Goal: Task Accomplishment & Management: Use online tool/utility

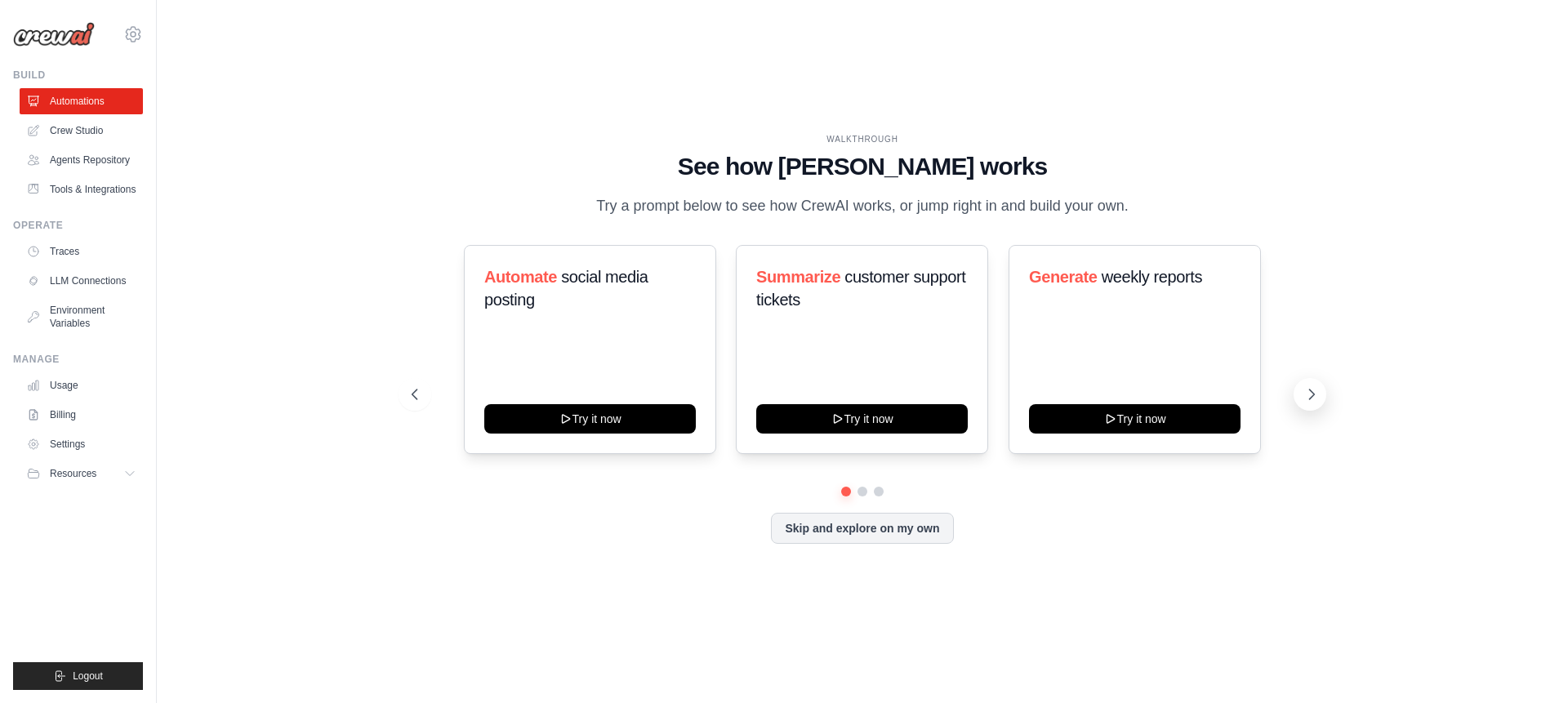
click at [1307, 397] on icon at bounding box center [1311, 394] width 16 height 16
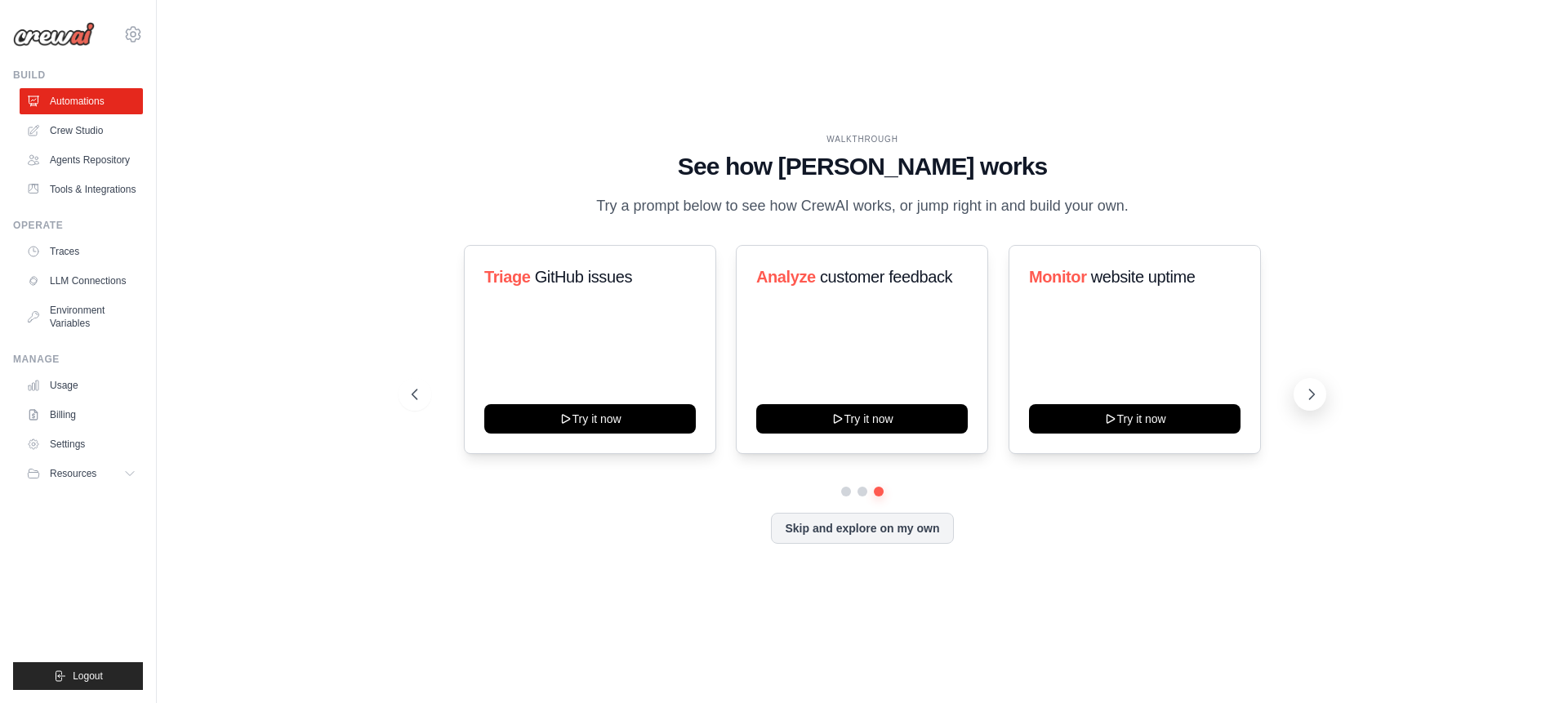
click at [1307, 397] on icon at bounding box center [1311, 394] width 16 height 16
click at [59, 281] on link "LLM Connections" at bounding box center [82, 280] width 123 height 26
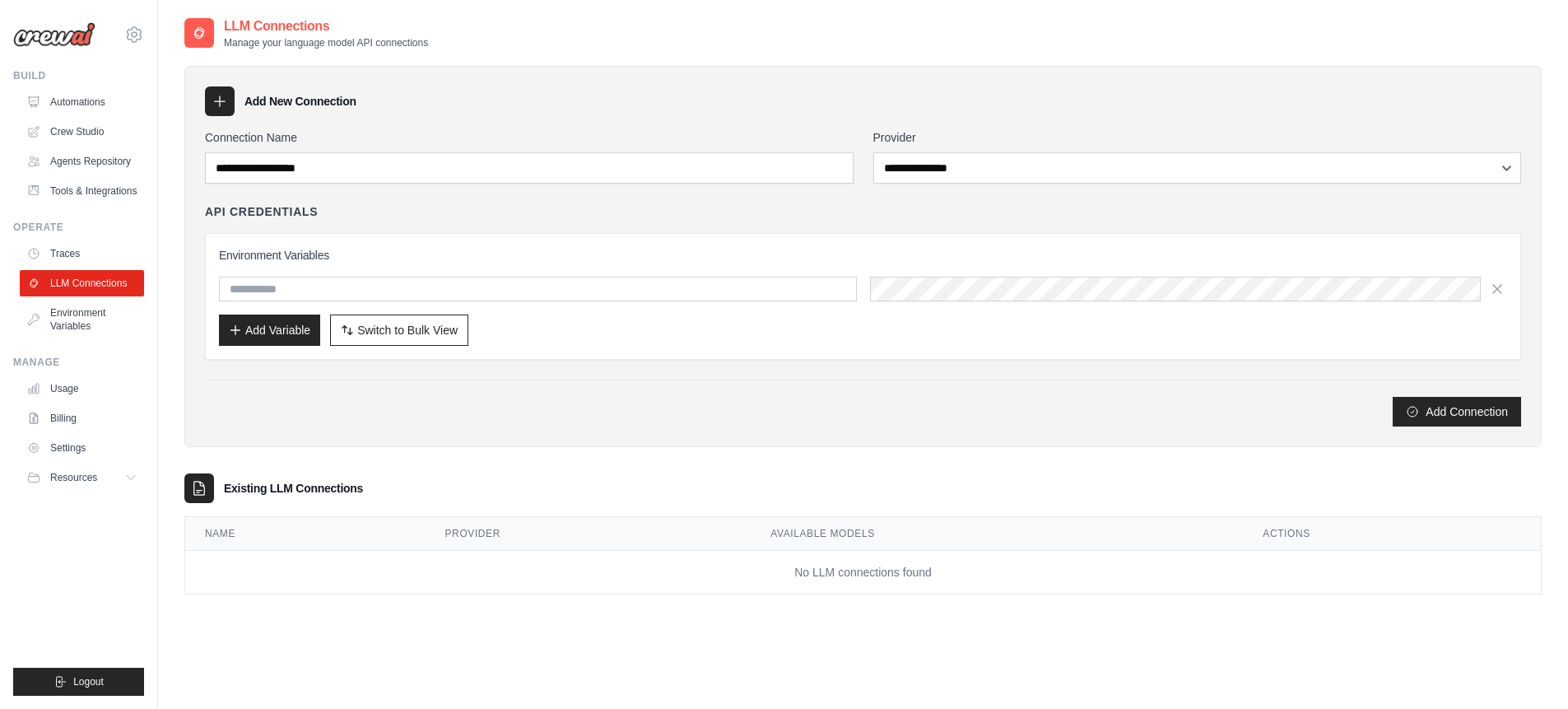
click at [89, 158] on link "Agents Repository" at bounding box center [82, 161] width 124 height 26
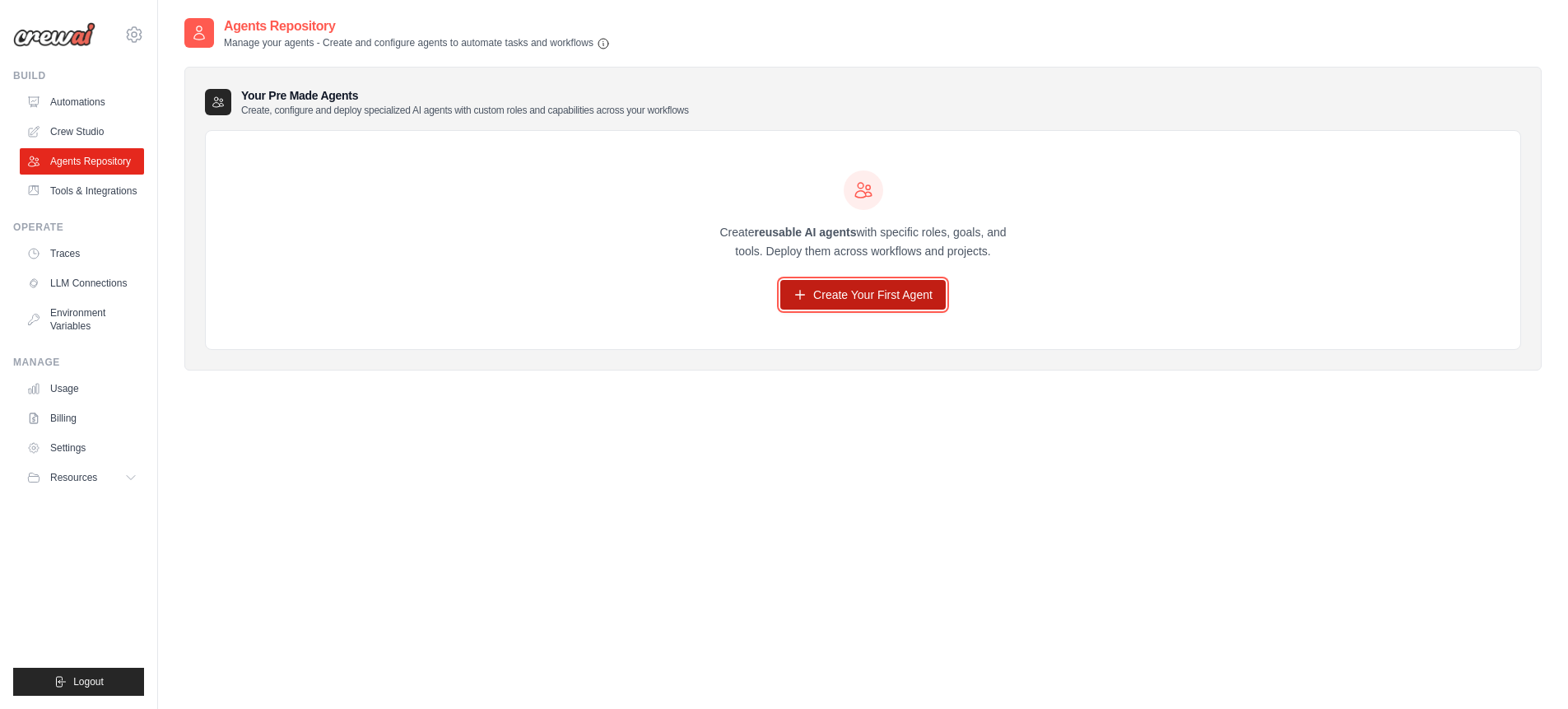
click at [866, 295] on link "Create Your First Agent" at bounding box center [862, 295] width 165 height 29
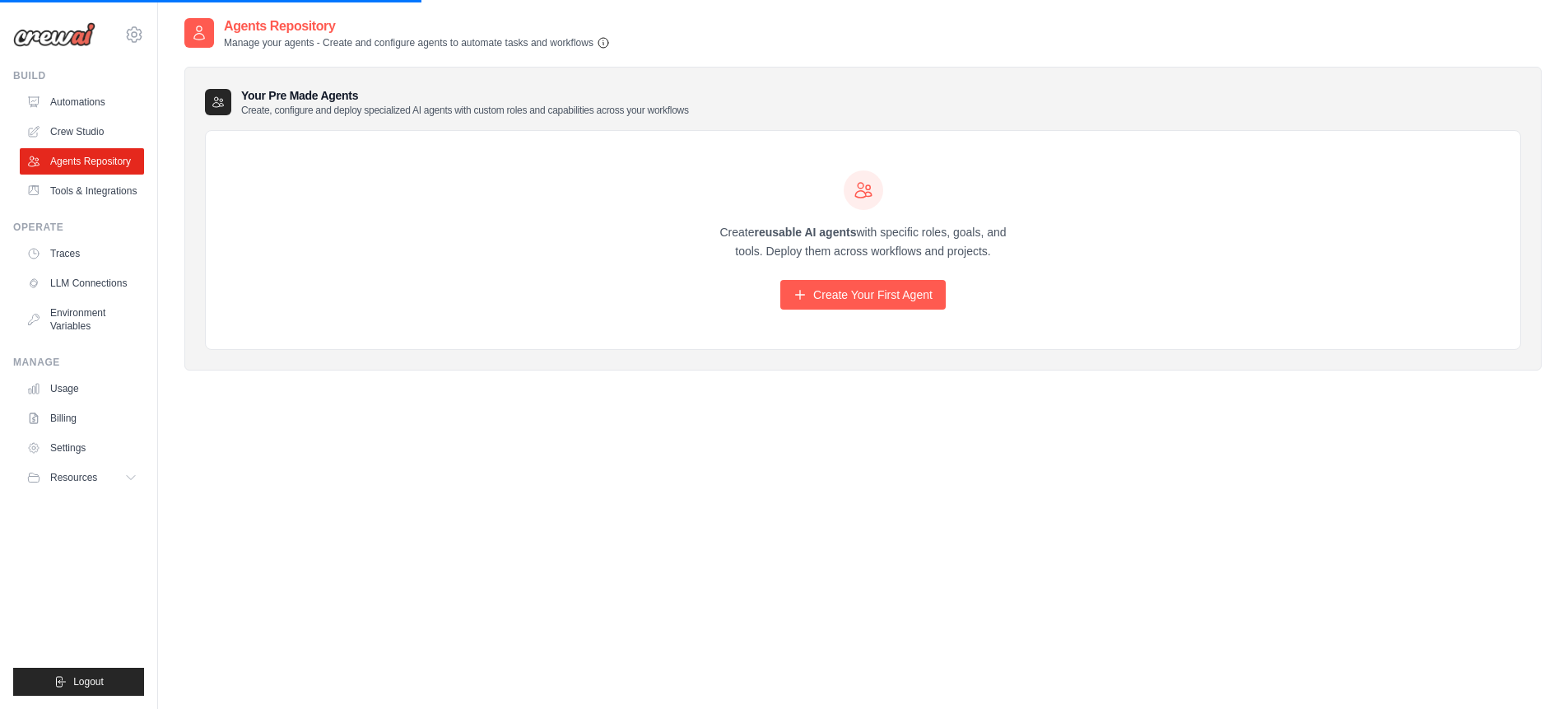
click at [603, 40] on icon "button" at bounding box center [603, 43] width 13 height 13
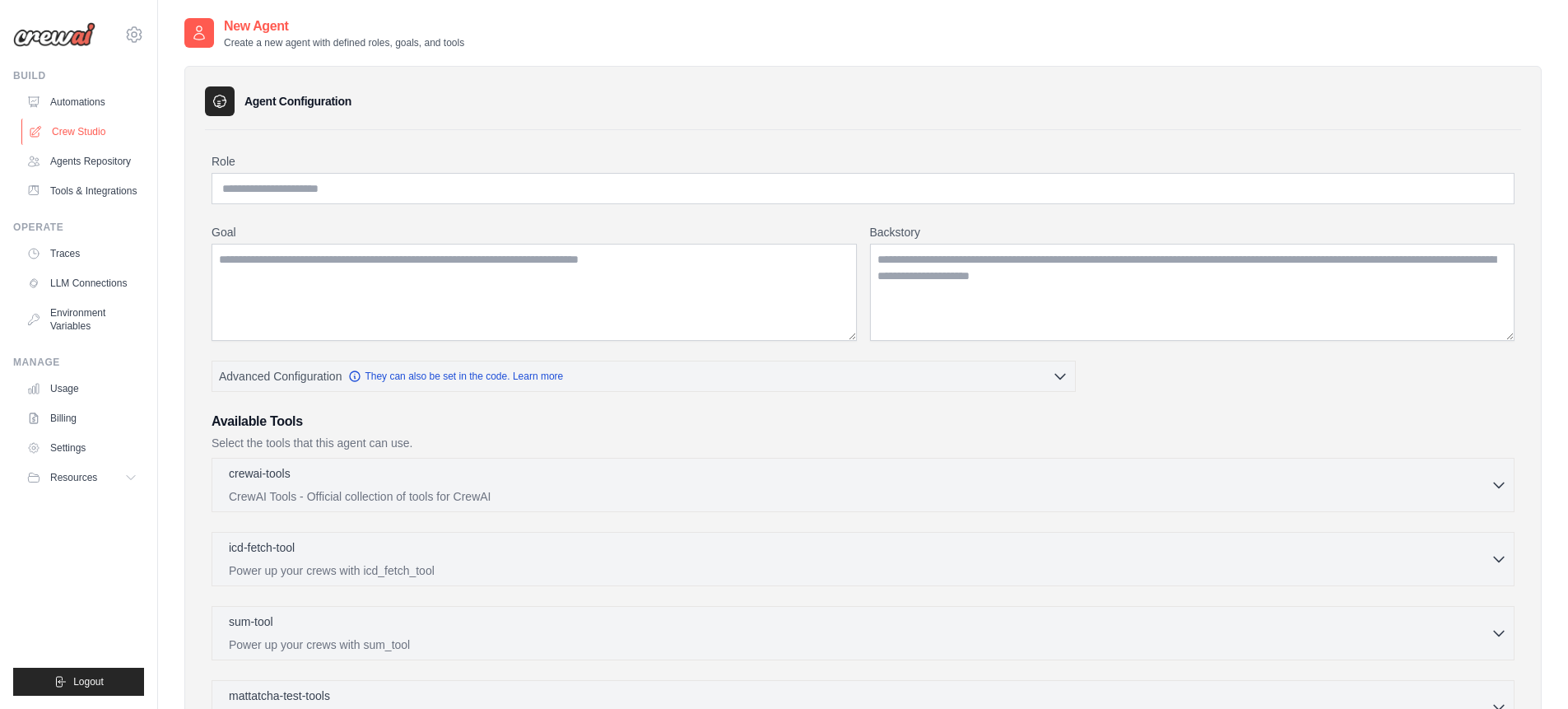
click at [78, 122] on link "Crew Studio" at bounding box center [83, 131] width 124 height 26
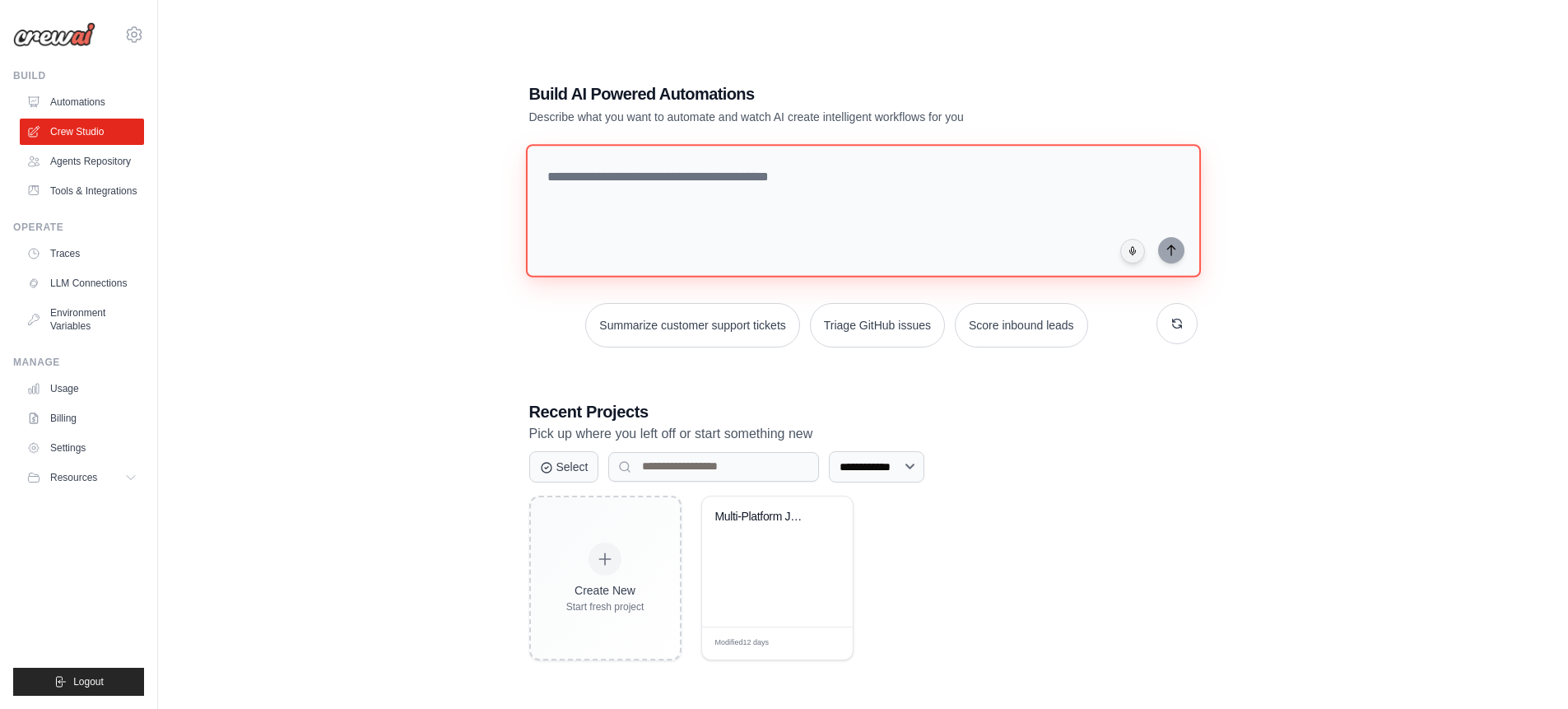
click at [772, 214] on textarea at bounding box center [862, 211] width 675 height 133
click at [691, 210] on textarea at bounding box center [862, 211] width 675 height 133
paste textarea "**********"
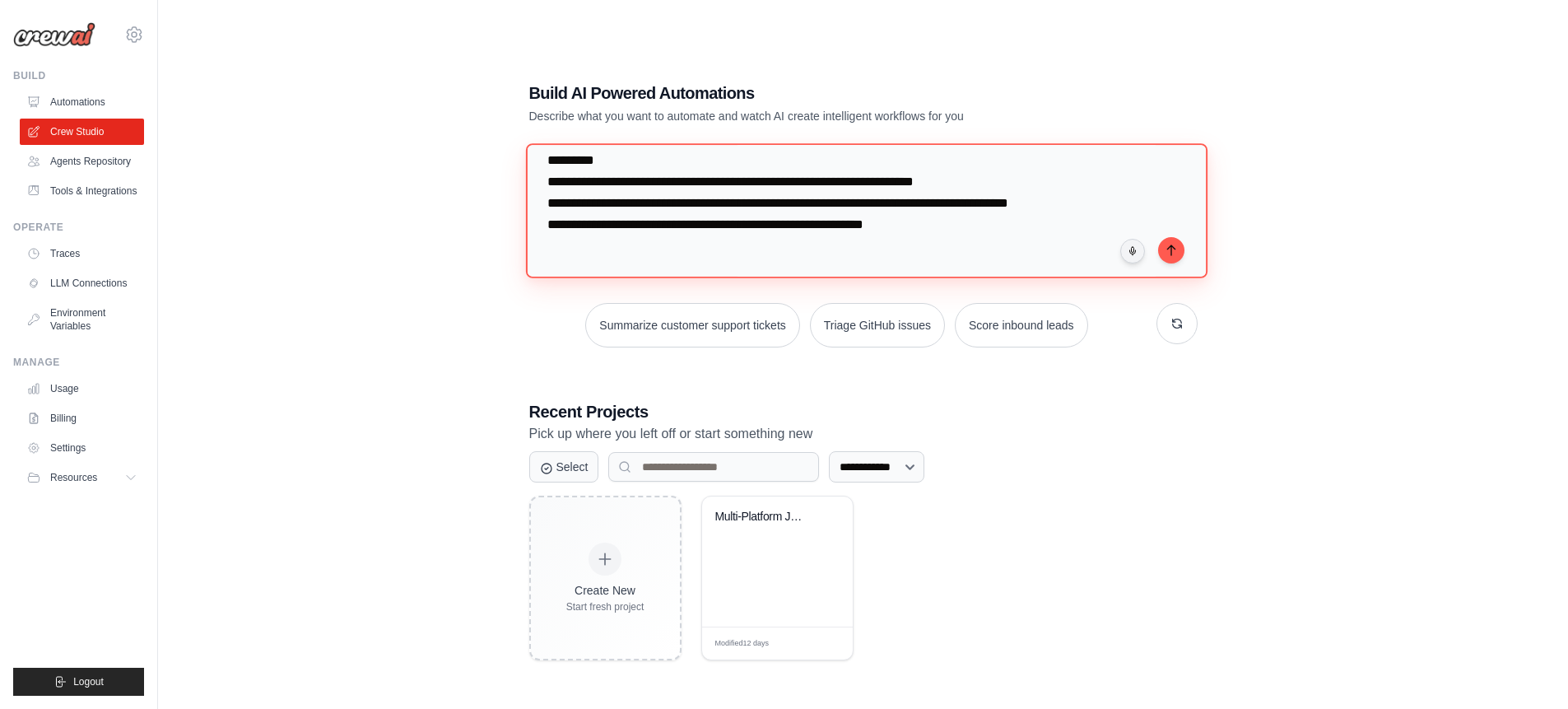
scroll to position [244, 0]
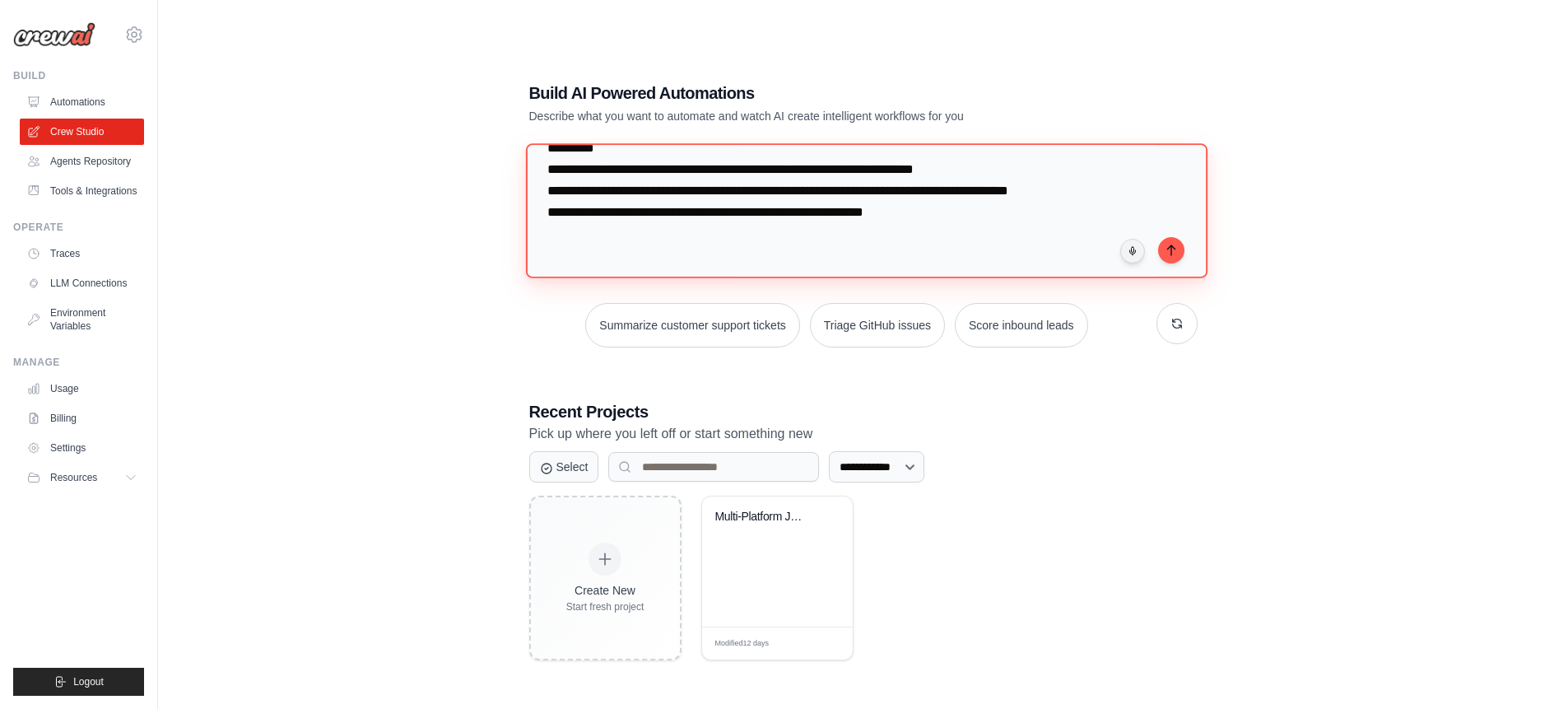
drag, startPoint x: 541, startPoint y: 221, endPoint x: 931, endPoint y: 230, distance: 390.1
click at [931, 230] on textarea "**********" at bounding box center [865, 210] width 682 height 134
drag, startPoint x: 931, startPoint y: 230, endPoint x: 529, endPoint y: 175, distance: 405.7
click at [529, 175] on textarea "**********" at bounding box center [865, 210] width 682 height 134
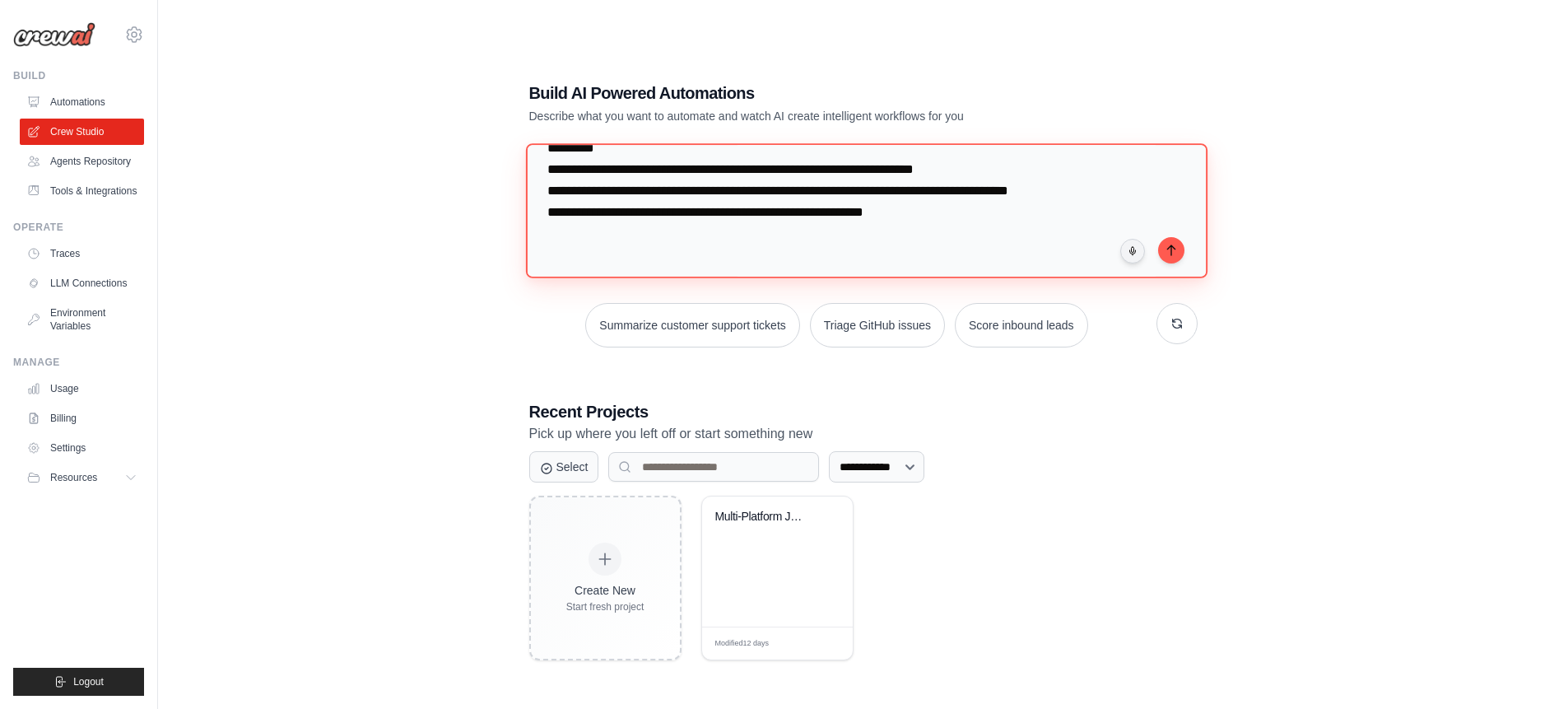
click at [529, 175] on textarea "**********" at bounding box center [865, 210] width 682 height 134
drag, startPoint x: 710, startPoint y: 193, endPoint x: 548, endPoint y: 163, distance: 164.8
click at [548, 163] on textarea "**********" at bounding box center [865, 210] width 682 height 134
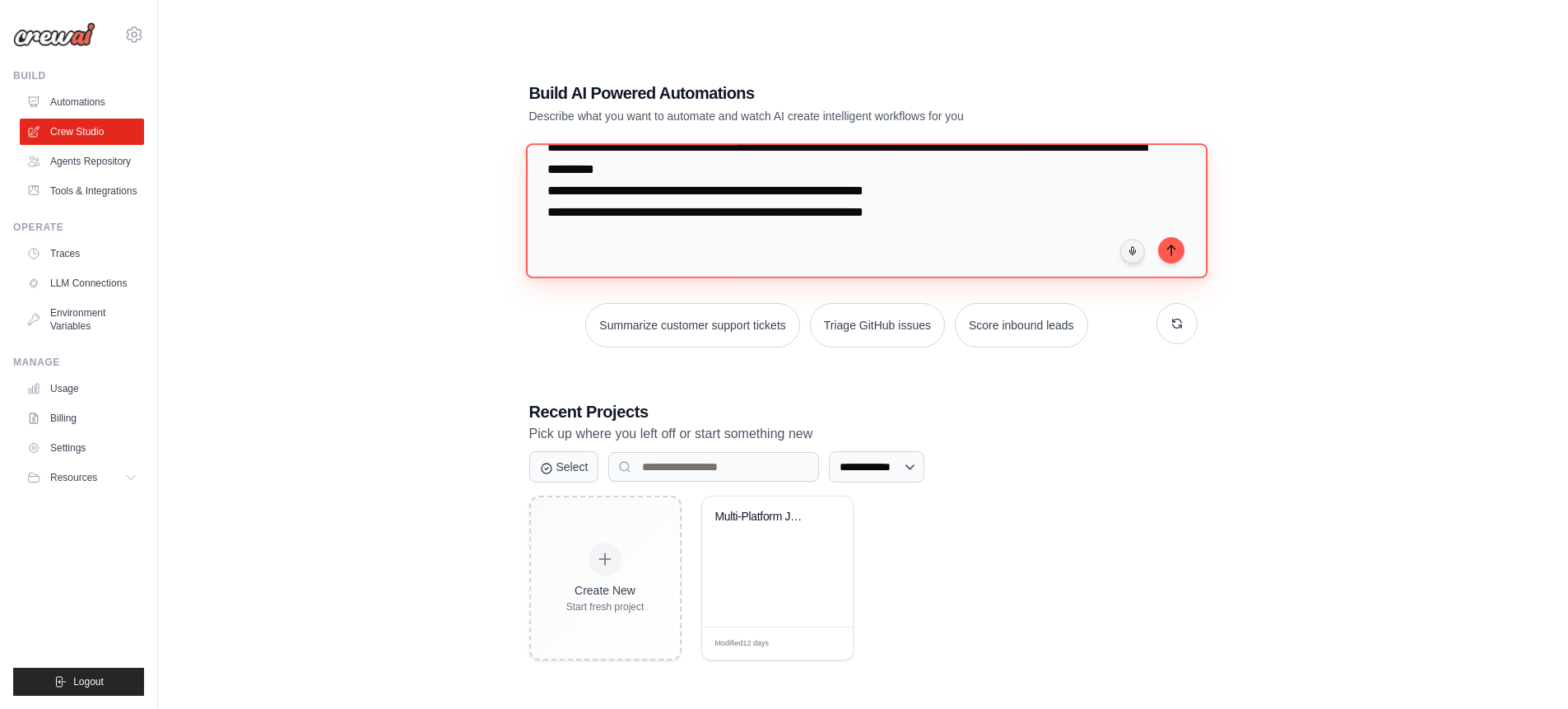
scroll to position [223, 0]
click at [820, 214] on textarea "**********" at bounding box center [865, 210] width 682 height 134
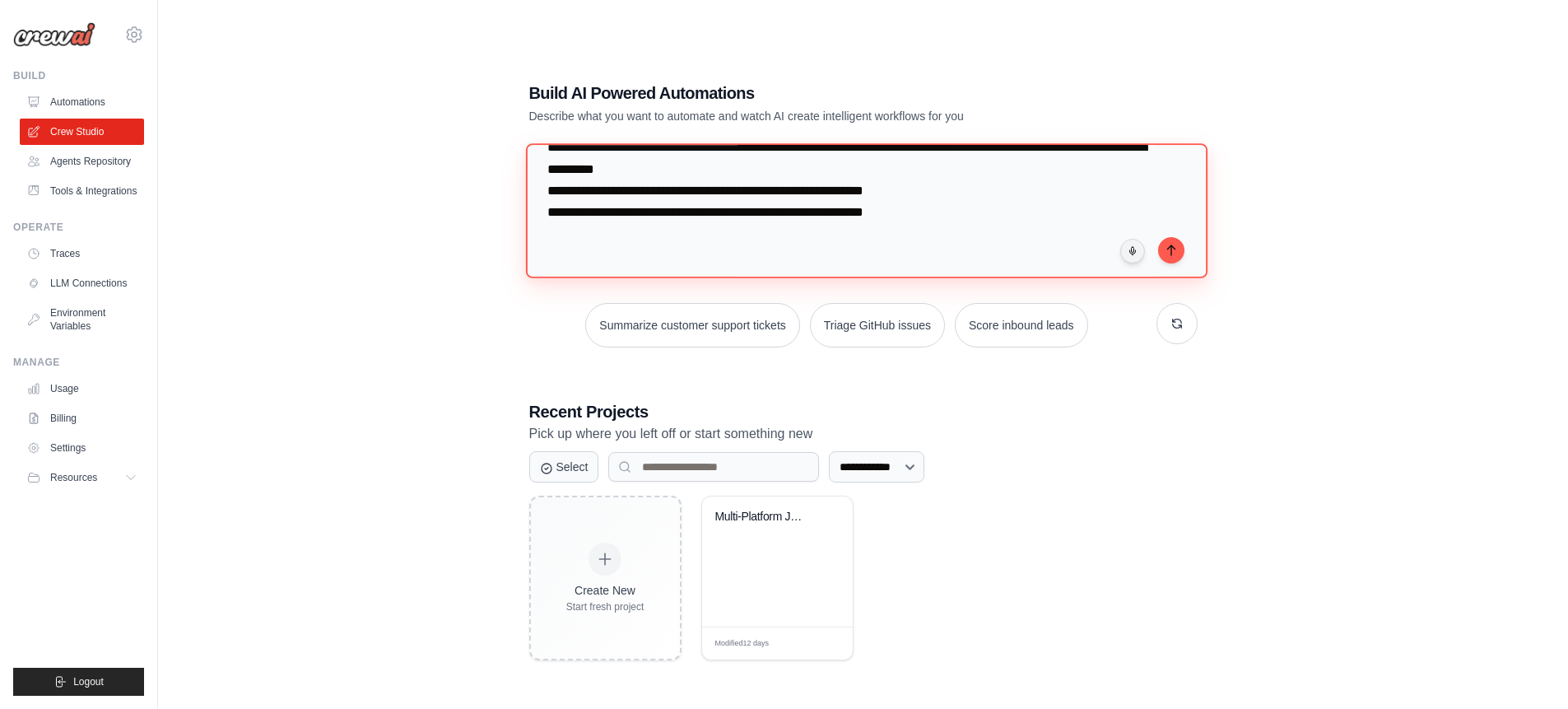
click at [820, 214] on textarea "**********" at bounding box center [865, 210] width 682 height 134
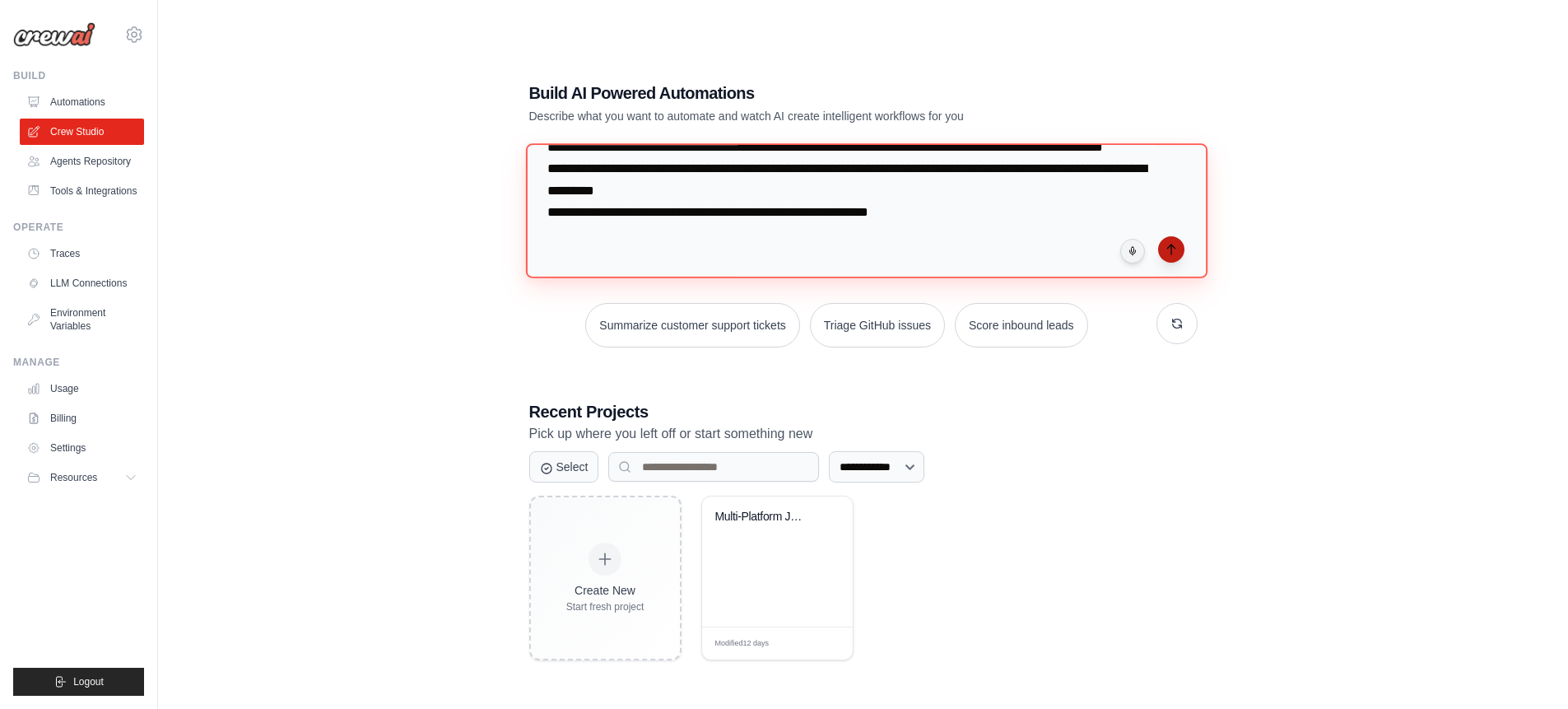
type textarea "**********"
click at [1171, 243] on icon "submit" at bounding box center [1171, 249] width 13 height 13
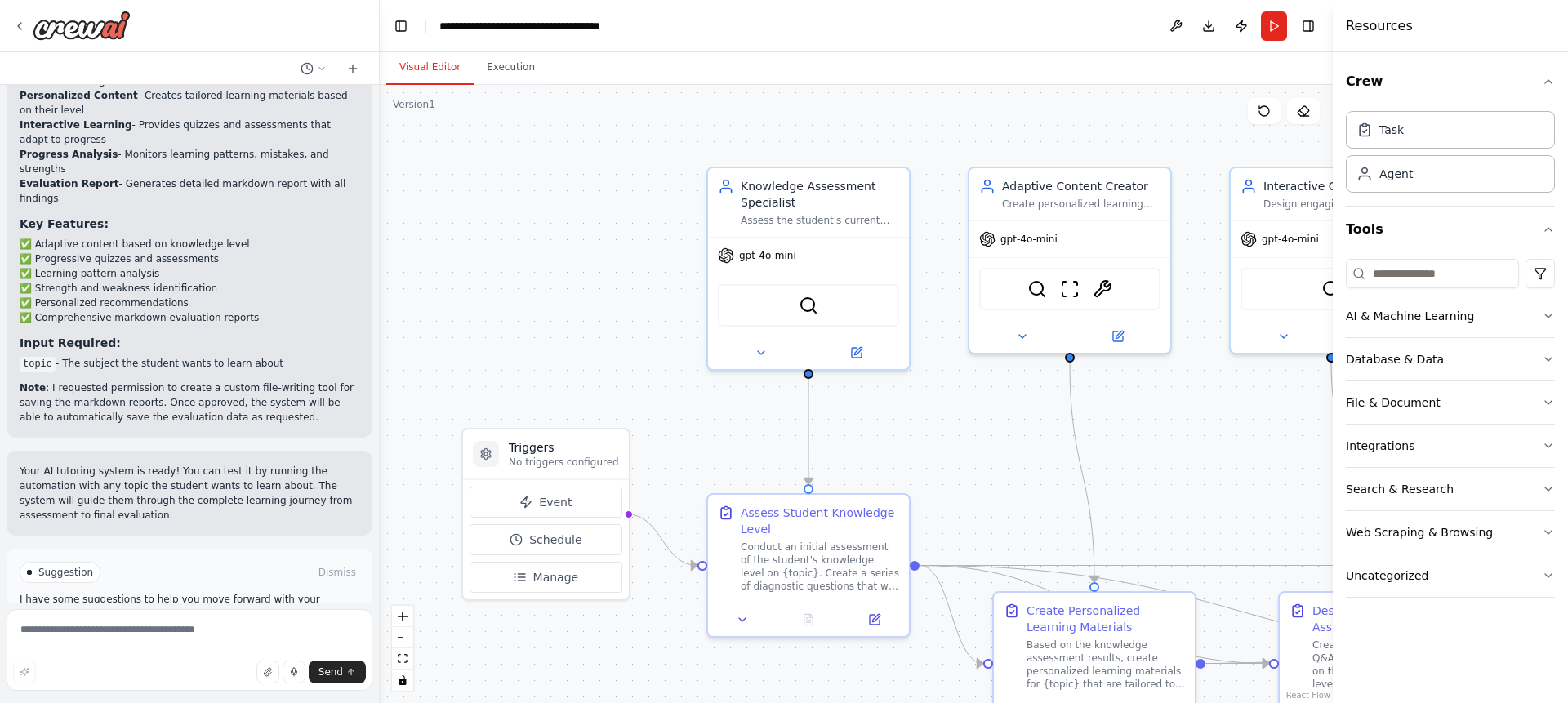
scroll to position [2094, 0]
click at [180, 628] on span "Run Automation" at bounding box center [196, 634] width 79 height 13
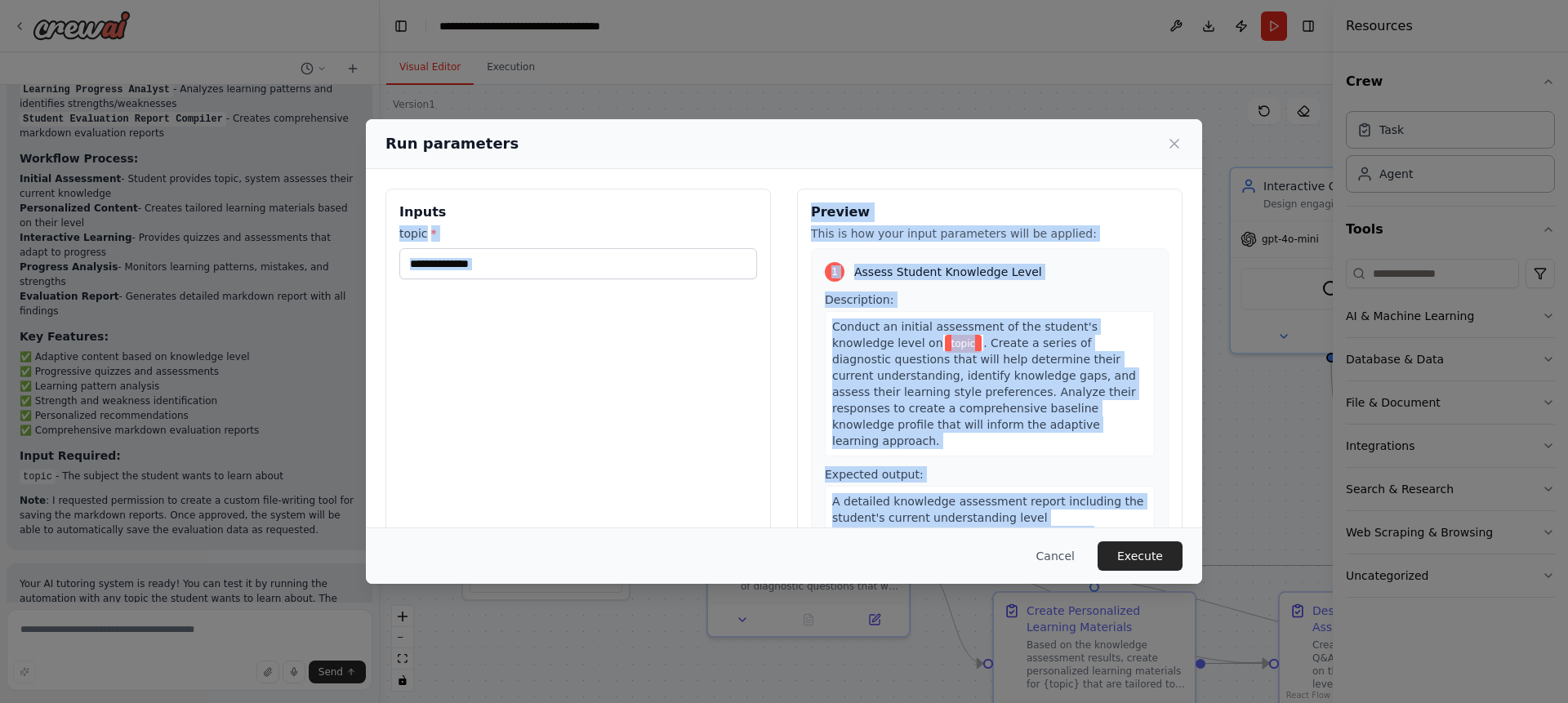
drag, startPoint x: 370, startPoint y: 515, endPoint x: 358, endPoint y: 558, distance: 44.6
click at [363, 550] on div "Run parameters Inputs topic * Preview This is how your input parameters will be…" at bounding box center [784, 351] width 1568 height 703
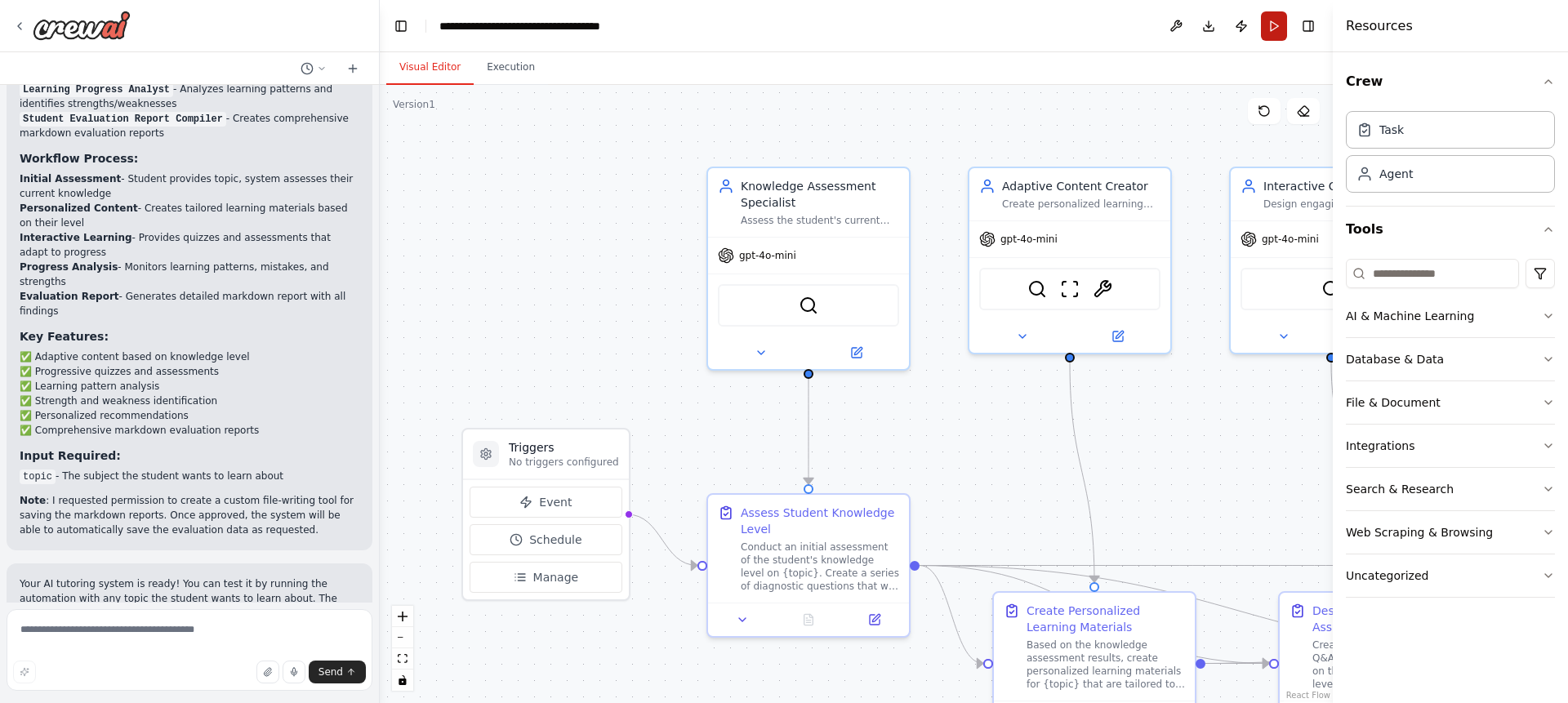
click at [1277, 27] on button "Run" at bounding box center [1274, 26] width 26 height 29
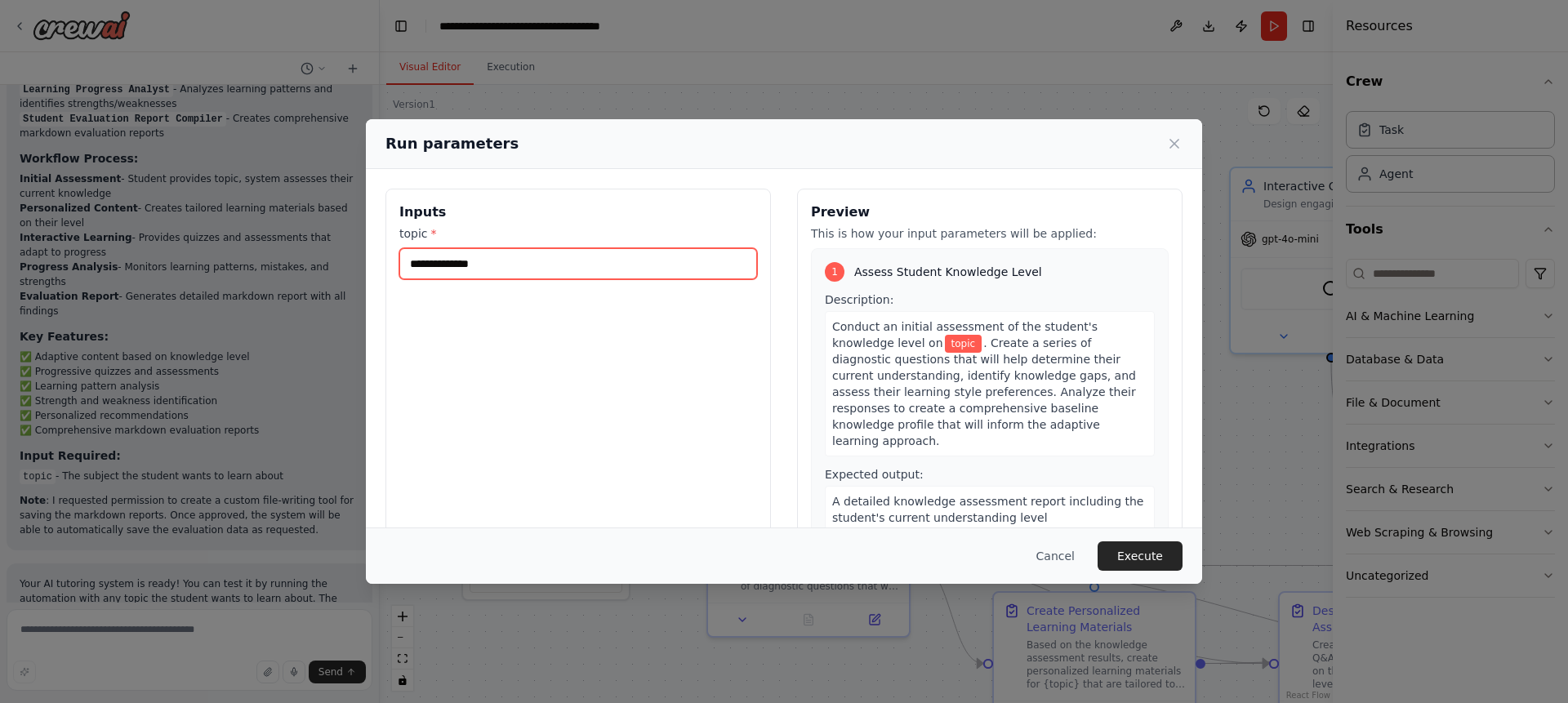
click at [525, 261] on input "topic *" at bounding box center [578, 263] width 358 height 31
type input "**********"
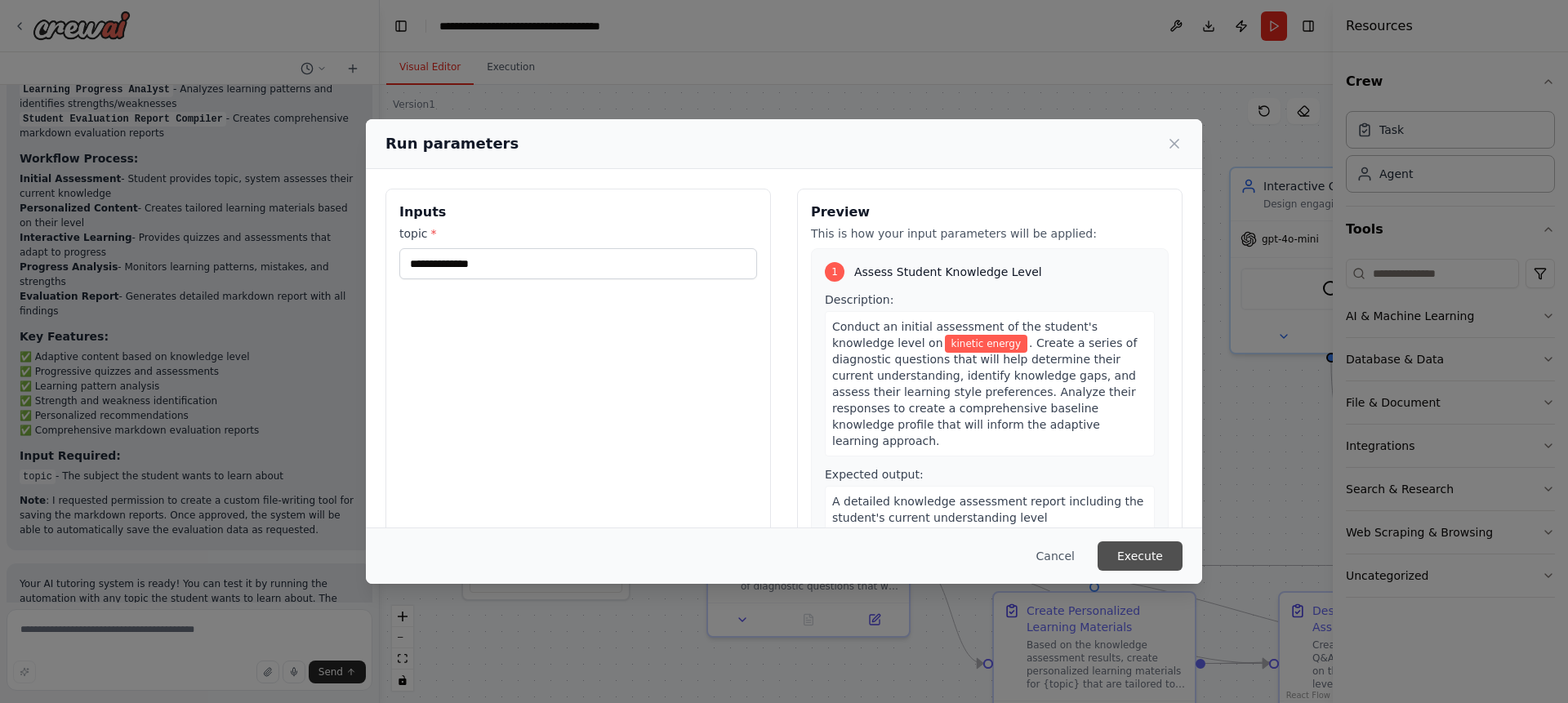
click at [1155, 562] on button "Execute" at bounding box center [1140, 556] width 85 height 29
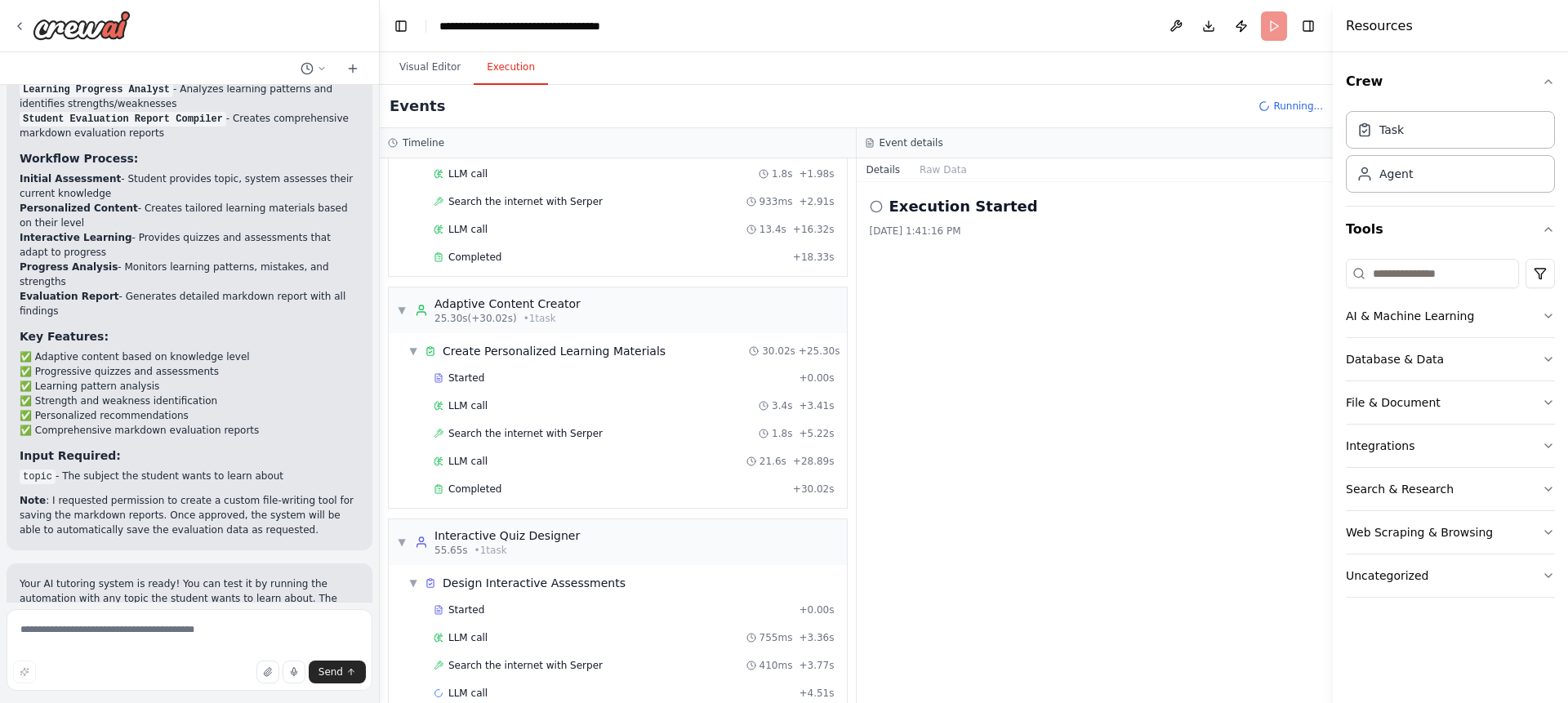
scroll to position [139, 0]
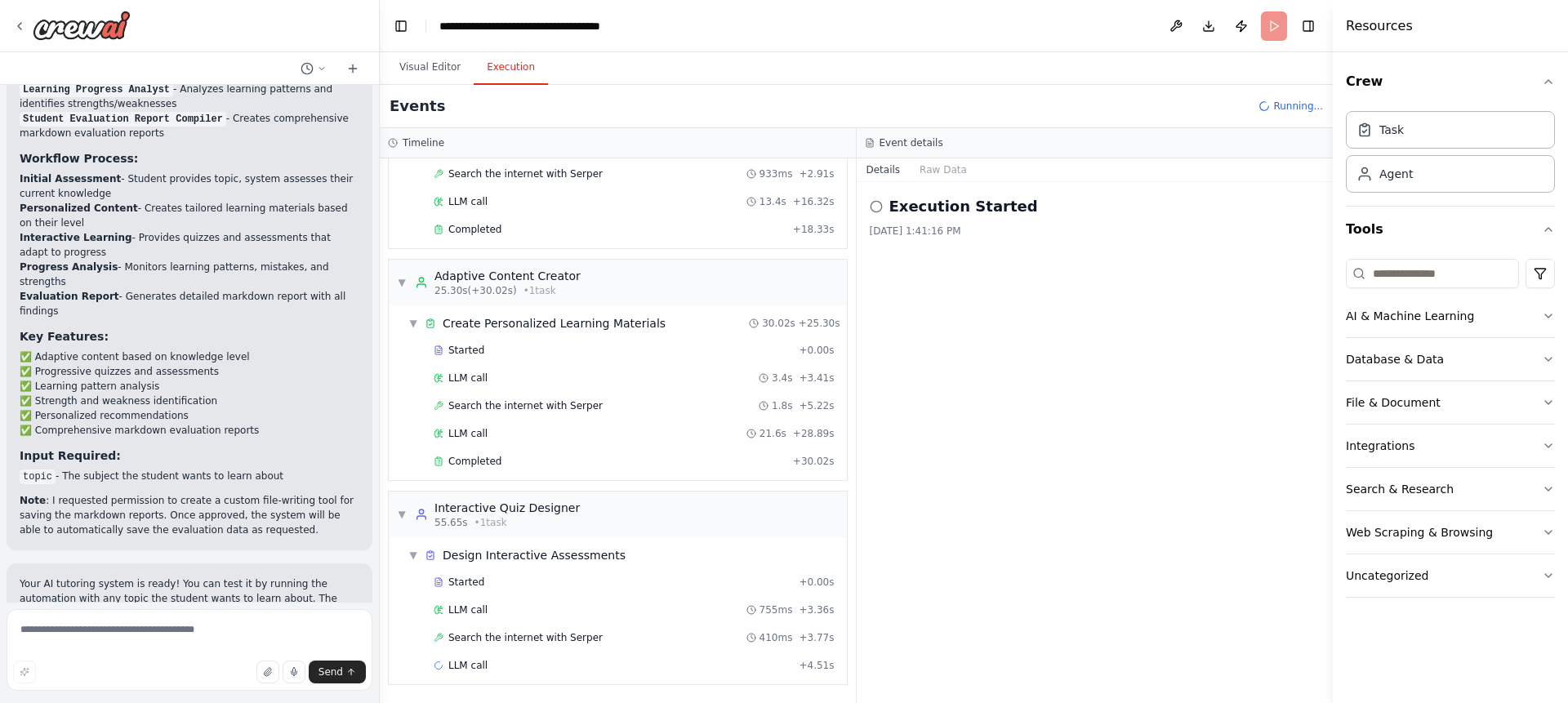
click at [1559, 323] on div "Crew Task Agent Tools AI & Machine Learning Database & Data File & Document Int…" at bounding box center [1450, 377] width 235 height 651
click at [1552, 314] on icon "button" at bounding box center [1547, 316] width 6 height 4
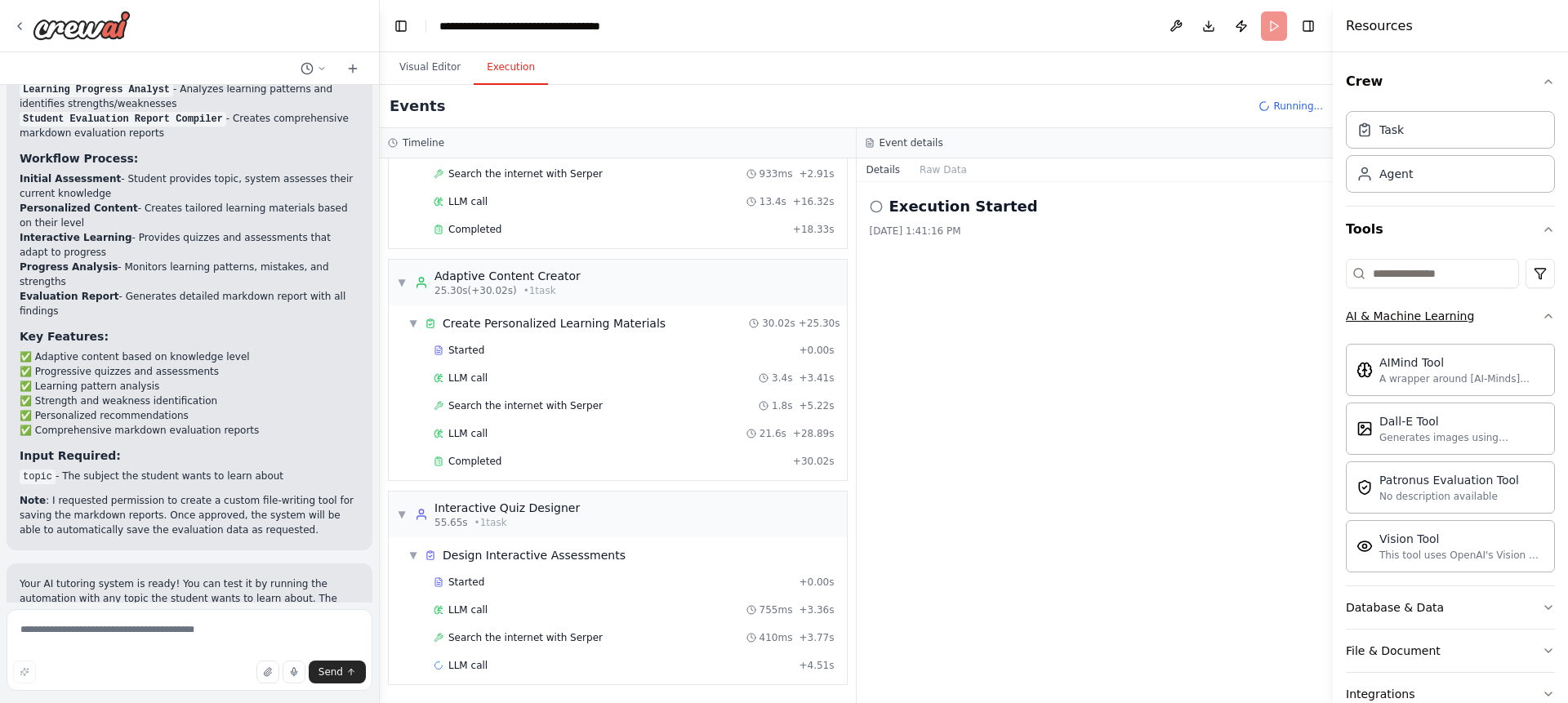
click at [1552, 314] on div "Crew Task Agent Tools AI & Machine Learning AIMind Tool A wrapper around [AI-Mi…" at bounding box center [1450, 377] width 235 height 651
click at [1542, 314] on icon "button" at bounding box center [1548, 316] width 13 height 13
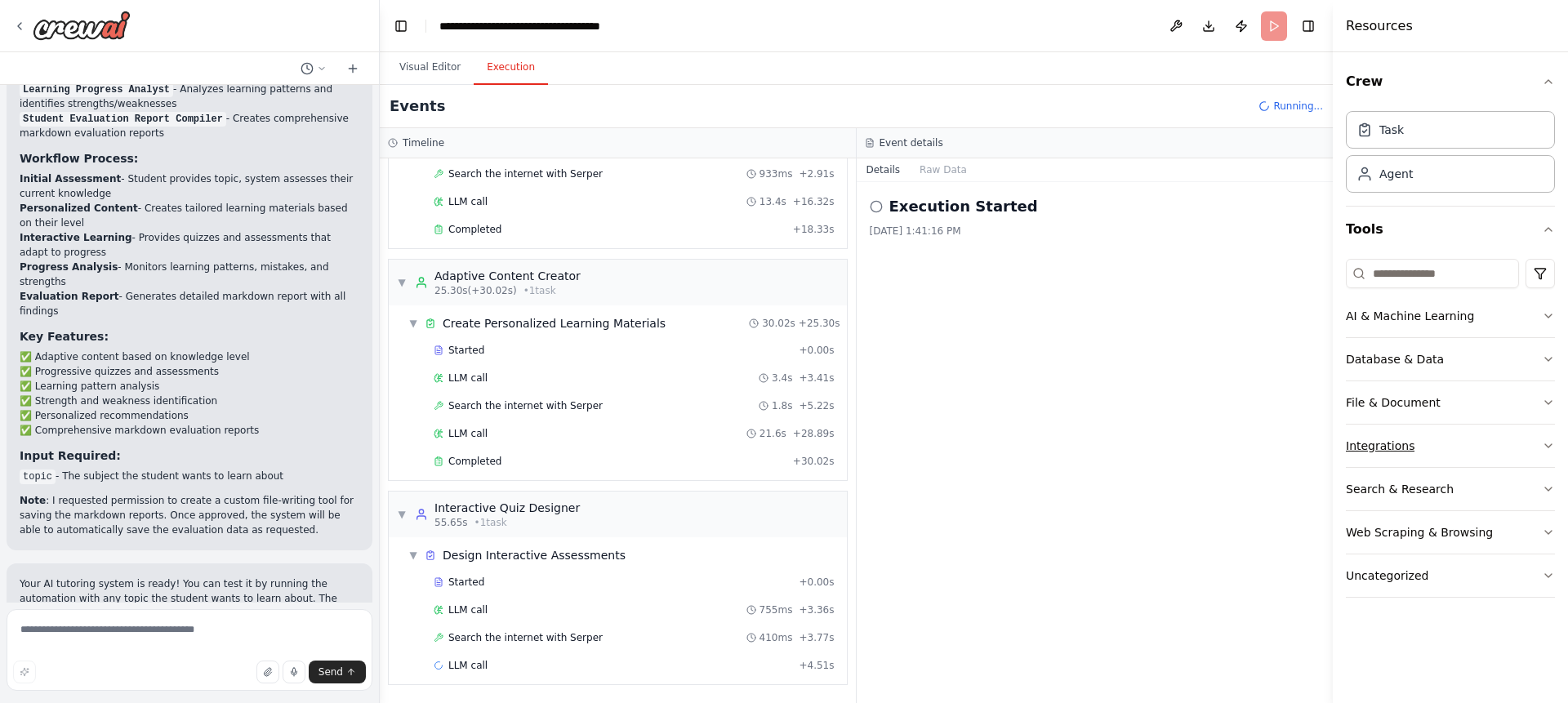
click at [1550, 446] on icon "button" at bounding box center [1548, 445] width 13 height 13
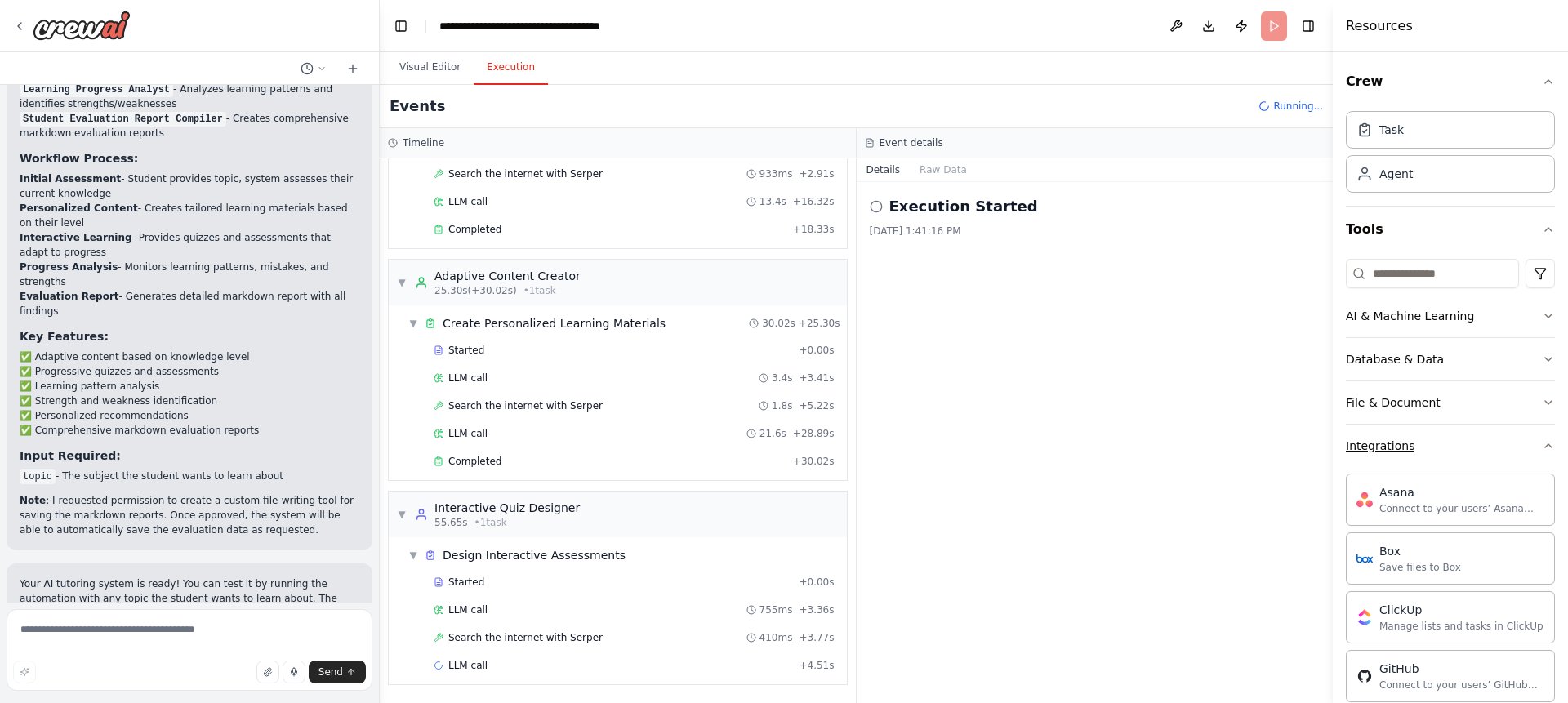
click at [1550, 446] on div "Crew Task Agent Tools AI & Machine Learning Database & Data File & Document Int…" at bounding box center [1450, 377] width 235 height 651
click at [1542, 442] on icon "button" at bounding box center [1548, 445] width 13 height 13
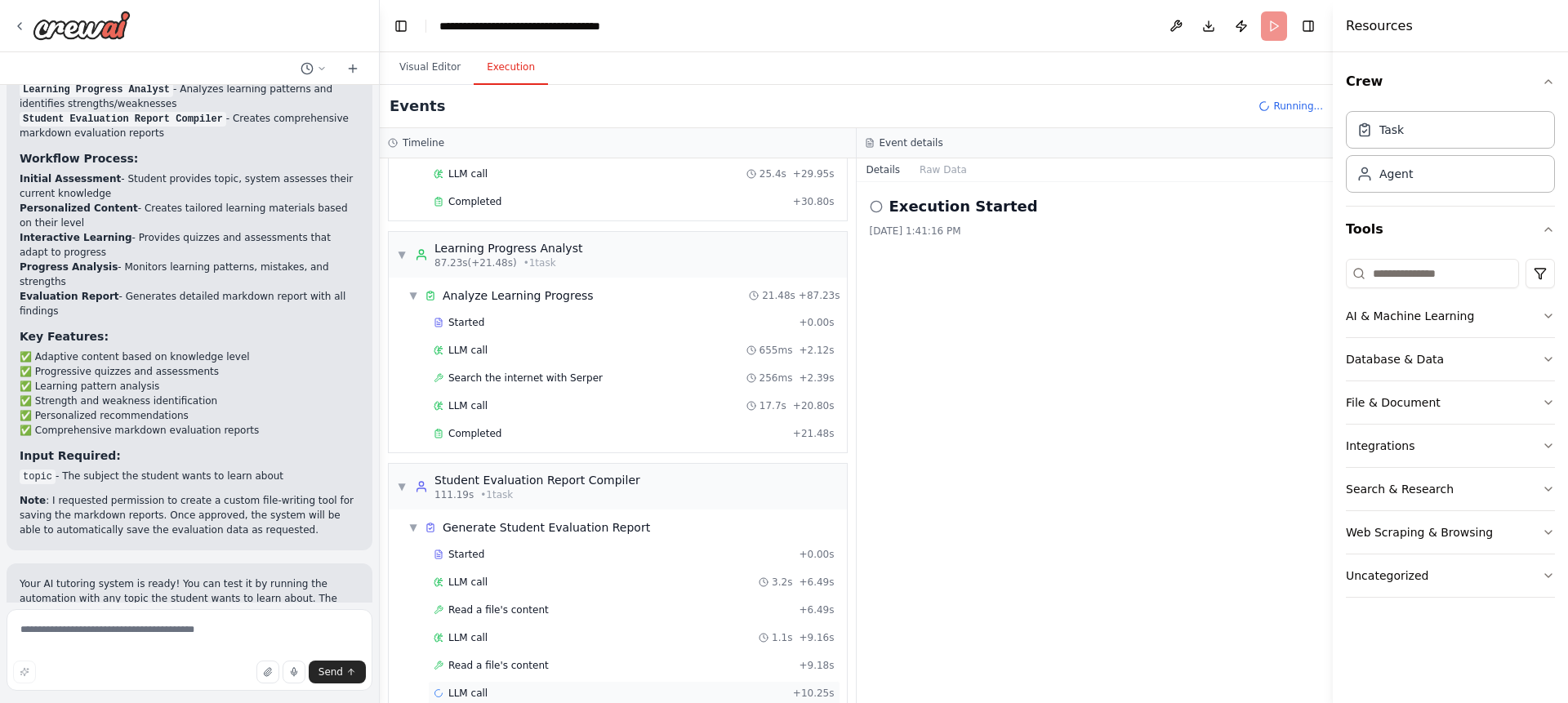
scroll to position [659, 0]
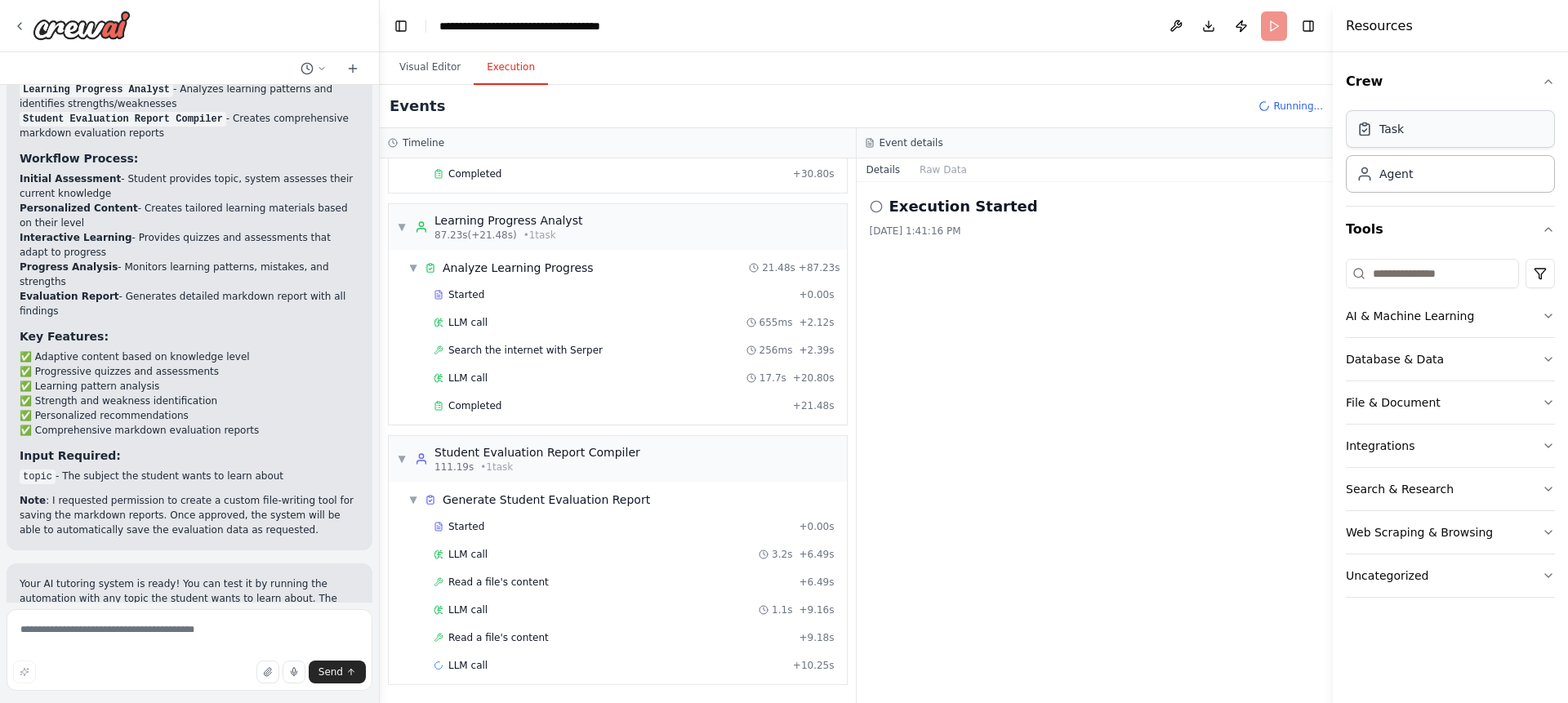
click at [1463, 128] on div "Task" at bounding box center [1449, 128] width 209 height 37
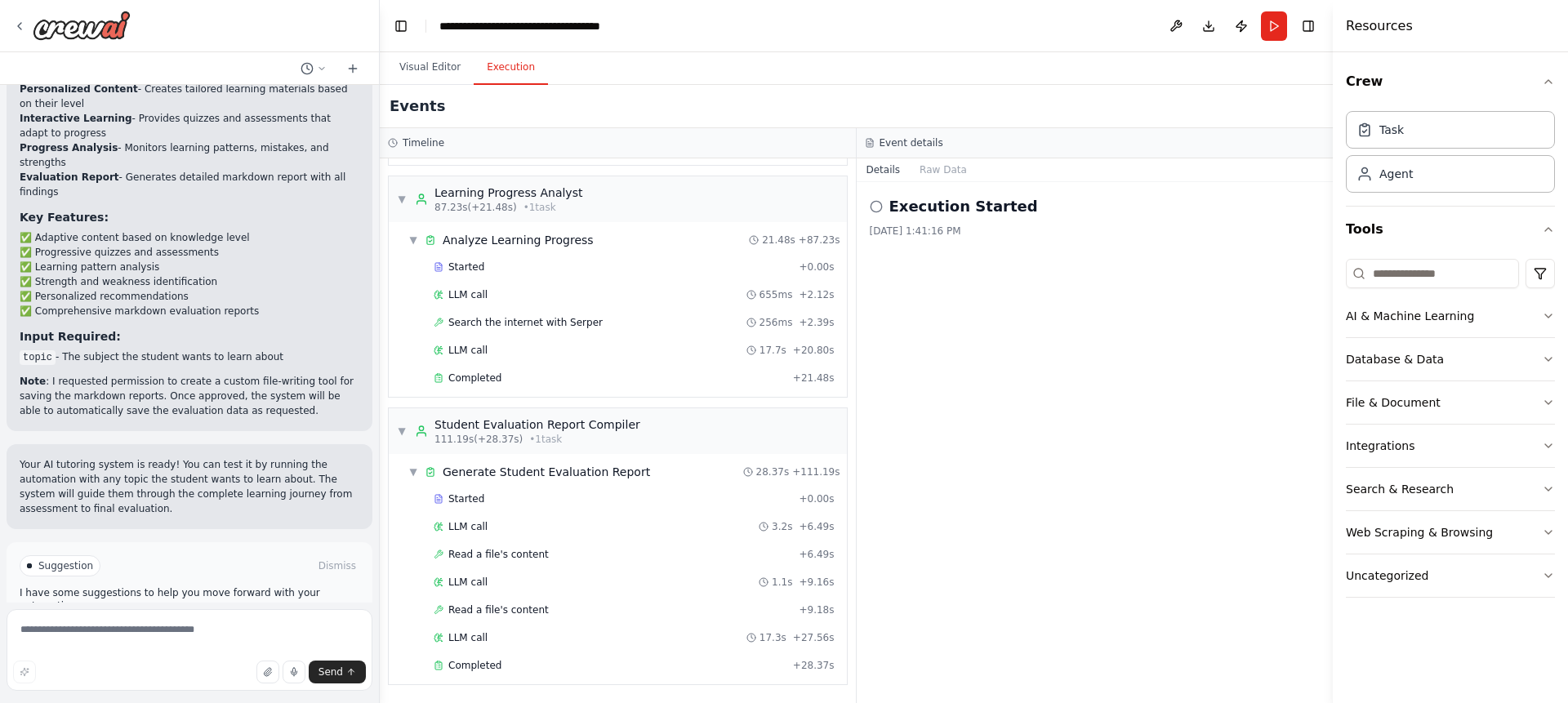
scroll to position [525, 0]
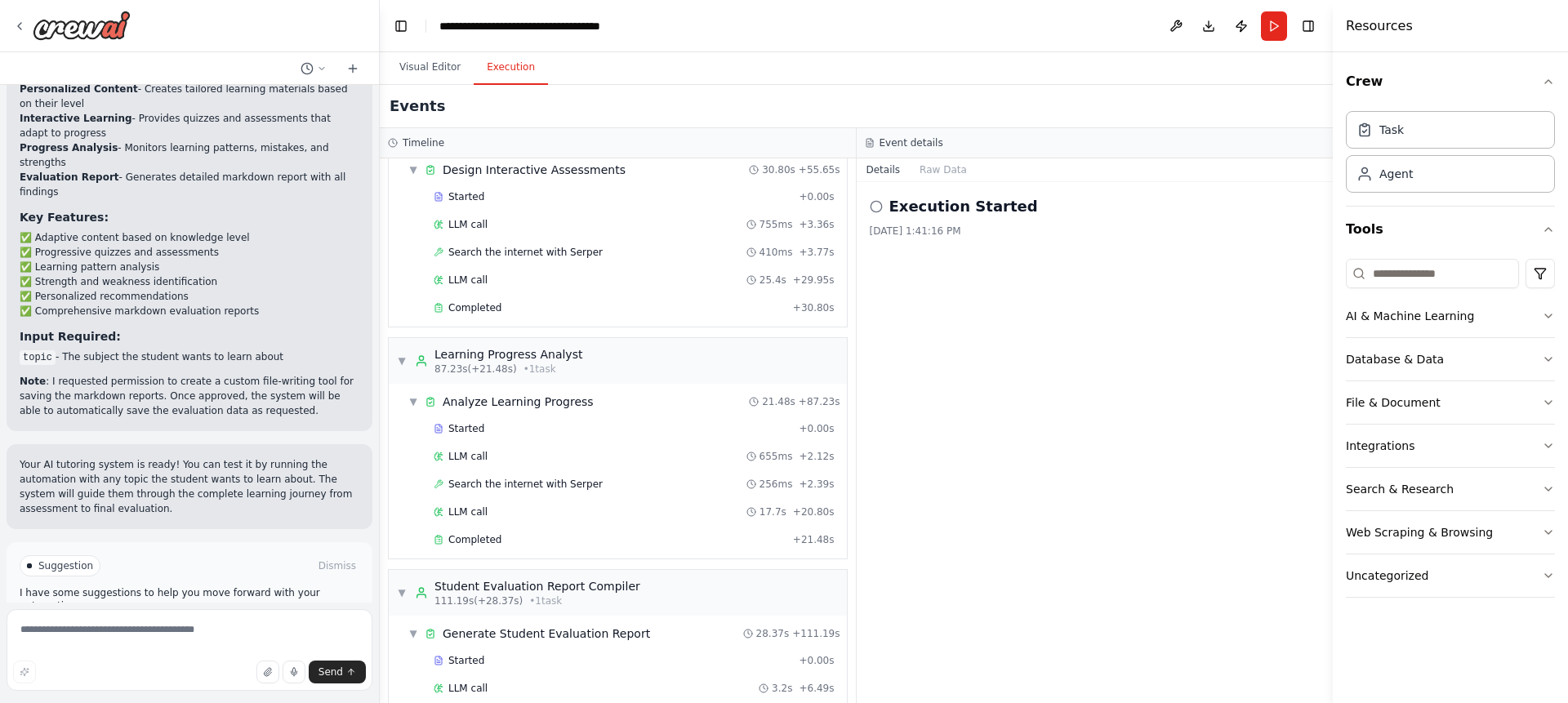
drag, startPoint x: 858, startPoint y: 430, endPoint x: 835, endPoint y: 663, distance: 234.1
click at [835, 663] on div "Timeline ▼ Knowledge Assessment Specialist 6.97s (+18.33s) • 1 task ▼ Assess St…" at bounding box center [856, 415] width 953 height 575
click at [909, 616] on div "Execution Started 10/6/2025, 1:41:16 PM" at bounding box center [1095, 442] width 477 height 520
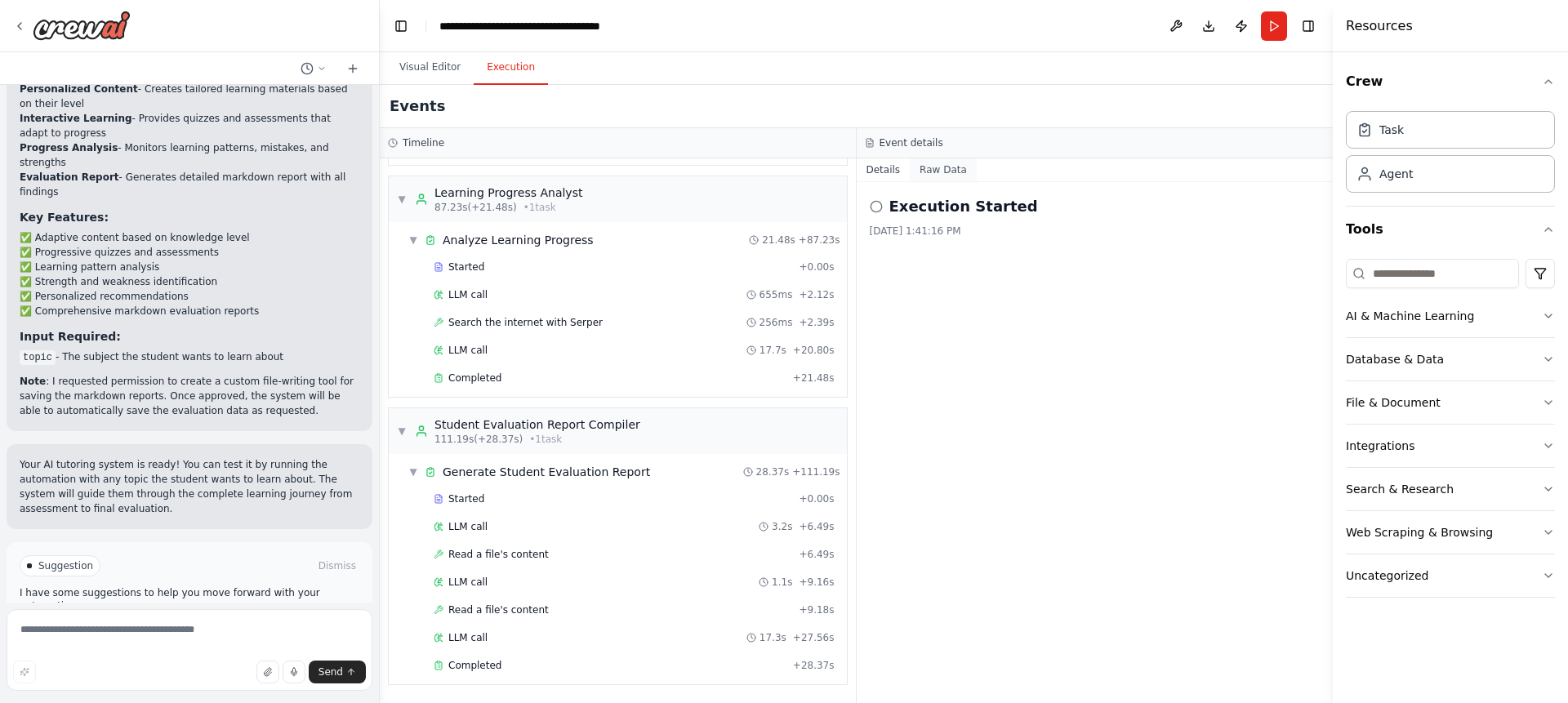
click at [933, 162] on button "Raw Data" at bounding box center [943, 169] width 67 height 23
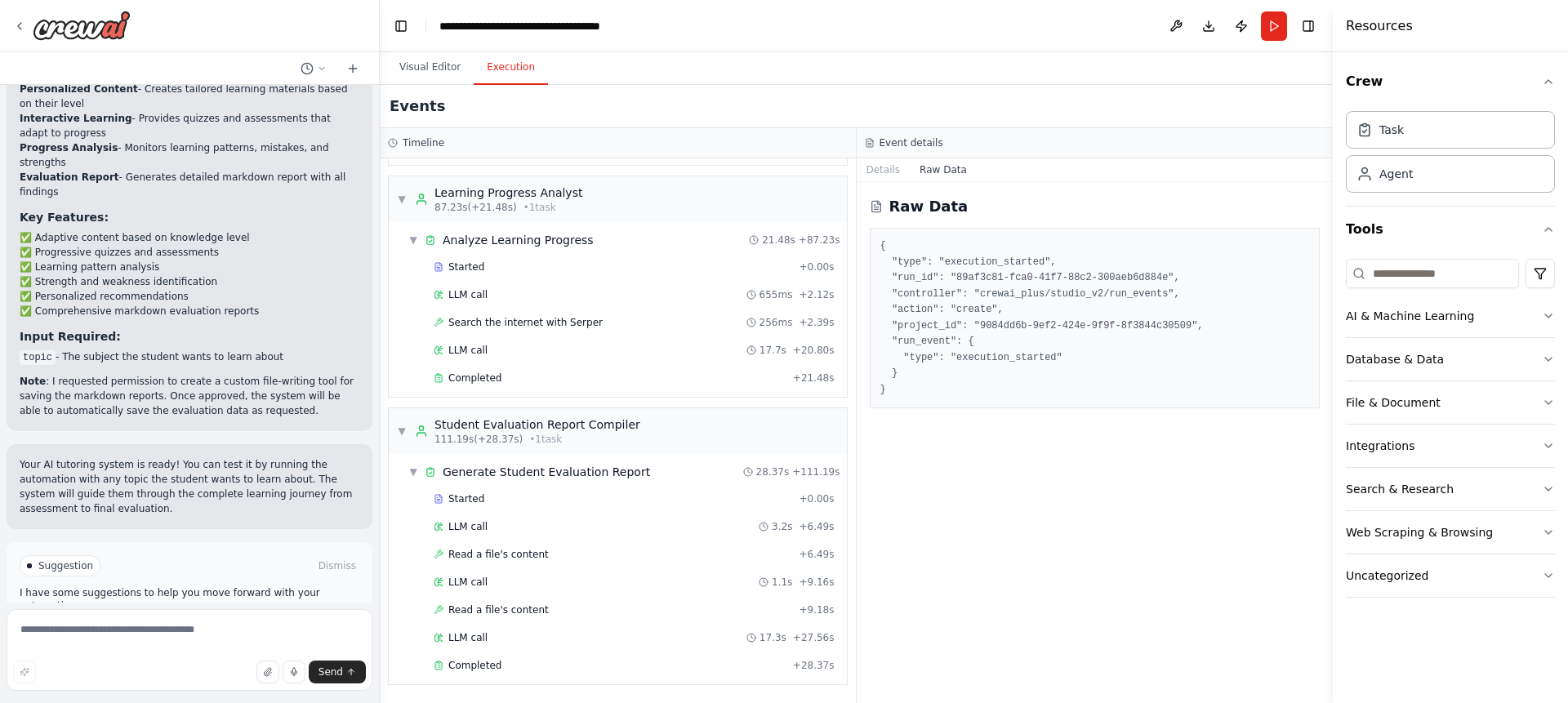
click at [910, 168] on button "Raw Data" at bounding box center [943, 169] width 67 height 23
click at [880, 168] on button "Details" at bounding box center [884, 169] width 54 height 23
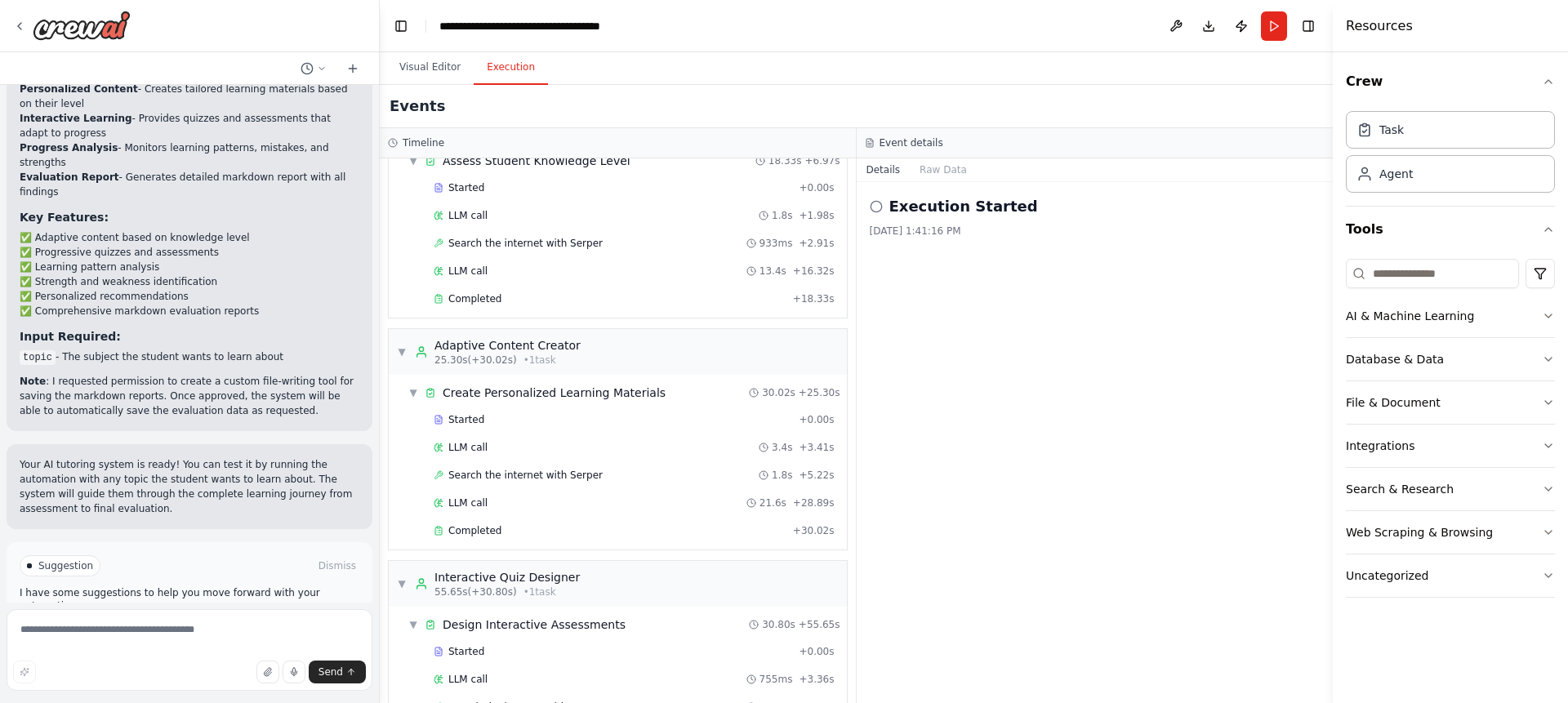
scroll to position [0, 0]
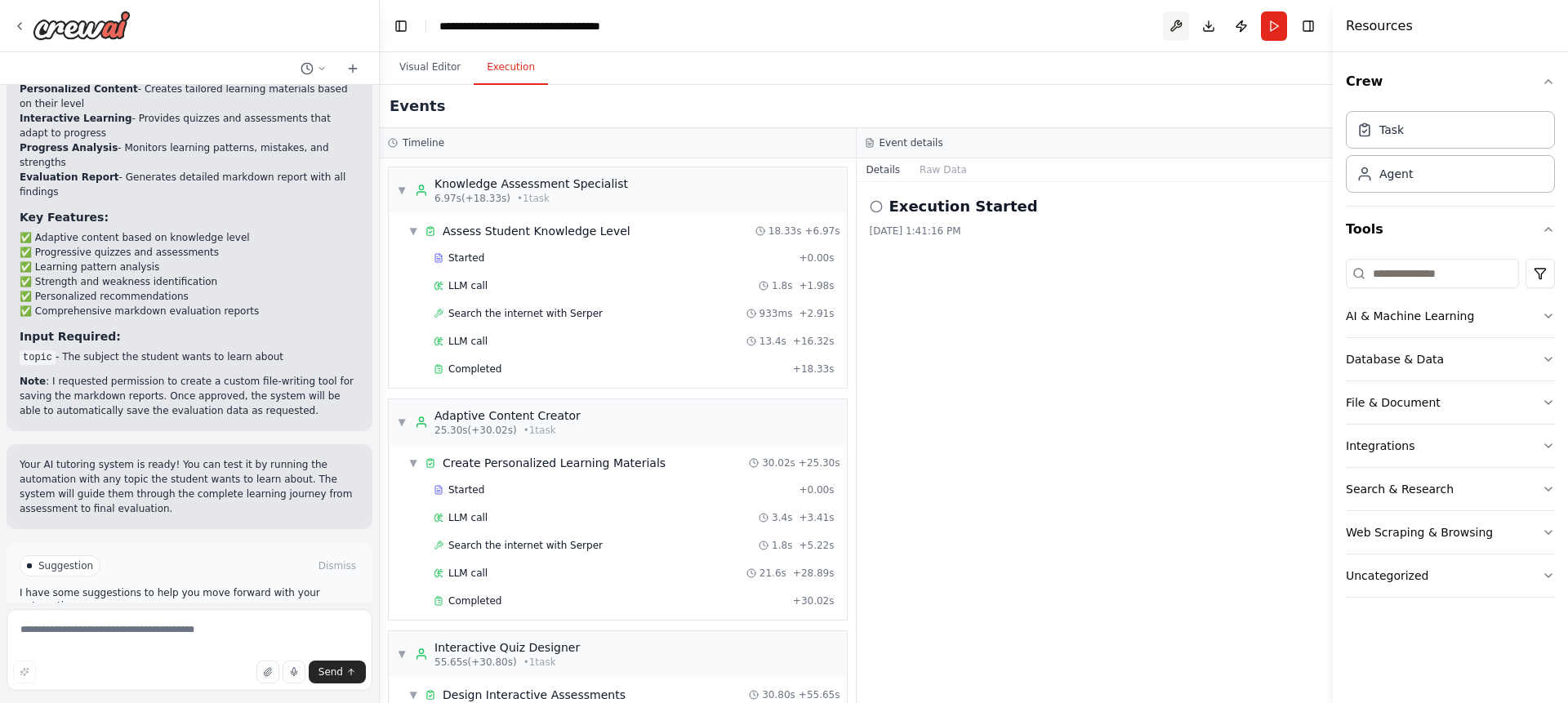
click at [1173, 23] on button at bounding box center [1175, 26] width 26 height 29
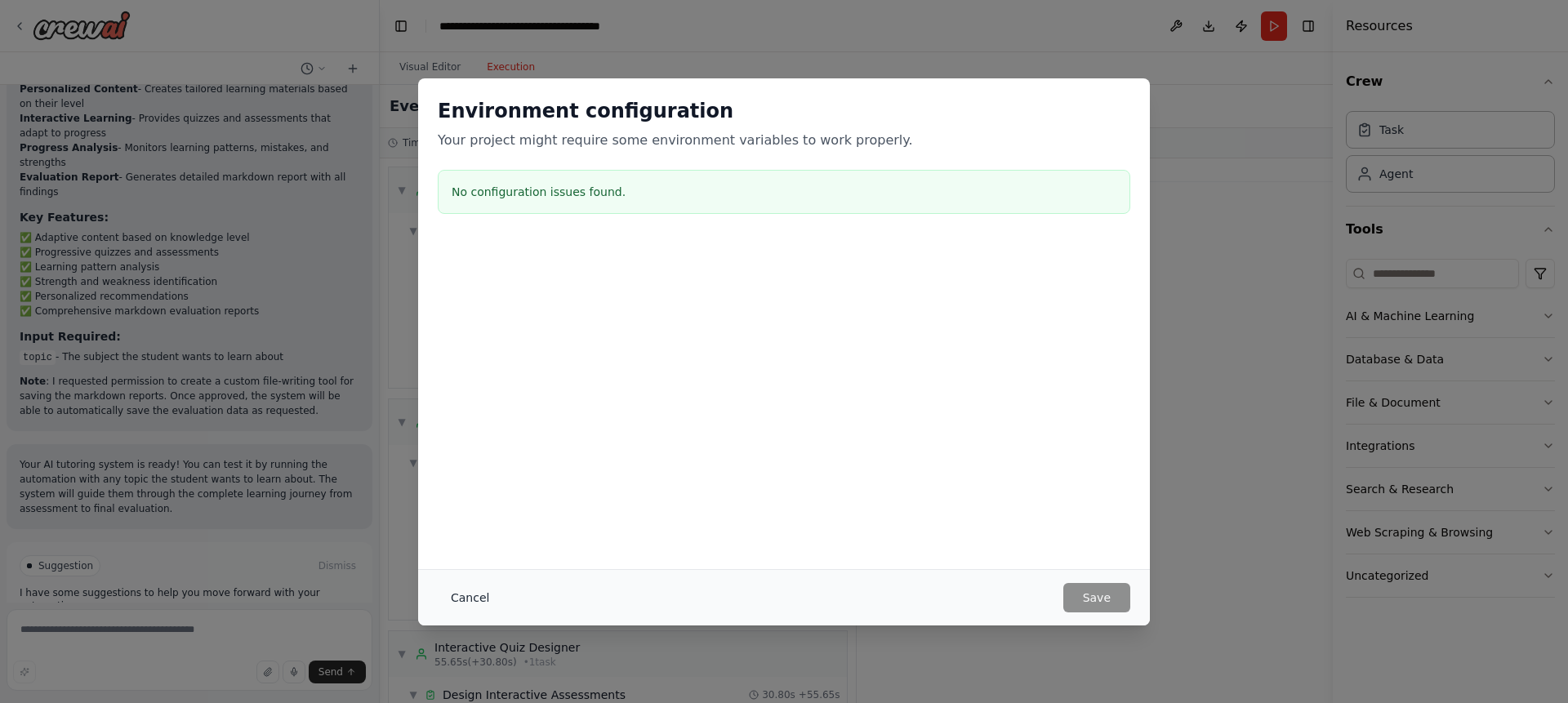
click at [473, 592] on button "Cancel" at bounding box center [469, 597] width 64 height 29
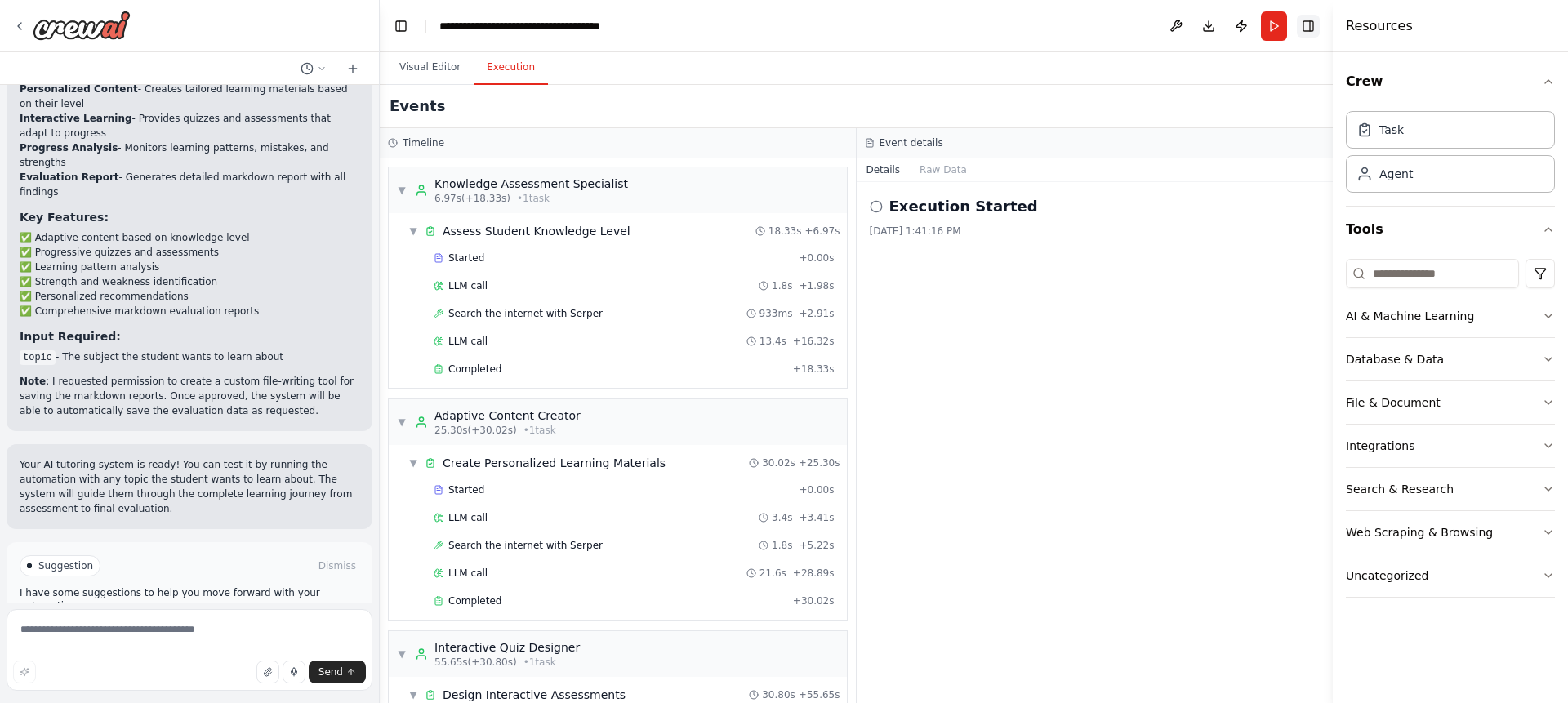
click at [1308, 27] on button "Toggle Right Sidebar" at bounding box center [1307, 25] width 23 height 23
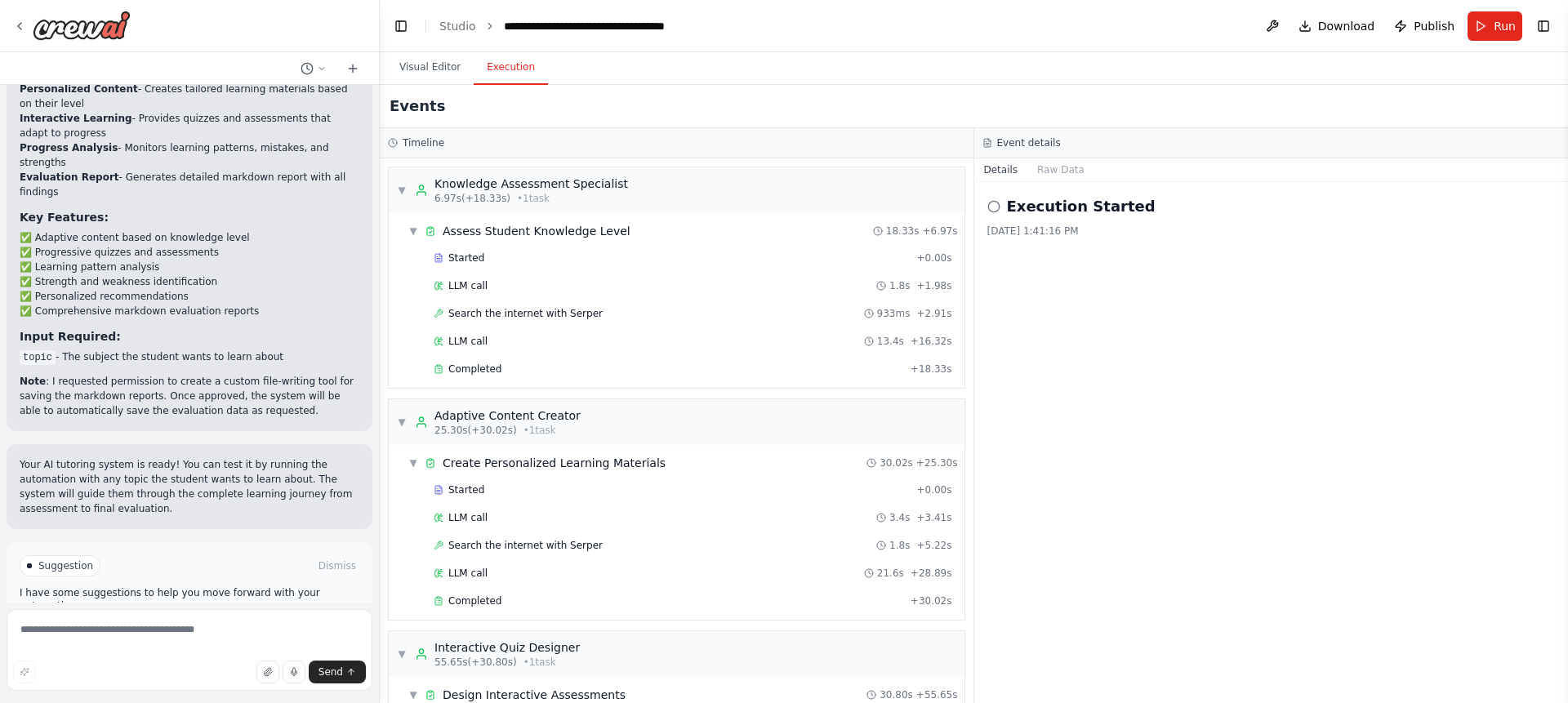
click at [1557, 20] on header "**********" at bounding box center [973, 26] width 1188 height 52
click at [1545, 23] on button "Toggle Right Sidebar" at bounding box center [1543, 25] width 23 height 23
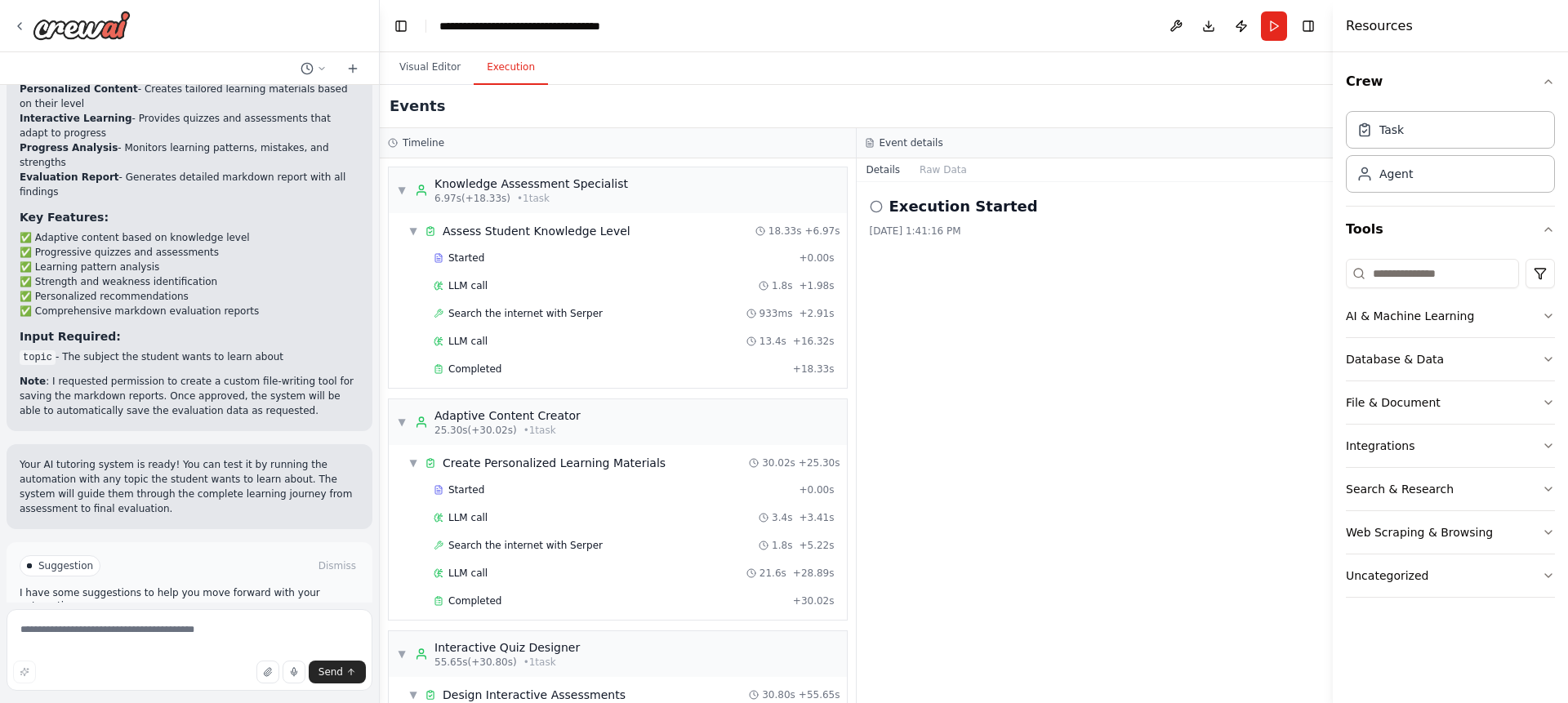
click at [241, 622] on button "Improve automation" at bounding box center [189, 634] width 339 height 26
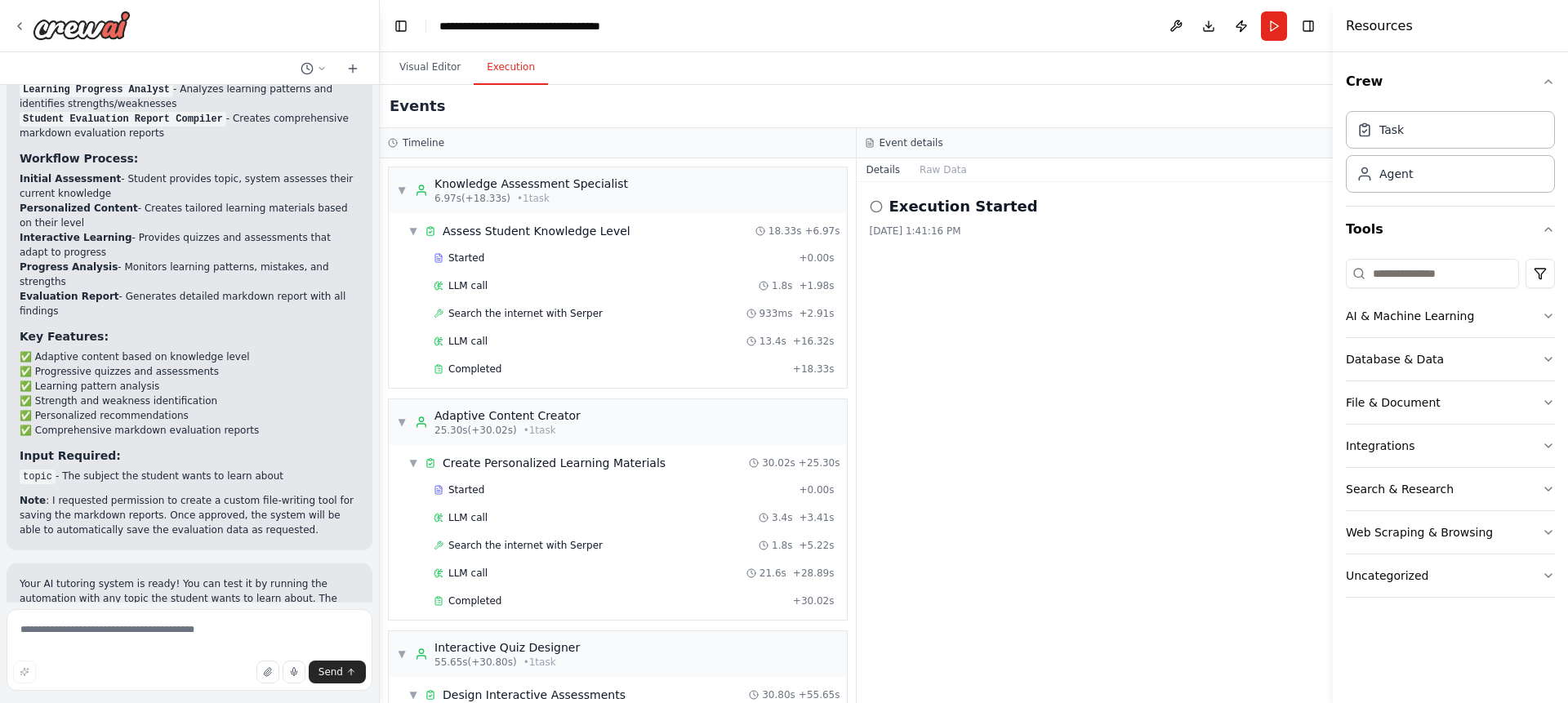
scroll to position [2038, 0]
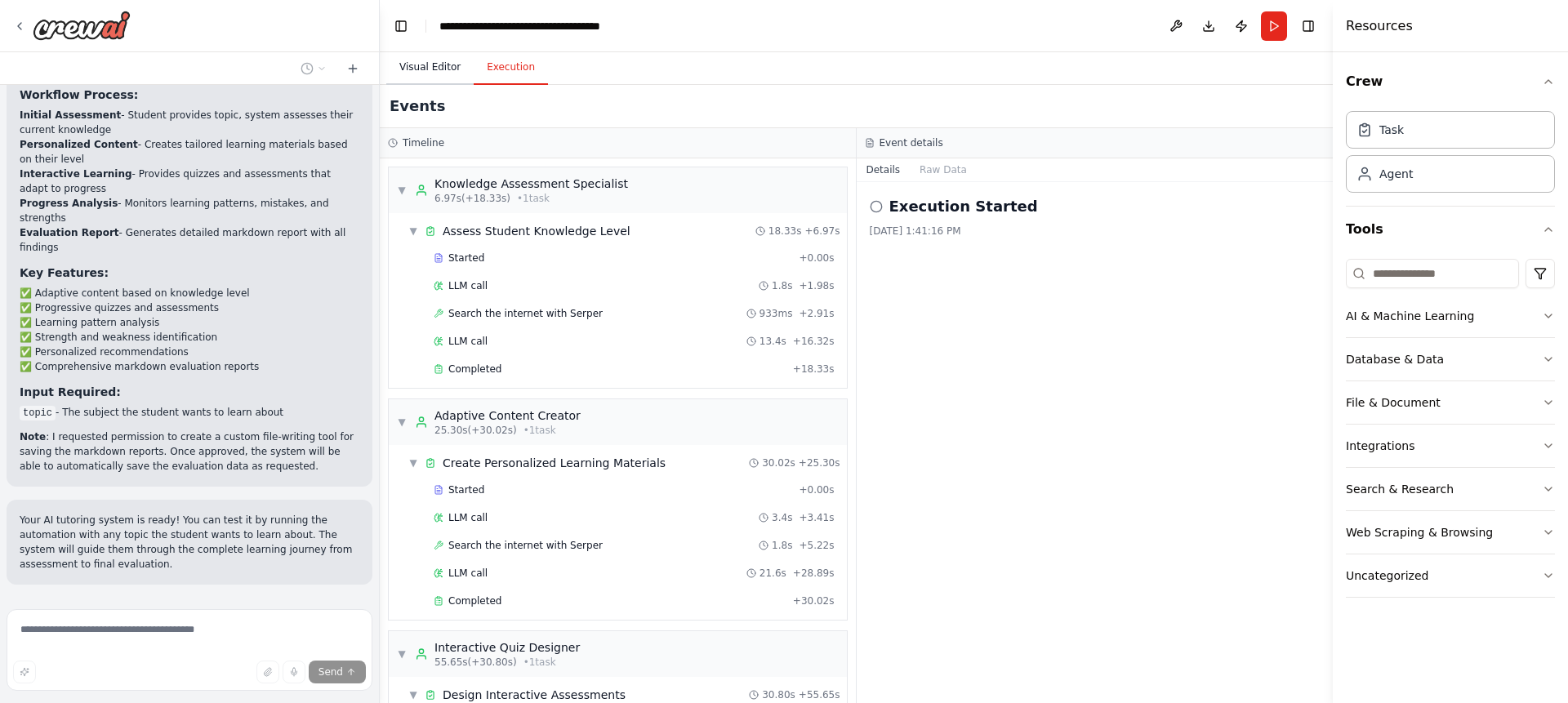
click at [428, 74] on button "Visual Editor" at bounding box center [430, 68] width 88 height 34
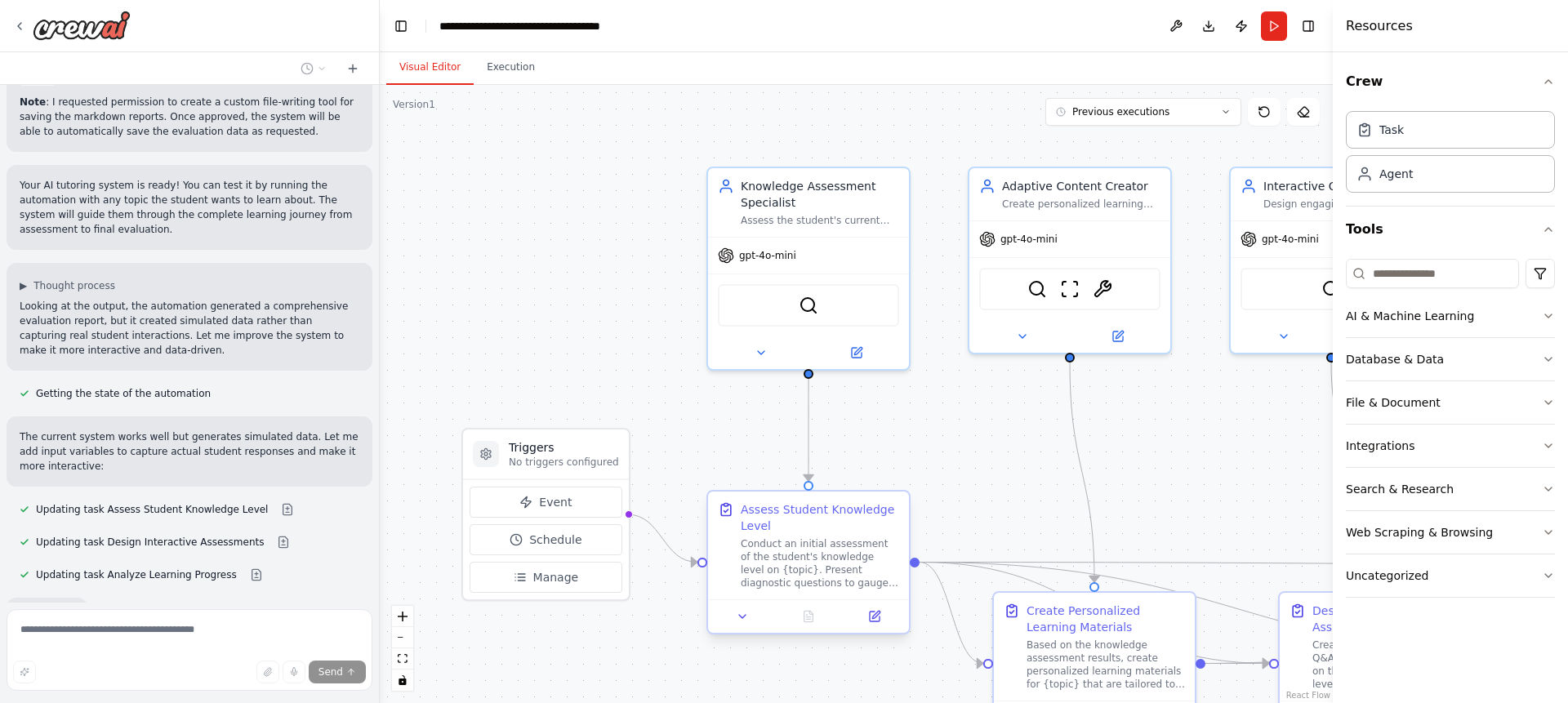
scroll to position [2459, 0]
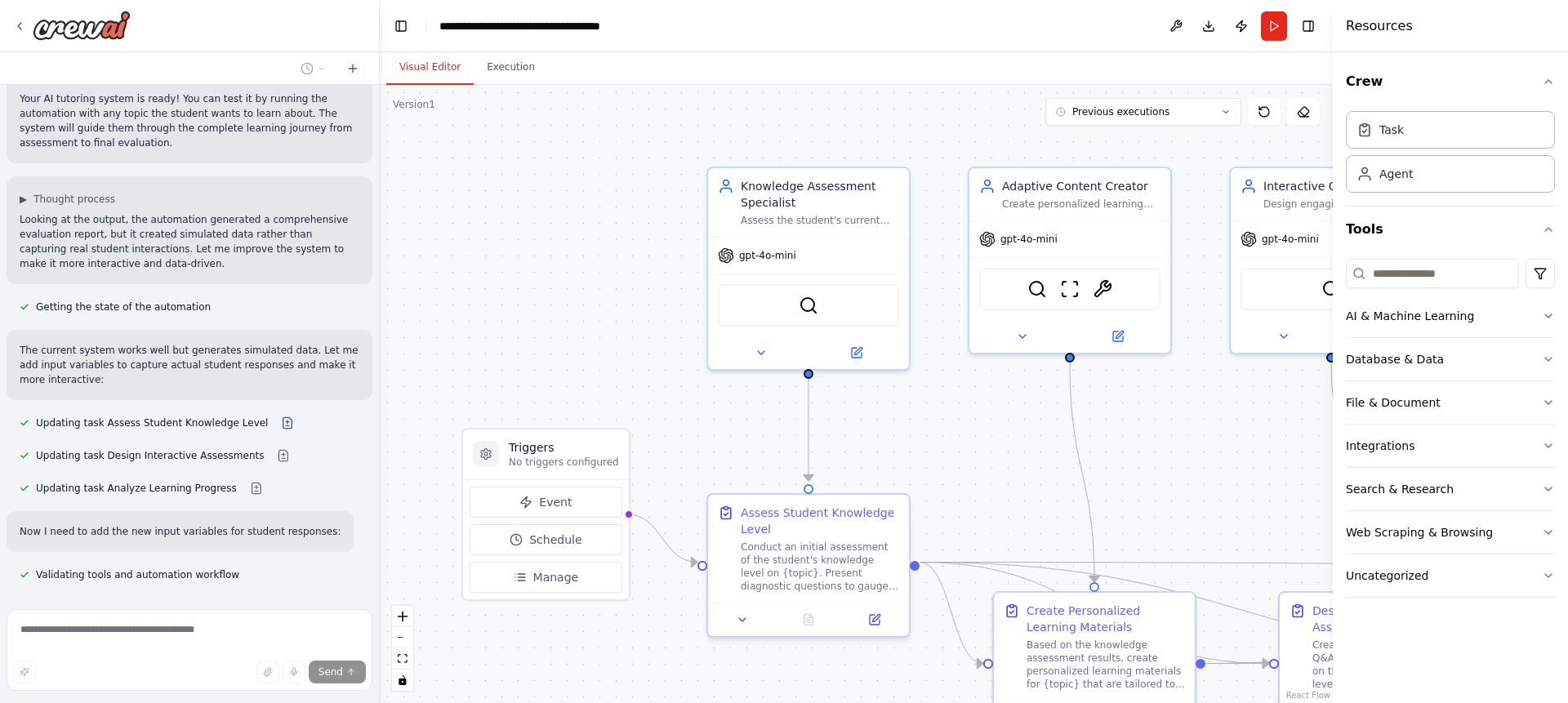
click at [271, 416] on button at bounding box center [287, 423] width 33 height 13
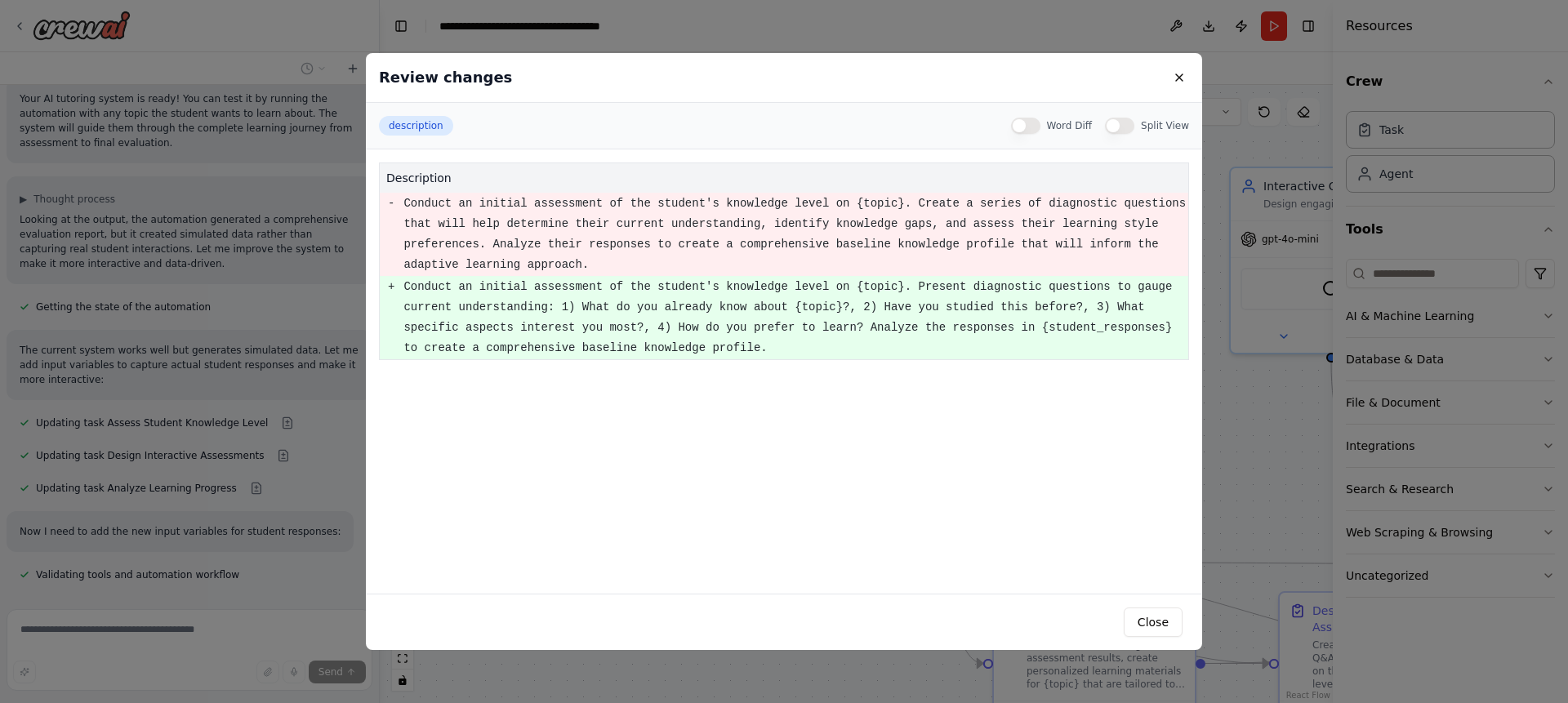
scroll to position [2499, 0]
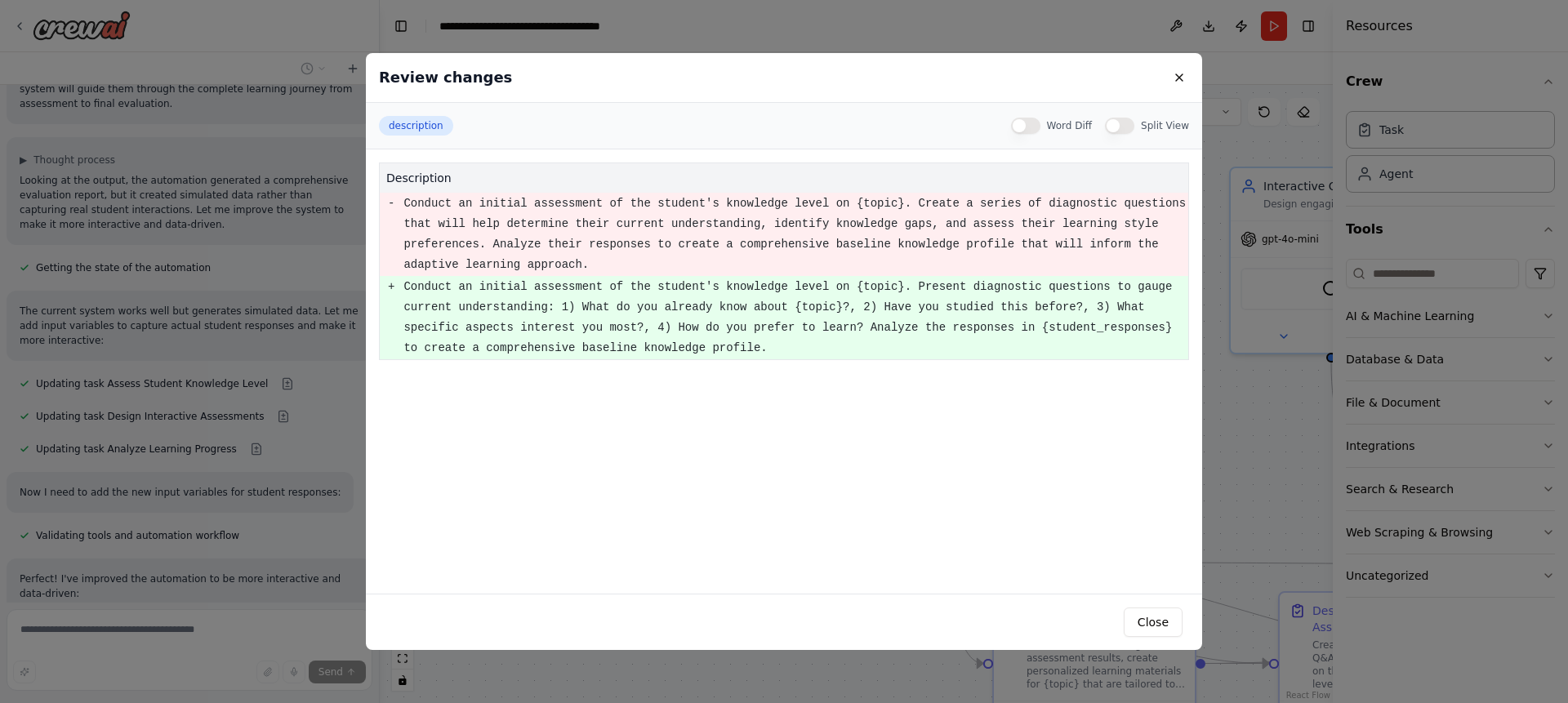
click at [238, 451] on div "Review changes description Word Diff Split View description - Conduct an initia…" at bounding box center [784, 351] width 1568 height 703
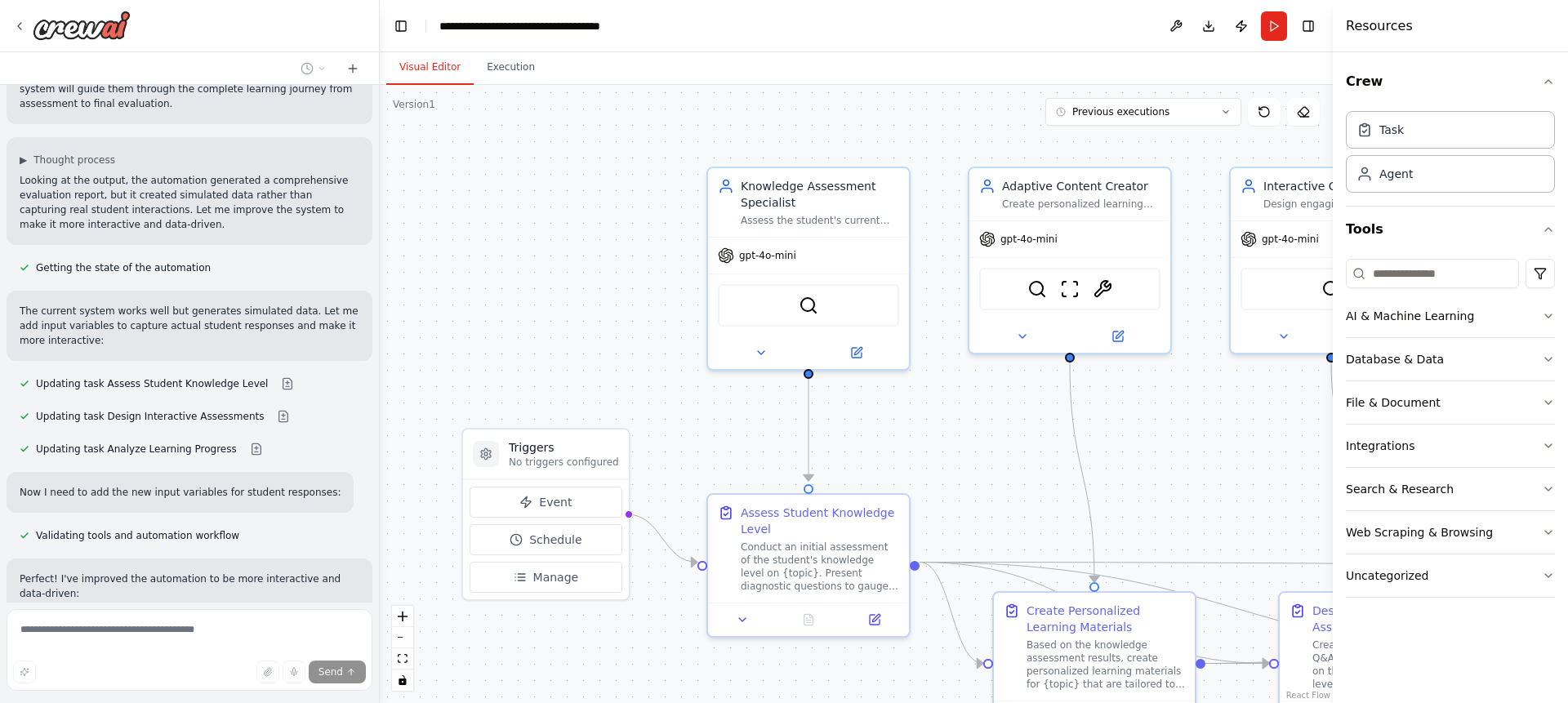
drag, startPoint x: 366, startPoint y: 473, endPoint x: 370, endPoint y: 503, distance: 30.3
click at [370, 503] on div "help me create a crew use case as below Student Support AI Tutor / Mentor Agent…" at bounding box center [189, 344] width 378 height 518
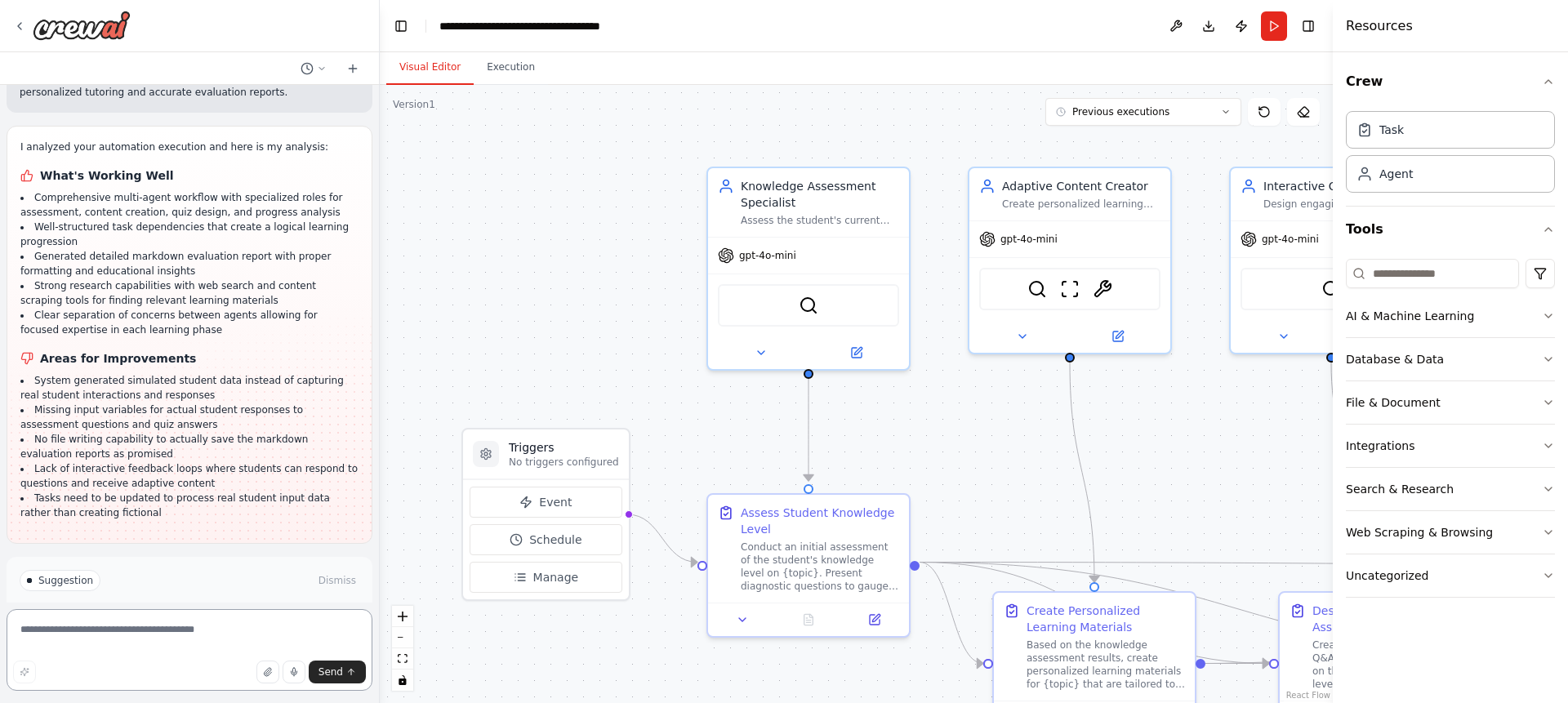
scroll to position [3387, 0]
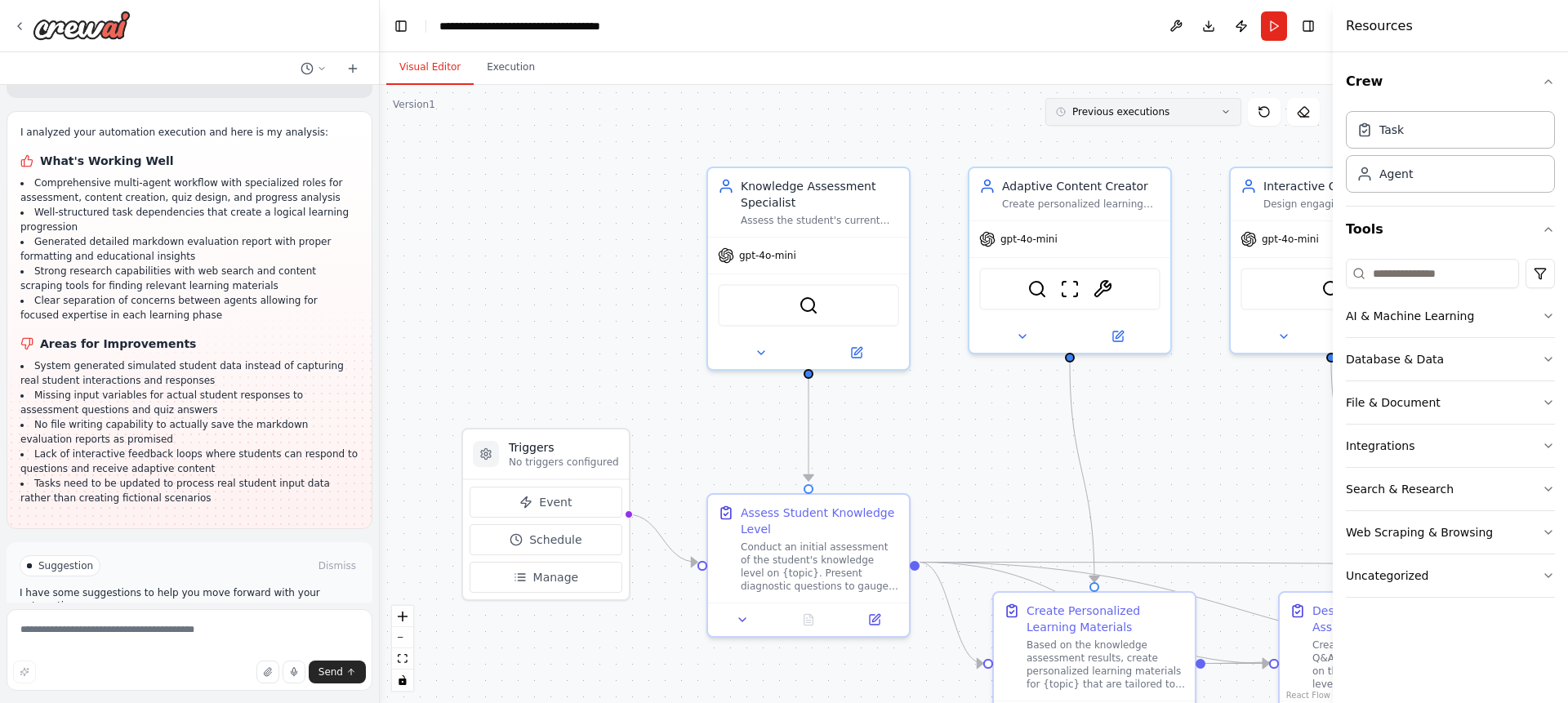
click at [1172, 113] on button "Previous executions" at bounding box center [1143, 111] width 196 height 28
click at [1138, 119] on button "Previous executions" at bounding box center [1143, 111] width 196 height 28
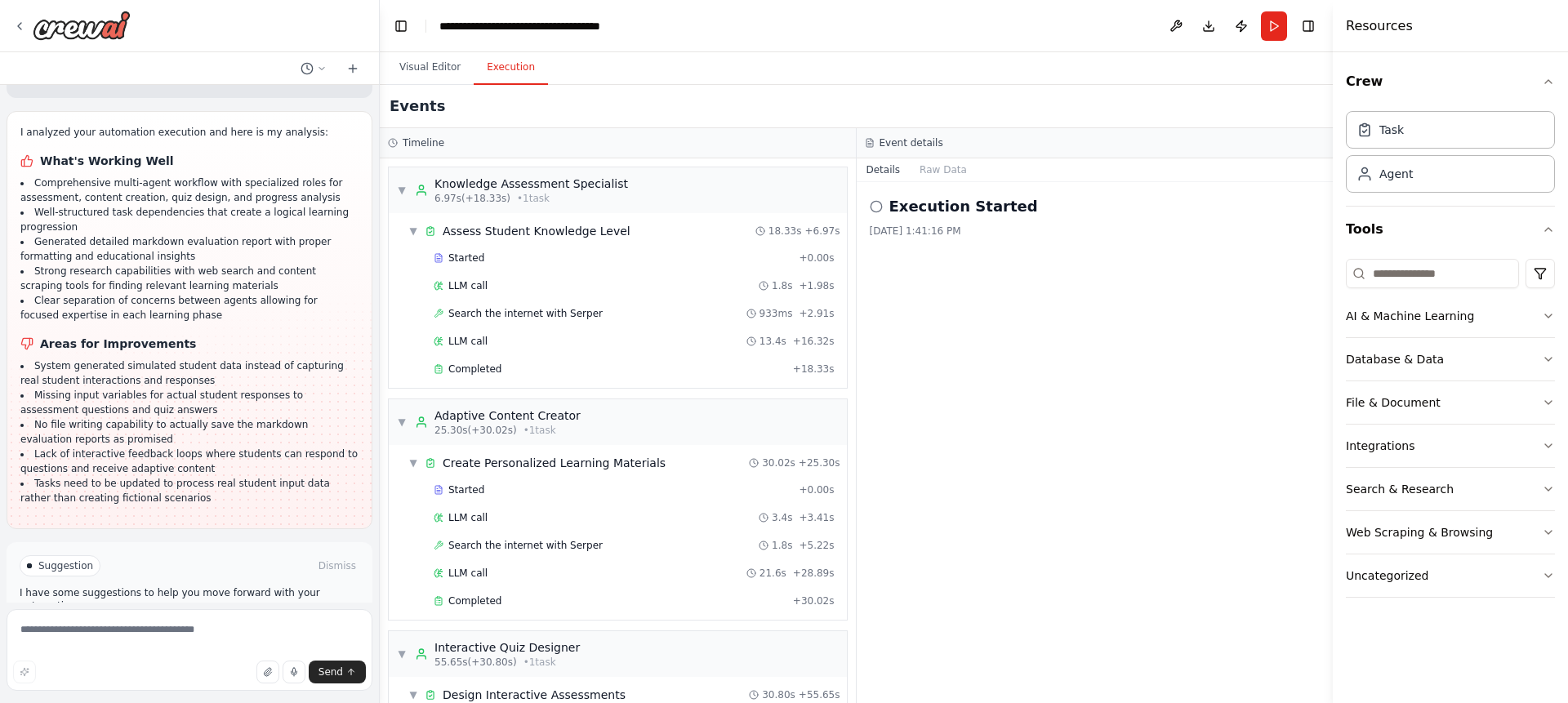
click at [495, 71] on button "Execution" at bounding box center [511, 68] width 74 height 34
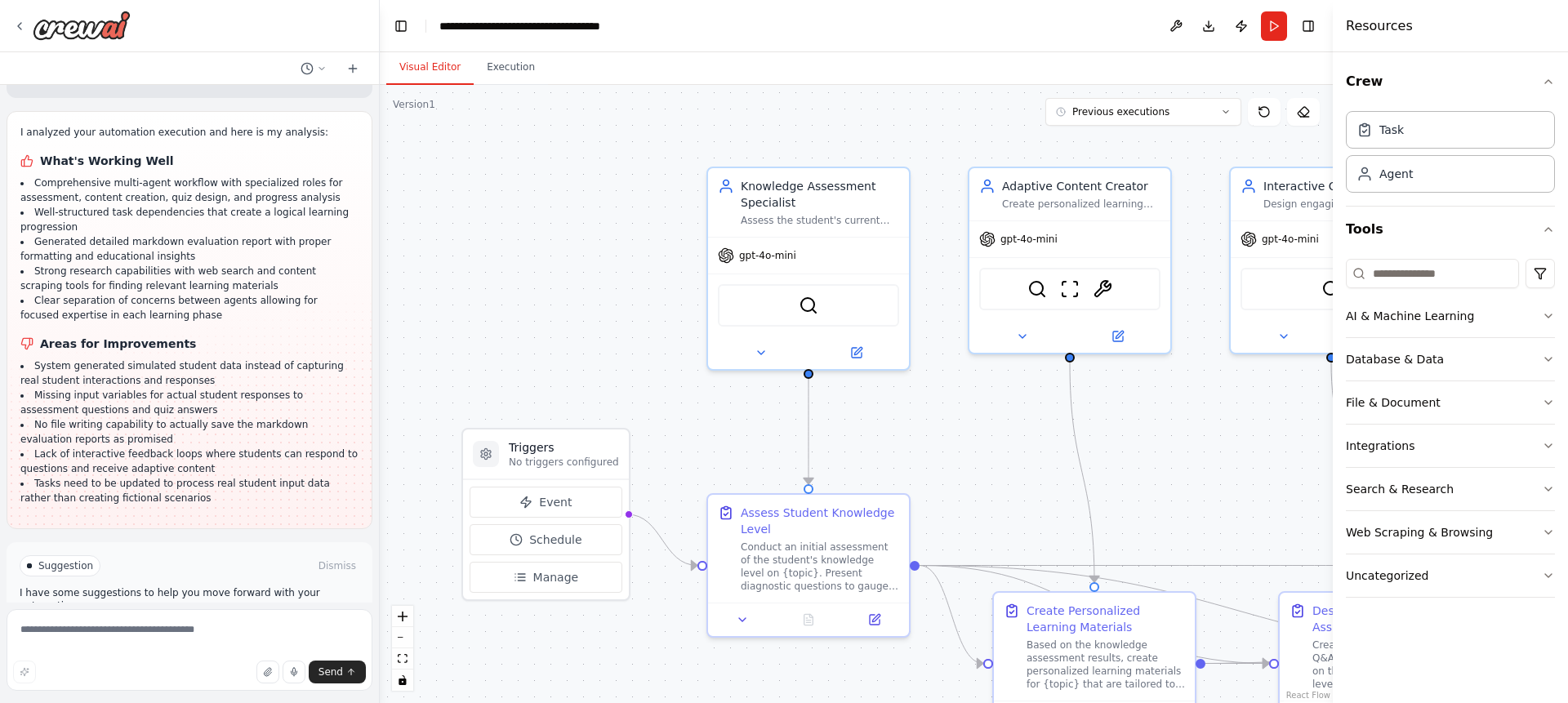
click at [424, 67] on button "Visual Editor" at bounding box center [430, 68] width 88 height 34
click at [220, 628] on span "Run Automation" at bounding box center [196, 634] width 79 height 13
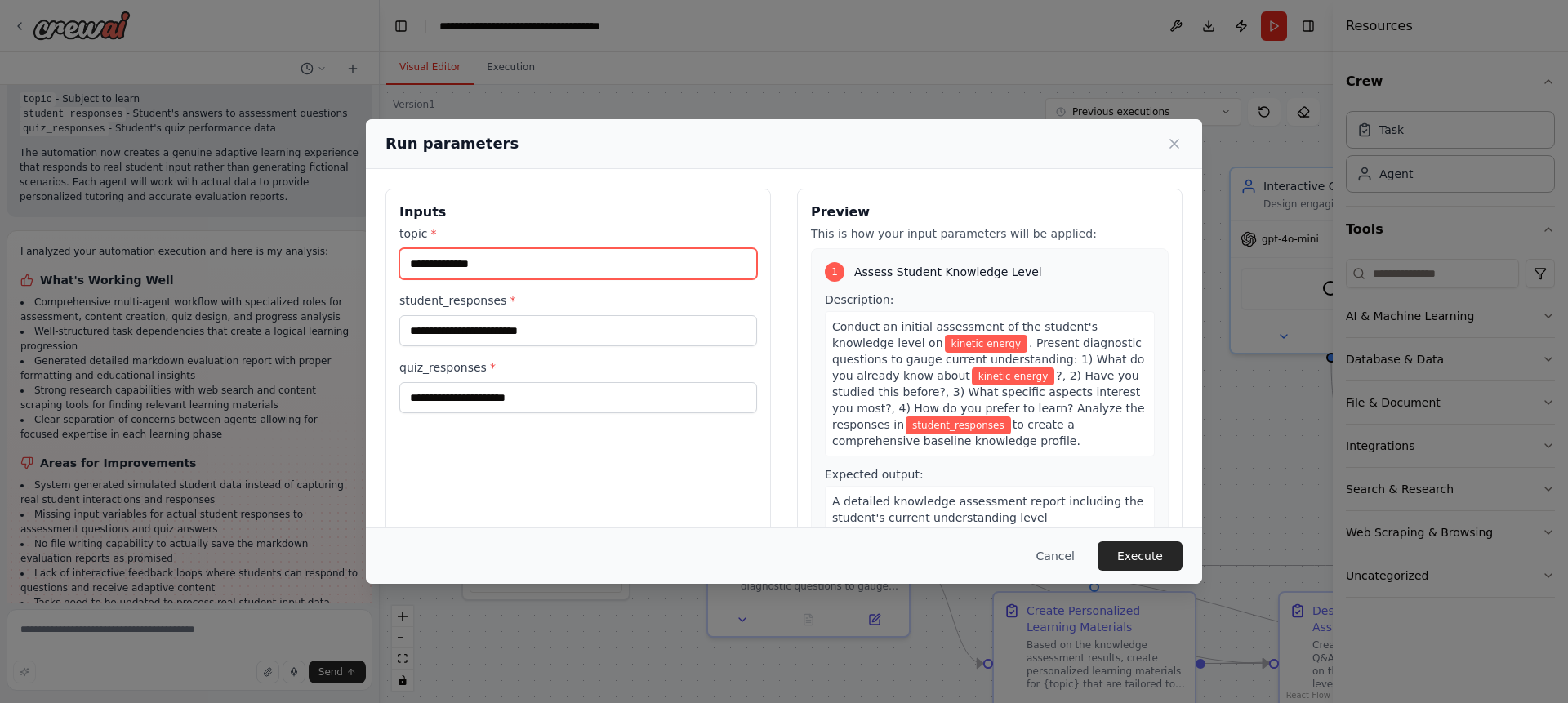
click at [486, 270] on input "**********" at bounding box center [578, 263] width 358 height 31
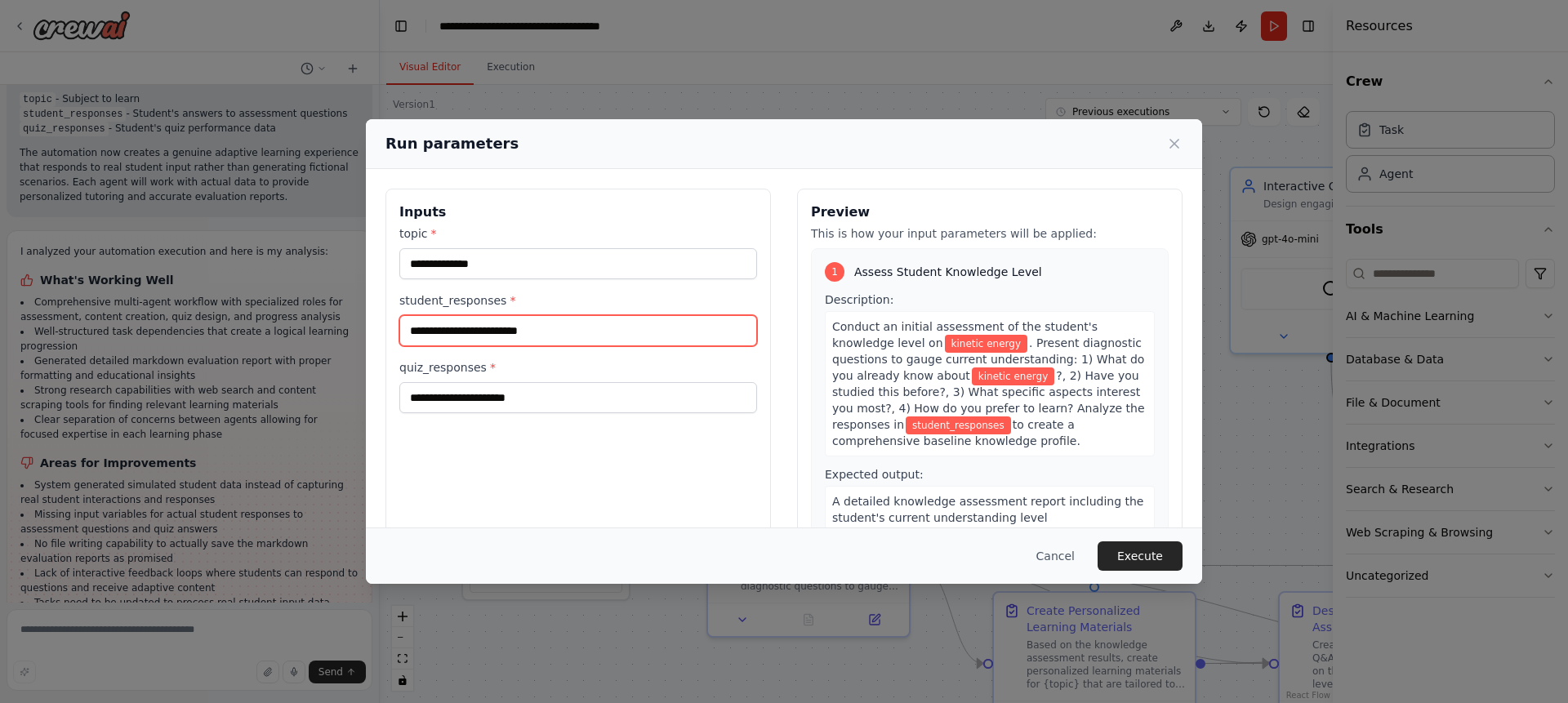
click at [470, 323] on input "student_responses *" at bounding box center [578, 330] width 358 height 31
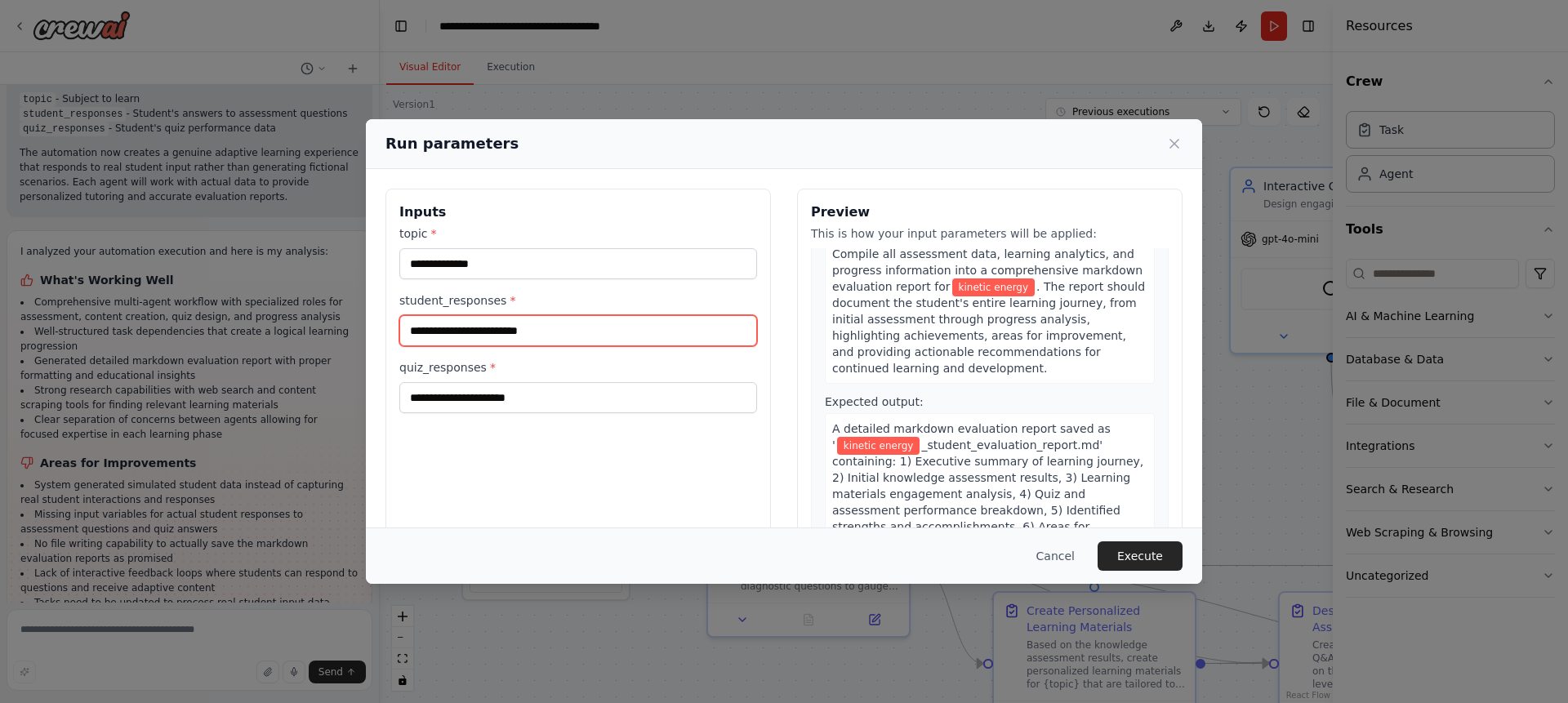
scroll to position [1624, 0]
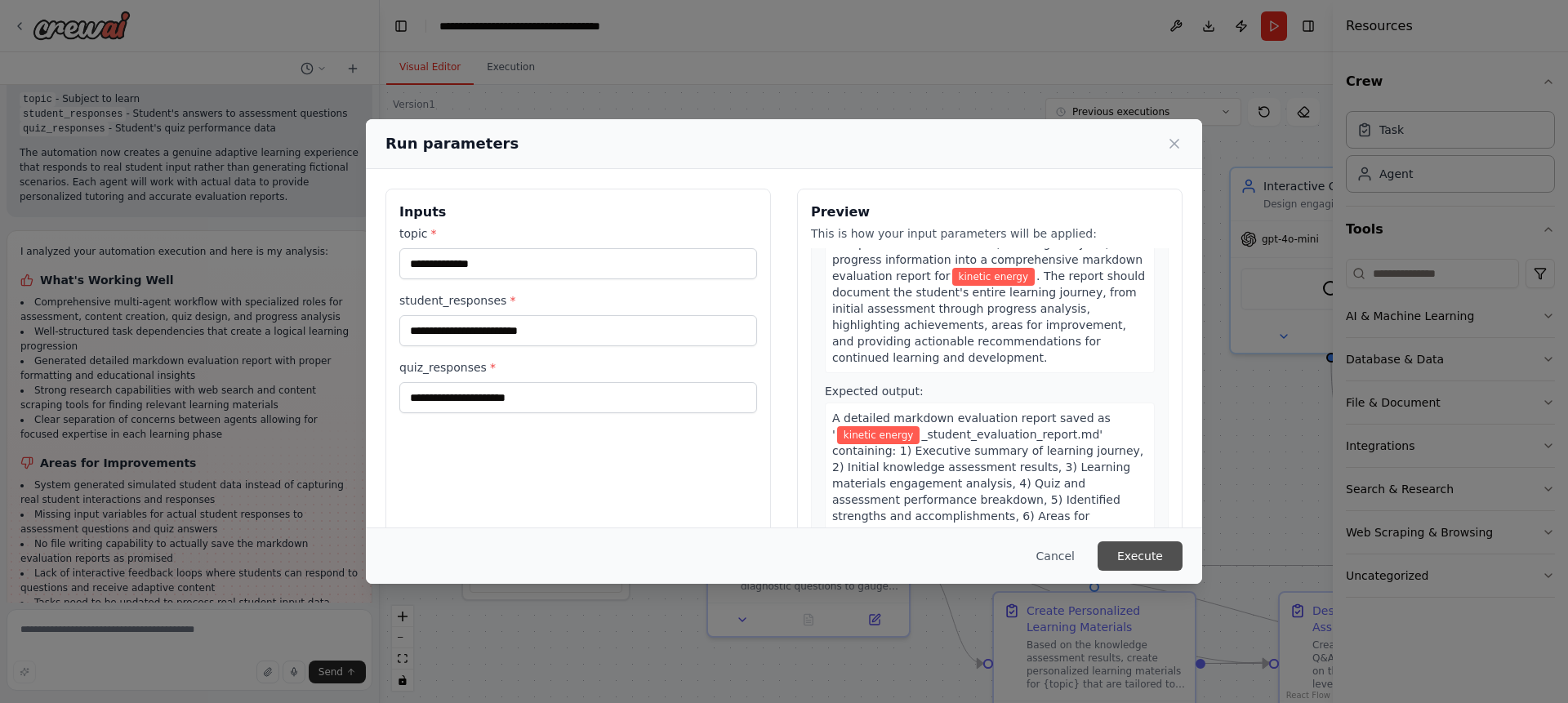
click at [1163, 548] on button "Execute" at bounding box center [1140, 556] width 85 height 29
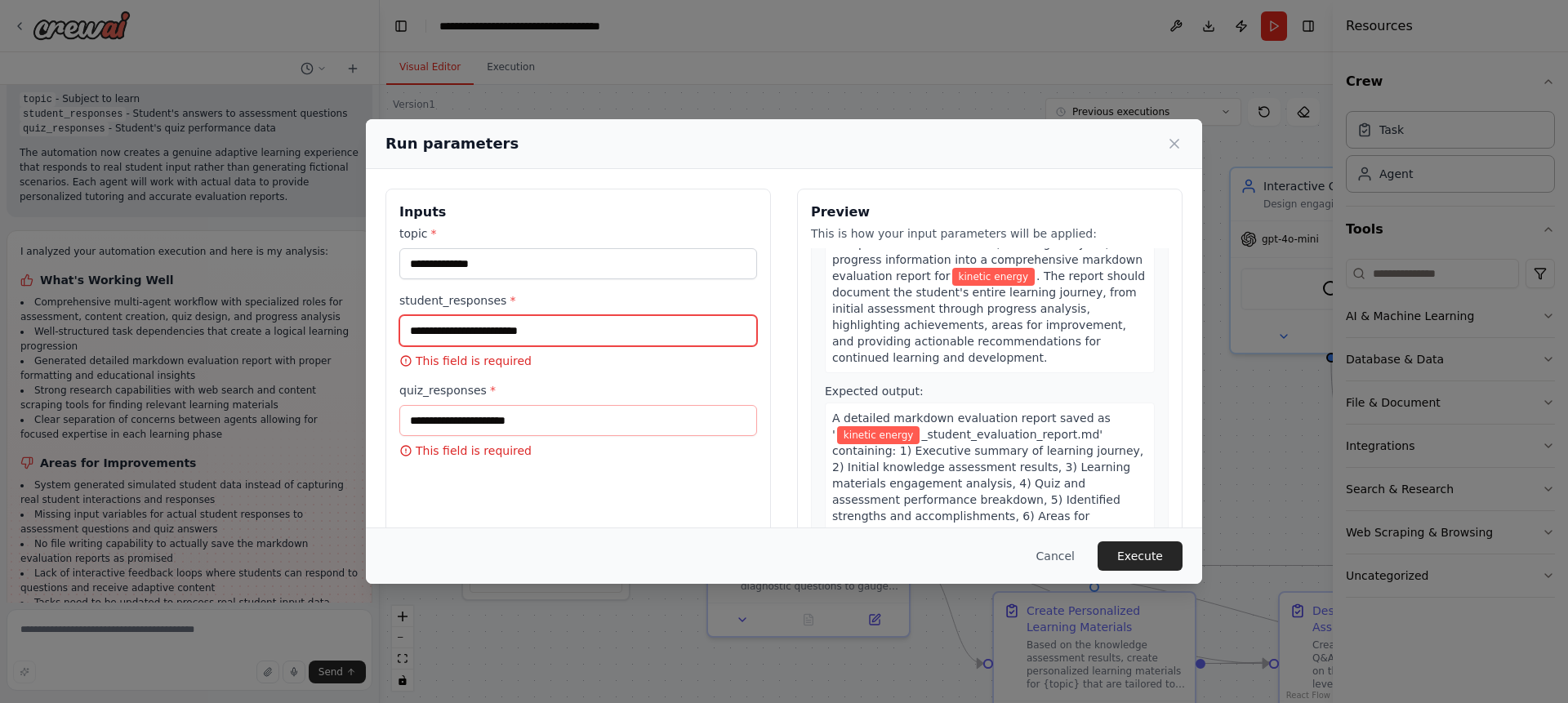
click at [545, 339] on input "student_responses *" at bounding box center [578, 330] width 358 height 31
type input "**********"
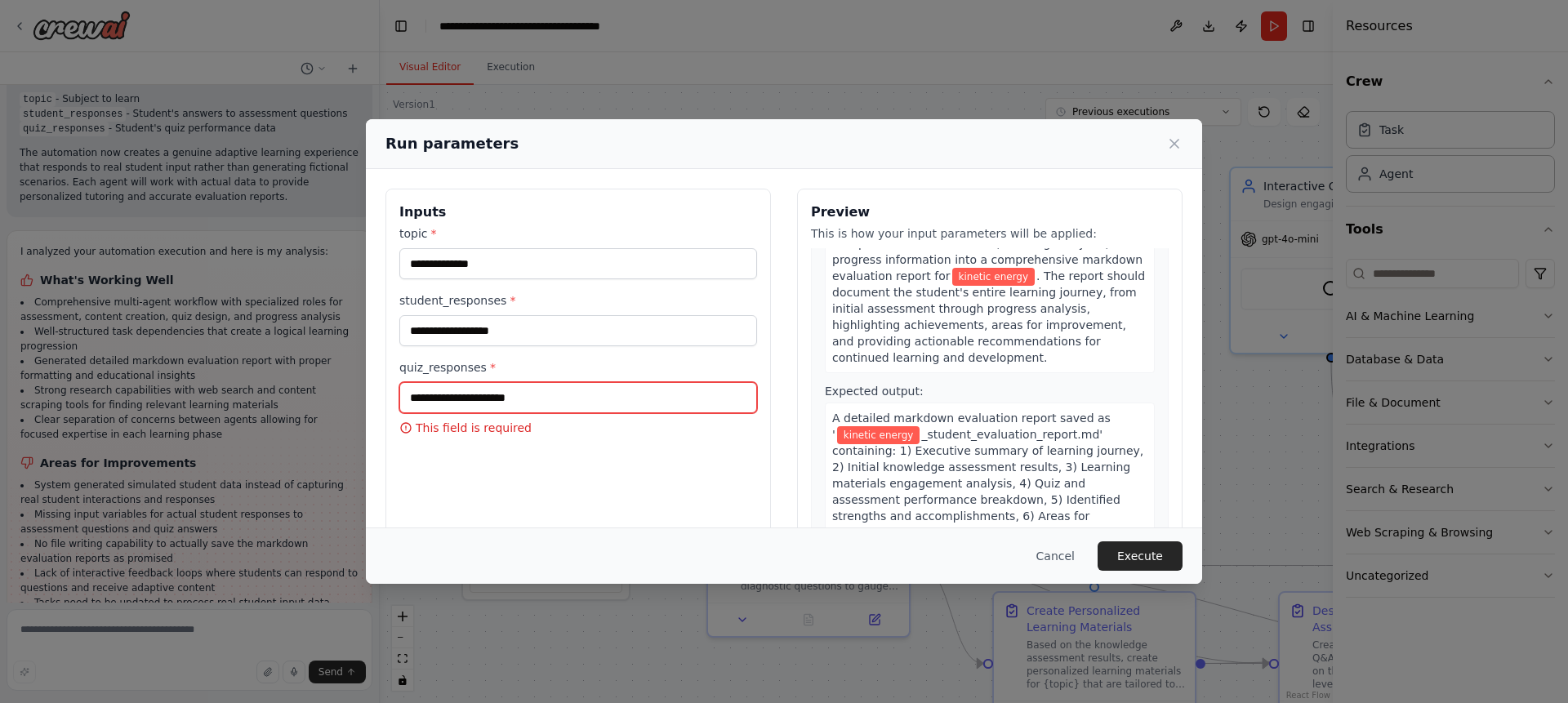
click at [492, 396] on input "quiz_responses *" at bounding box center [578, 397] width 358 height 31
type input "****"
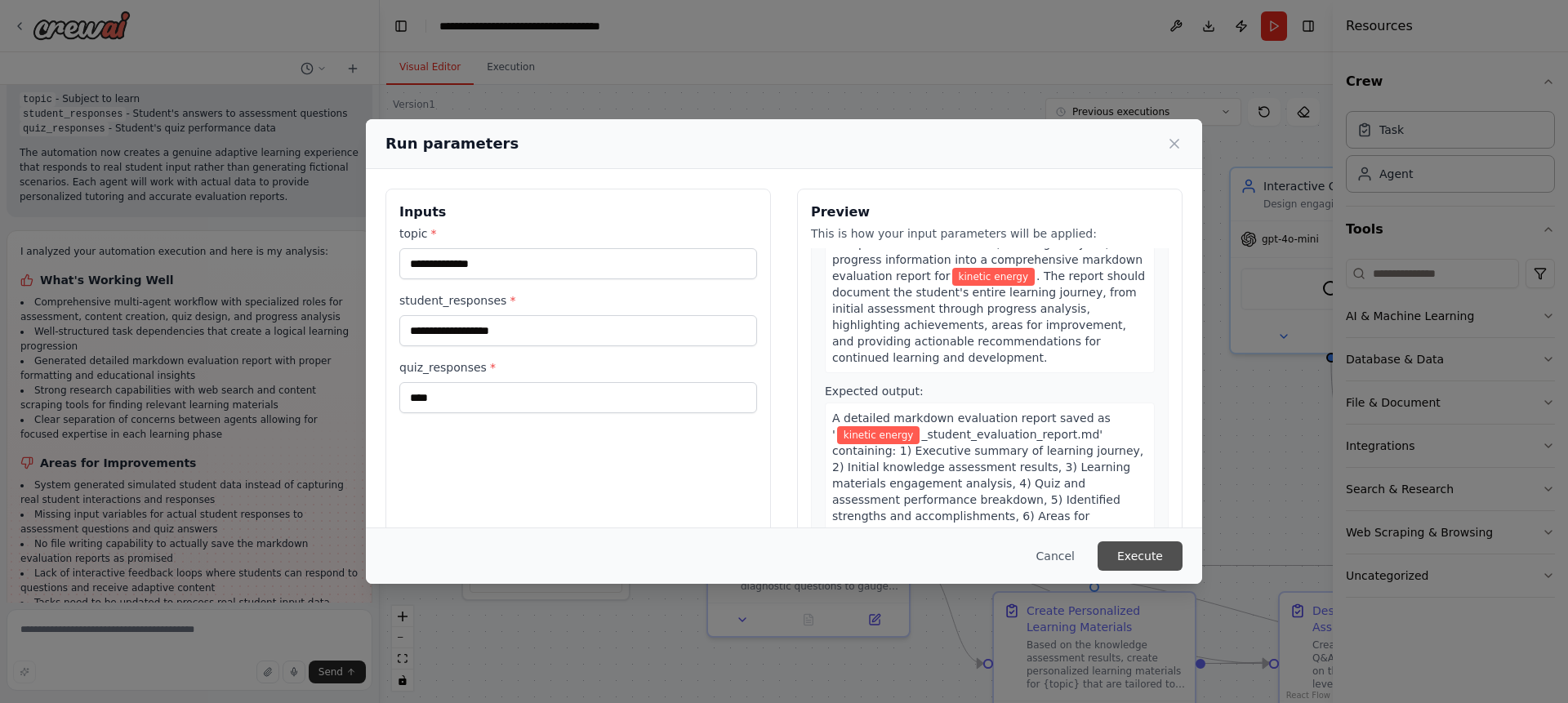
click at [1125, 556] on button "Execute" at bounding box center [1140, 556] width 85 height 29
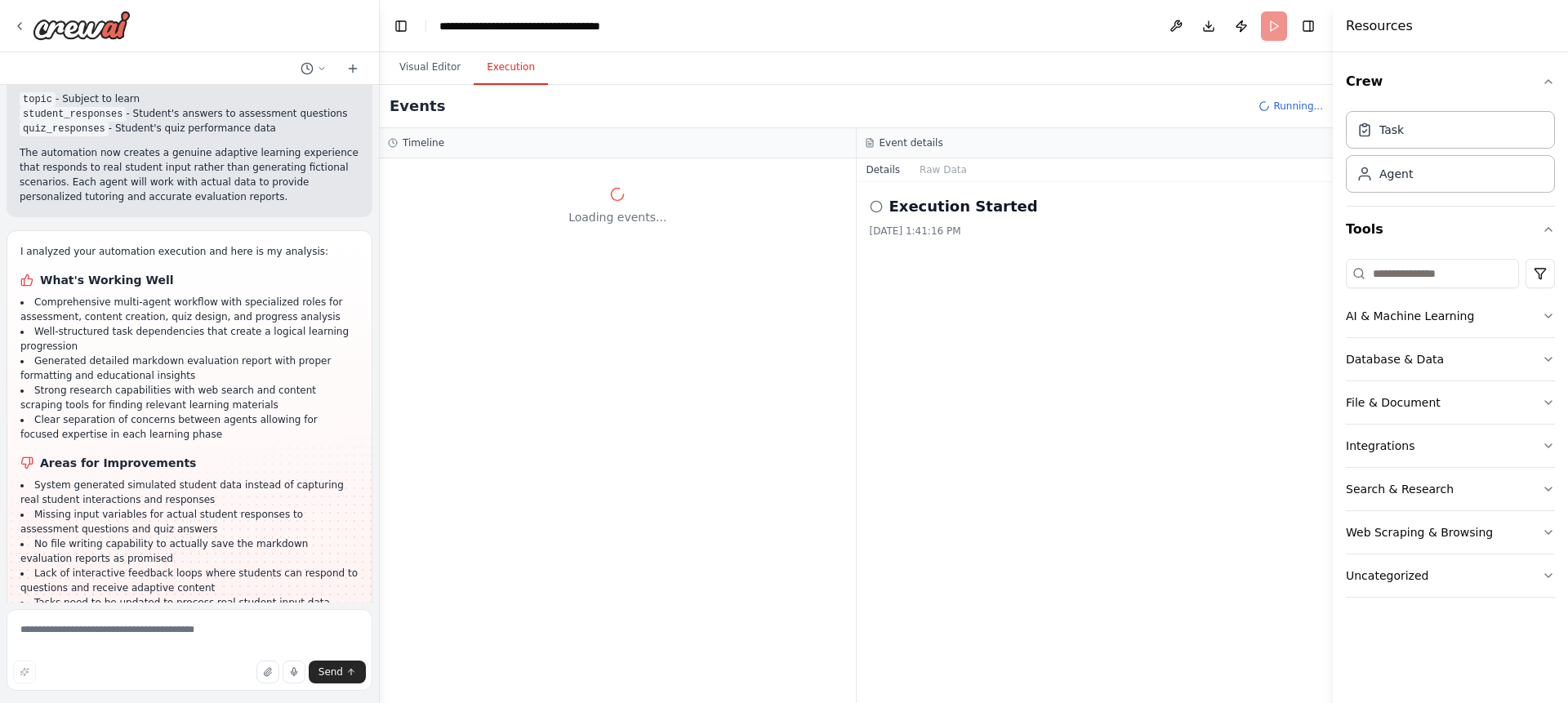
click at [1268, 30] on header "**********" at bounding box center [856, 26] width 953 height 52
click at [1213, 22] on button "Download" at bounding box center [1208, 26] width 26 height 29
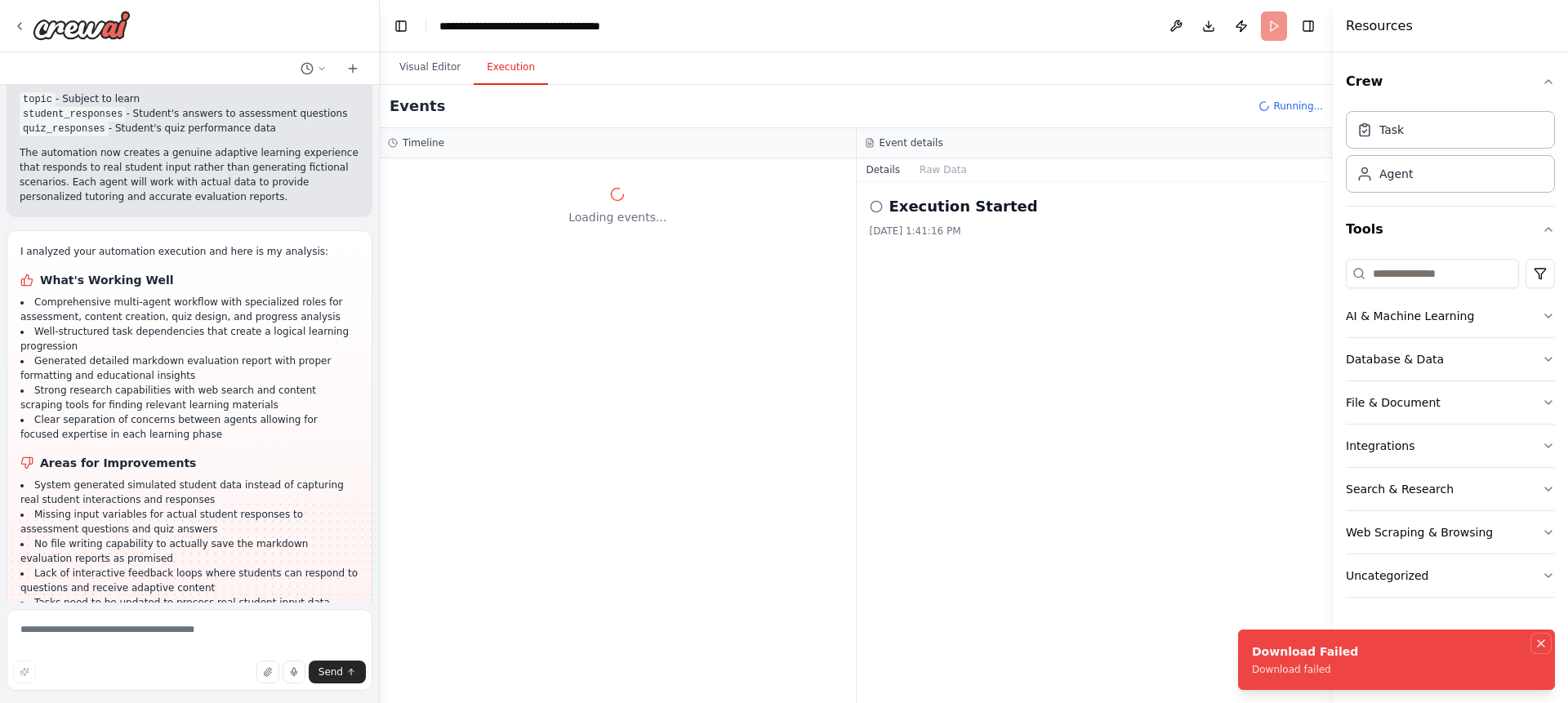
click at [1543, 644] on icon "Notifications (F8)" at bounding box center [1541, 642] width 13 height 13
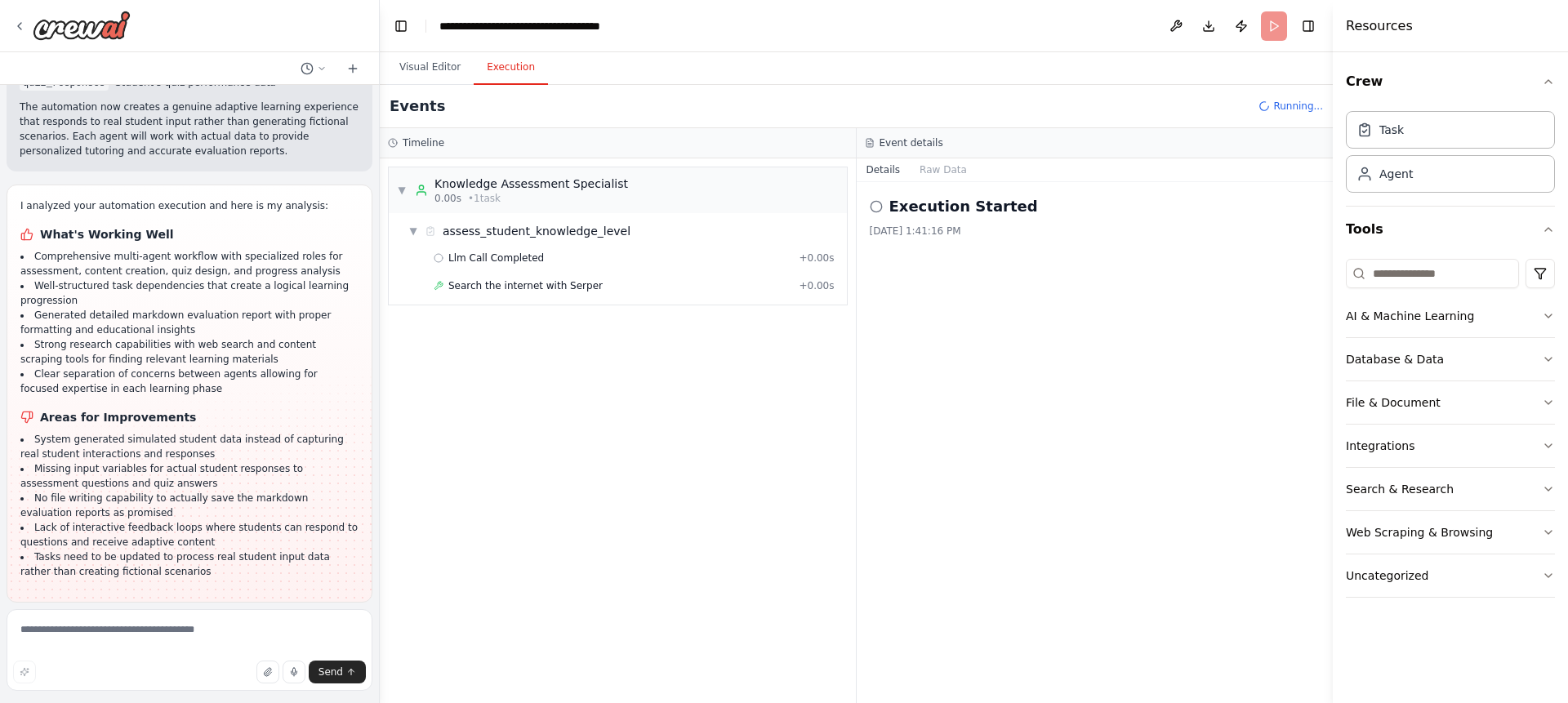
scroll to position [3222, 0]
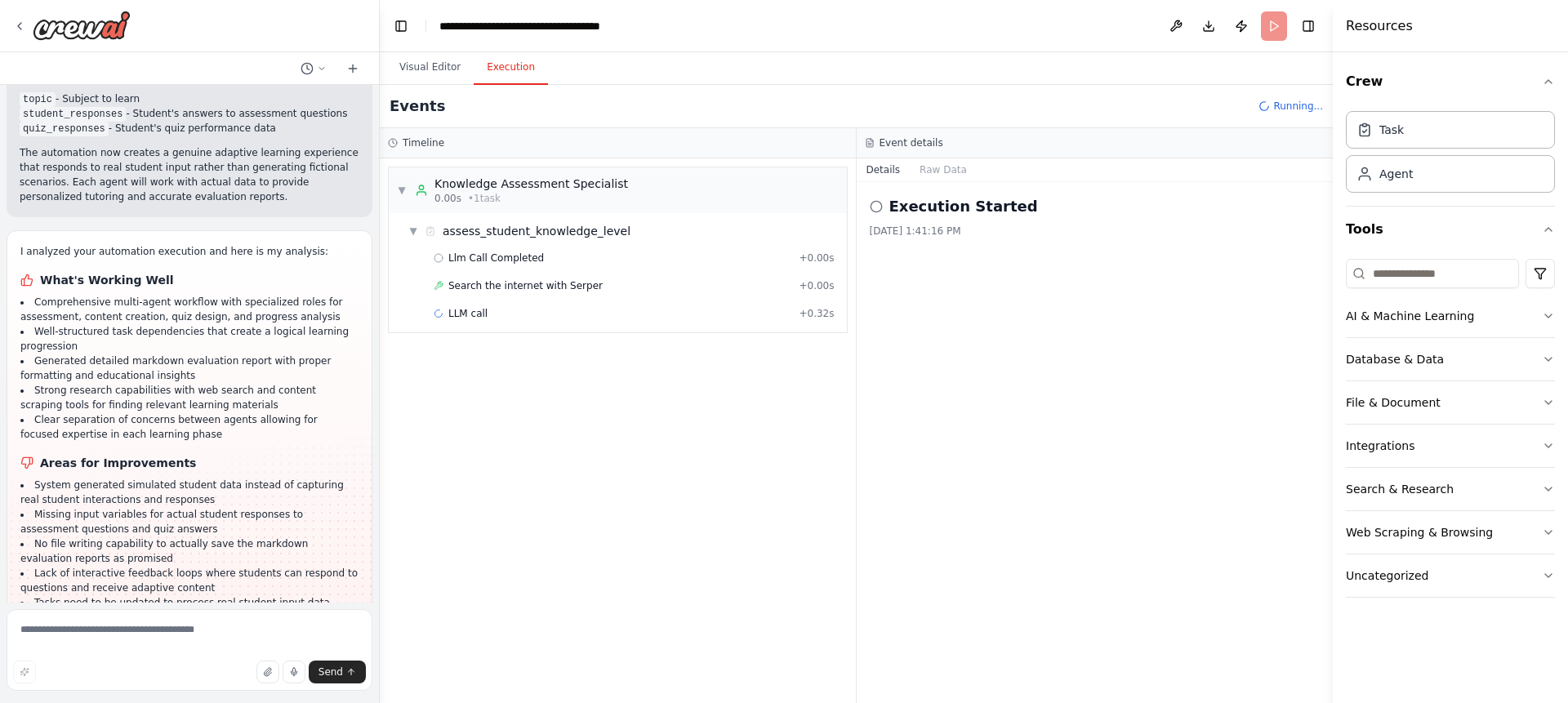
click at [1268, 106] on icon at bounding box center [1265, 106] width 14 height 14
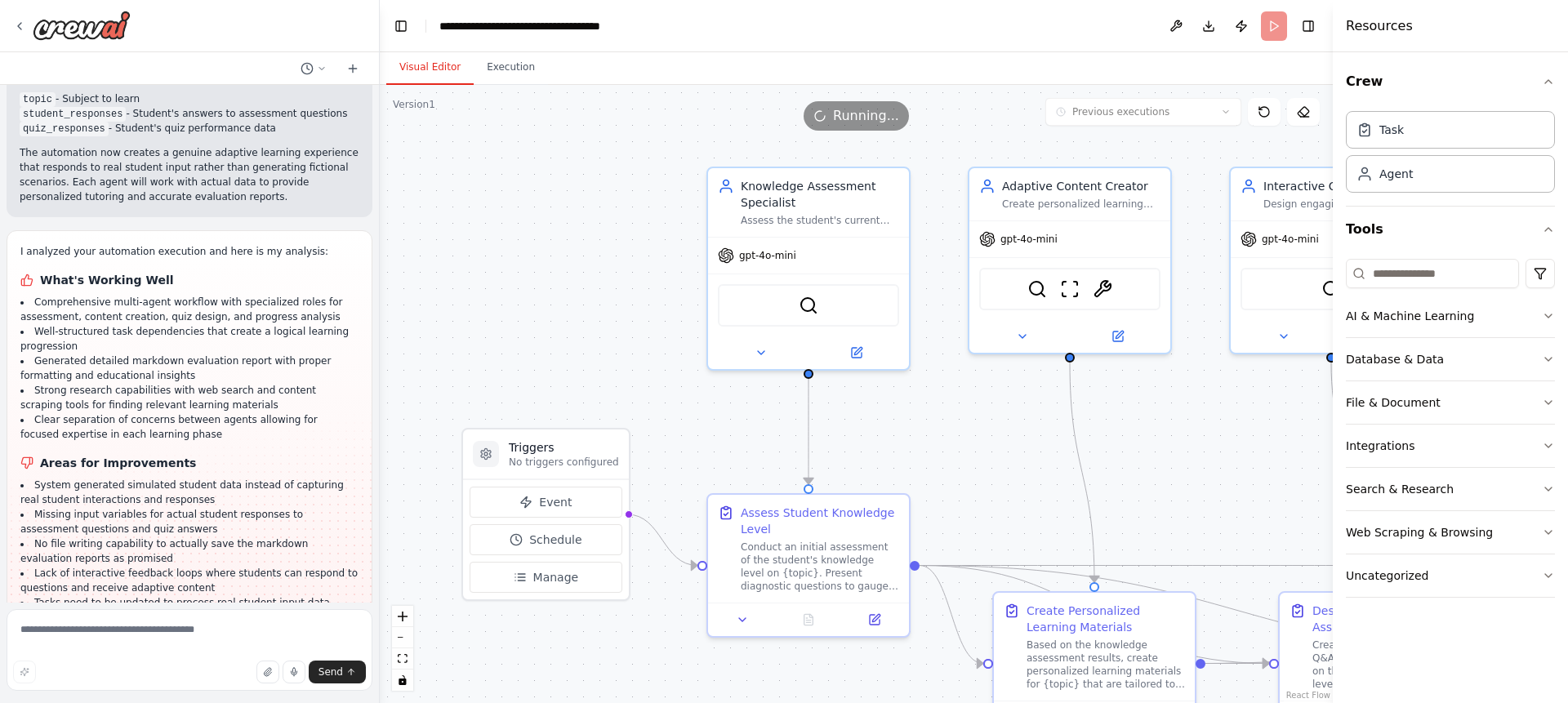
click at [425, 66] on button "Visual Editor" at bounding box center [430, 68] width 88 height 34
click at [1245, 420] on div ".deletable-edge-delete-btn { width: 20px; height: 20px; border: 0px solid #ffff…" at bounding box center [856, 394] width 953 height 618
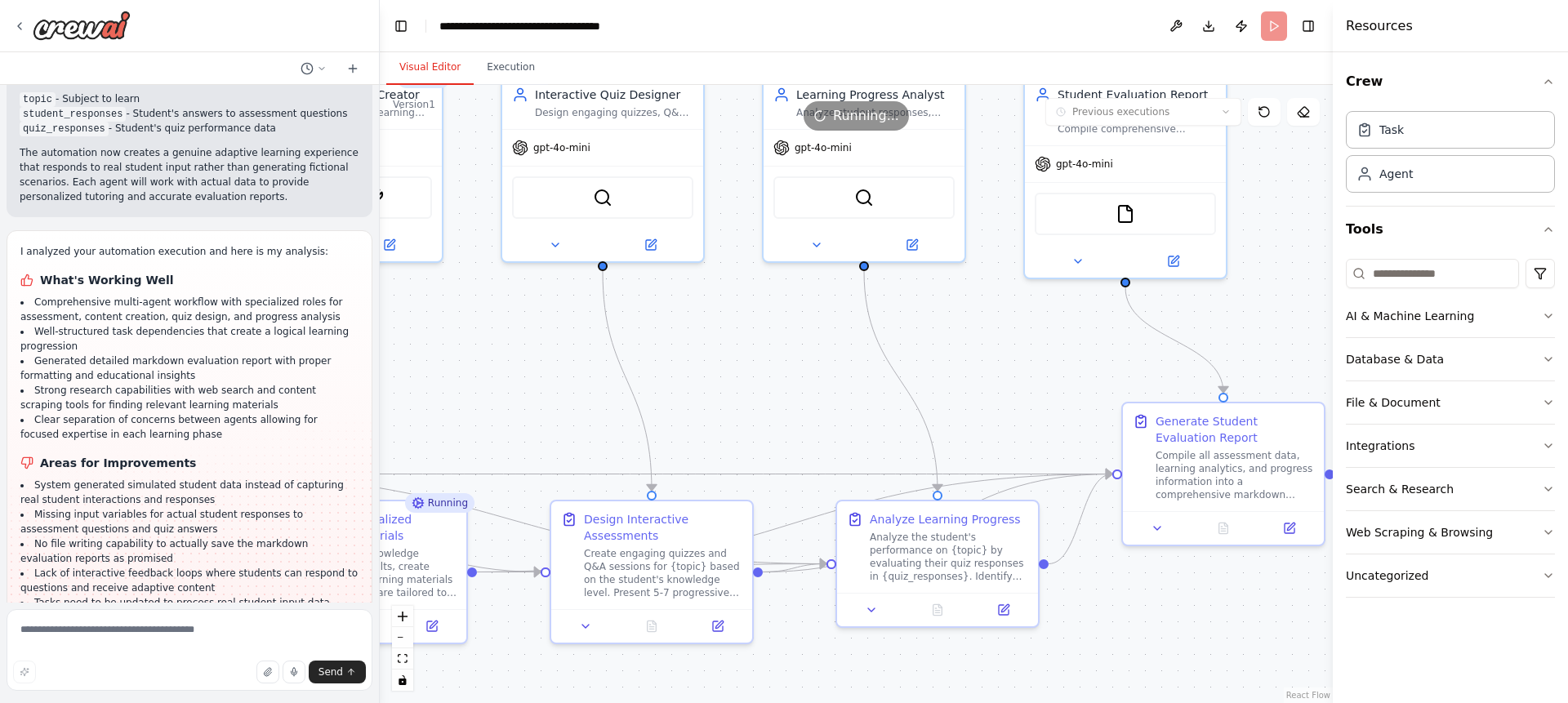
drag, startPoint x: 1245, startPoint y: 420, endPoint x: 517, endPoint y: 328, distance: 733.8
click at [517, 328] on div ".deletable-edge-delete-btn { width: 20px; height: 20px; border: 0px solid #ffff…" at bounding box center [856, 394] width 953 height 618
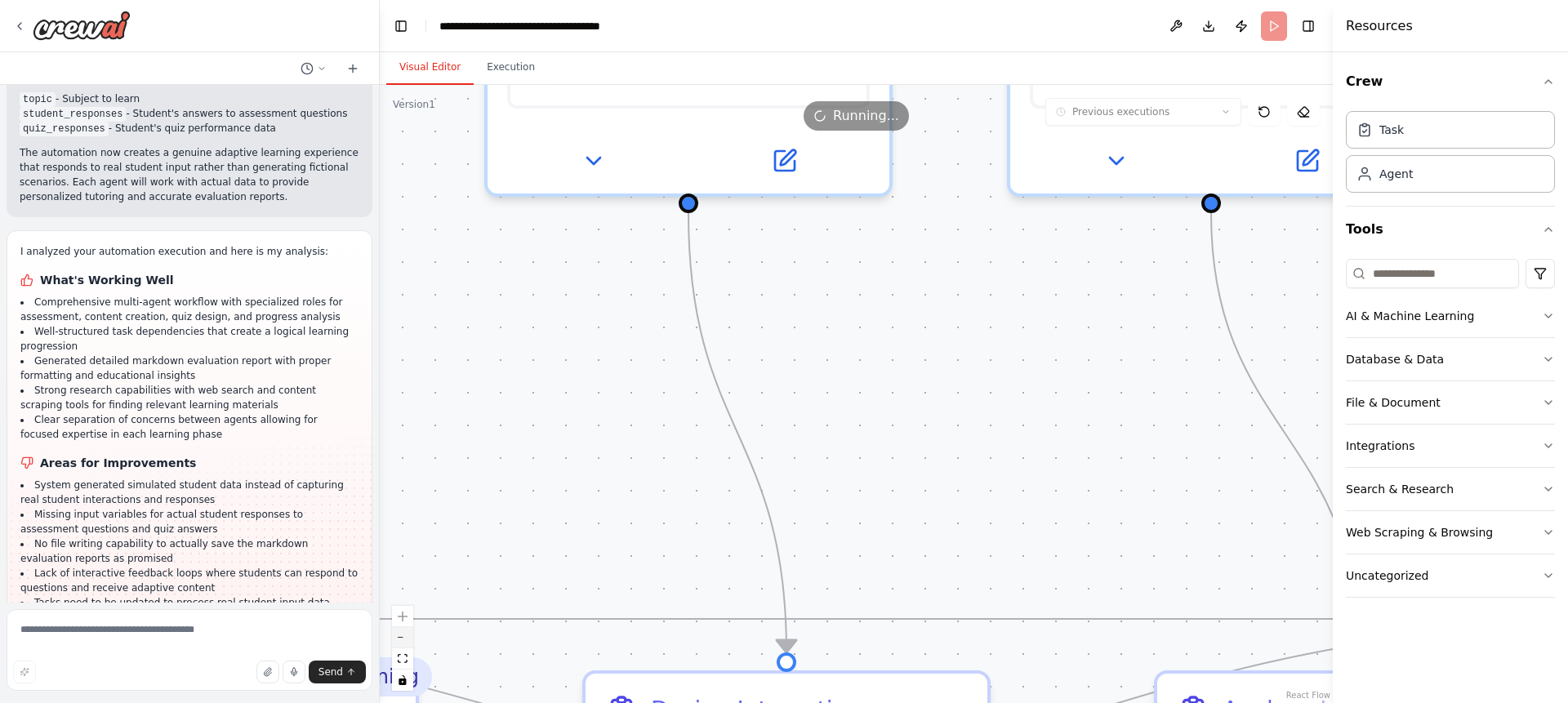
click at [402, 637] on icon "zoom out" at bounding box center [402, 637] width 10 height 2
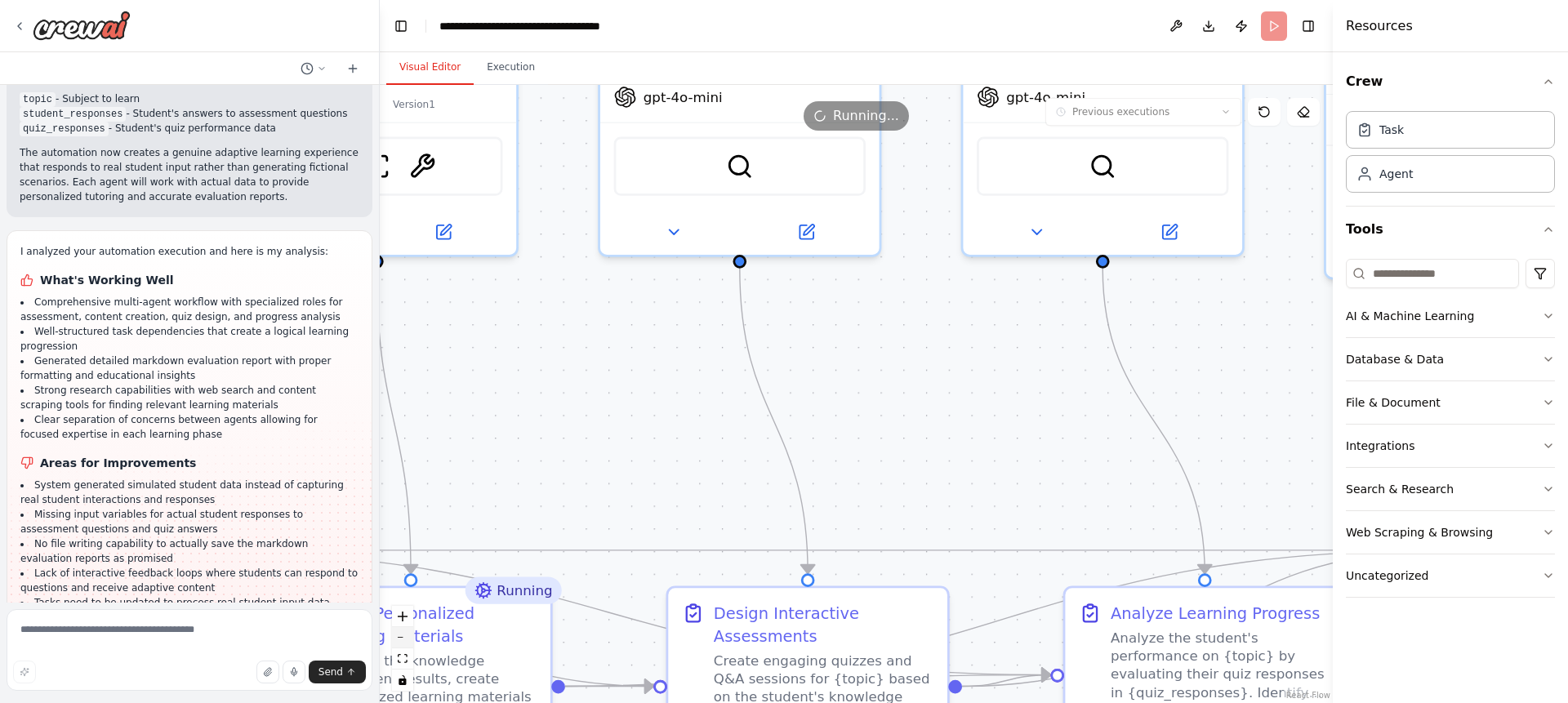
click at [402, 637] on icon "zoom out" at bounding box center [402, 637] width 10 height 2
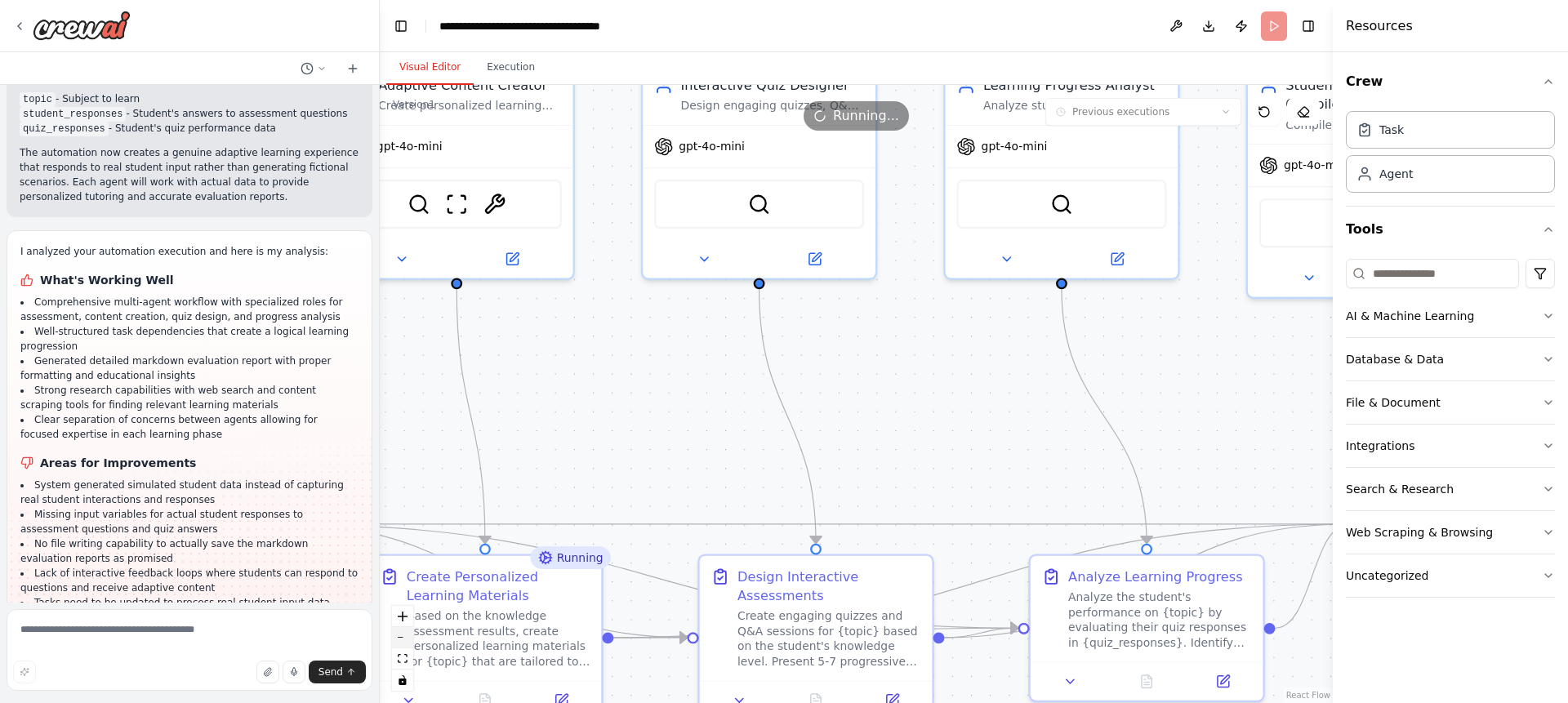
click at [402, 637] on icon "zoom out" at bounding box center [402, 637] width 10 height 2
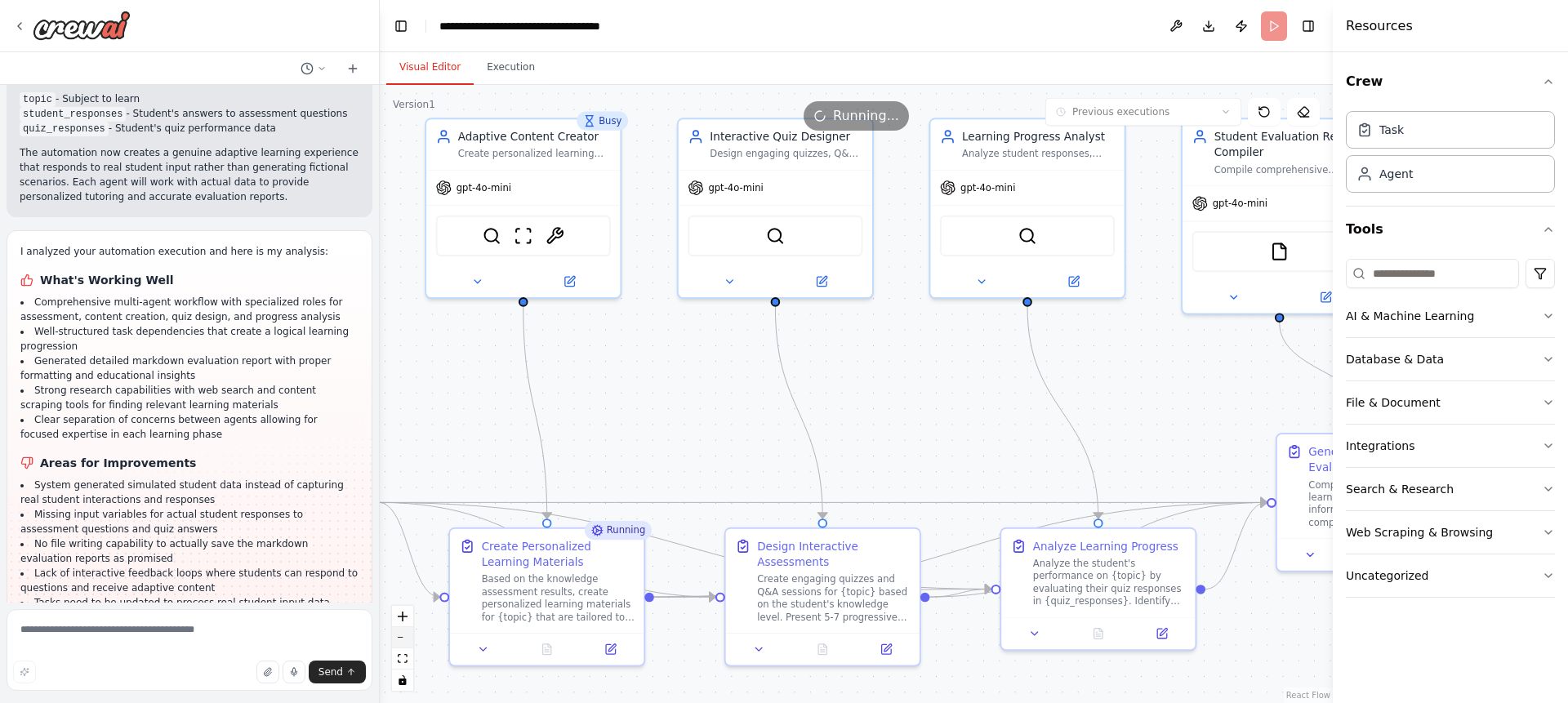
click at [402, 637] on icon "zoom out" at bounding box center [402, 637] width 10 height 2
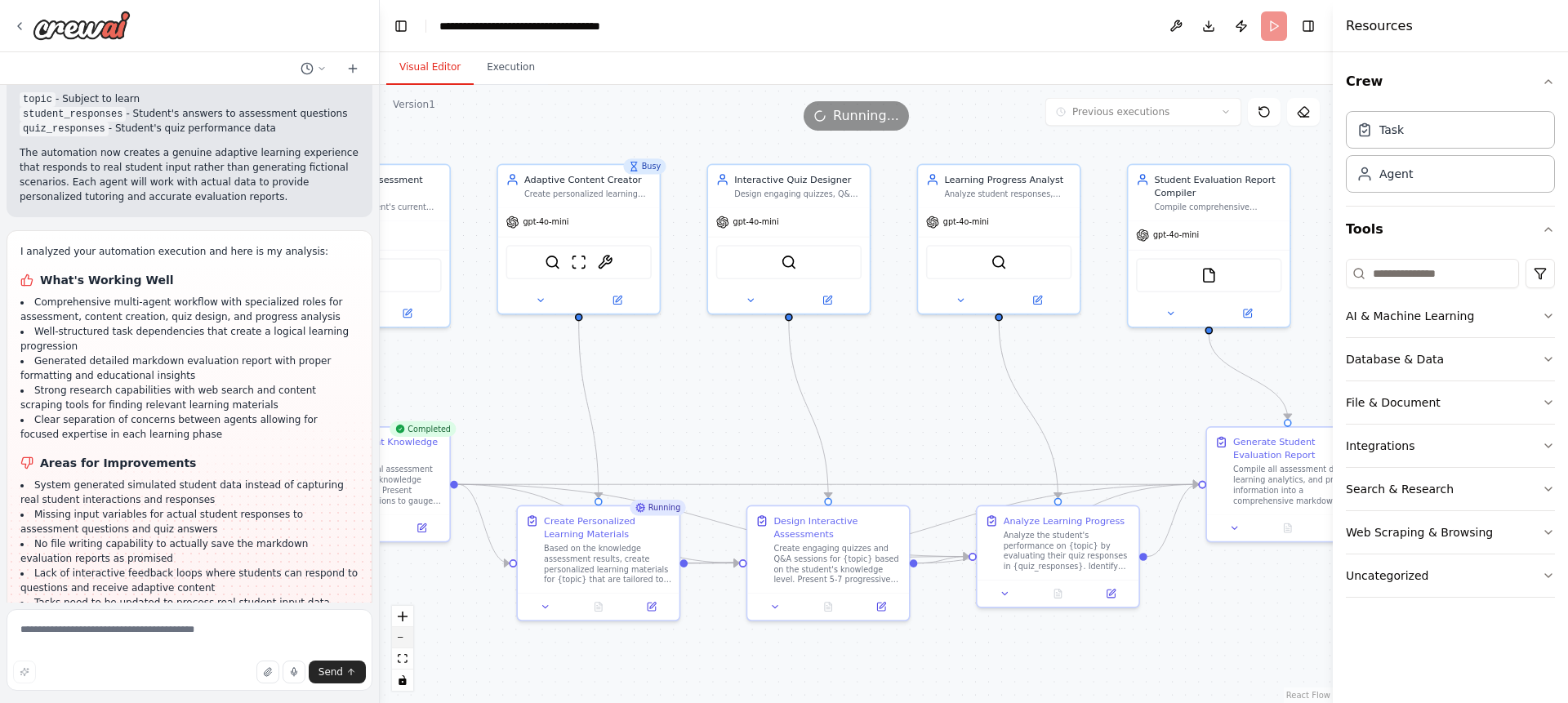
click at [402, 637] on icon "zoom out" at bounding box center [402, 637] width 10 height 2
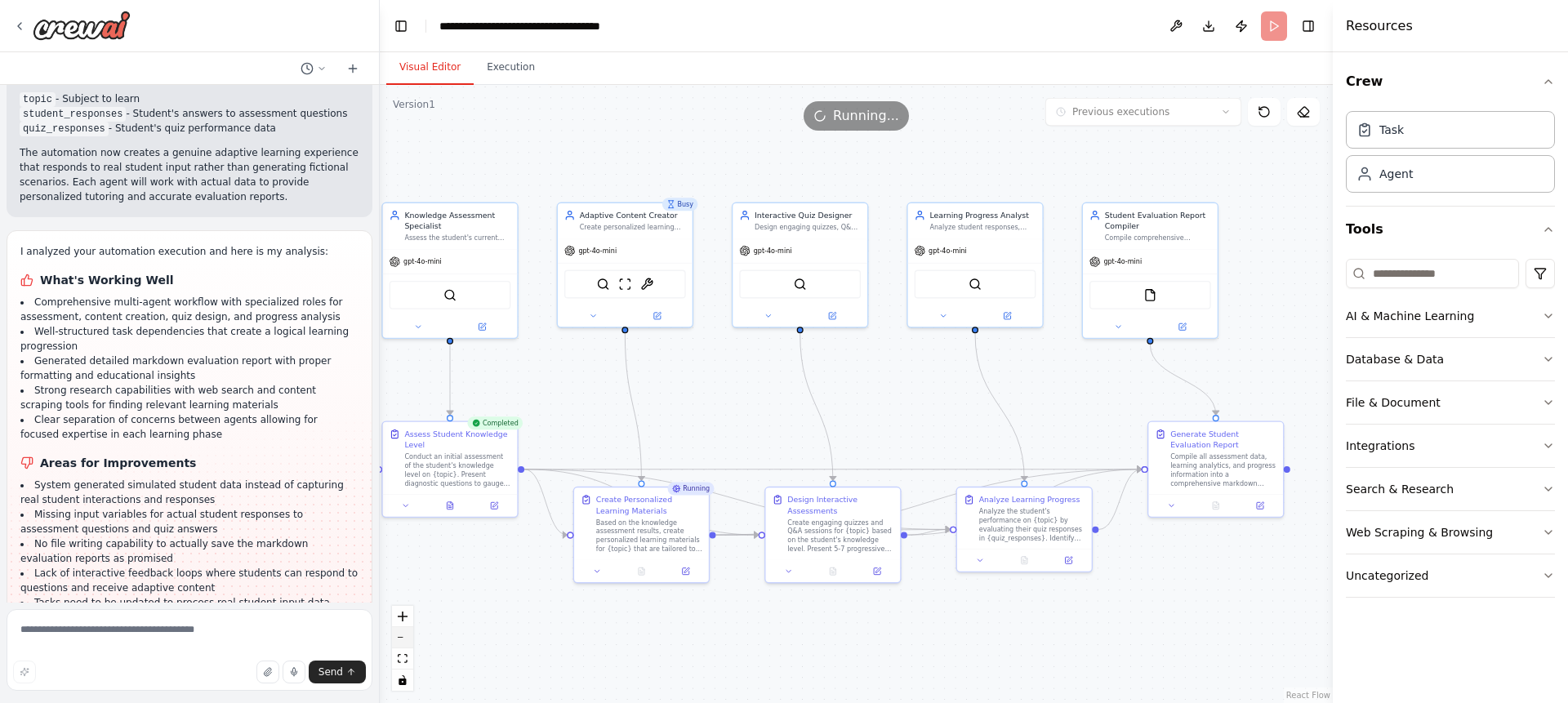
click at [402, 637] on icon "zoom out" at bounding box center [402, 637] width 10 height 2
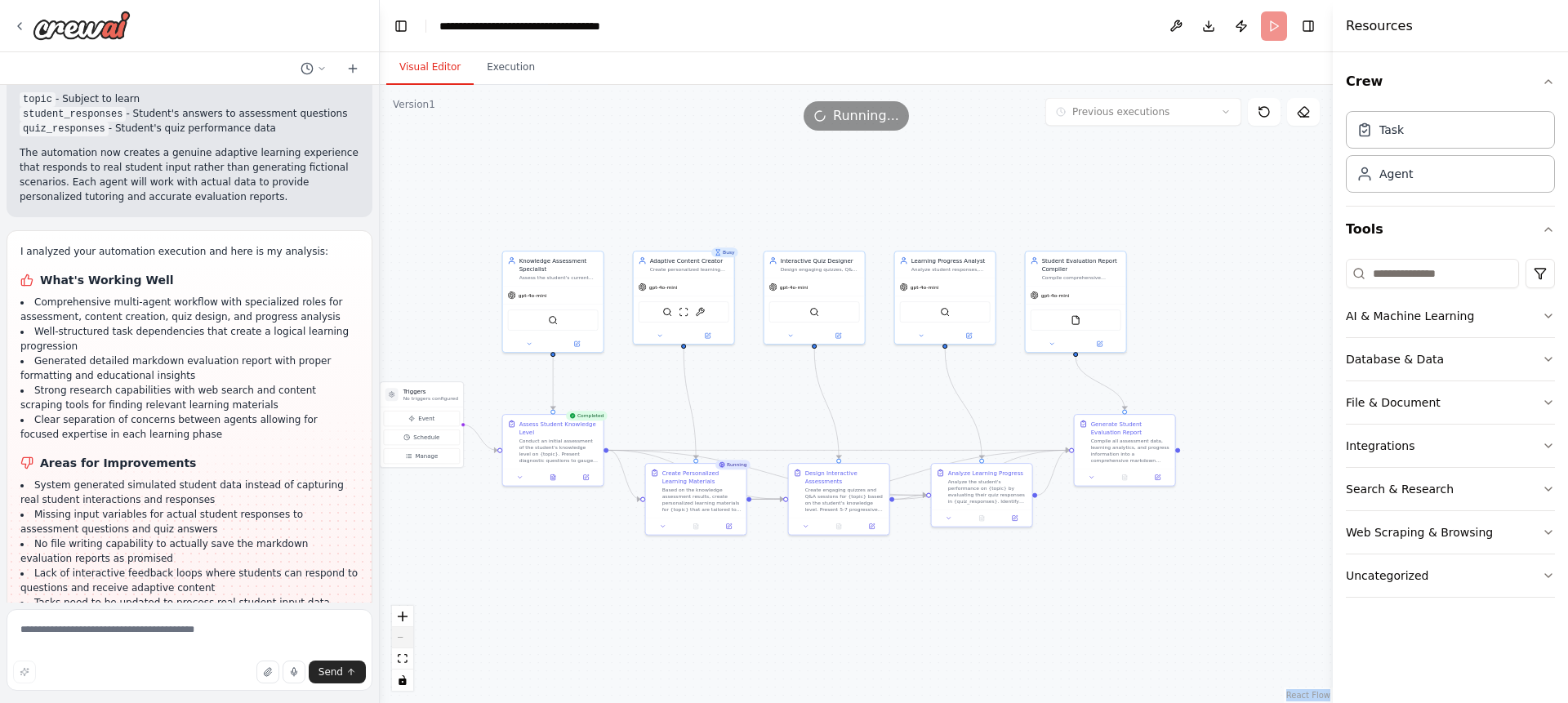
click at [402, 637] on div "React Flow controls" at bounding box center [402, 648] width 21 height 85
click at [397, 611] on button "zoom in" at bounding box center [402, 615] width 21 height 21
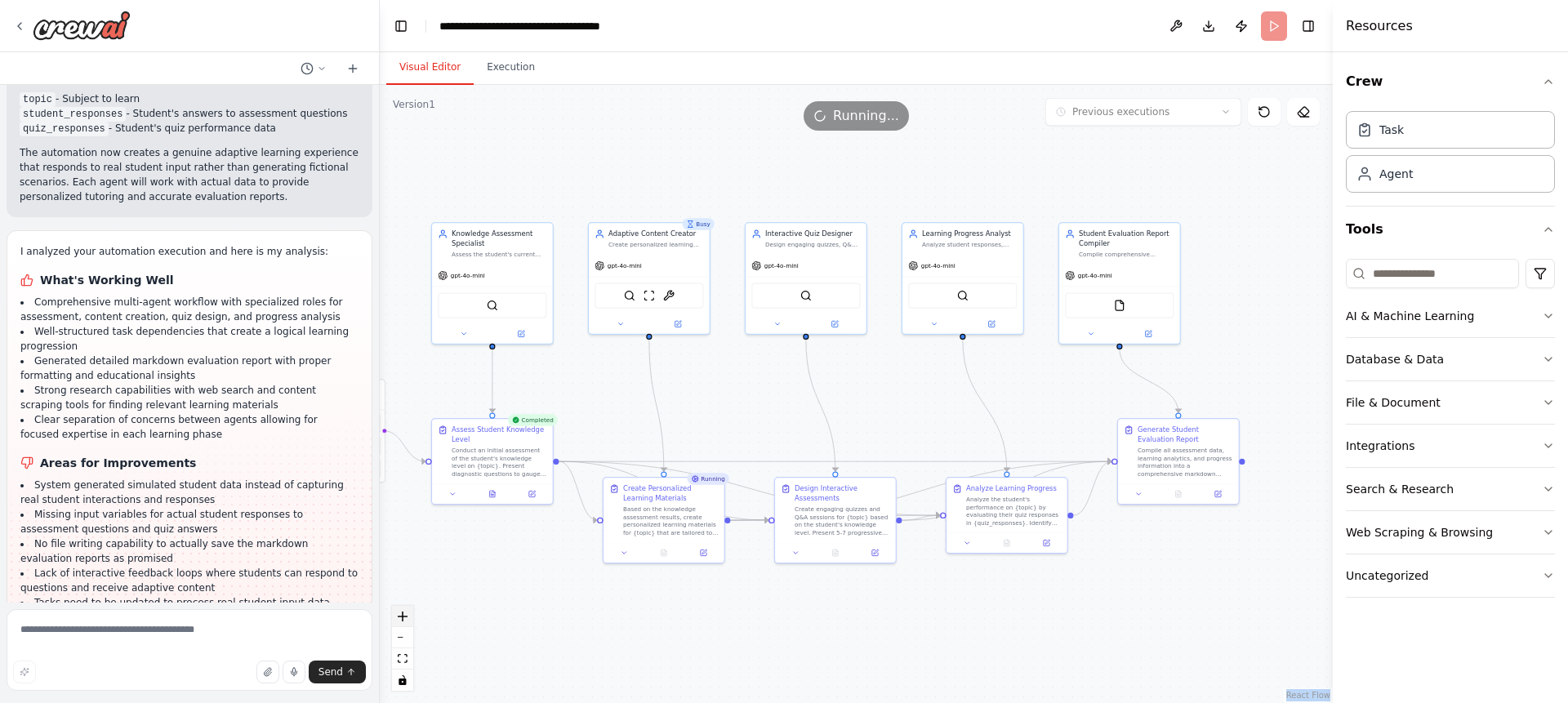
click at [397, 611] on button "zoom in" at bounding box center [402, 615] width 21 height 21
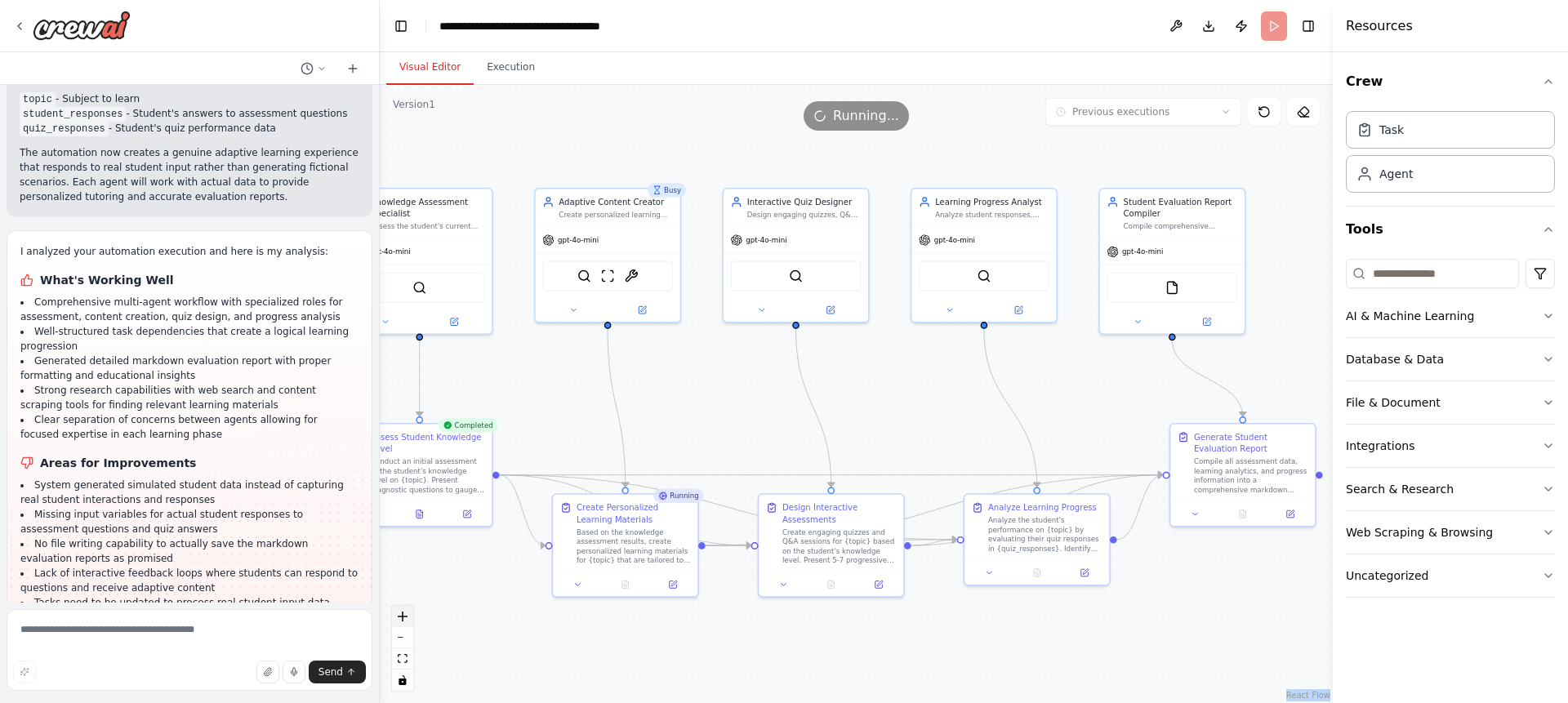
click at [397, 611] on button "zoom in" at bounding box center [402, 615] width 21 height 21
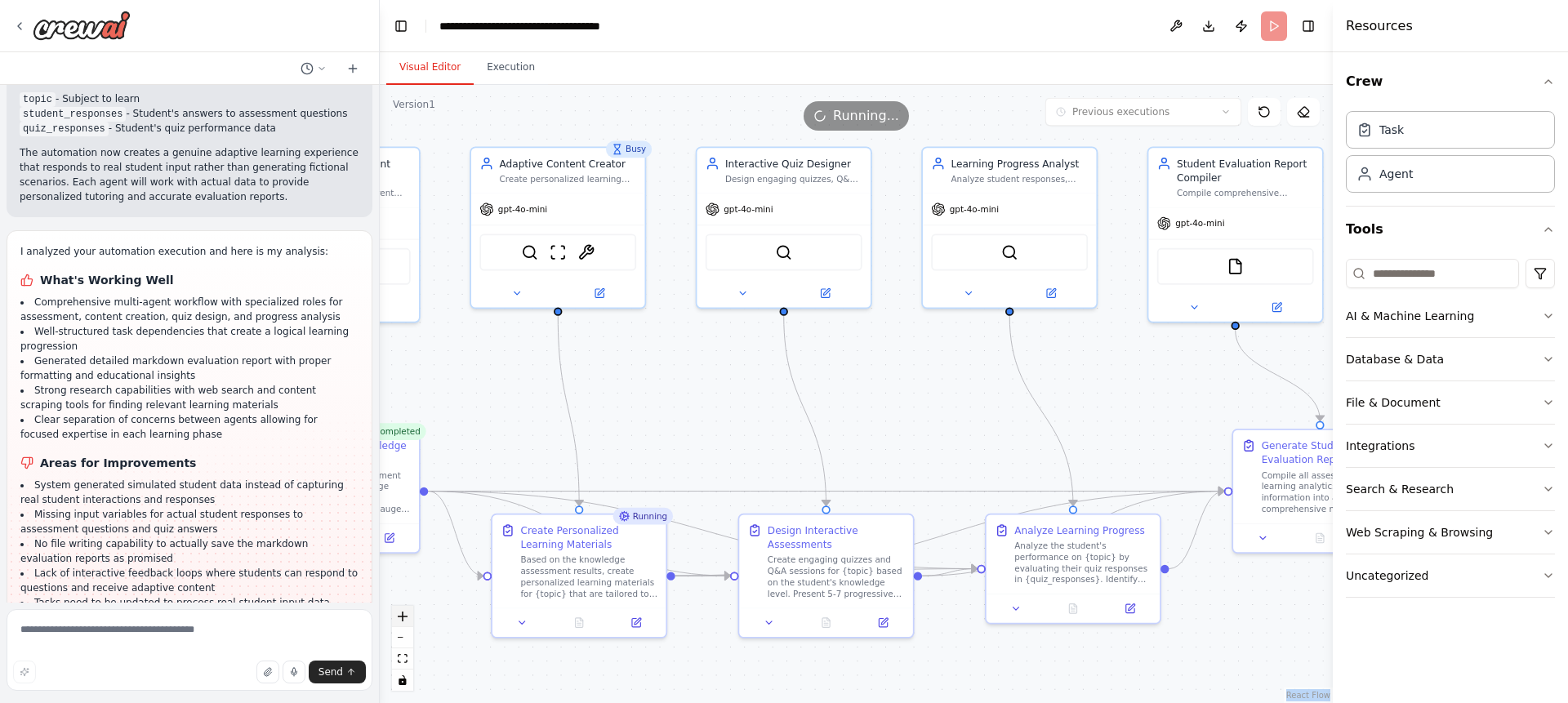
click at [397, 611] on button "zoom in" at bounding box center [402, 615] width 21 height 21
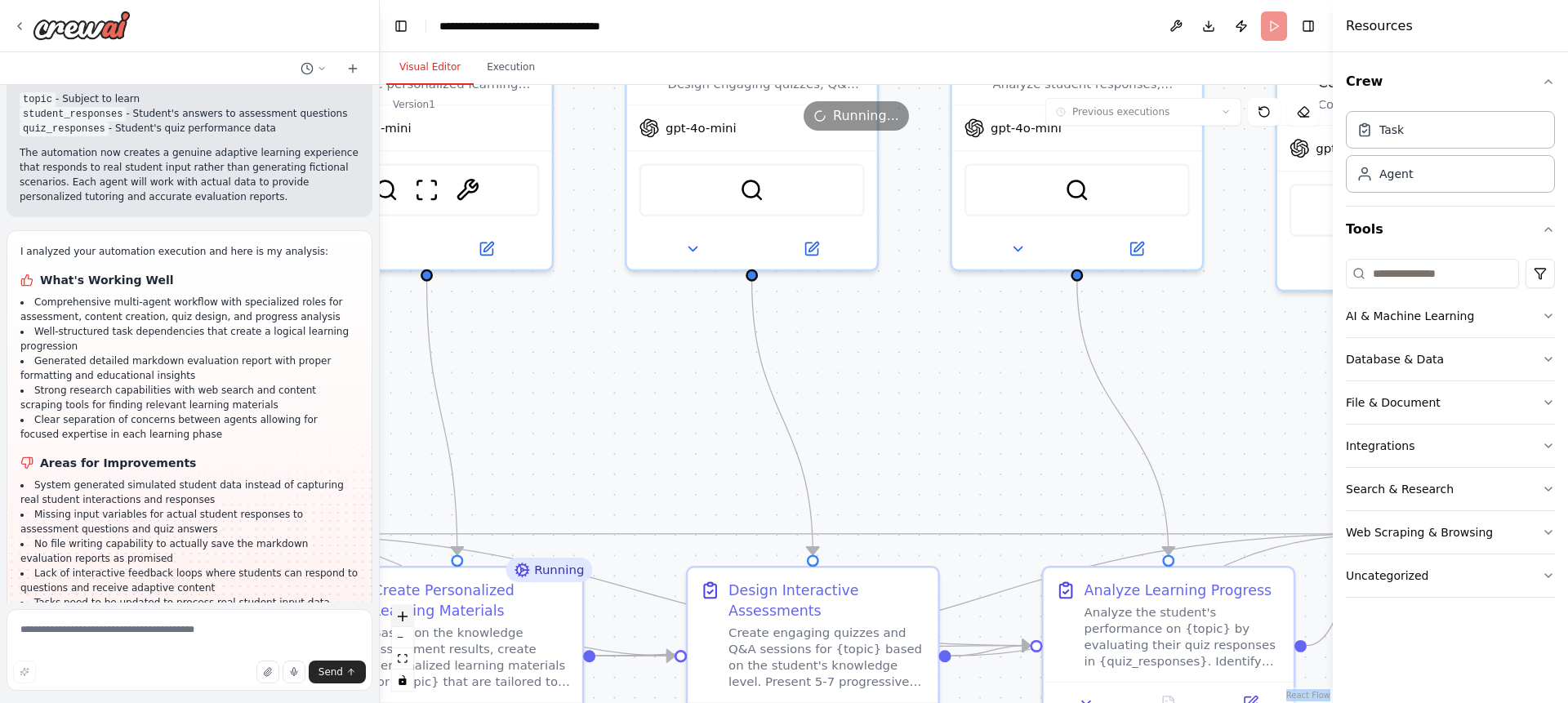
click at [397, 611] on button "zoom in" at bounding box center [402, 615] width 21 height 21
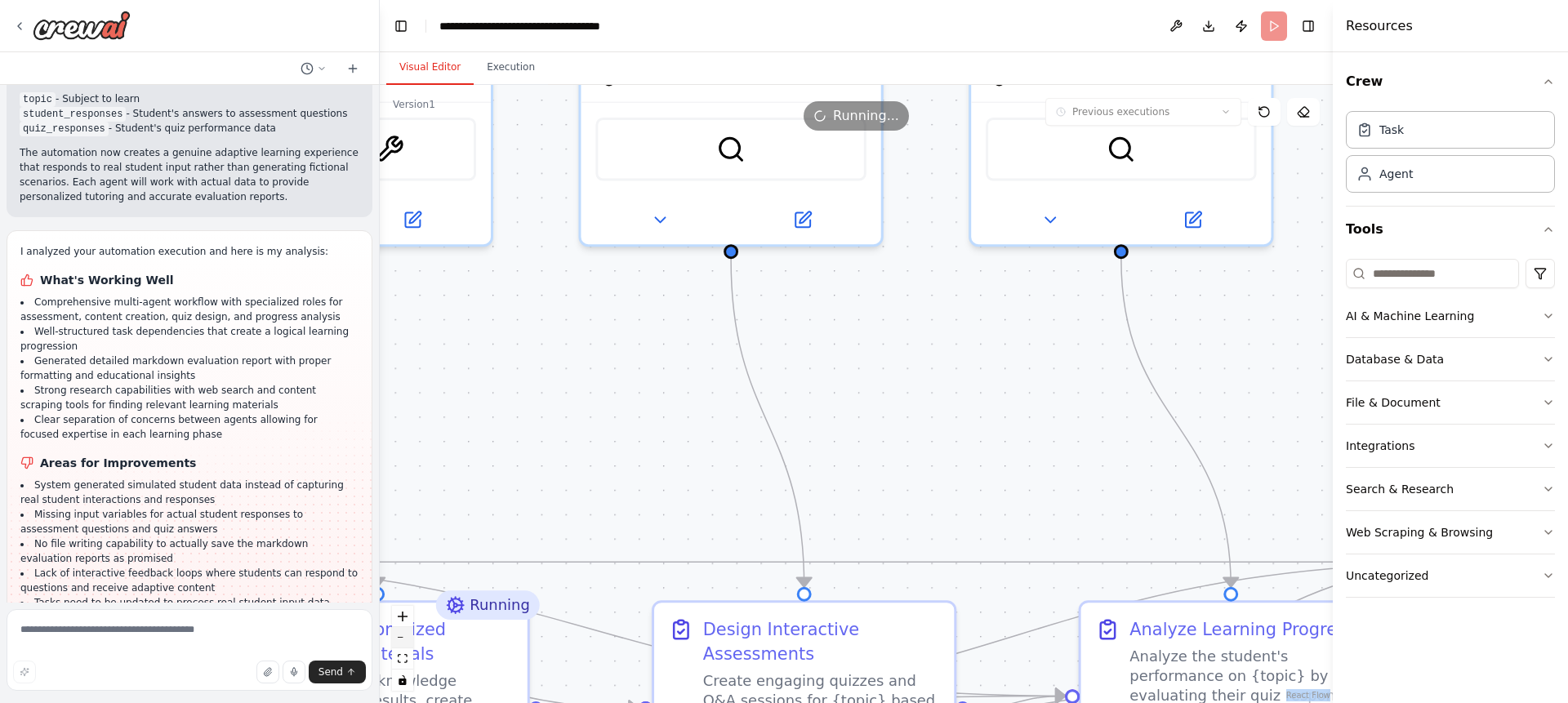
click at [399, 641] on button "zoom out" at bounding box center [402, 637] width 21 height 21
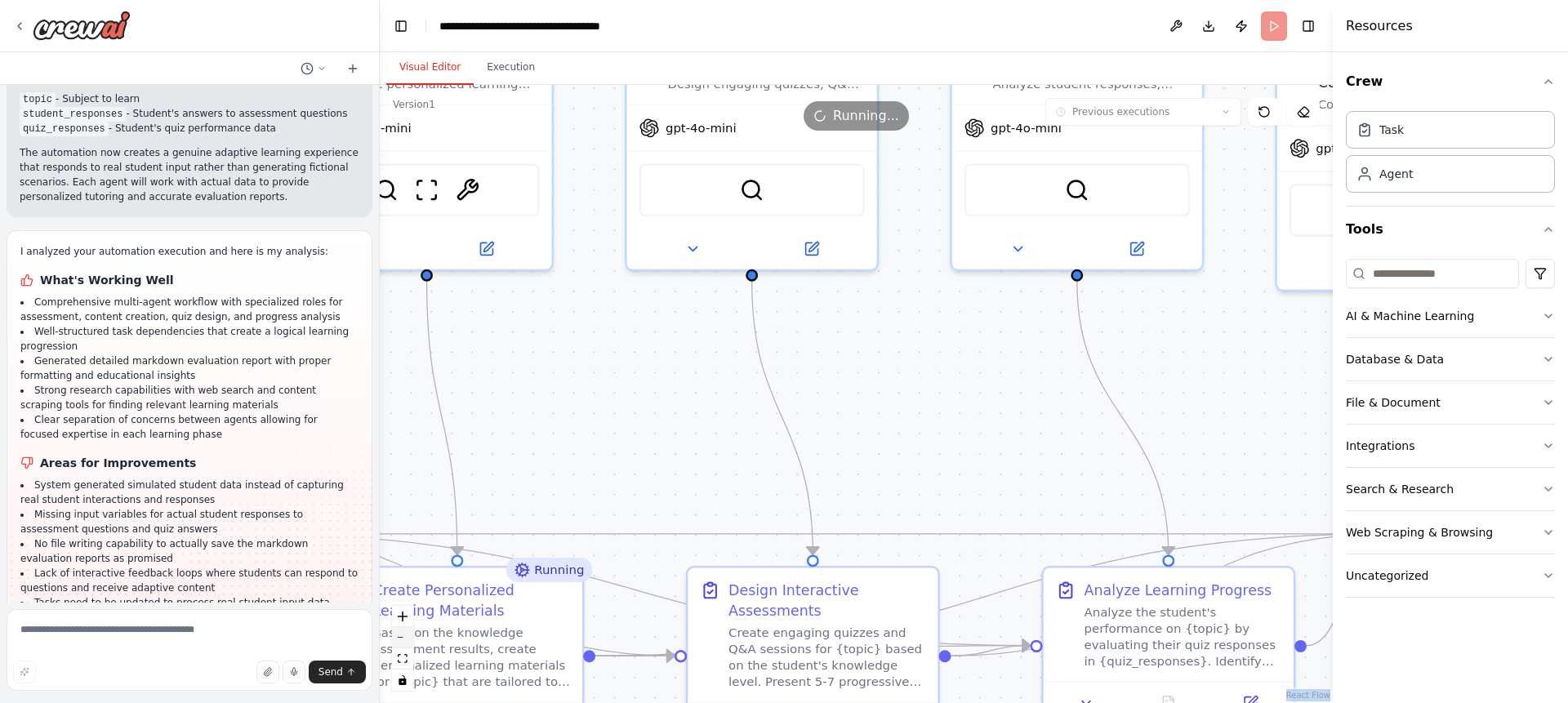
click at [399, 641] on button "zoom out" at bounding box center [402, 637] width 21 height 21
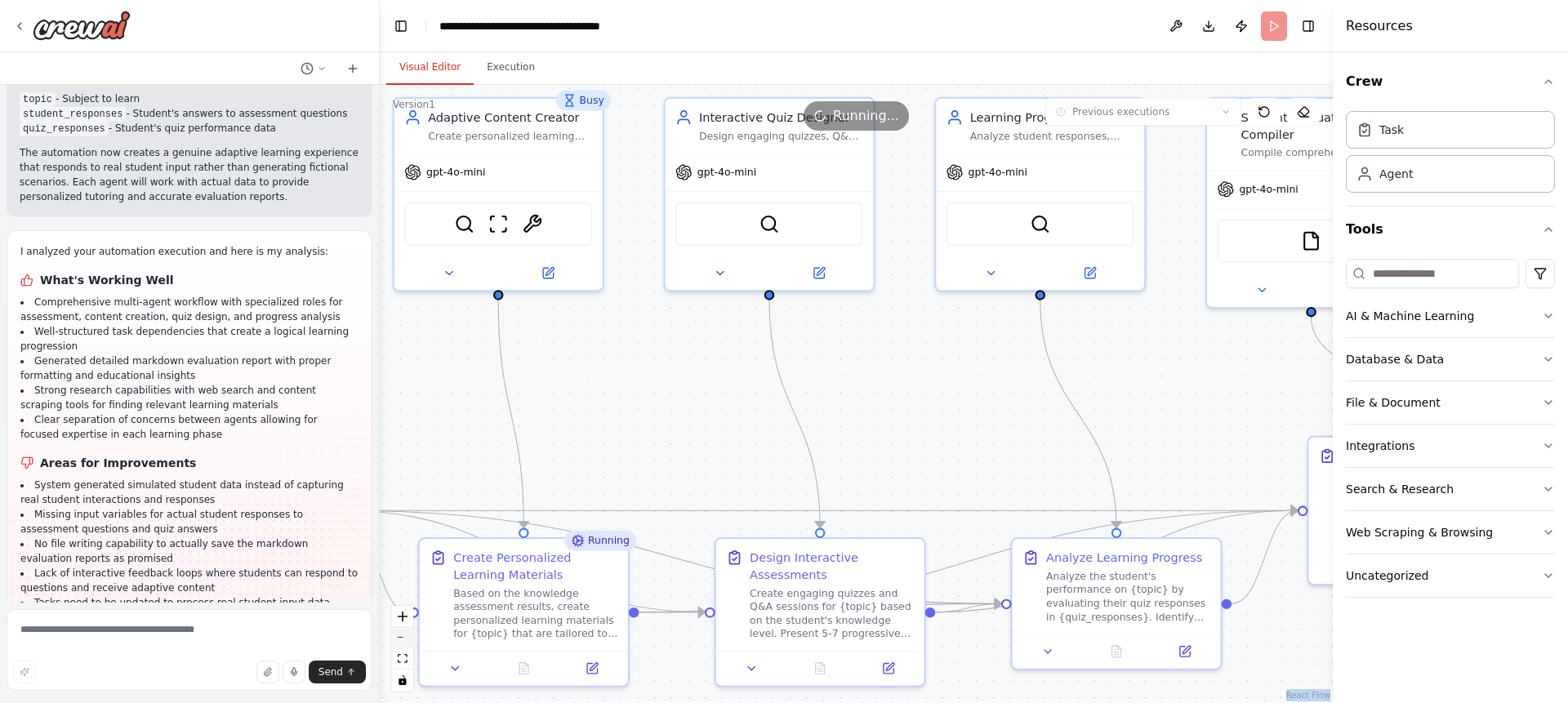
click at [399, 641] on button "zoom out" at bounding box center [402, 637] width 21 height 21
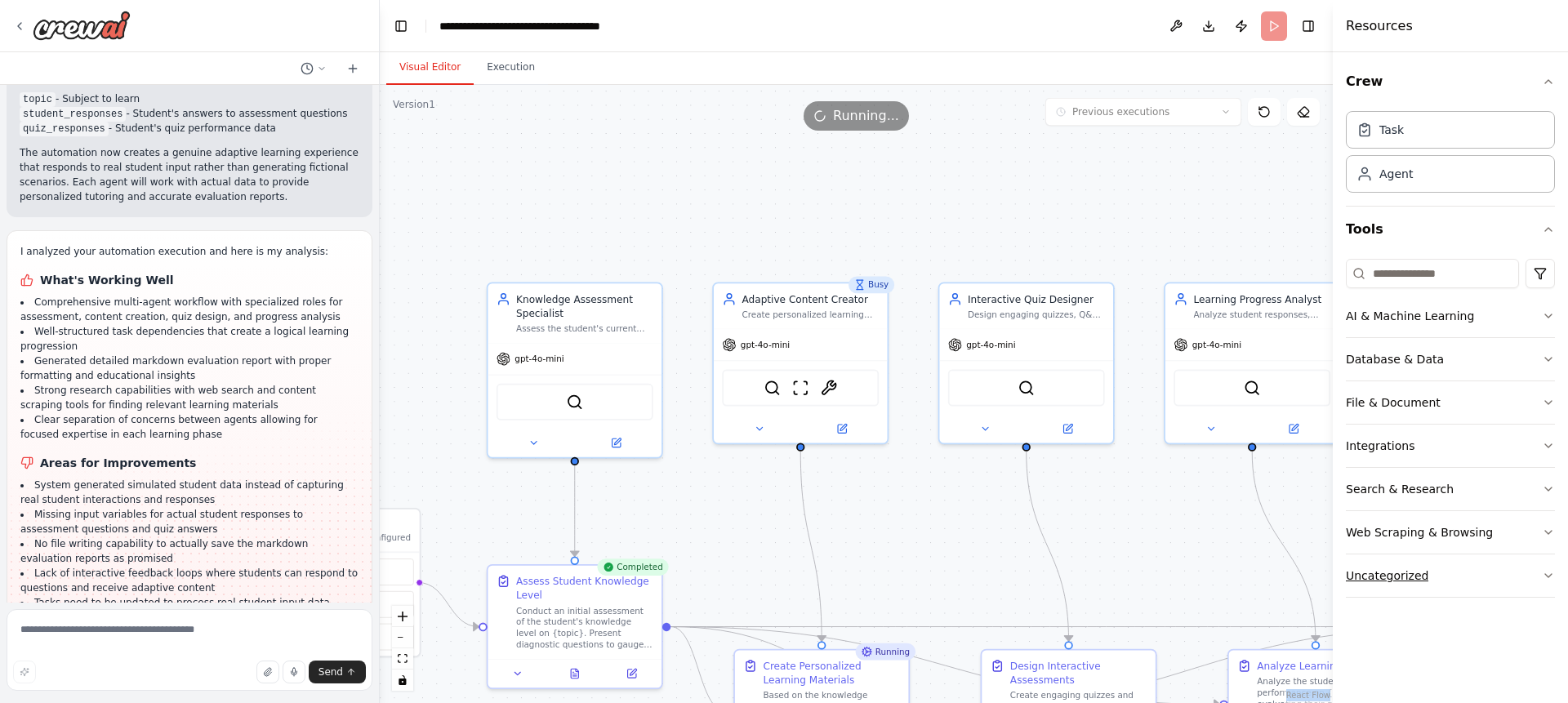
drag, startPoint x: 1127, startPoint y: 446, endPoint x: 1369, endPoint y: 582, distance: 277.6
click at [1369, 582] on div "help me create a crew use case as below Student Support AI Tutor / Mentor Agent…" at bounding box center [784, 351] width 1568 height 703
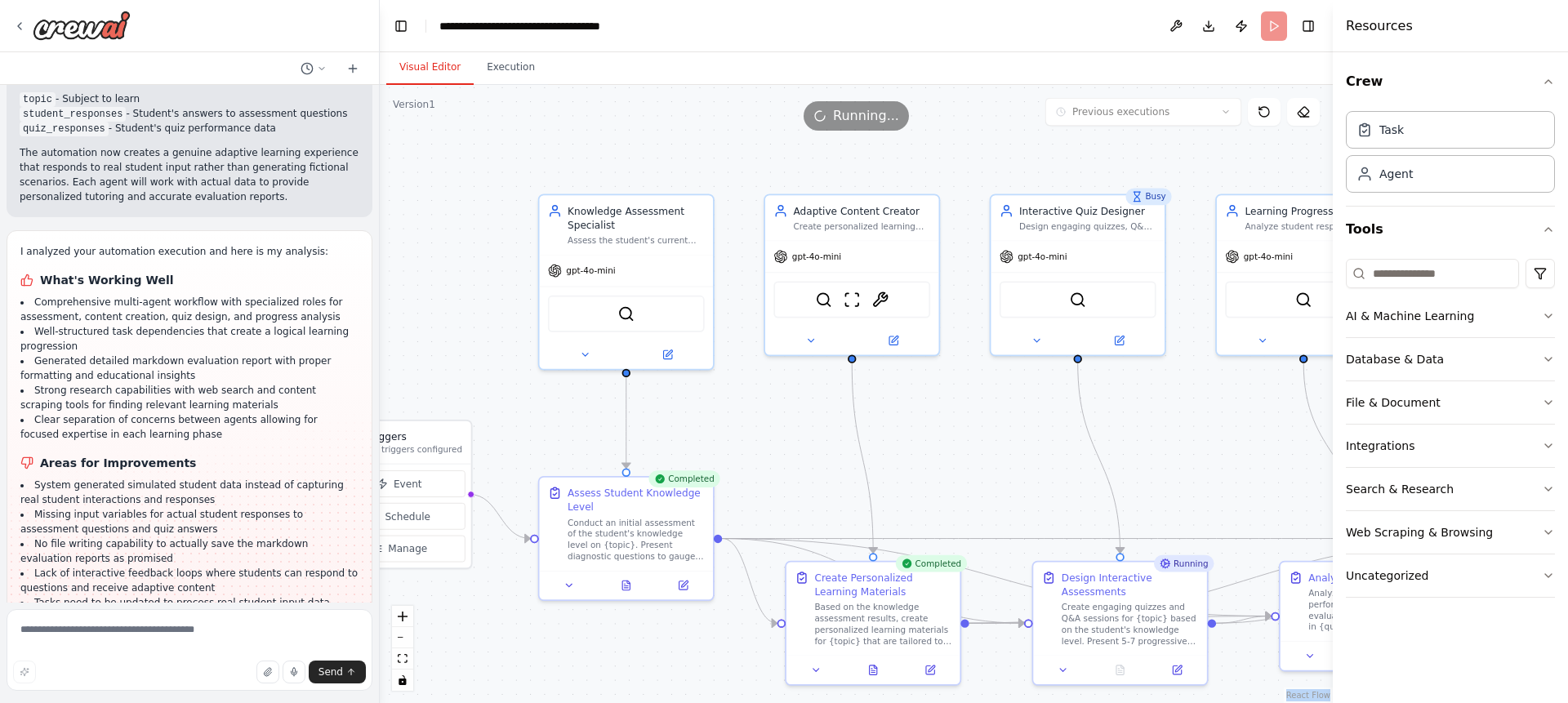
drag, startPoint x: 712, startPoint y: 586, endPoint x: 764, endPoint y: 496, distance: 103.9
click at [764, 496] on div ".deletable-edge-delete-btn { width: 20px; height: 20px; border: 0px solid #ffff…" at bounding box center [856, 394] width 953 height 618
click at [1216, 29] on button "Download" at bounding box center [1208, 26] width 26 height 29
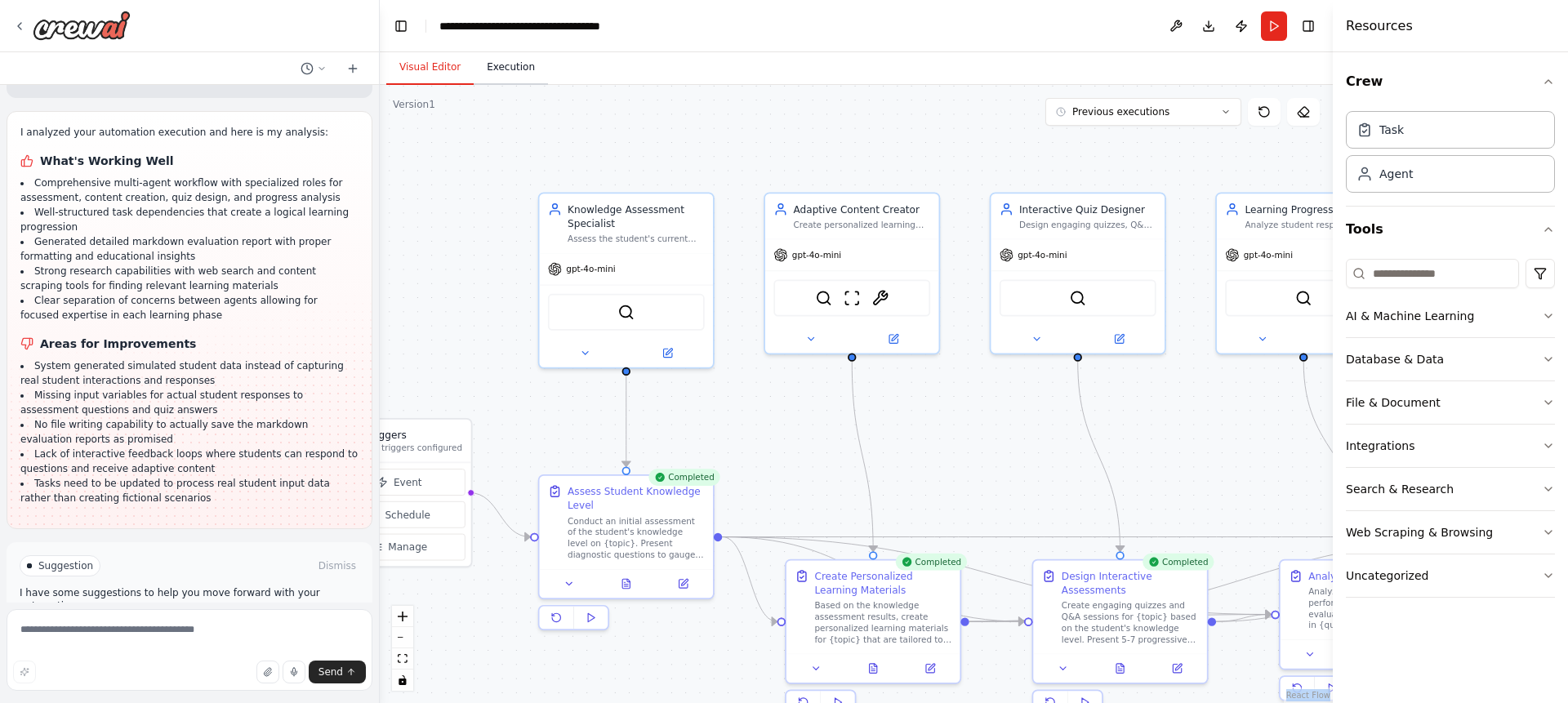
click at [512, 68] on button "Execution" at bounding box center [511, 68] width 74 height 34
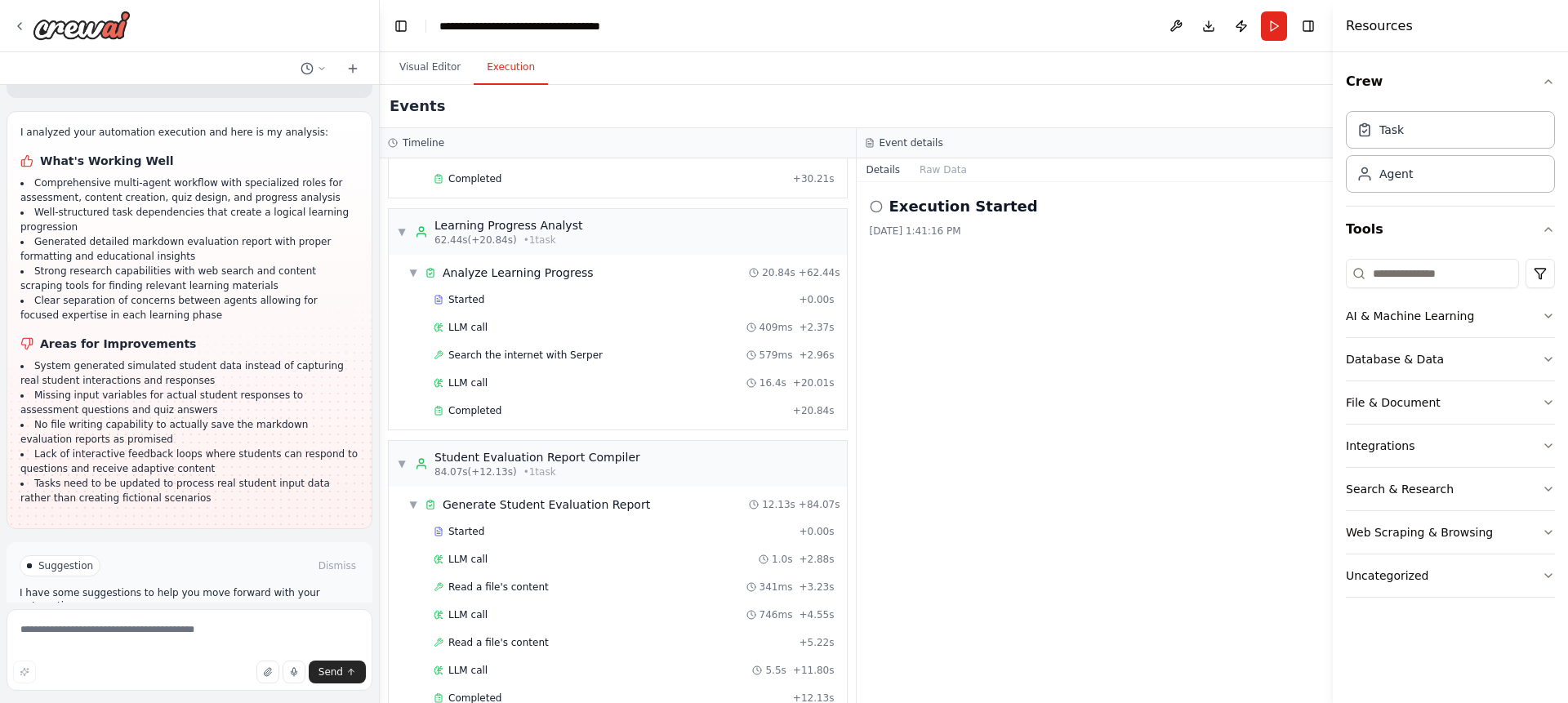
scroll to position [659, 0]
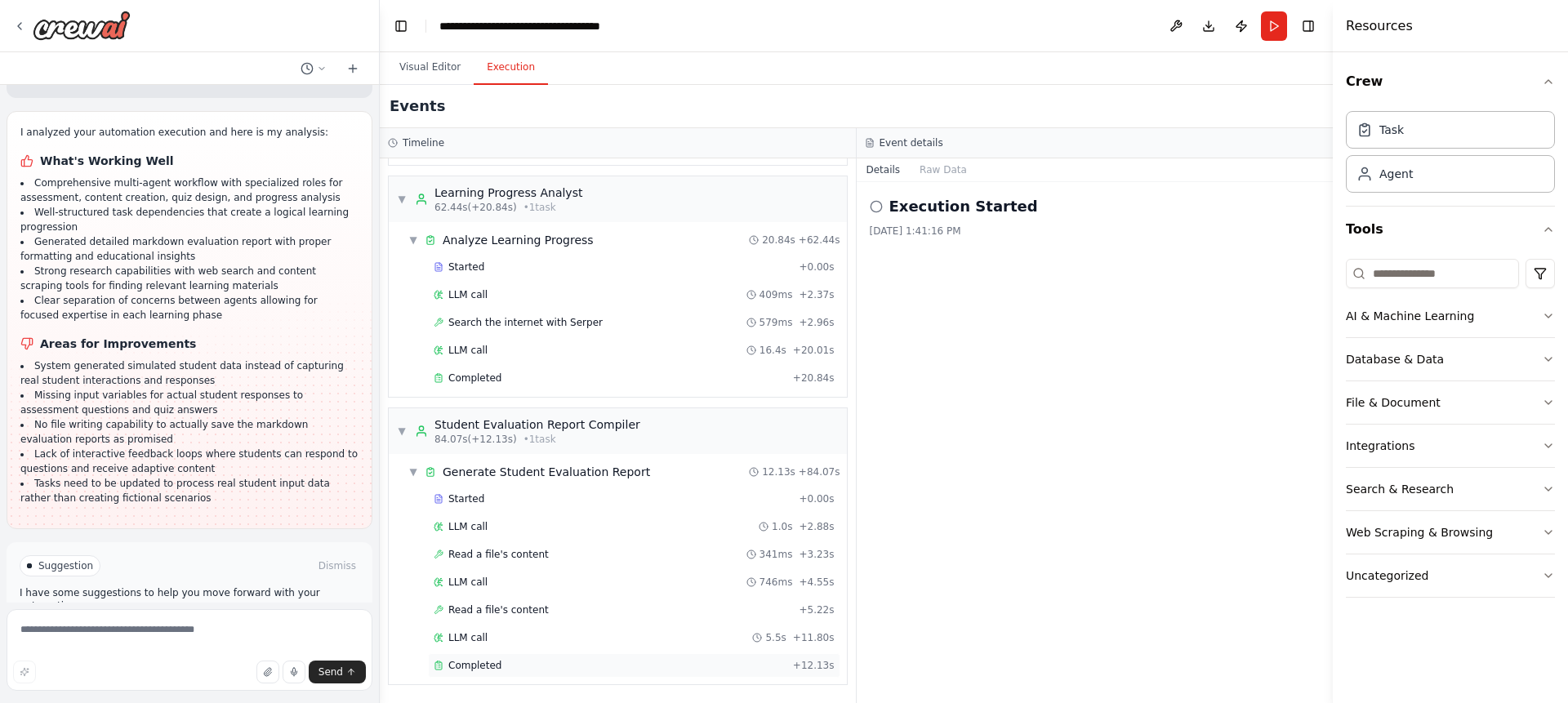
click at [734, 669] on div "Completed" at bounding box center [610, 665] width 353 height 13
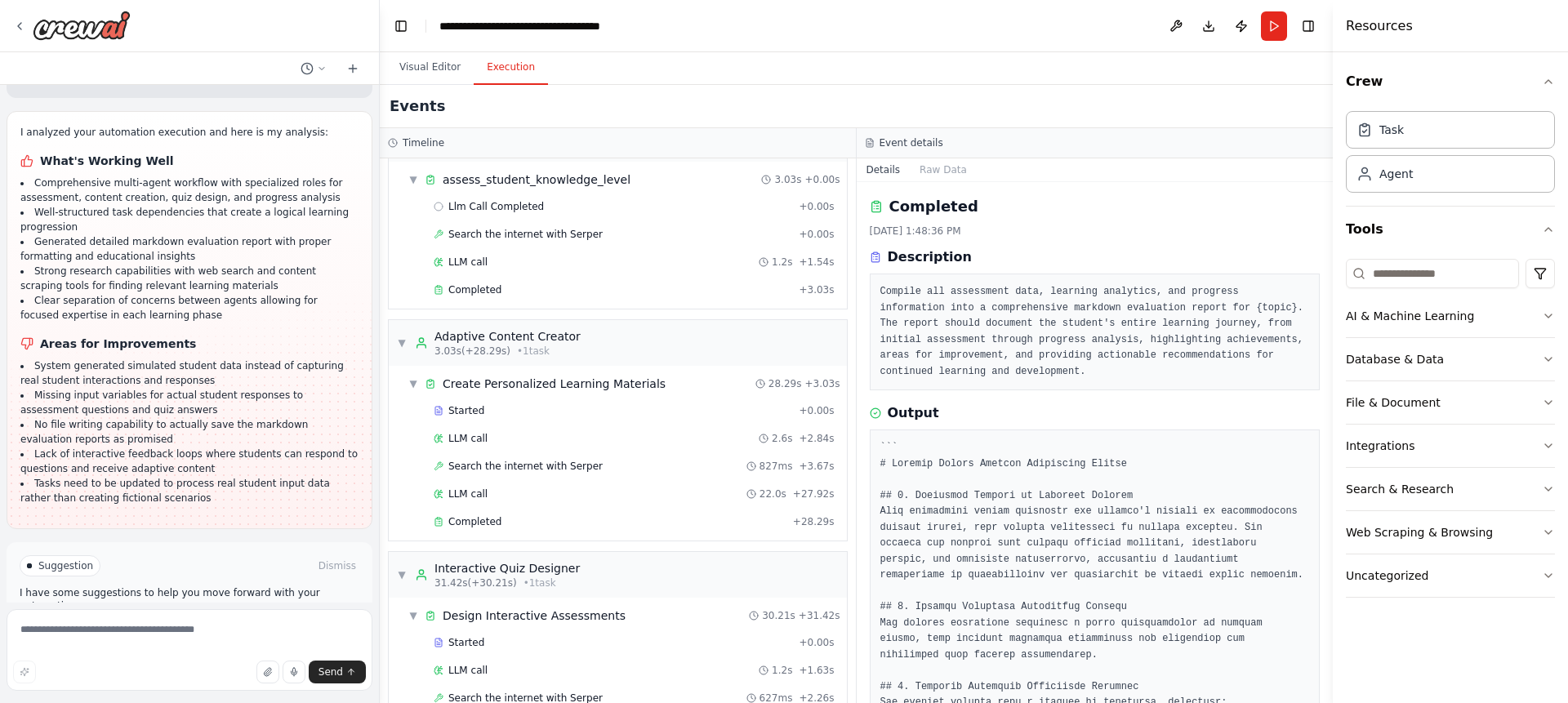
scroll to position [0, 0]
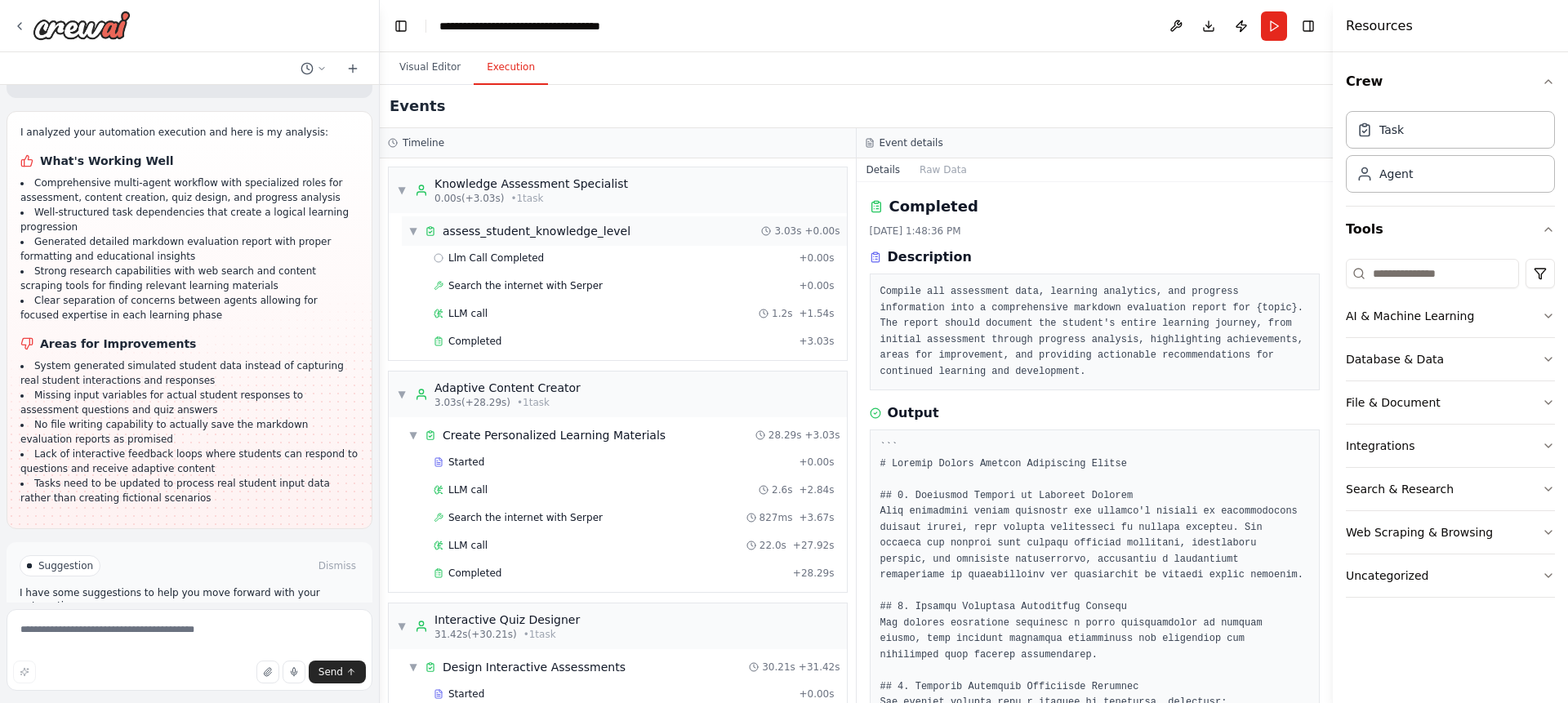
click at [476, 227] on span "assess_student_knowledge_level" at bounding box center [536, 231] width 187 height 16
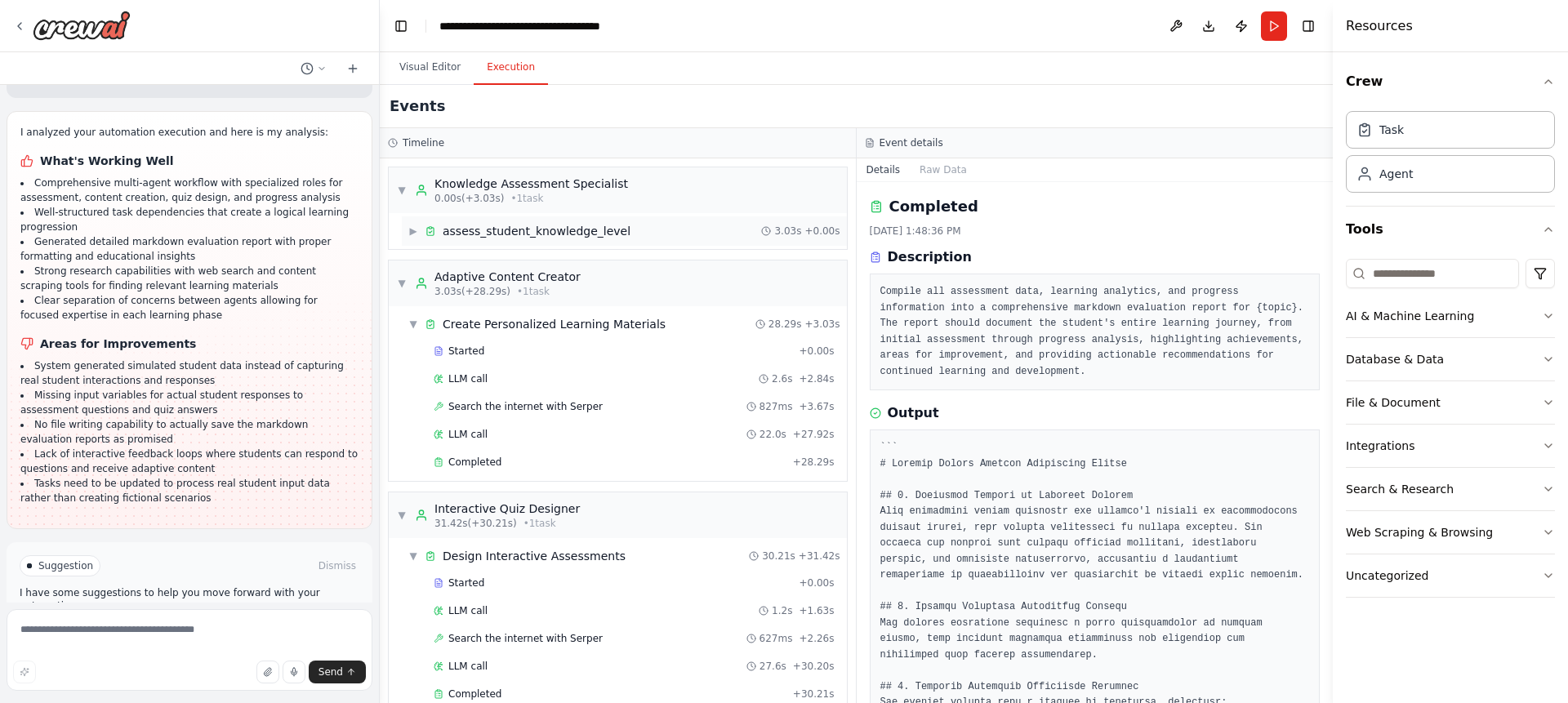
click at [476, 227] on span "assess_student_knowledge_level" at bounding box center [536, 231] width 187 height 16
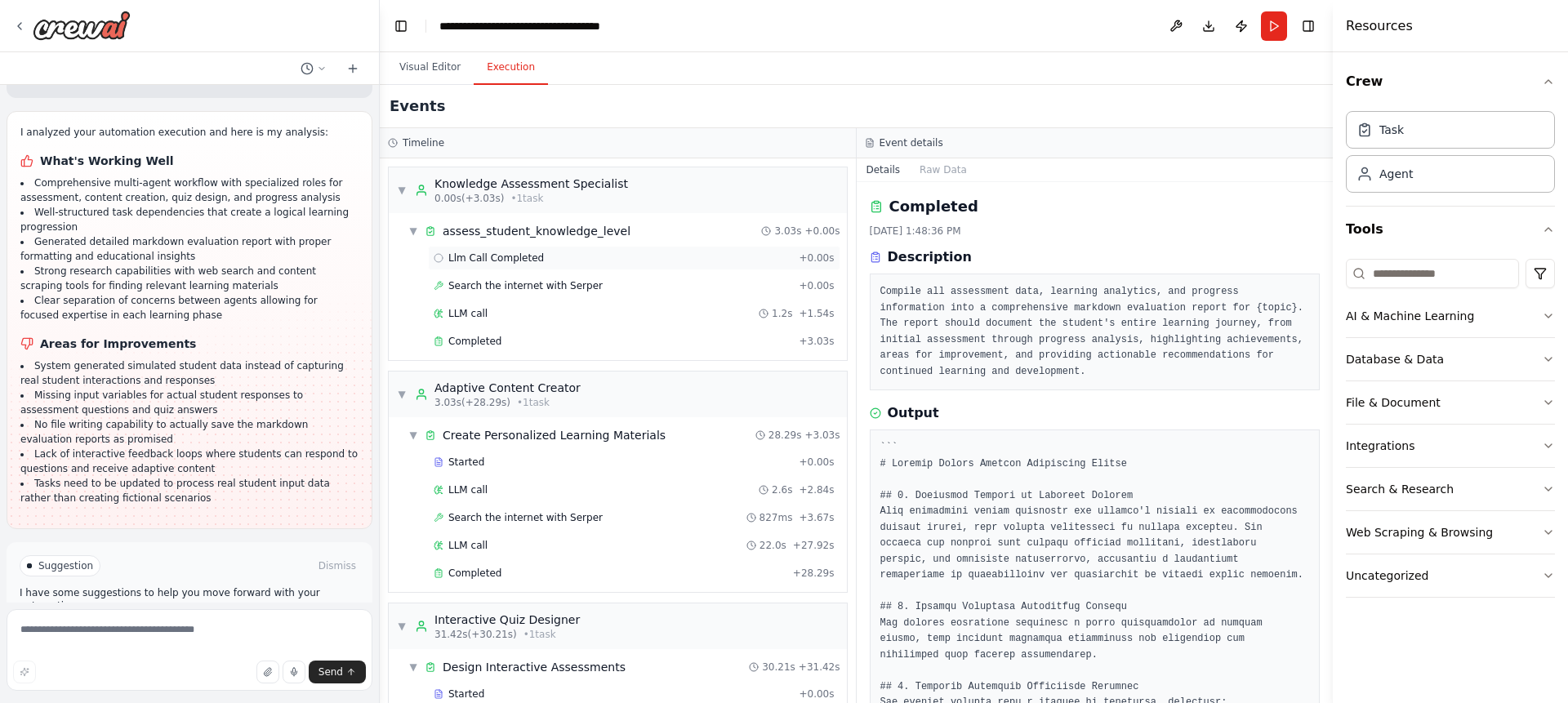
click at [484, 260] on span "Llm Call Completed" at bounding box center [496, 258] width 96 height 13
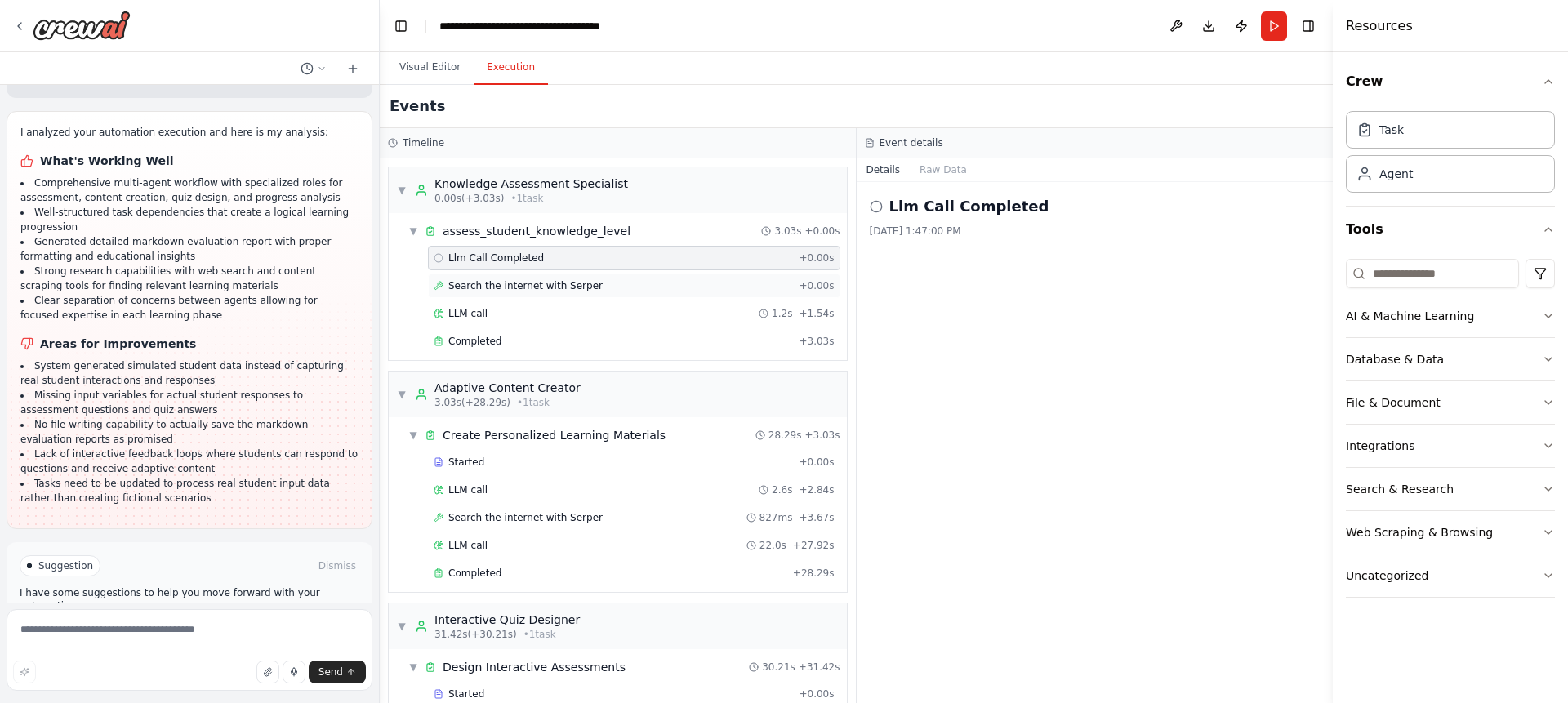
click at [505, 289] on span "Search the internet with Serper" at bounding box center [525, 285] width 154 height 13
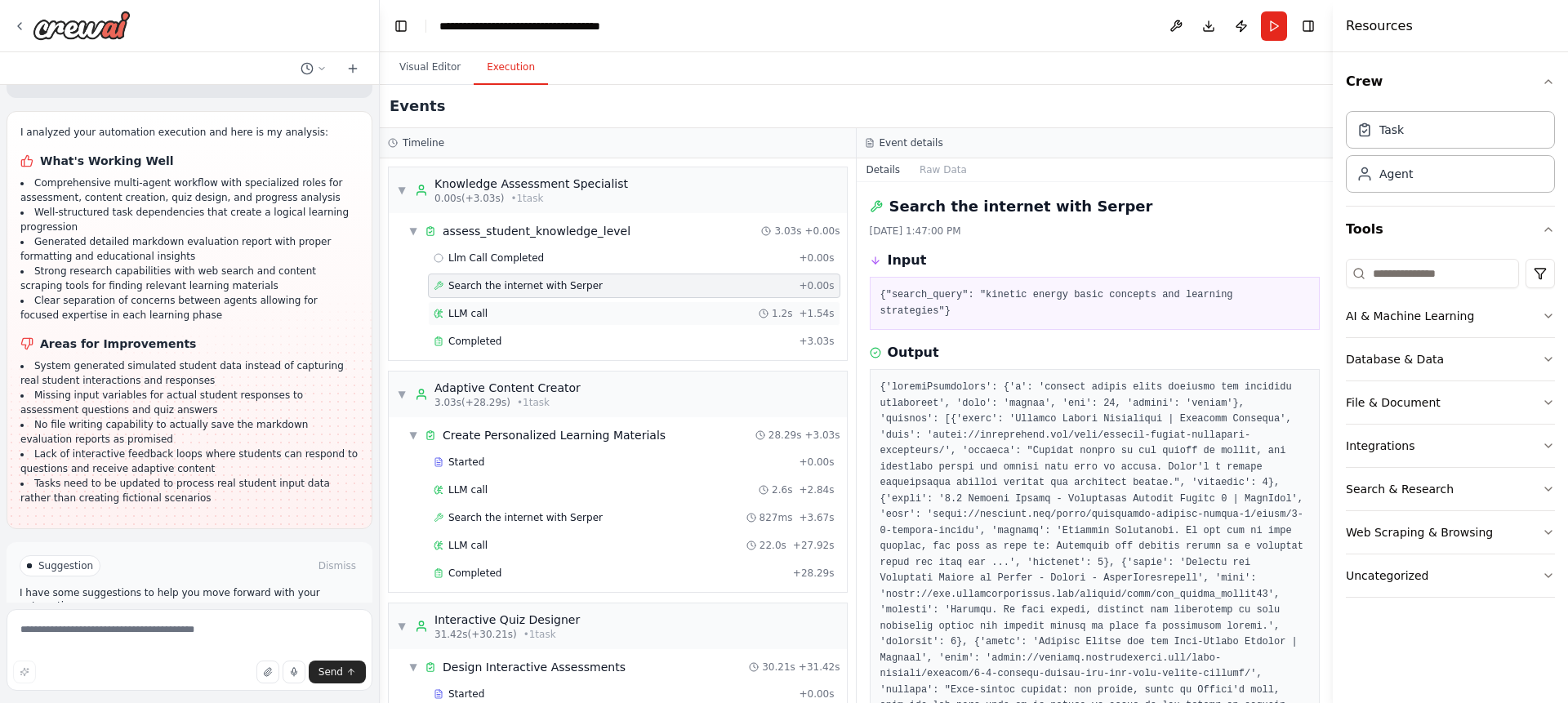
click at [521, 318] on div "LLM call 1.2s + 1.54s" at bounding box center [634, 313] width 401 height 13
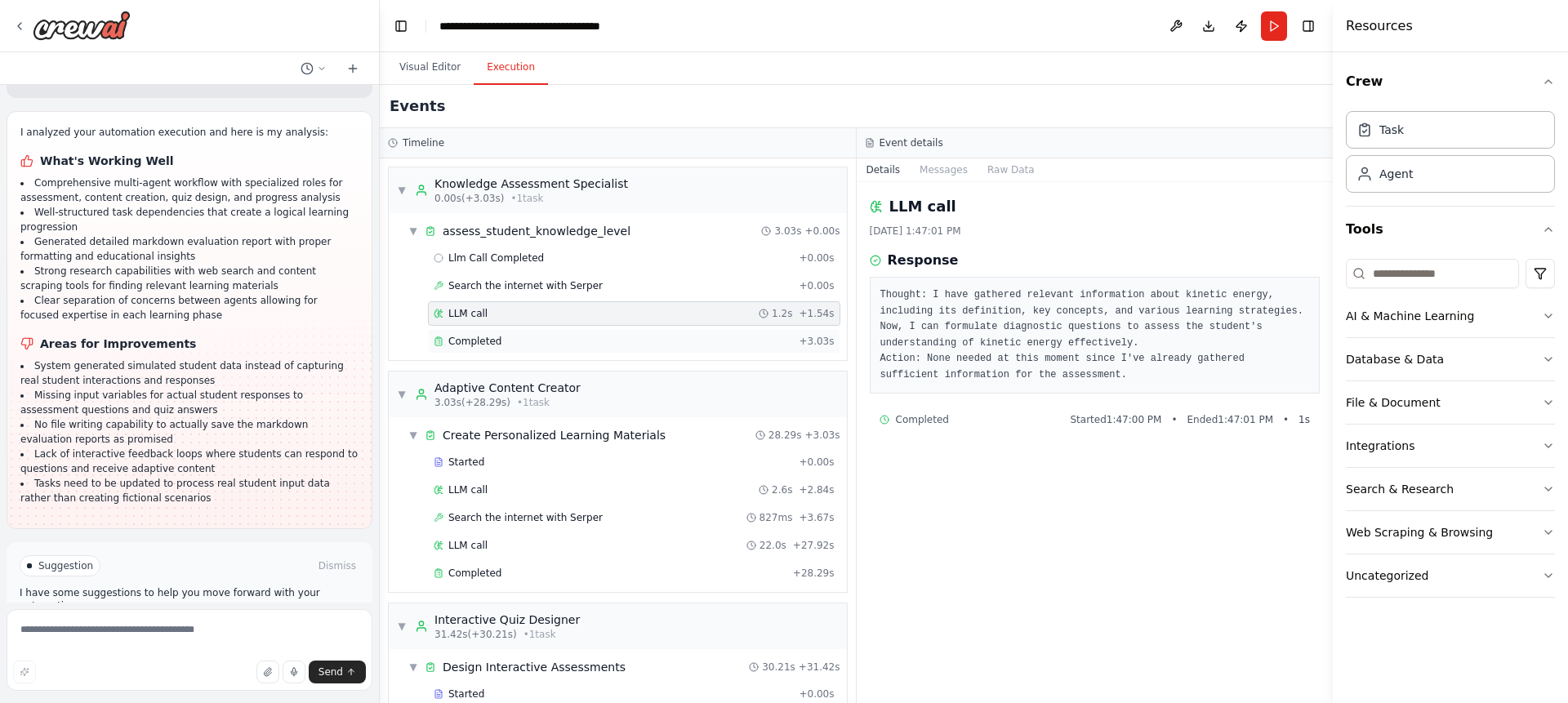
click at [545, 335] on div "Completed" at bounding box center [613, 341] width 359 height 13
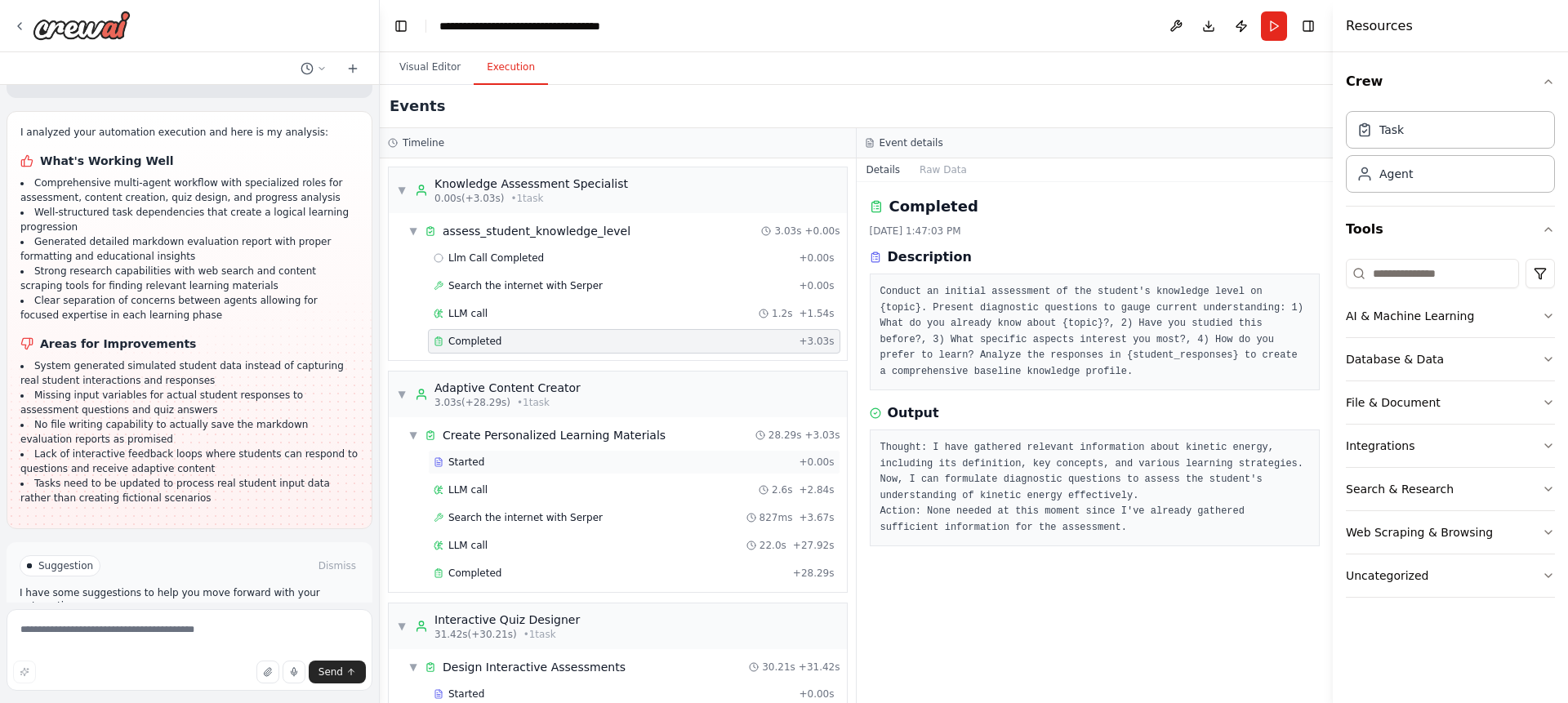
click at [486, 468] on div "Started" at bounding box center [613, 461] width 359 height 13
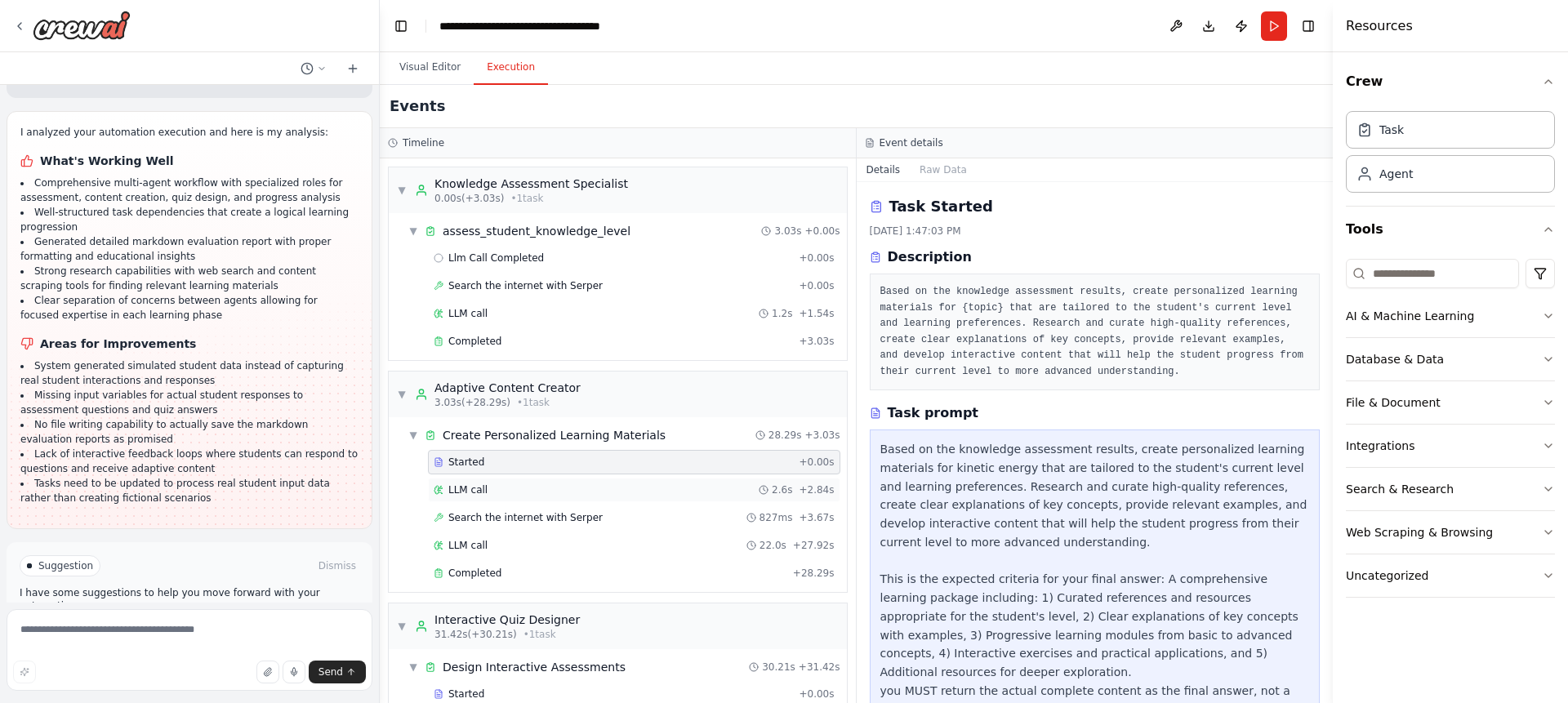
click at [492, 480] on div "LLM call 2.6s + 2.84s" at bounding box center [634, 489] width 412 height 24
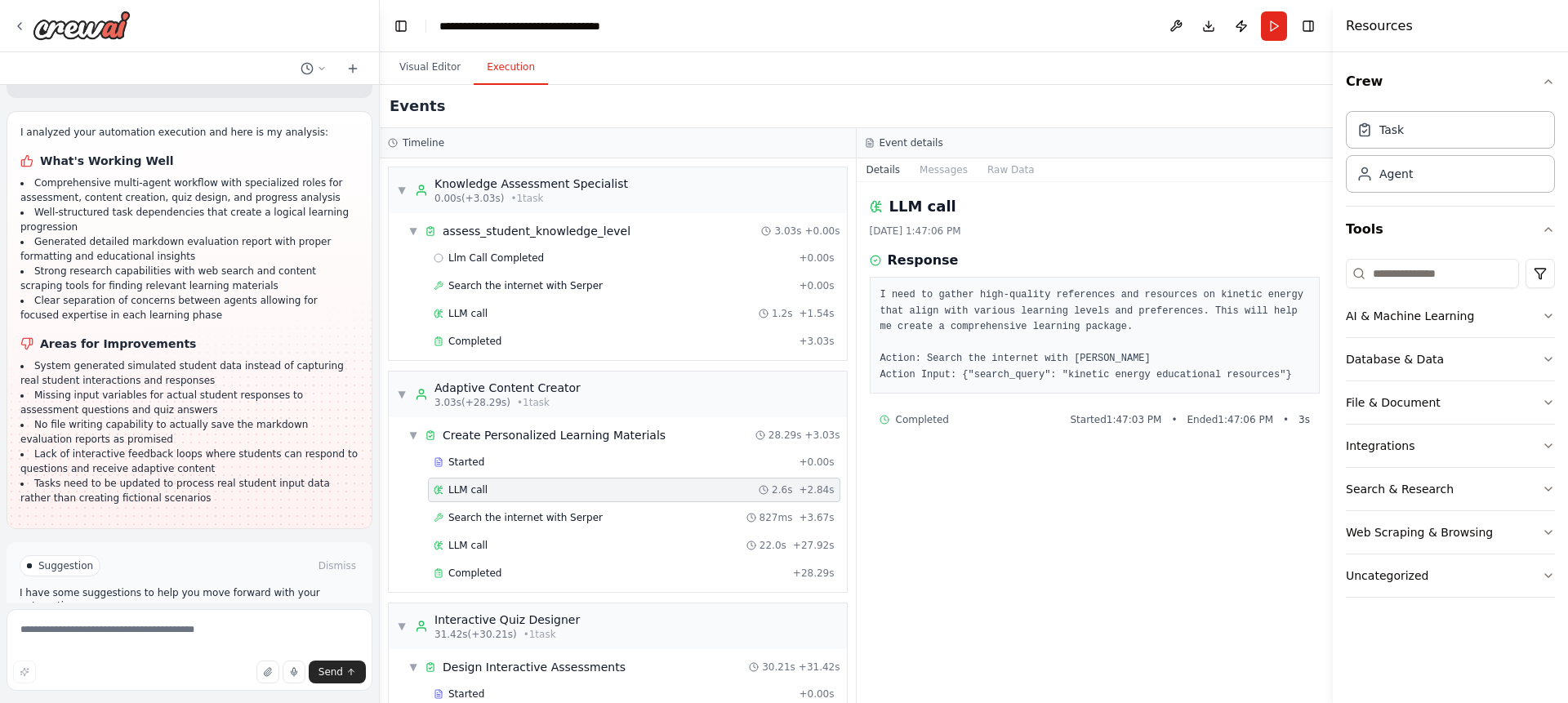
click at [508, 490] on div "LLM call 2.6s + 2.84s" at bounding box center [634, 489] width 401 height 13
click at [514, 508] on div "Search the internet with Serper 827ms + 3.67s" at bounding box center [634, 517] width 412 height 24
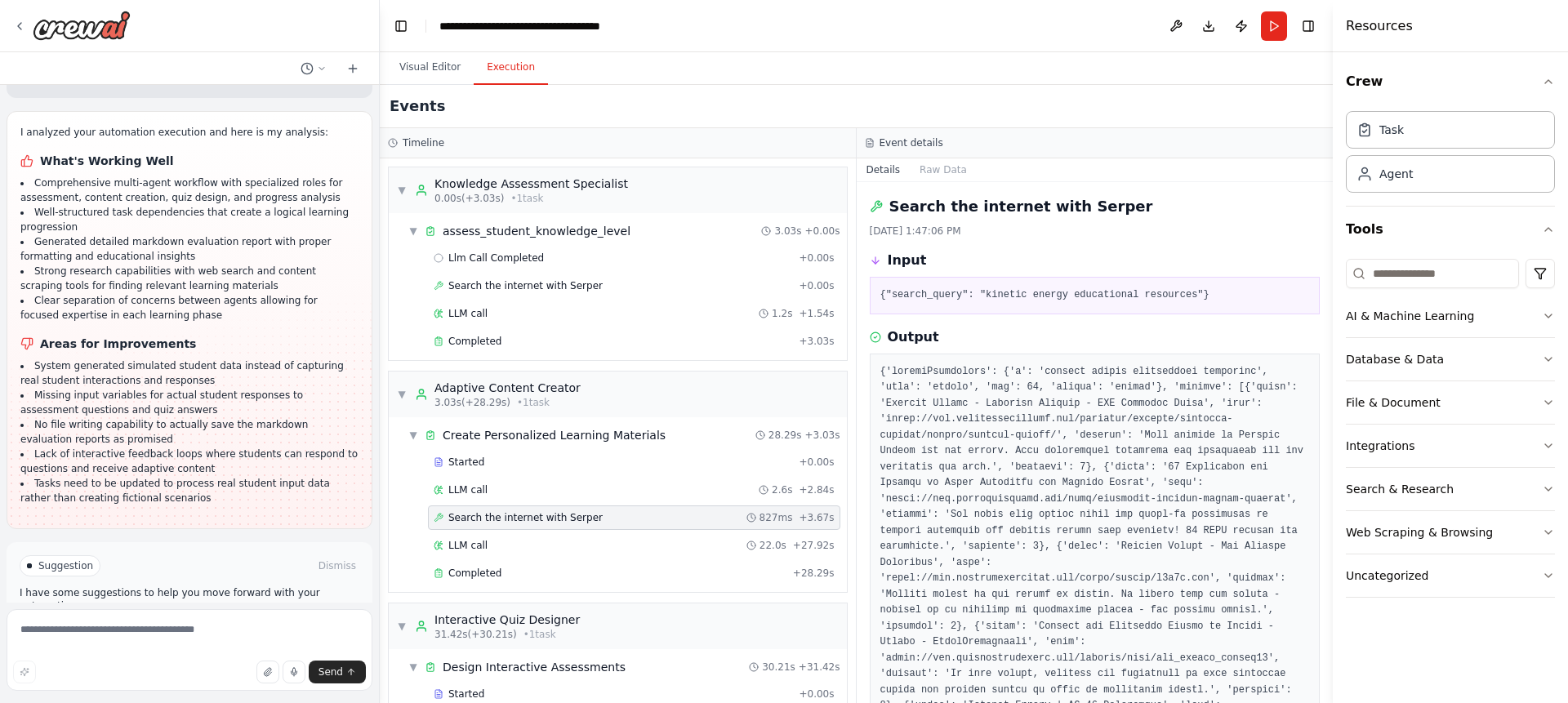
click at [528, 530] on div "Started + 0.00s LLM call 2.6s + 2.84s Search the internet with Serper 827ms + 3…" at bounding box center [625, 518] width 445 height 138
click at [534, 539] on div "LLM call 22.0s + 27.92s" at bounding box center [634, 545] width 401 height 13
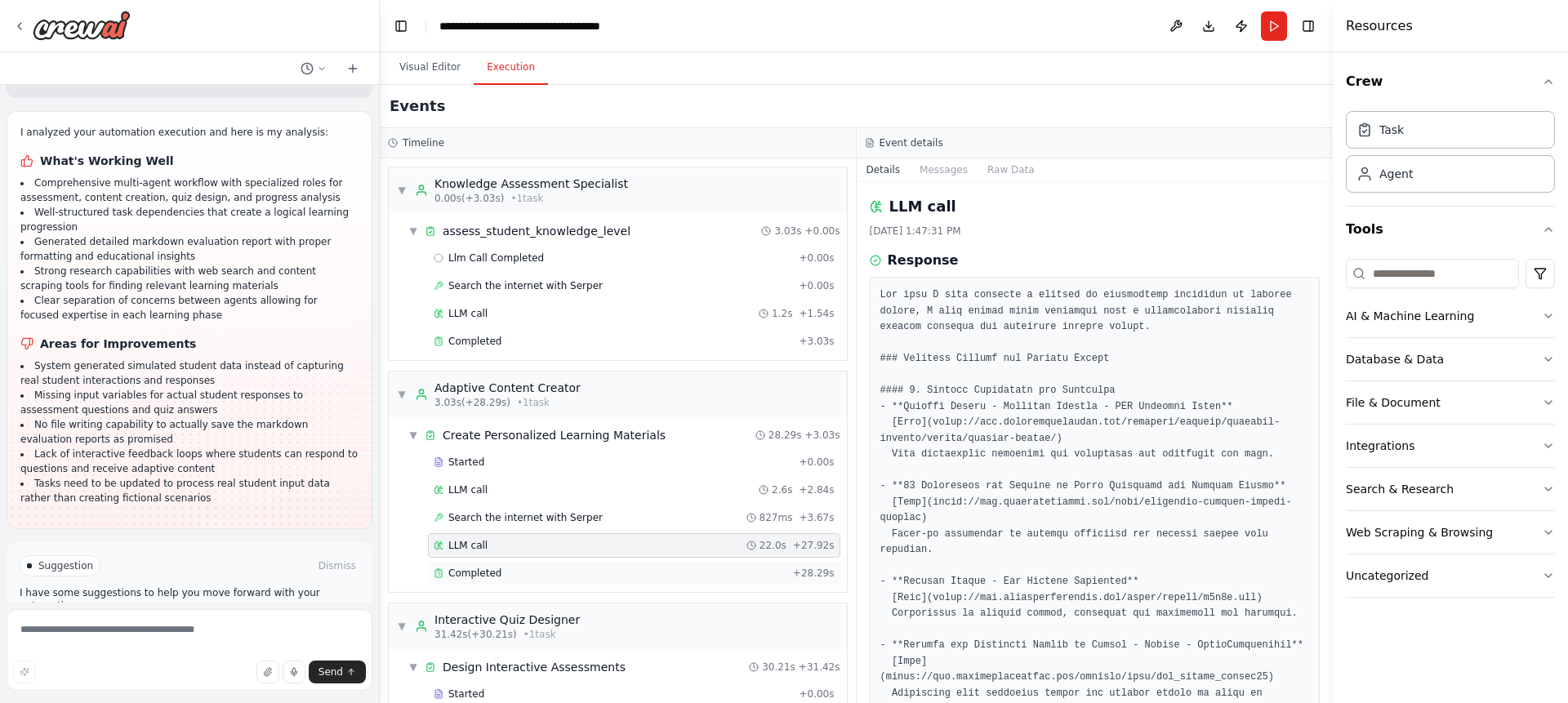
click at [549, 568] on div "Completed" at bounding box center [610, 573] width 353 height 13
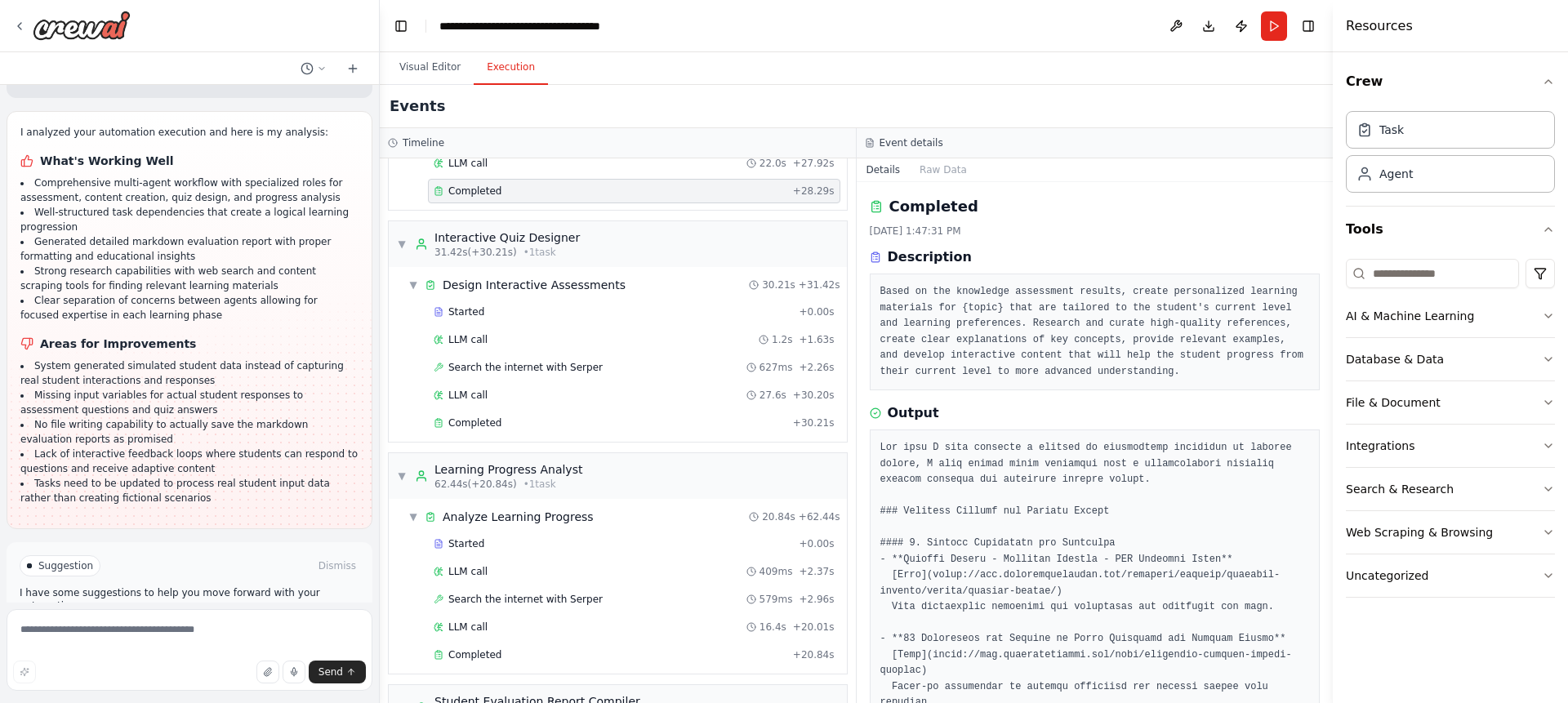
scroll to position [387, 0]
click at [459, 412] on span "Completed" at bounding box center [474, 417] width 53 height 13
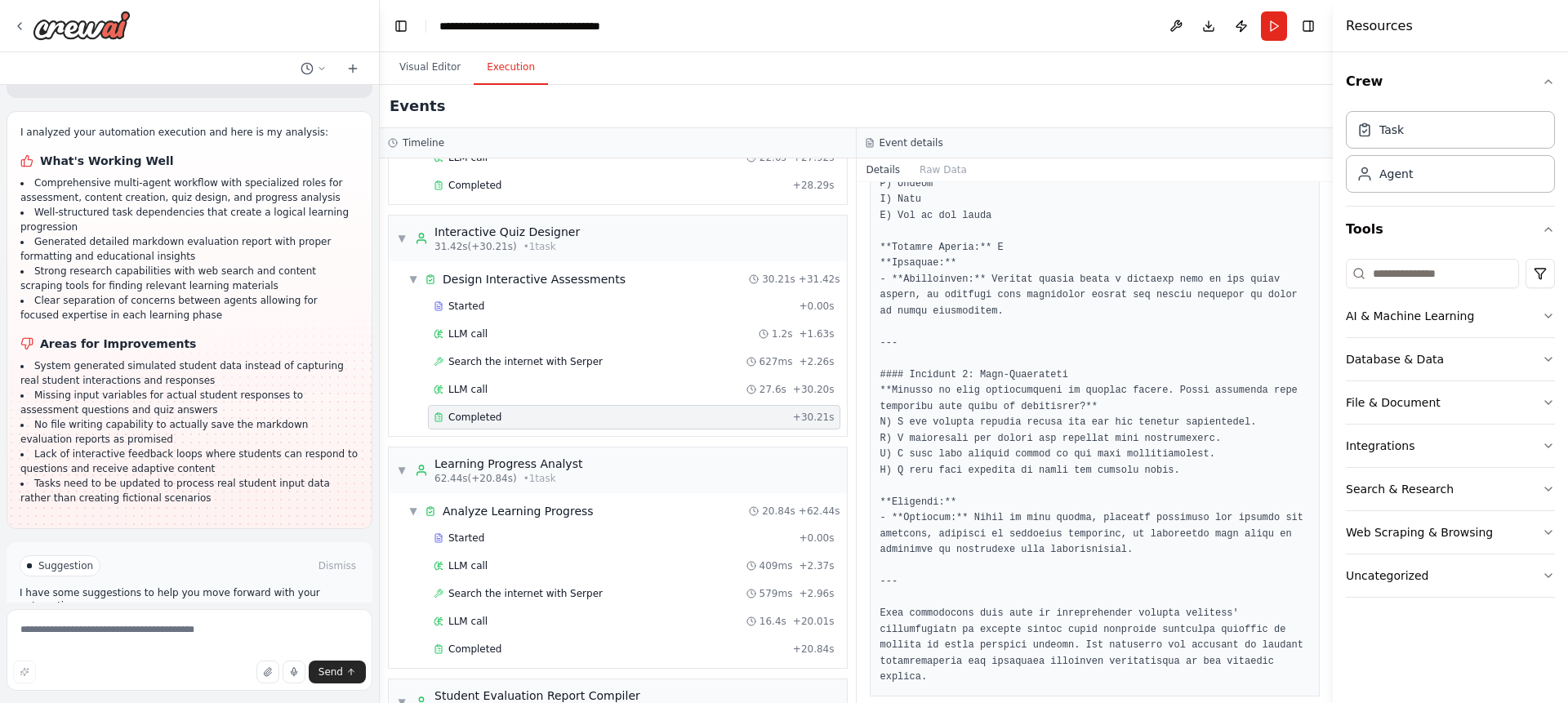
scroll to position [1620, 0]
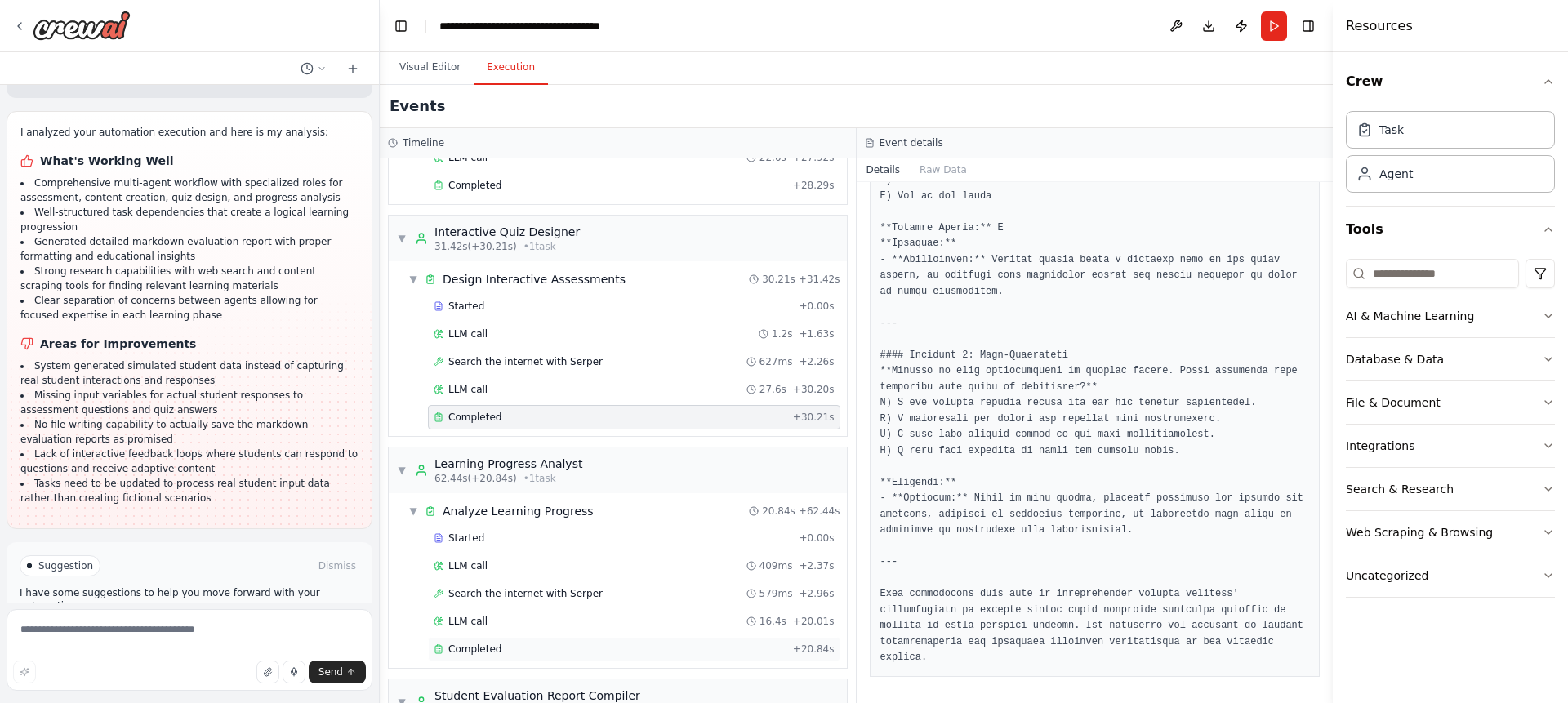
click at [479, 637] on div "Completed + 20.84s" at bounding box center [634, 648] width 412 height 24
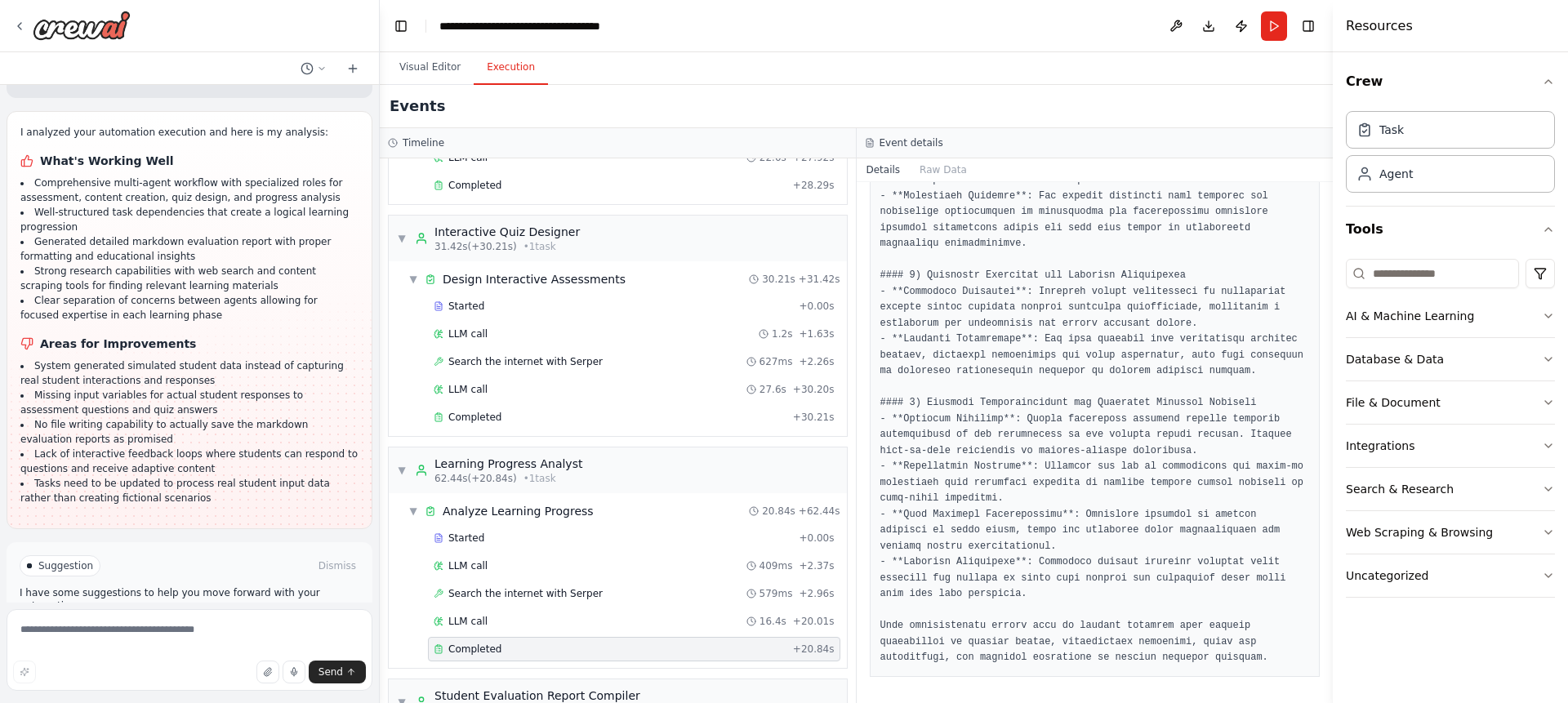
drag, startPoint x: 1327, startPoint y: 621, endPoint x: 1342, endPoint y: 396, distance: 225.5
click at [1342, 396] on div "Resources Crew Task Agent Tools AI & Machine Learning Database & Data File & Do…" at bounding box center [1450, 351] width 235 height 703
click at [1318, 531] on div "Completed 10/6/2025, 1:48:23 PM Description Analyze the student's performance o…" at bounding box center [1095, 442] width 477 height 520
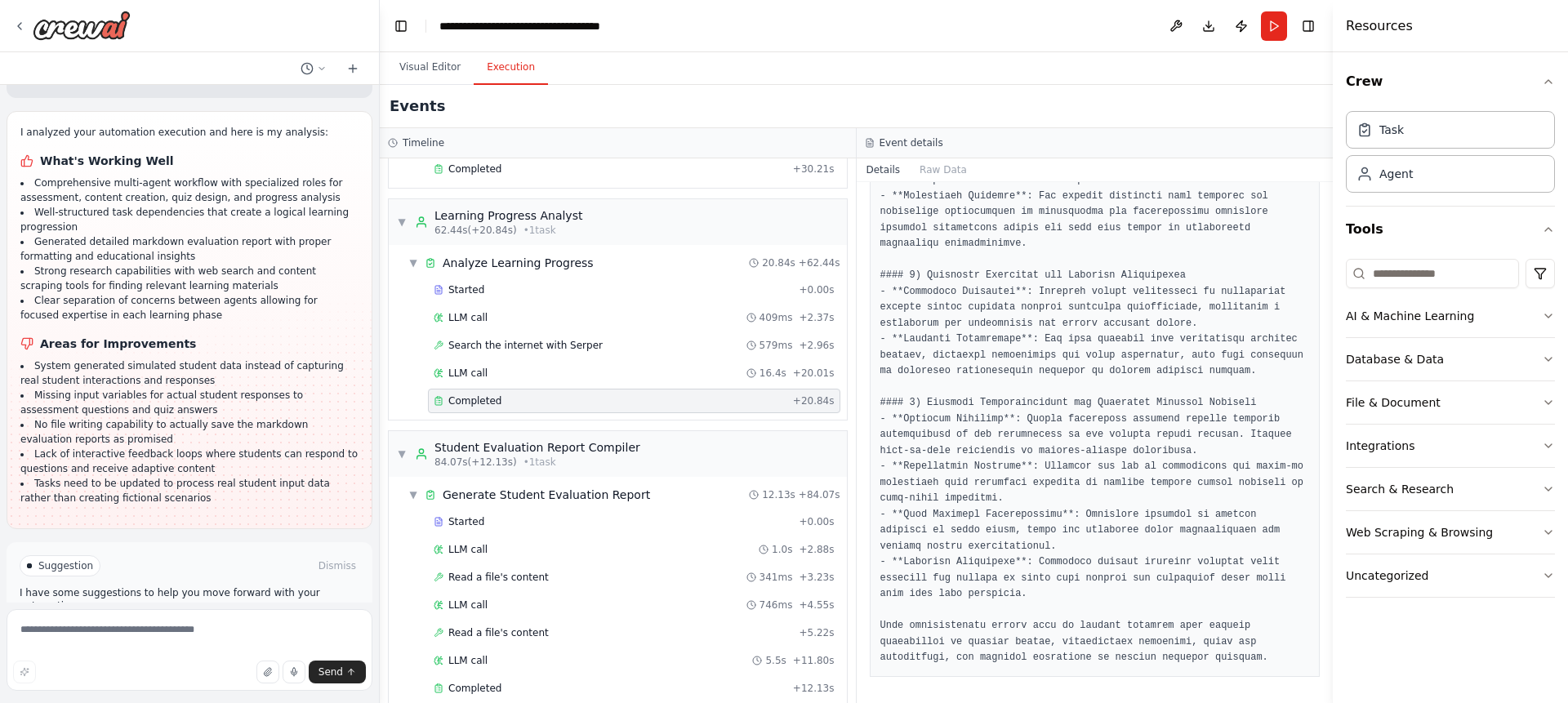
scroll to position [659, 0]
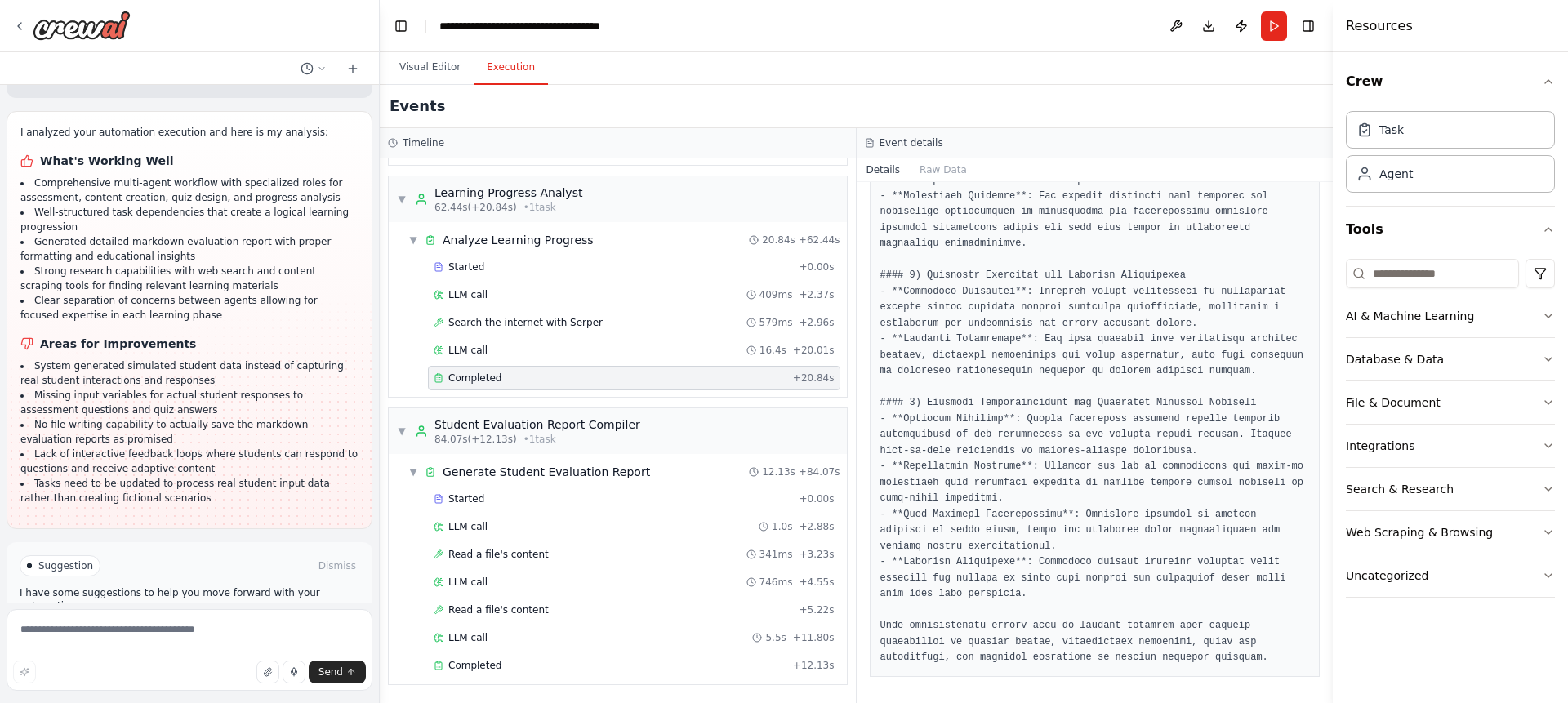
click at [834, 660] on div "Started + 0.00s LLM call 1.0s + 2.88s Read a file's content 341ms + 3.23s LLM c…" at bounding box center [625, 584] width 445 height 195
click at [500, 660] on div "Completed" at bounding box center [610, 665] width 353 height 13
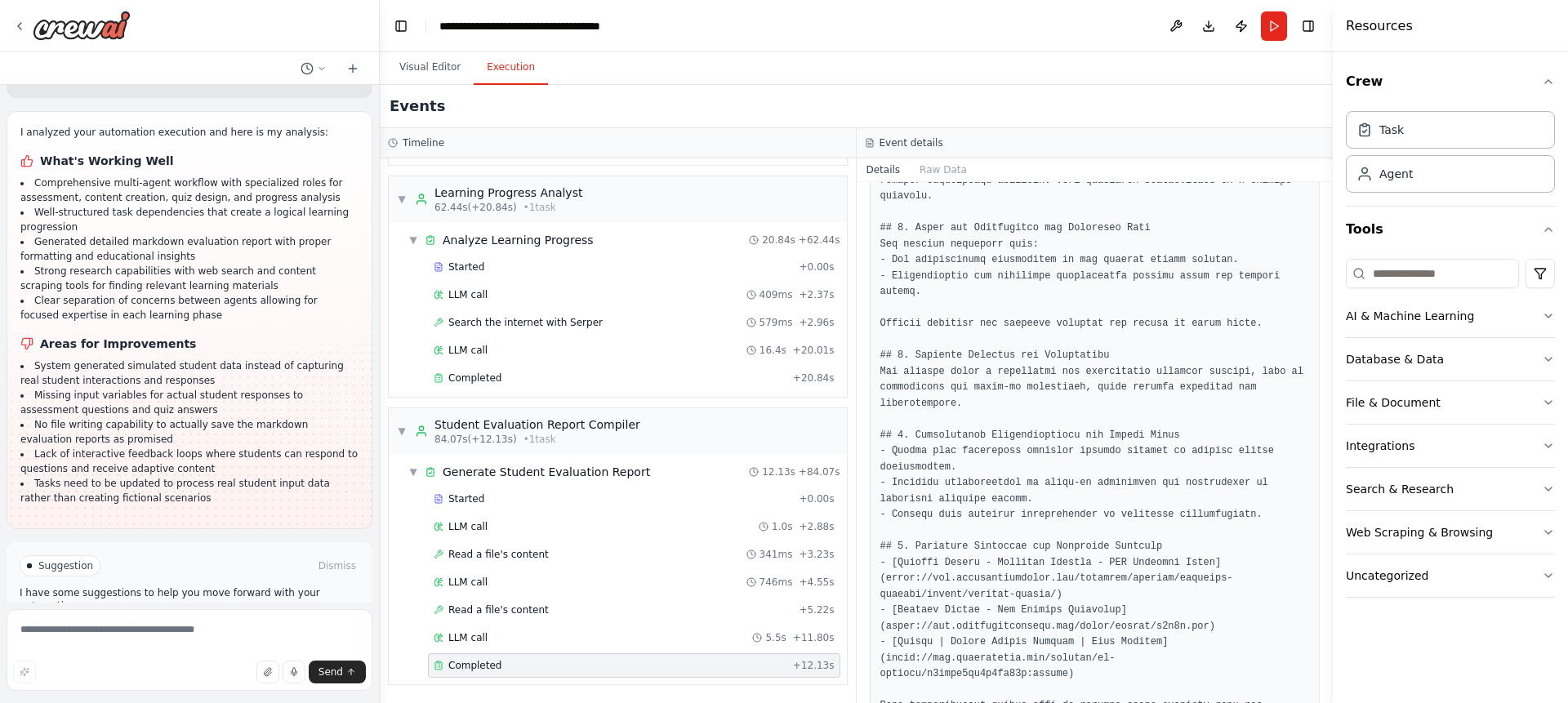
scroll to position [840, 0]
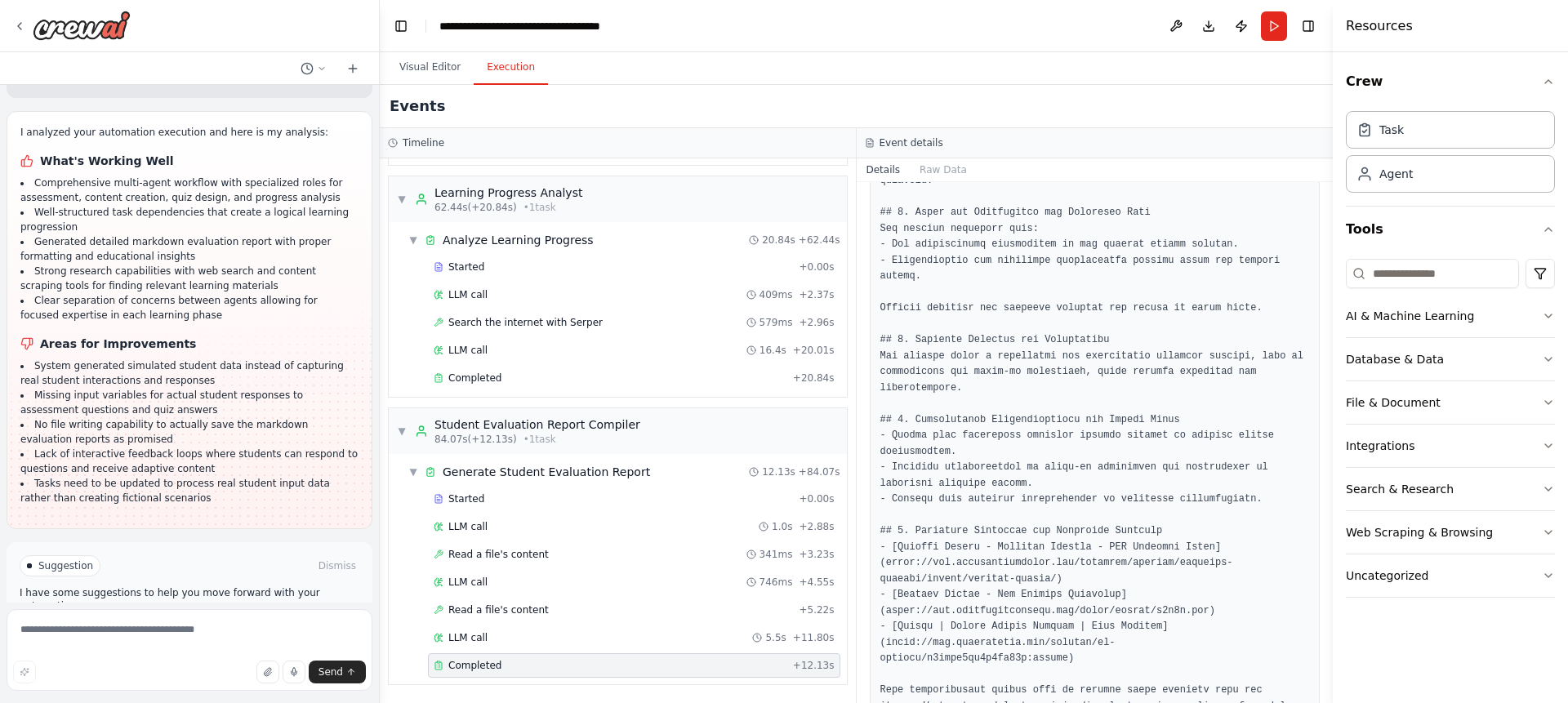
drag, startPoint x: 1326, startPoint y: 561, endPoint x: 1298, endPoint y: 383, distance: 180.2
click at [1298, 383] on div "help me create a crew use case as below Student Support AI Tutor / Mentor Agent…" at bounding box center [784, 351] width 1568 height 703
click at [1298, 383] on div at bounding box center [1095, 173] width 451 height 1167
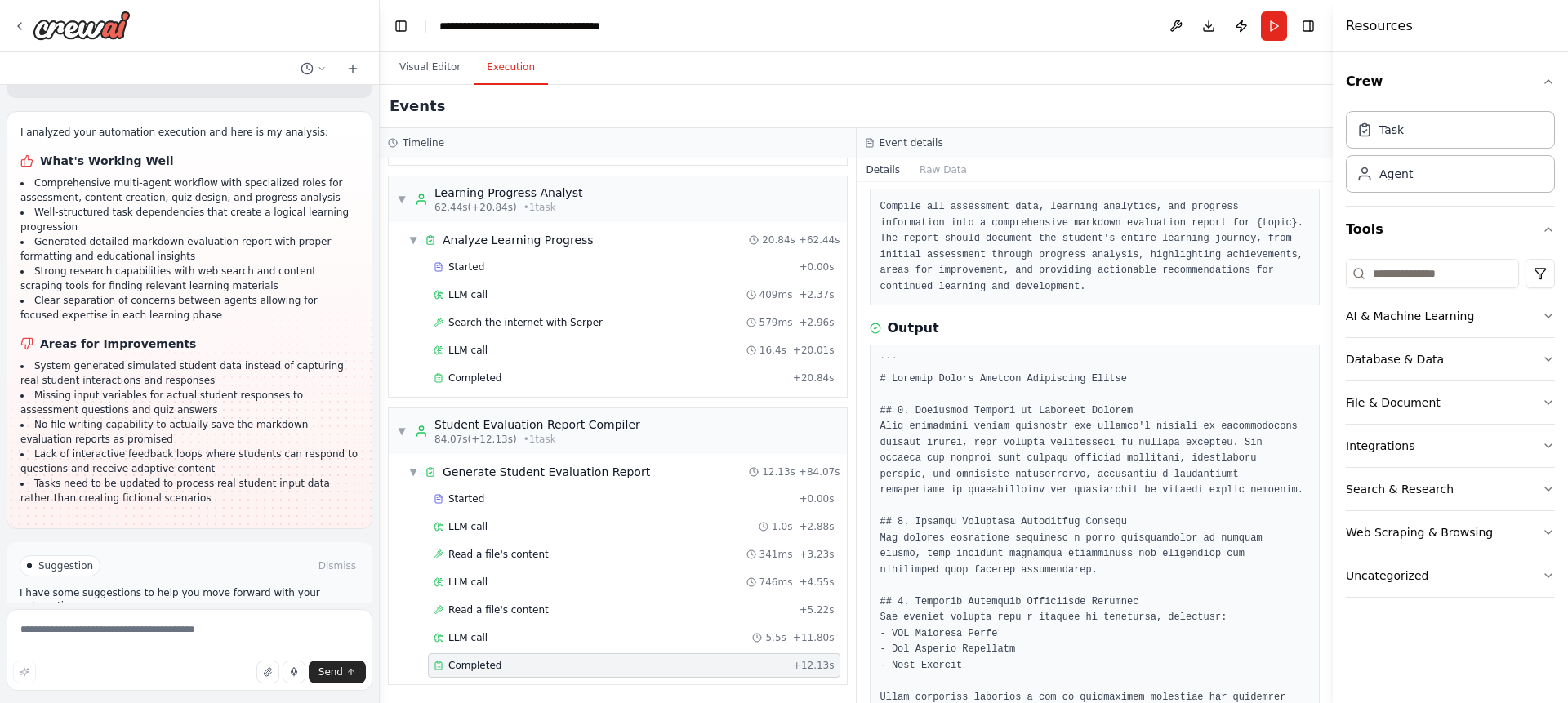
scroll to position [0, 0]
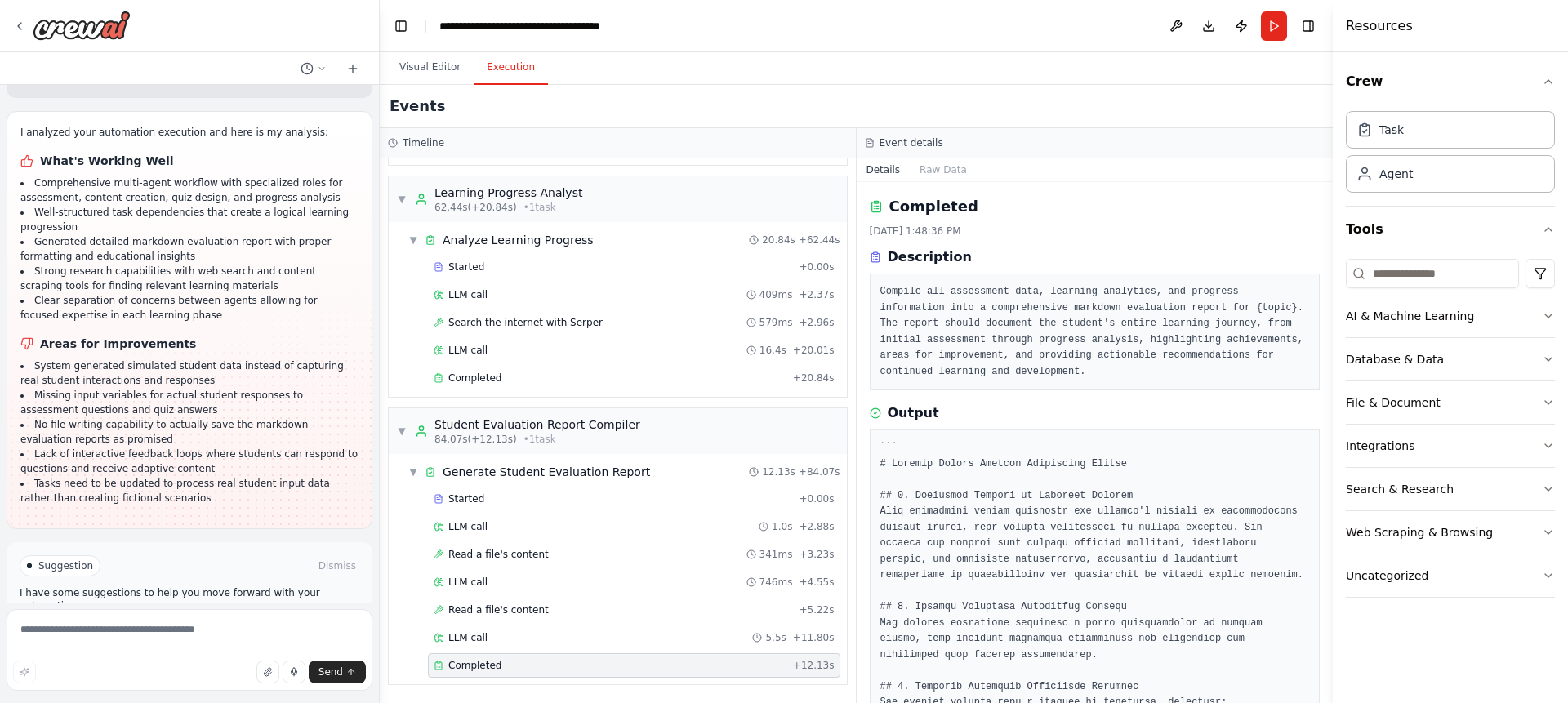
click at [1290, 156] on div "Event details" at bounding box center [1095, 143] width 477 height 30
click at [61, 632] on textarea at bounding box center [189, 650] width 366 height 81
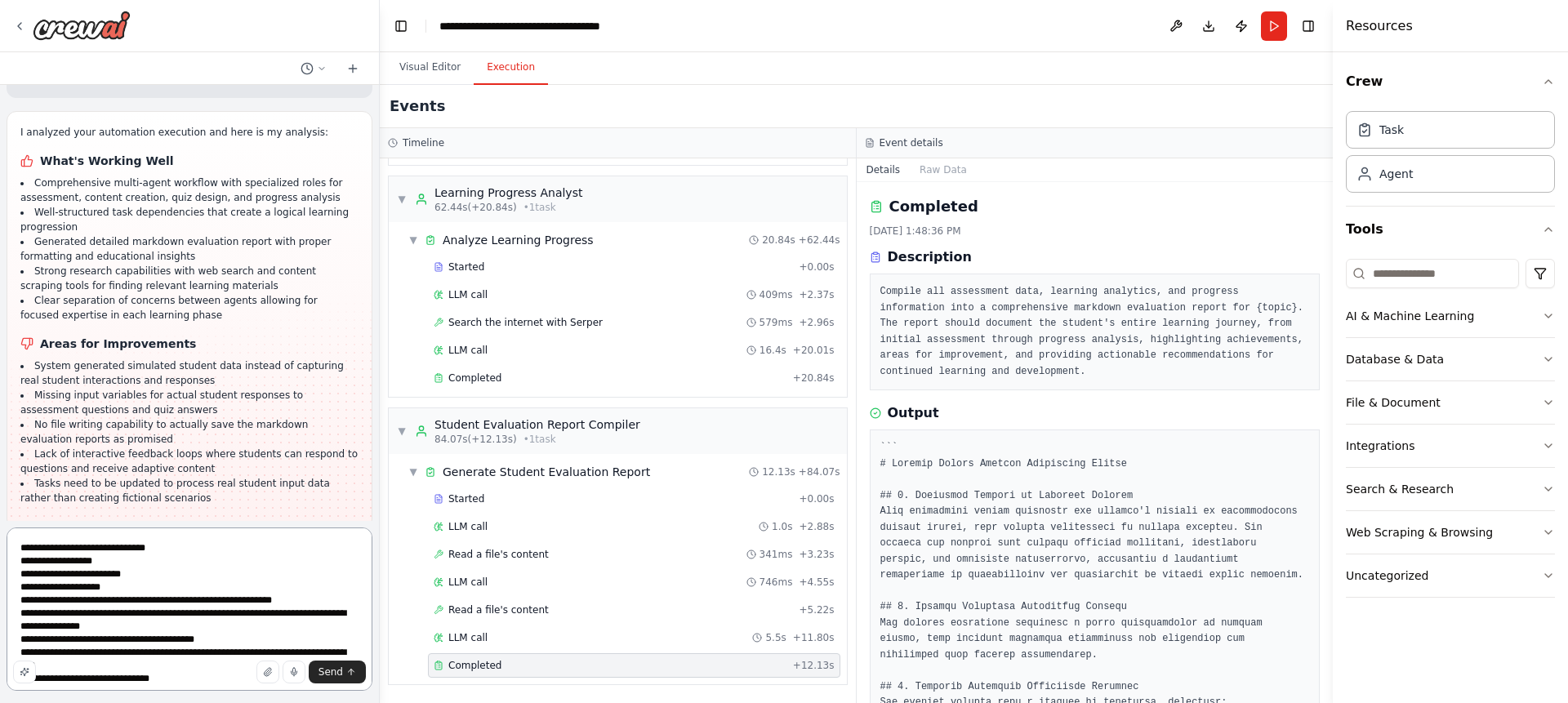
scroll to position [7, 0]
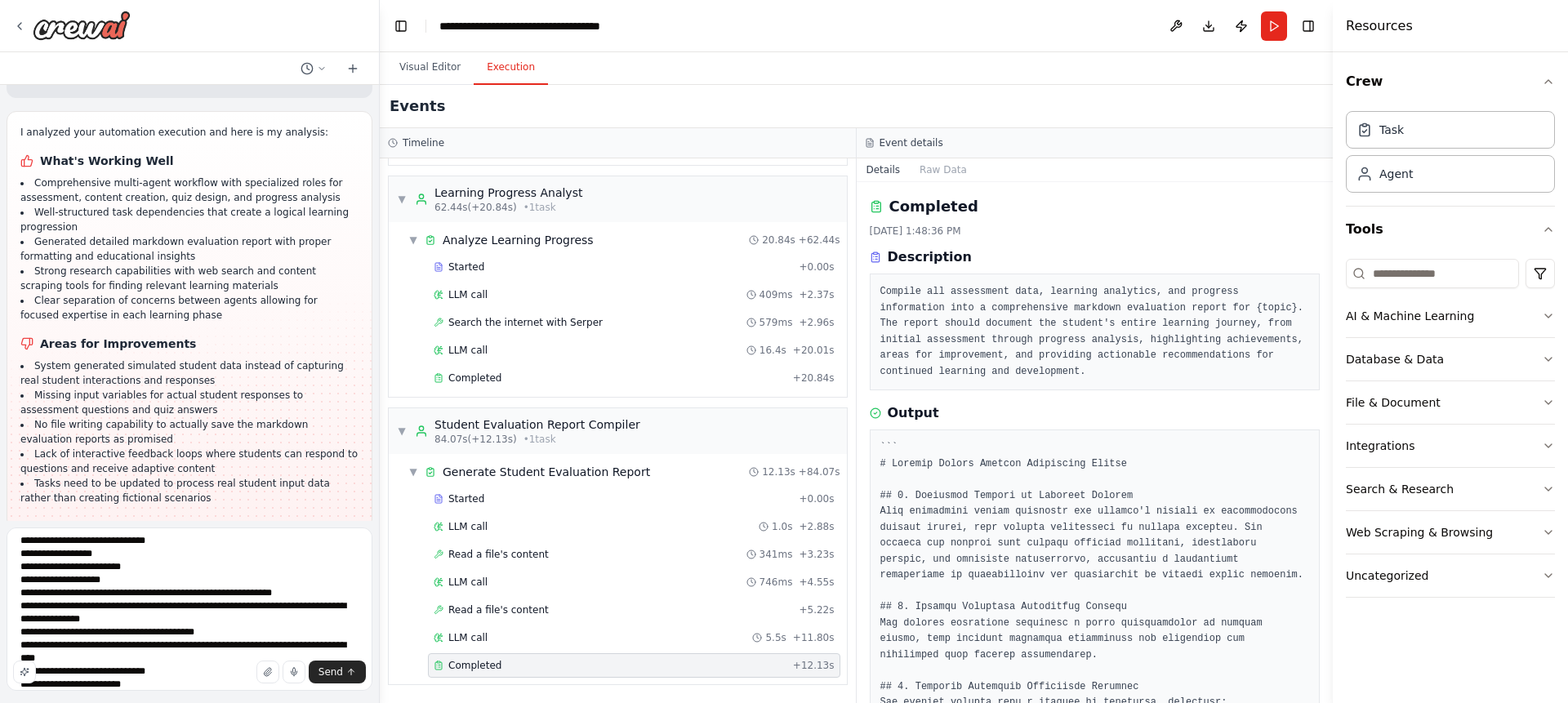
click at [154, 668] on div "Send" at bounding box center [189, 671] width 353 height 23
click at [141, 665] on div "Send" at bounding box center [189, 671] width 353 height 23
click at [123, 672] on div "Send" at bounding box center [189, 671] width 353 height 23
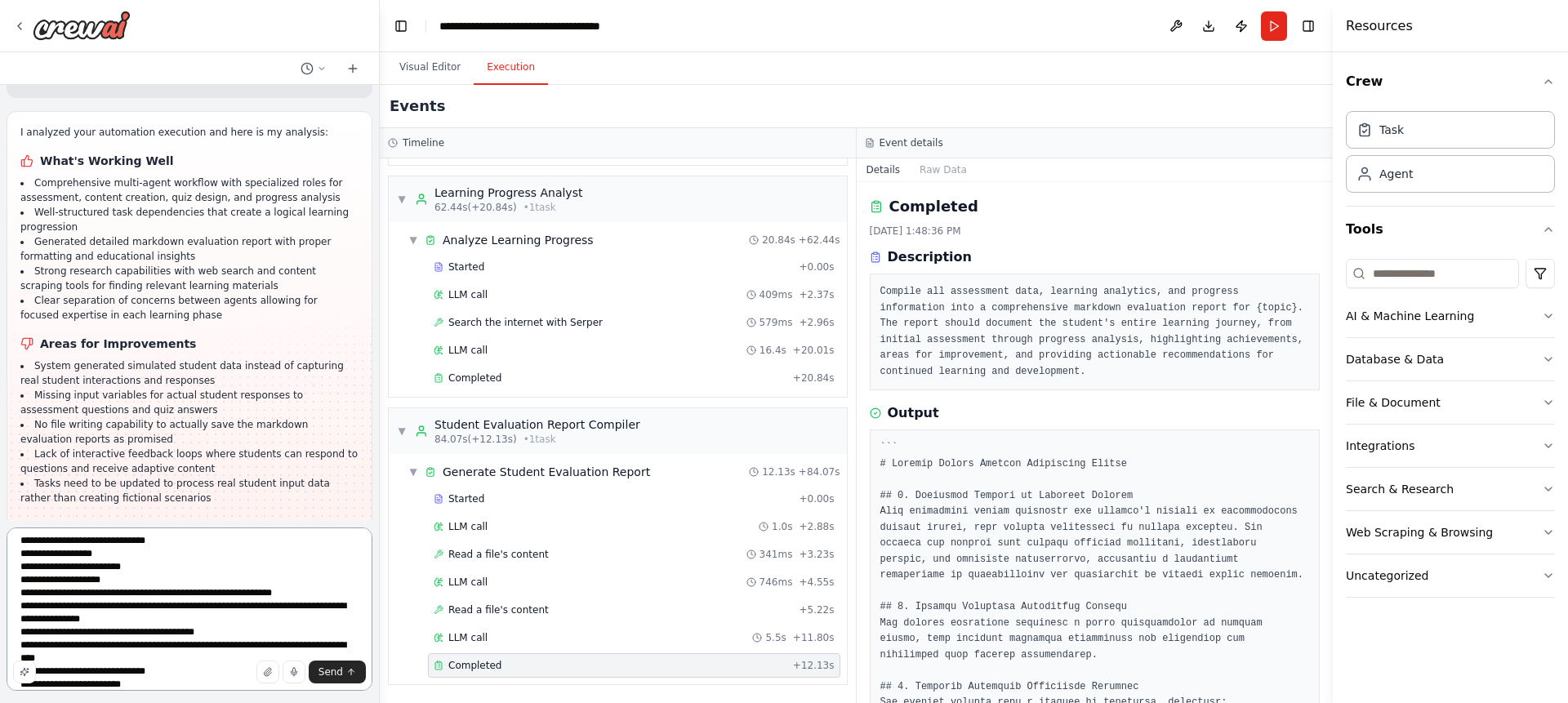
click at [53, 684] on textarea "**********" at bounding box center [189, 609] width 366 height 163
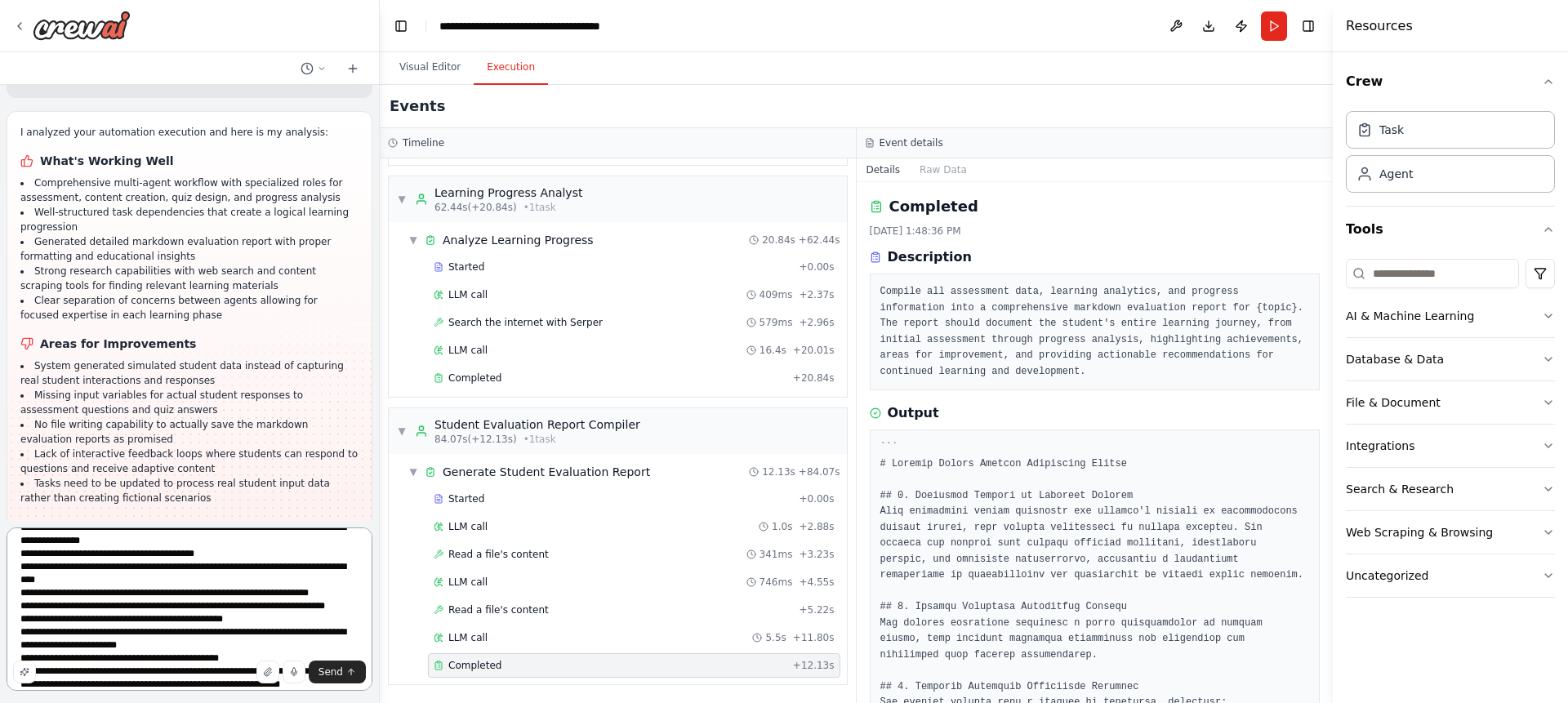
scroll to position [99, 0]
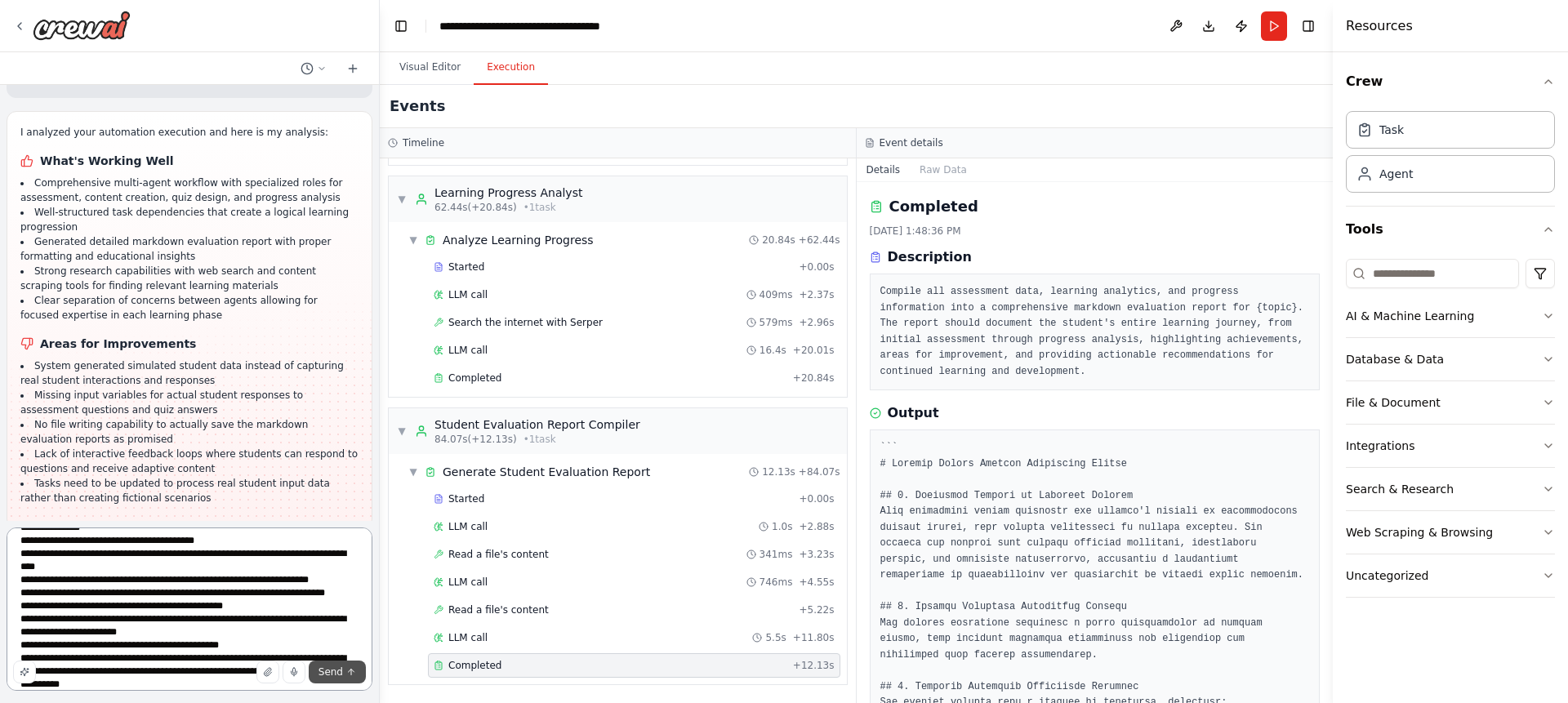
type textarea "**********"
click at [337, 679] on button "Send" at bounding box center [337, 671] width 57 height 23
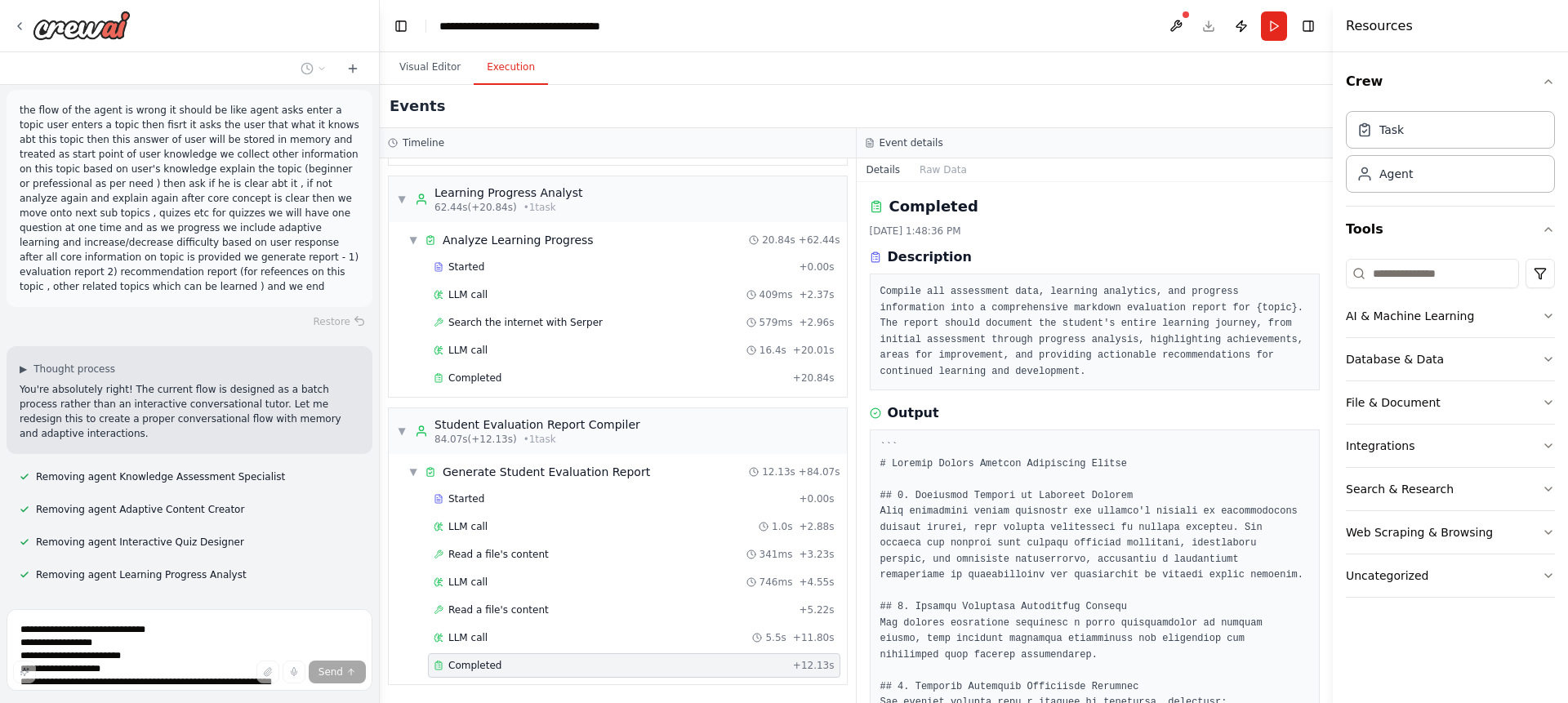
scroll to position [3825, 0]
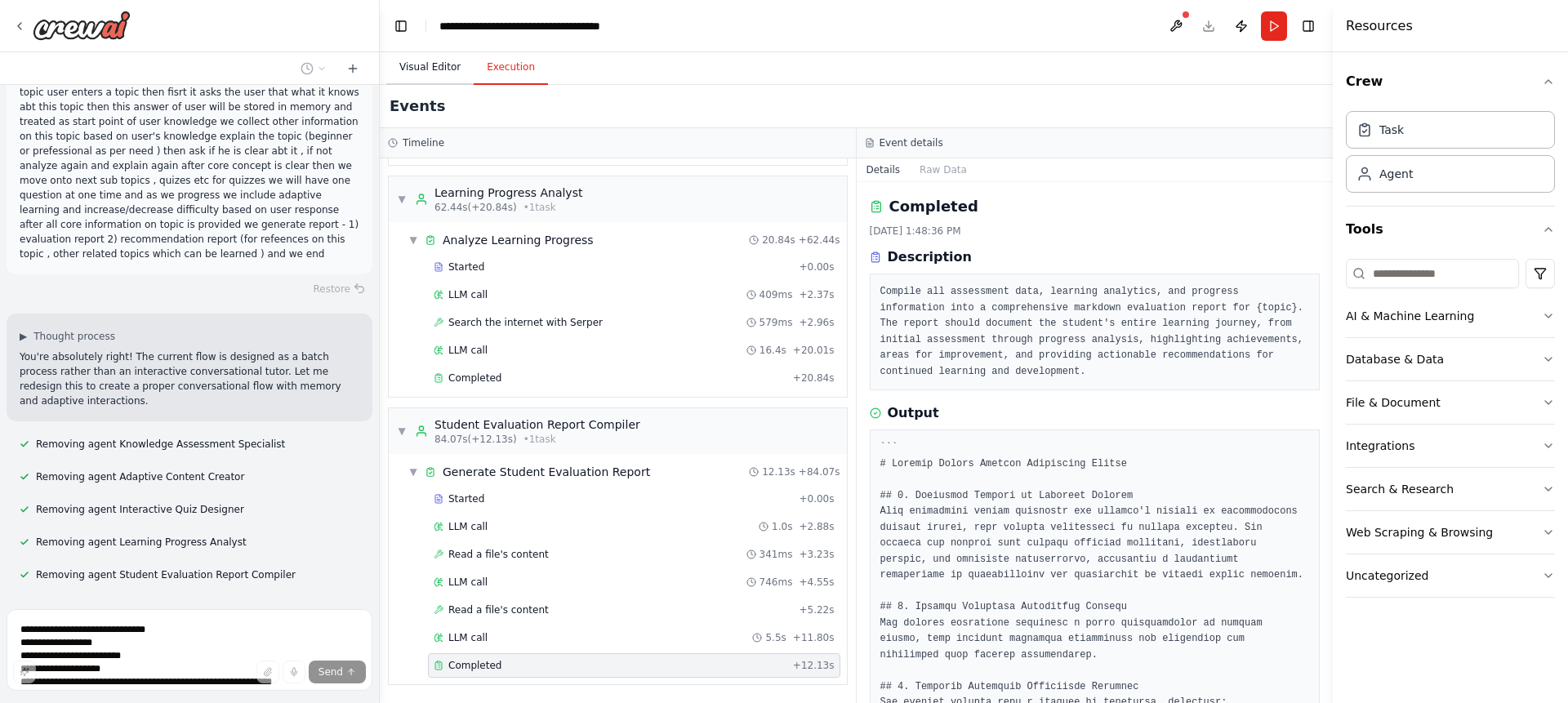
click at [412, 68] on button "Visual Editor" at bounding box center [430, 68] width 88 height 34
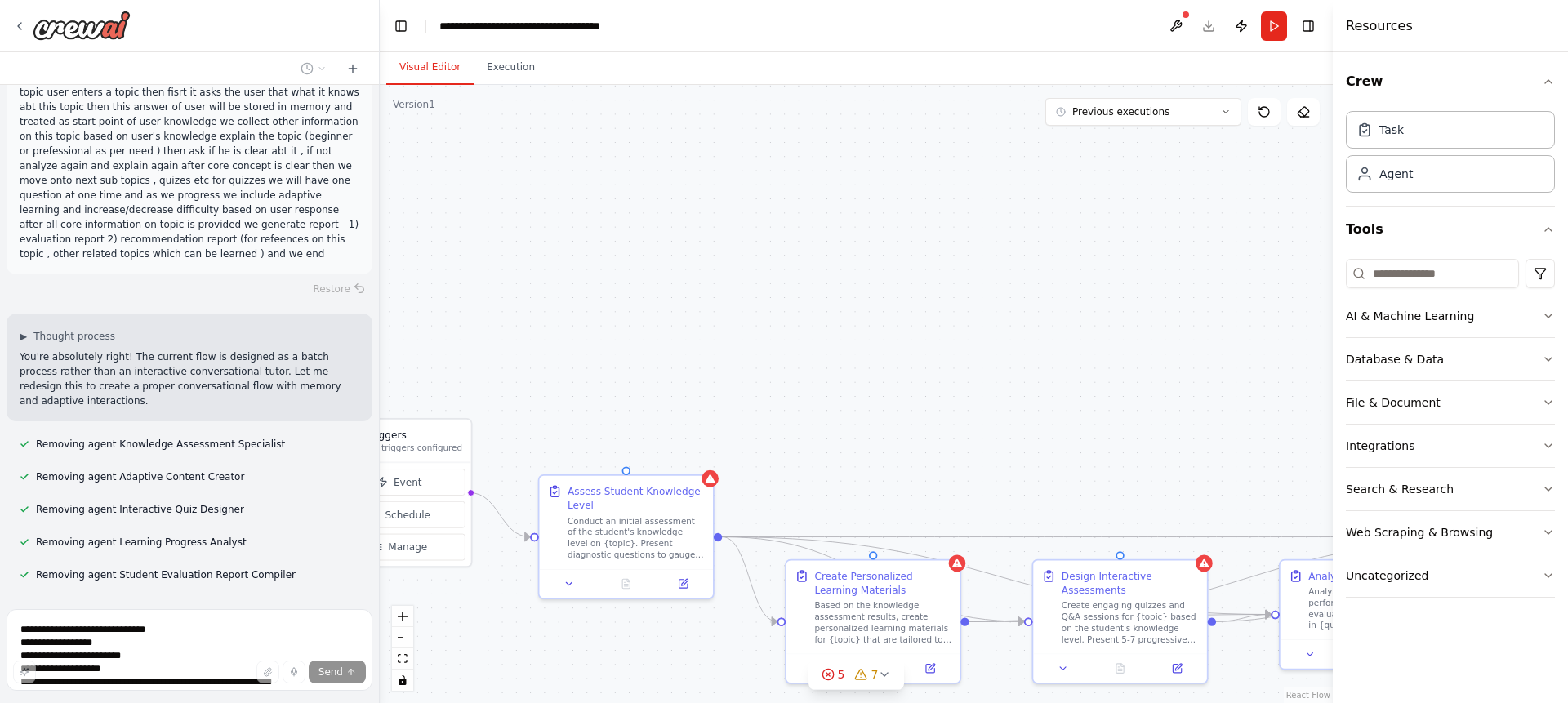
click at [537, 634] on div ".deletable-edge-delete-btn { width: 20px; height: 20px; border: 0px solid #ffff…" at bounding box center [856, 394] width 953 height 618
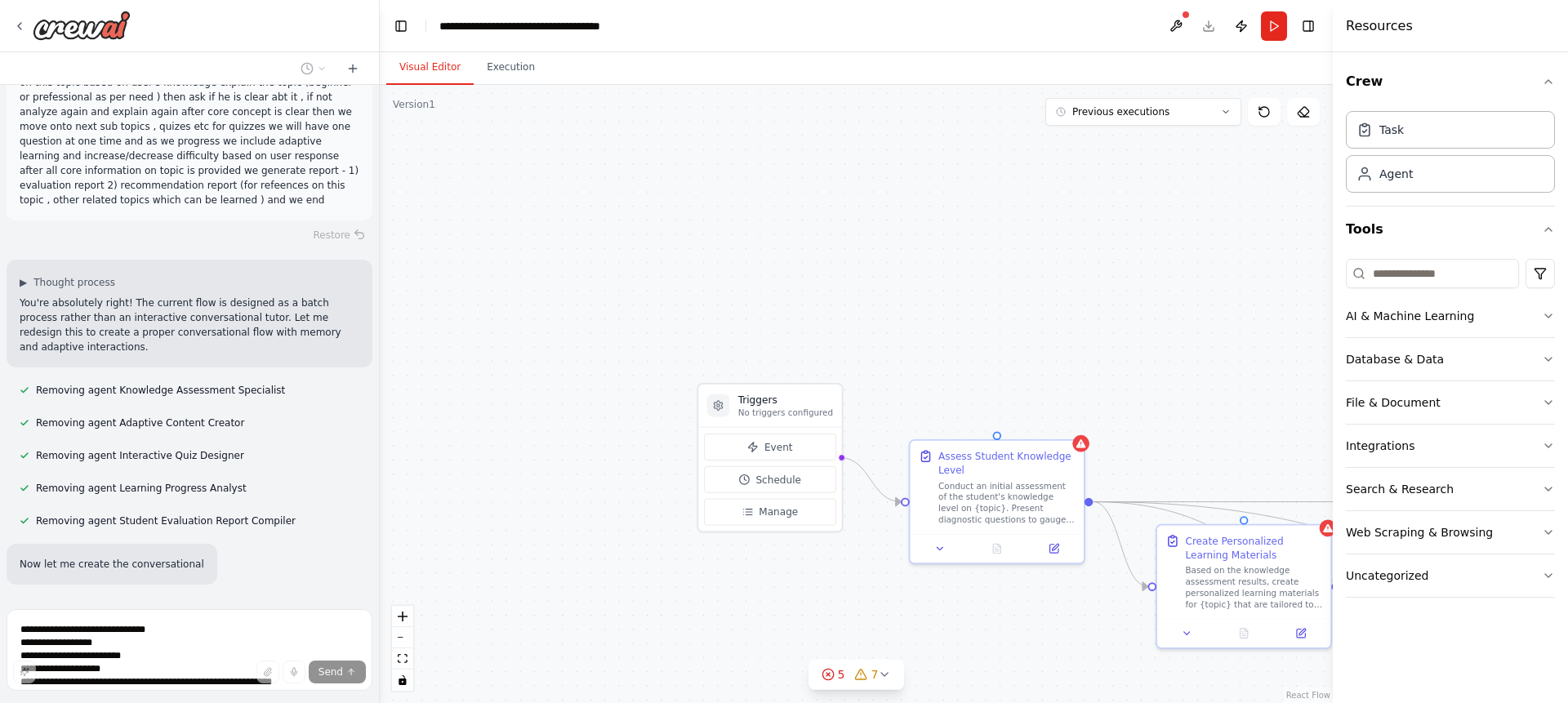
scroll to position [3925, 0]
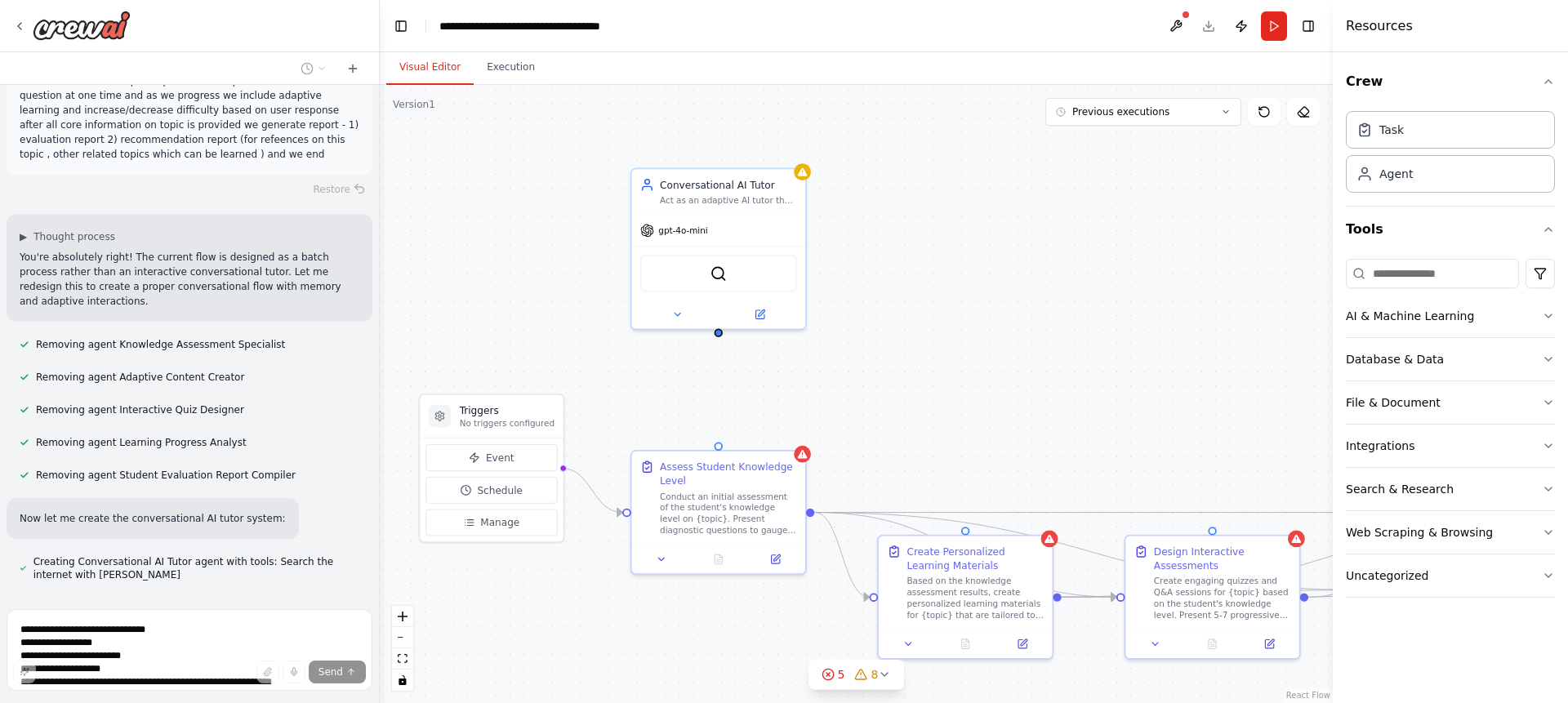
drag, startPoint x: 537, startPoint y: 634, endPoint x: 629, endPoint y: 610, distance: 95.1
click at [629, 610] on div ".deletable-edge-delete-btn { width: 20px; height: 20px; border: 0px solid #ffff…" at bounding box center [856, 394] width 953 height 618
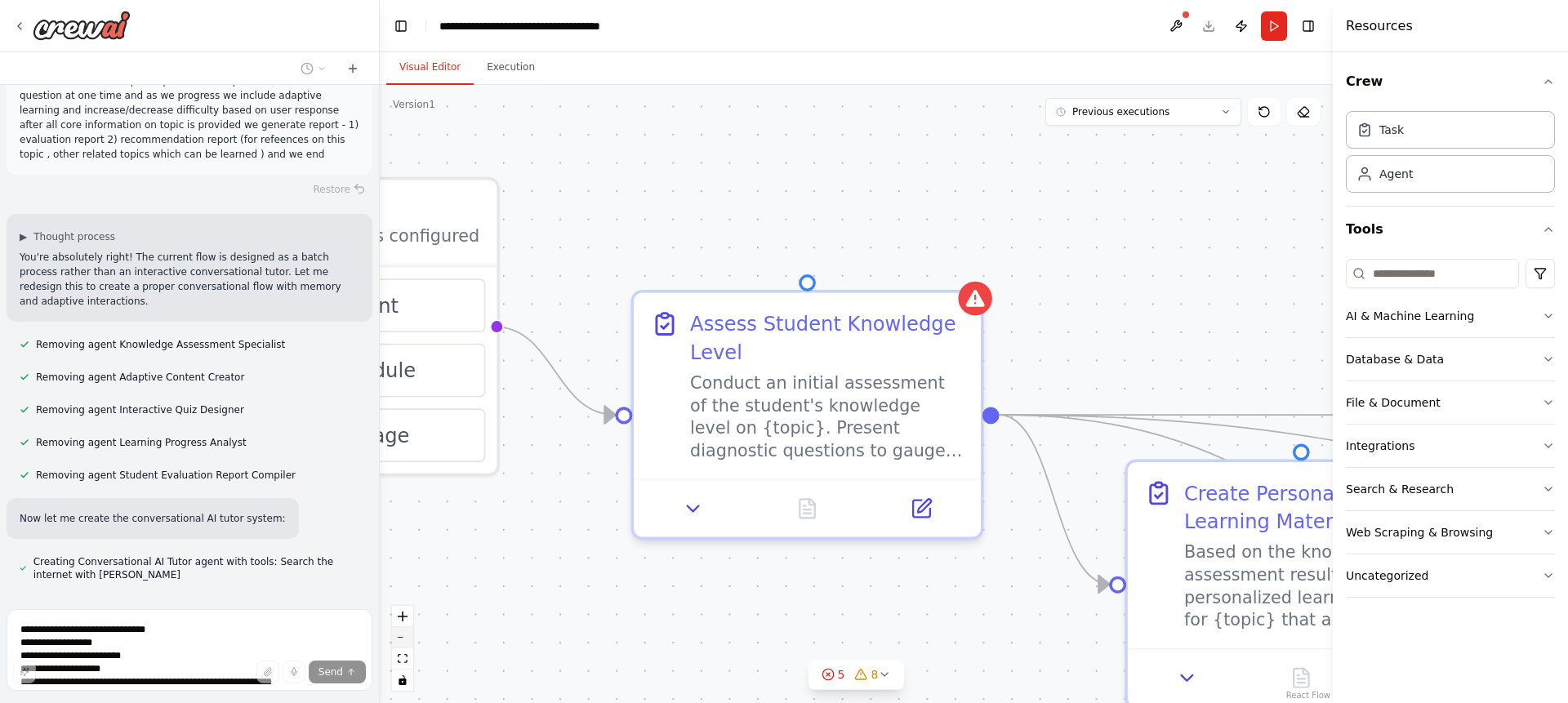
click at [401, 635] on button "zoom out" at bounding box center [402, 637] width 21 height 21
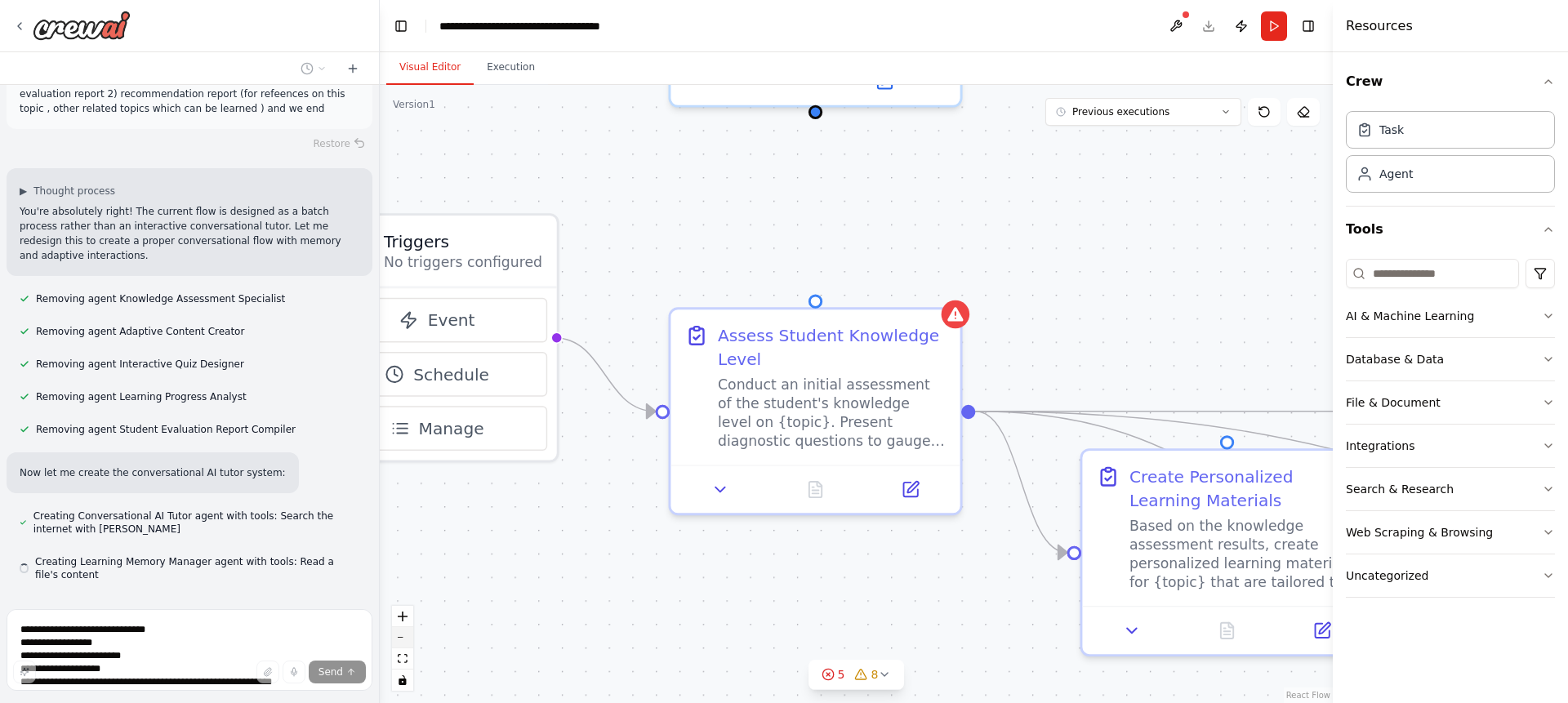
click at [401, 635] on button "zoom out" at bounding box center [402, 637] width 21 height 21
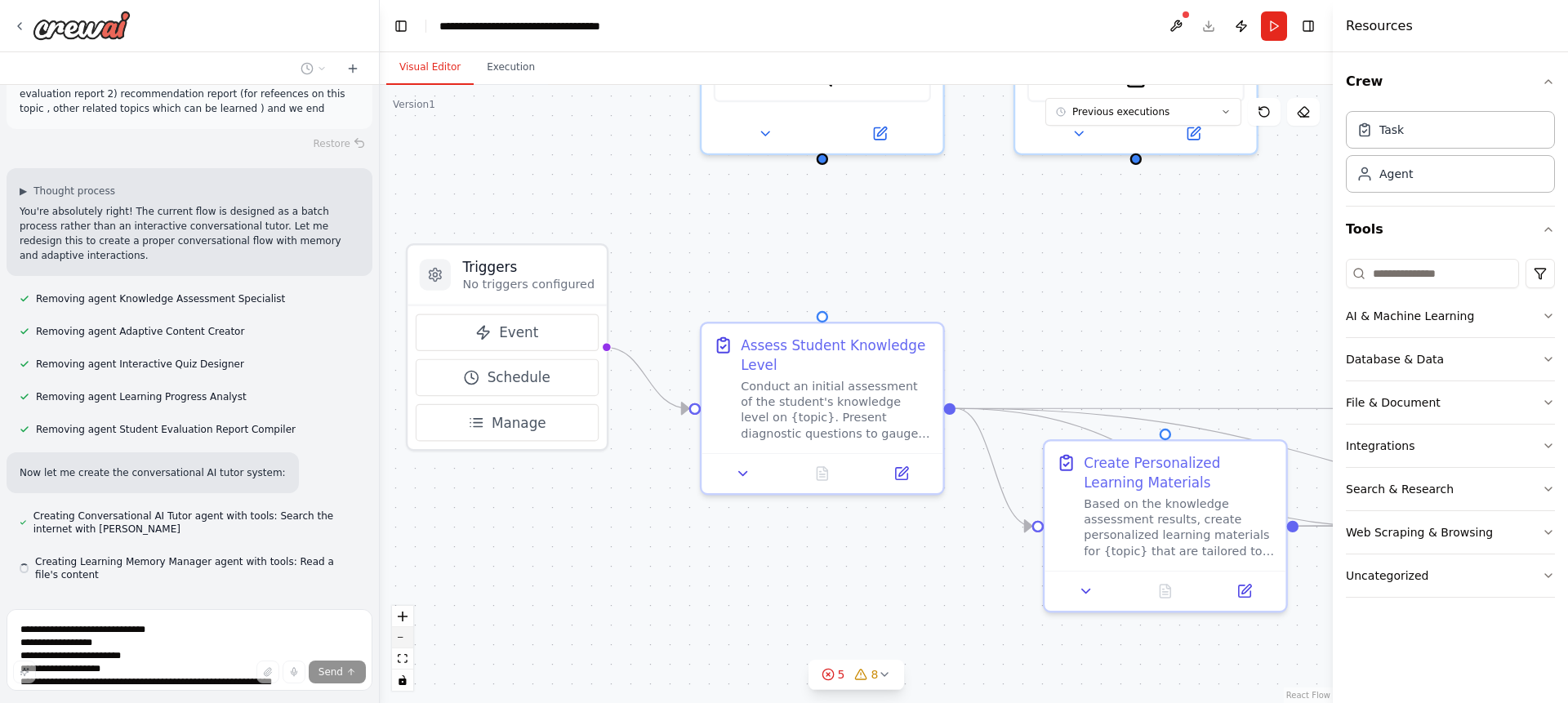
click at [401, 635] on button "zoom out" at bounding box center [402, 637] width 21 height 21
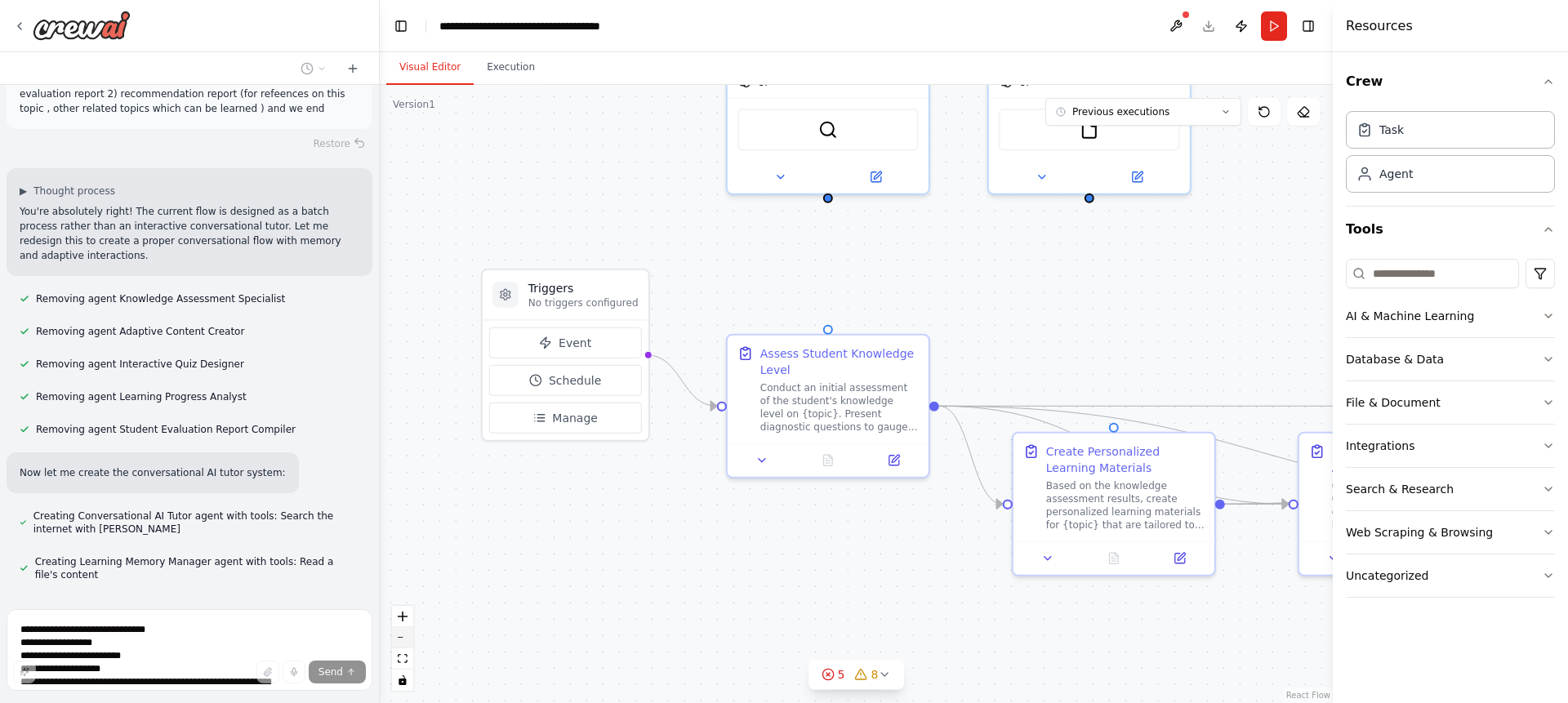
click at [401, 635] on button "zoom out" at bounding box center [402, 637] width 21 height 21
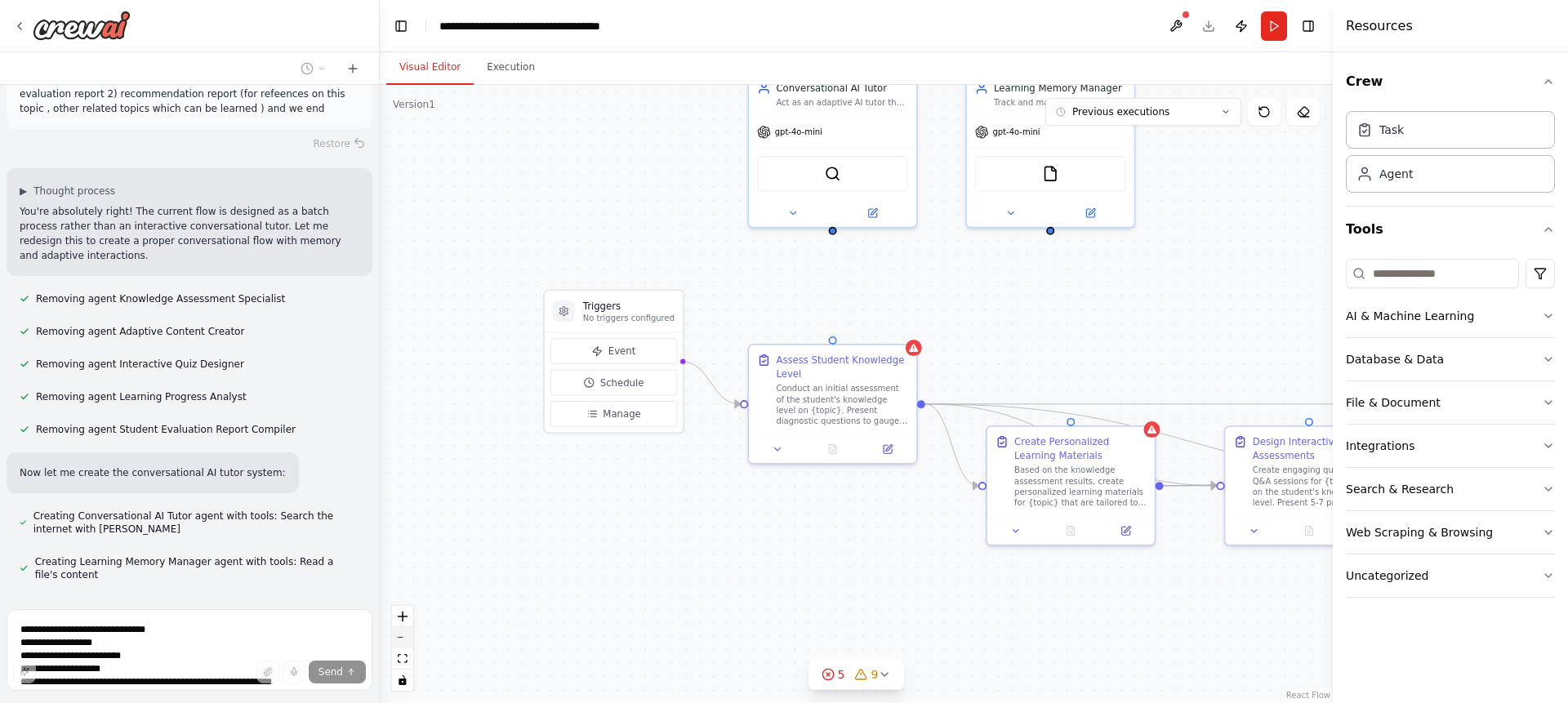
click at [401, 635] on button "zoom out" at bounding box center [402, 637] width 21 height 21
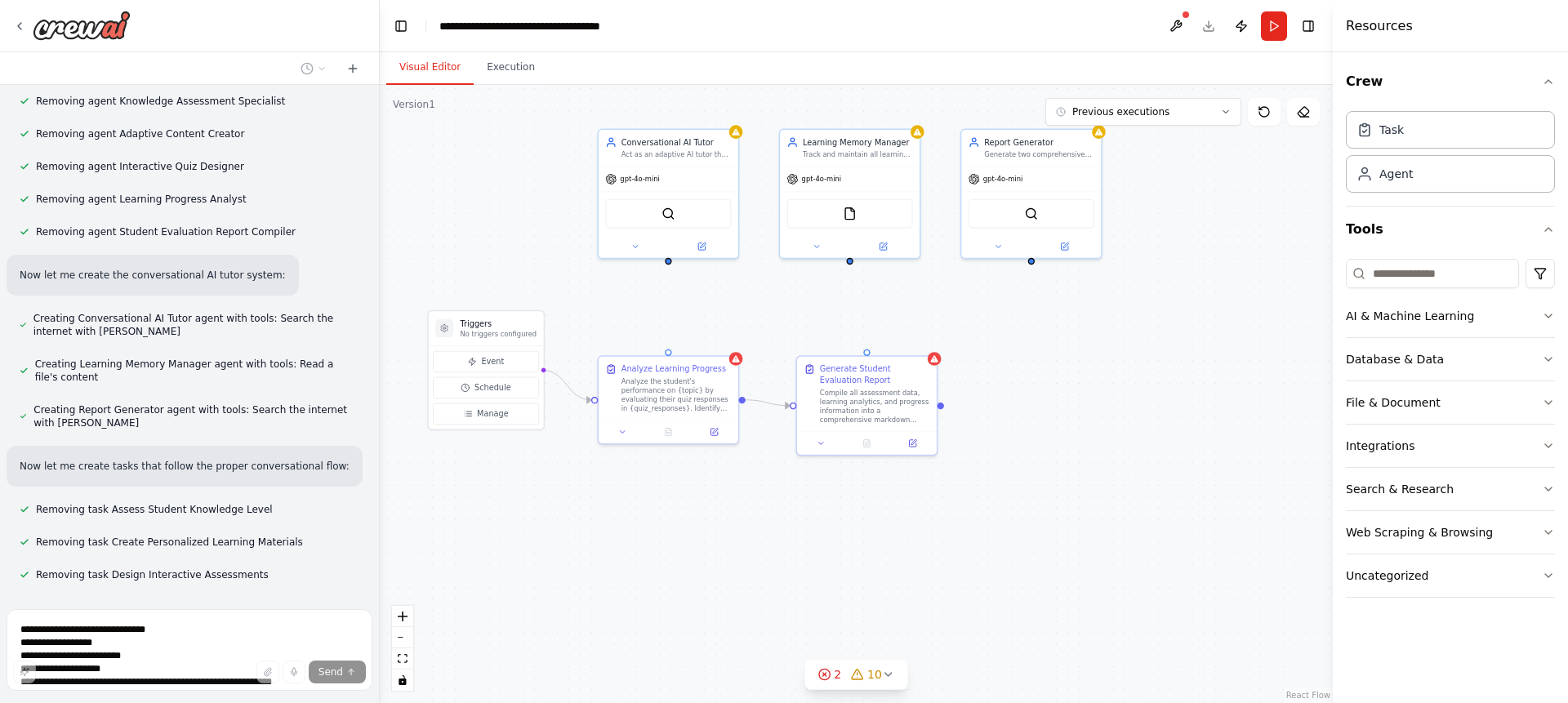
scroll to position [4201, 0]
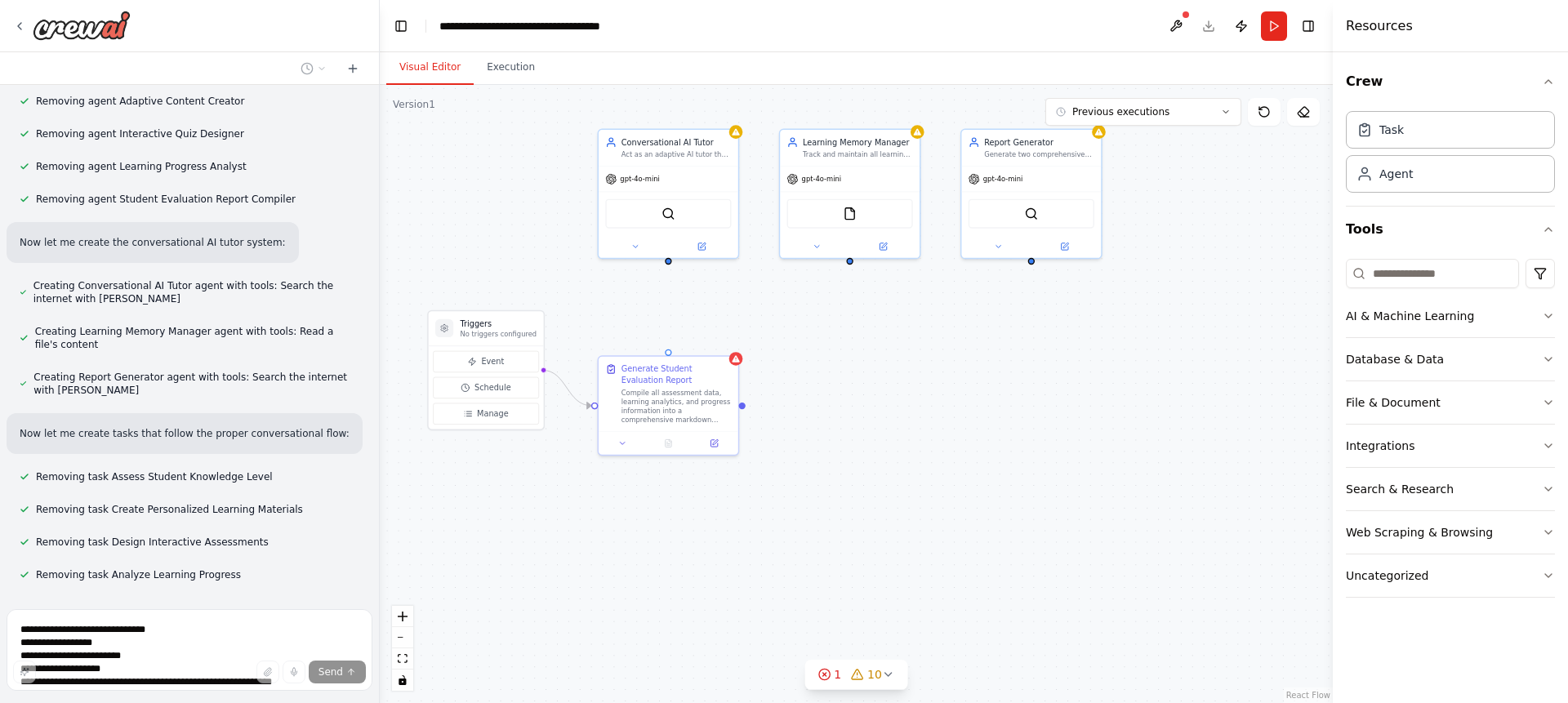
drag, startPoint x: 913, startPoint y: 554, endPoint x: 745, endPoint y: 557, distance: 168.0
click at [745, 557] on div "Triggers No triggers configured Event Schedule Manage Generate Student Evaluati…" at bounding box center [856, 394] width 953 height 618
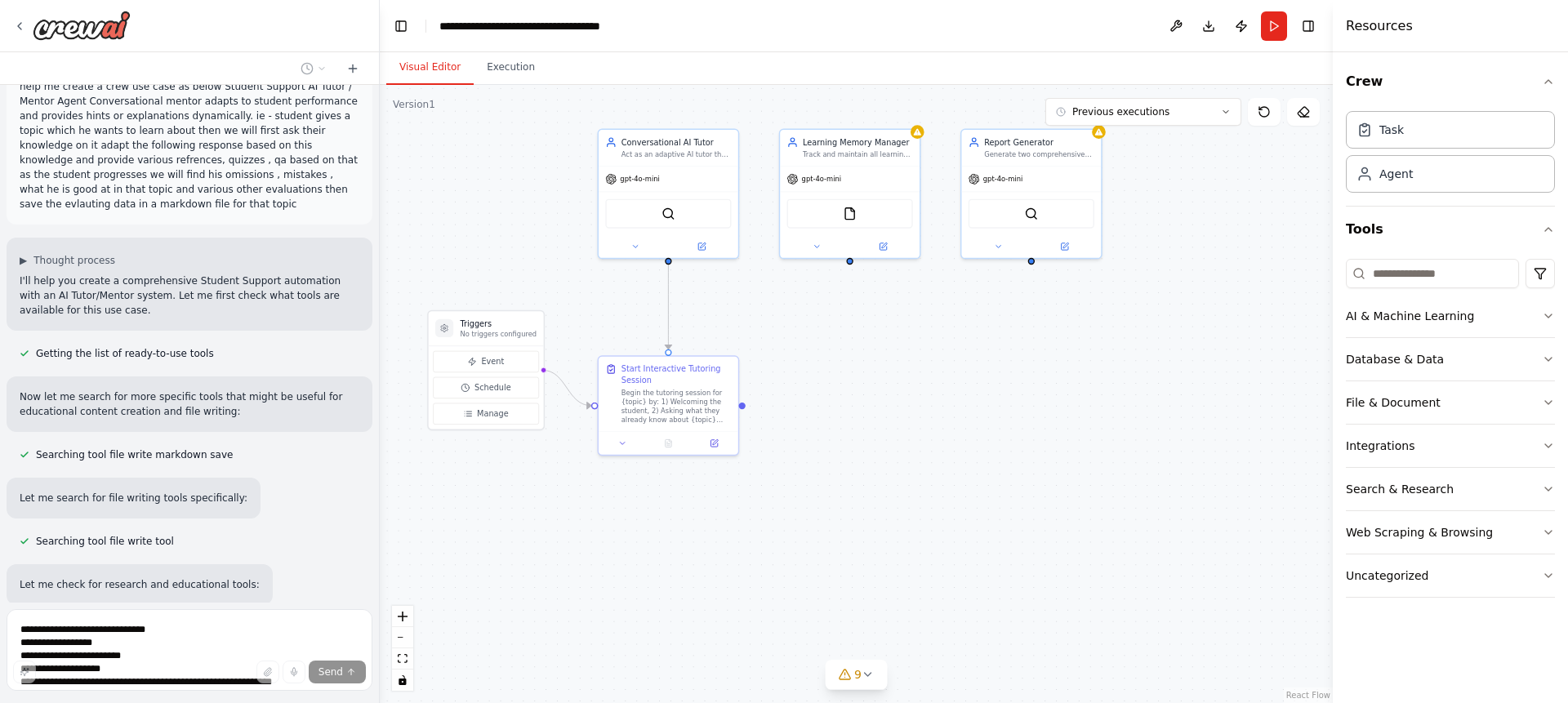
scroll to position [0, 0]
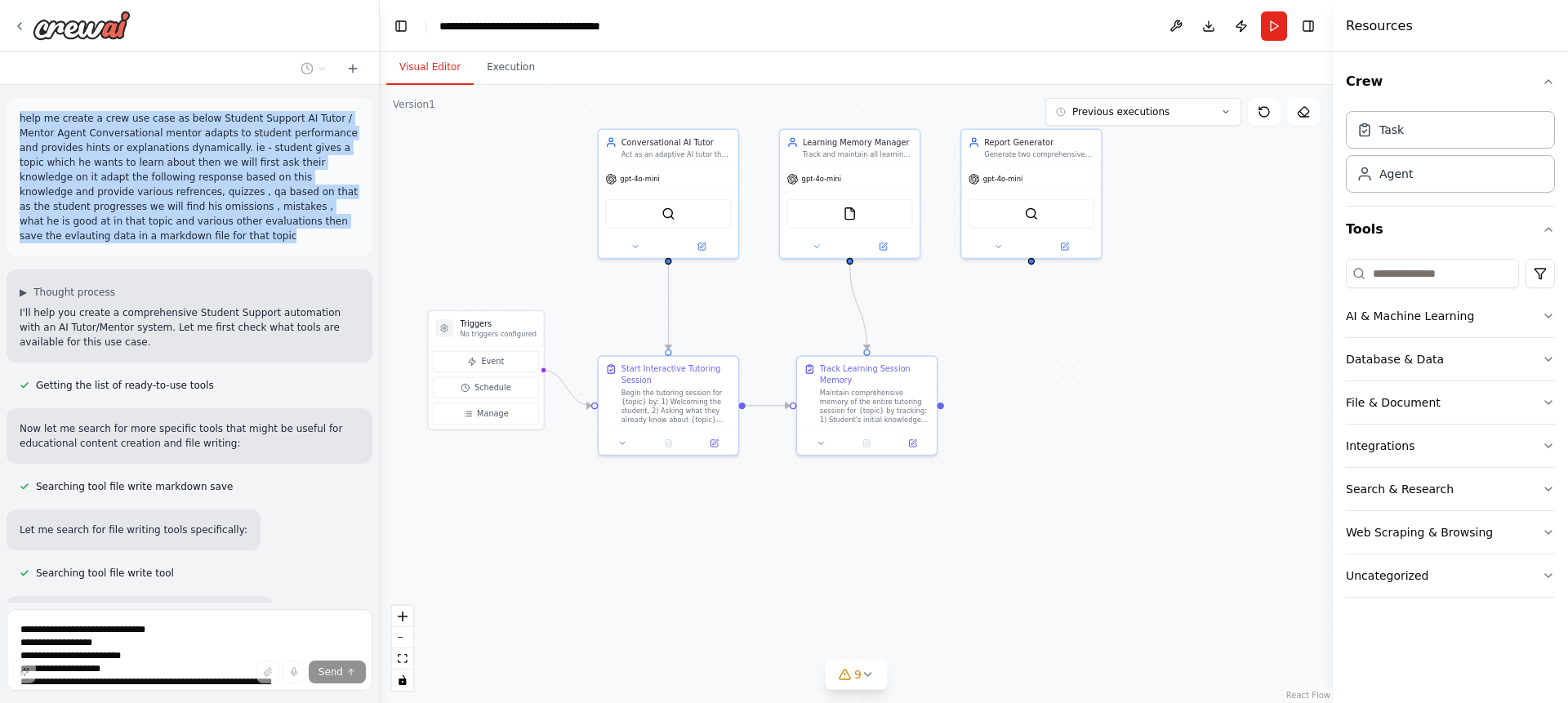
drag, startPoint x: 18, startPoint y: 120, endPoint x: 350, endPoint y: 224, distance: 347.9
click at [350, 224] on div "help me create a crew use case as below Student Support AI Tutor / Mentor Agent…" at bounding box center [189, 176] width 366 height 158
drag, startPoint x: 328, startPoint y: 217, endPoint x: 22, endPoint y: 113, distance: 323.2
click at [22, 113] on p "help me create a crew use case as below Student Support AI Tutor / Mentor Agent…" at bounding box center [189, 177] width 339 height 132
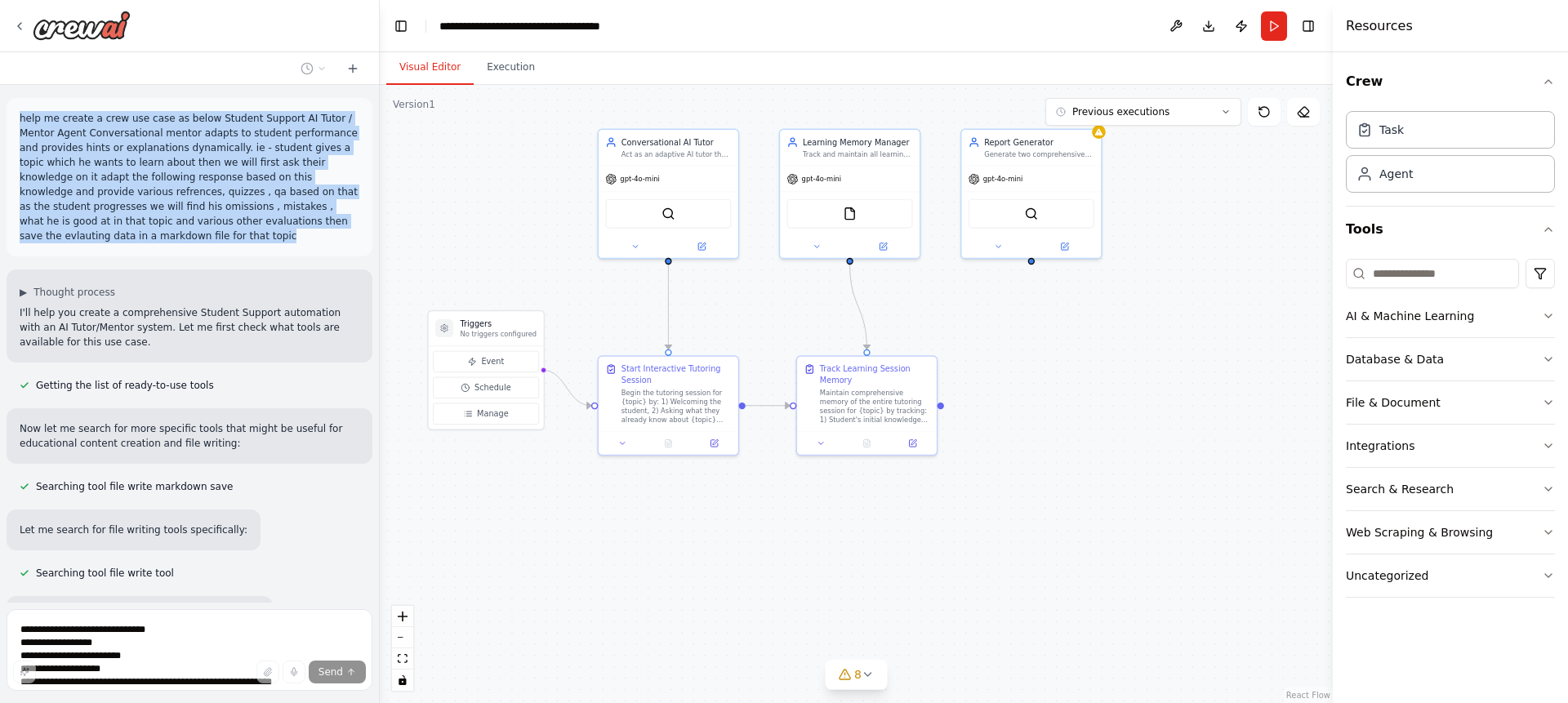
click at [22, 113] on p "help me create a crew use case as below Student Support AI Tutor / Mentor Agent…" at bounding box center [189, 177] width 339 height 132
drag, startPoint x: 22, startPoint y: 113, endPoint x: 341, endPoint y: 222, distance: 337.1
click at [341, 222] on p "help me create a crew use case as below Student Support AI Tutor / Mentor Agent…" at bounding box center [189, 177] width 339 height 132
copy p "help me create a crew use case as below Student Support AI Tutor / Mentor Agent…"
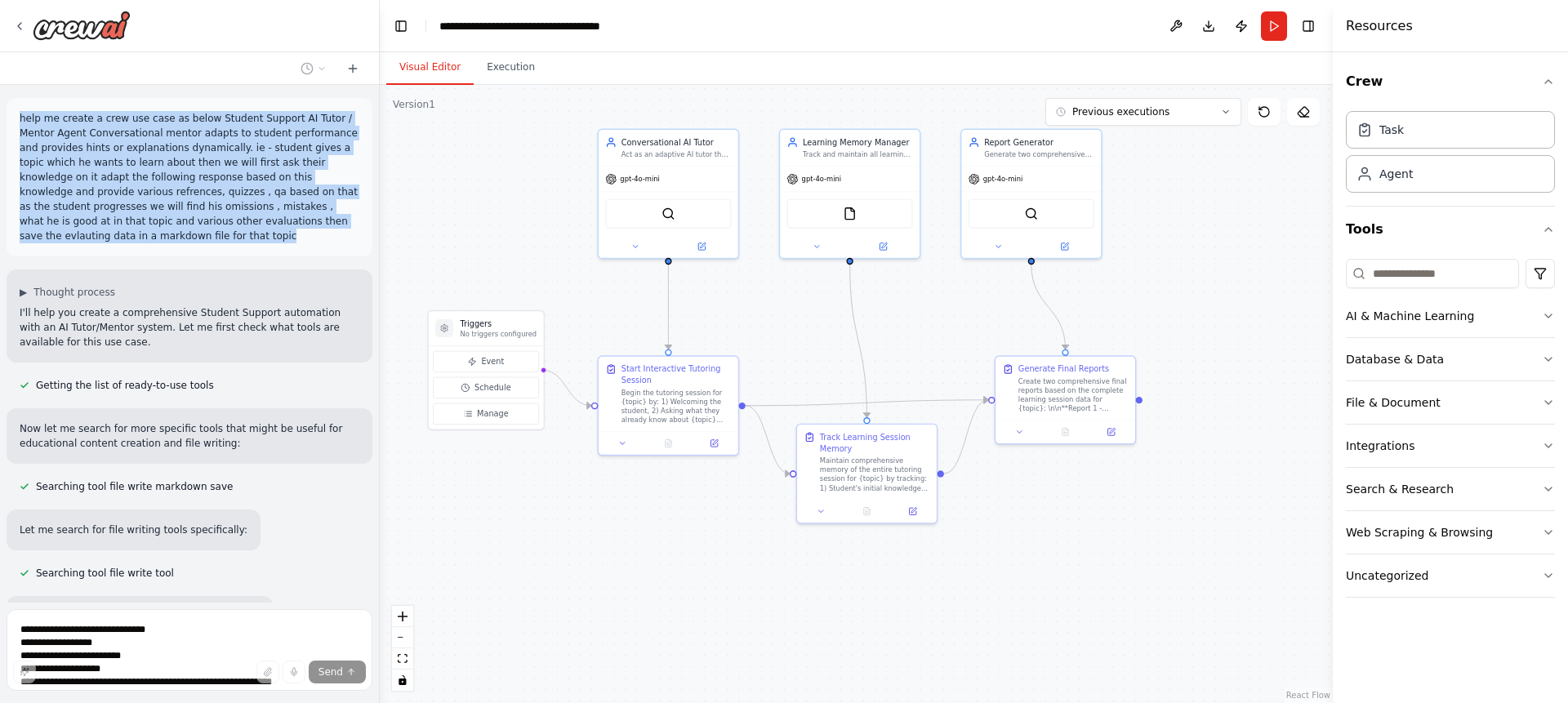
click at [373, 138] on div at bounding box center [376, 351] width 6 height 703
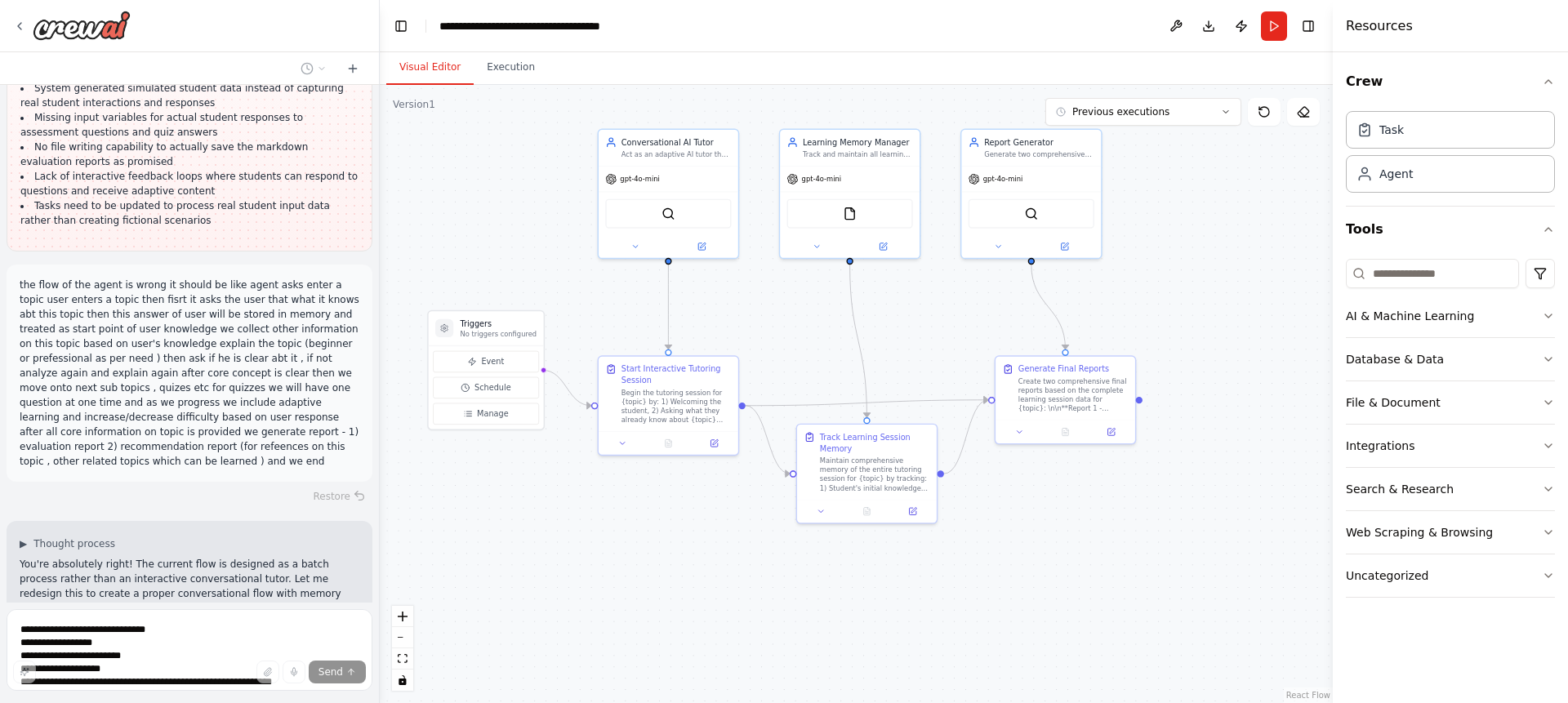
scroll to position [3583, 0]
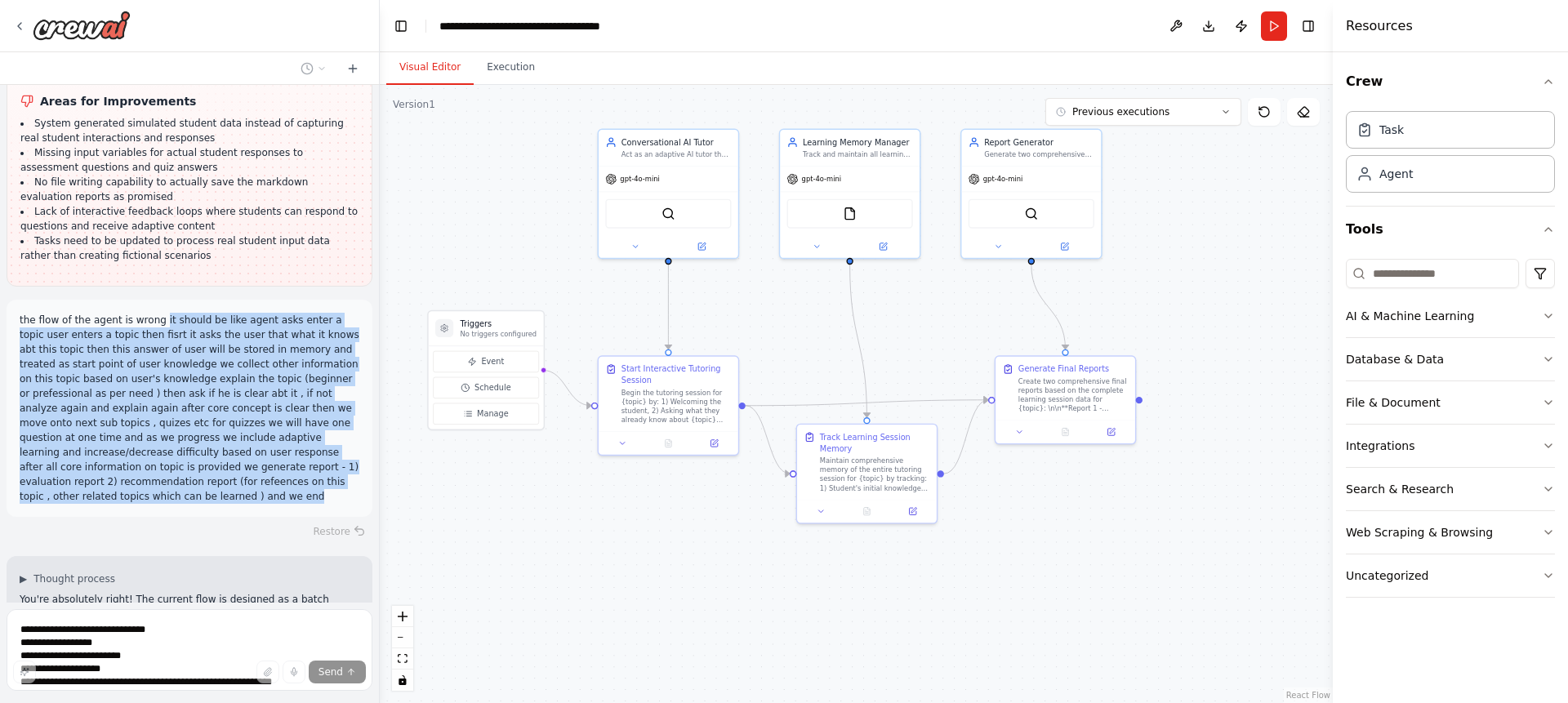
drag, startPoint x: 168, startPoint y: 293, endPoint x: 183, endPoint y: 432, distance: 139.8
click at [183, 432] on p "the flow of the agent is wrong it should be like agent asks enter a topic user …" at bounding box center [189, 407] width 339 height 191
copy p "it should be like agent asks enter a topic user enters a topic then fisrt it as…"
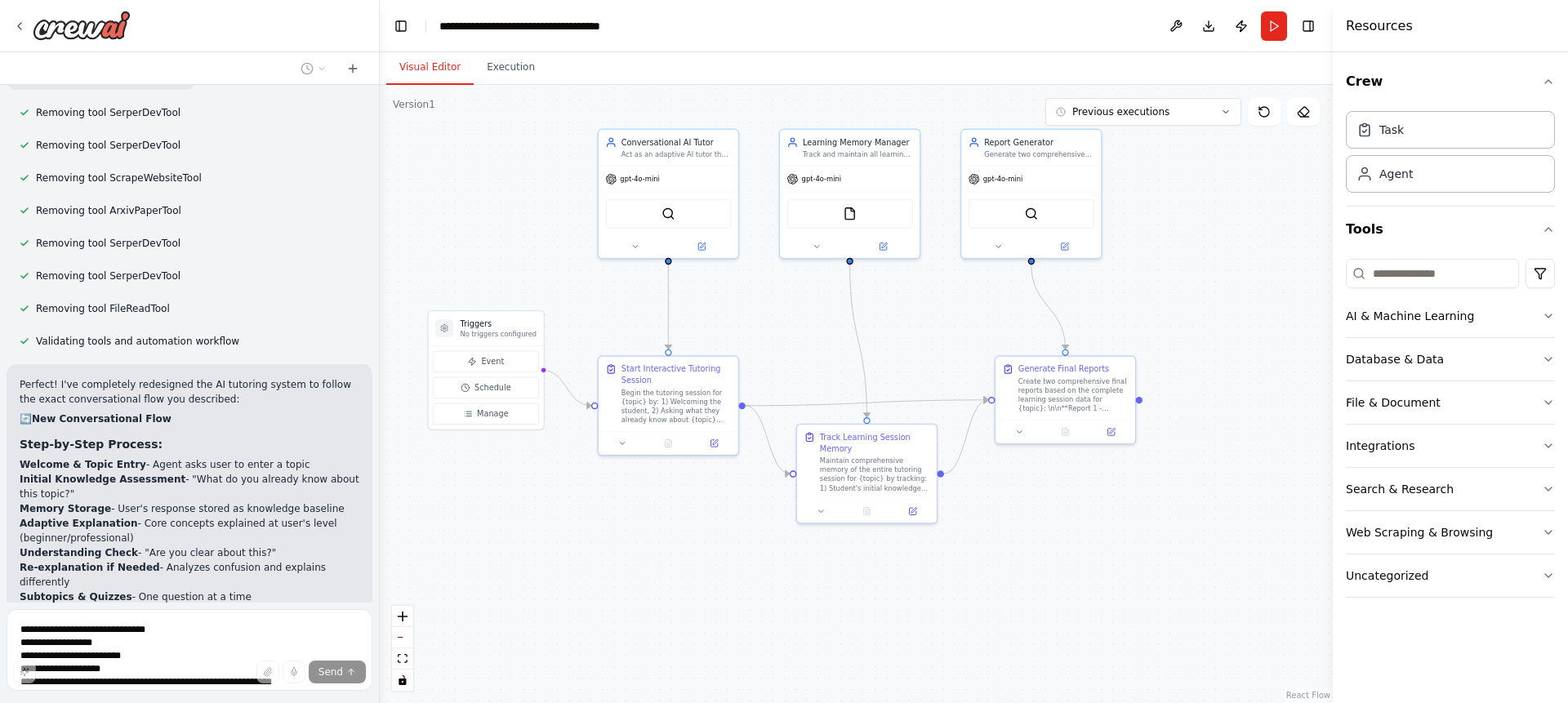
scroll to position [5386, 0]
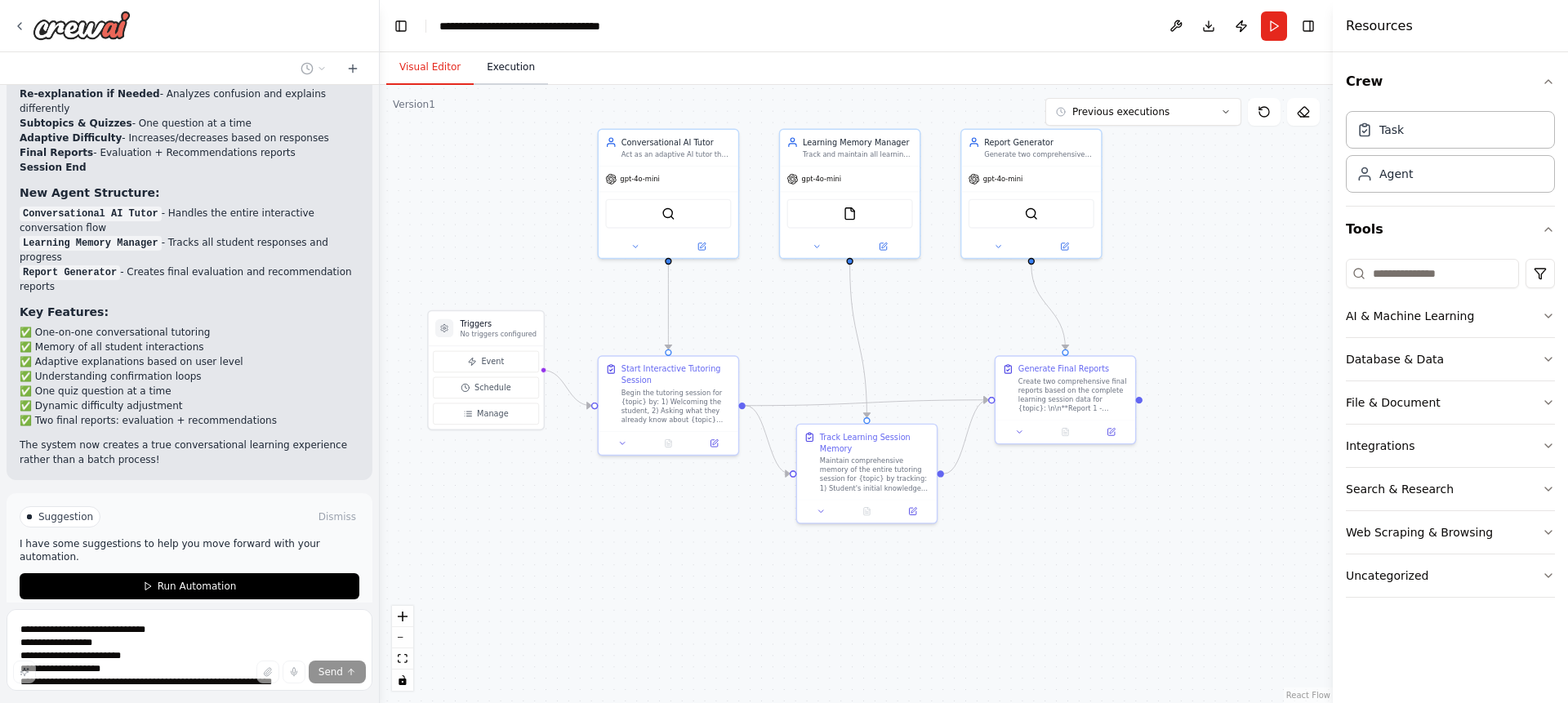
click at [506, 70] on button "Execution" at bounding box center [511, 68] width 74 height 34
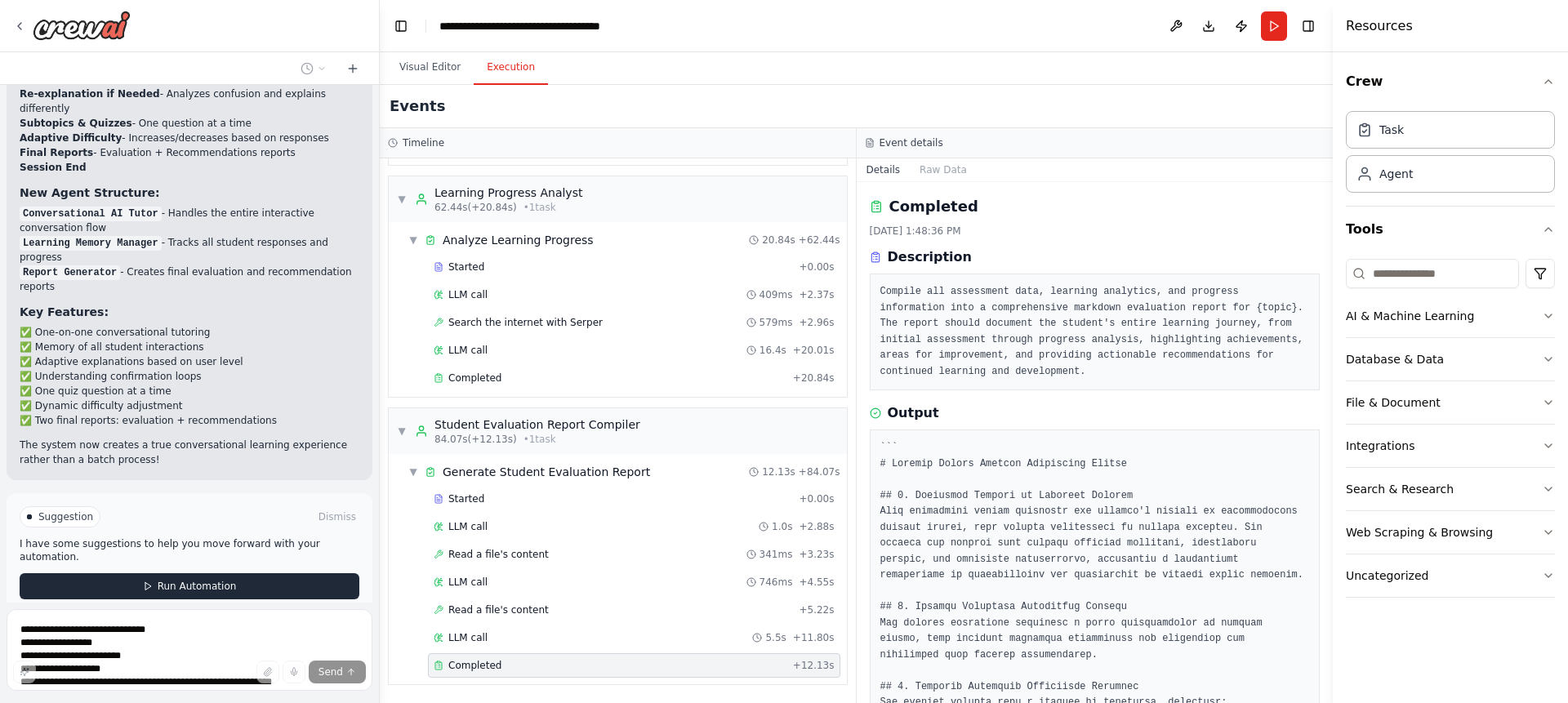
click at [206, 579] on span "Run Automation" at bounding box center [196, 585] width 79 height 13
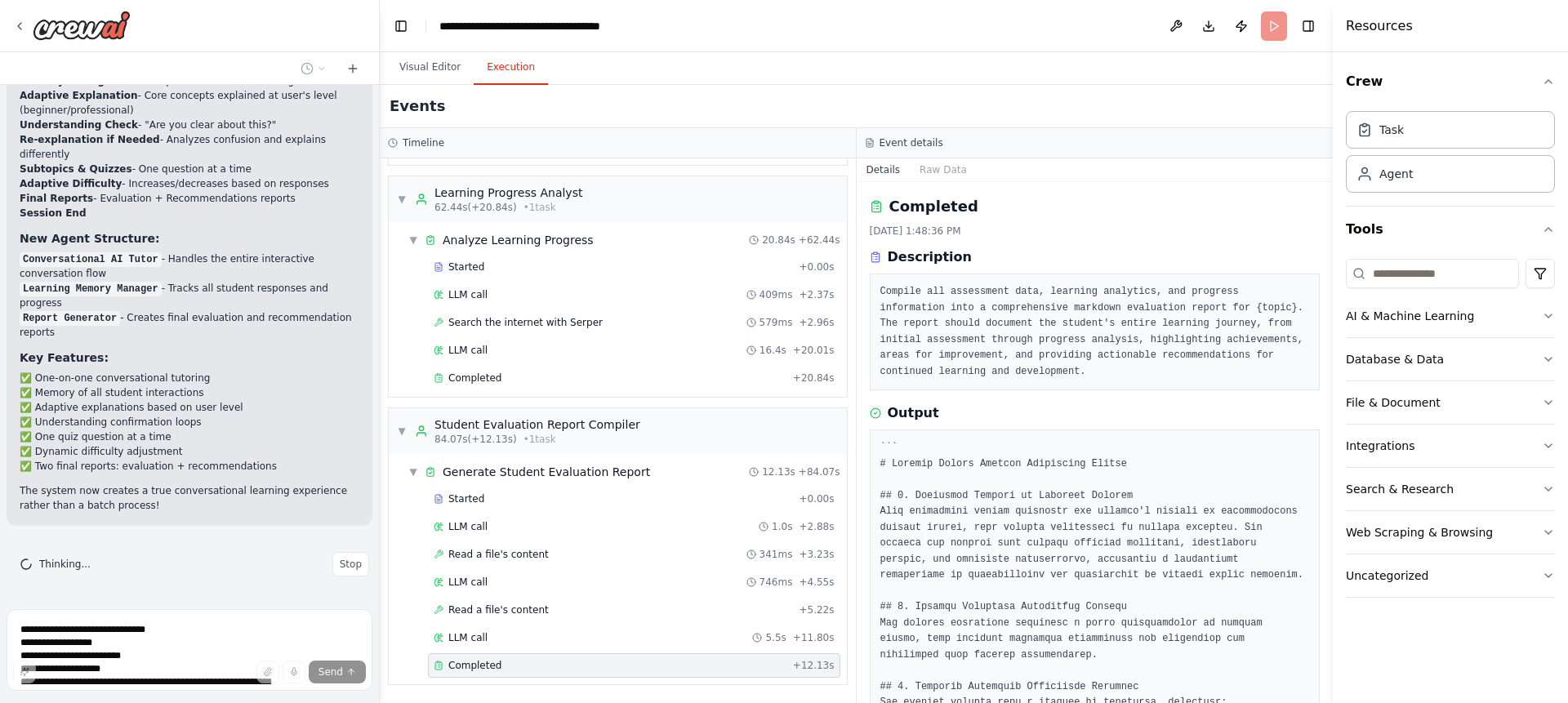
scroll to position [5267, 0]
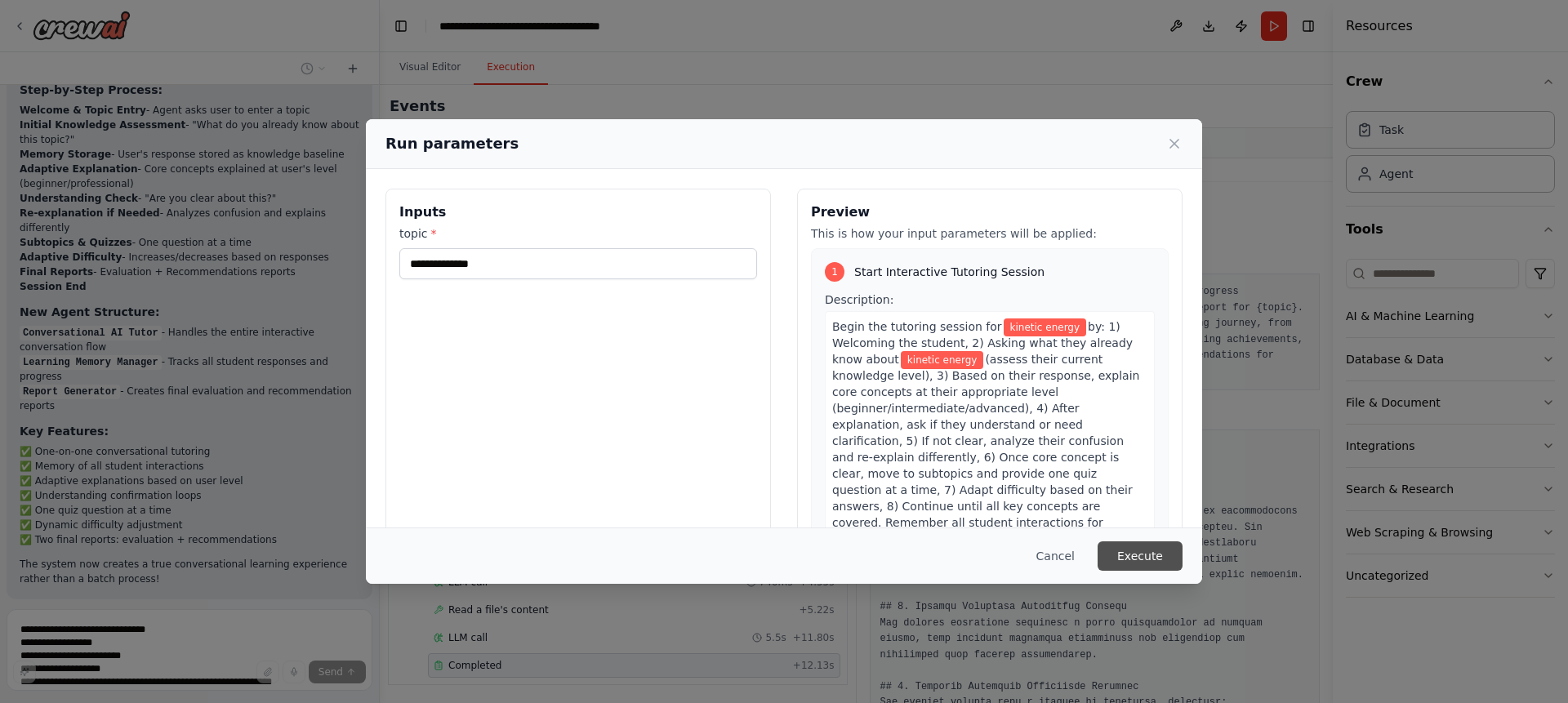
click at [1134, 565] on button "Execute" at bounding box center [1140, 556] width 85 height 29
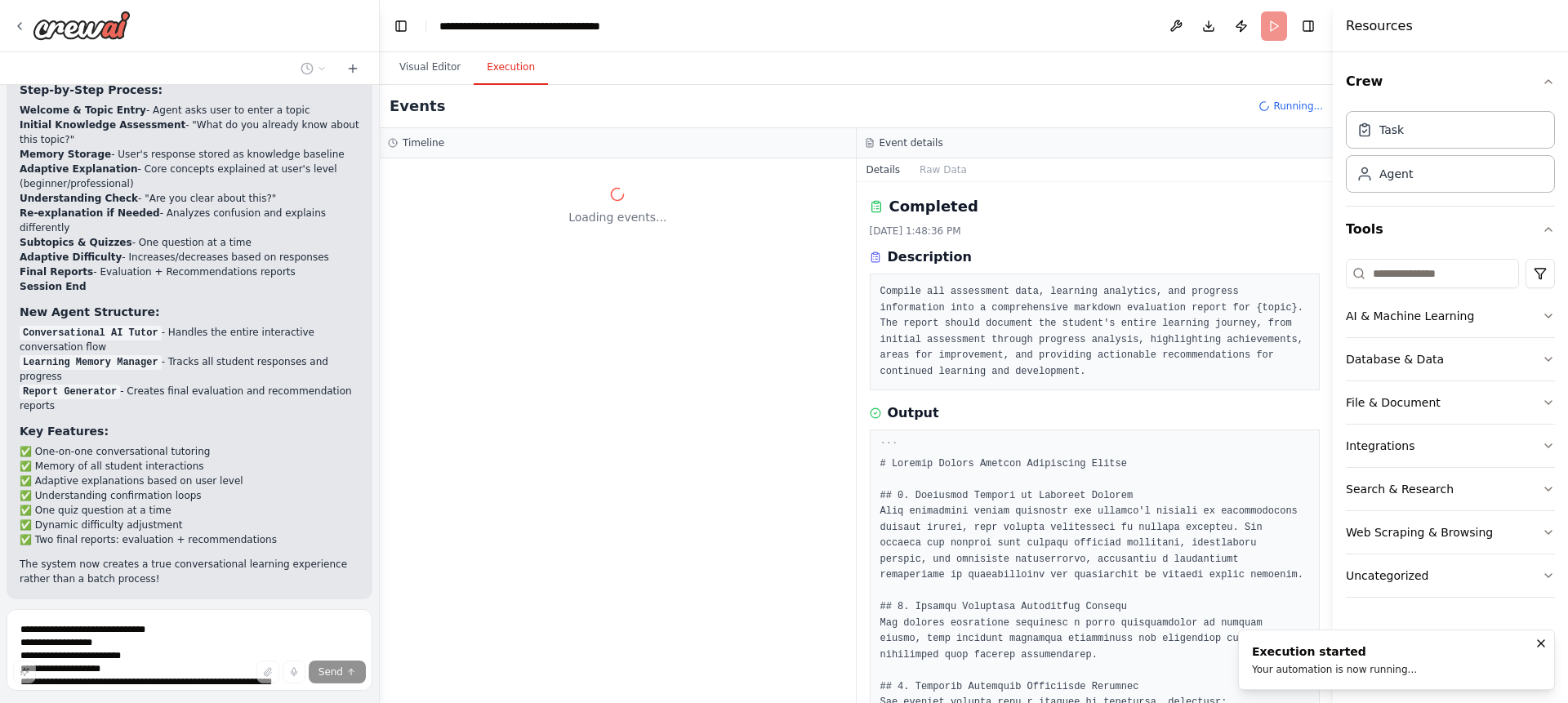
scroll to position [0, 0]
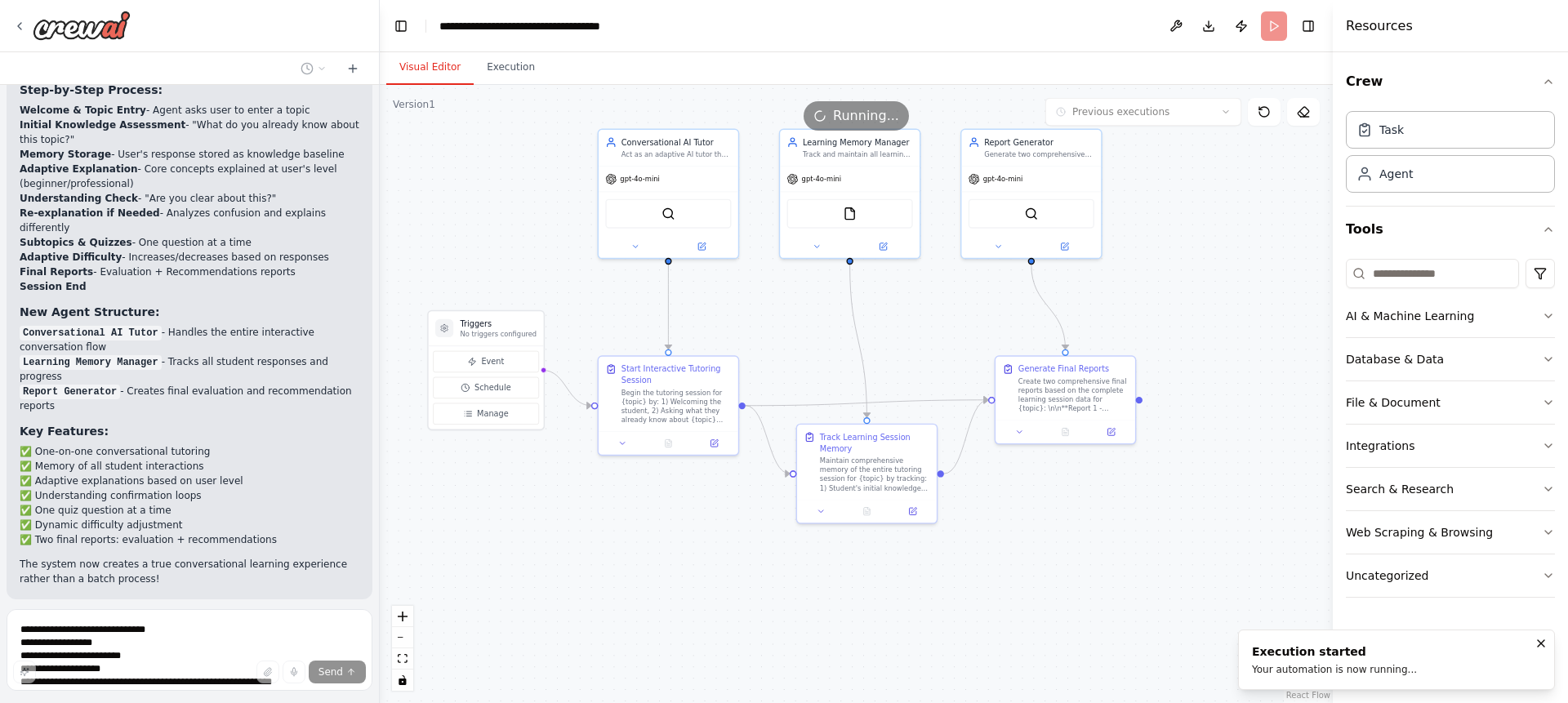
click at [430, 68] on button "Visual Editor" at bounding box center [430, 68] width 88 height 34
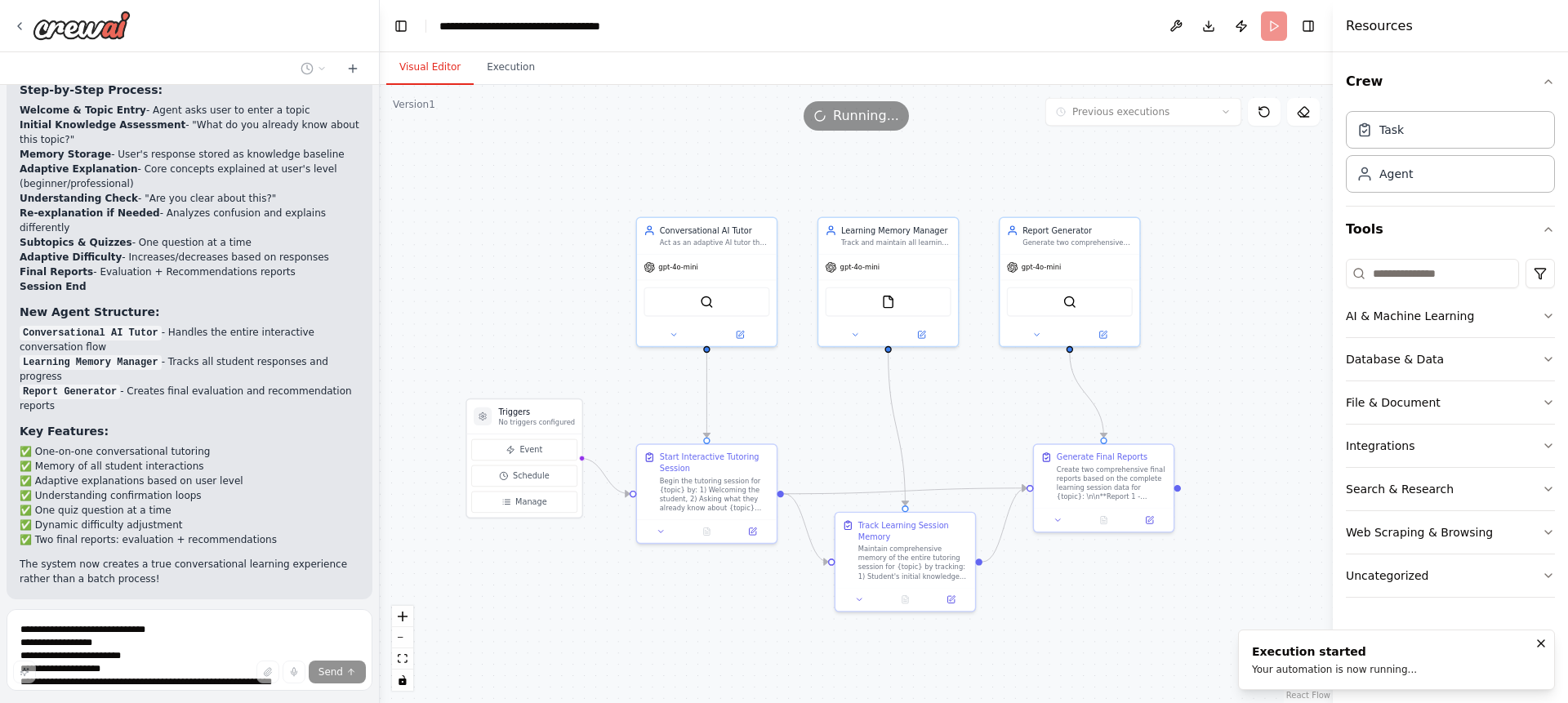
drag, startPoint x: 785, startPoint y: 295, endPoint x: 824, endPoint y: 384, distance: 97.2
click at [824, 384] on div ".deletable-edge-delete-btn { width: 20px; height: 20px; border: 0px solid #ffff…" at bounding box center [856, 394] width 953 height 618
click at [503, 67] on button "Execution" at bounding box center [511, 68] width 74 height 34
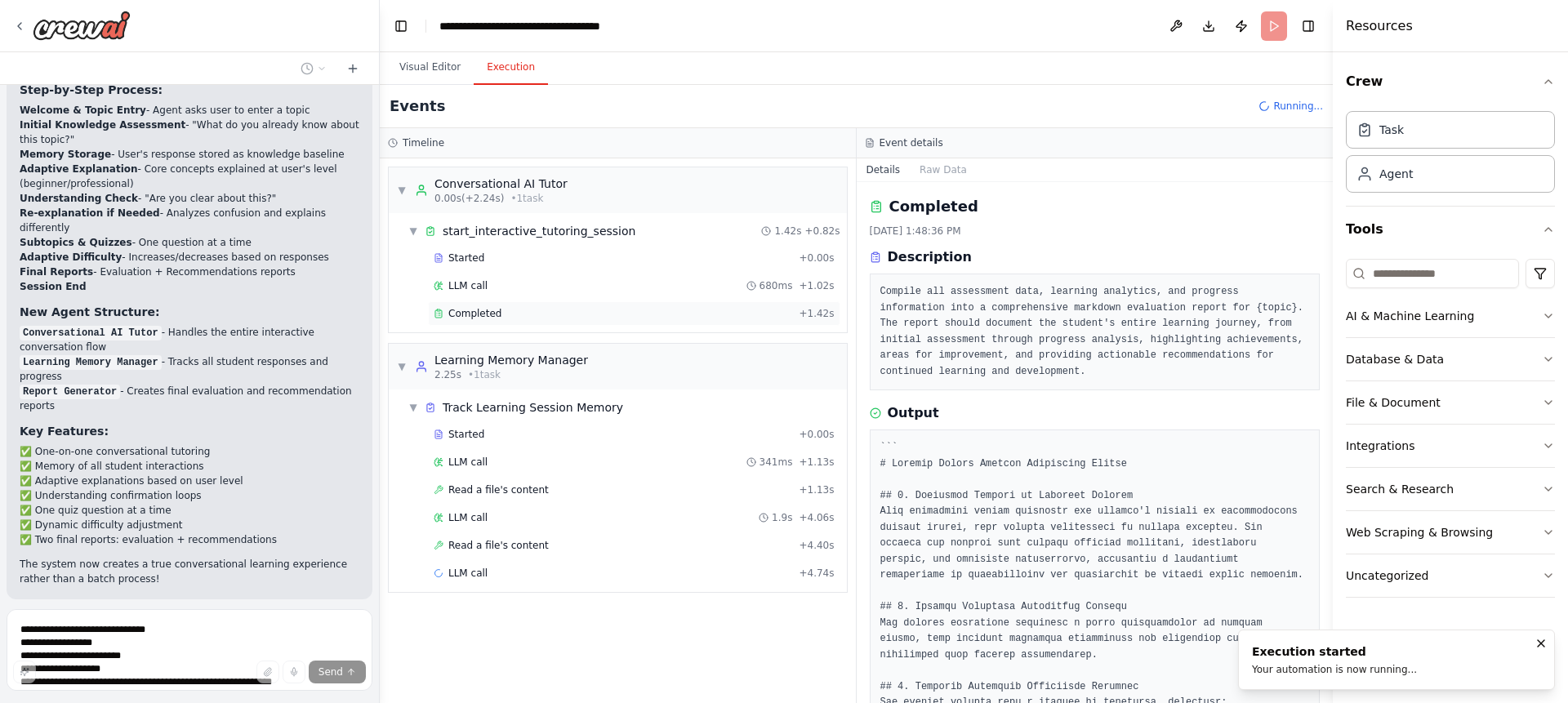
click at [473, 303] on div "Completed + 1.42s" at bounding box center [634, 313] width 412 height 24
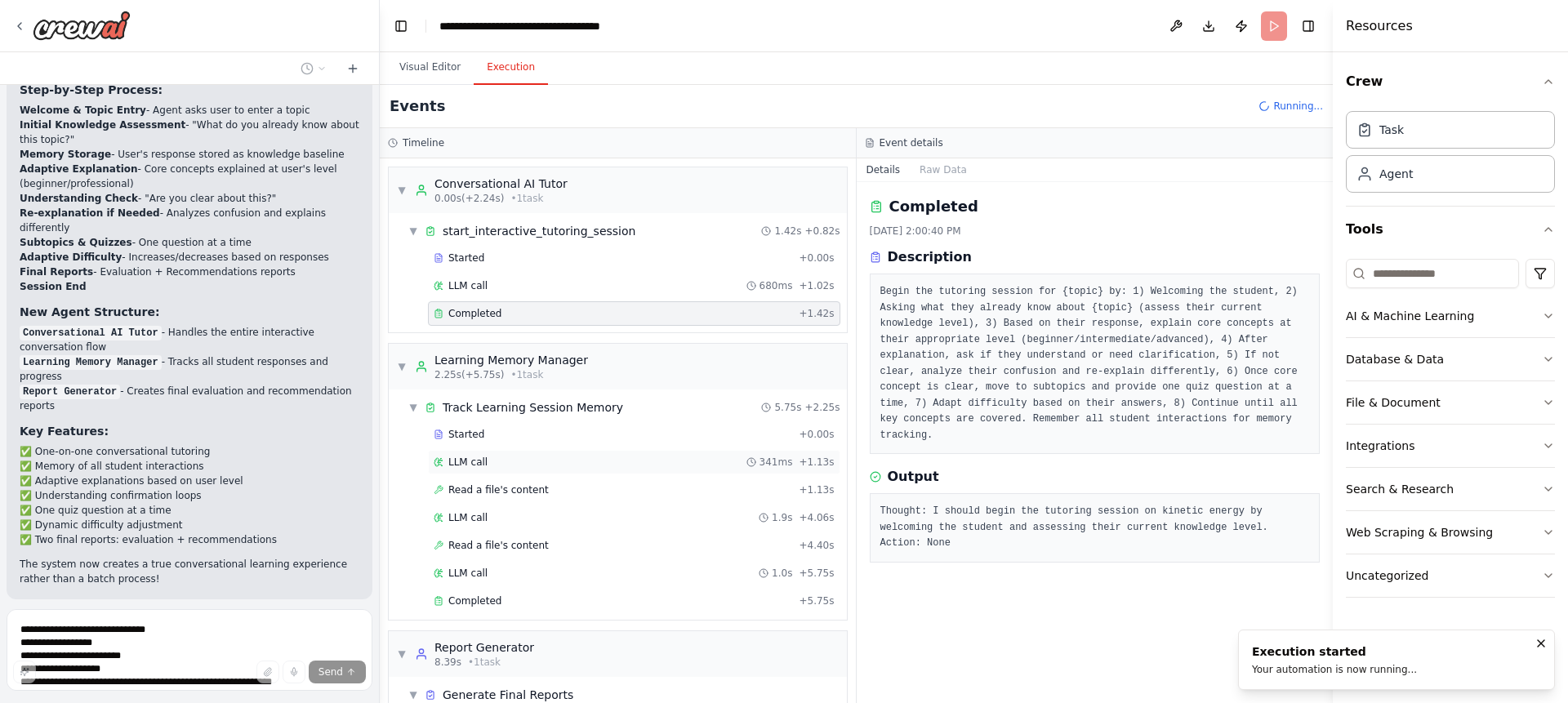
click at [483, 470] on div "LLM call 341ms + 1.13s" at bounding box center [634, 461] width 412 height 24
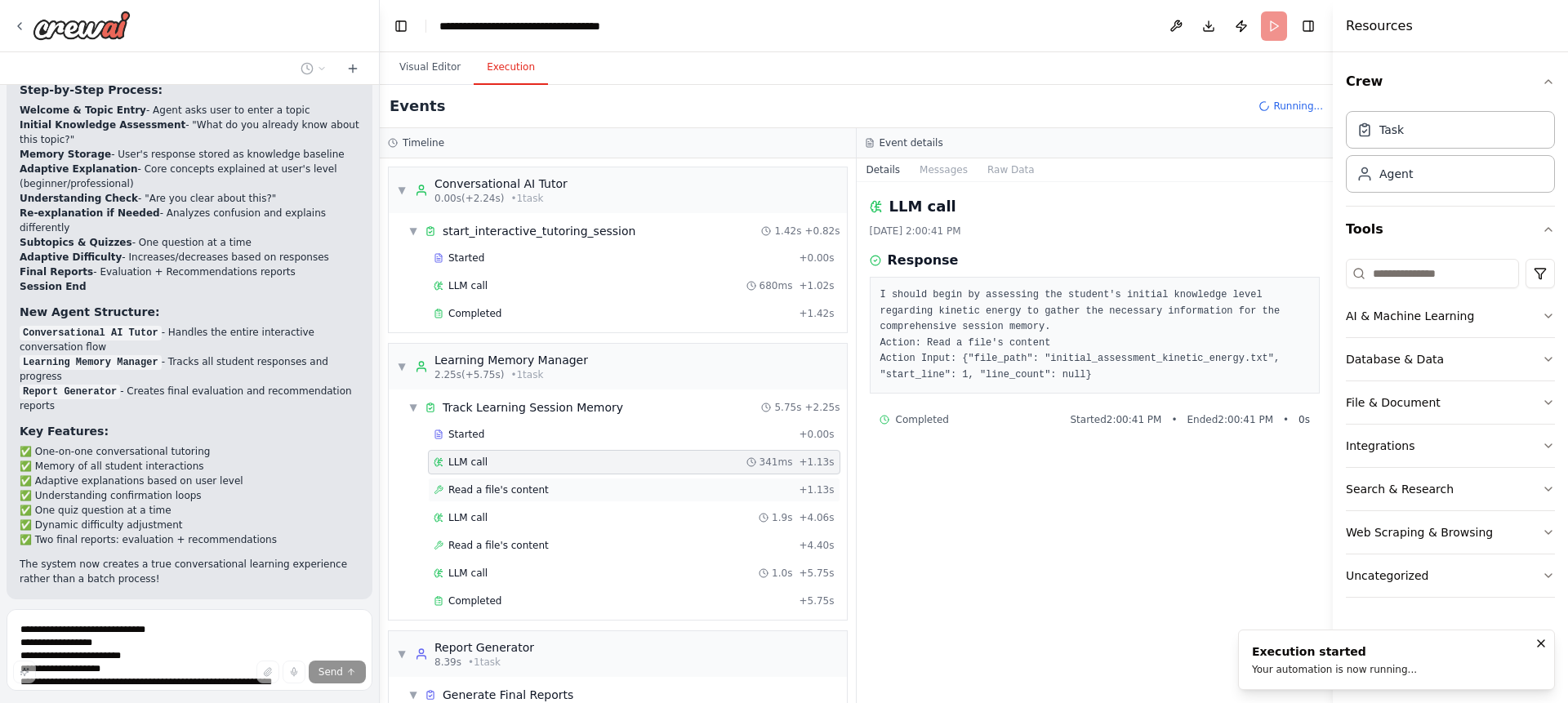
click at [485, 489] on span "Read a file's content" at bounding box center [498, 489] width 100 height 13
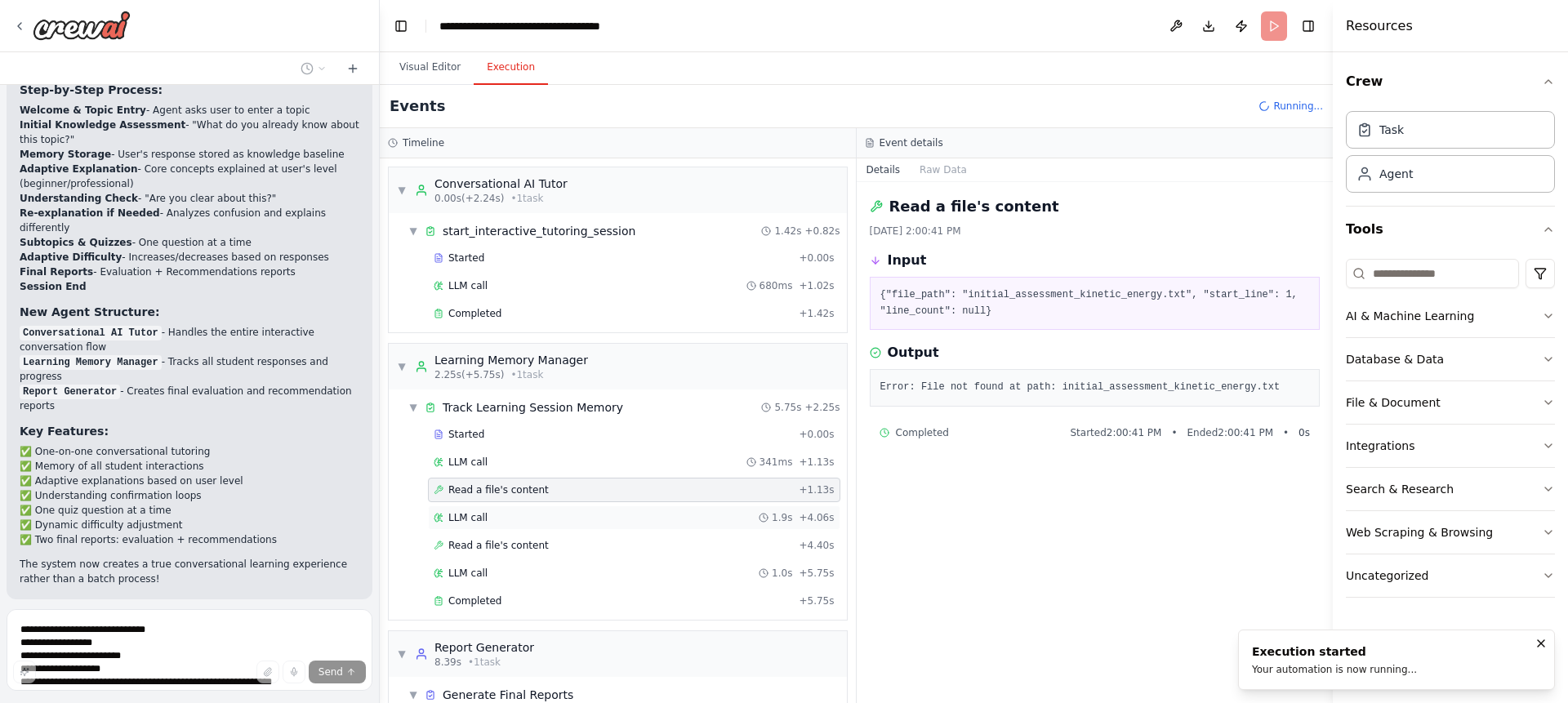
click at [493, 524] on div "LLM call 1.9s + 4.06s" at bounding box center [634, 517] width 412 height 24
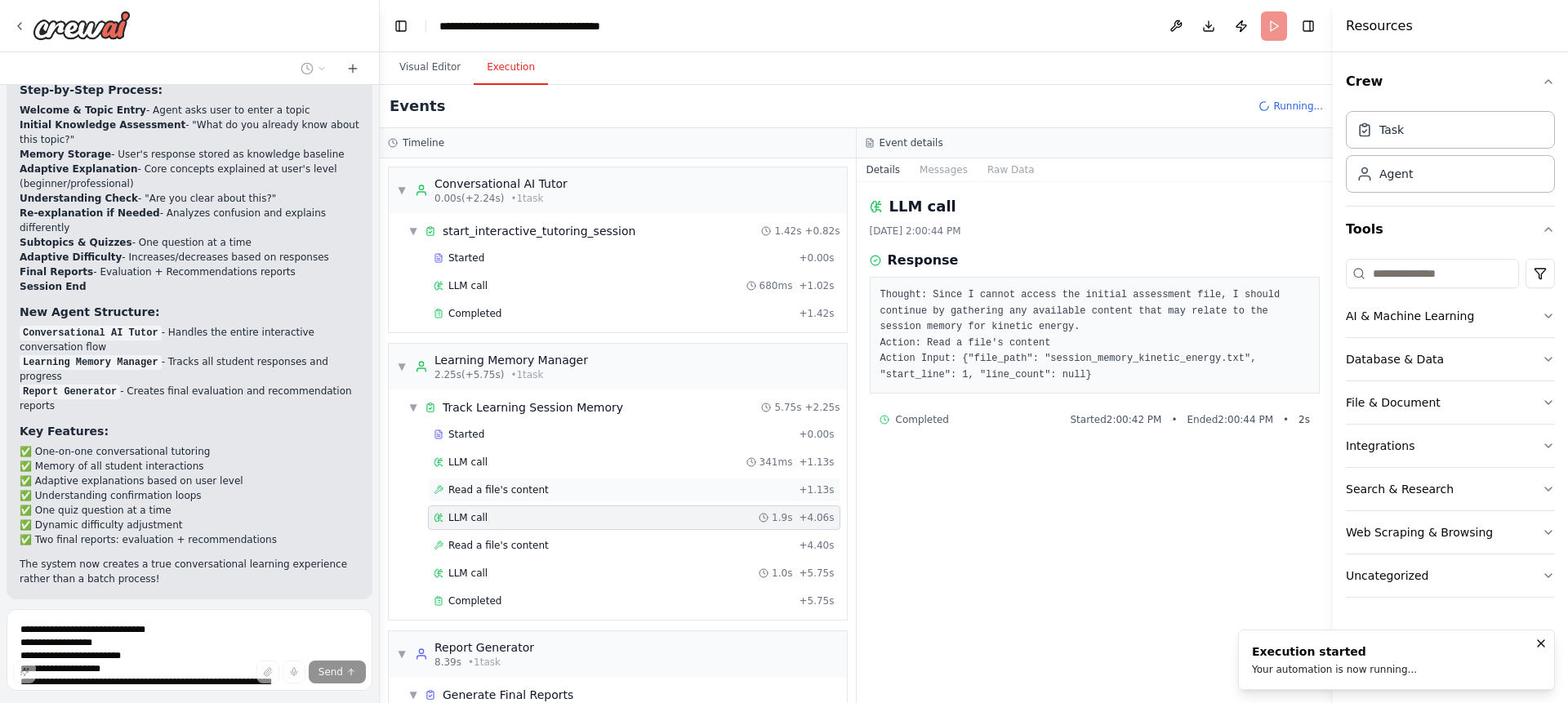
click at [492, 488] on span "Read a file's content" at bounding box center [498, 489] width 100 height 13
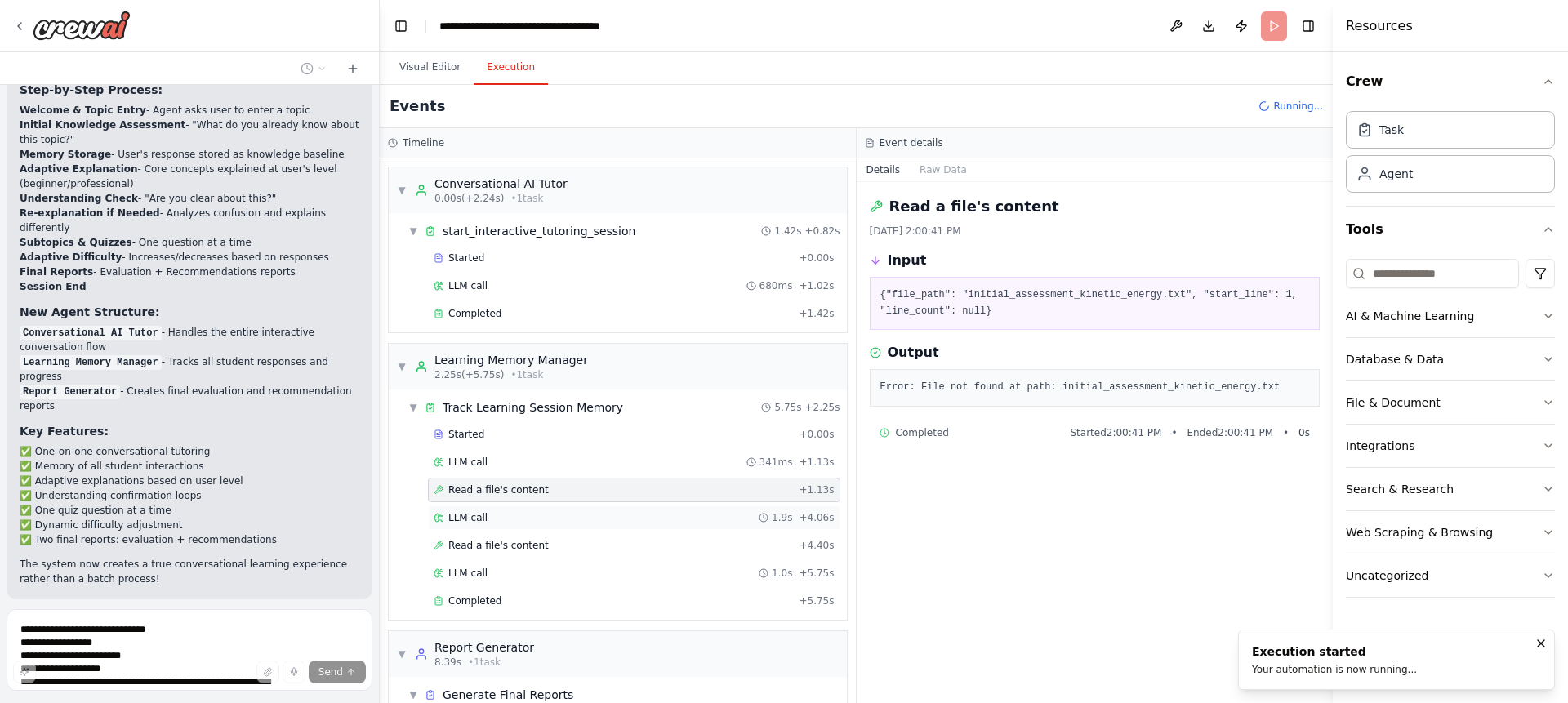
click at [491, 511] on div "LLM call 1.9s + 4.06s" at bounding box center [634, 518] width 401 height 13
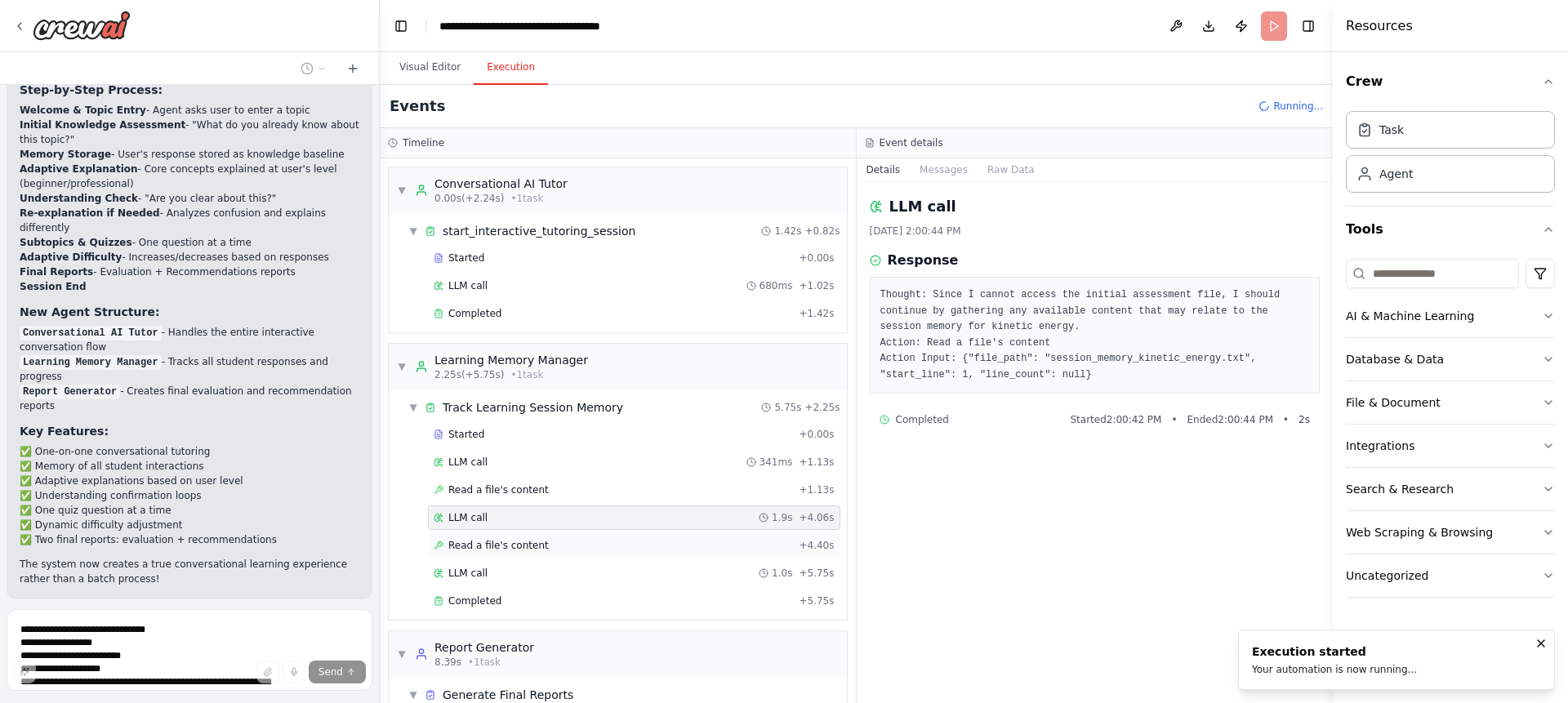
click at [495, 551] on span "Read a file's content" at bounding box center [498, 545] width 100 height 13
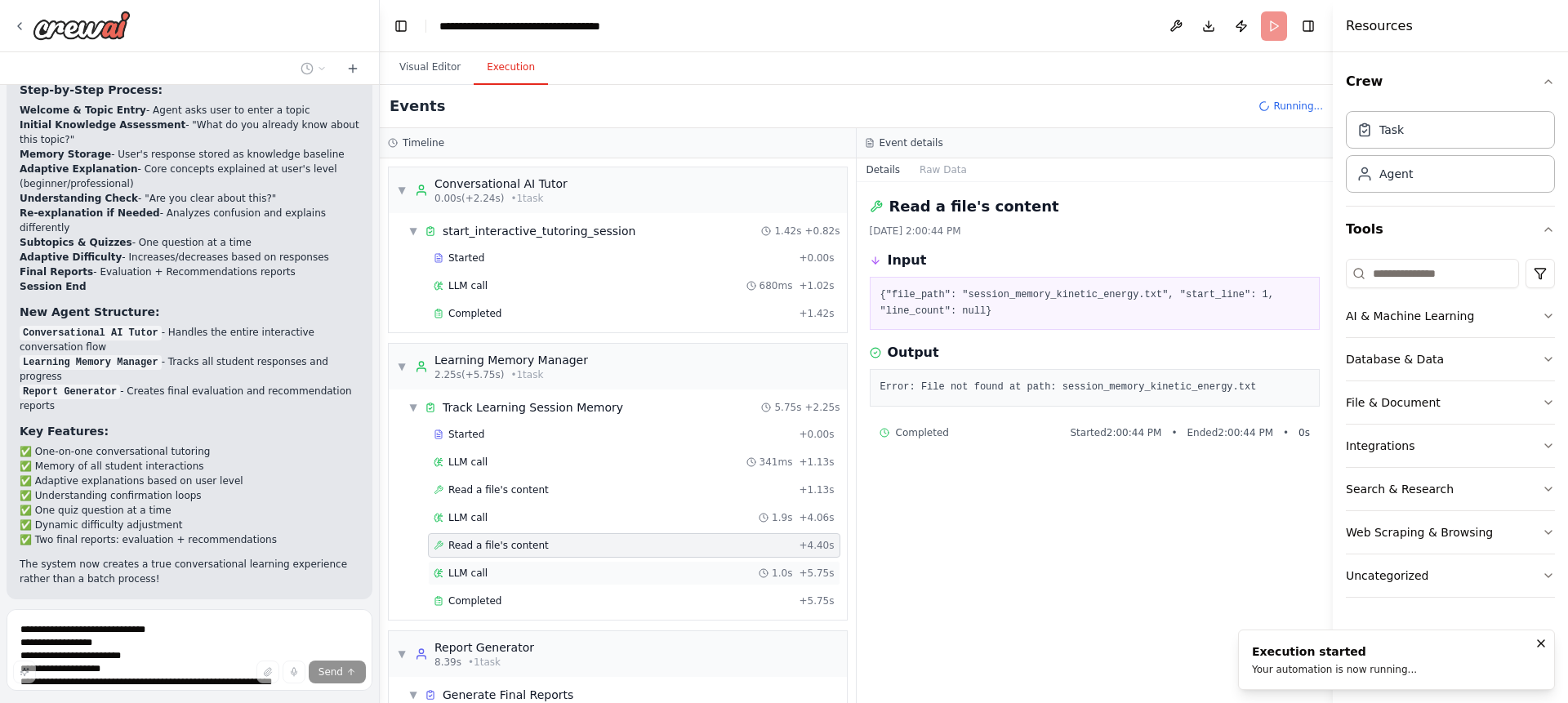
click at [499, 571] on div "LLM call 1.0s + 5.75s" at bounding box center [634, 573] width 401 height 13
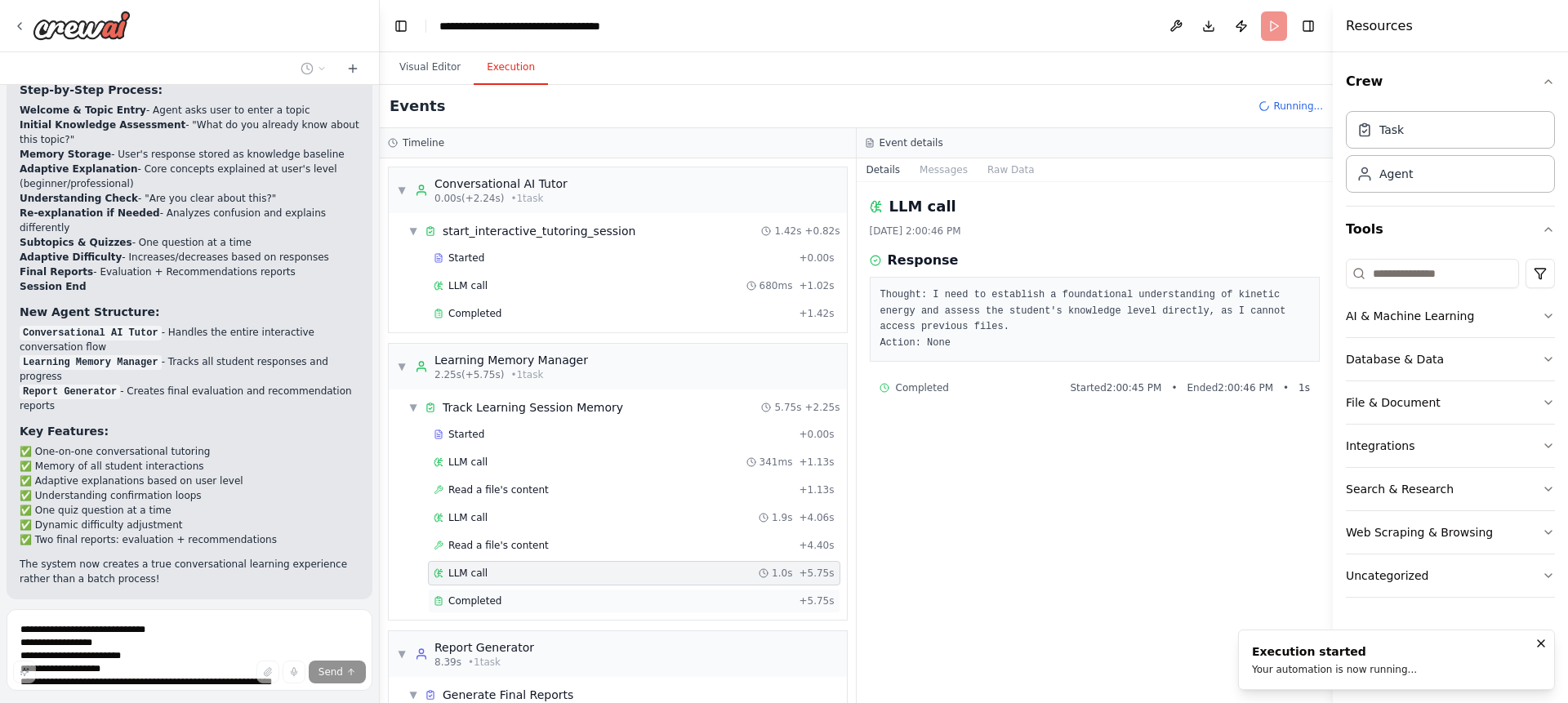
click at [503, 602] on div "Completed" at bounding box center [613, 601] width 359 height 13
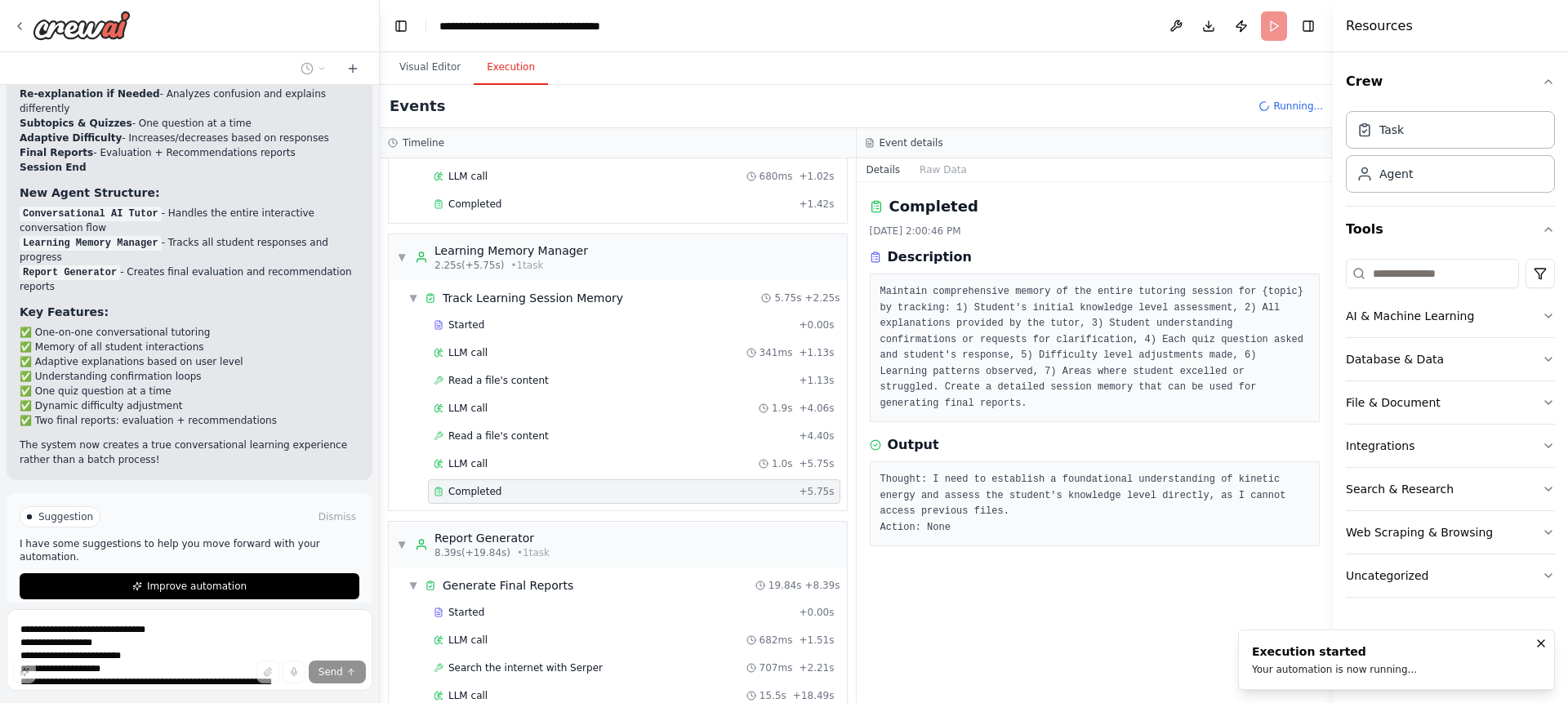
scroll to position [167, 0]
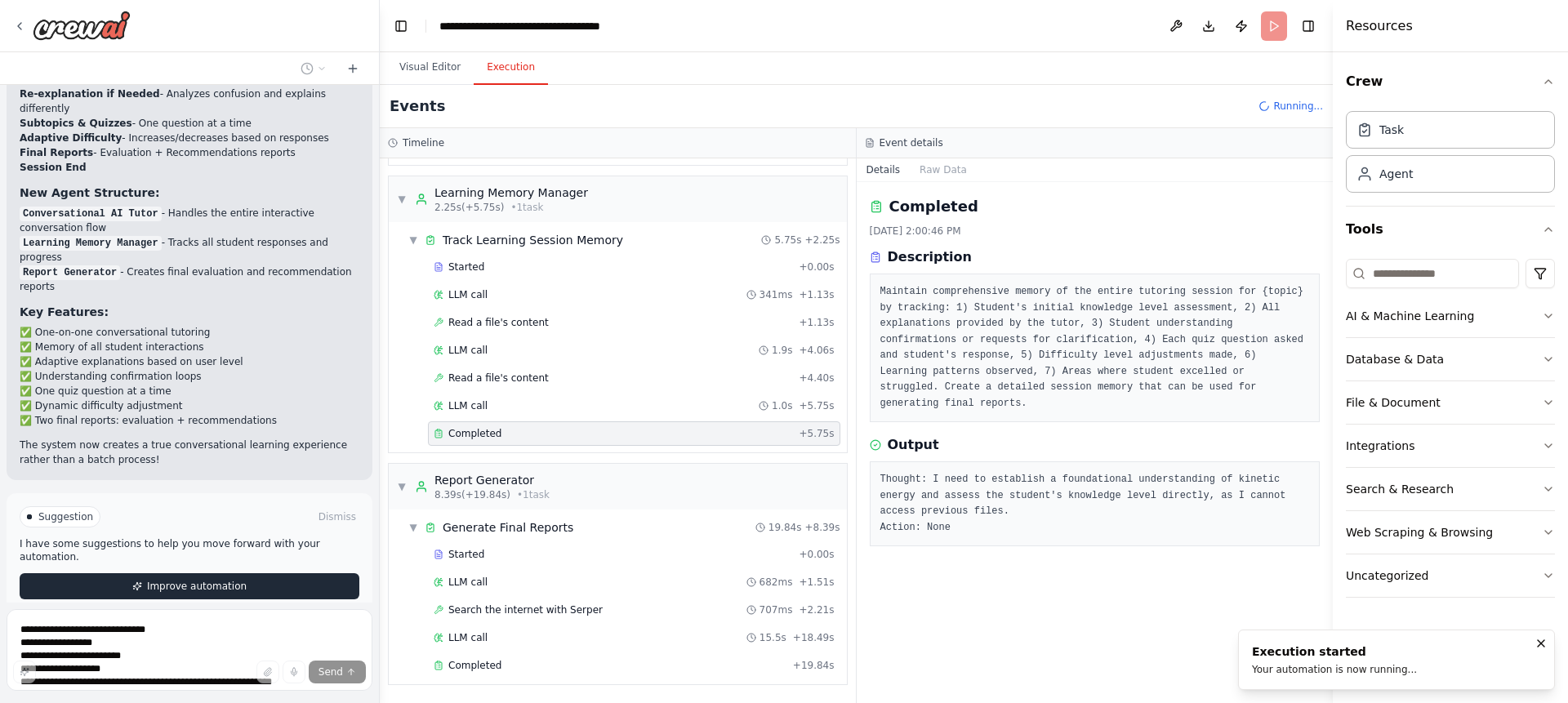
click at [133, 581] on icon at bounding box center [137, 585] width 10 height 10
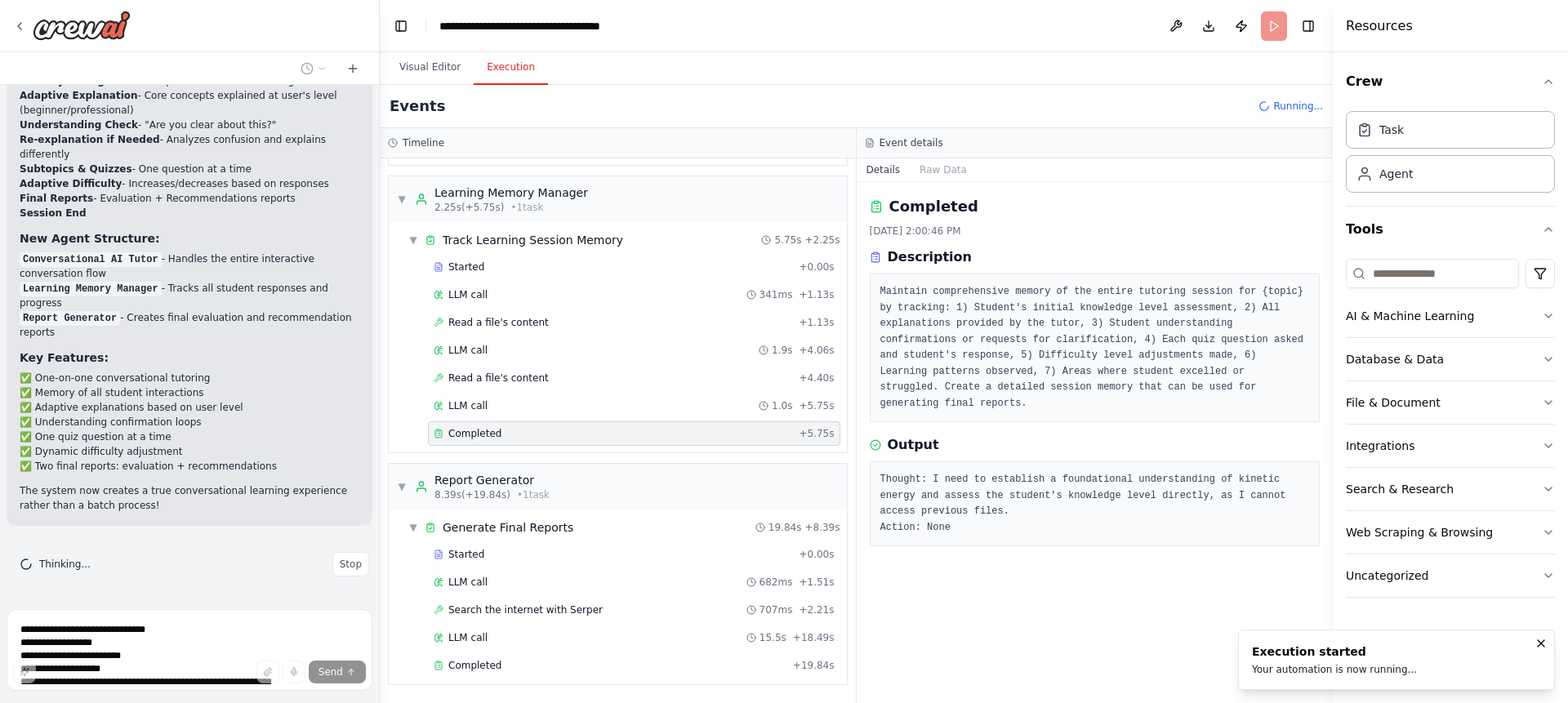
scroll to position [5267, 0]
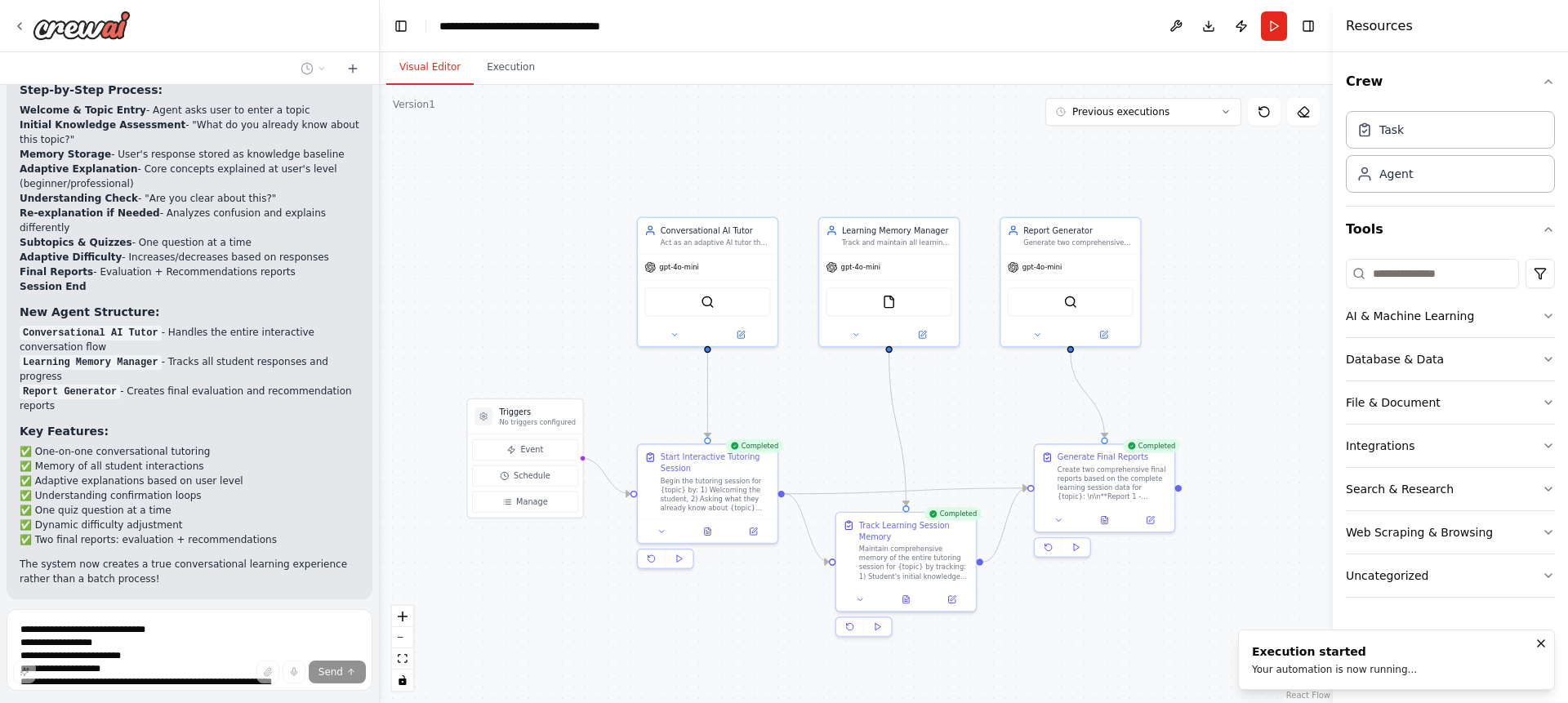
click at [423, 68] on button "Visual Editor" at bounding box center [430, 68] width 88 height 34
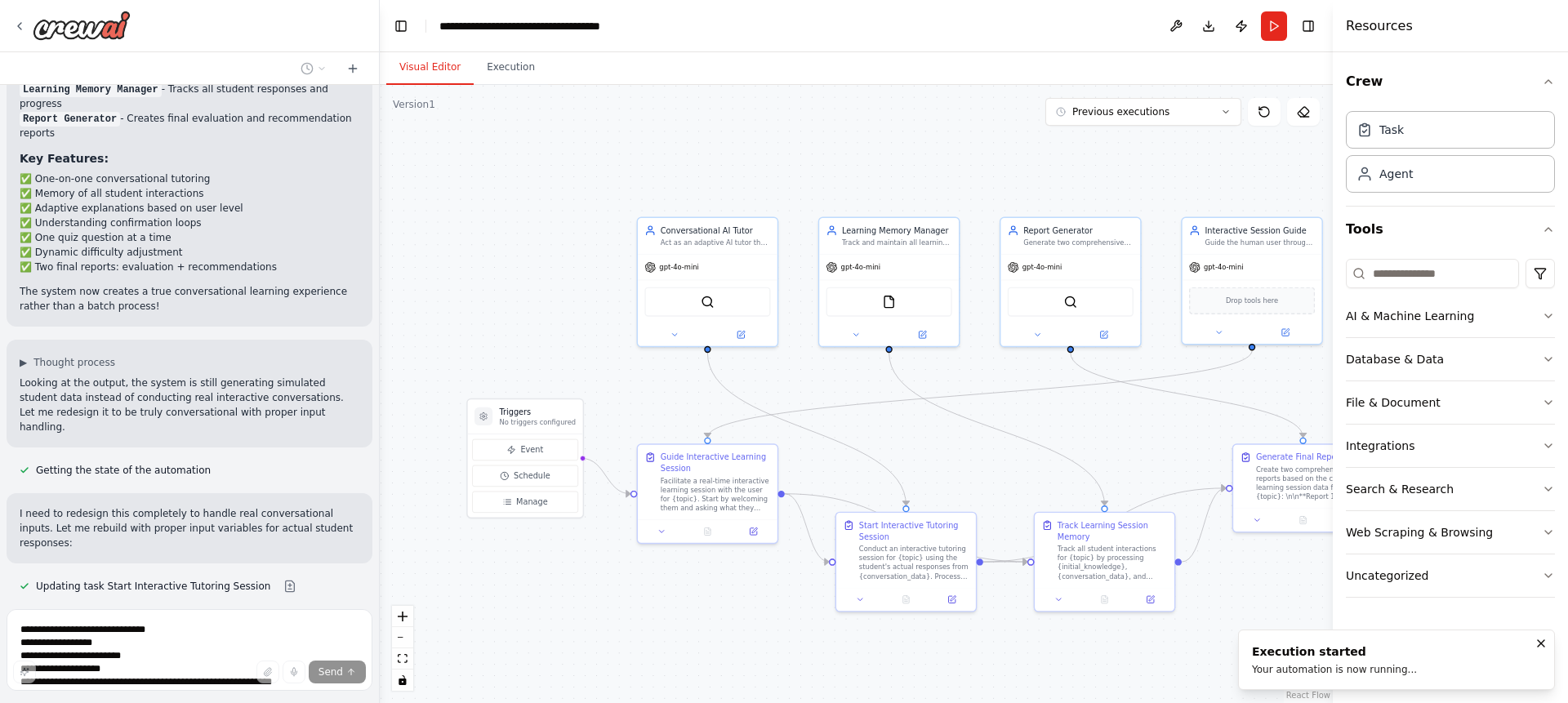
scroll to position [5675, 0]
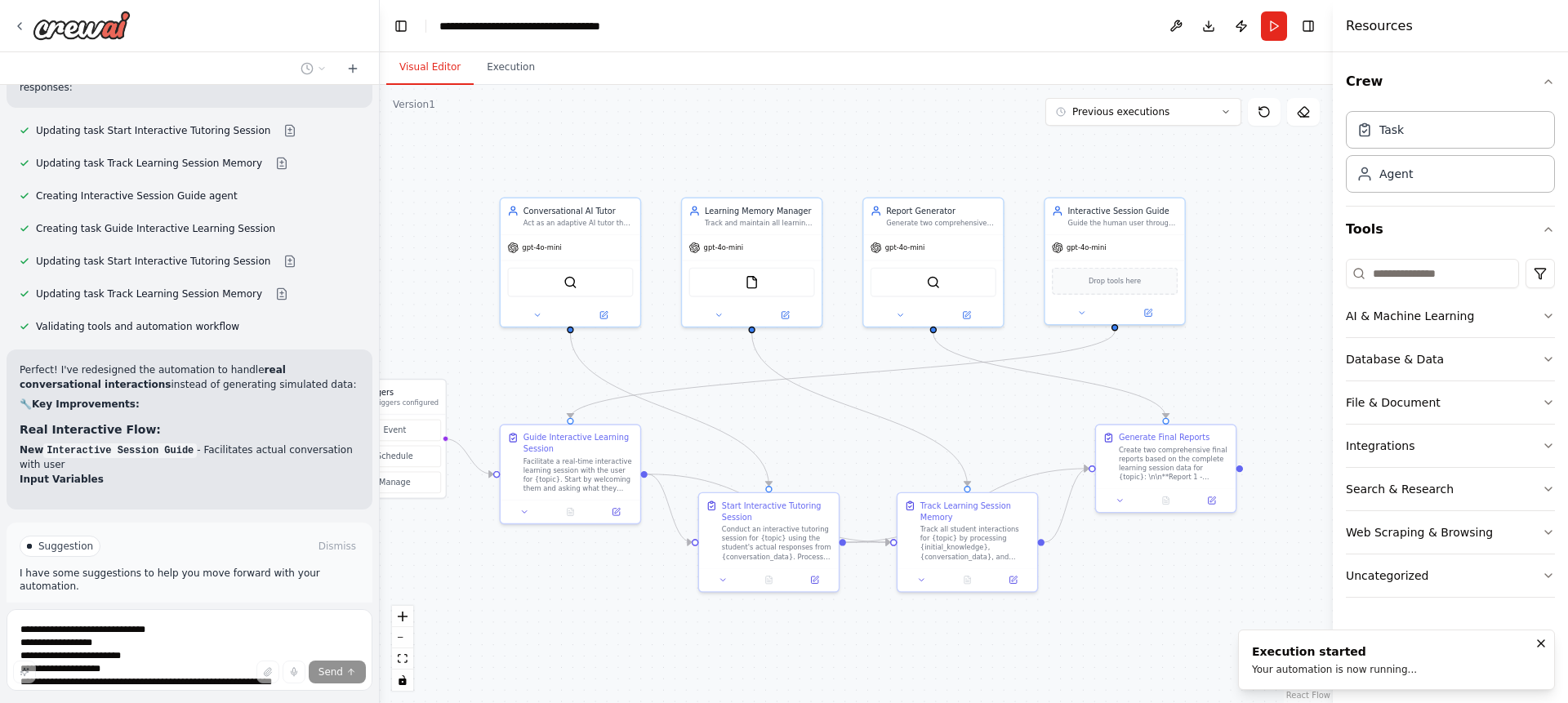
drag, startPoint x: 1015, startPoint y: 451, endPoint x: 862, endPoint y: 432, distance: 154.2
click at [863, 432] on div ".deletable-edge-delete-btn { width: 20px; height: 20px; border: 0px solid #ffff…" at bounding box center [856, 394] width 953 height 618
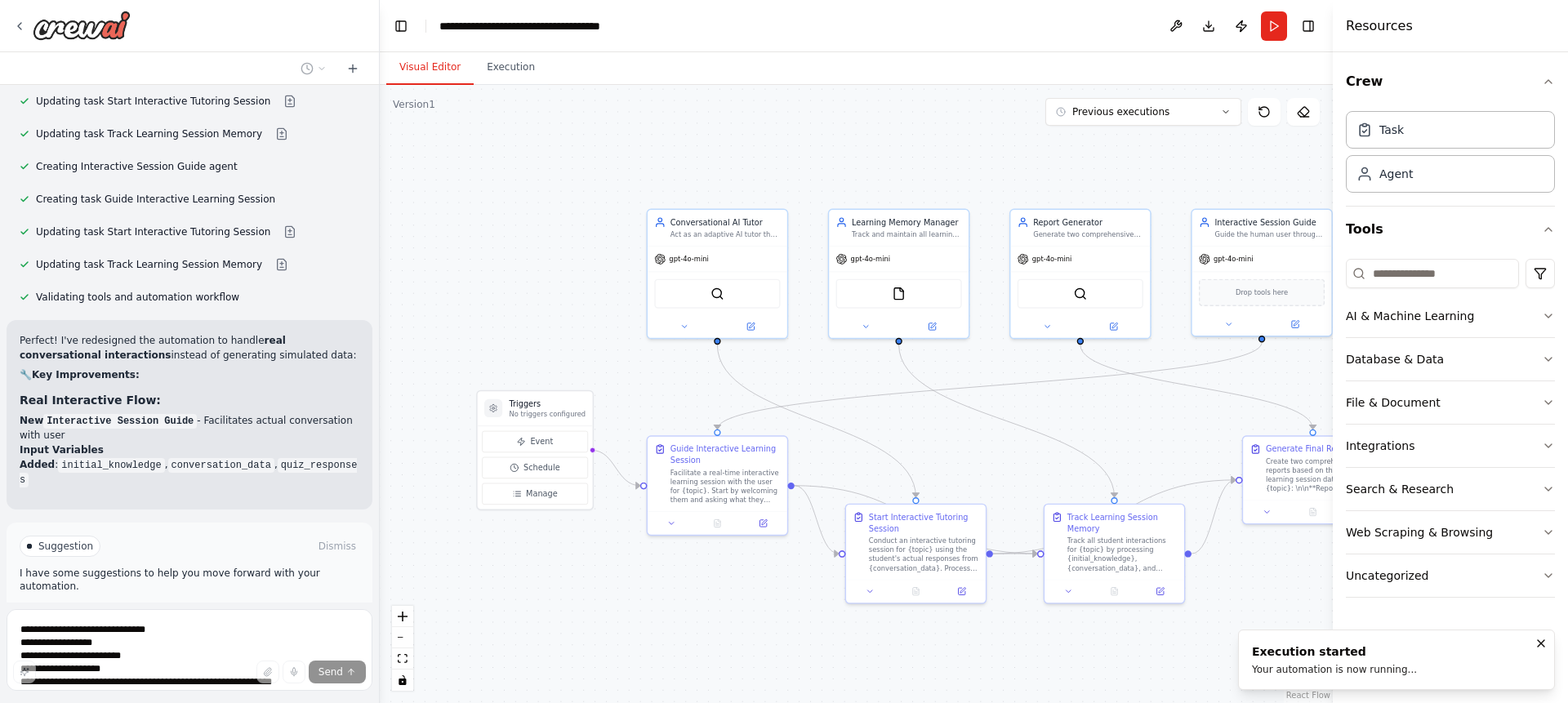
drag, startPoint x: 862, startPoint y: 432, endPoint x: 1023, endPoint y: 443, distance: 161.4
click at [1023, 443] on div ".deletable-edge-delete-btn { width: 20px; height: 20px; border: 0px solid #ffff…" at bounding box center [856, 394] width 953 height 618
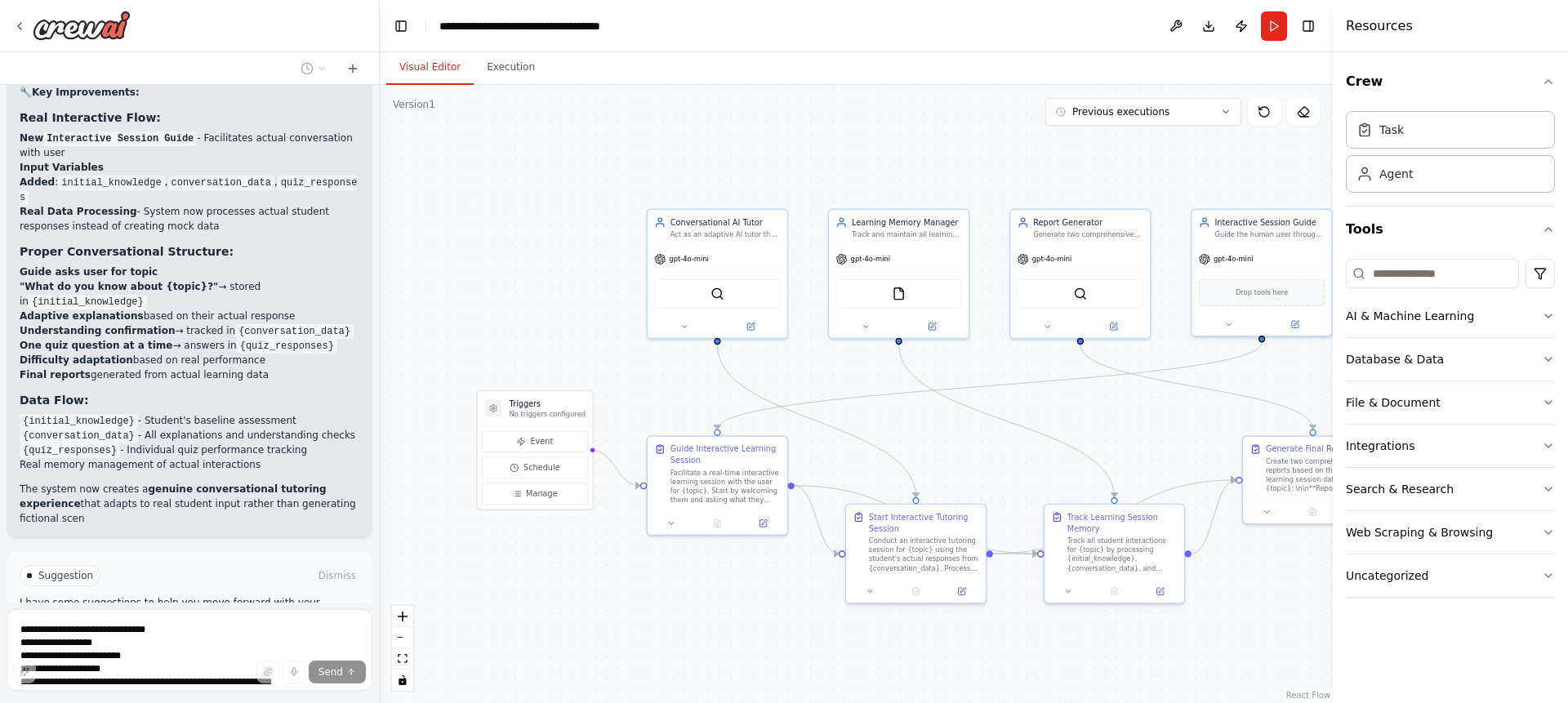
scroll to position [6321, 0]
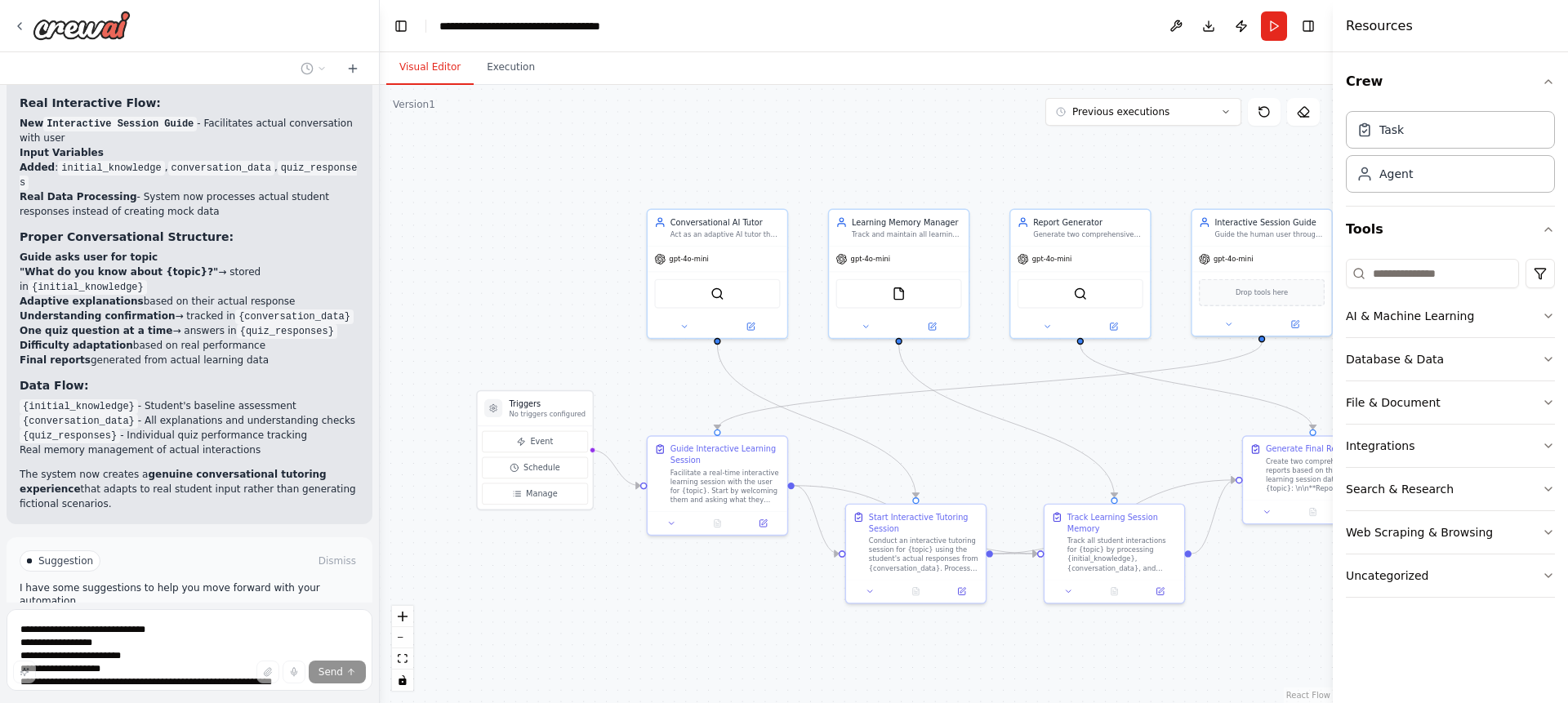
click at [234, 617] on button "Run Automation" at bounding box center [189, 630] width 339 height 26
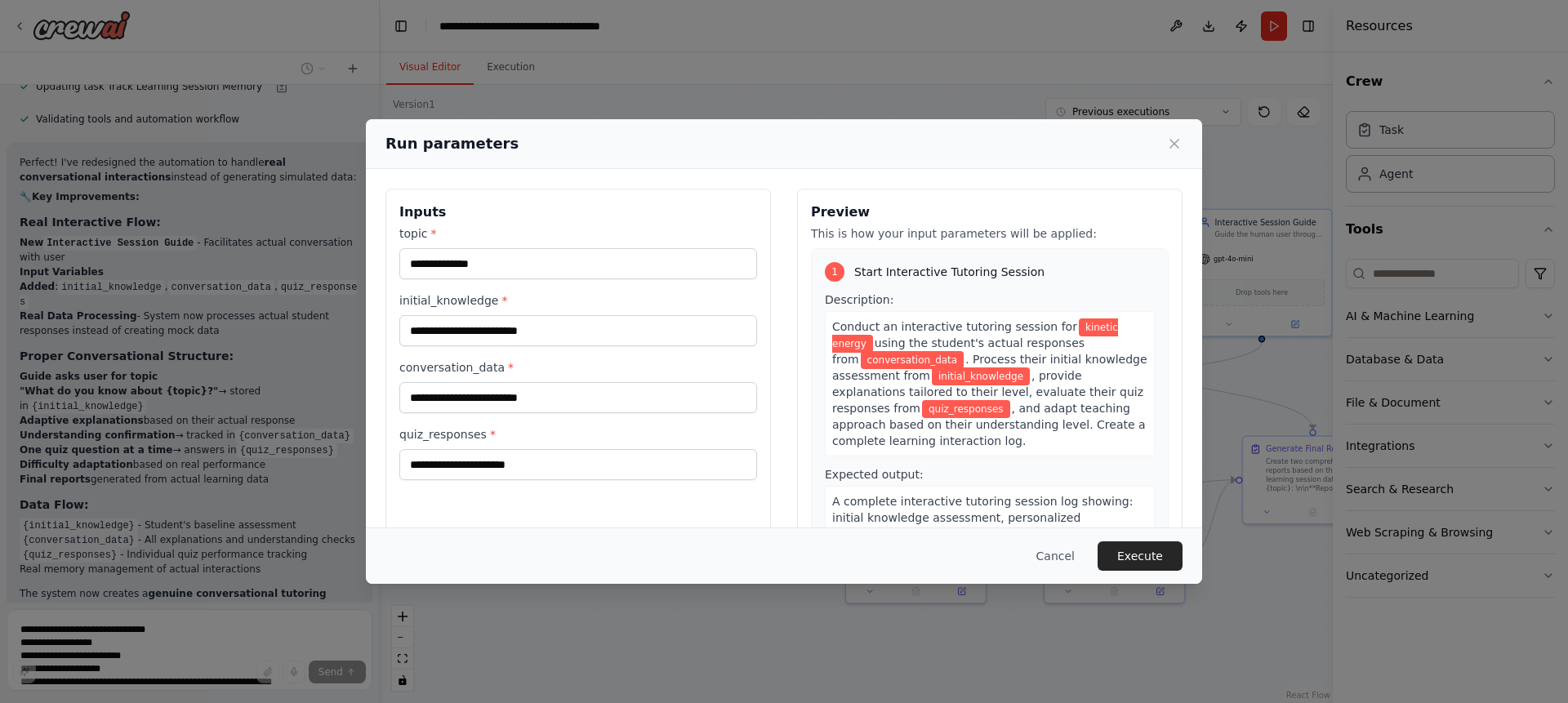
drag, startPoint x: 886, startPoint y: 636, endPoint x: 829, endPoint y: 632, distance: 57.1
click at [829, 632] on div "**********" at bounding box center [784, 351] width 1568 height 703
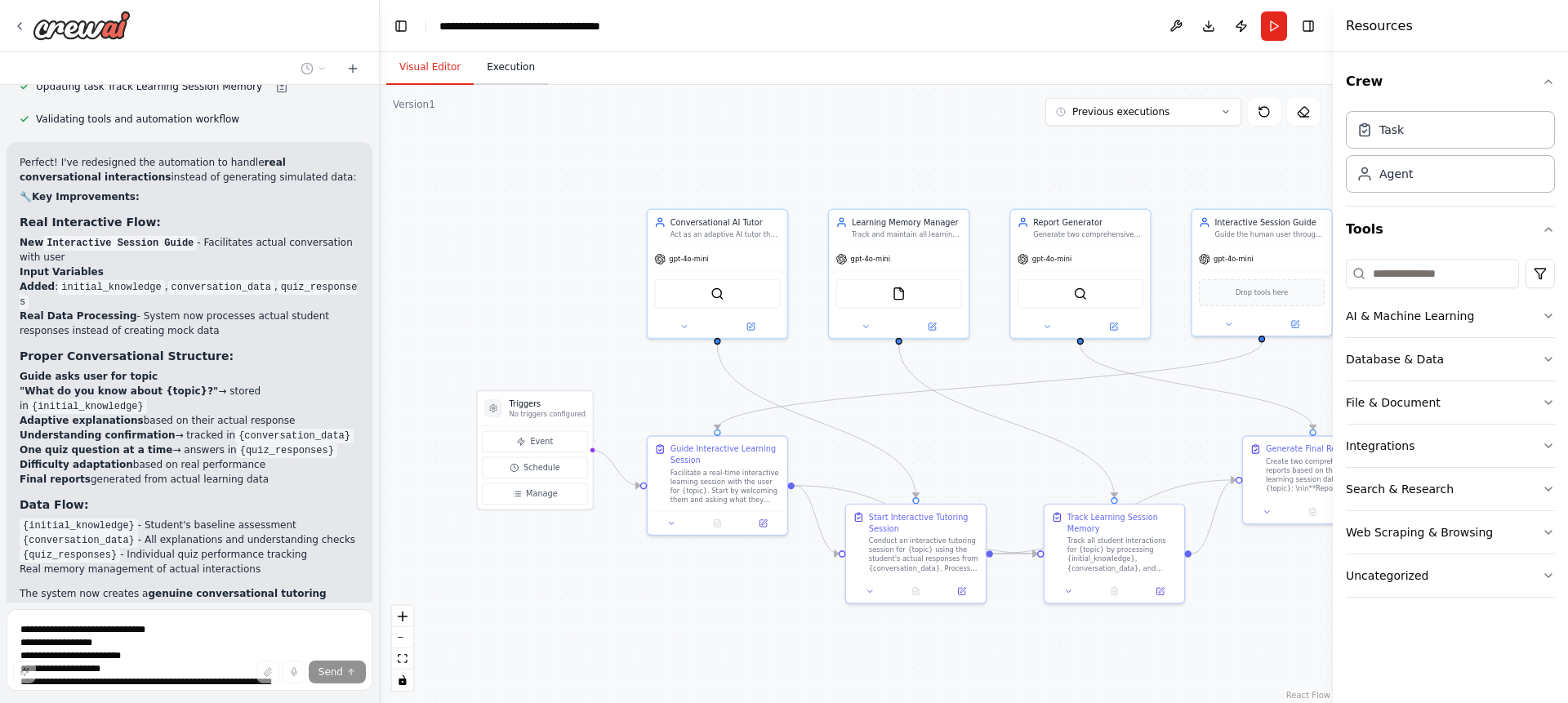
click at [530, 73] on button "Execution" at bounding box center [511, 68] width 74 height 34
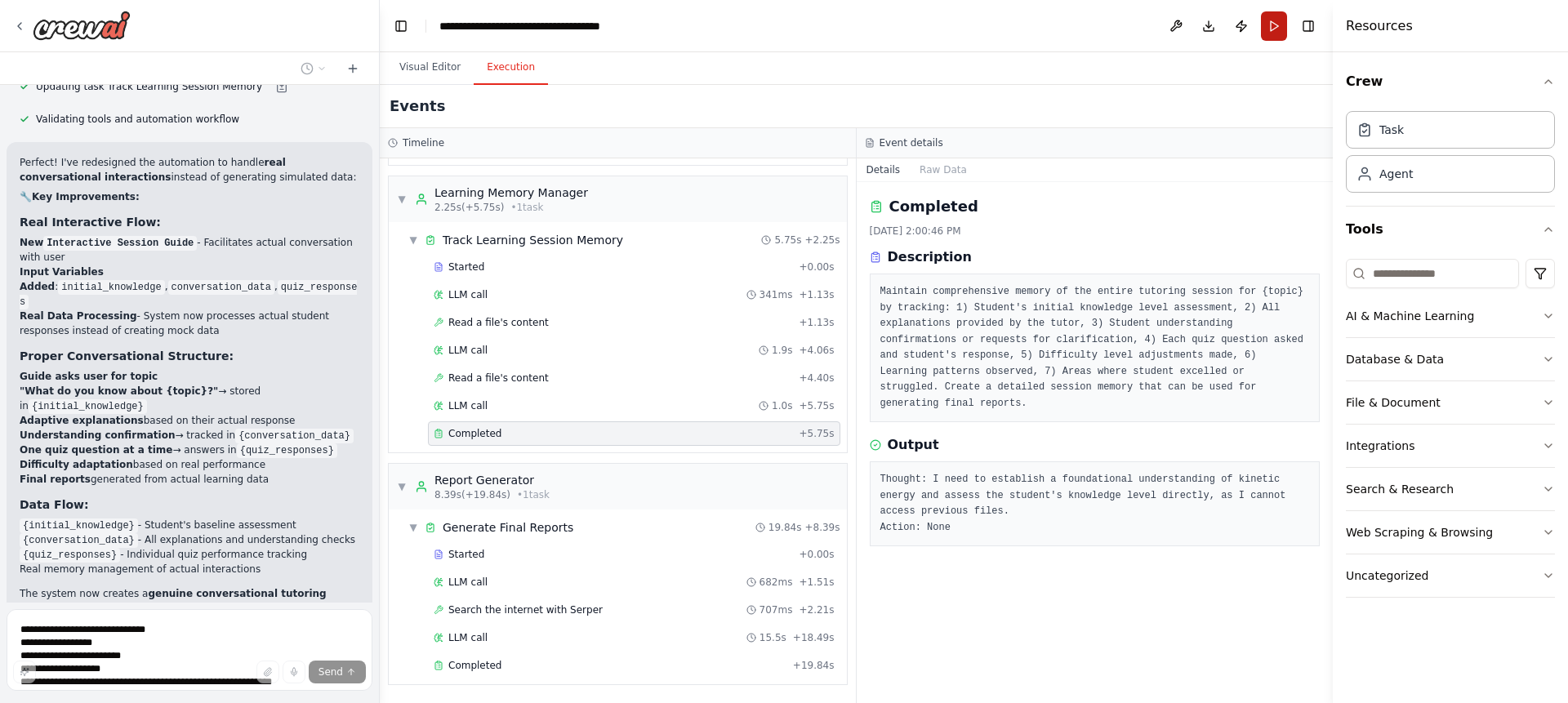
click at [1276, 26] on button "Run" at bounding box center [1274, 26] width 26 height 29
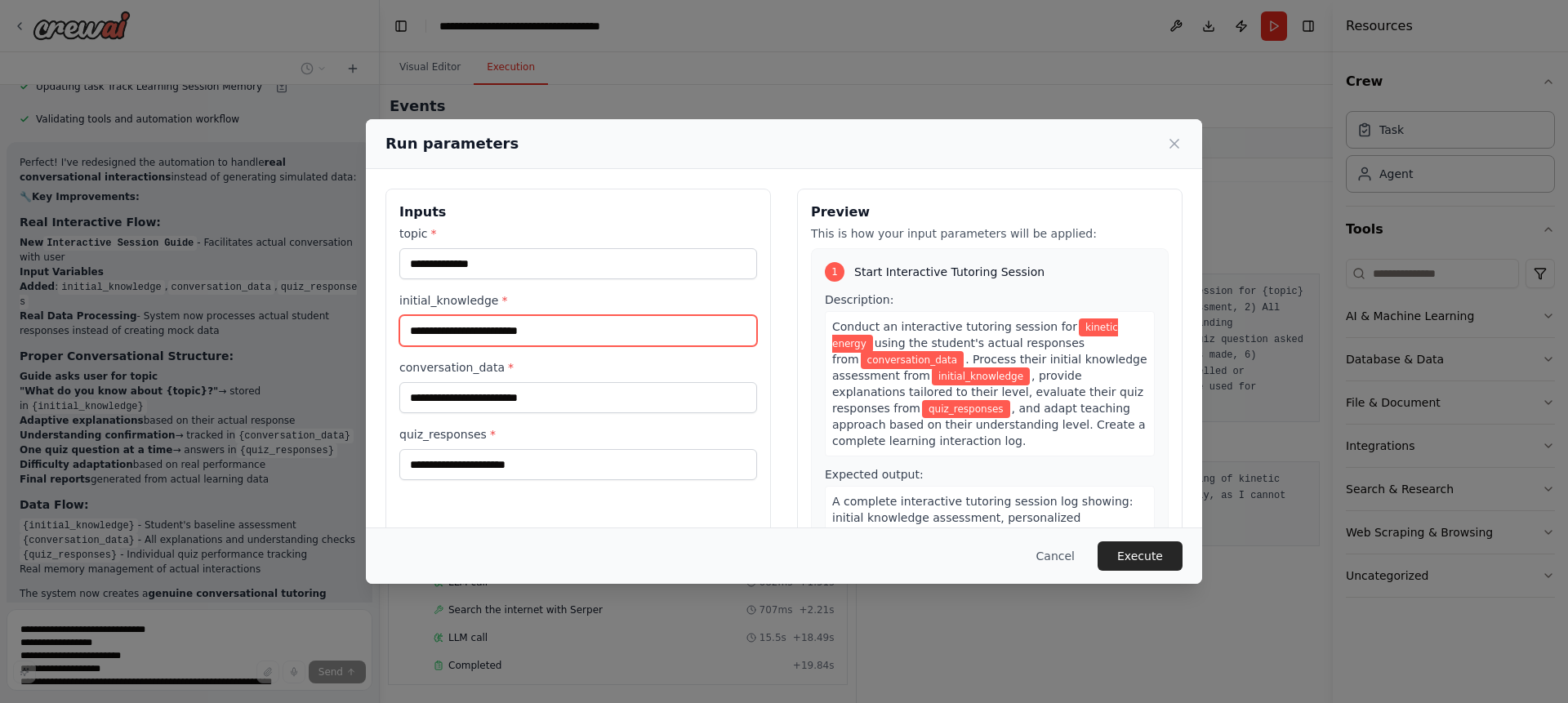
click at [506, 337] on input "initial_knowledge *" at bounding box center [578, 330] width 358 height 31
type input "**********"
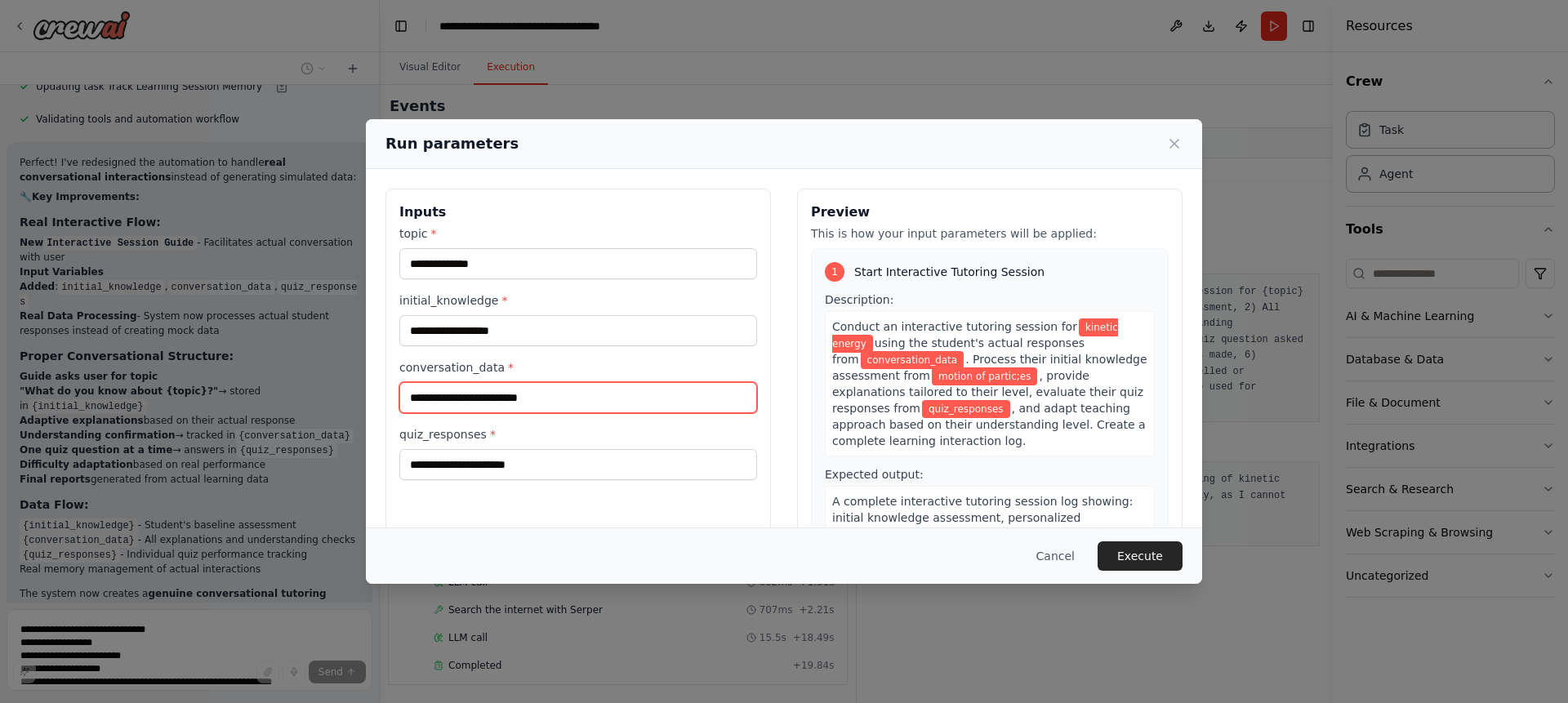
click at [502, 404] on input "conversation_data *" at bounding box center [578, 397] width 358 height 31
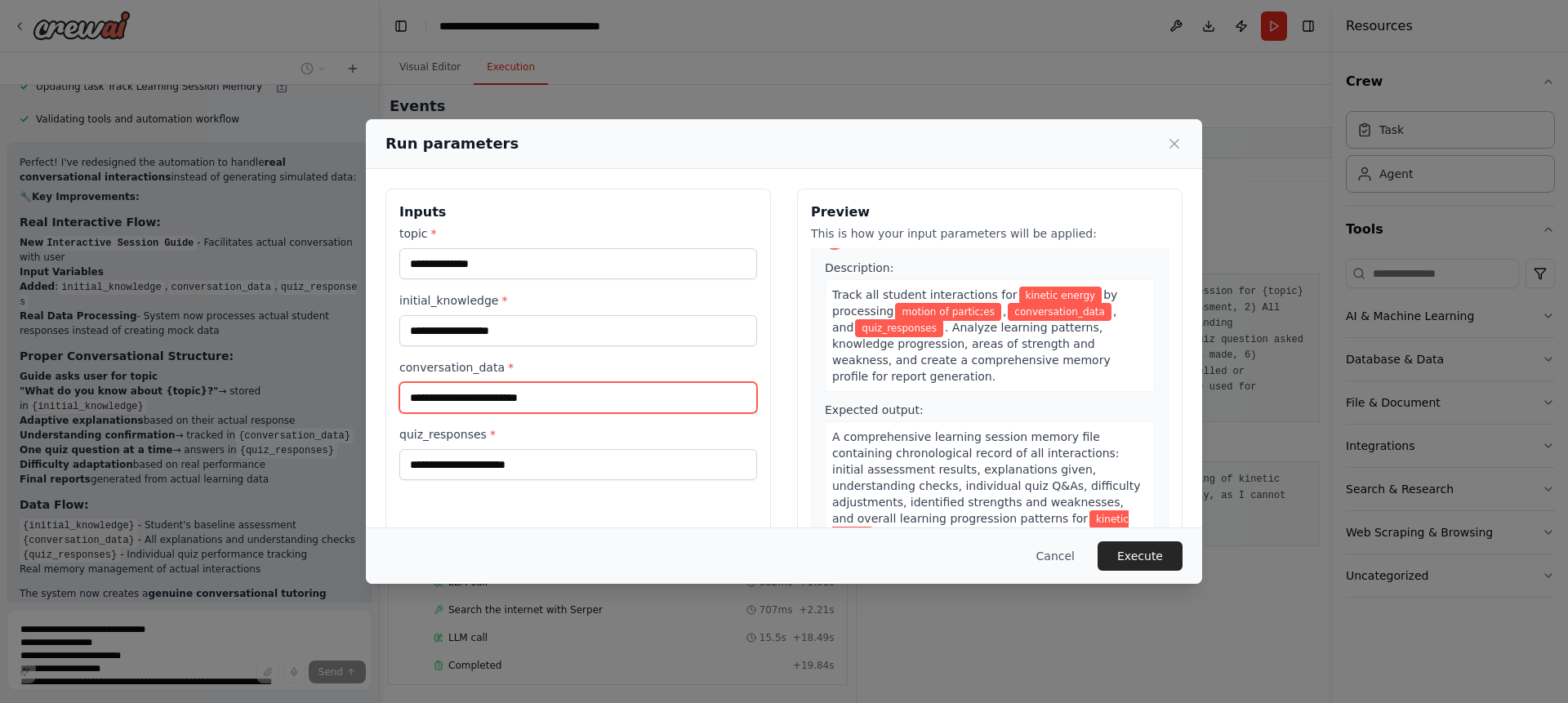
scroll to position [426, 0]
click at [537, 404] on input "conversation_data *" at bounding box center [578, 397] width 358 height 31
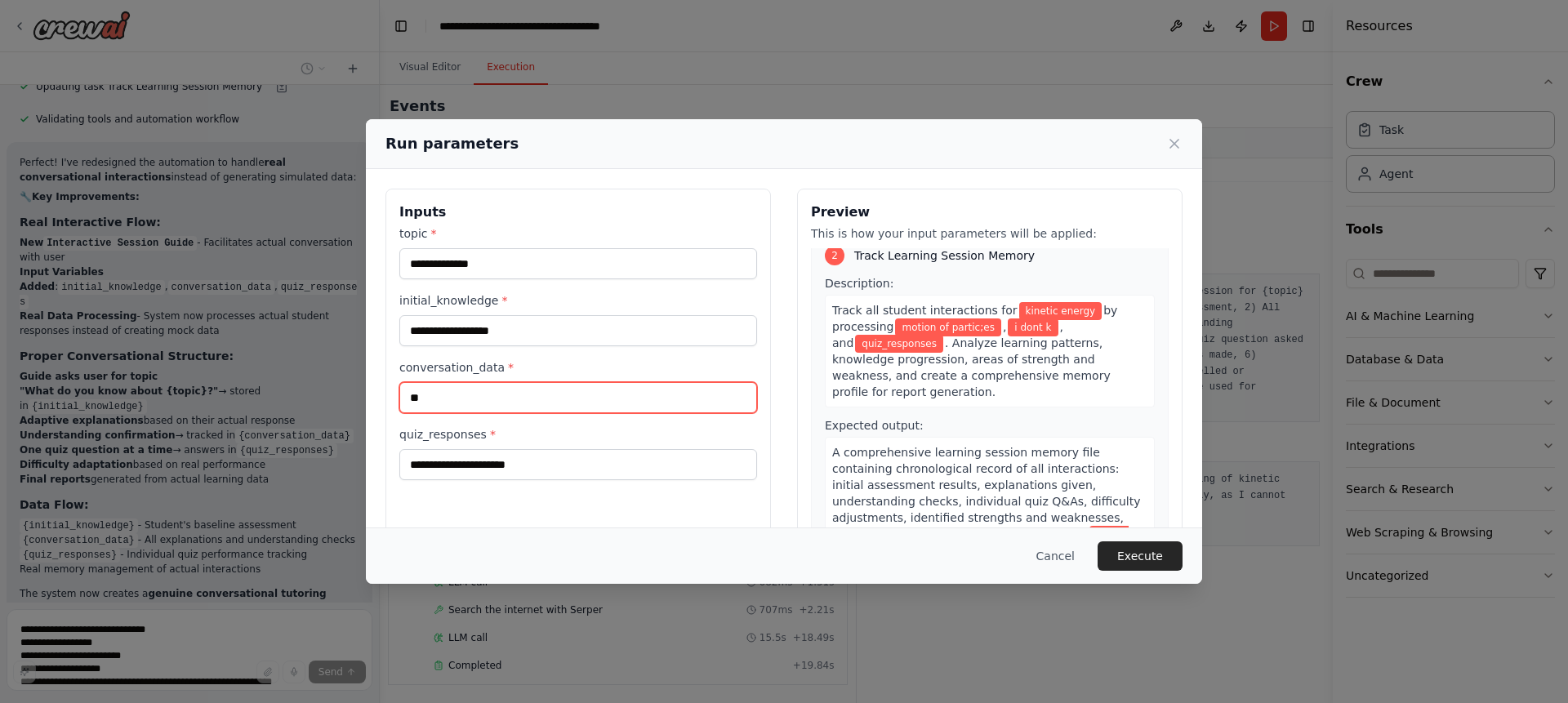
type input "*"
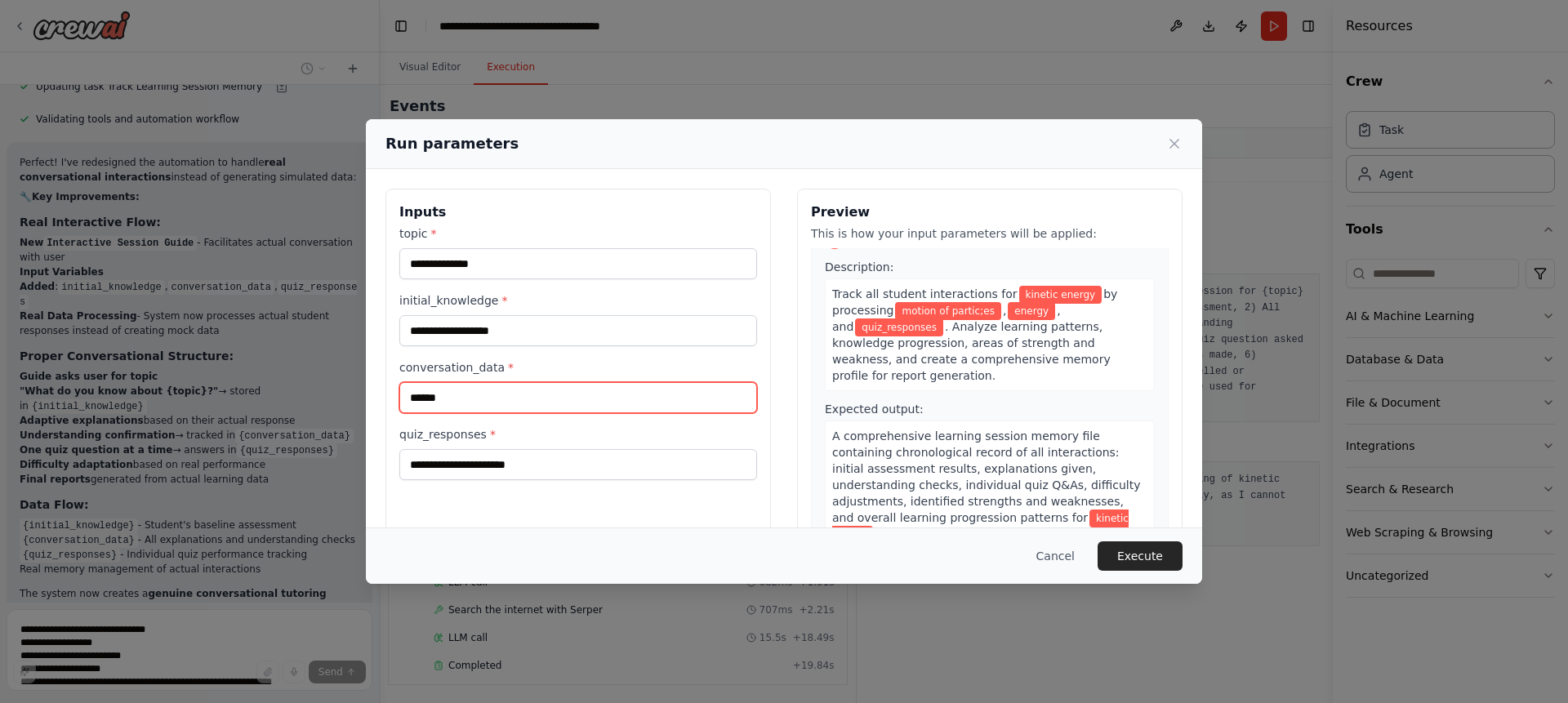
type input "******"
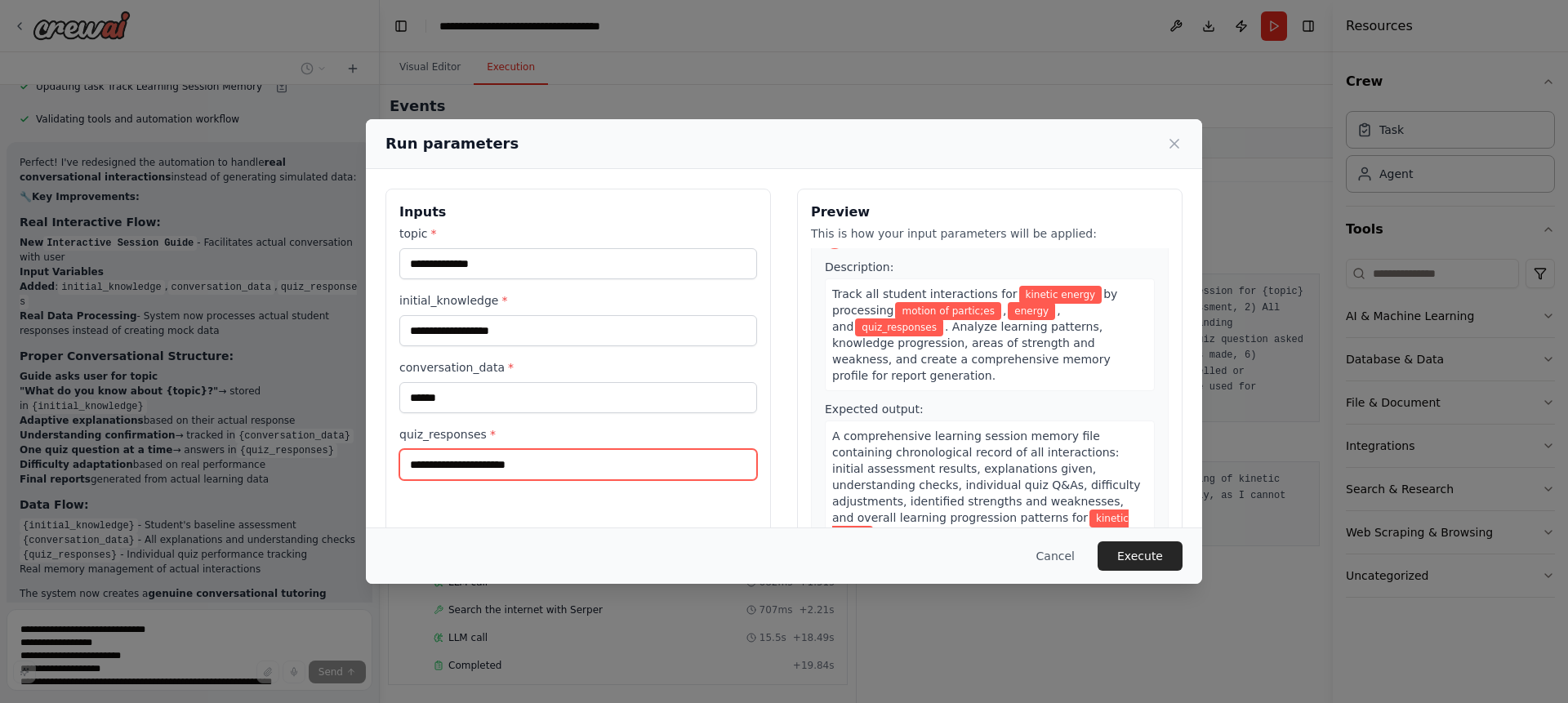
click at [531, 461] on input "quiz_responses *" at bounding box center [578, 464] width 358 height 31
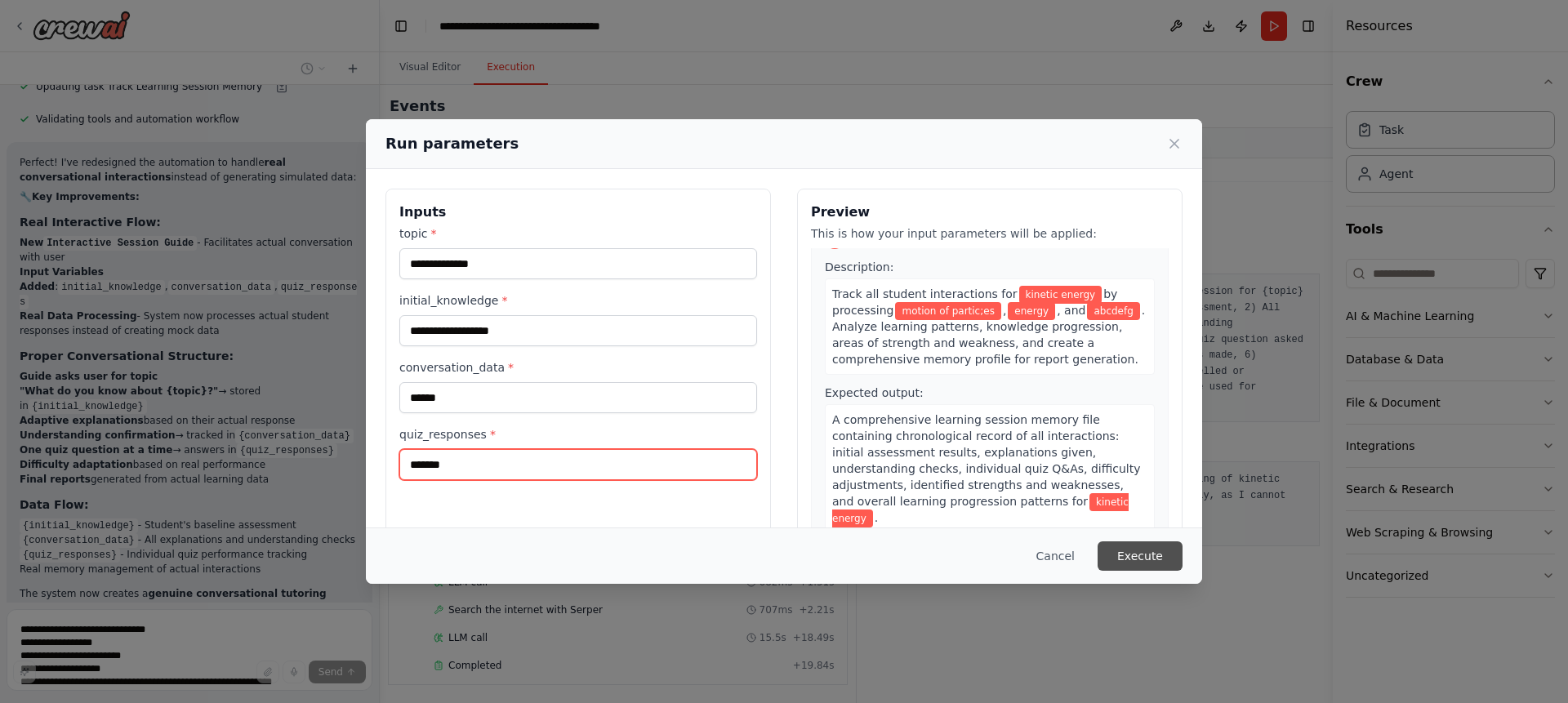
type input "*******"
click at [1162, 545] on button "Execute" at bounding box center [1140, 556] width 85 height 29
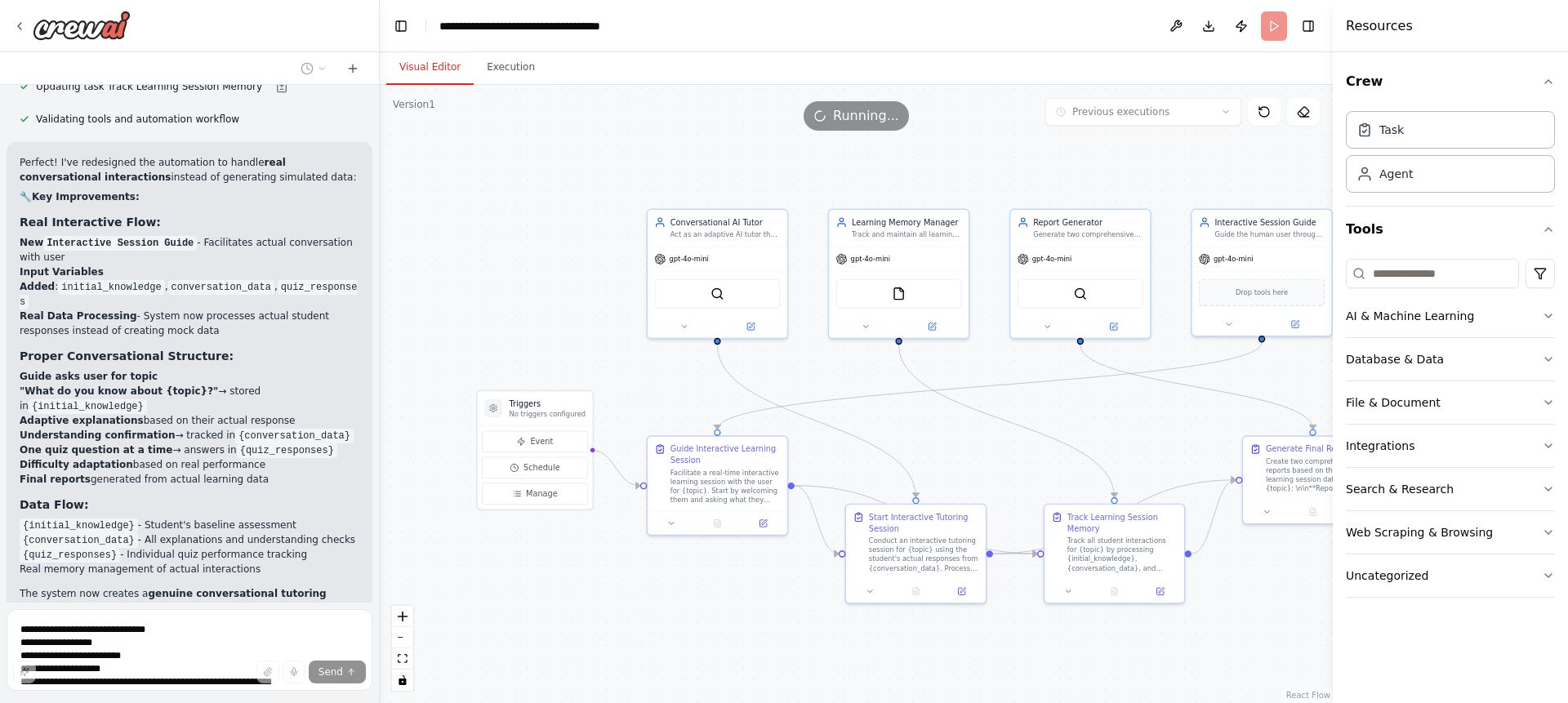
click at [421, 68] on button "Visual Editor" at bounding box center [430, 68] width 88 height 34
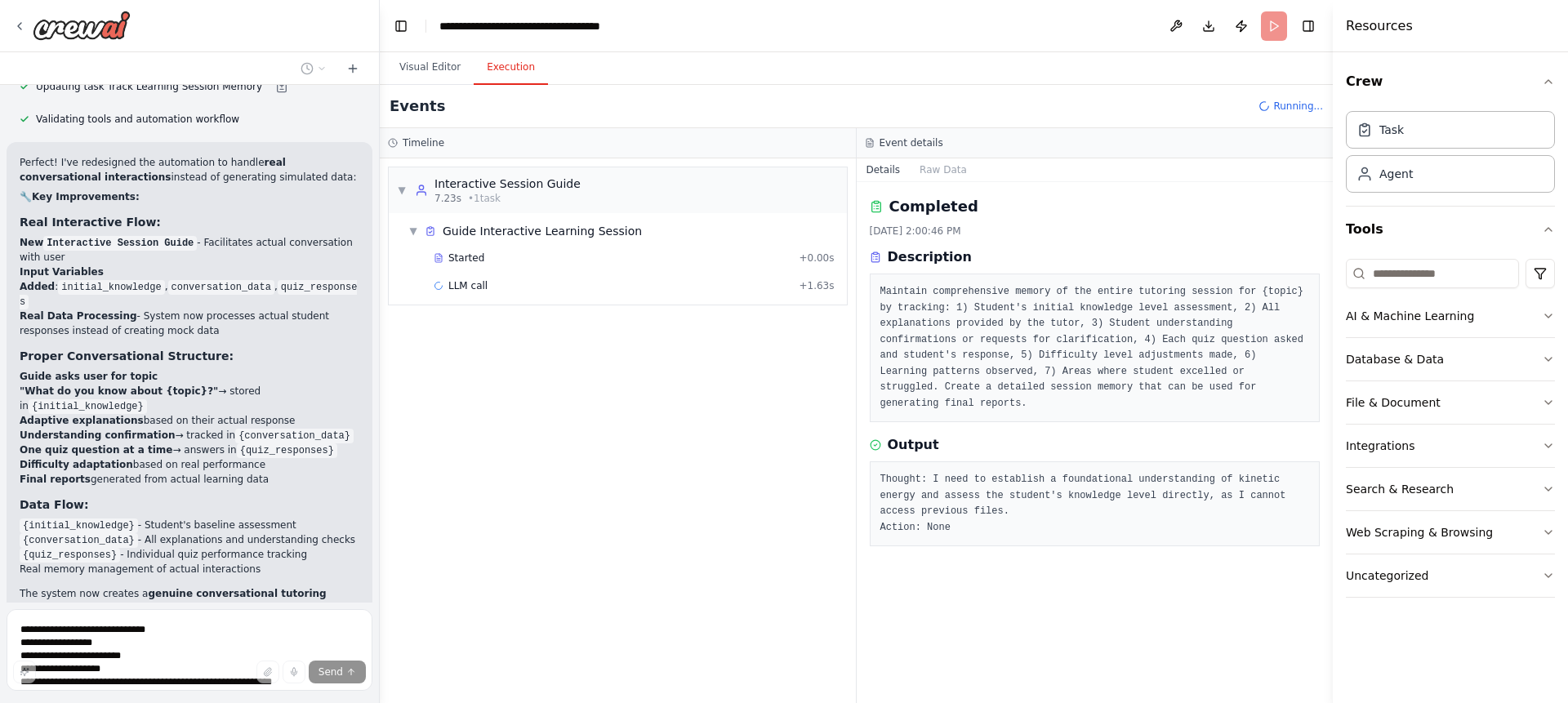
click at [473, 67] on button "Execution" at bounding box center [511, 68] width 74 height 34
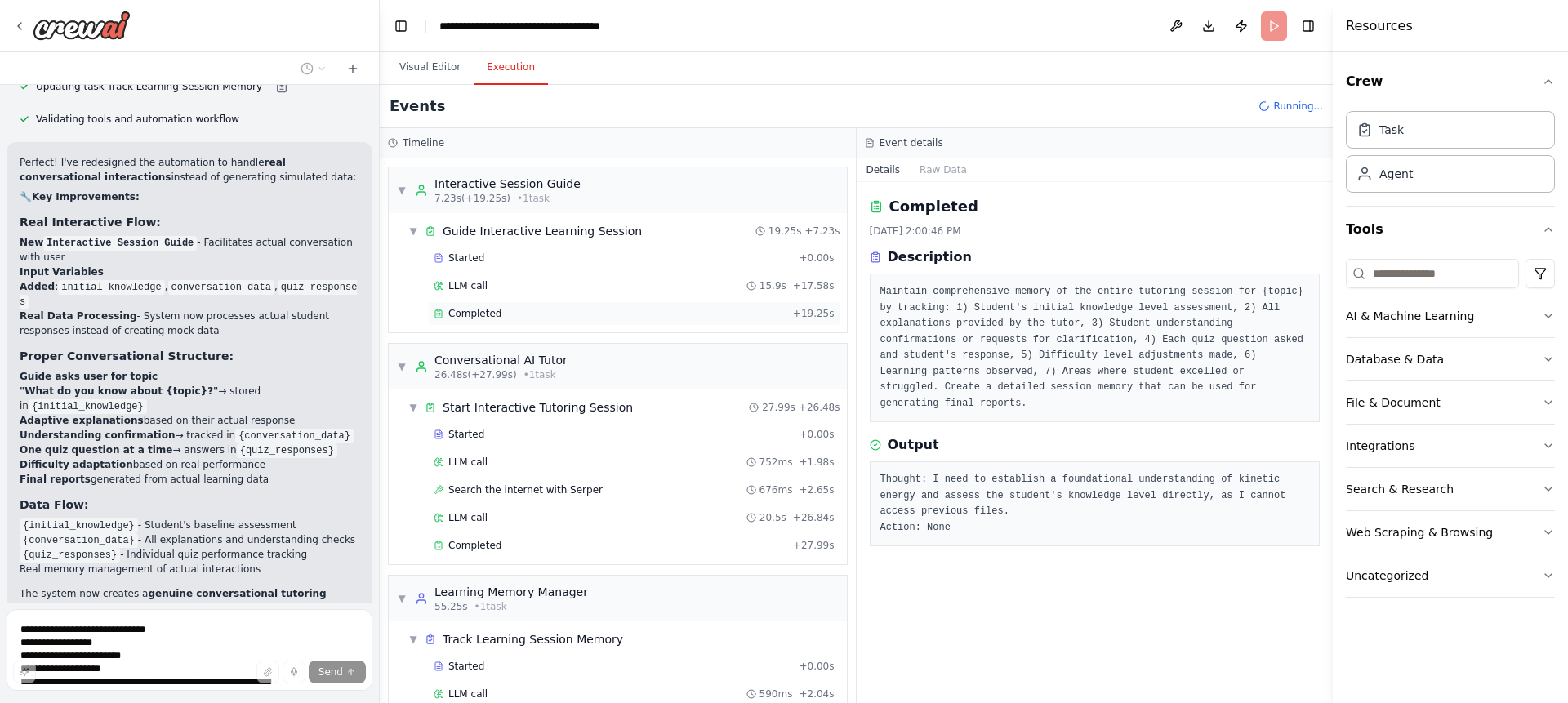
click at [505, 319] on div "Completed" at bounding box center [610, 313] width 353 height 13
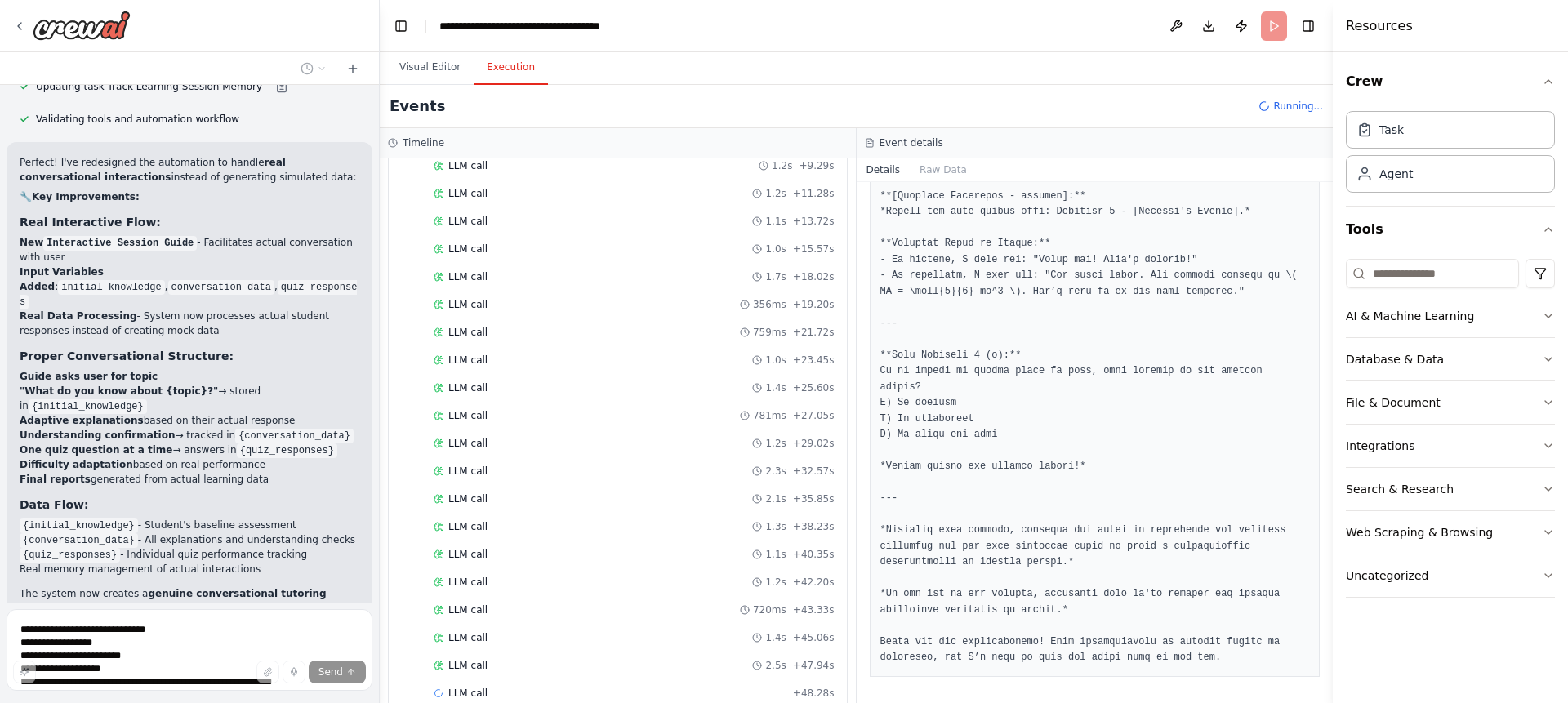
scroll to position [722, 0]
click at [638, 637] on div "LLM call 2.5s + 47.94s" at bounding box center [634, 637] width 401 height 13
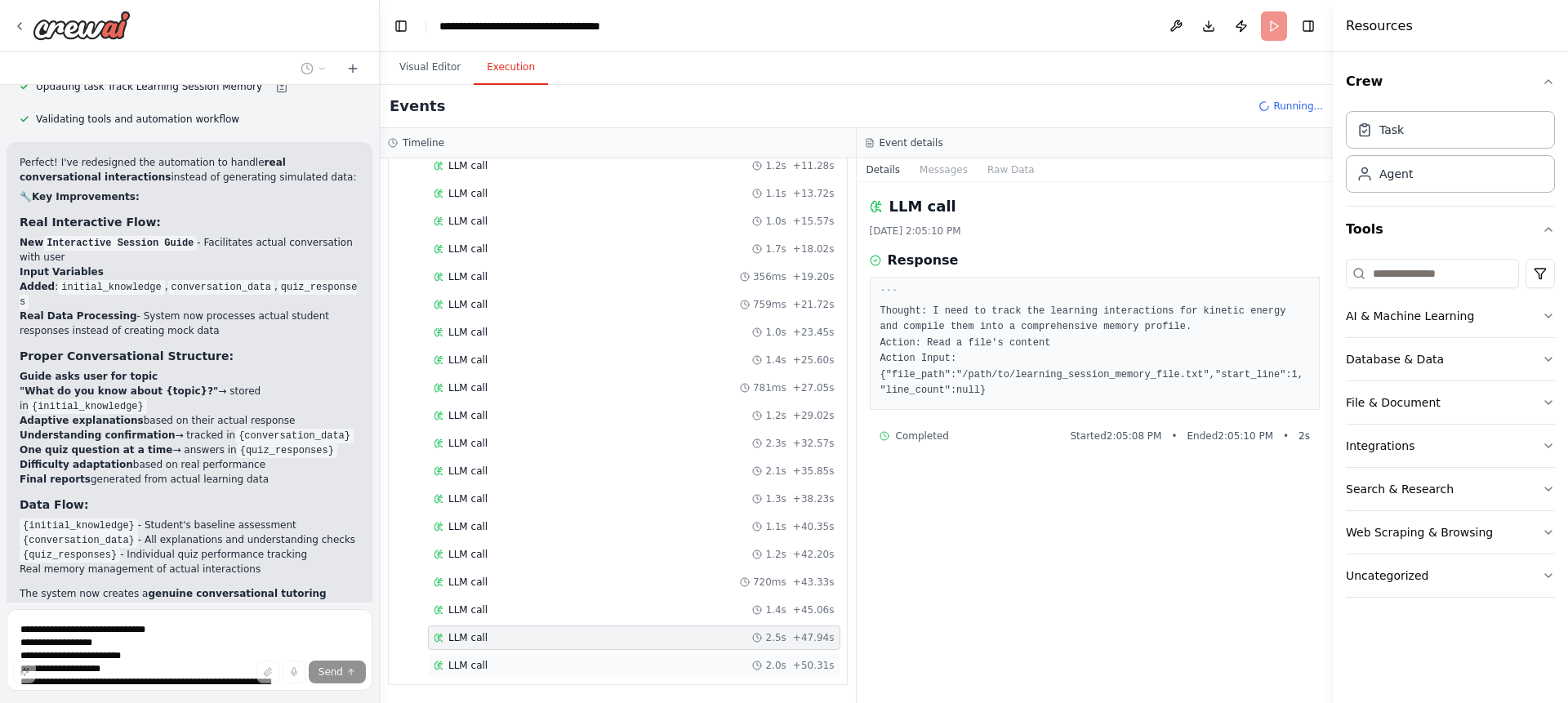
click at [623, 661] on div "LLM call 2.0s + 50.31s" at bounding box center [634, 665] width 401 height 13
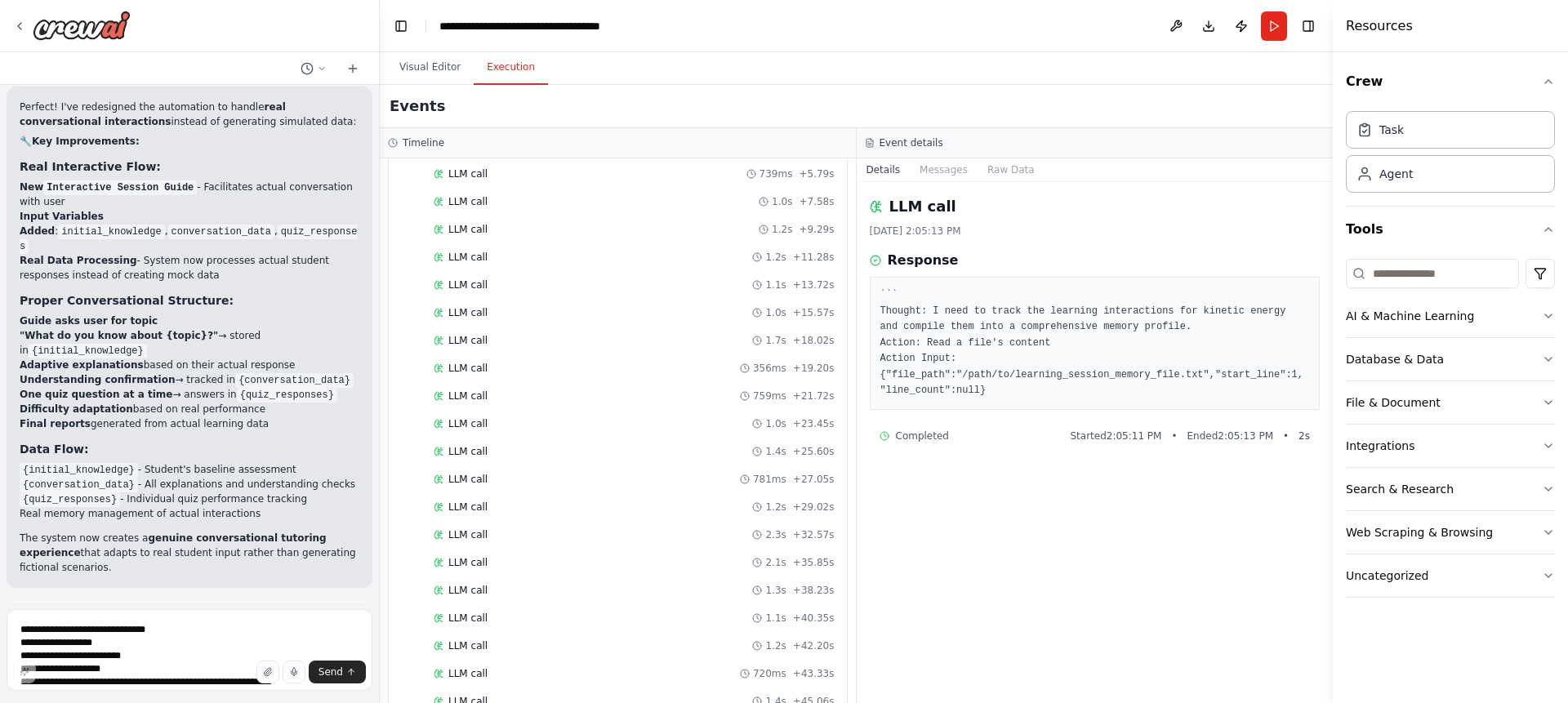
scroll to position [1010, 0]
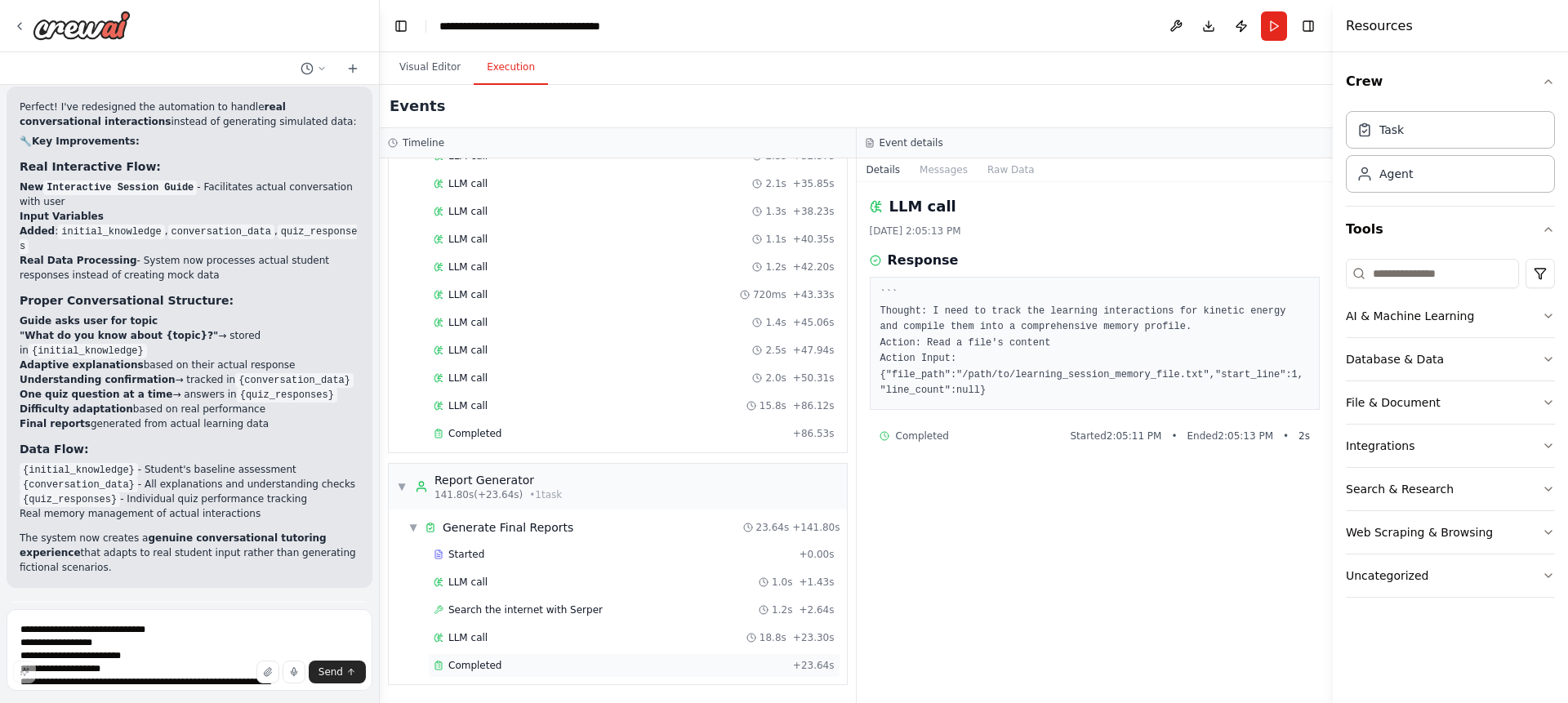
click at [506, 670] on div "Completed" at bounding box center [610, 665] width 353 height 13
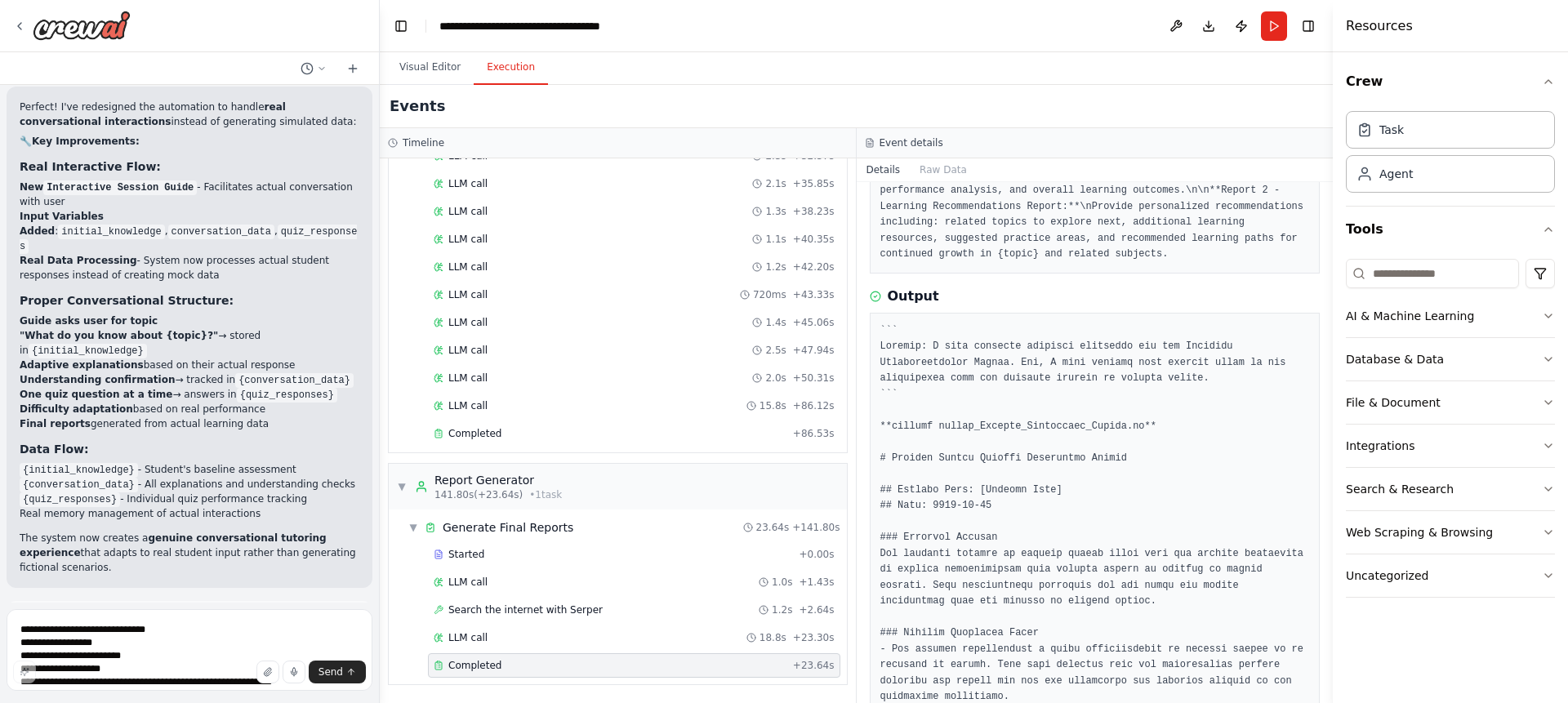
scroll to position [202, 0]
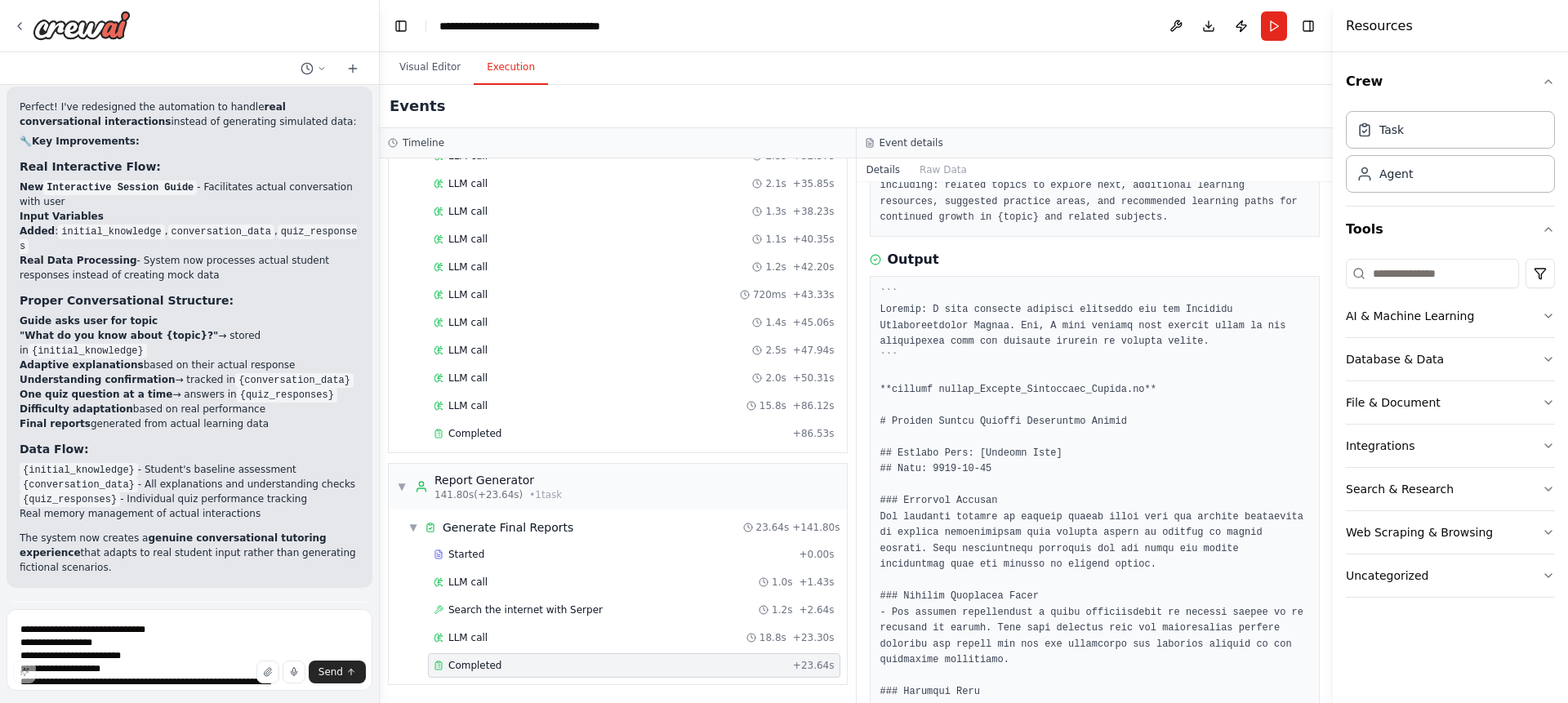
click at [1311, 278] on div "Completed 10/6/2025, 2:06:13 PM Description Create two comprehensive final repo…" at bounding box center [1095, 442] width 477 height 520
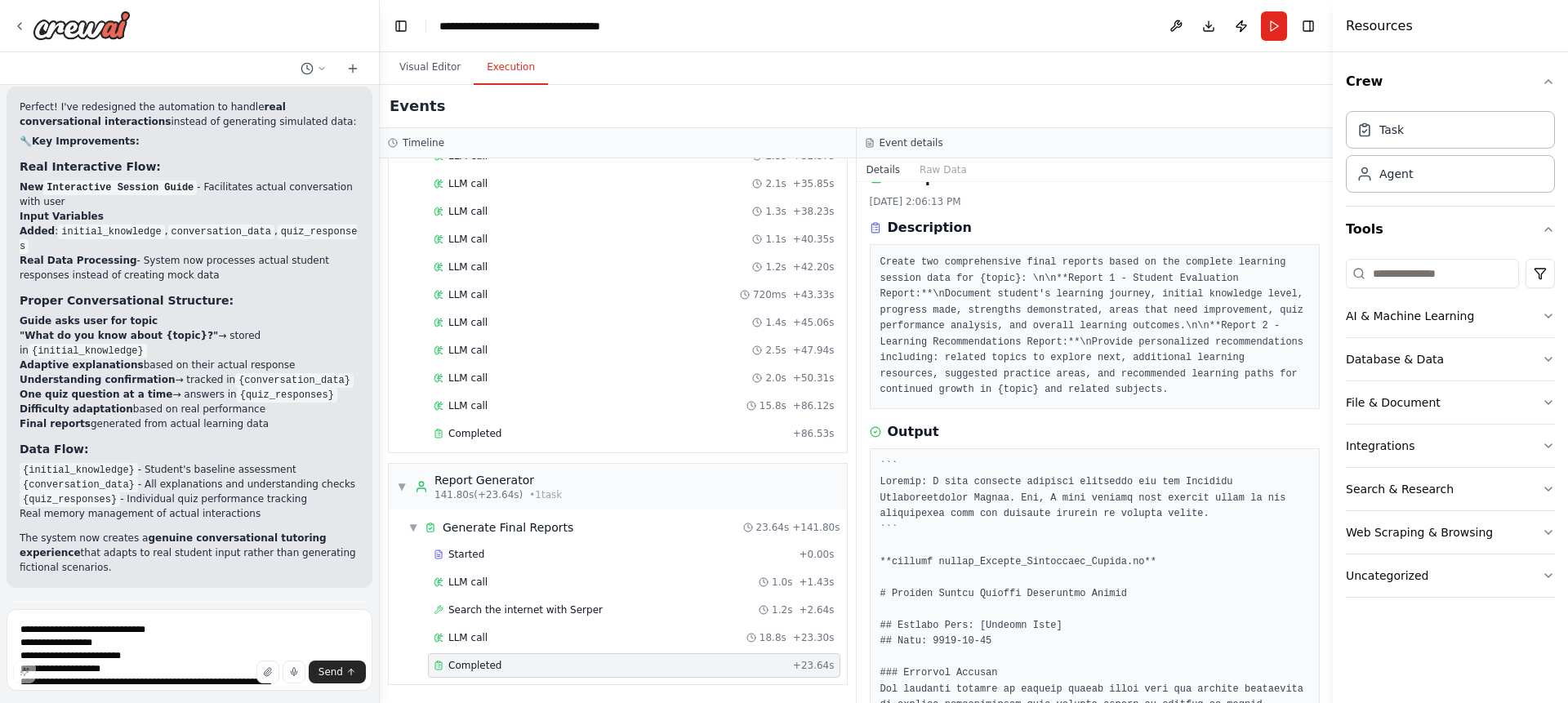
scroll to position [0, 0]
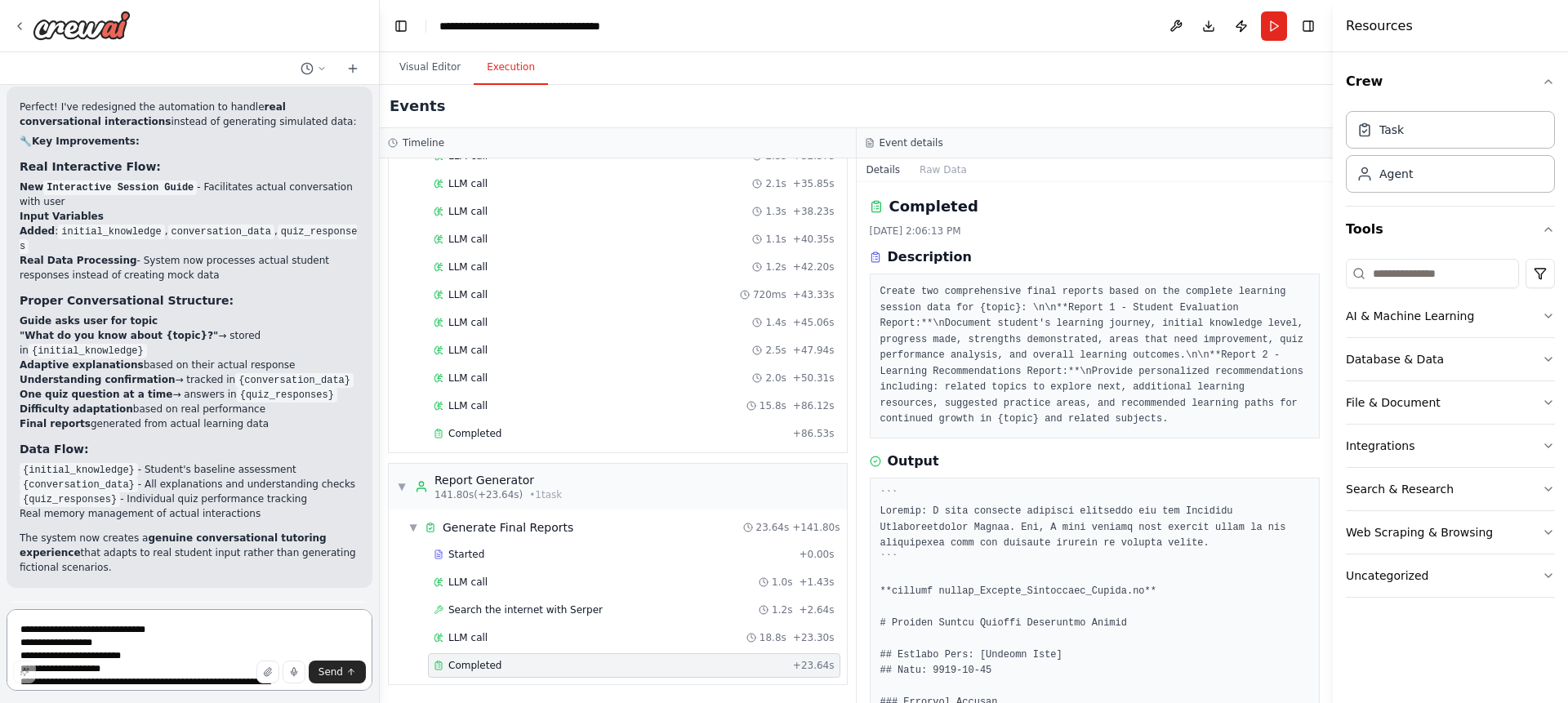
click at [169, 647] on textarea "**********" at bounding box center [189, 650] width 366 height 81
click at [1215, 24] on button "Download" at bounding box center [1208, 26] width 26 height 29
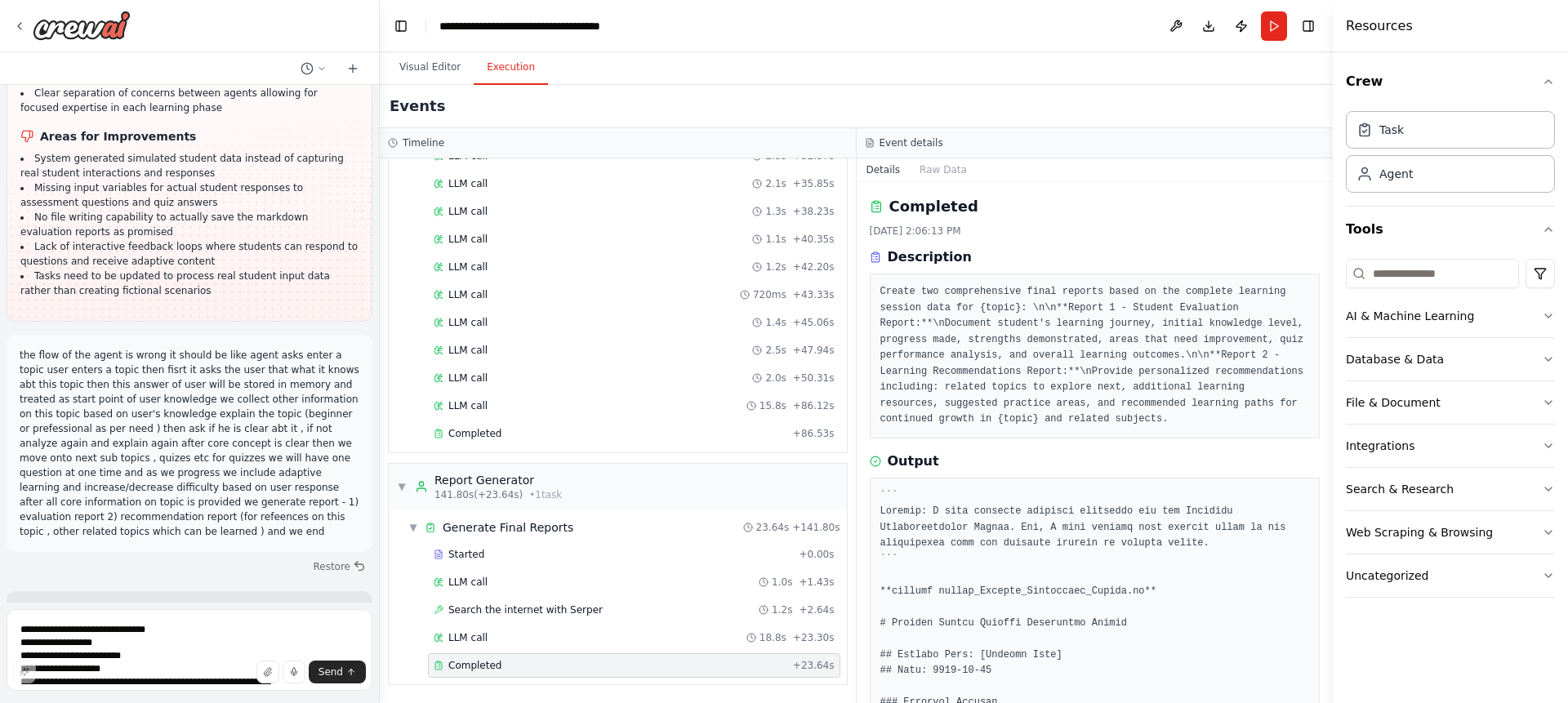
scroll to position [6257, 0]
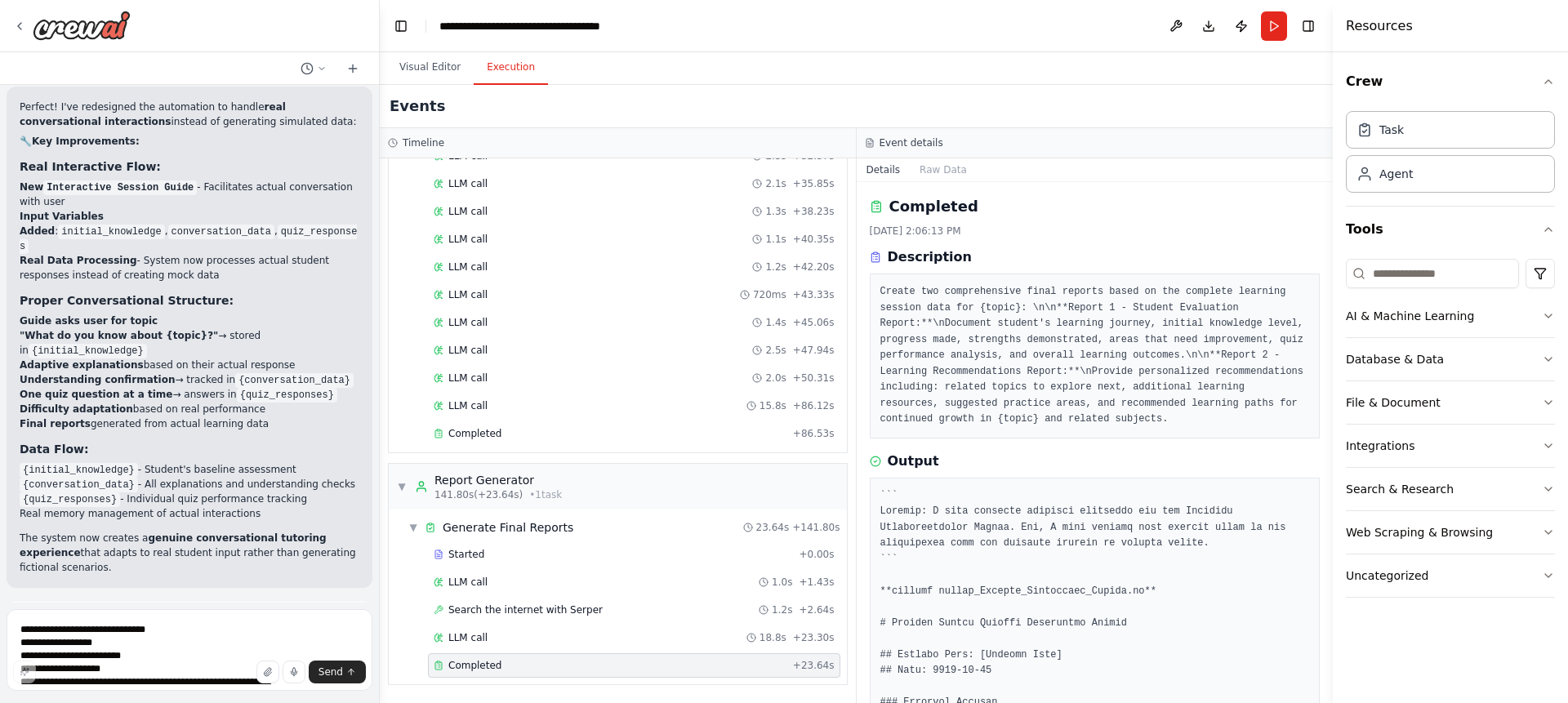
click at [378, 620] on div at bounding box center [376, 351] width 6 height 703
click at [138, 645] on textarea "**********" at bounding box center [189, 650] width 366 height 81
type textarea "*"
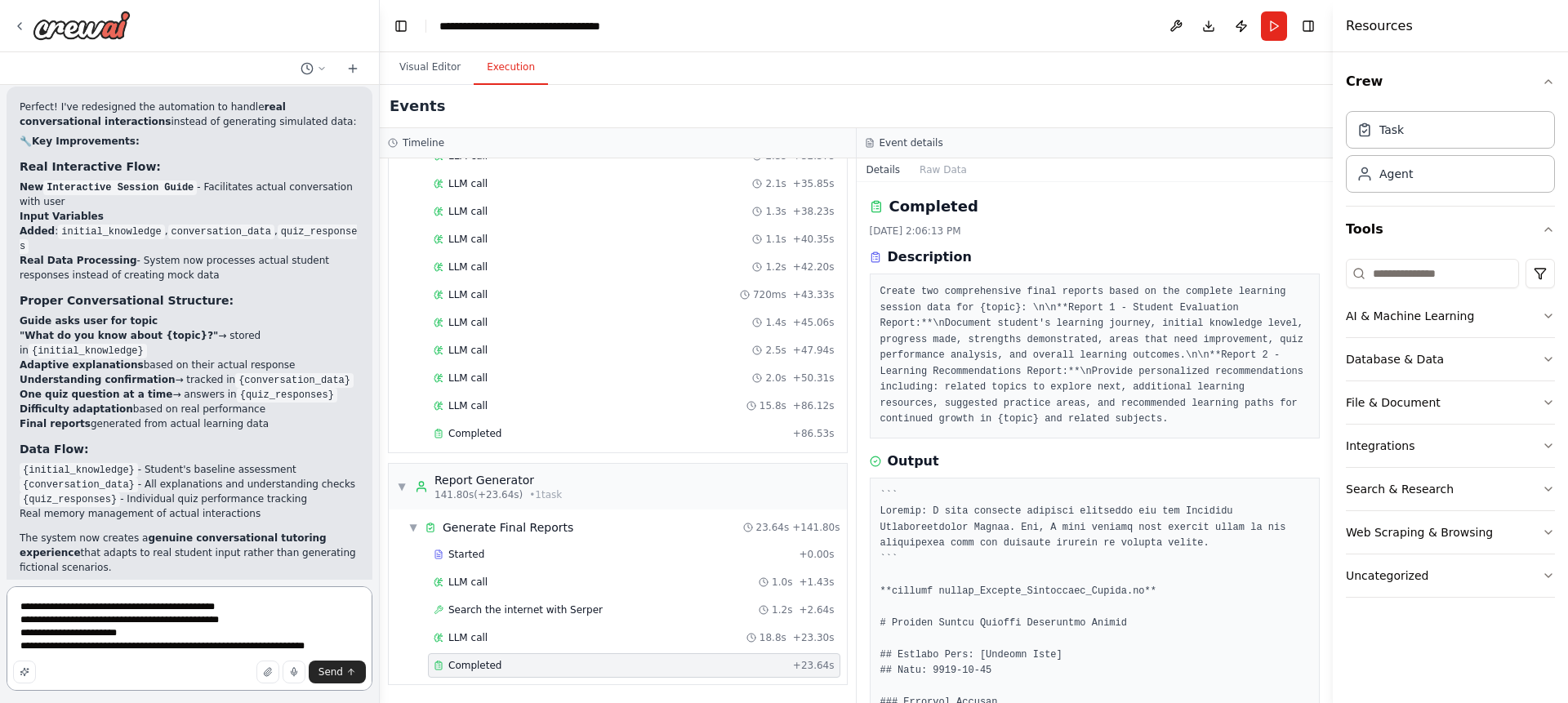
click at [168, 645] on textarea "**********" at bounding box center [189, 638] width 366 height 104
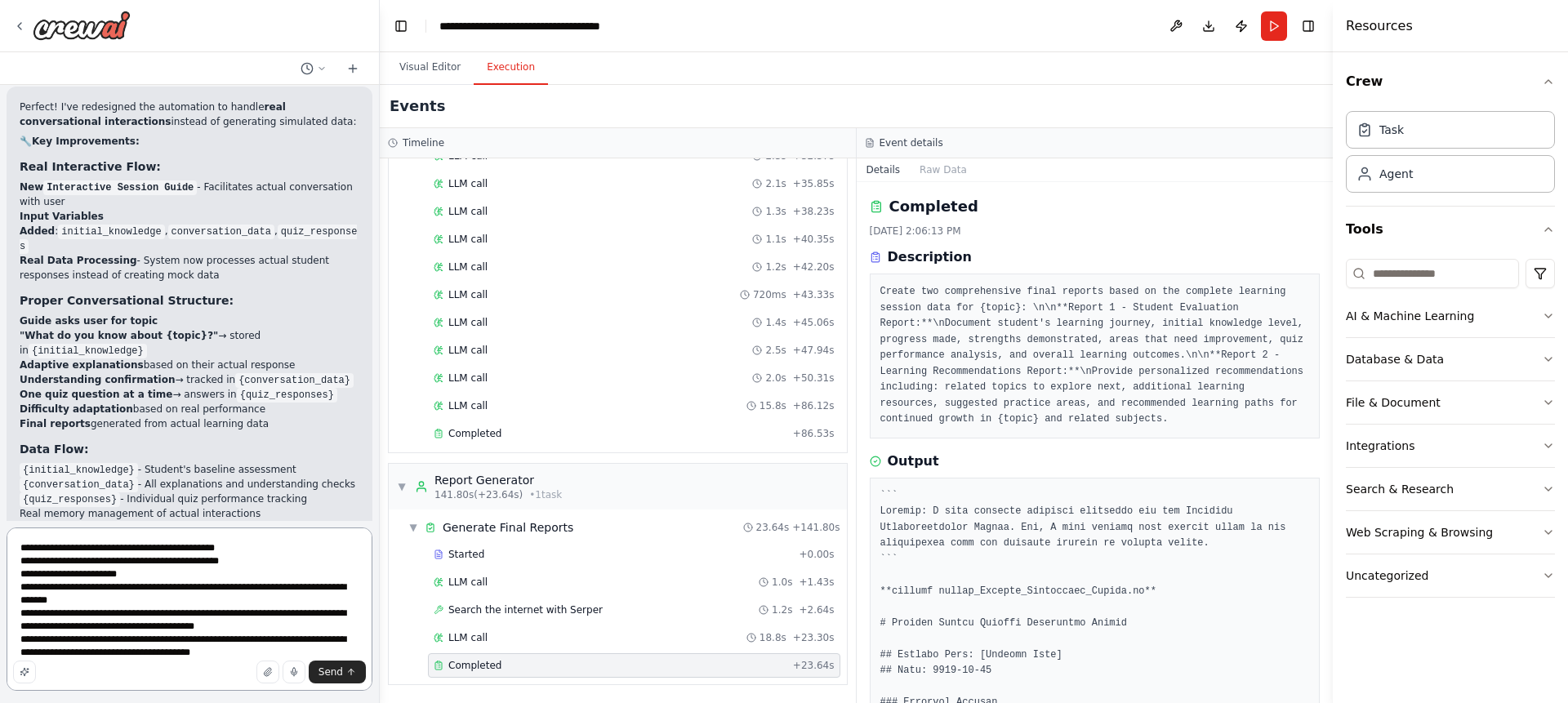
scroll to position [34, 0]
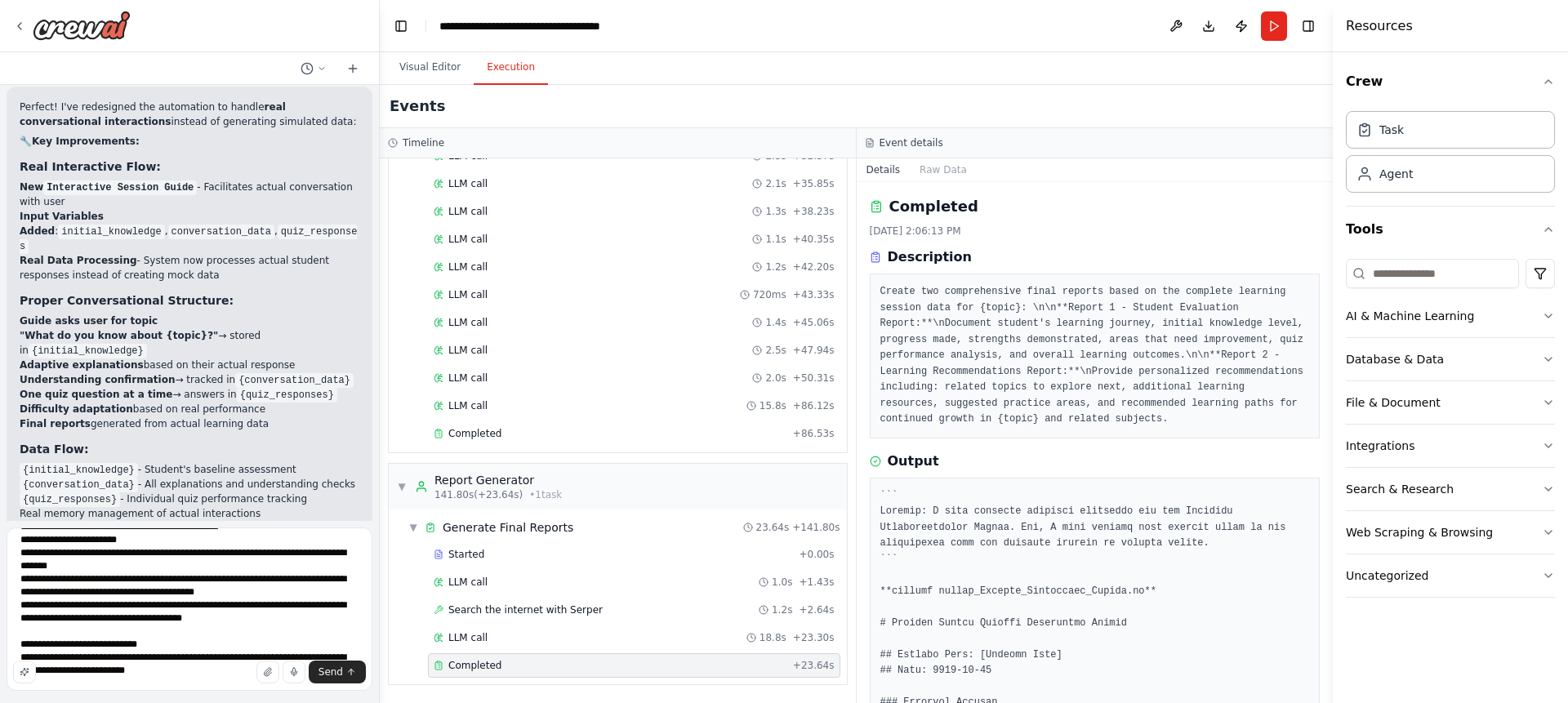
click at [183, 667] on div "Send" at bounding box center [189, 671] width 353 height 23
click at [167, 667] on div "Send" at bounding box center [189, 671] width 353 height 23
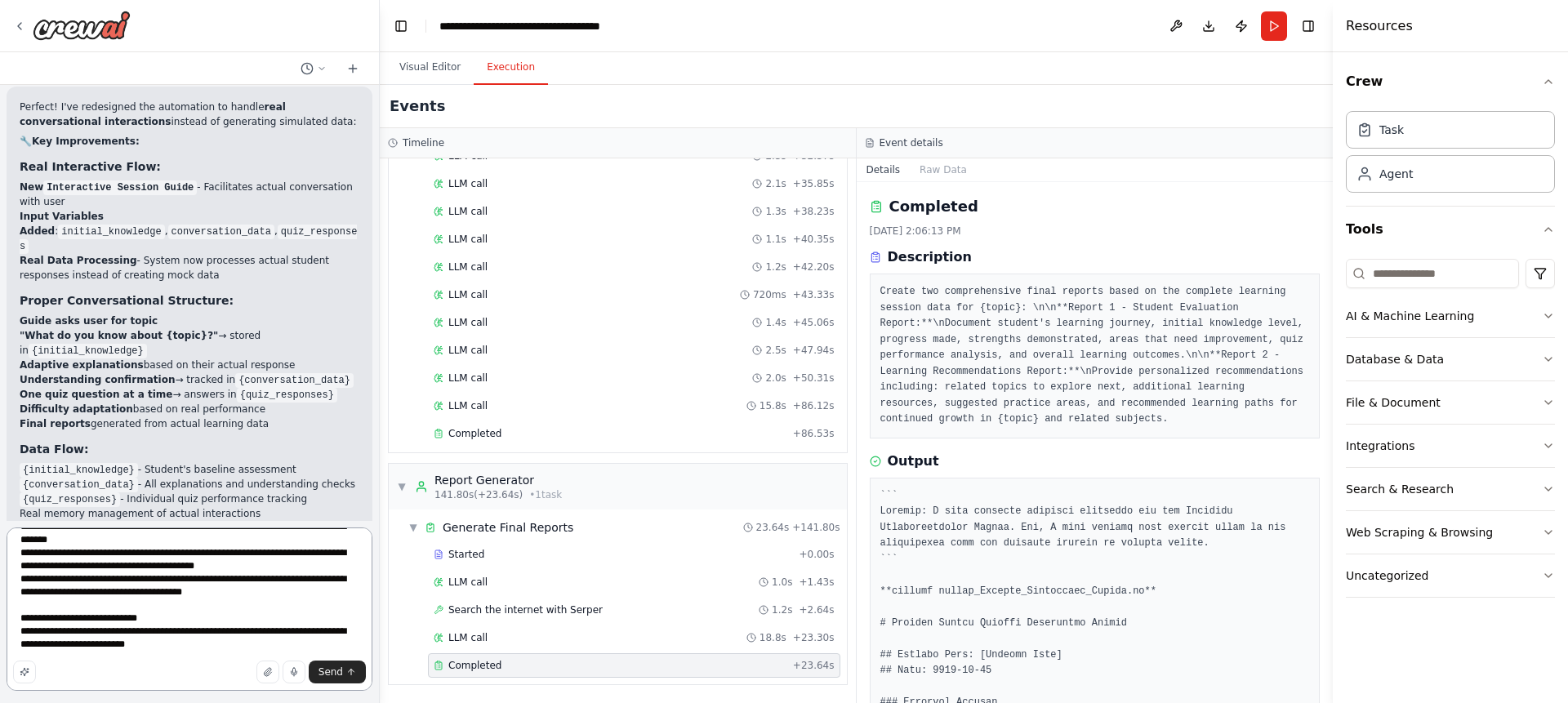
click at [74, 649] on textarea "**********" at bounding box center [189, 609] width 366 height 163
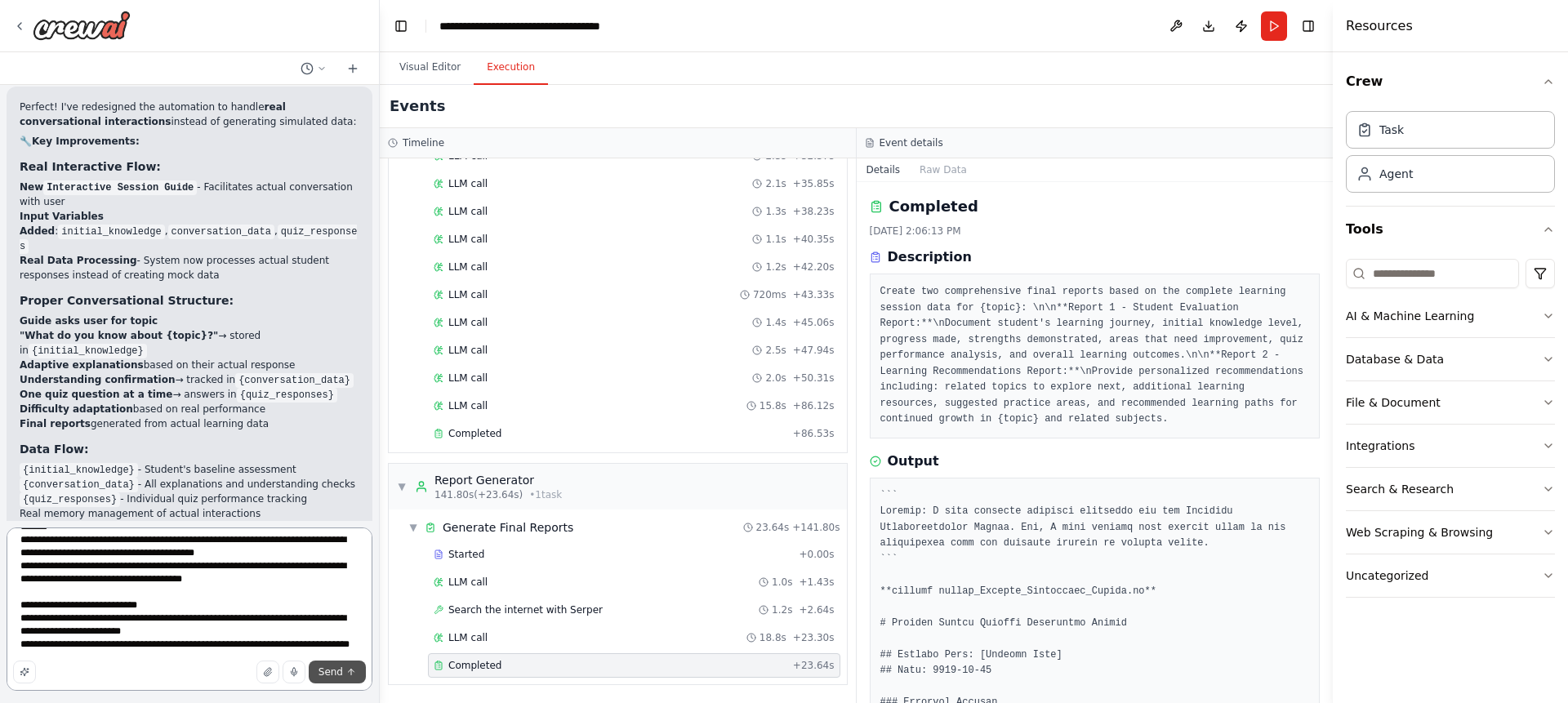
type textarea "**********"
click at [333, 670] on span "Send" at bounding box center [330, 671] width 24 height 13
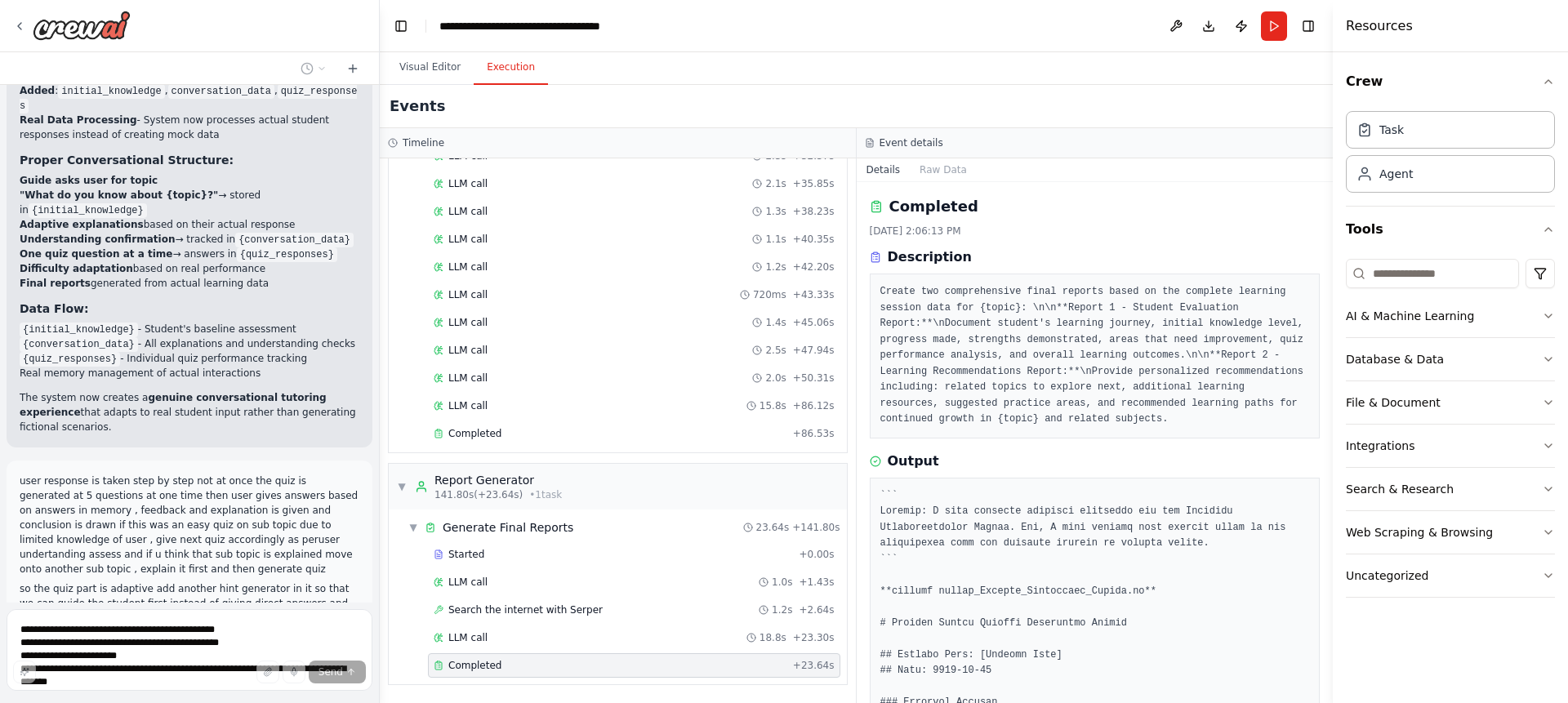
scroll to position [6418, 0]
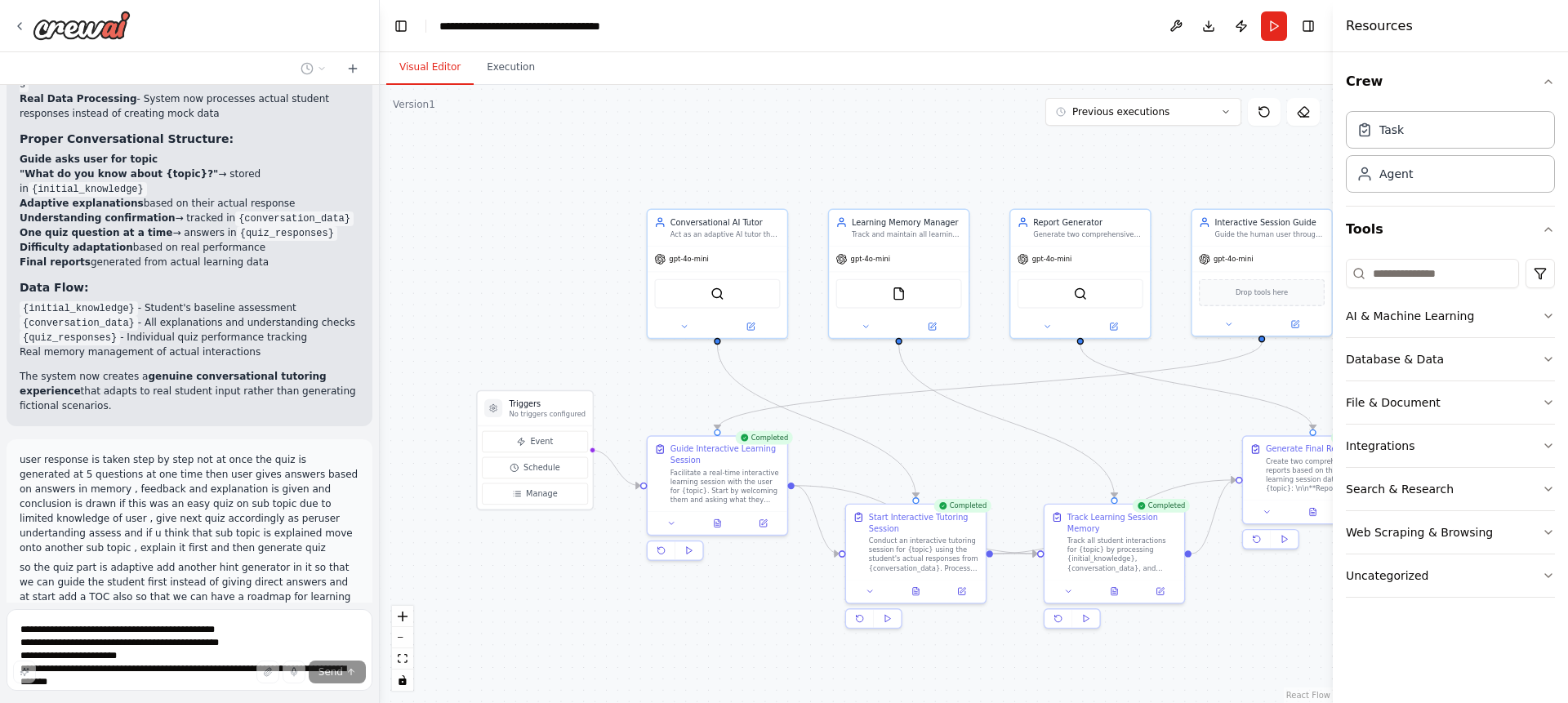
click at [418, 70] on button "Visual Editor" at bounding box center [430, 68] width 88 height 34
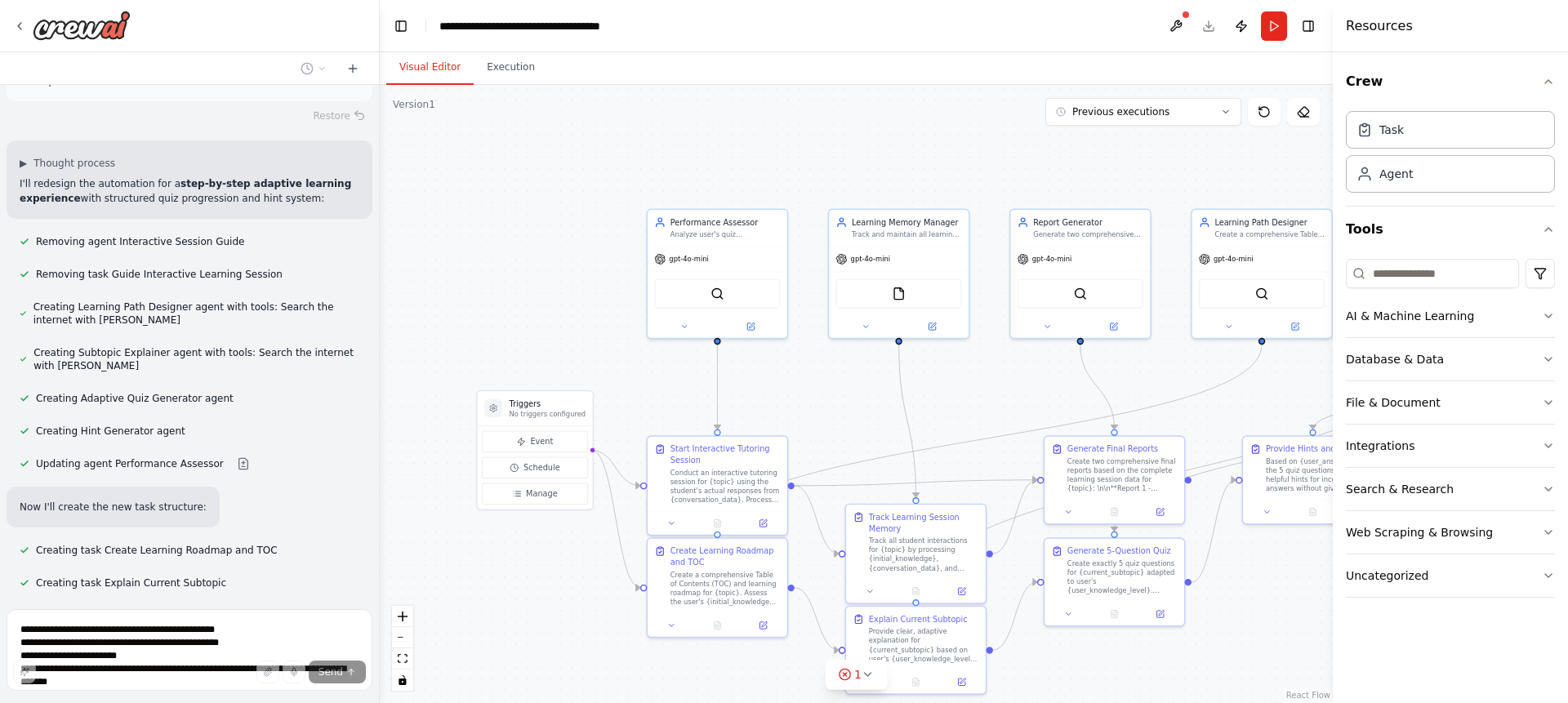
scroll to position [6982, 0]
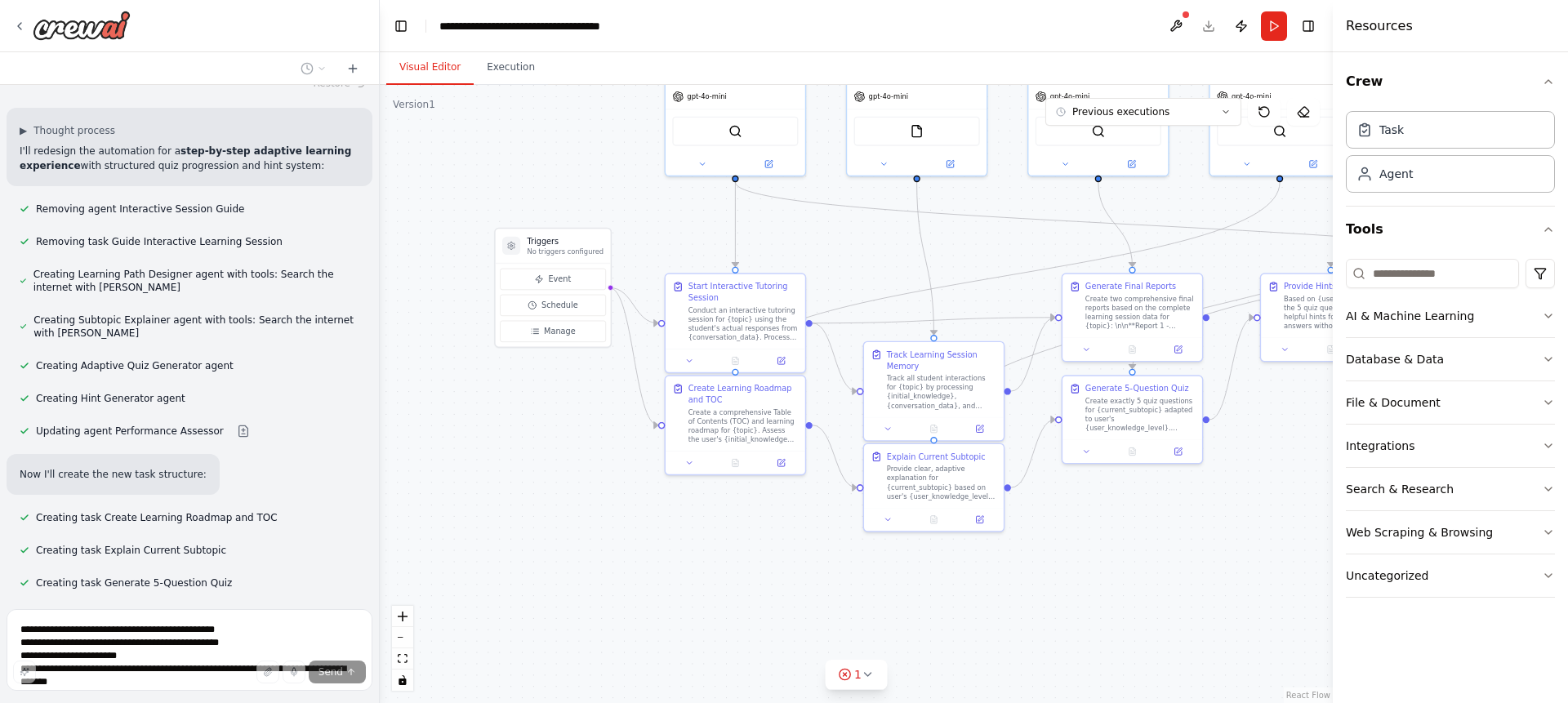
drag, startPoint x: 577, startPoint y: 584, endPoint x: 589, endPoint y: 466, distance: 118.6
click at [589, 466] on div ".deletable-edge-delete-btn { width: 20px; height: 20px; border: 0px solid #ffff…" at bounding box center [856, 394] width 953 height 618
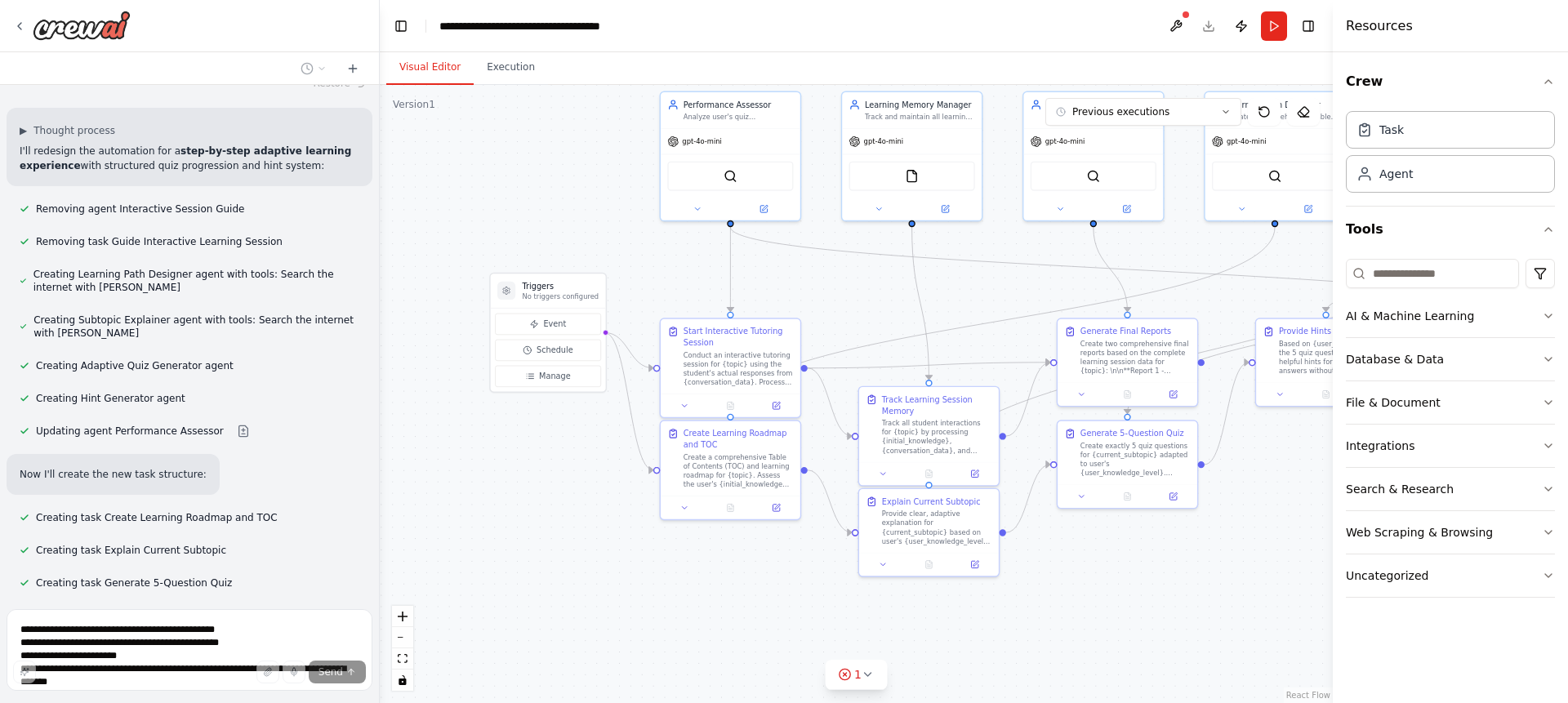
scroll to position [7015, 0]
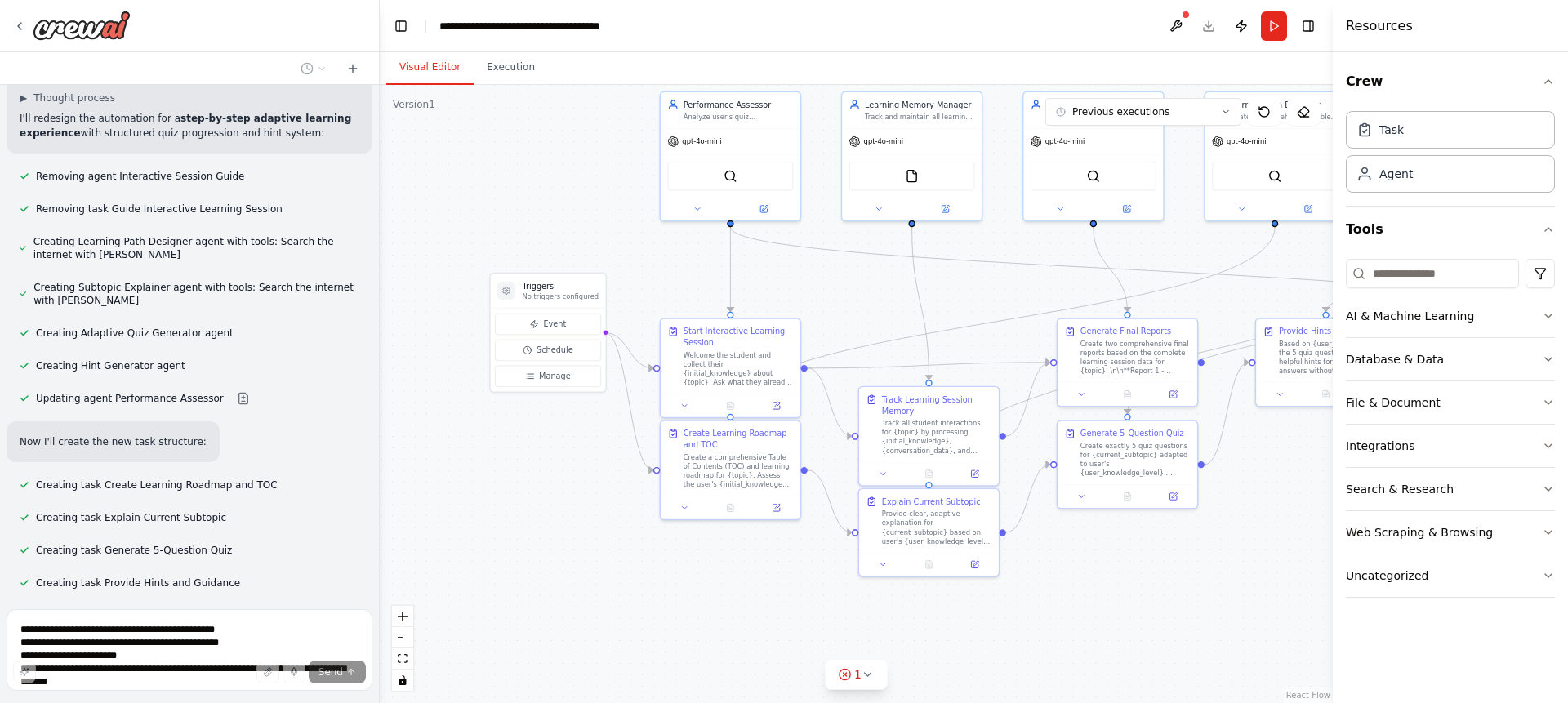
click at [1202, 565] on div ".deletable-edge-delete-btn { width: 20px; height: 20px; border: 0px solid #ffff…" at bounding box center [856, 394] width 953 height 618
click at [1151, 564] on div ".deletable-edge-delete-btn { width: 20px; height: 20px; border: 0px solid #ffff…" at bounding box center [856, 394] width 953 height 618
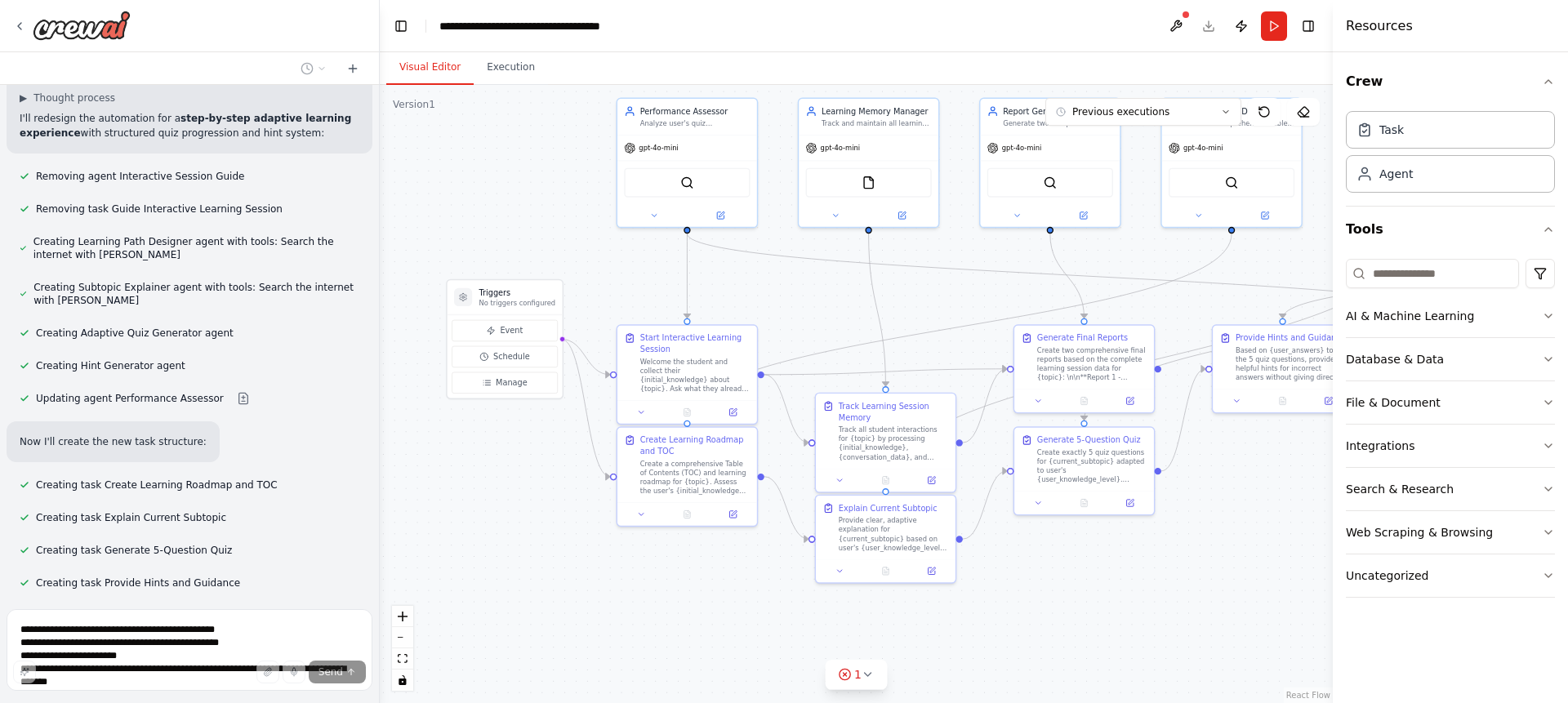
drag, startPoint x: 1037, startPoint y: 572, endPoint x: 1027, endPoint y: 574, distance: 10.2
click at [1028, 574] on div ".deletable-edge-delete-btn { width: 20px; height: 20px; border: 0px solid #ffff…" at bounding box center [856, 394] width 953 height 618
click at [1027, 574] on div ".deletable-edge-delete-btn { width: 20px; height: 20px; border: 0px solid #ffff…" at bounding box center [856, 394] width 953 height 618
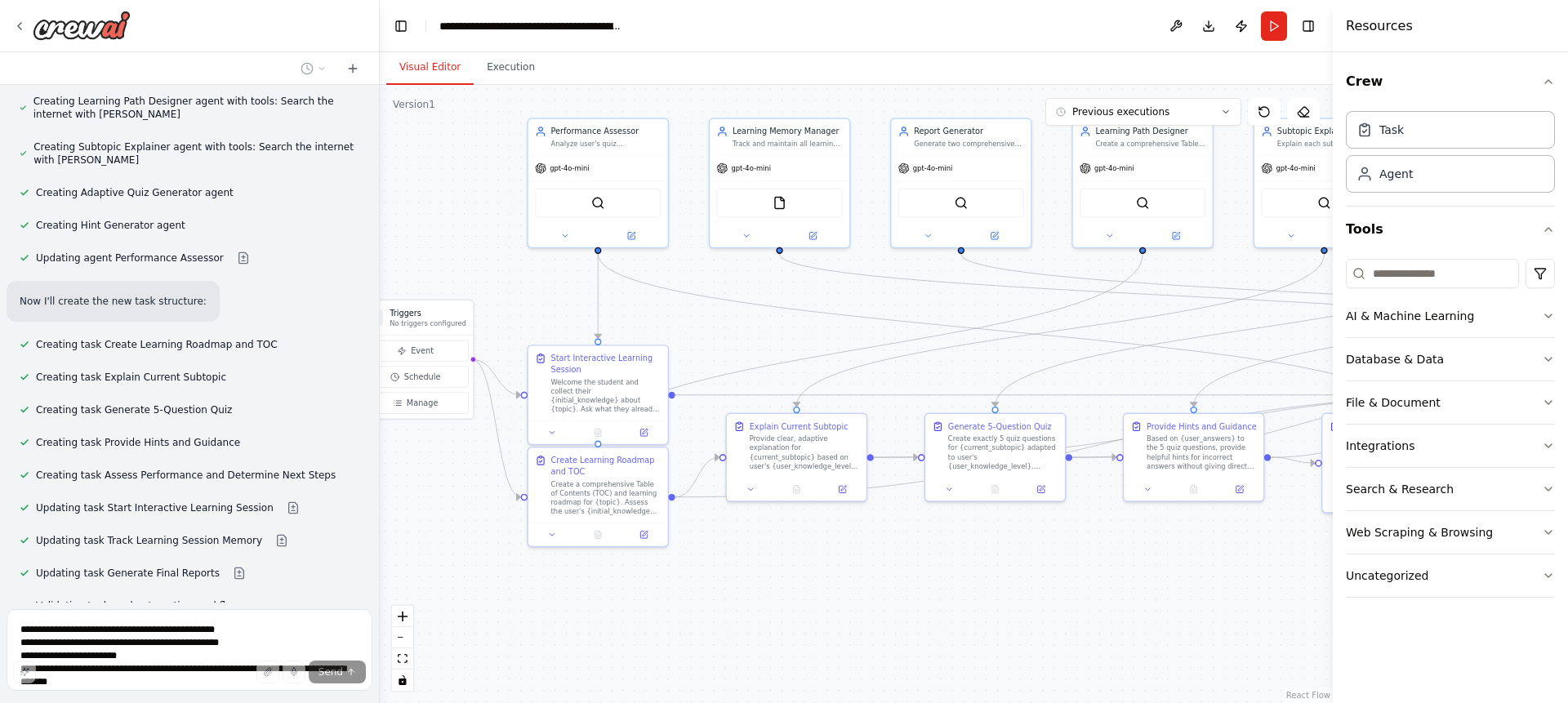
scroll to position [7158, 0]
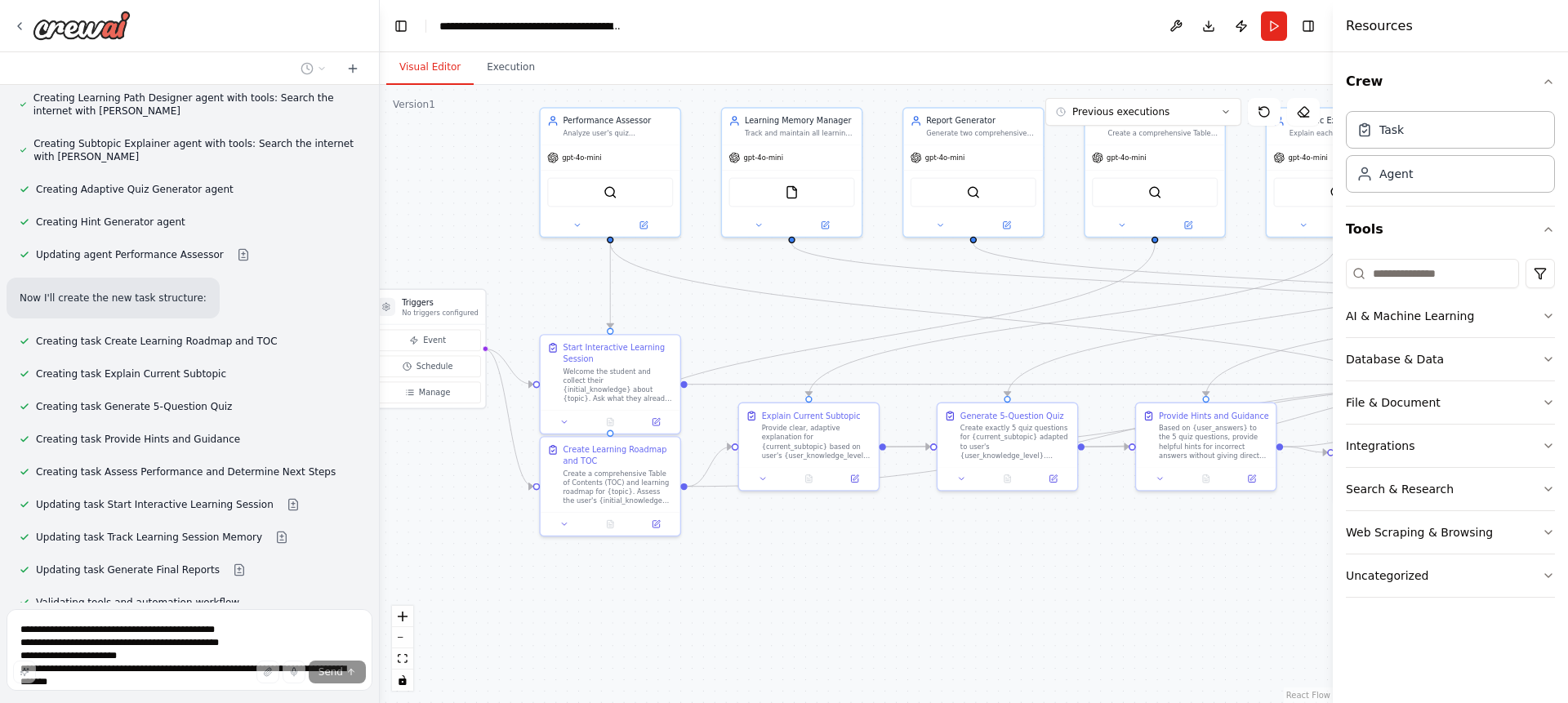
drag, startPoint x: 1027, startPoint y: 574, endPoint x: 945, endPoint y: 582, distance: 82.4
click at [945, 582] on div ".deletable-edge-delete-btn { width: 20px; height: 20px; border: 0px solid #ffff…" at bounding box center [856, 394] width 953 height 618
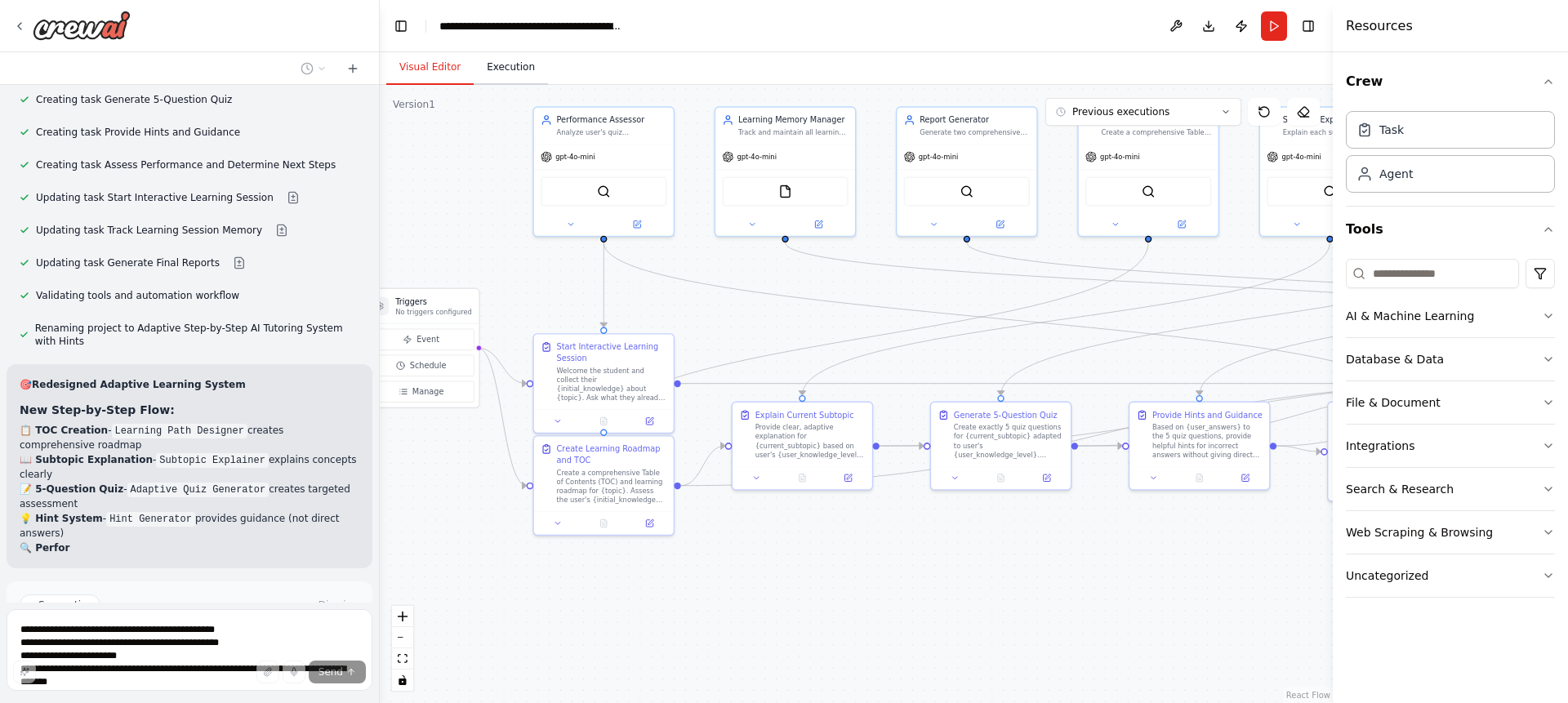
scroll to position [7494, 0]
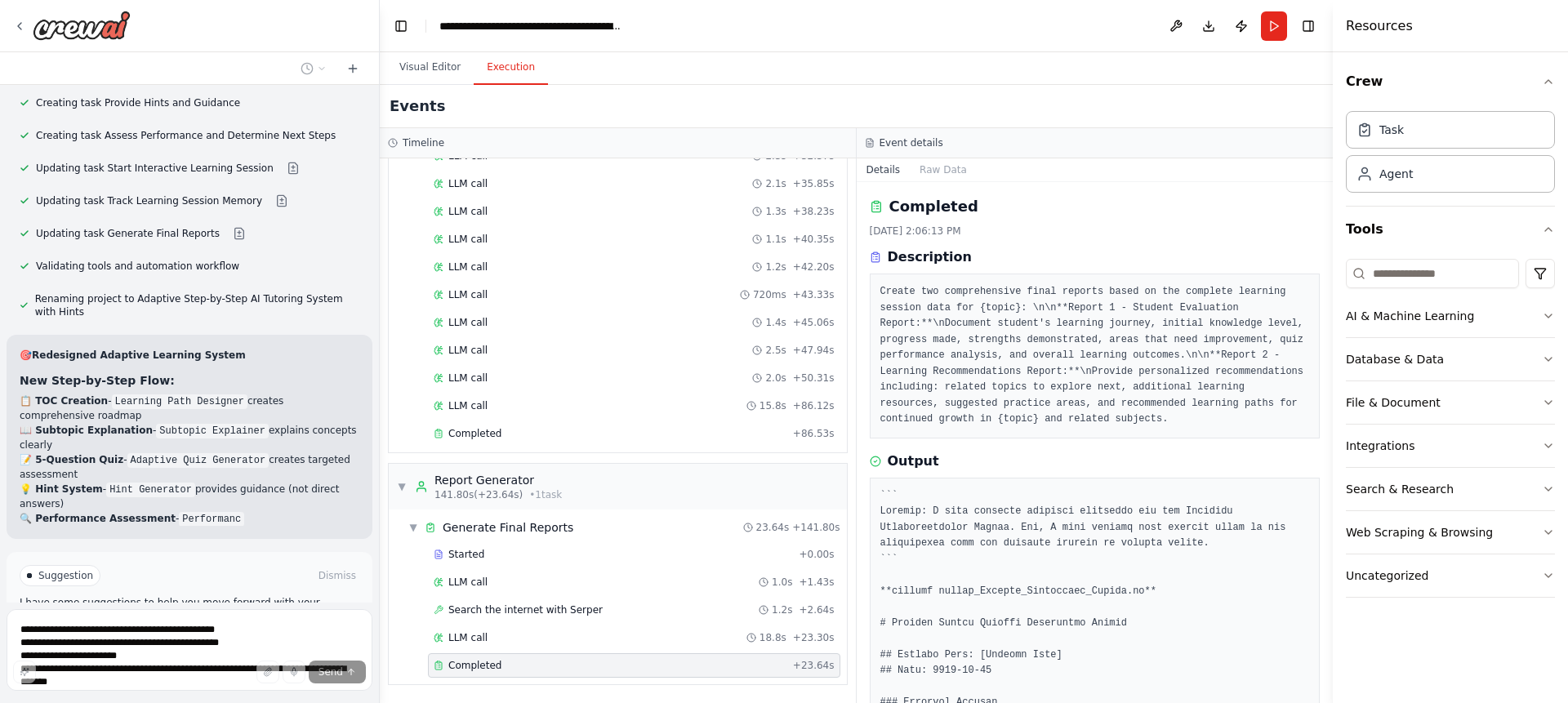
click at [521, 75] on button "Execution" at bounding box center [511, 68] width 74 height 34
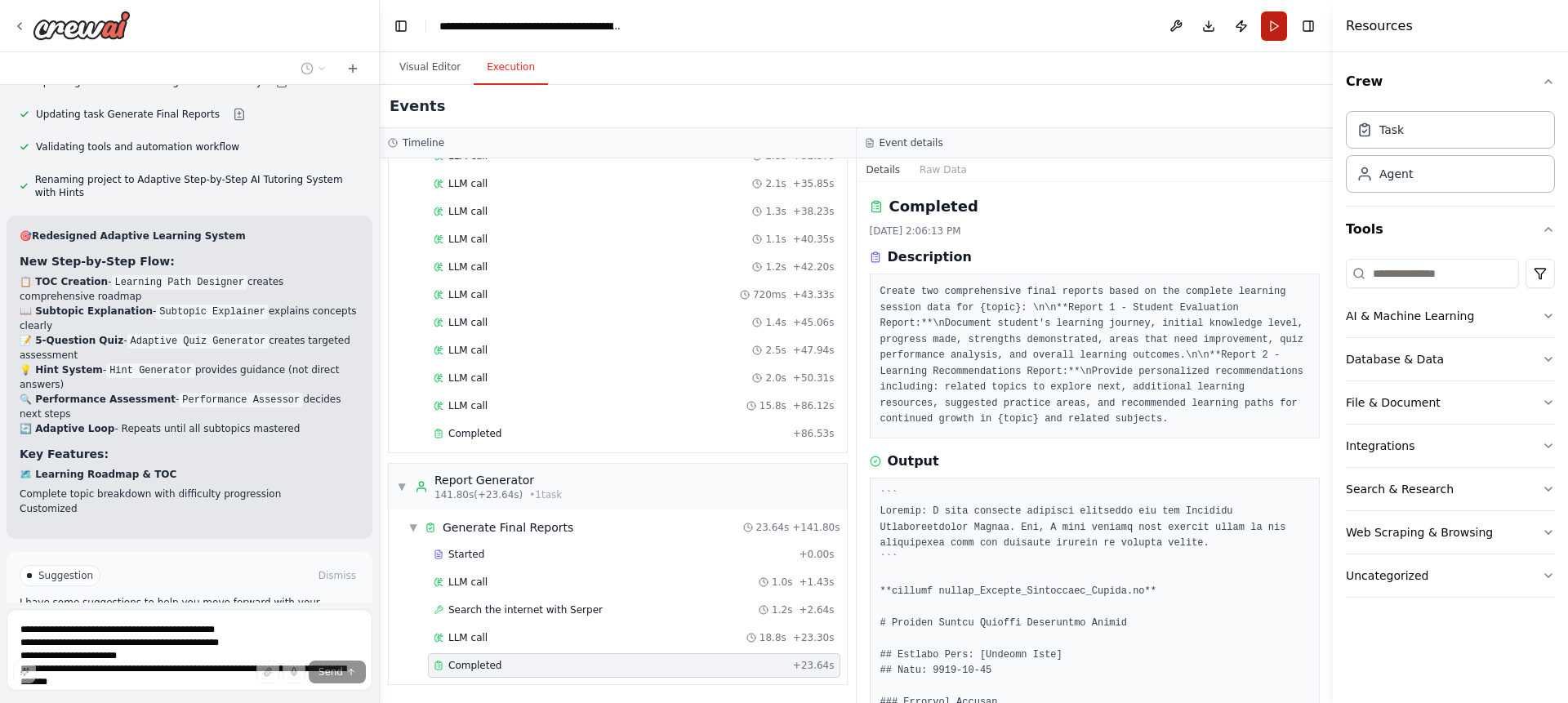
click at [1269, 21] on button "Run" at bounding box center [1274, 26] width 26 height 29
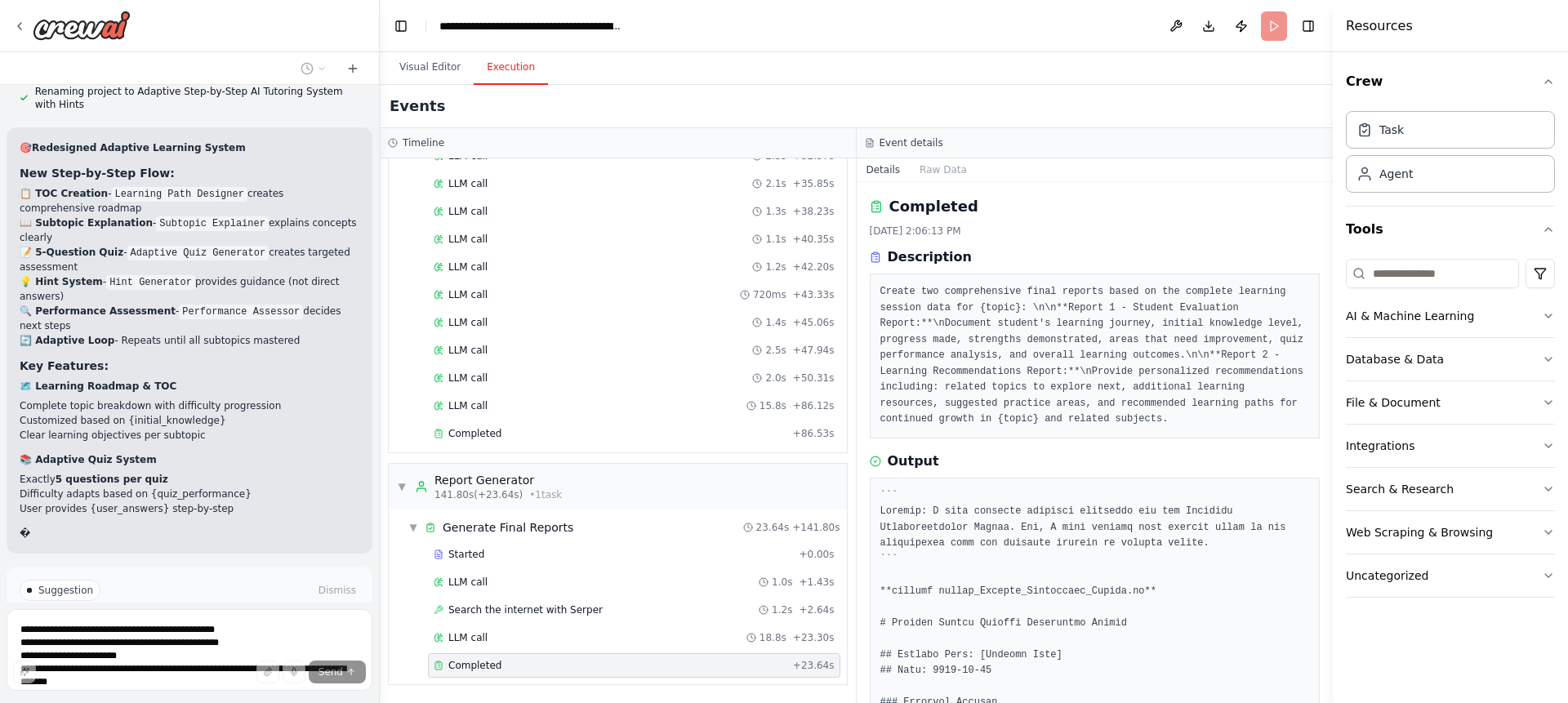
scroll to position [993, 0]
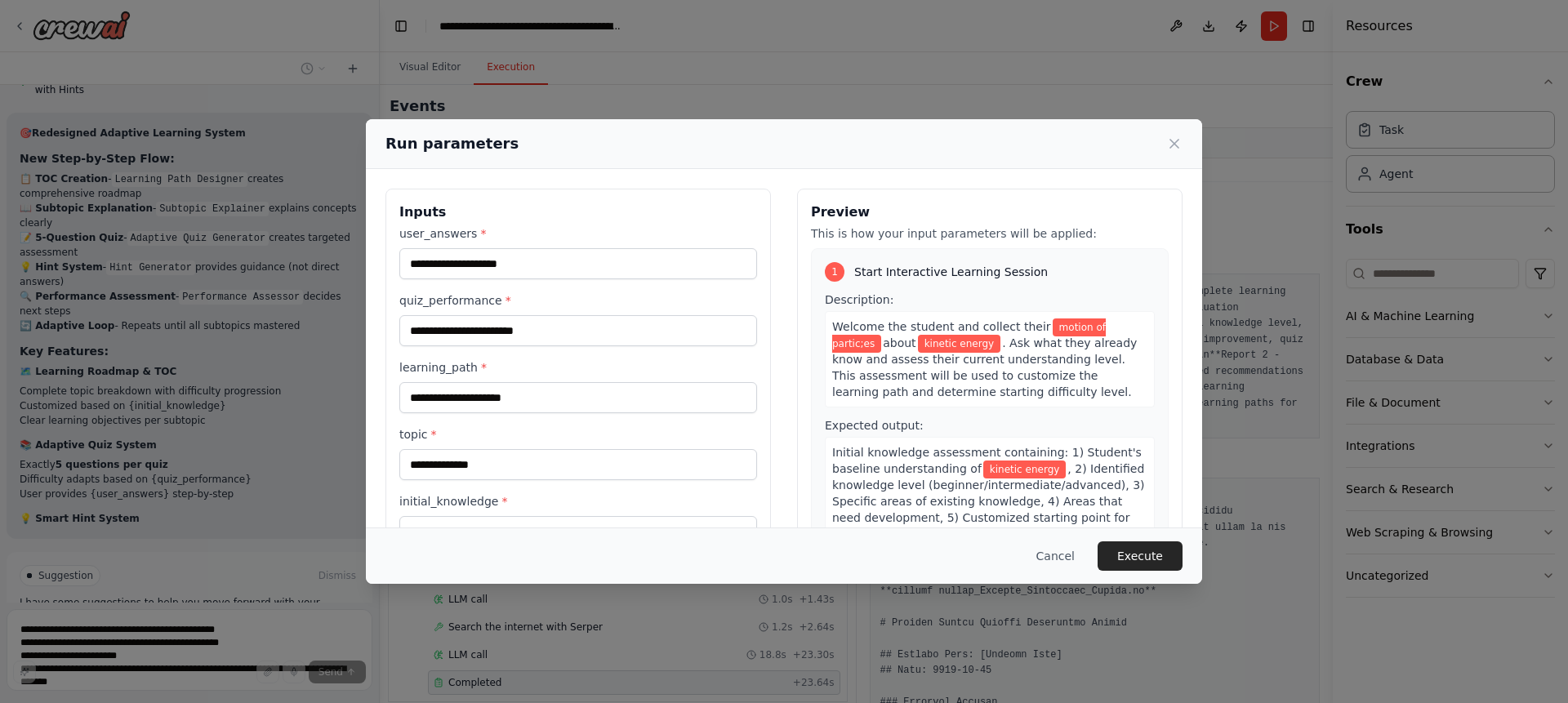
drag, startPoint x: 838, startPoint y: 348, endPoint x: 850, endPoint y: 172, distance: 176.4
click at [850, 184] on body "help me create a crew use case as below Student Support AI Tutor / Mentor Agent…" at bounding box center [784, 351] width 1568 height 703
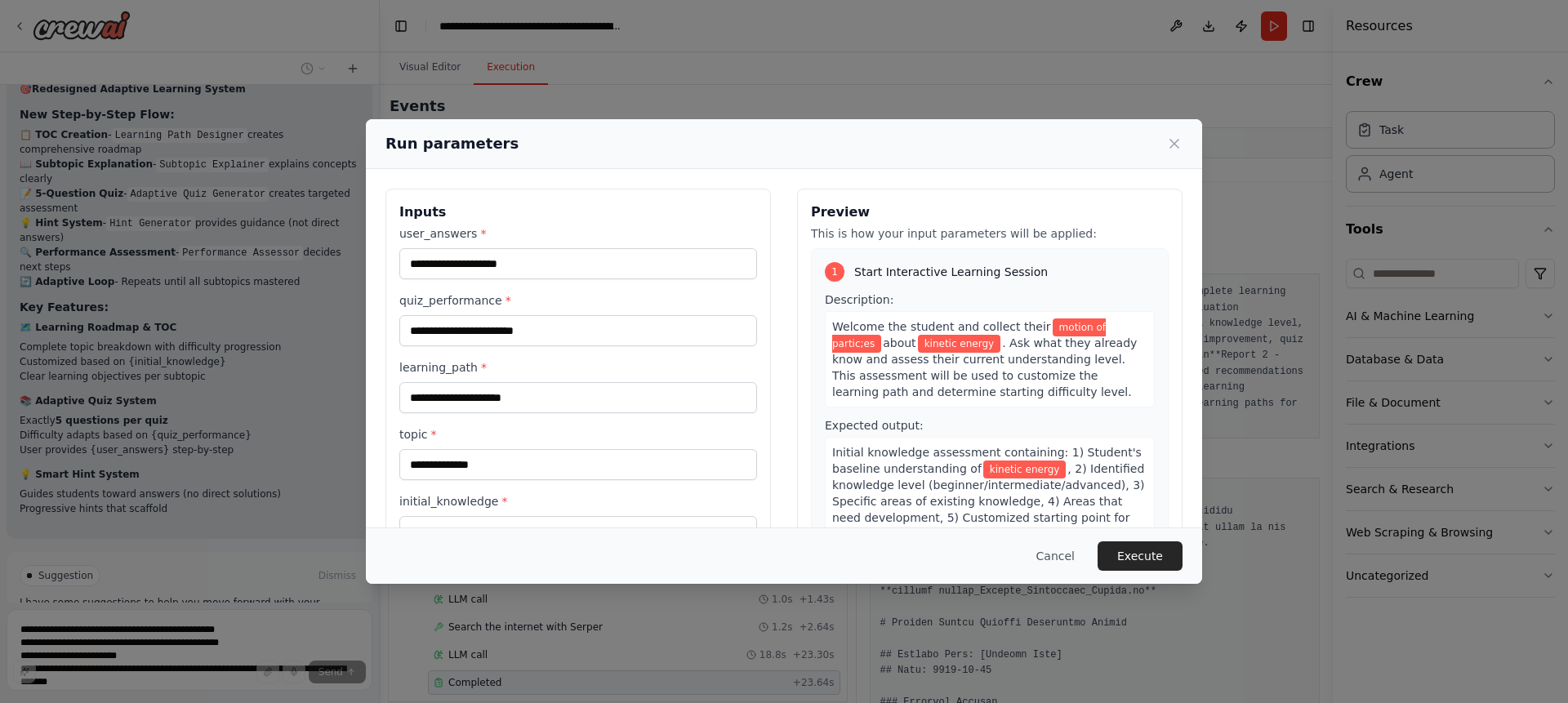
click at [739, 239] on label "user_answers *" at bounding box center [578, 233] width 358 height 16
click at [739, 248] on input "user_answers *" at bounding box center [578, 263] width 358 height 31
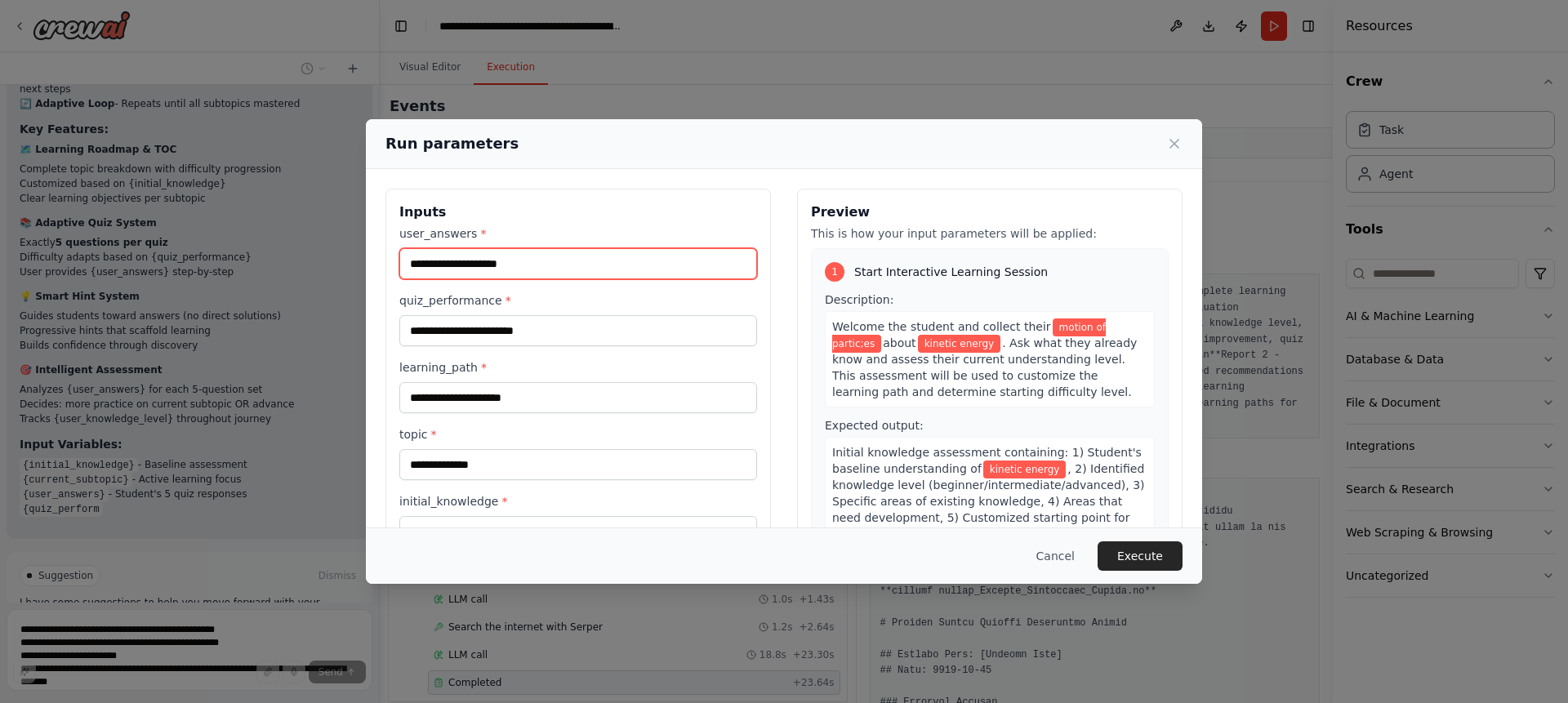
click at [483, 265] on input "user_answers *" at bounding box center [578, 263] width 358 height 31
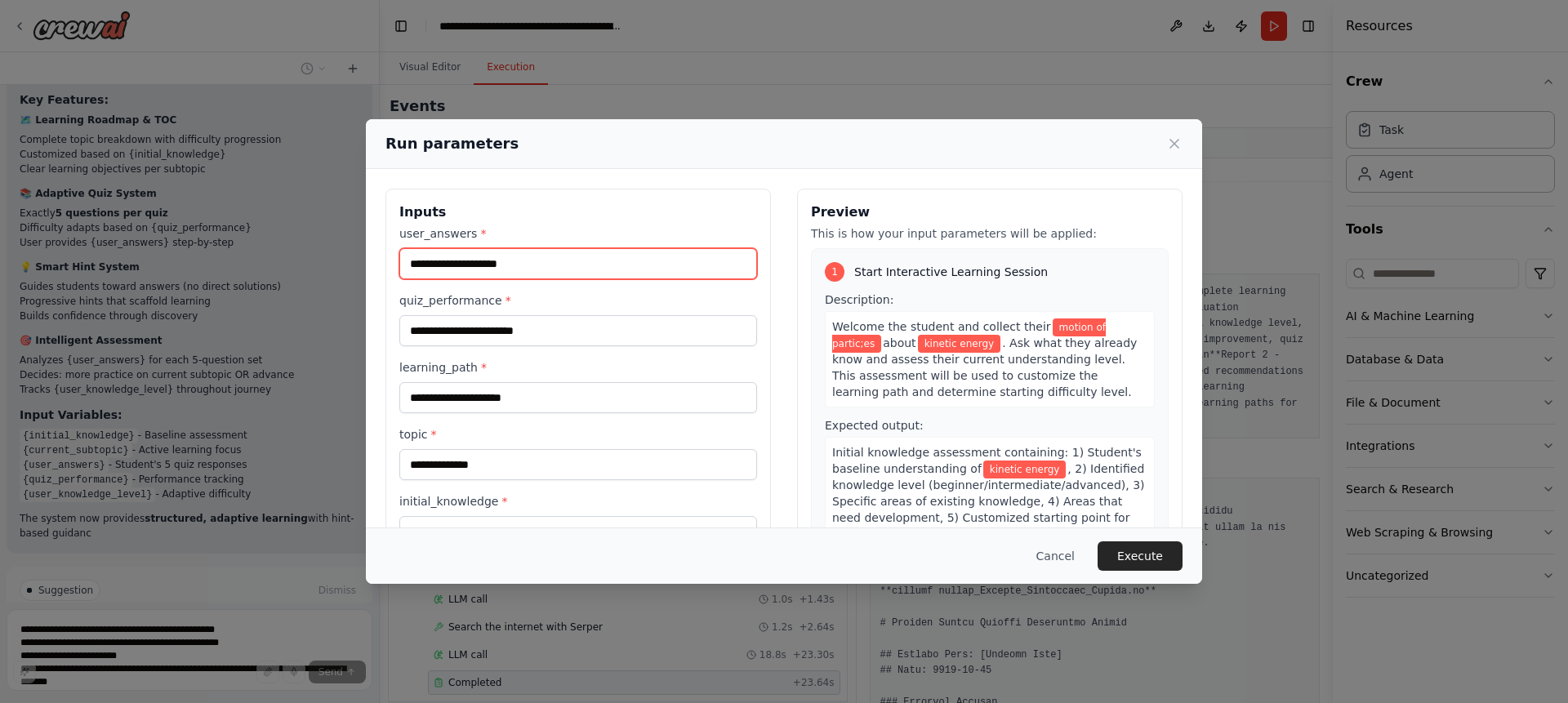
scroll to position [7982, 0]
click at [491, 267] on input "user_answers *" at bounding box center [578, 263] width 358 height 31
type input "*****"
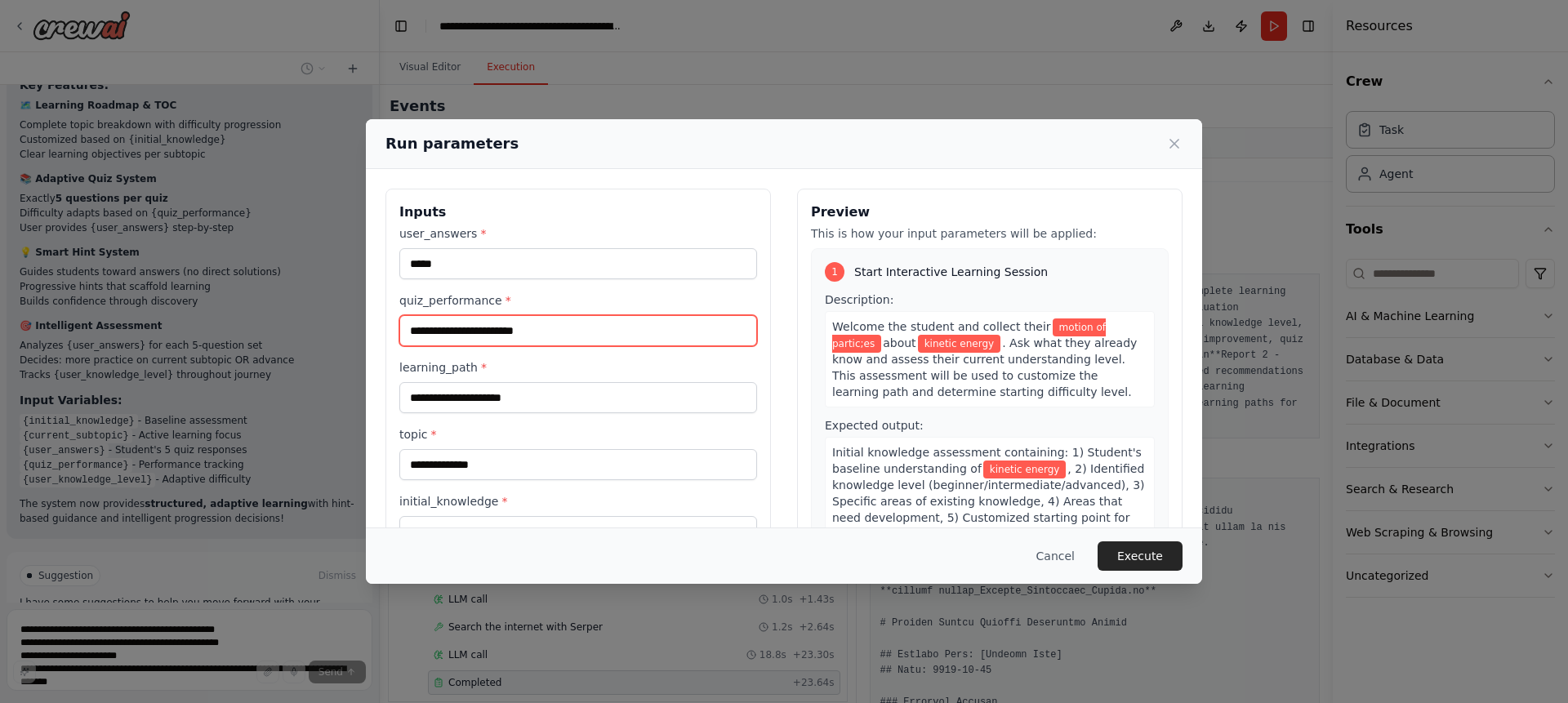
click at [524, 321] on input "quiz_performance *" at bounding box center [578, 330] width 358 height 31
type input "*********"
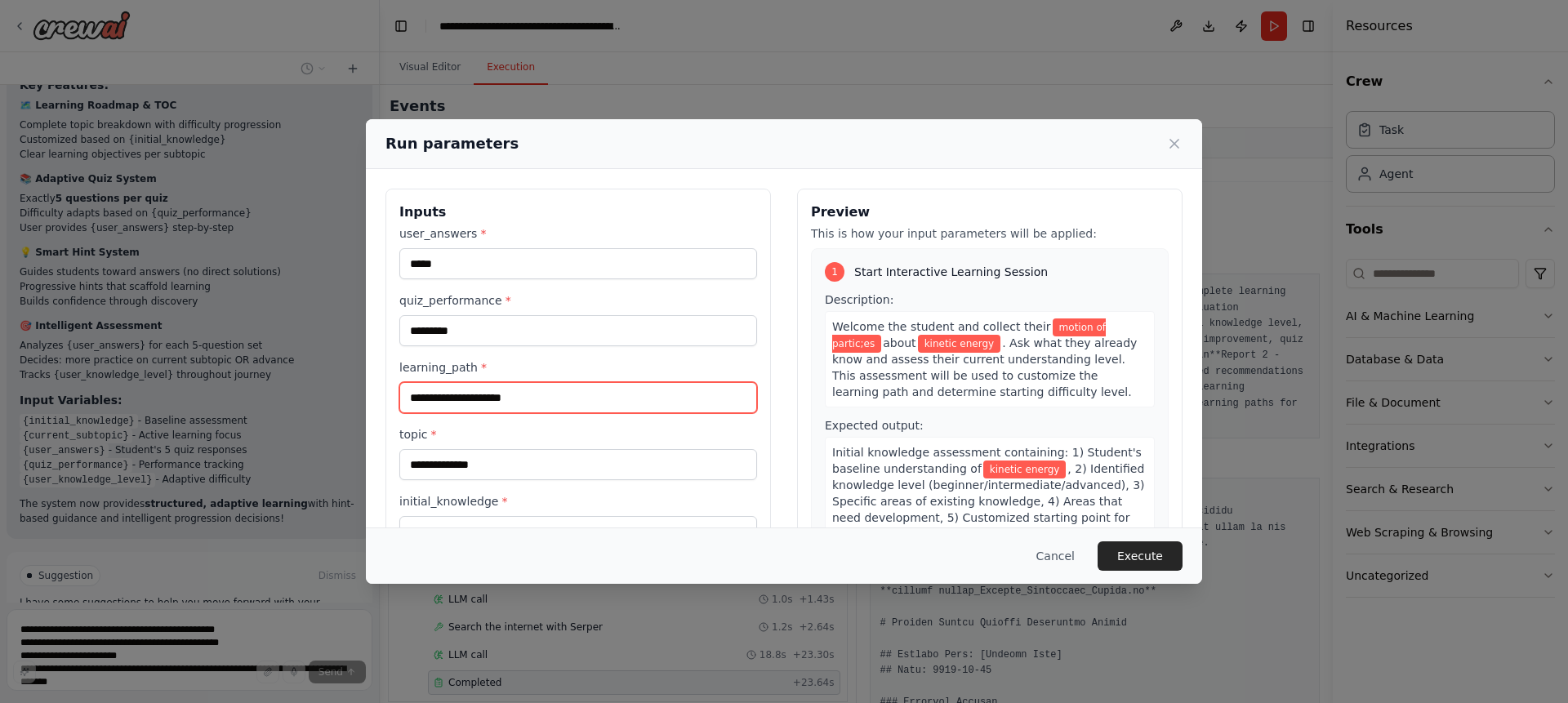
click at [556, 404] on input "learning_path *" at bounding box center [578, 397] width 358 height 31
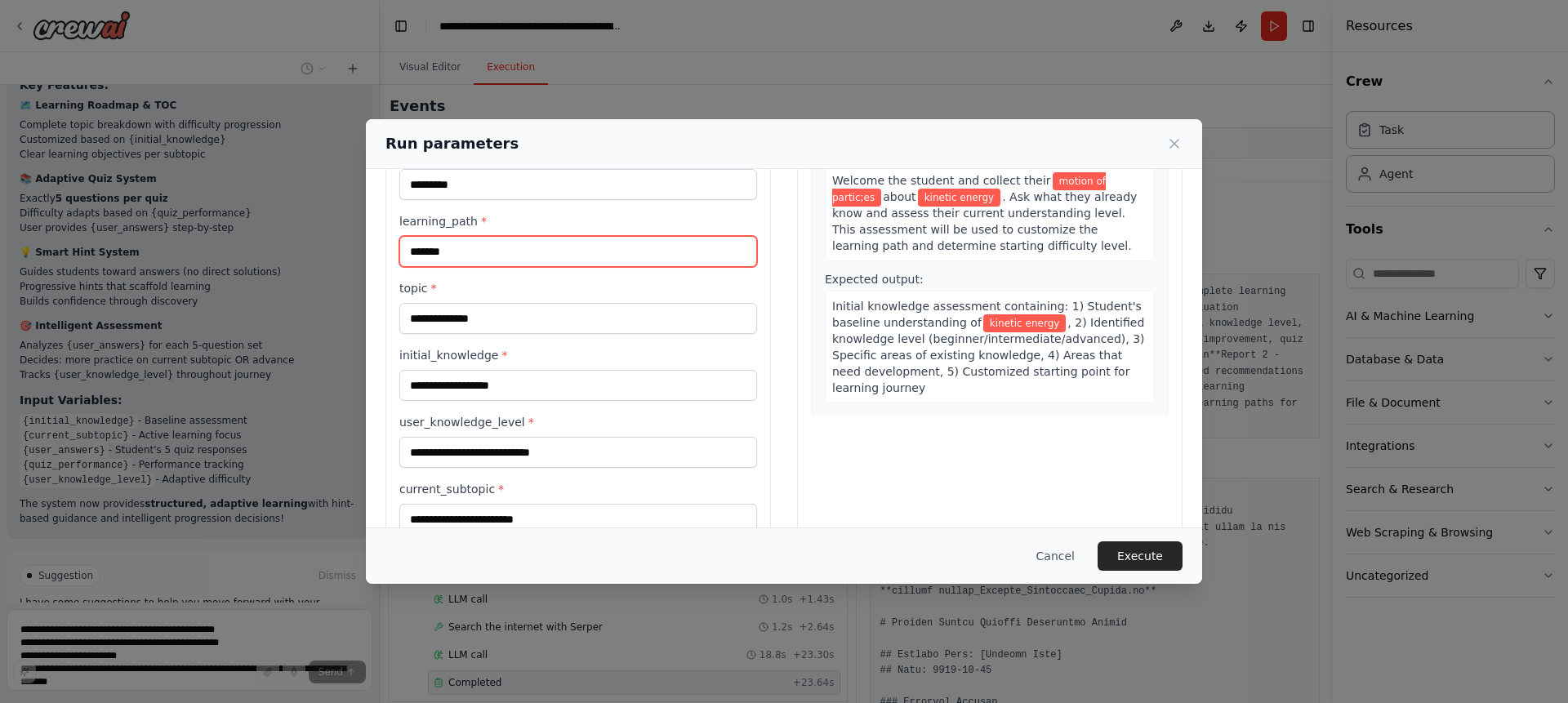
scroll to position [0, 0]
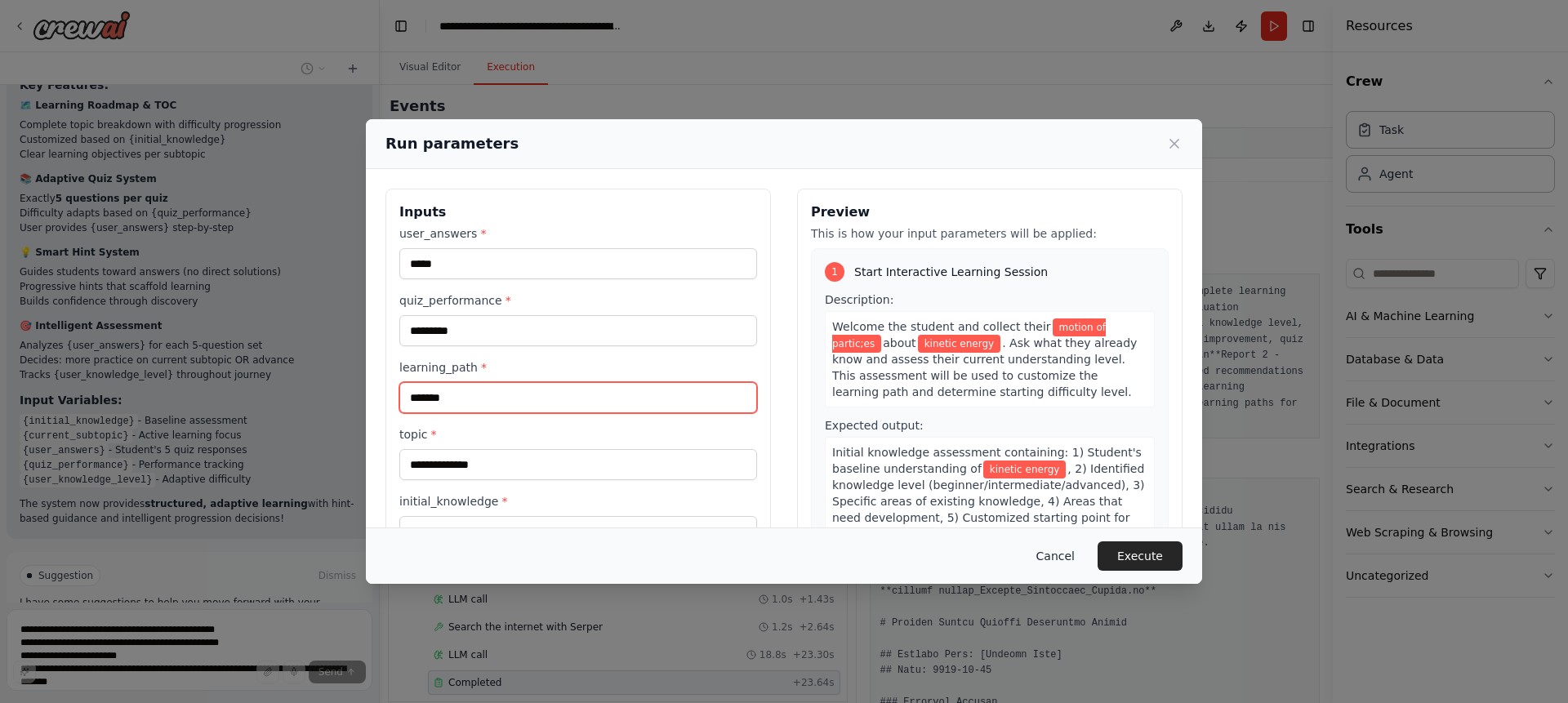
type input "*******"
click at [1069, 558] on button "Cancel" at bounding box center [1055, 556] width 64 height 29
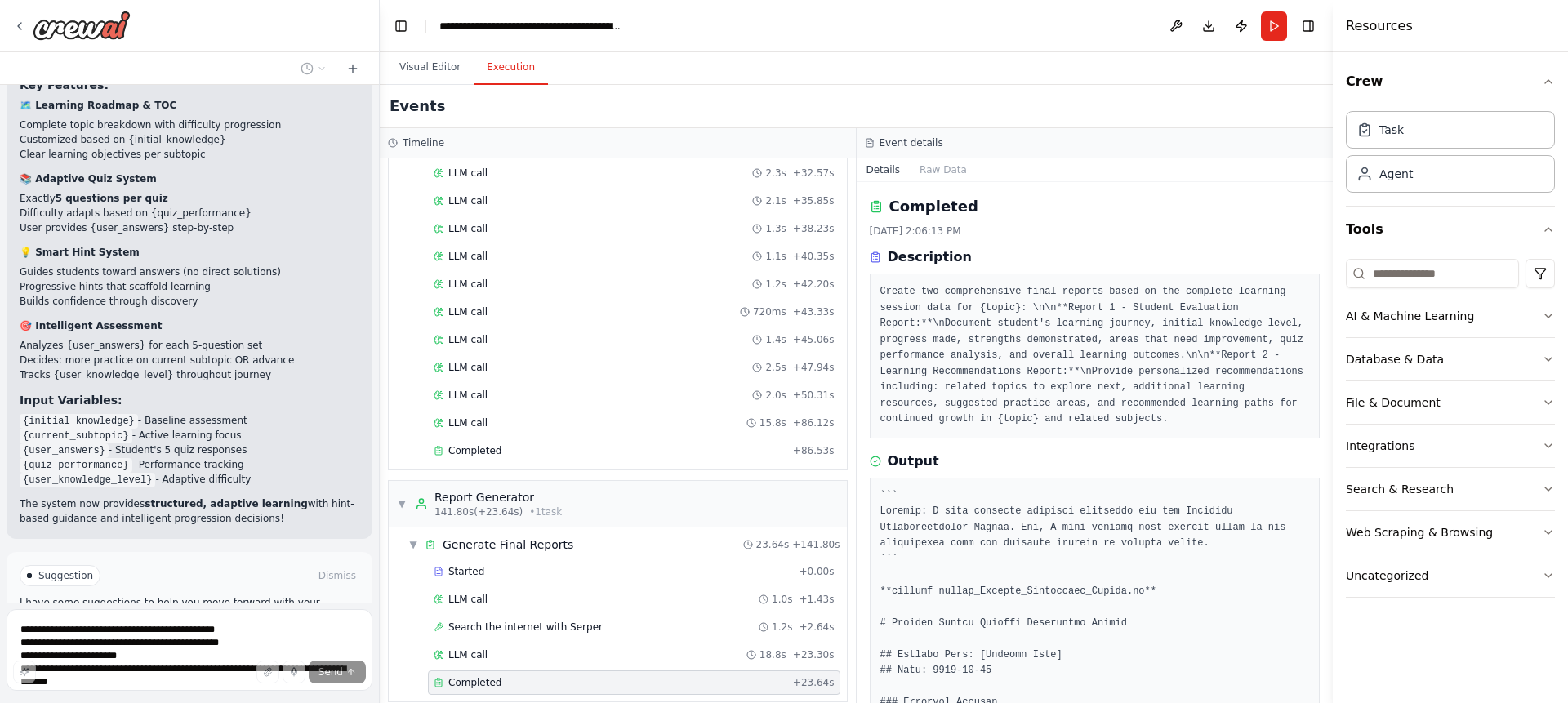
click at [354, 697] on button "Stop" at bounding box center [350, 708] width 37 height 24
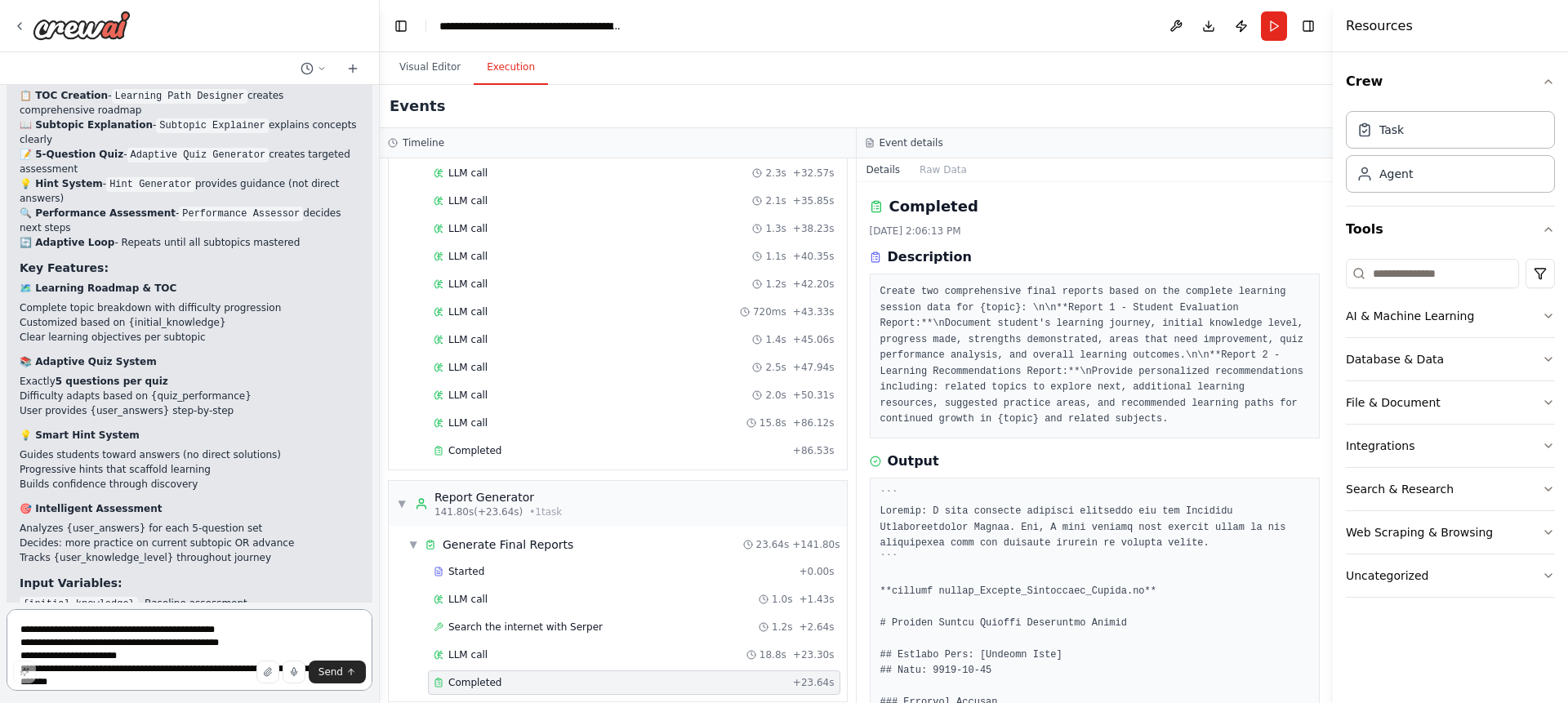
click at [120, 636] on textarea "**********" at bounding box center [189, 650] width 366 height 81
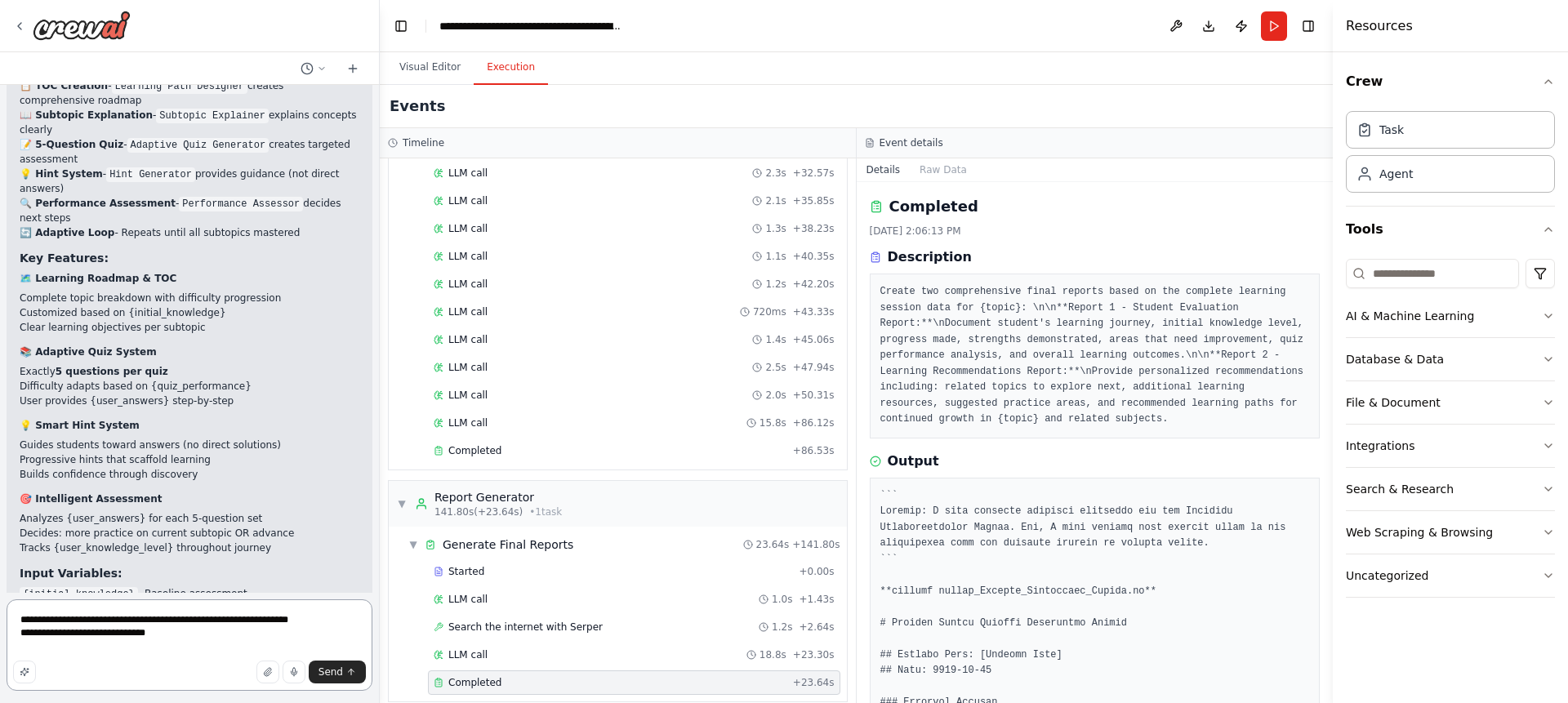
click at [110, 659] on textarea "**********" at bounding box center [189, 644] width 366 height 91
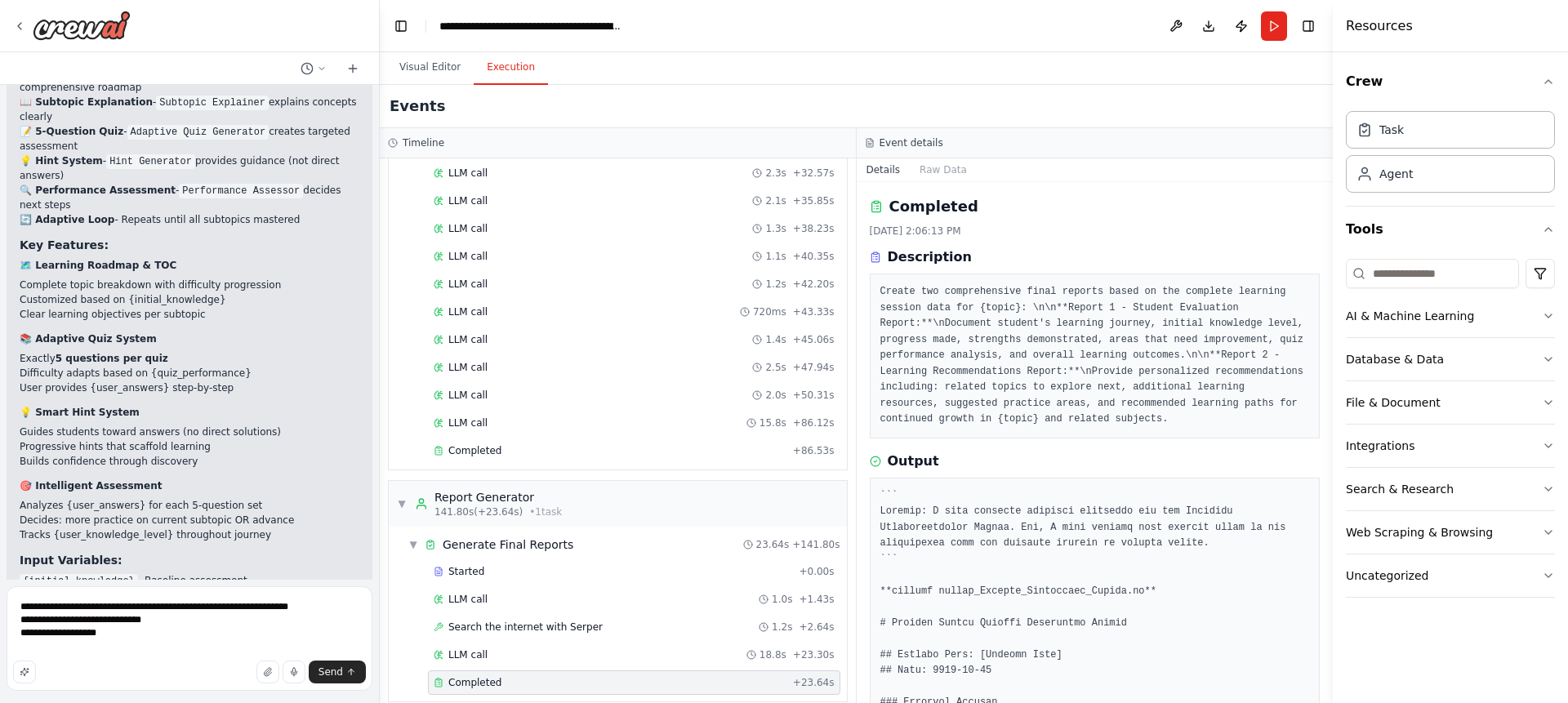
click at [28, 574] on code "{initial_knowledge}" at bounding box center [79, 581] width 119 height 14
drag, startPoint x: 82, startPoint y: 445, endPoint x: 127, endPoint y: 443, distance: 45.0
click at [127, 574] on code "{initial_knowledge}" at bounding box center [79, 581] width 119 height 14
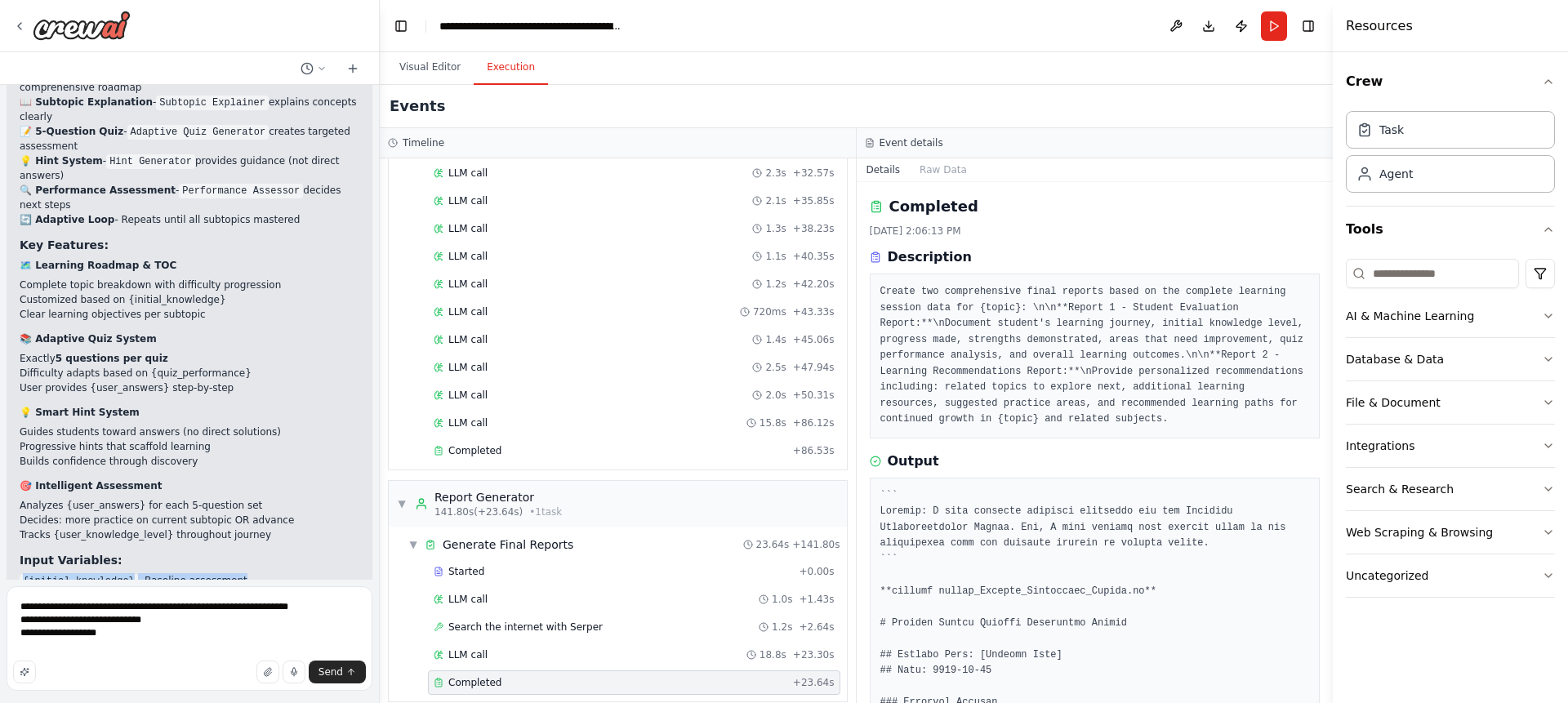
click at [127, 574] on code "{initial_knowledge}" at bounding box center [79, 581] width 119 height 14
click at [78, 648] on textarea "**********" at bounding box center [189, 638] width 366 height 104
paste textarea "**********"
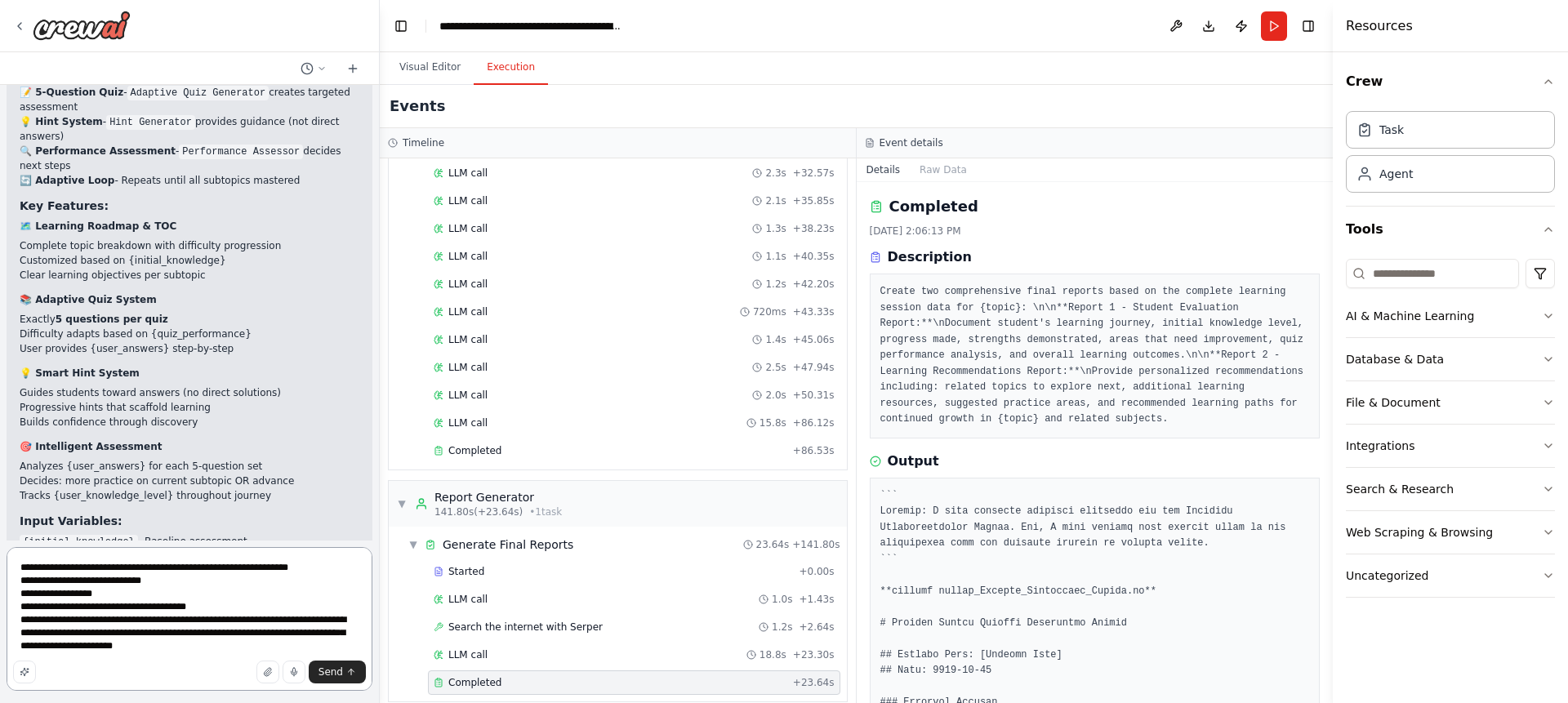
scroll to position [7874, 0]
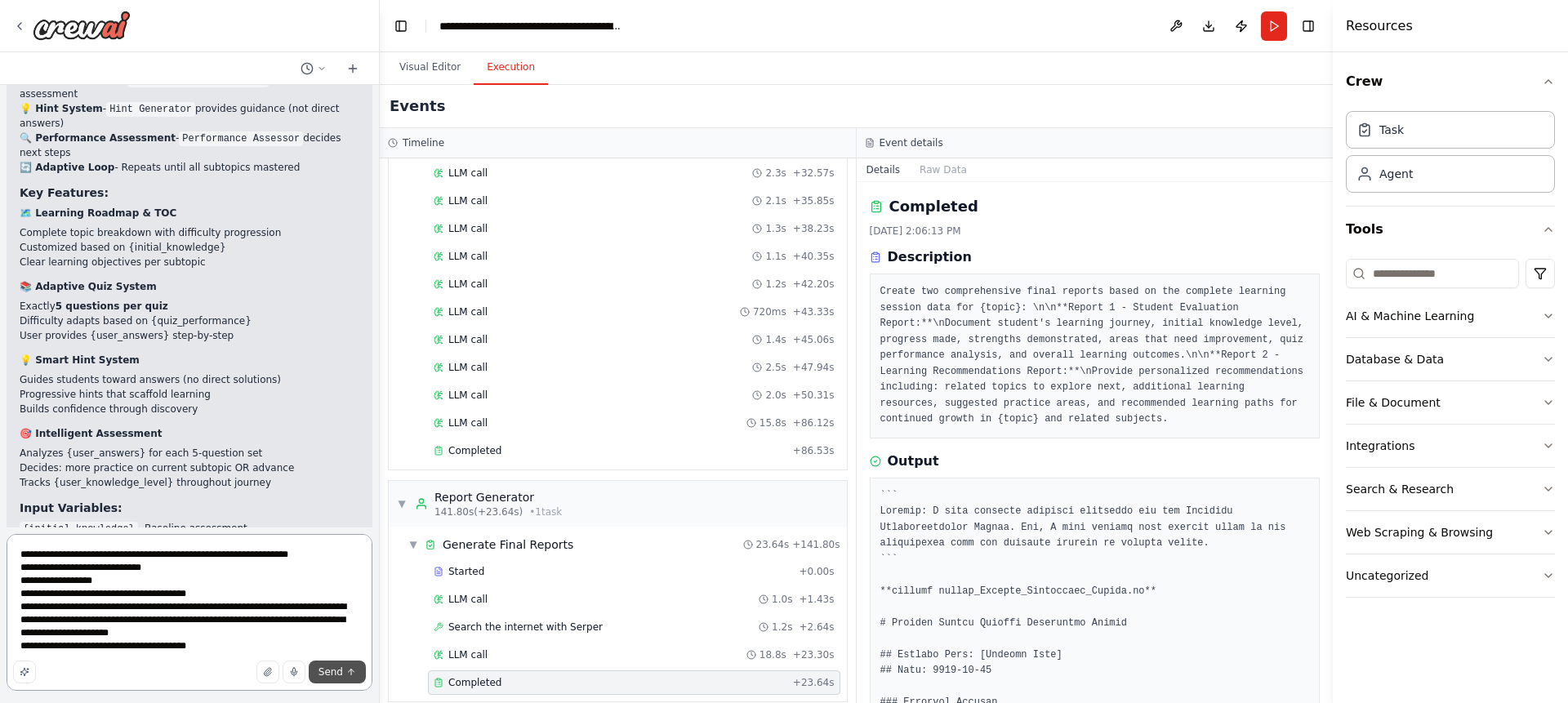
type textarea "**********"
click at [329, 673] on span "Send" at bounding box center [330, 671] width 24 height 13
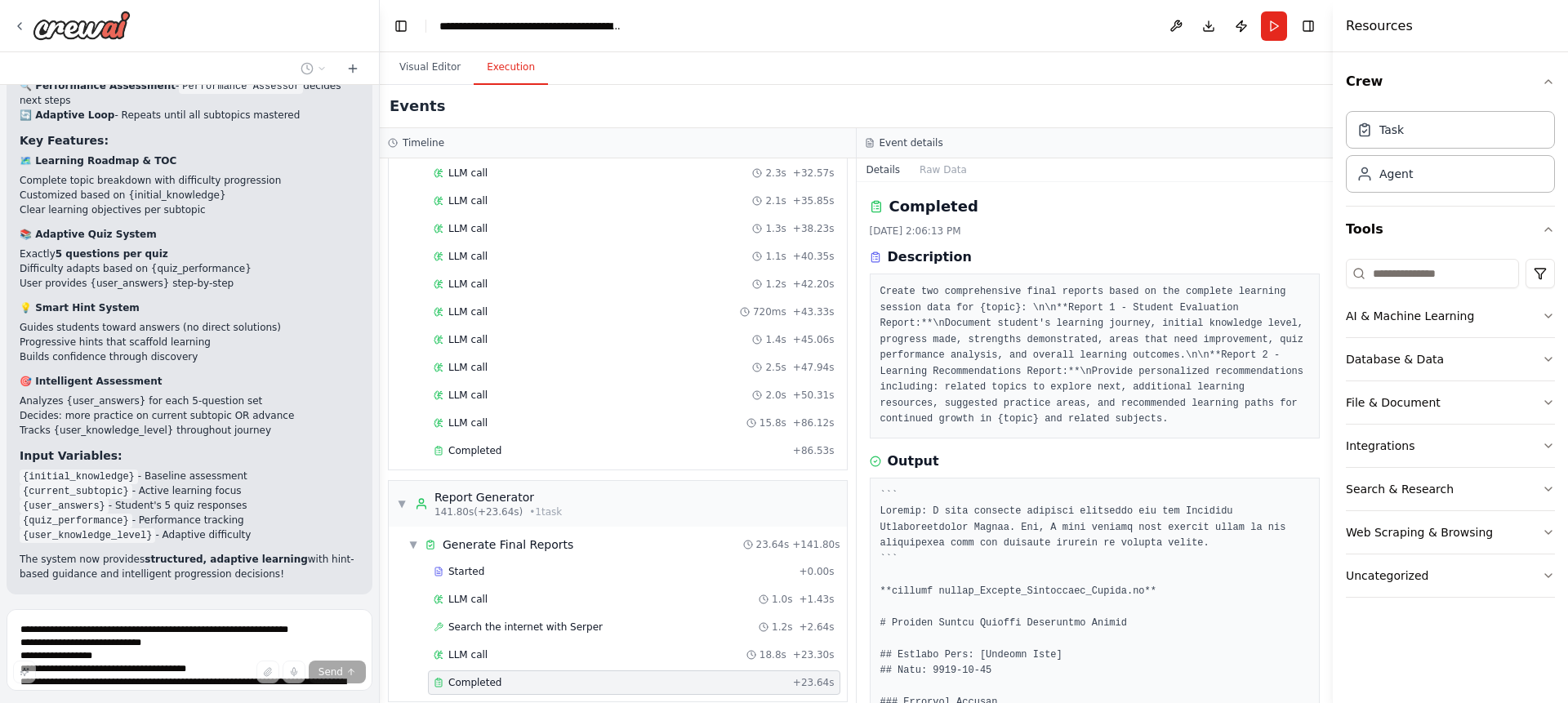
scroll to position [8016, 0]
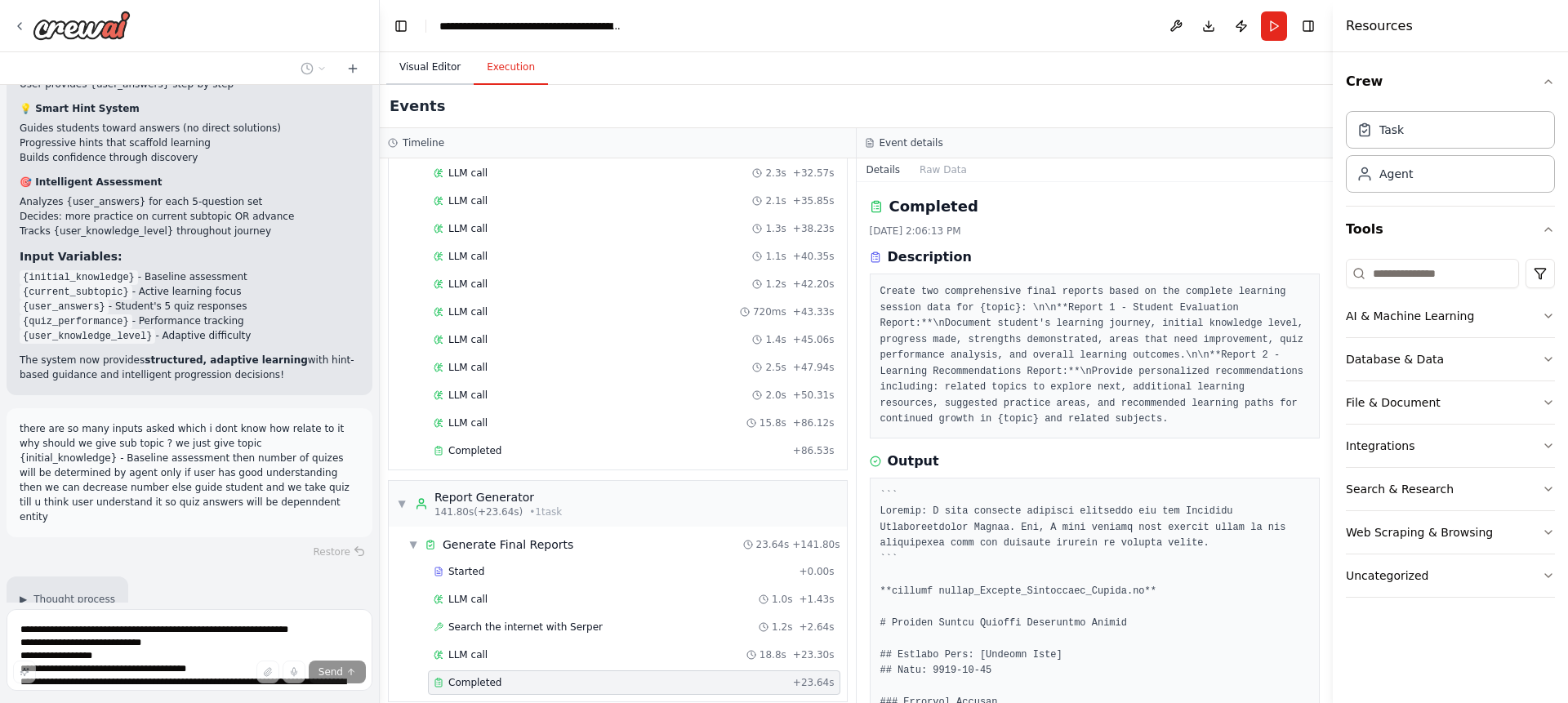
click at [432, 64] on button "Visual Editor" at bounding box center [430, 68] width 88 height 34
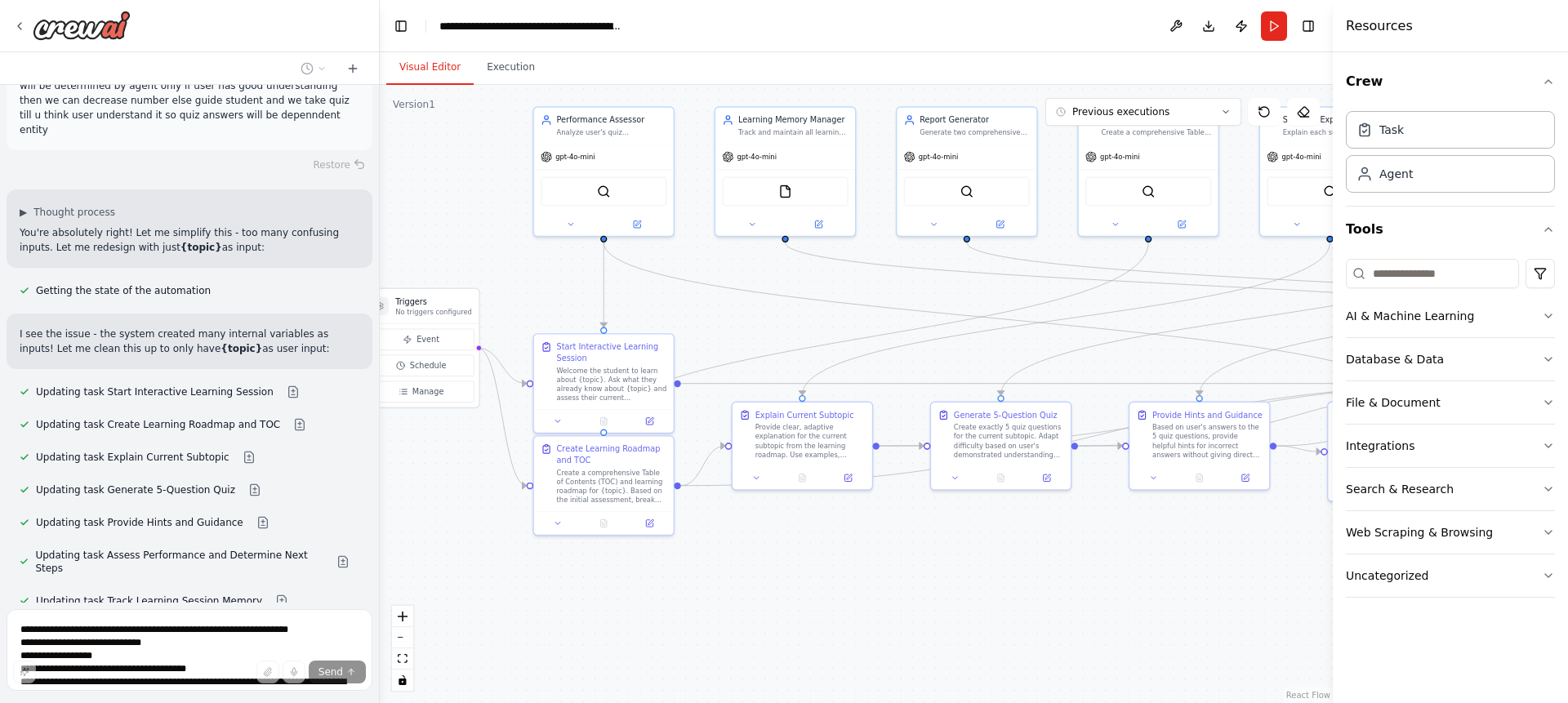
scroll to position [8973, 0]
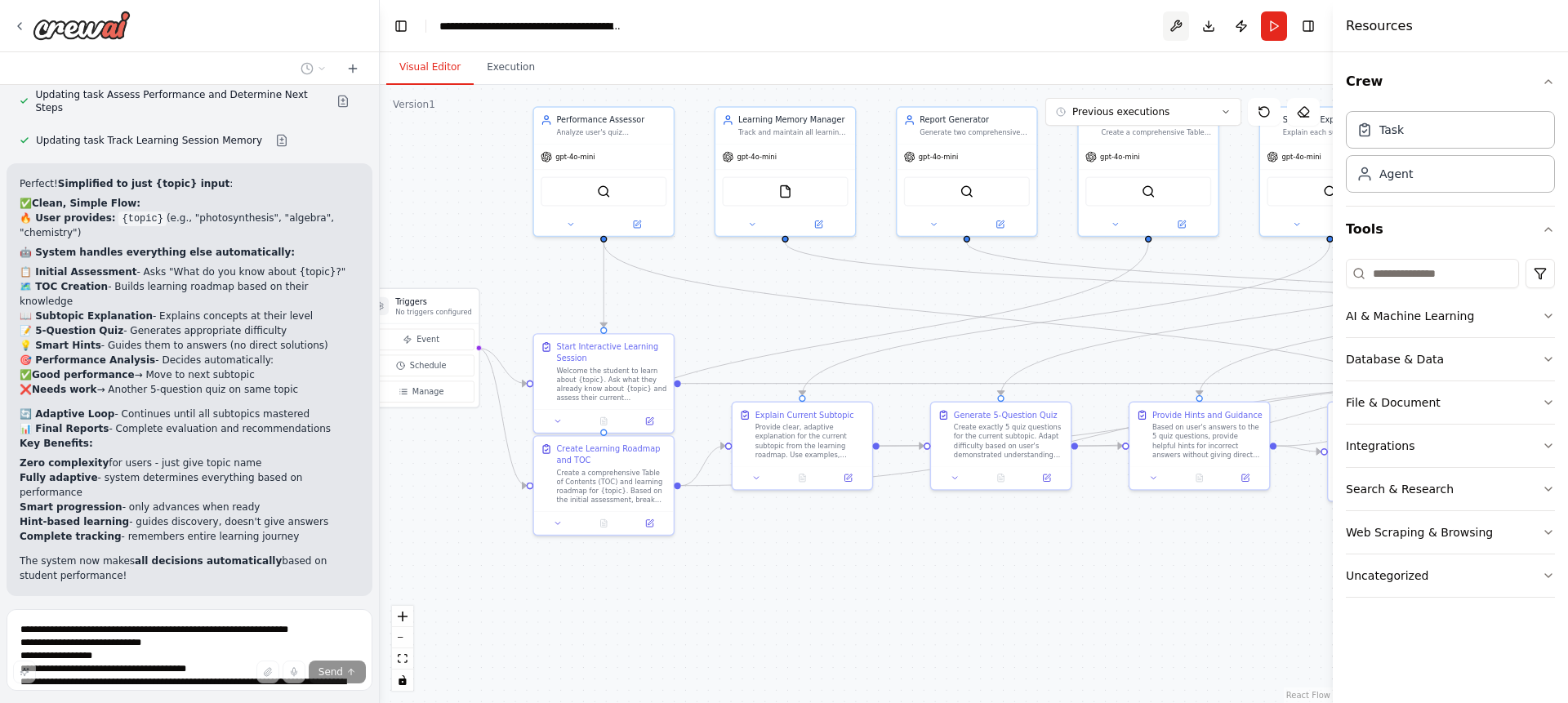
click at [1170, 27] on button at bounding box center [1175, 26] width 26 height 29
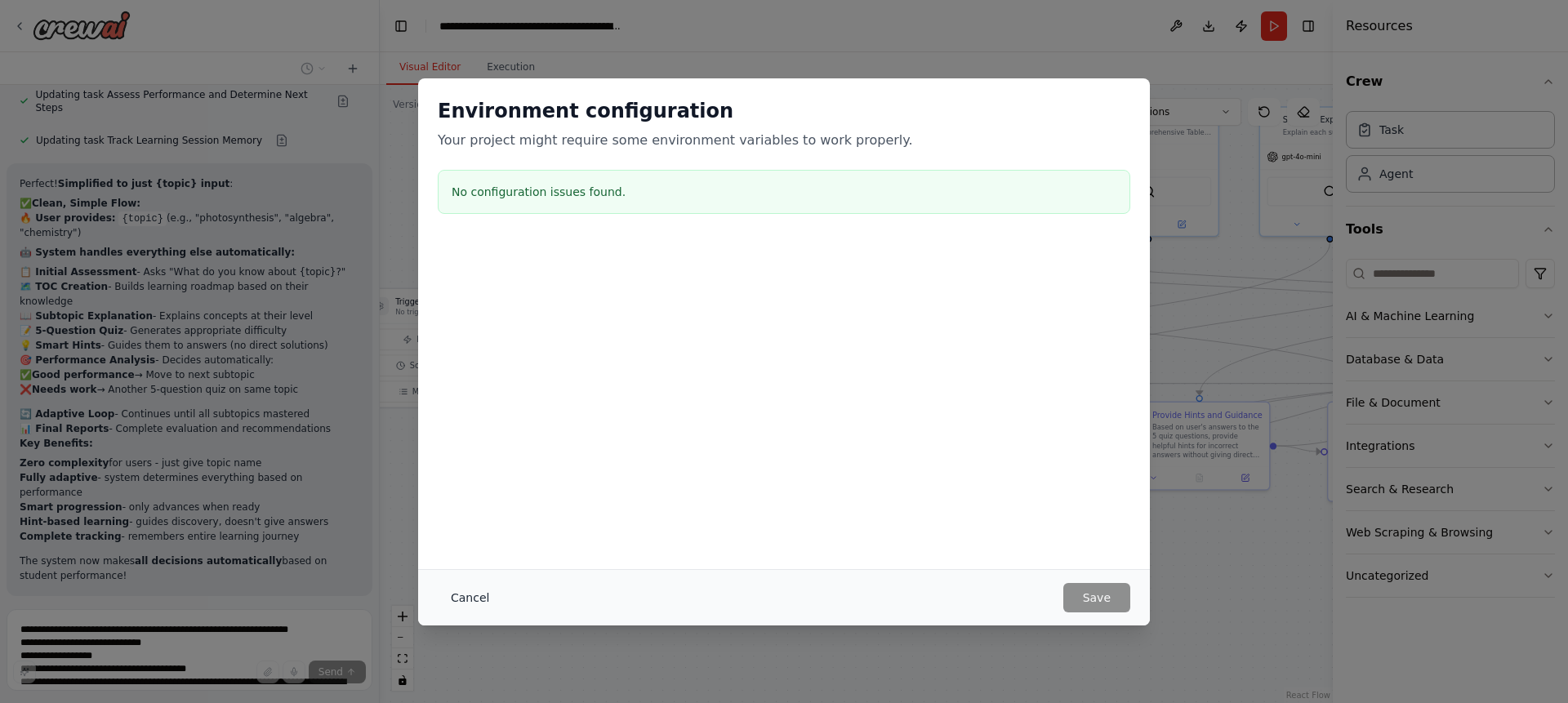
click at [452, 599] on button "Cancel" at bounding box center [469, 597] width 64 height 29
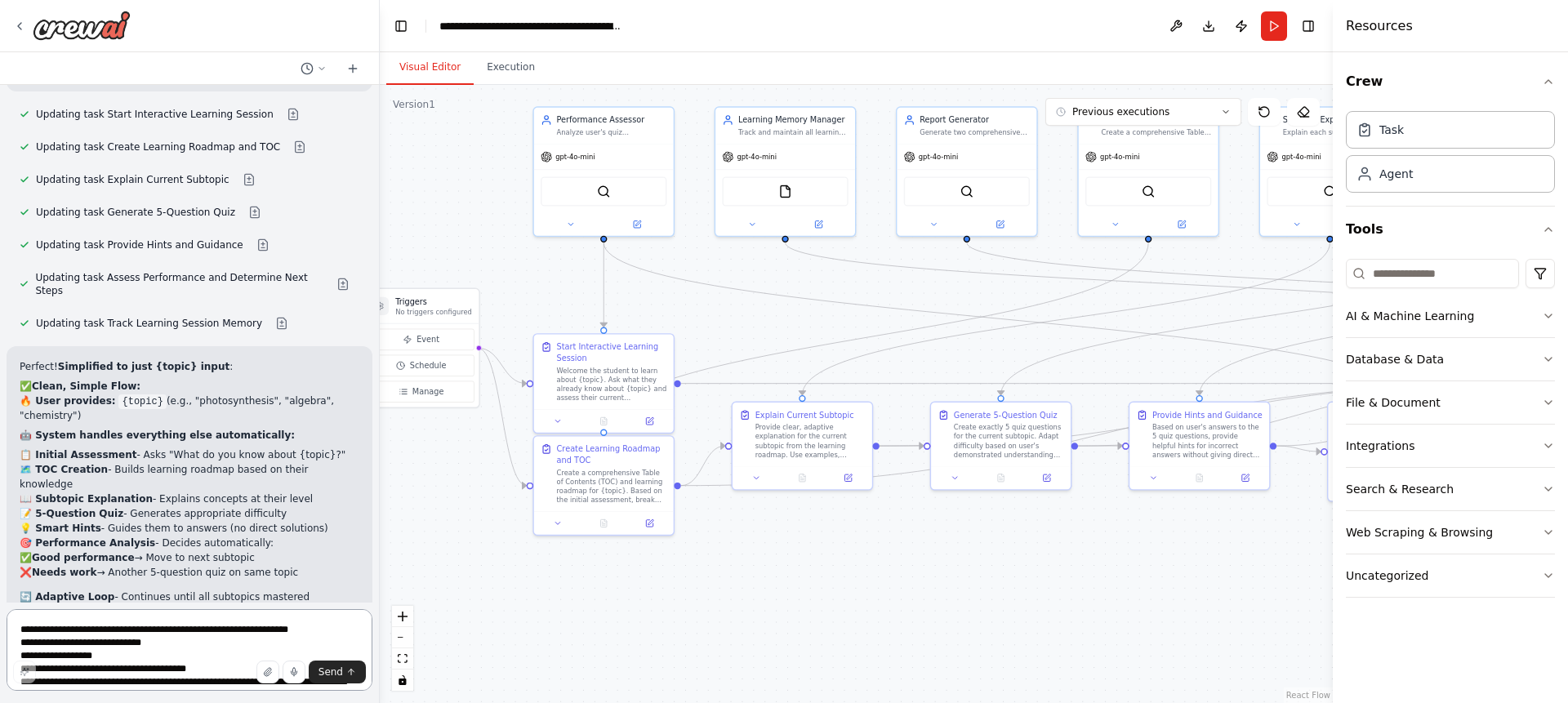
click at [169, 639] on textarea "**********" at bounding box center [189, 650] width 366 height 81
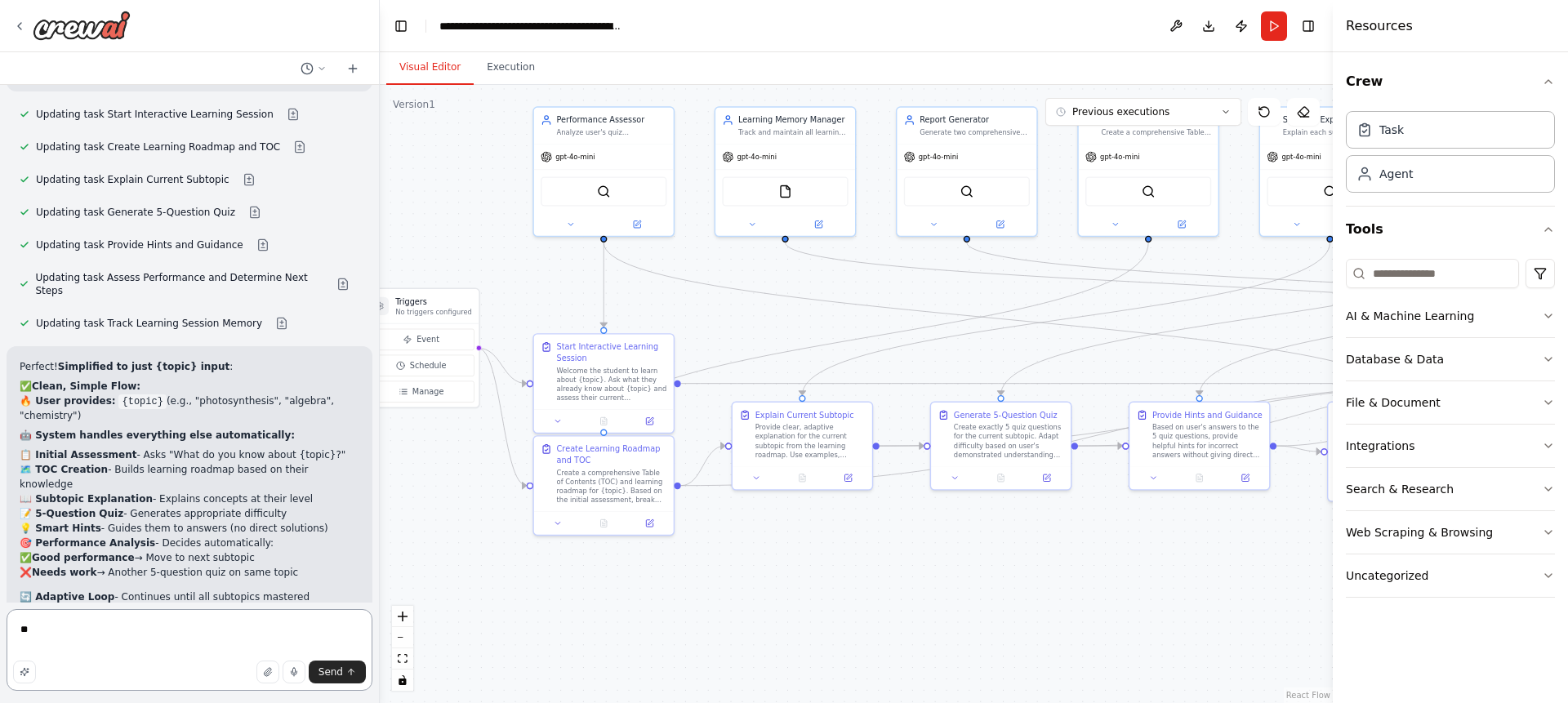
type textarea "*"
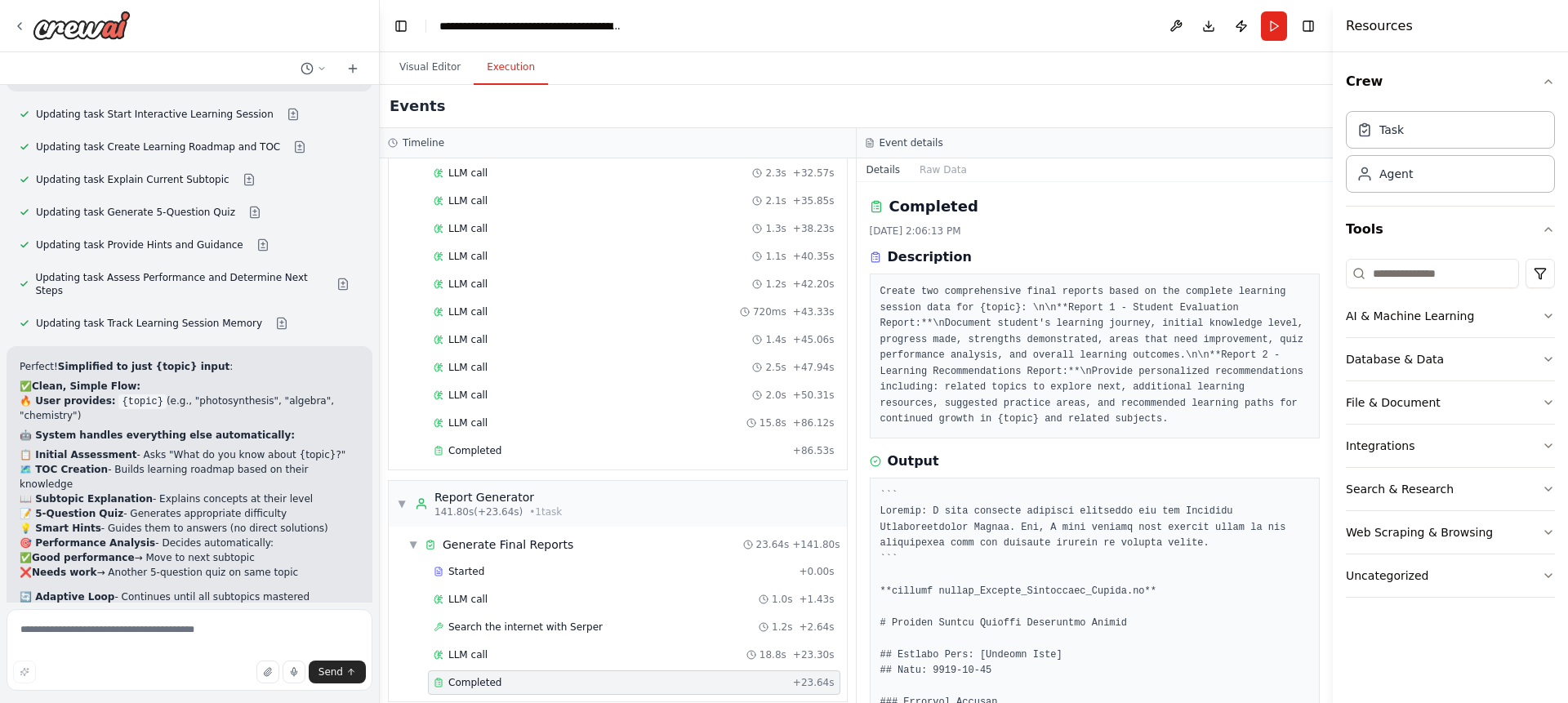
click at [510, 65] on button "Execution" at bounding box center [511, 68] width 74 height 34
click at [1269, 25] on button "Run" at bounding box center [1274, 26] width 26 height 29
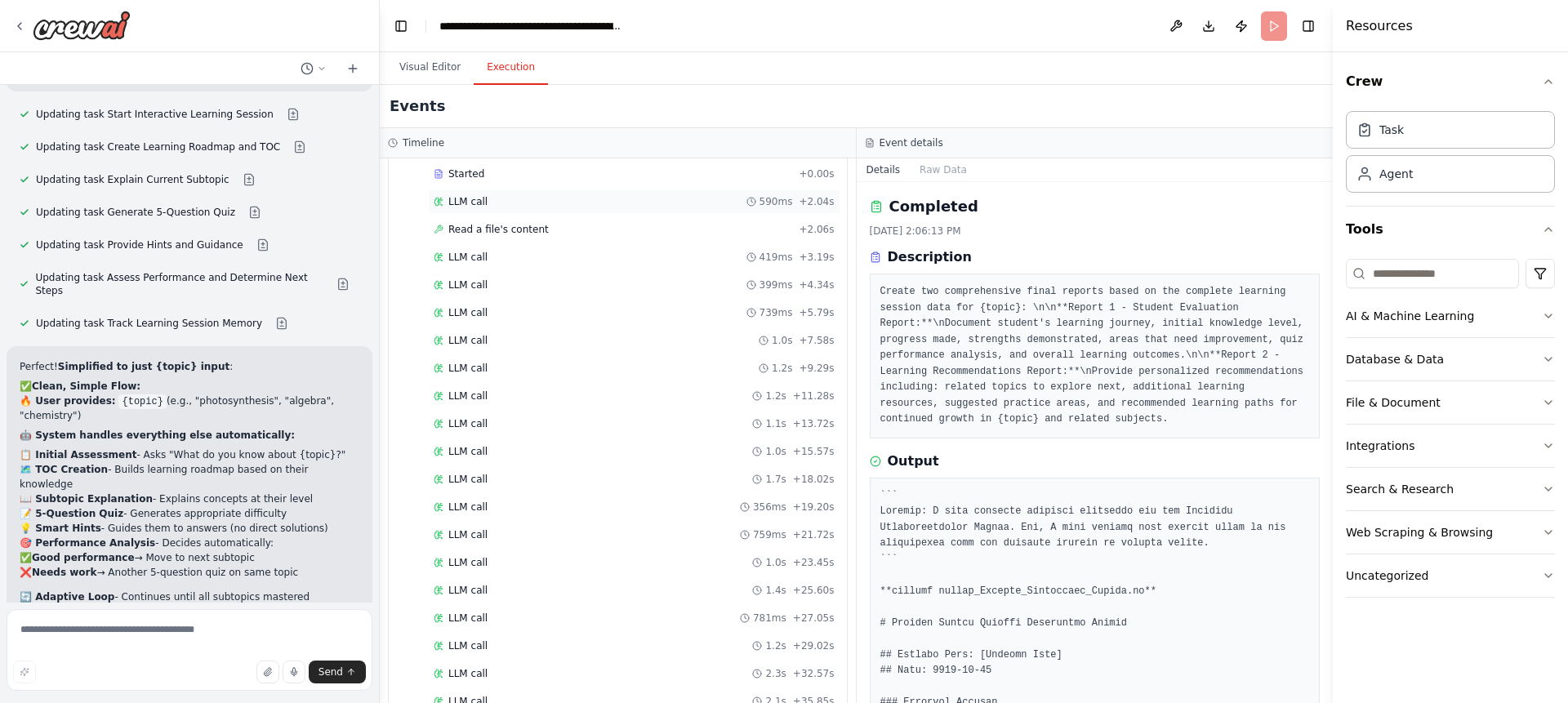
drag, startPoint x: 792, startPoint y: 229, endPoint x: 801, endPoint y: 202, distance: 28.5
click at [795, 215] on div "Started + 0.00s LLM call 590ms + 2.04s Read a file's content + 2.06s LLM call 4…" at bounding box center [625, 564] width 445 height 804
click at [806, 191] on div "LLM call 590ms + 2.04s" at bounding box center [634, 201] width 412 height 24
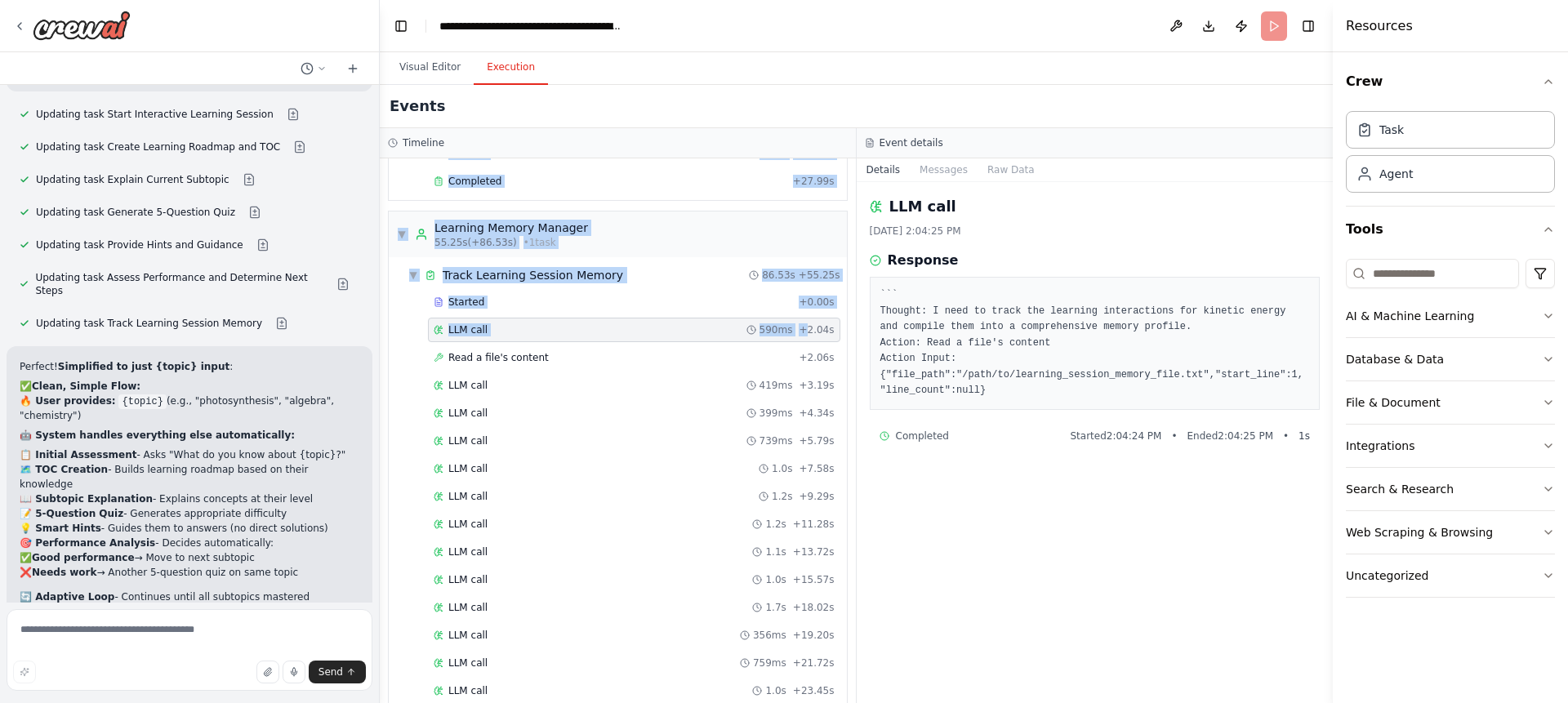
drag, startPoint x: 806, startPoint y: 191, endPoint x: 796, endPoint y: 128, distance: 63.8
click at [798, 138] on div "Timeline ▼ Interactive Session Guide 7.23s (+19.25s) • 1 task ▼ Guide Interacti…" at bounding box center [617, 415] width 477 height 575
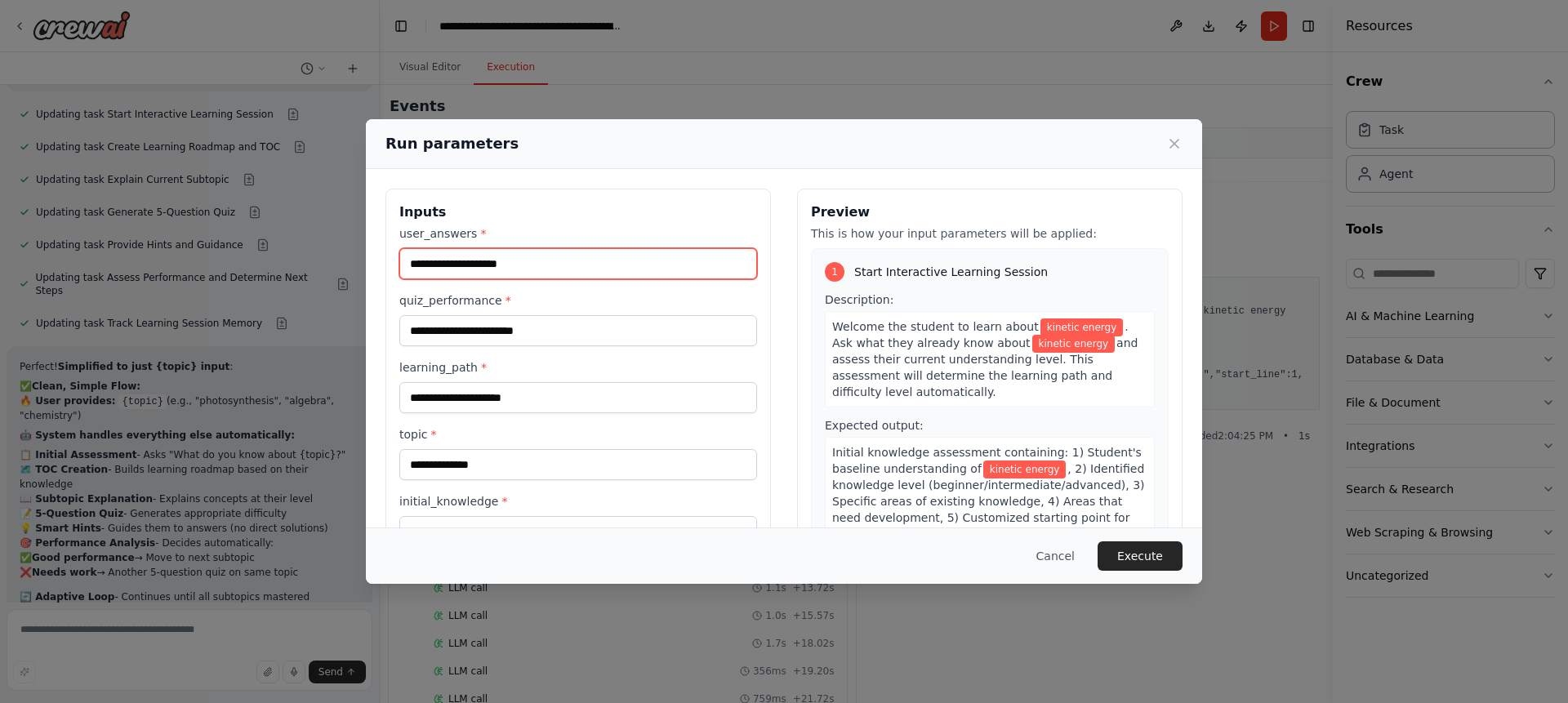
click at [532, 262] on input "user_answers *" at bounding box center [578, 263] width 358 height 31
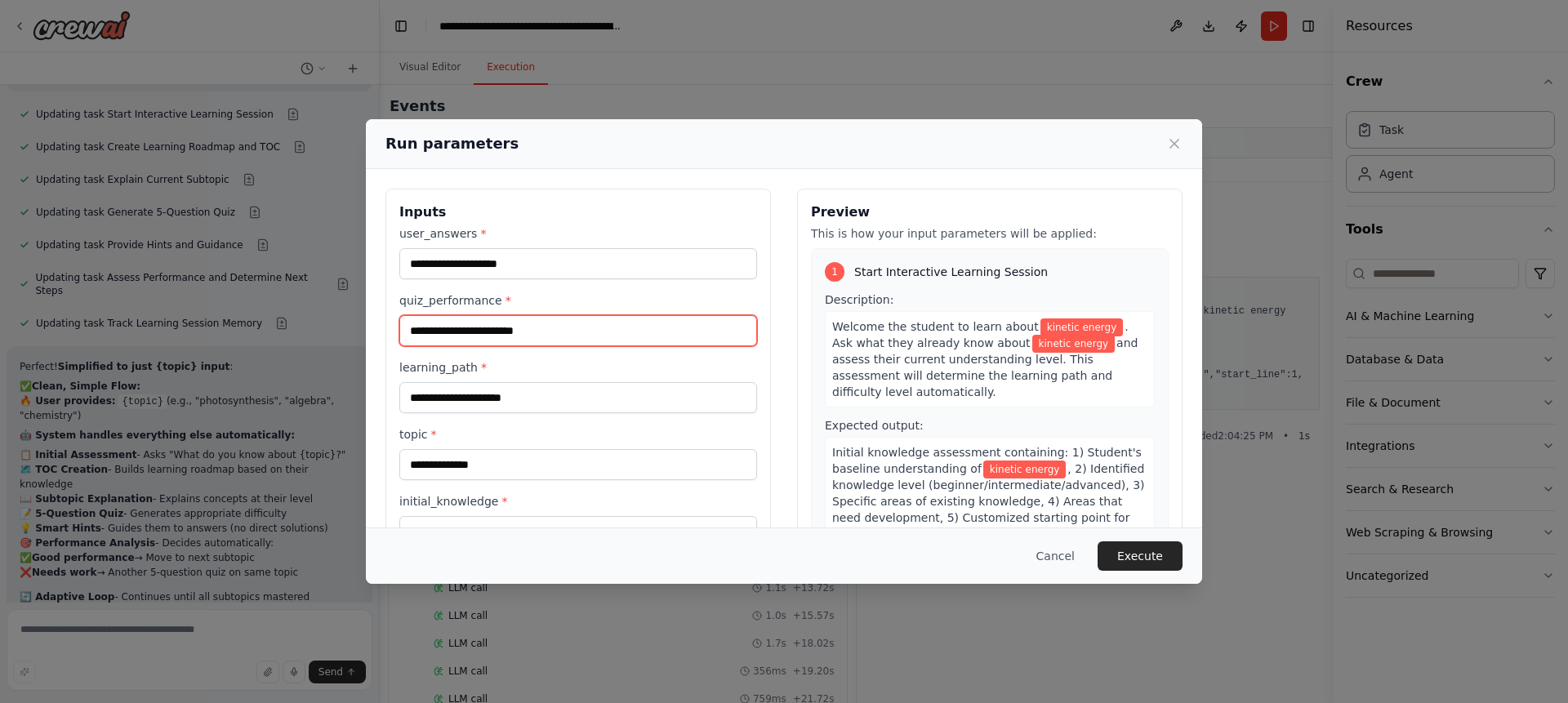
click at [456, 318] on input "quiz_performance *" at bounding box center [578, 330] width 358 height 31
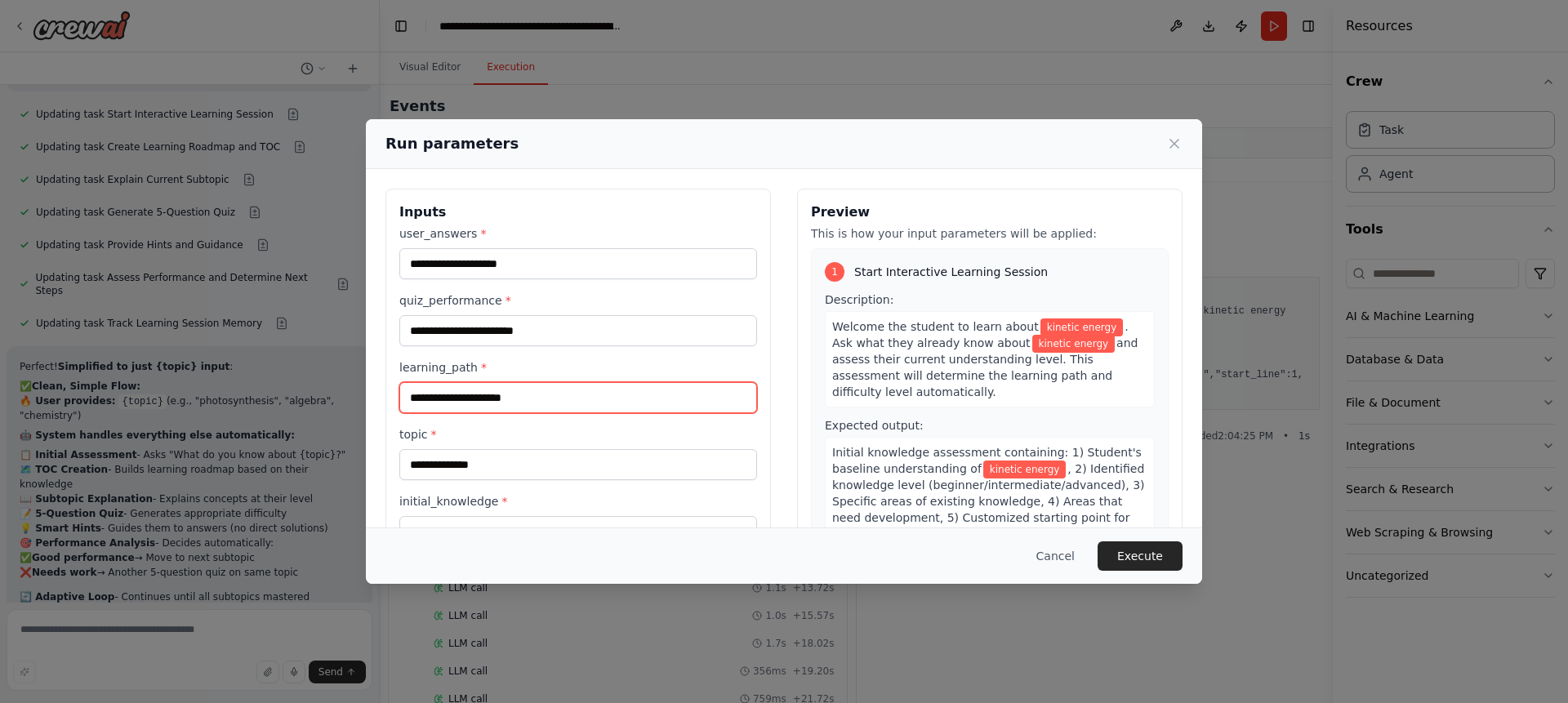
click at [460, 385] on input "learning_path *" at bounding box center [578, 397] width 358 height 31
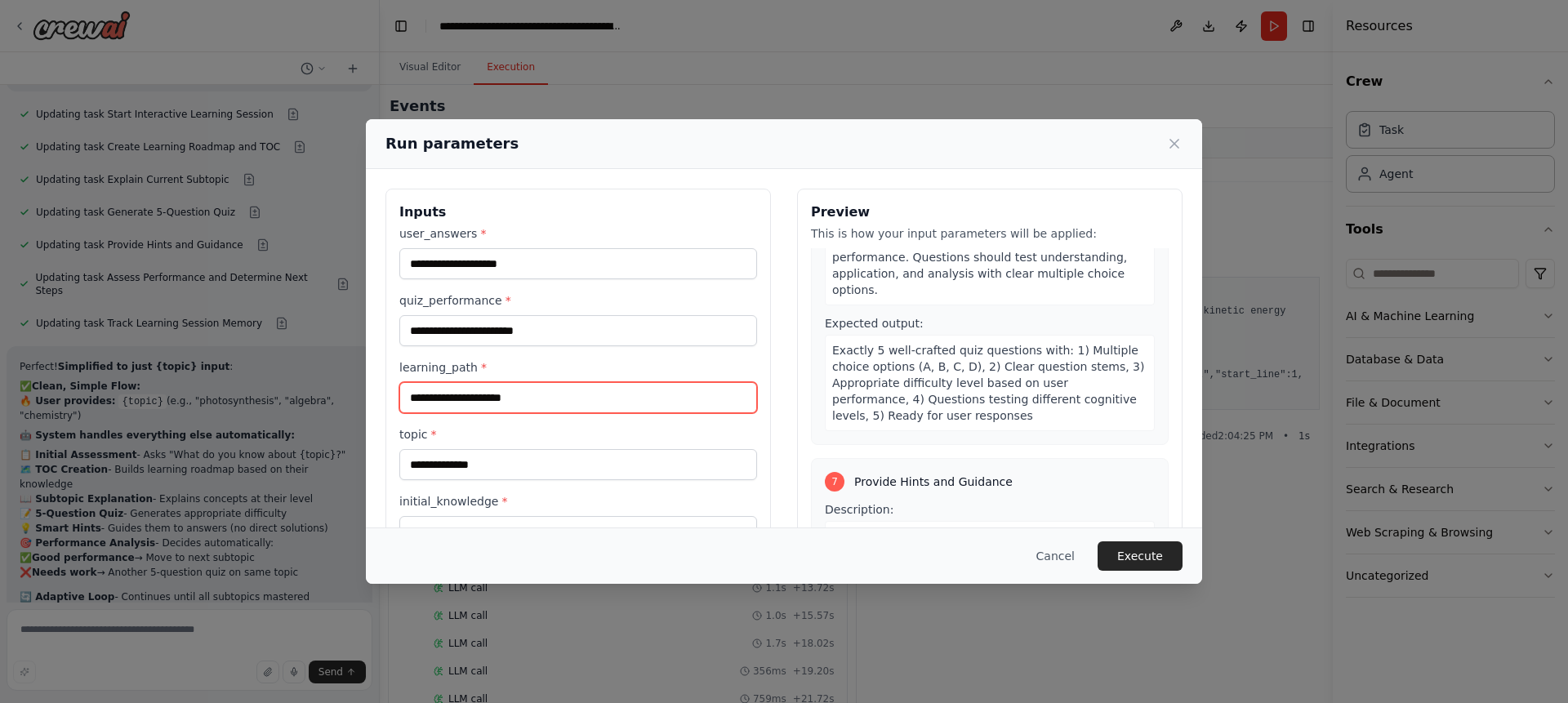
scroll to position [2347, 0]
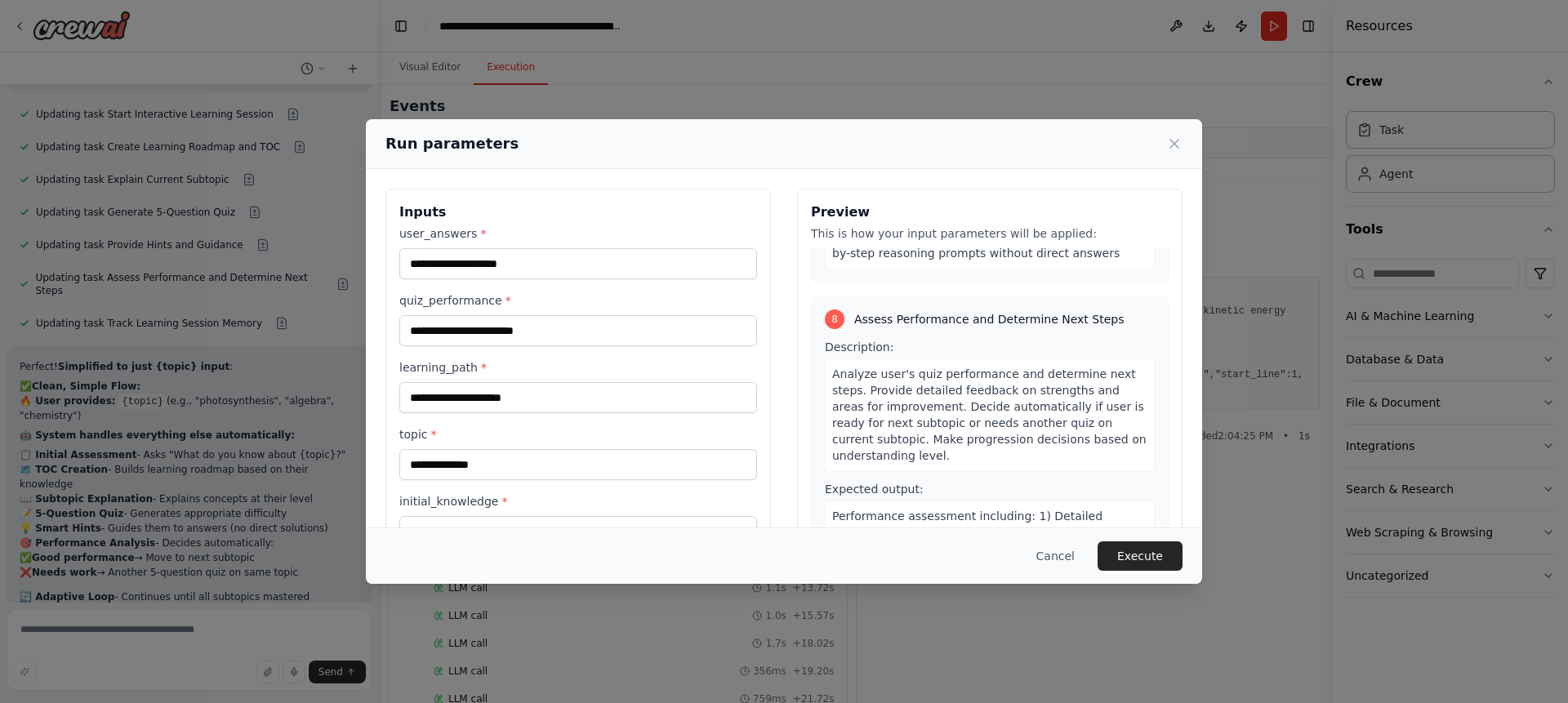
click at [762, 325] on div "**********" at bounding box center [578, 474] width 386 height 573
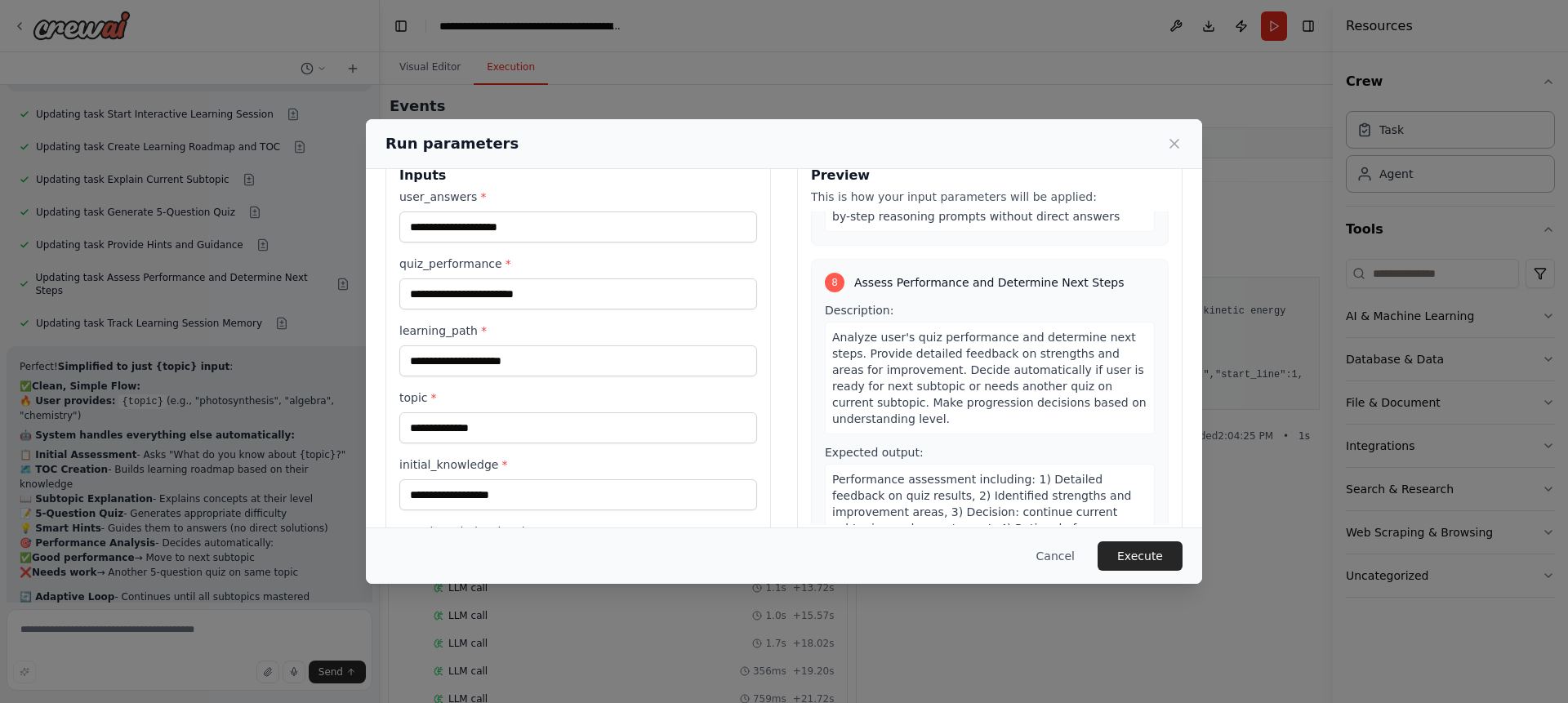
scroll to position [0, 0]
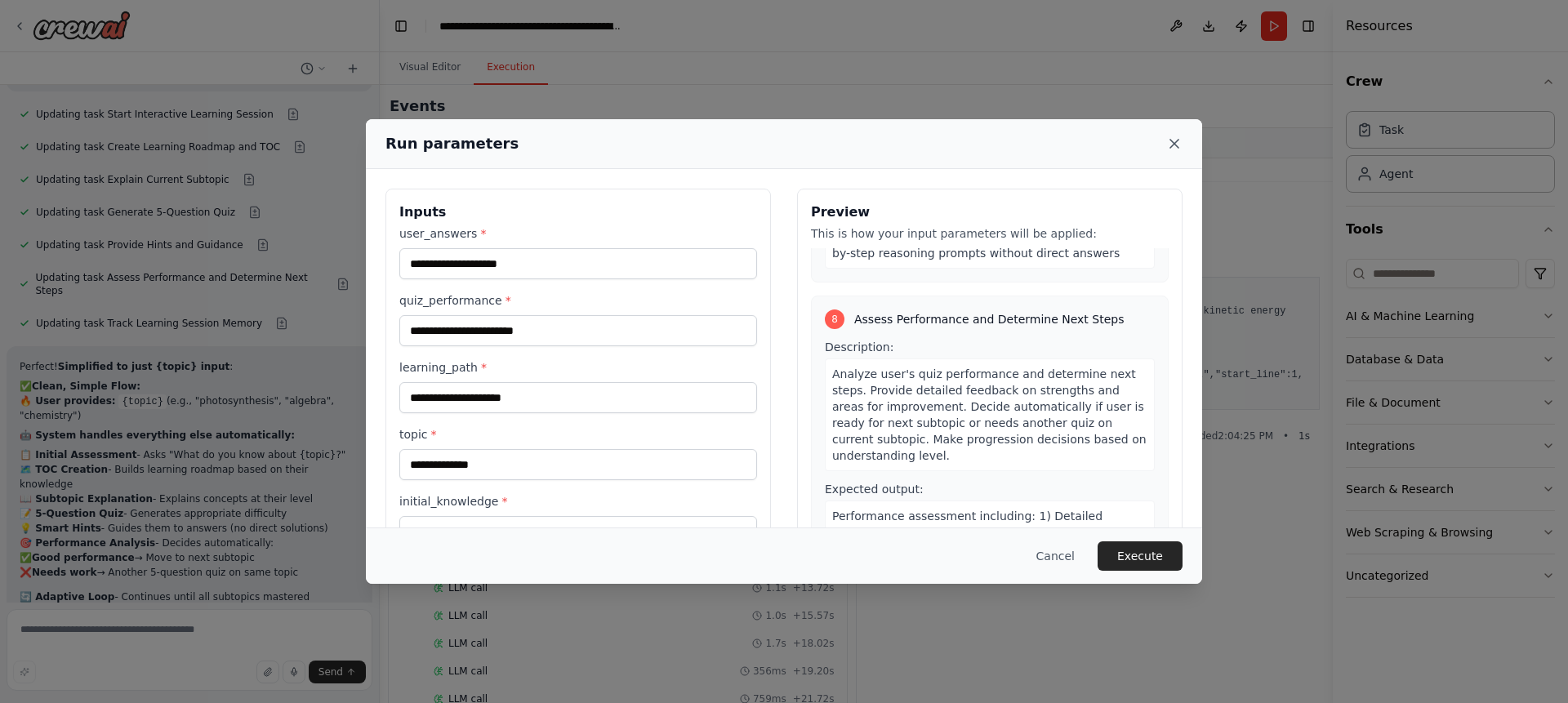
click at [1174, 142] on icon at bounding box center [1174, 144] width 16 height 16
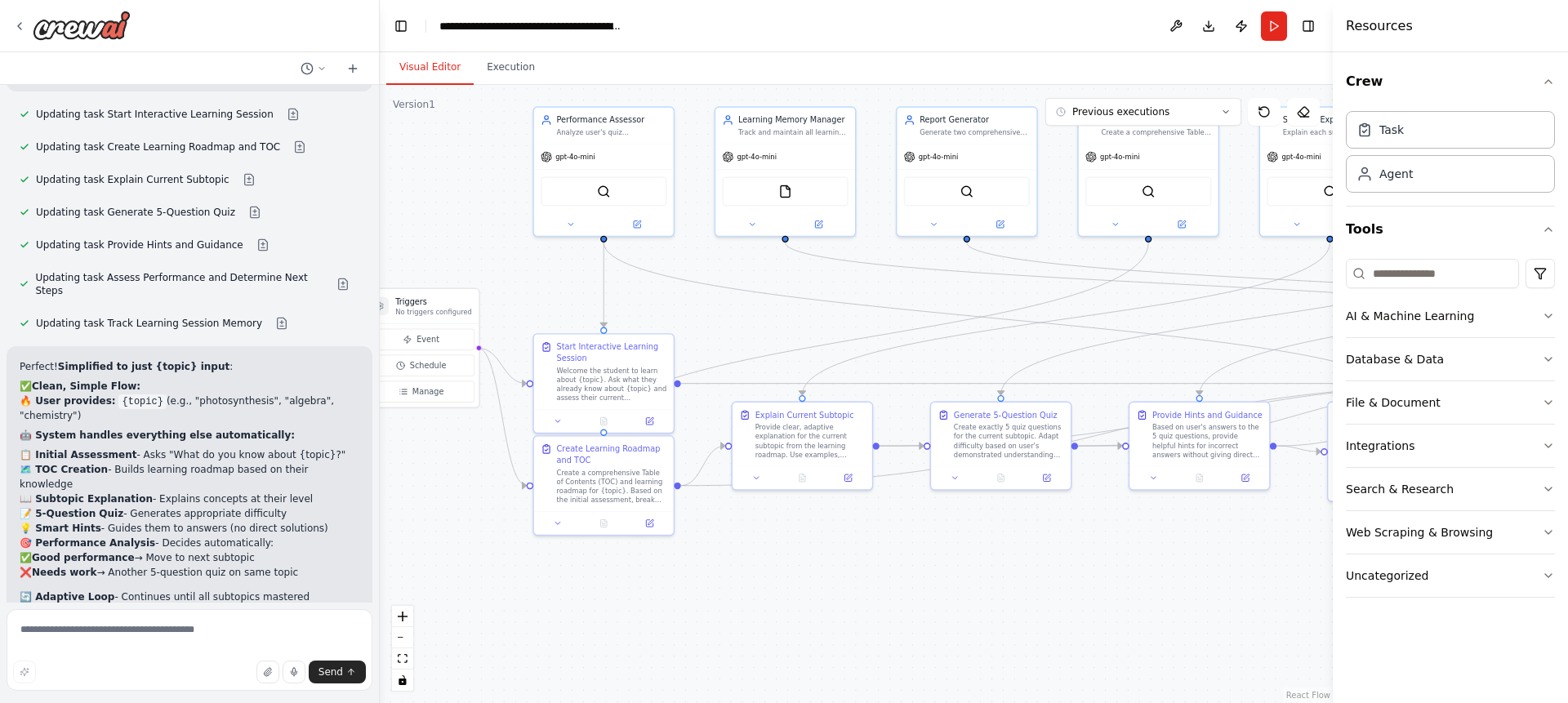
click at [432, 76] on button "Visual Editor" at bounding box center [430, 68] width 88 height 34
click at [122, 630] on textarea at bounding box center [189, 650] width 366 height 81
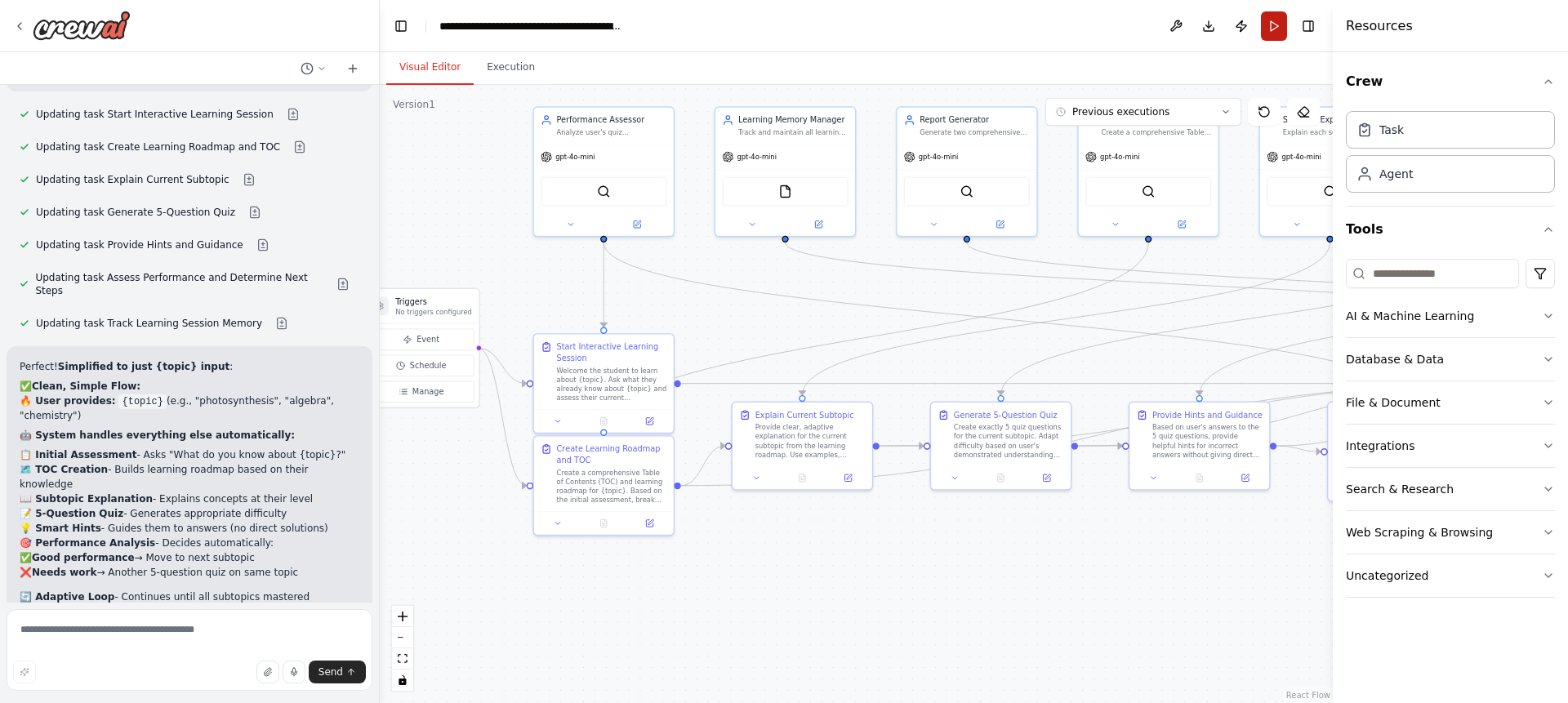
click at [1269, 22] on button "Run" at bounding box center [1274, 26] width 26 height 29
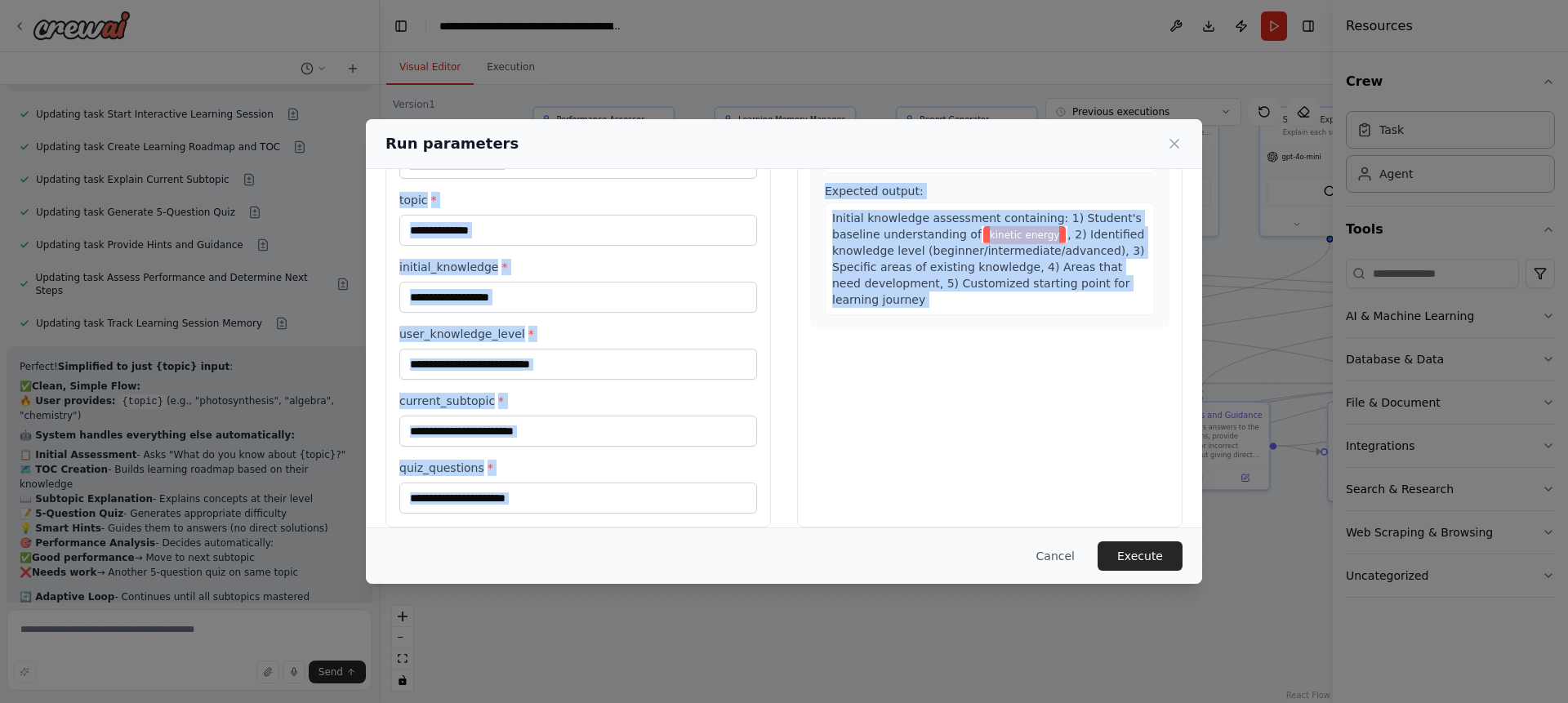
scroll to position [254, 0]
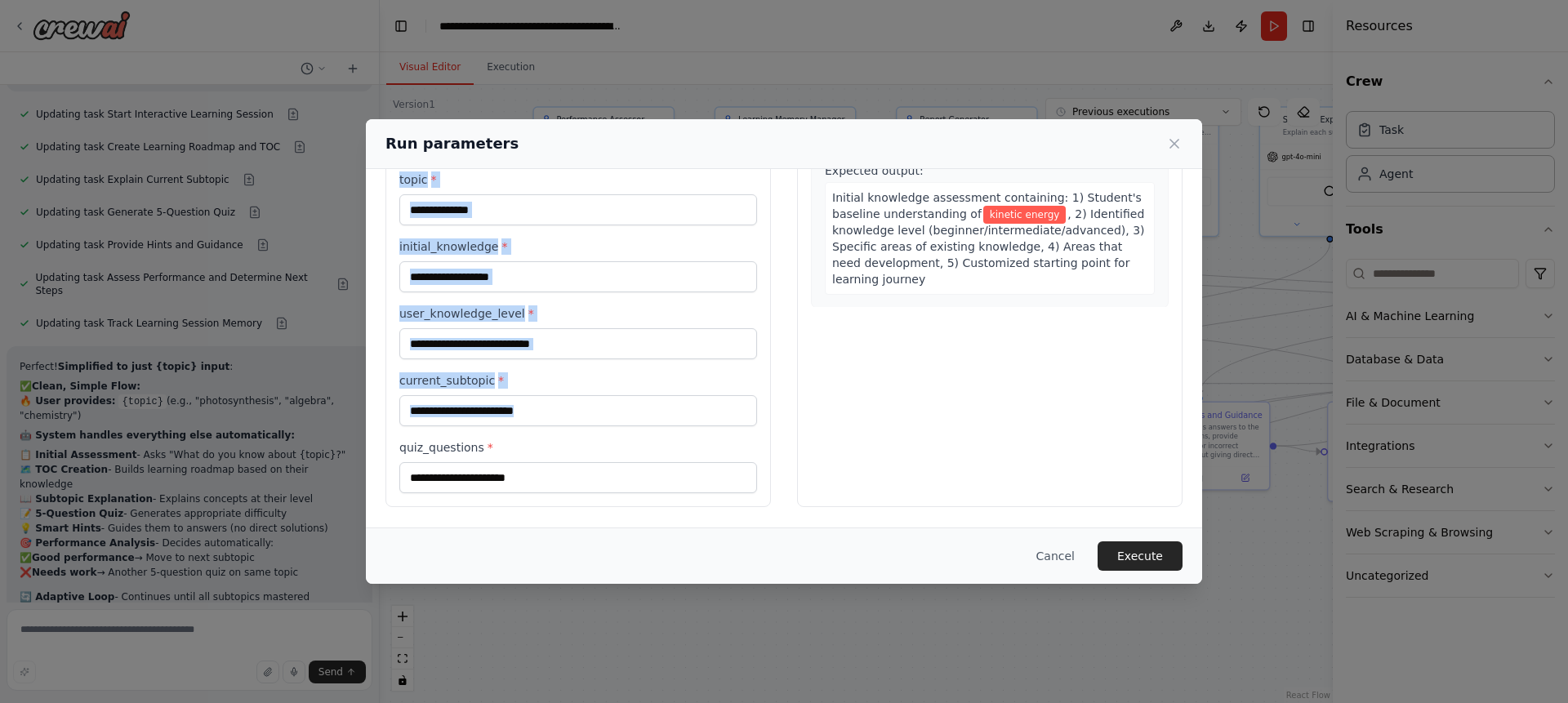
drag, startPoint x: 390, startPoint y: 210, endPoint x: 523, endPoint y: 477, distance: 298.3
click at [523, 477] on div "**********" at bounding box center [578, 220] width 386 height 573
copy div "Inputs user_answers * quiz_performance * learning_path * topic * initial_knowle…"
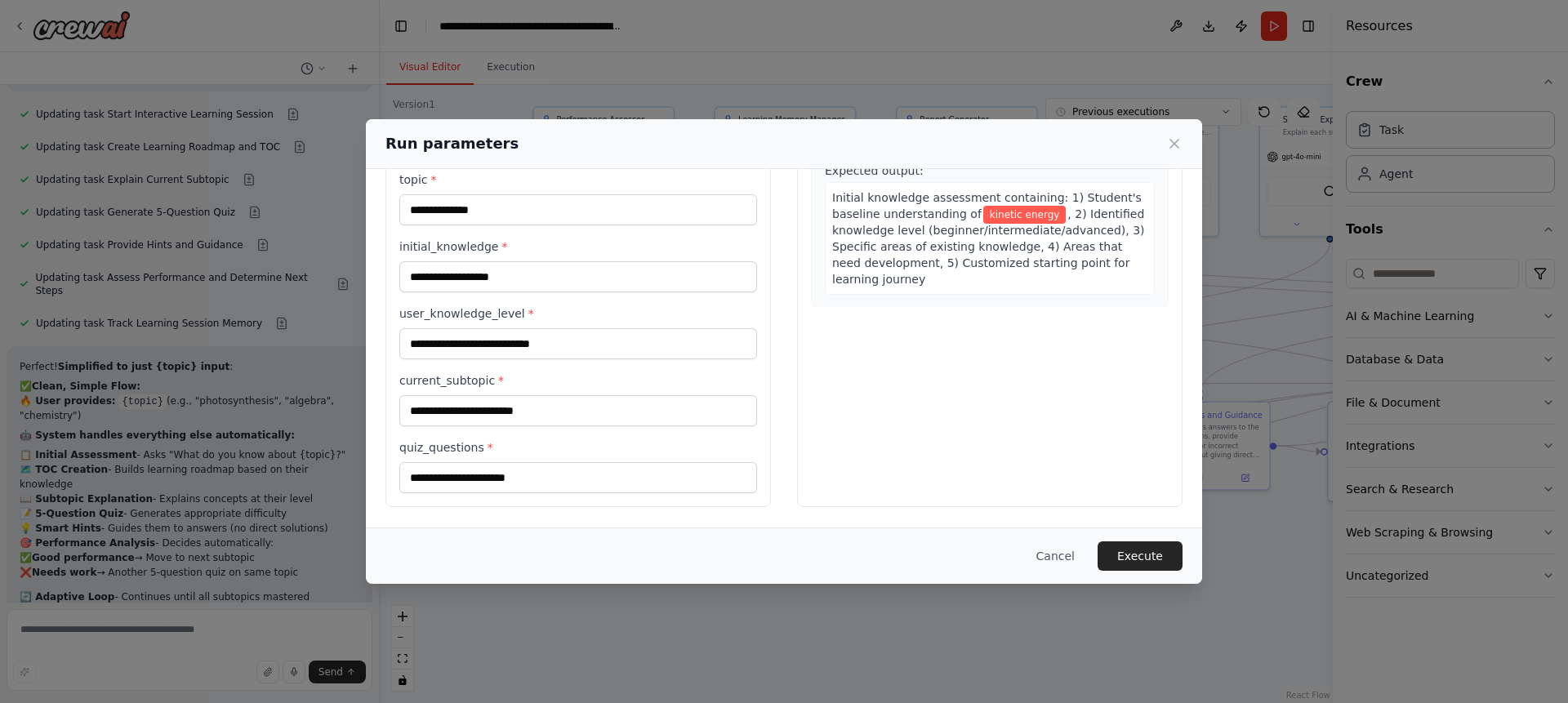
click at [131, 638] on div "**********" at bounding box center [784, 351] width 1568 height 703
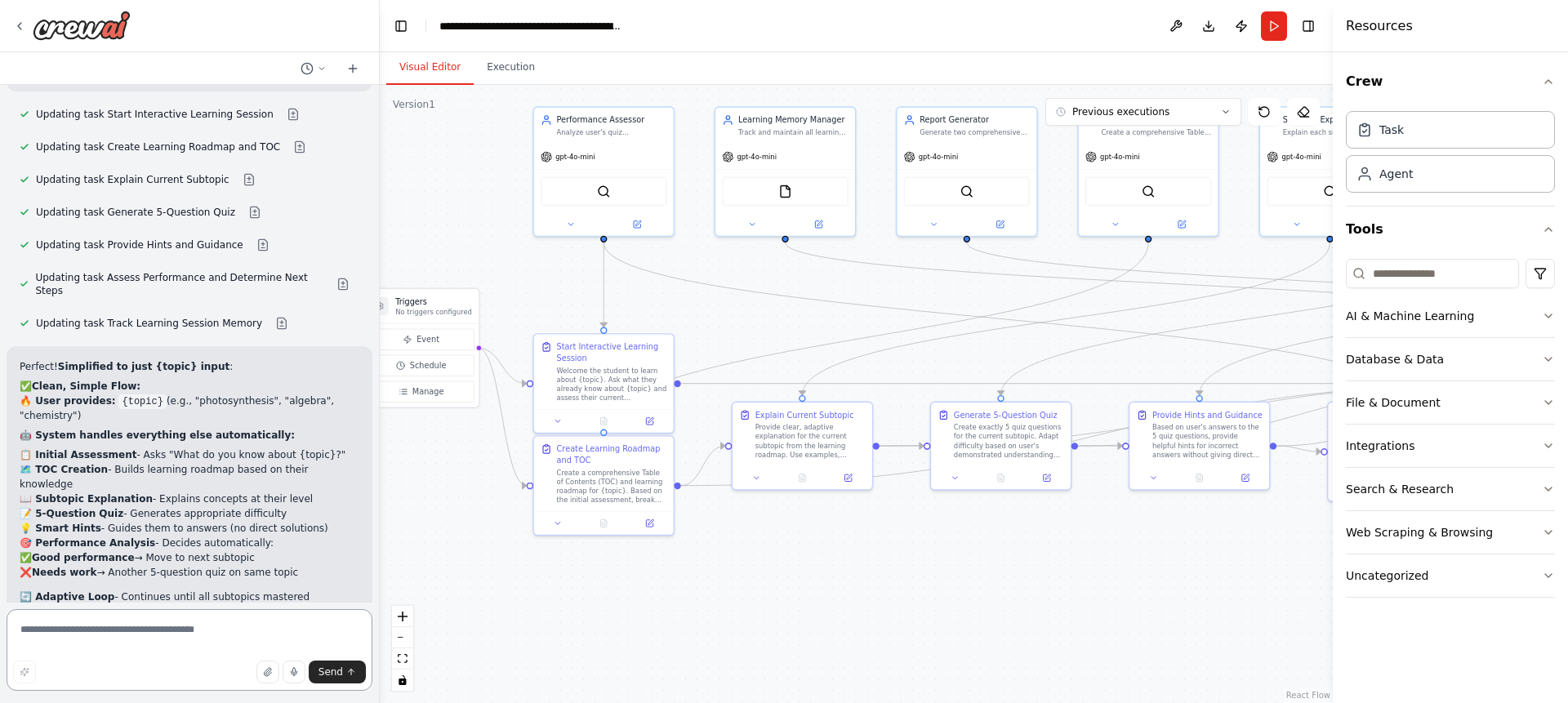
click at [131, 638] on textarea at bounding box center [189, 650] width 366 height 81
paste textarea "**********"
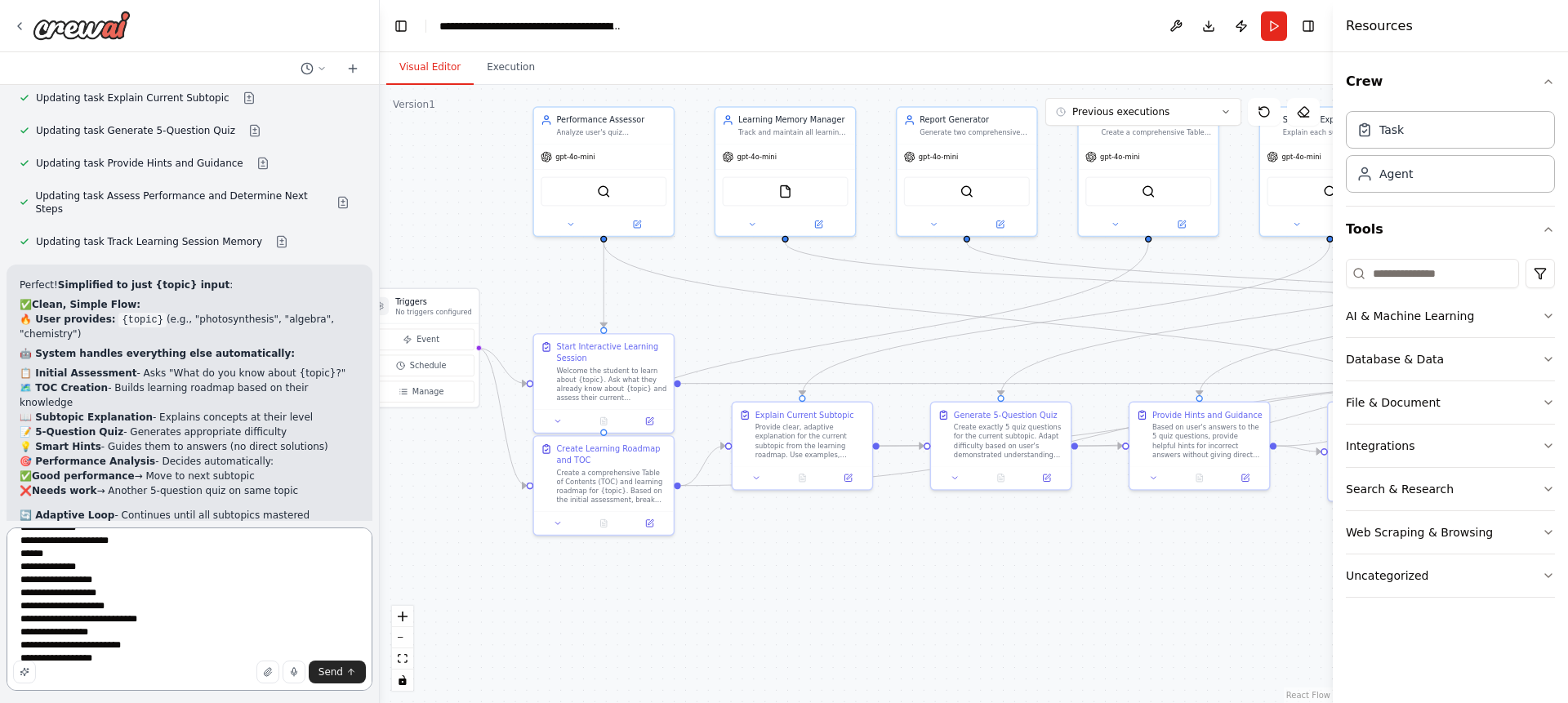
scroll to position [125, 0]
type textarea "**********"
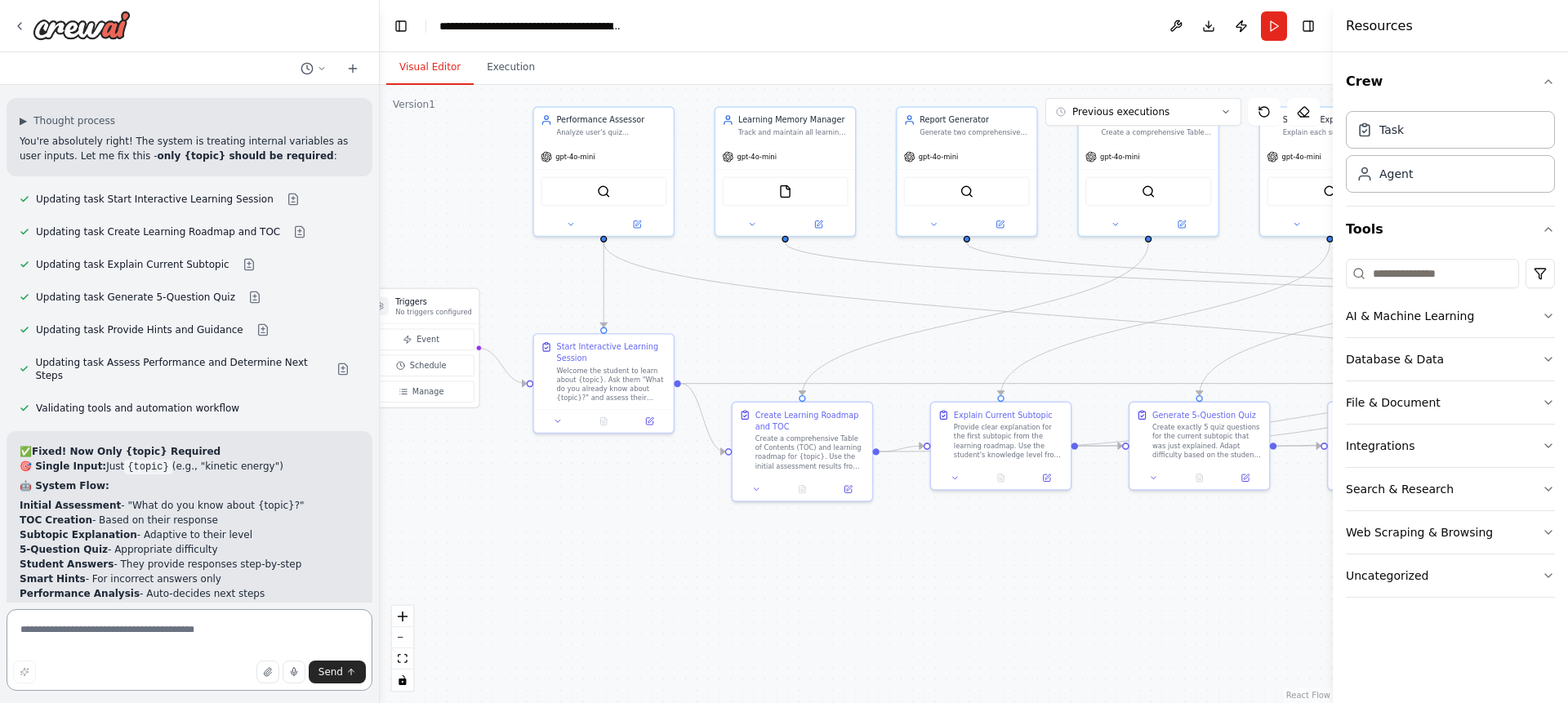
scroll to position [8403, 0]
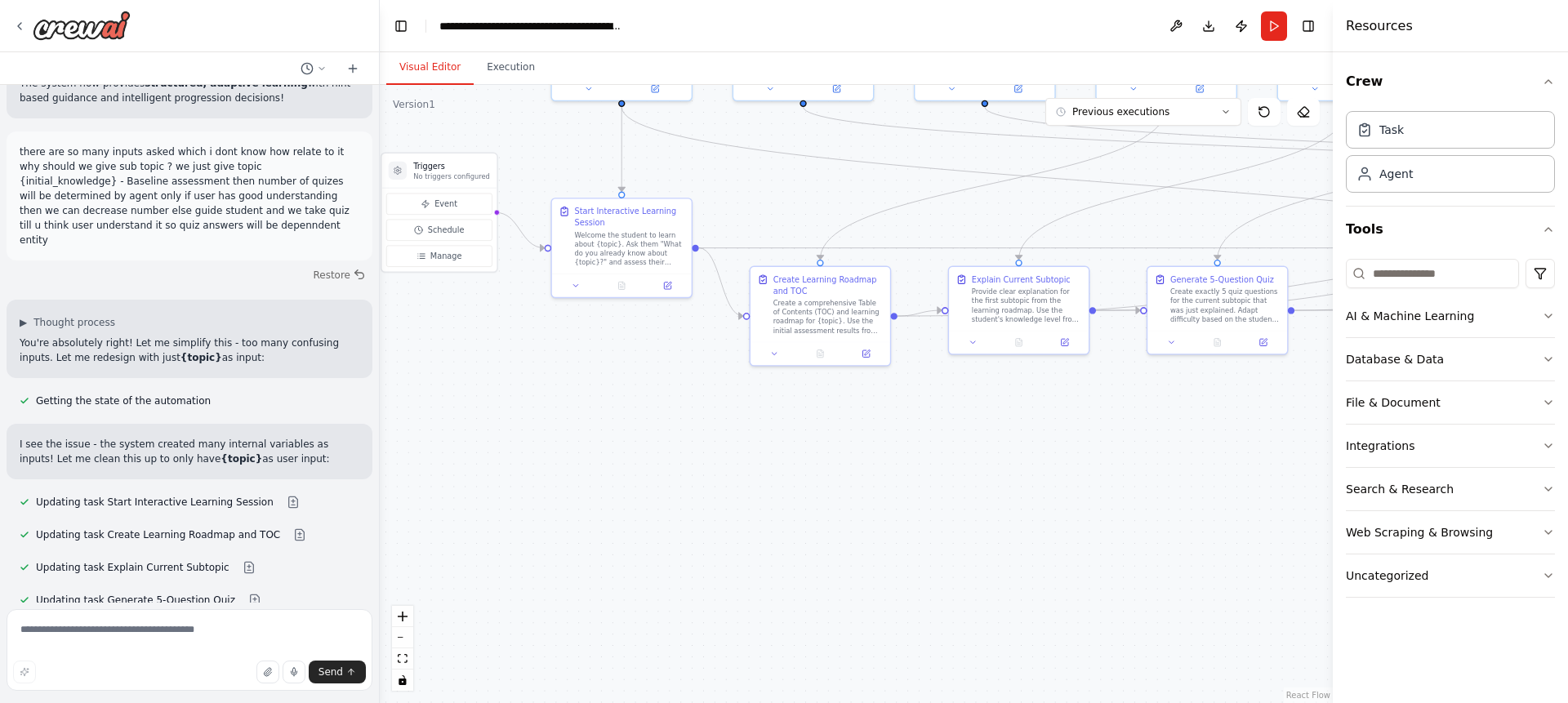
drag, startPoint x: 397, startPoint y: 389, endPoint x: 403, endPoint y: 320, distance: 69.3
click at [402, 332] on div ".deletable-edge-delete-btn { width: 20px; height: 20px; border: 0px solid #ffff…" at bounding box center [856, 394] width 953 height 618
click at [403, 320] on div ".deletable-edge-delete-btn { width: 20px; height: 20px; border: 0px solid #ffff…" at bounding box center [856, 394] width 953 height 618
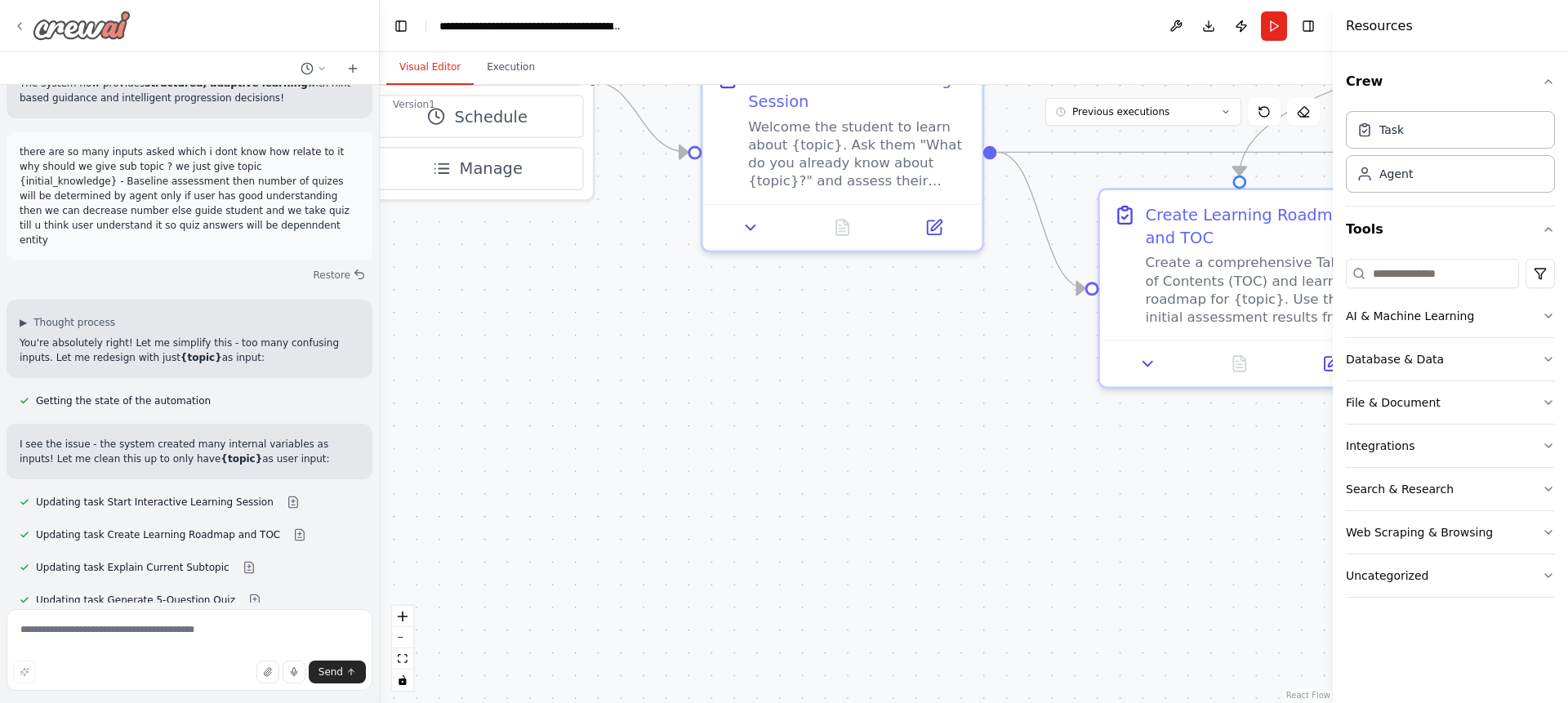
click at [21, 24] on icon at bounding box center [19, 26] width 13 height 13
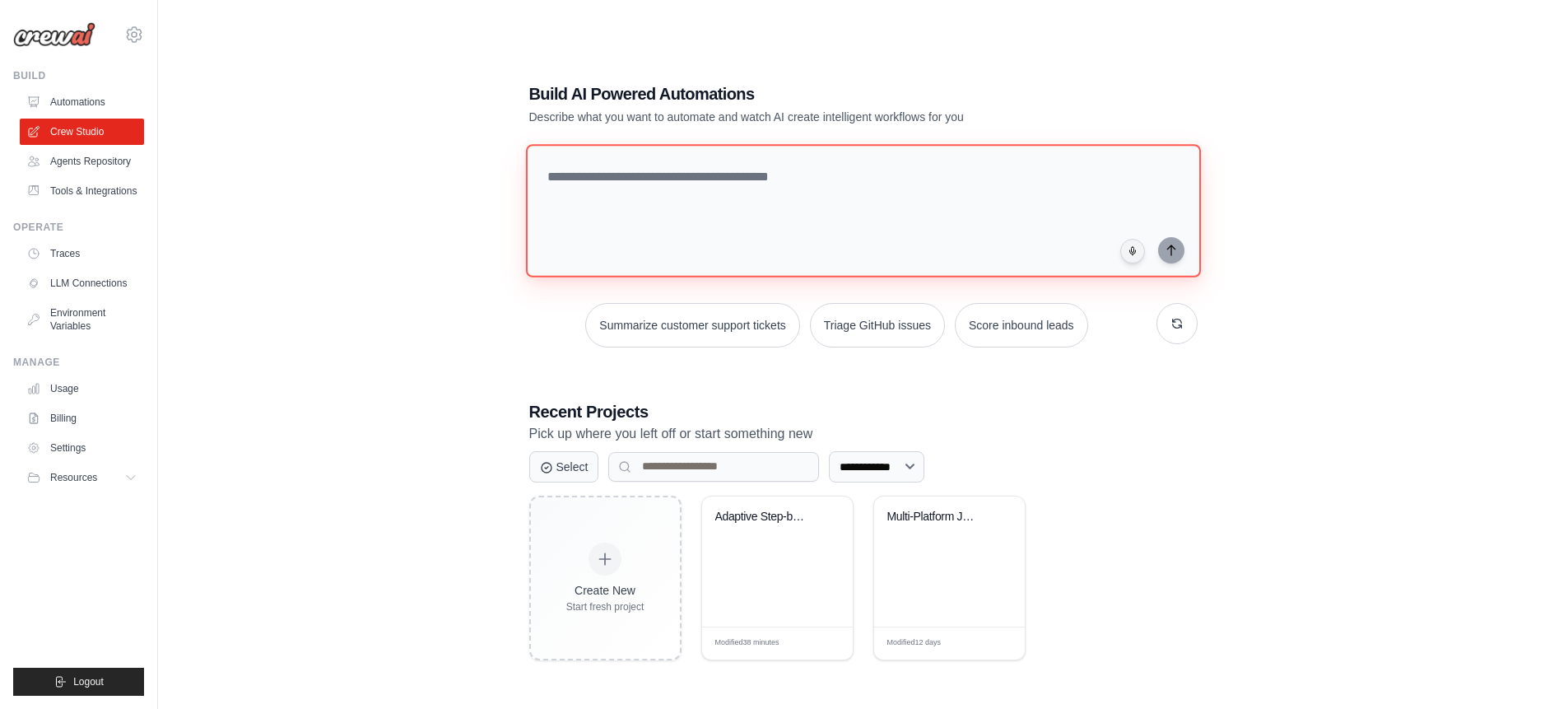
click at [644, 212] on textarea at bounding box center [862, 211] width 675 height 133
paste textarea "**********"
drag, startPoint x: 590, startPoint y: 236, endPoint x: 550, endPoint y: 170, distance: 77.2
click at [550, 171] on textarea at bounding box center [865, 210] width 682 height 134
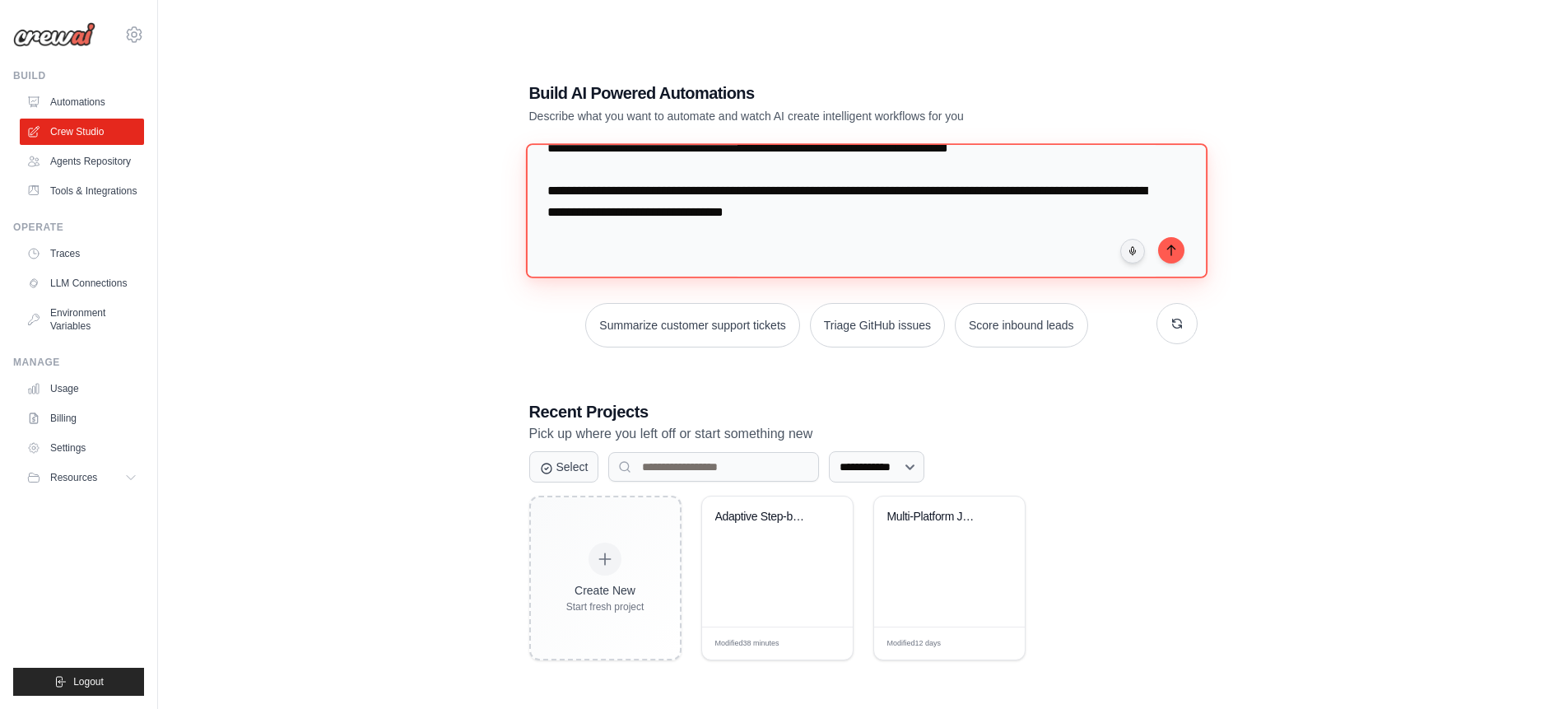
scroll to position [608, 0]
paste textarea "**********"
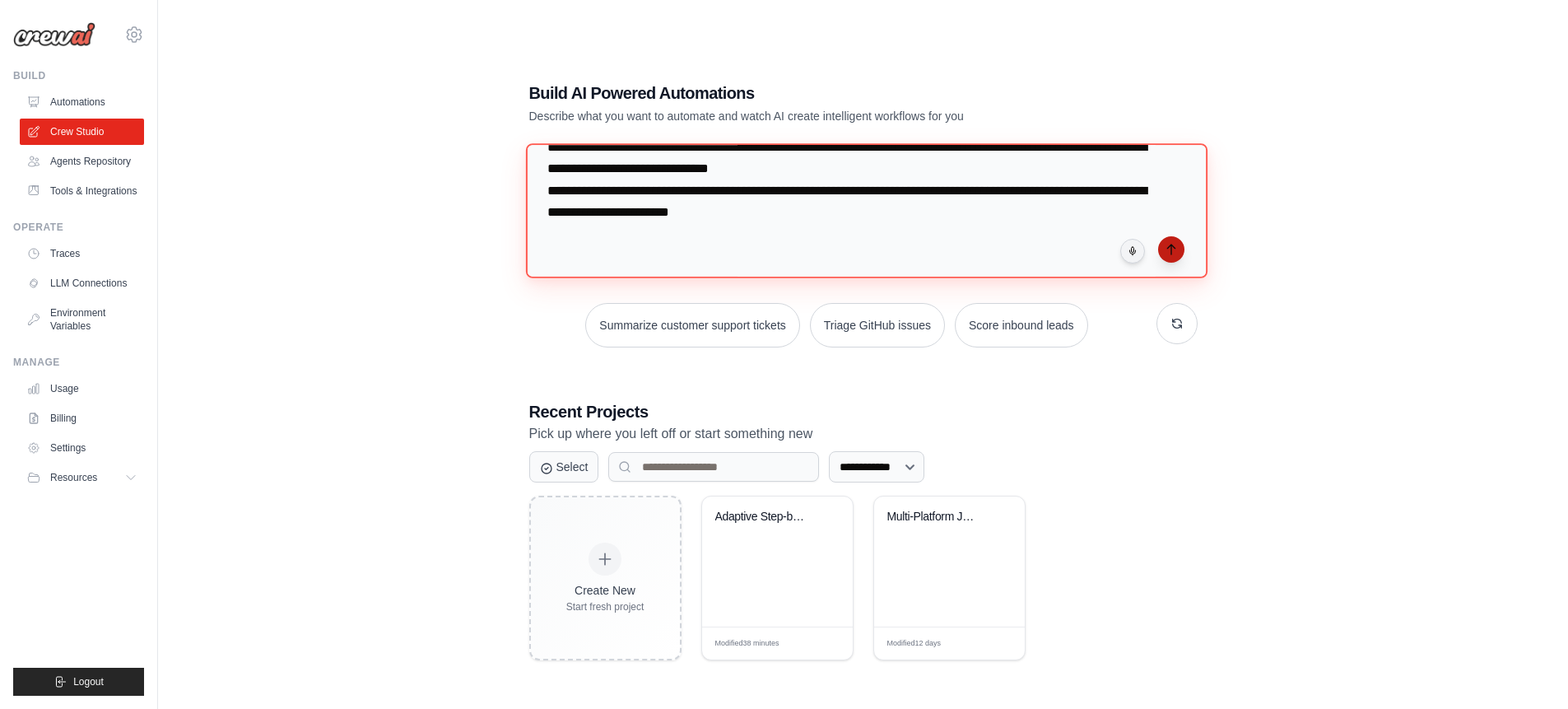
type textarea "**********"
click at [1166, 252] on icon "submit" at bounding box center [1171, 249] width 13 height 13
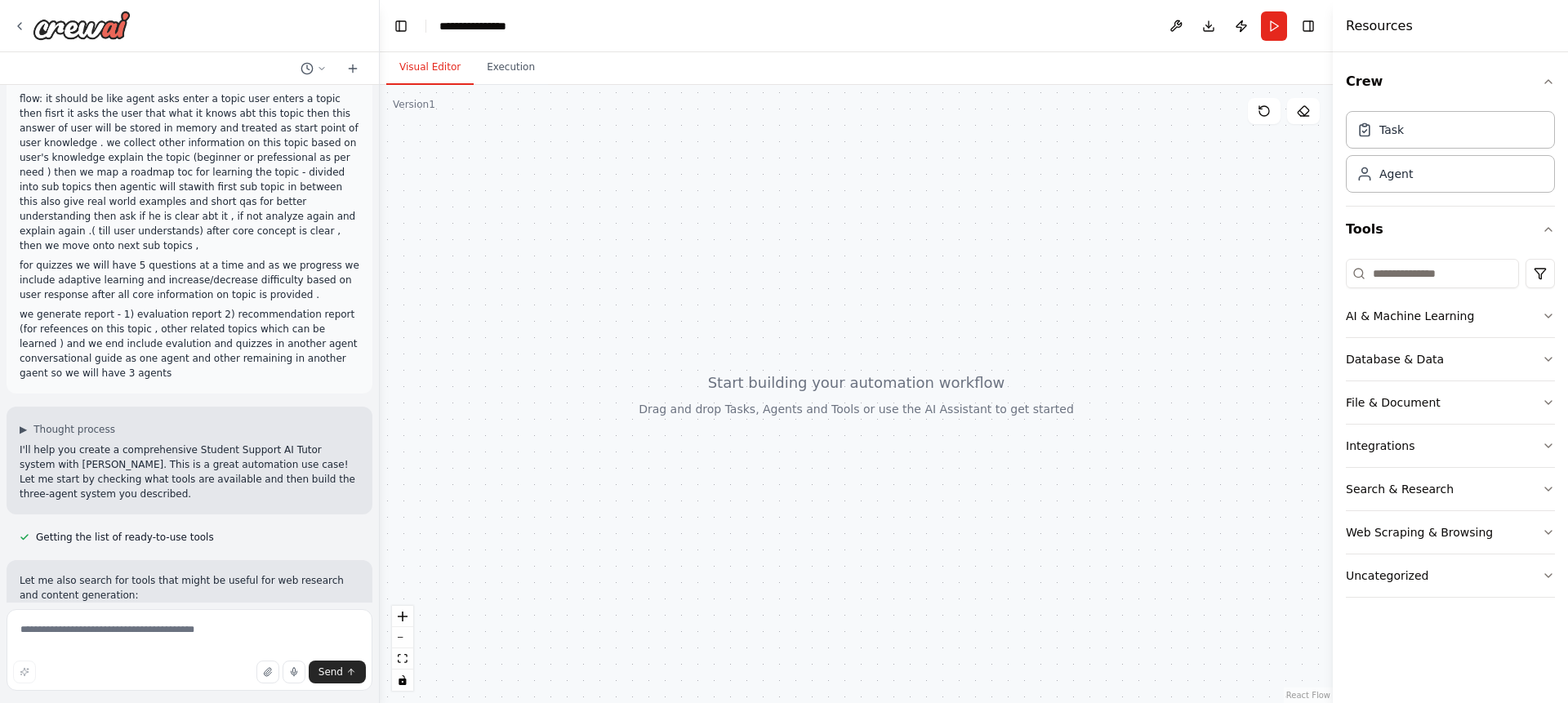
scroll to position [189, 0]
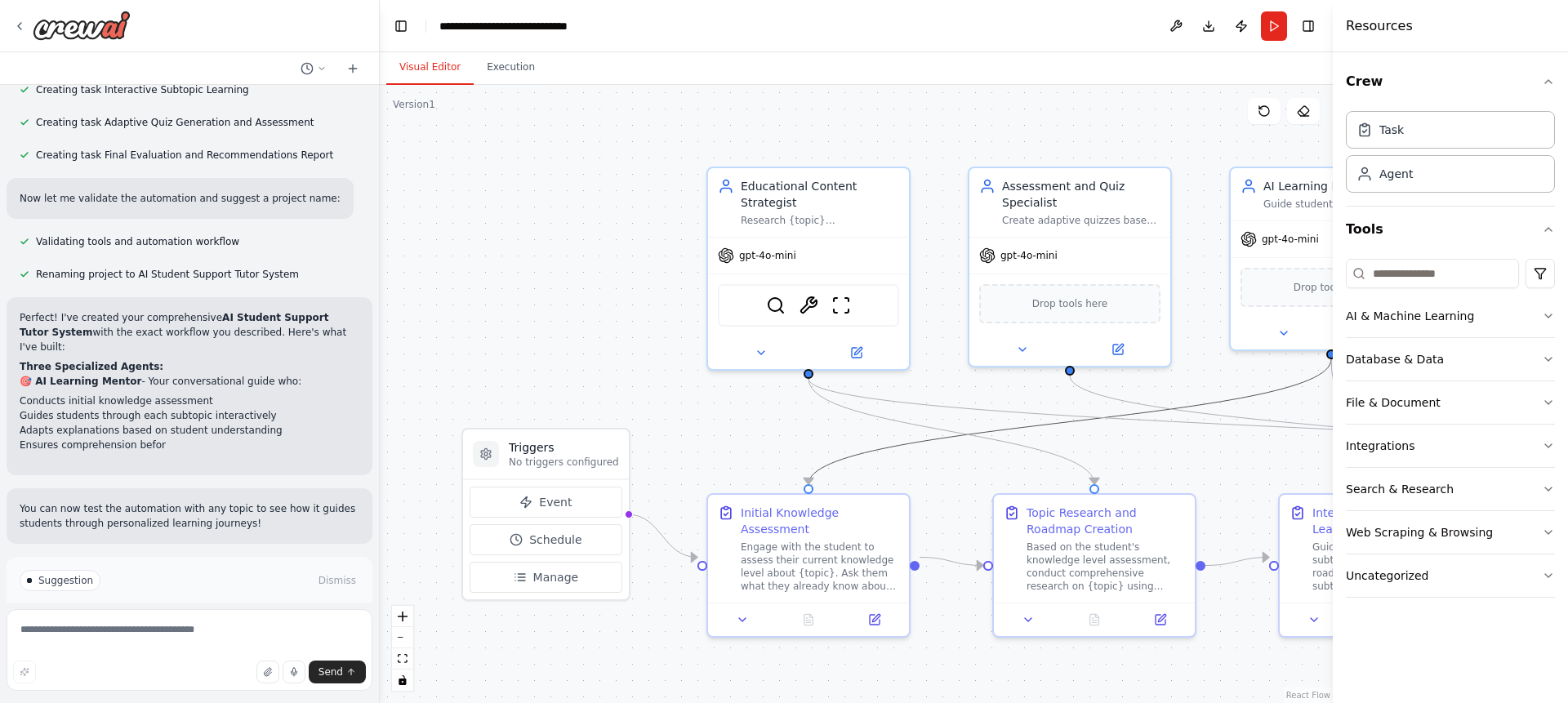
drag, startPoint x: 919, startPoint y: 444, endPoint x: 712, endPoint y: 420, distance: 208.4
click at [712, 420] on div ".deletable-edge-delete-btn { width: 20px; height: 20px; border: 0px solid #ffff…" at bounding box center [856, 394] width 953 height 618
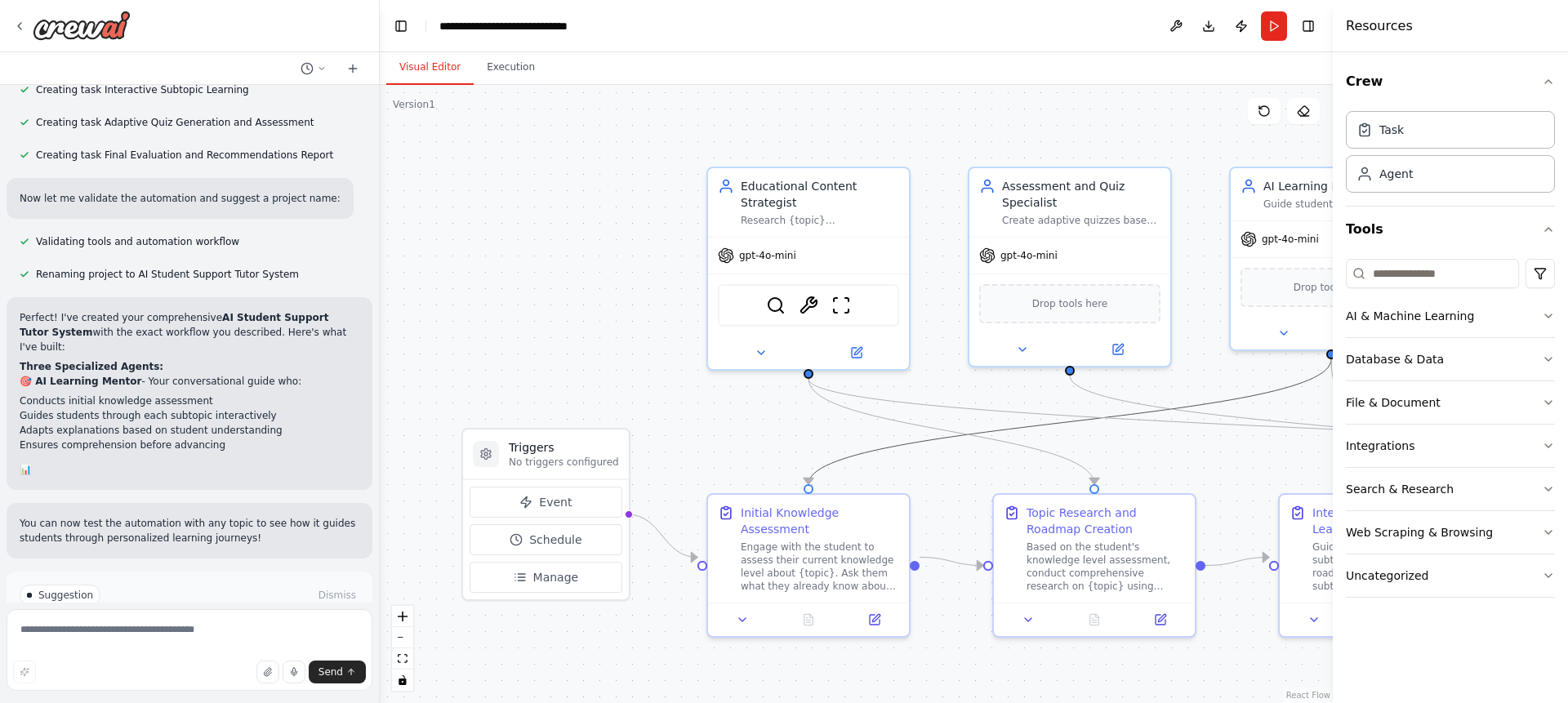
scroll to position [1097, 0]
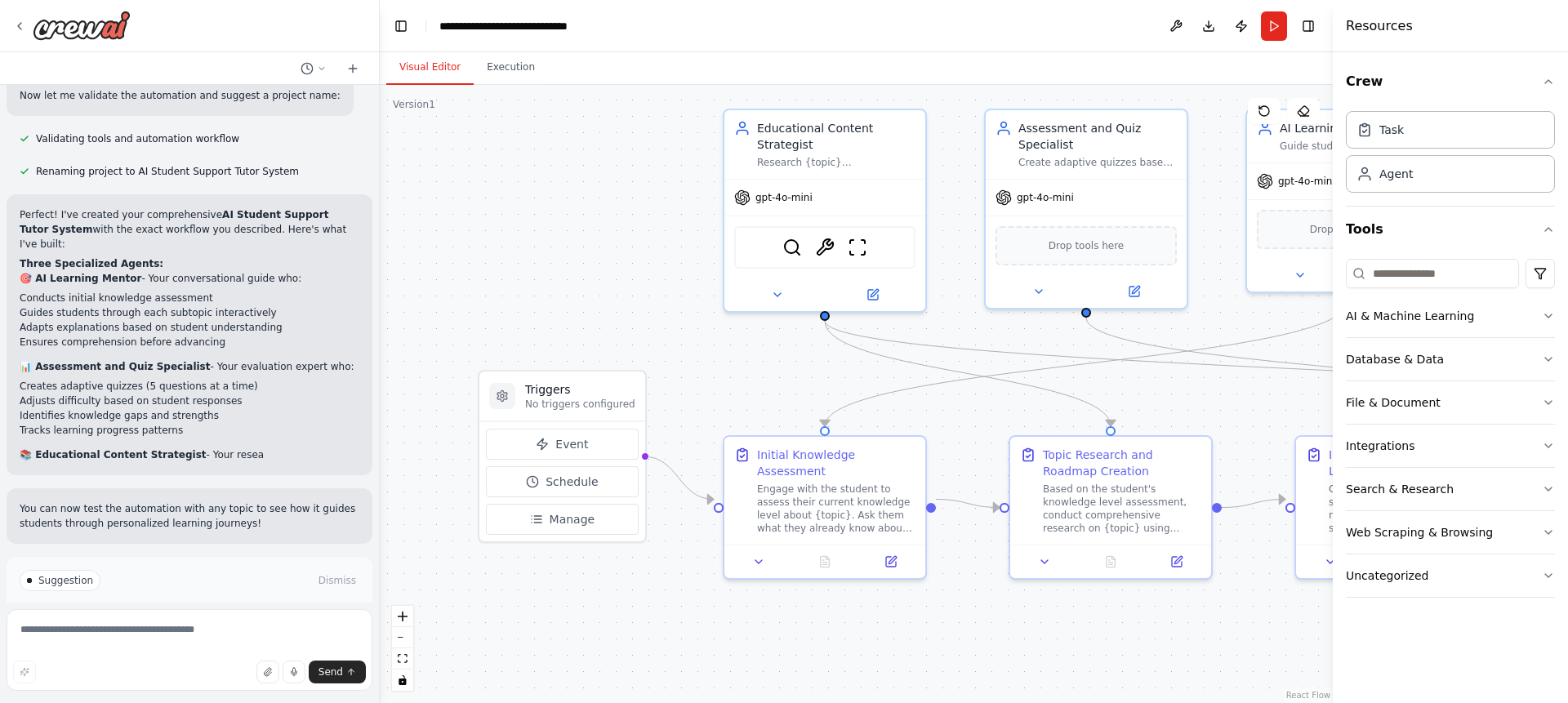
drag, startPoint x: 712, startPoint y: 420, endPoint x: 728, endPoint y: 362, distance: 60.2
click at [728, 362] on div ".deletable-edge-delete-btn { width: 20px; height: 20px; border: 0px solid #ffff…" at bounding box center [856, 394] width 953 height 618
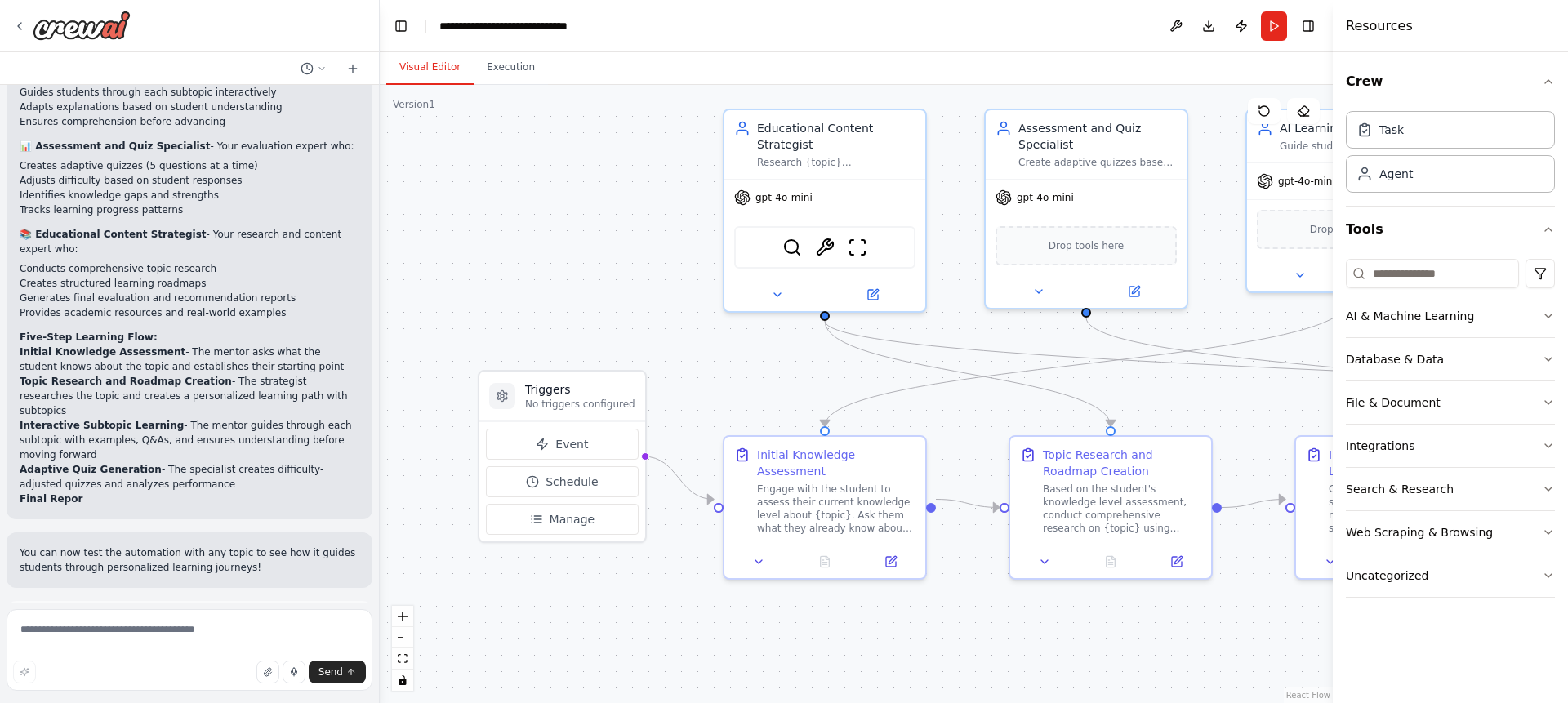
scroll to position [1420, 0]
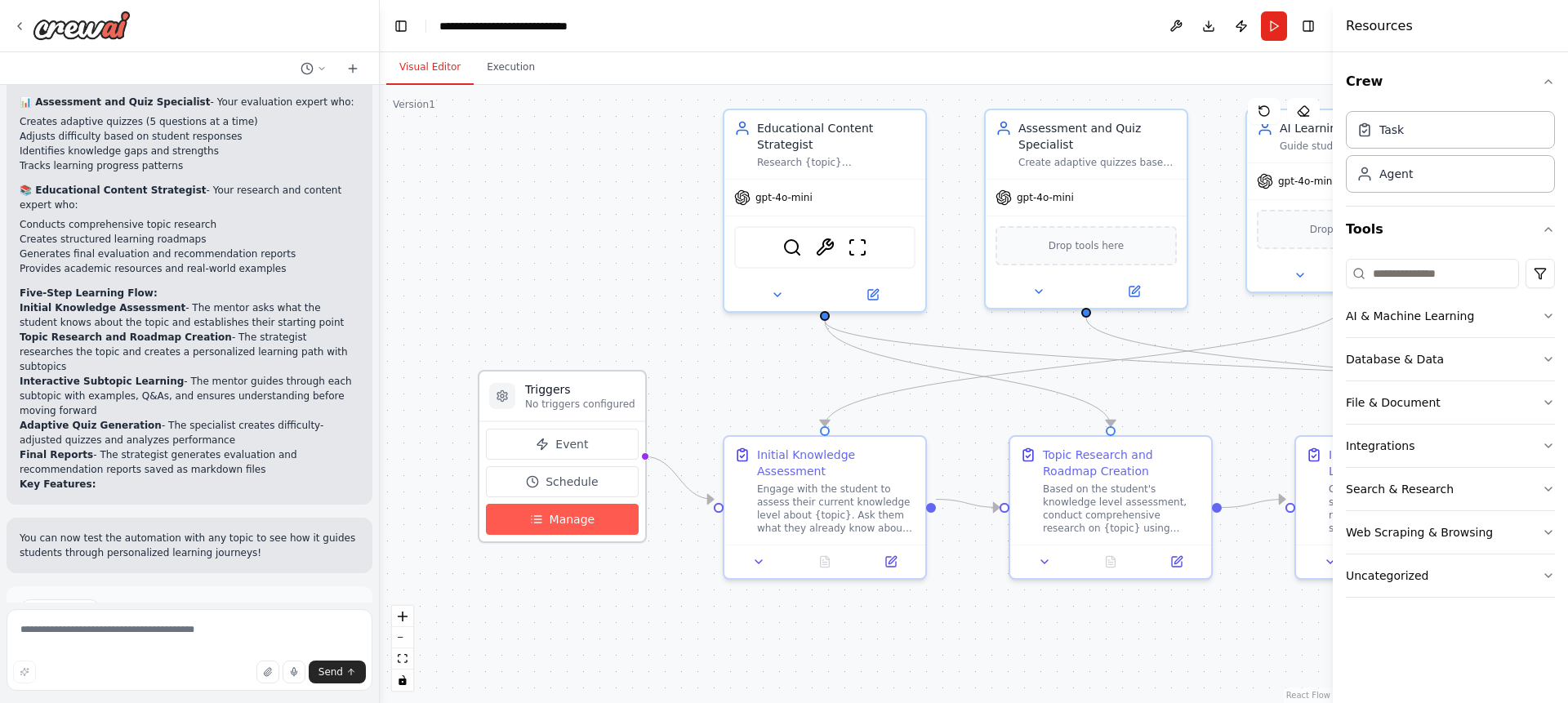
click at [550, 519] on span "Manage" at bounding box center [572, 519] width 46 height 16
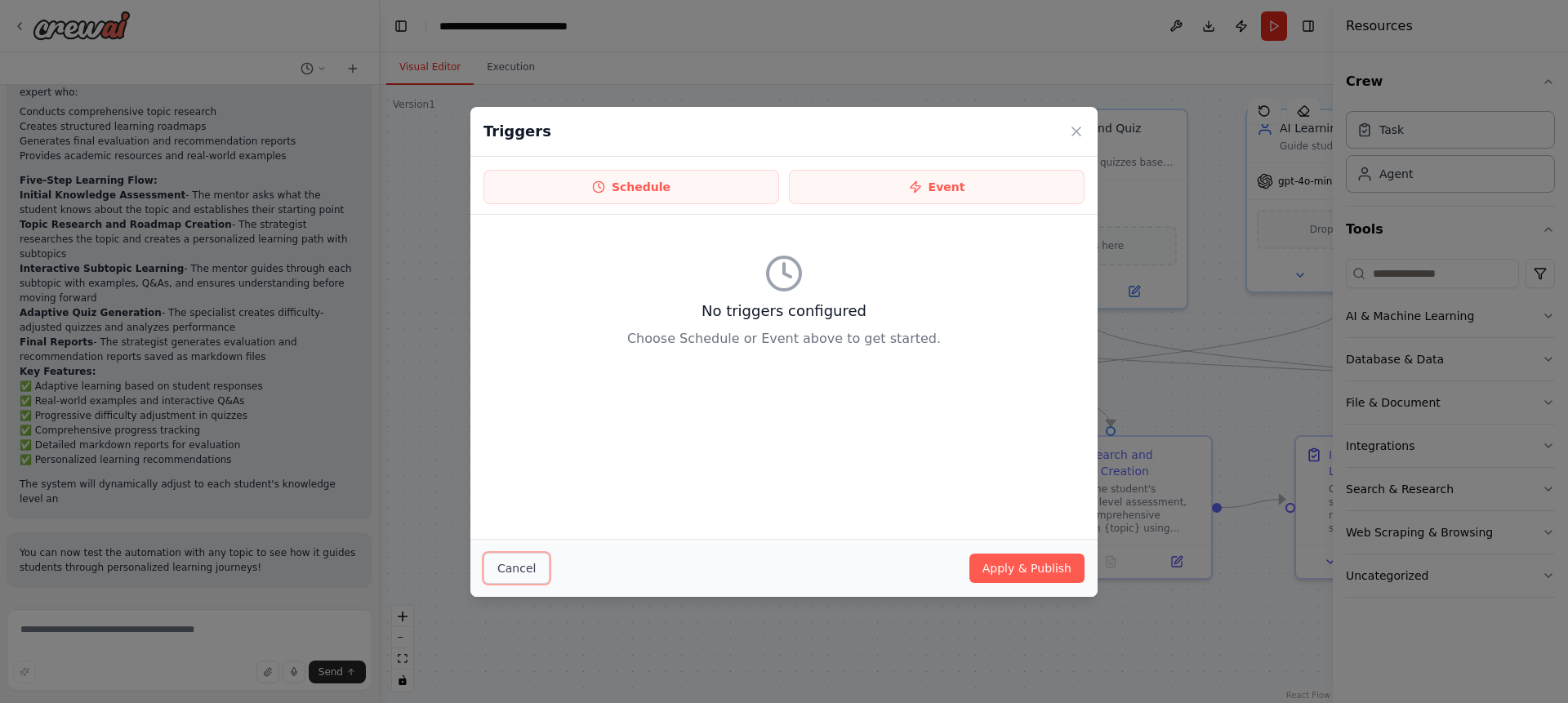
click at [511, 579] on button "Cancel" at bounding box center [516, 568] width 66 height 31
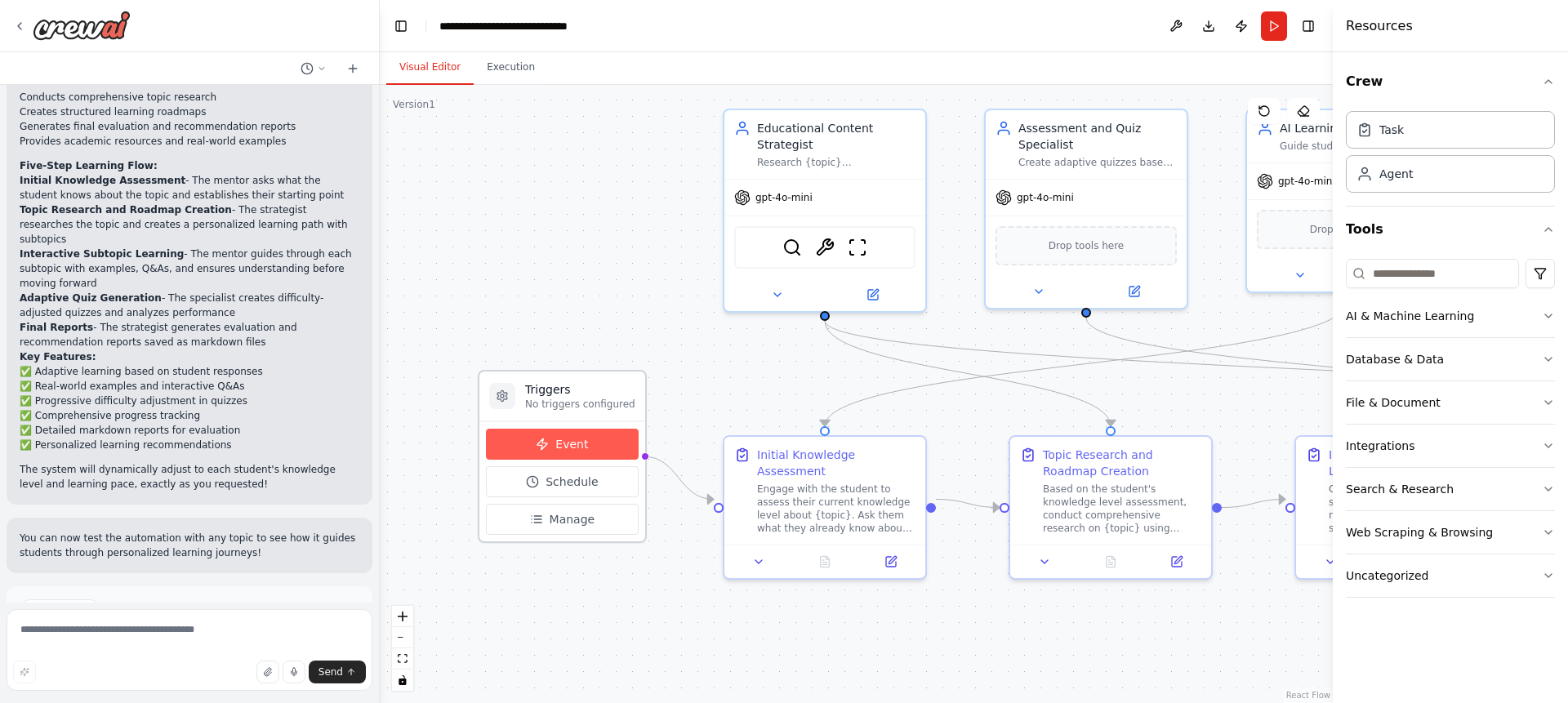
click at [568, 447] on span "Event" at bounding box center [571, 444] width 33 height 16
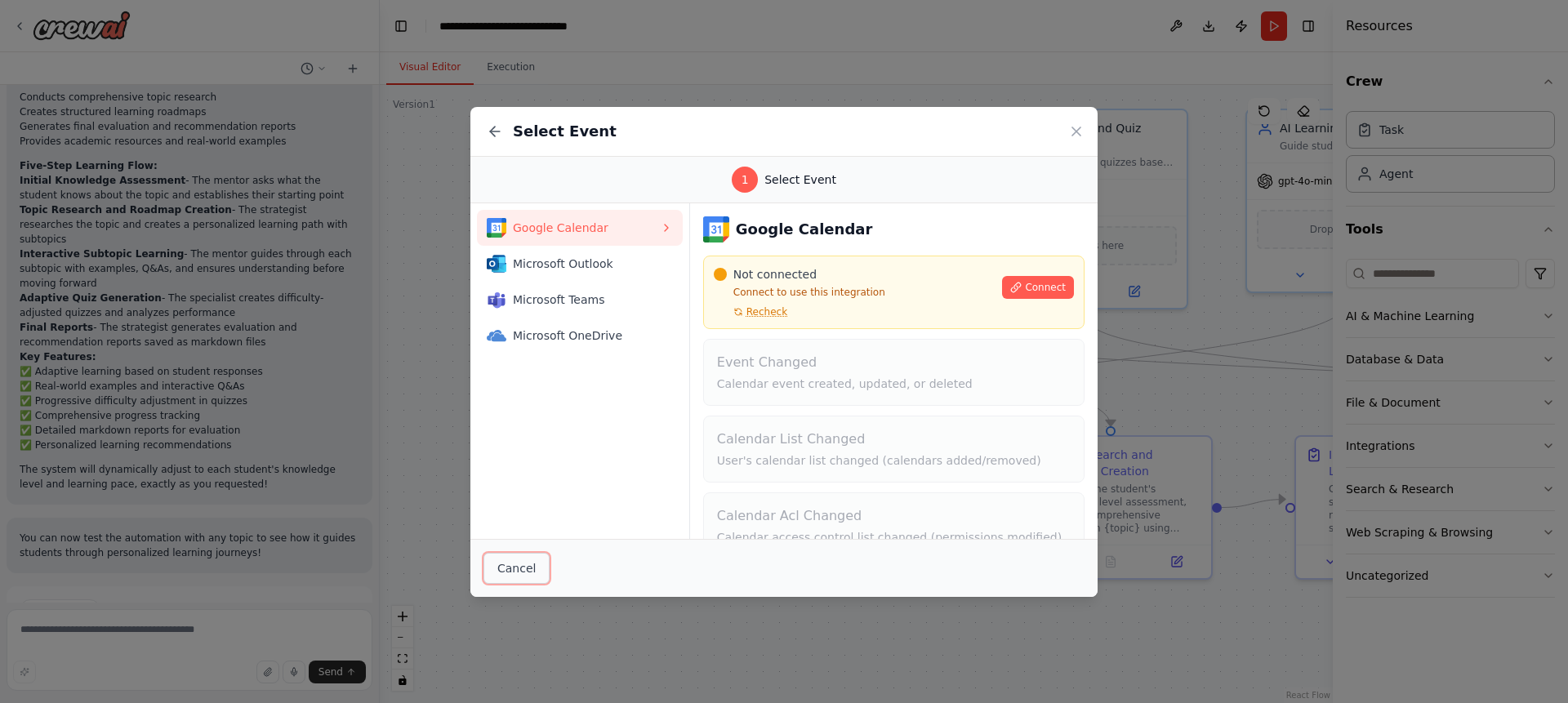
click at [519, 564] on button "Cancel" at bounding box center [516, 568] width 66 height 31
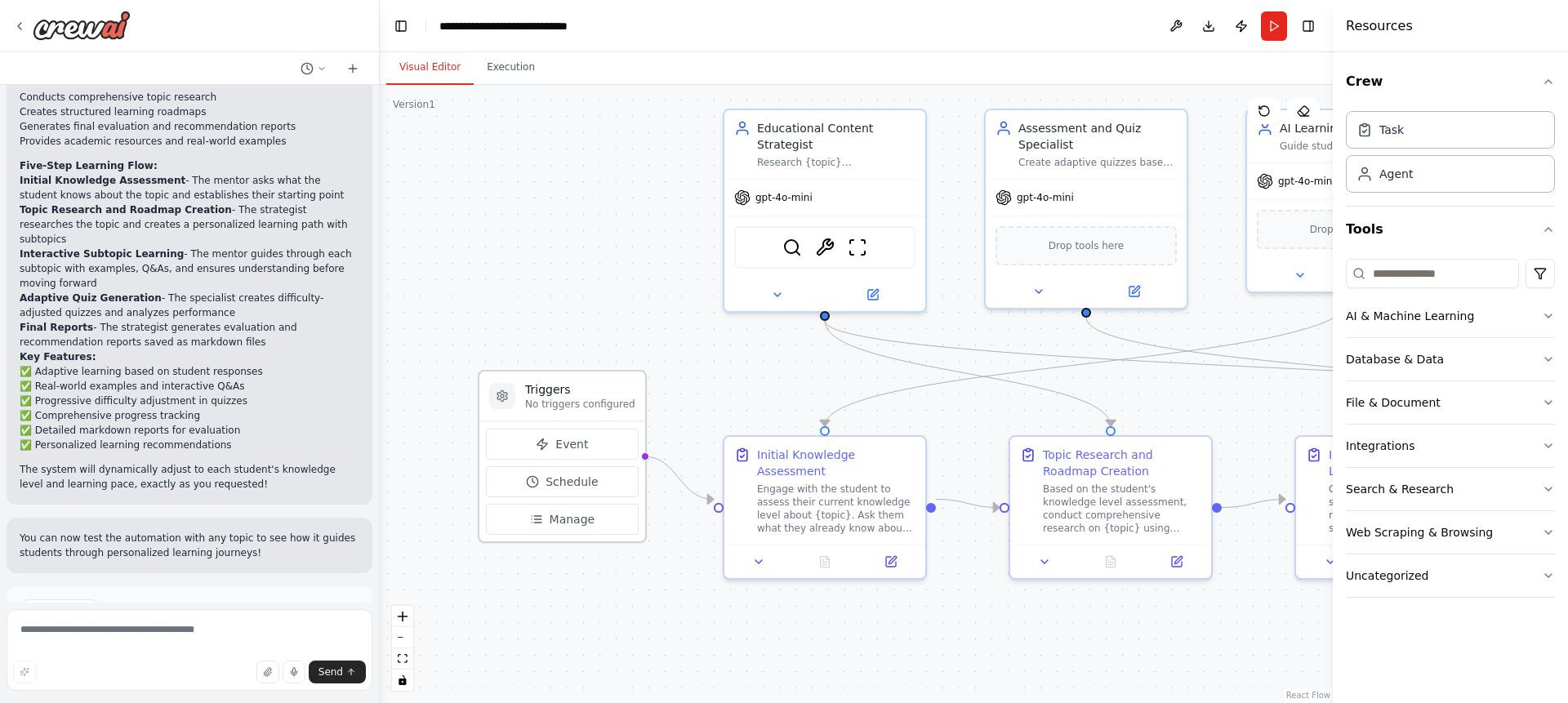
click at [557, 395] on h3 "Triggers" at bounding box center [580, 389] width 110 height 16
drag, startPoint x: 557, startPoint y: 395, endPoint x: 545, endPoint y: 408, distance: 17.7
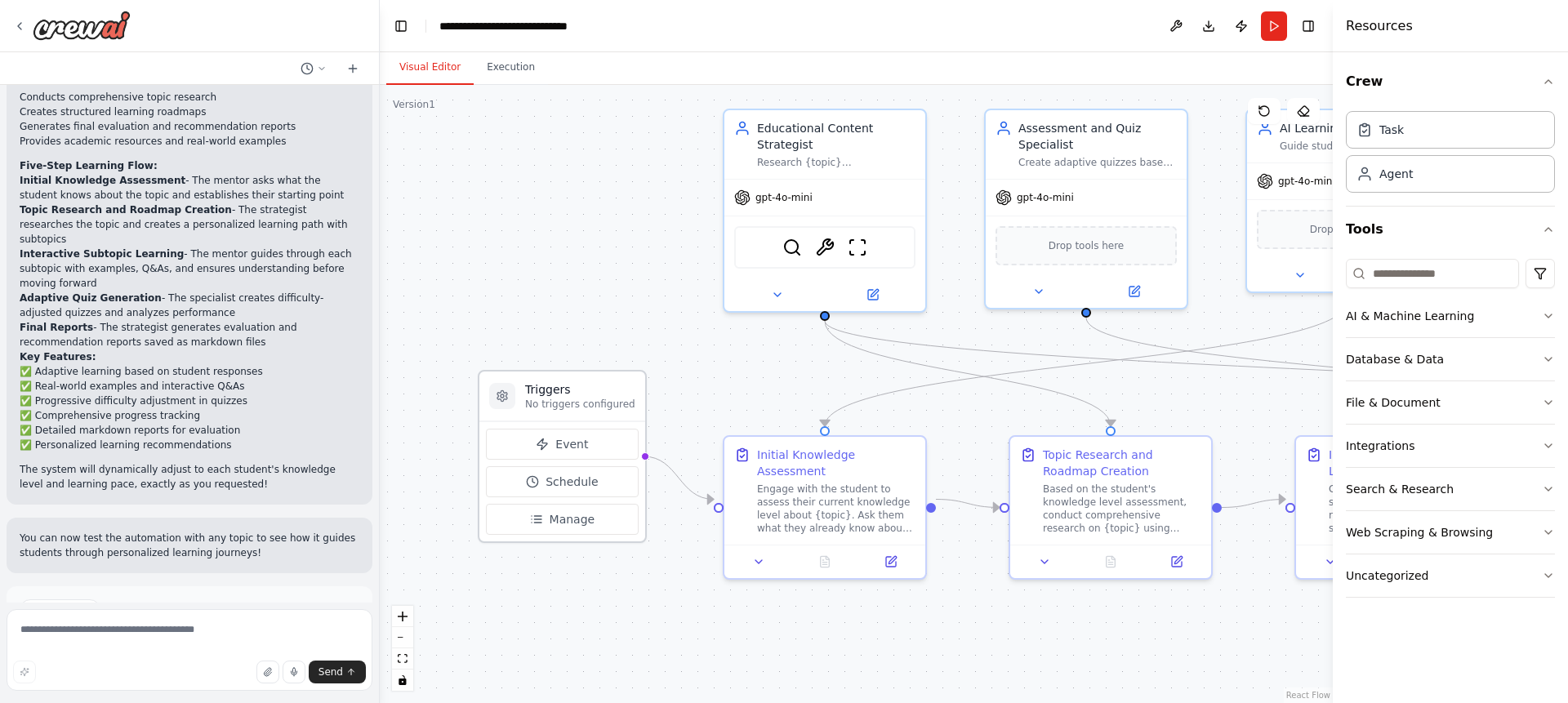
click at [549, 397] on h3 "Triggers" at bounding box center [580, 389] width 110 height 16
drag, startPoint x: 545, startPoint y: 409, endPoint x: 524, endPoint y: 415, distance: 21.8
click at [524, 415] on div "Triggers No triggers configured" at bounding box center [564, 412] width 110 height 29
click at [702, 499] on circle "Edge from triggers to e4b9b748-c40b-4347-b75a-1cbb01062e2c" at bounding box center [705, 499] width 16 height 16
drag, startPoint x: 702, startPoint y: 499, endPoint x: 662, endPoint y: 498, distance: 40.0
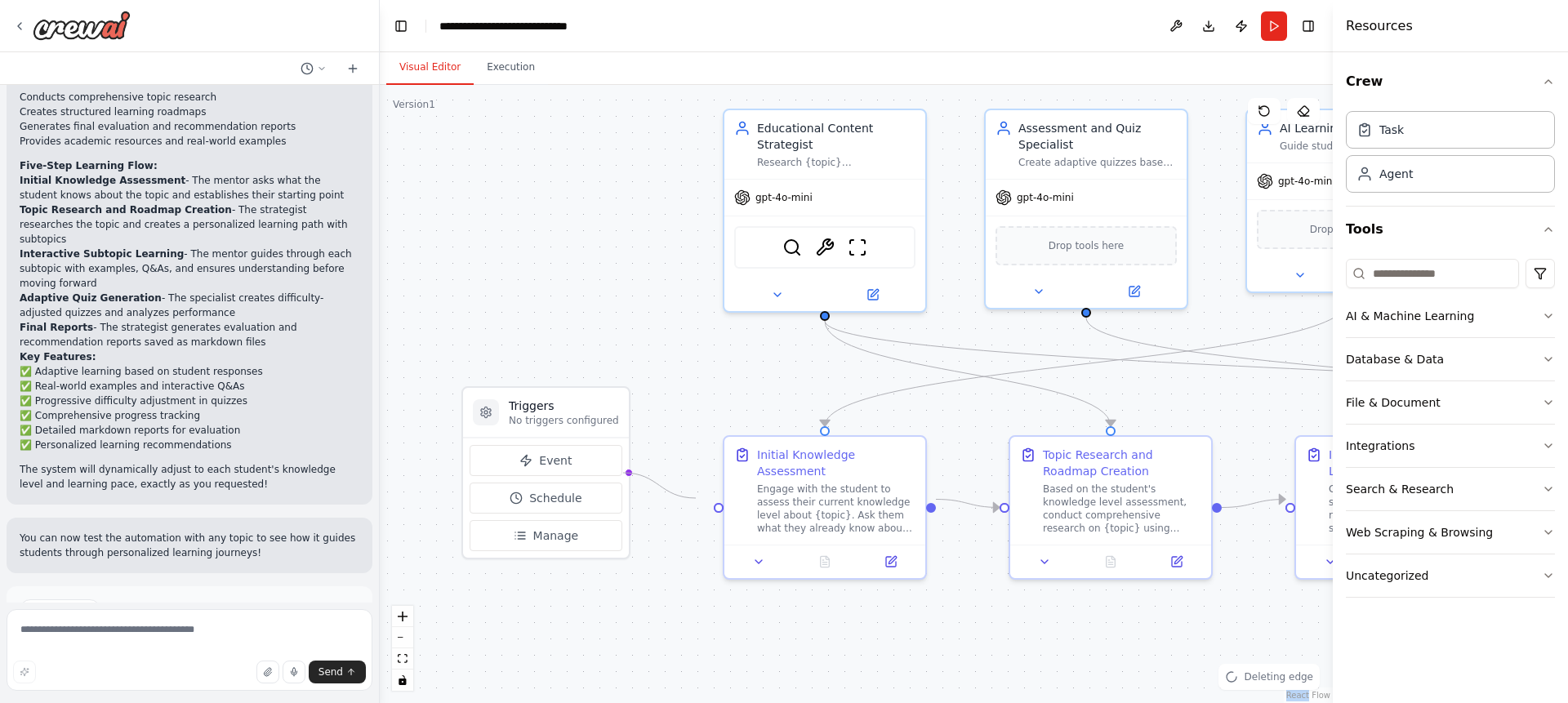
click at [662, 498] on div ".deletable-edge-delete-btn { width: 20px; height: 20px; border: 0px solid #ffff…" at bounding box center [856, 394] width 953 height 618
click at [559, 408] on h3 "Triggers" at bounding box center [563, 405] width 110 height 16
drag, startPoint x: 620, startPoint y: 469, endPoint x: 686, endPoint y: 499, distance: 72.5
click at [677, 498] on div ".deletable-edge-delete-btn { width: 20px; height: 20px; border: 0px solid #ffff…" at bounding box center [856, 394] width 953 height 618
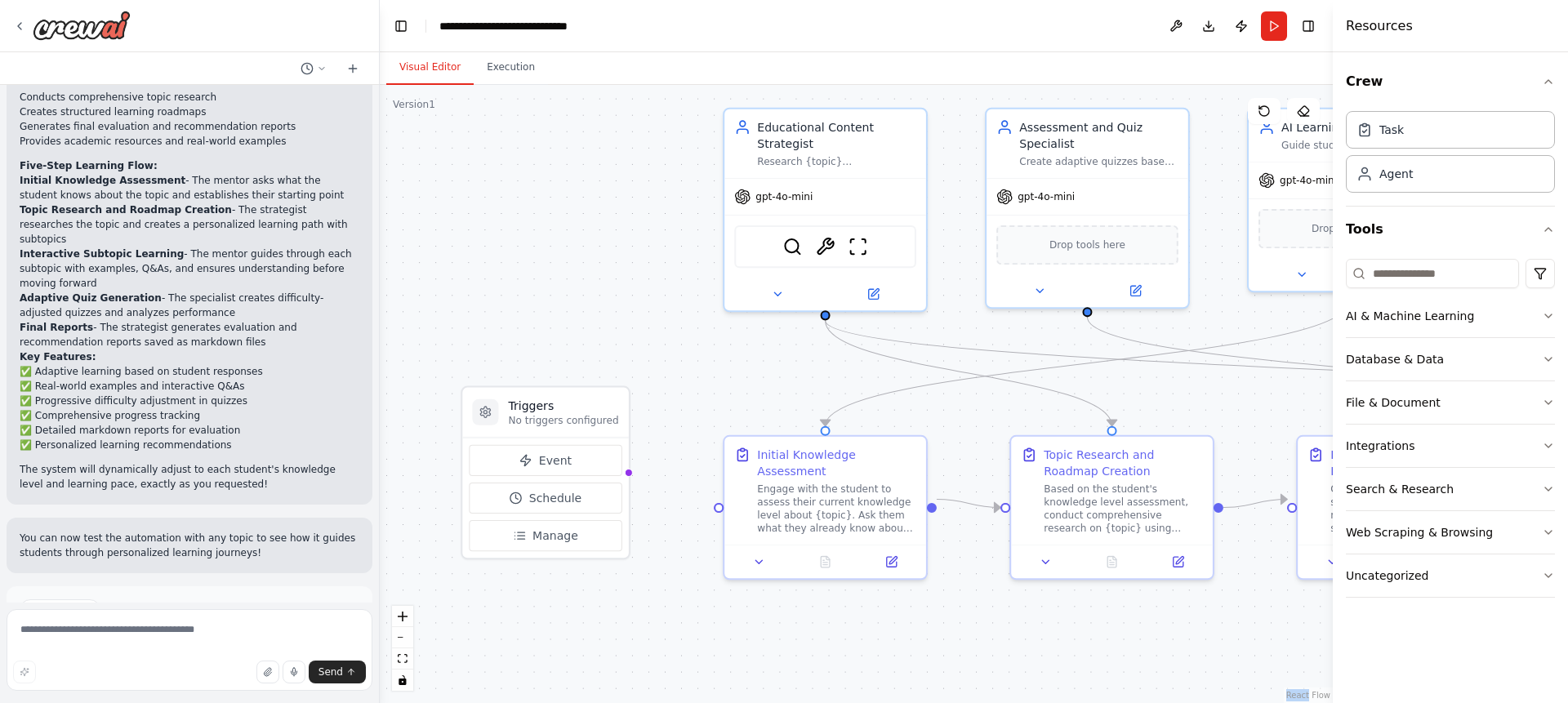
click at [686, 499] on div ".deletable-edge-delete-btn { width: 20px; height: 20px; border: 0px solid #ffff…" at bounding box center [856, 394] width 953 height 618
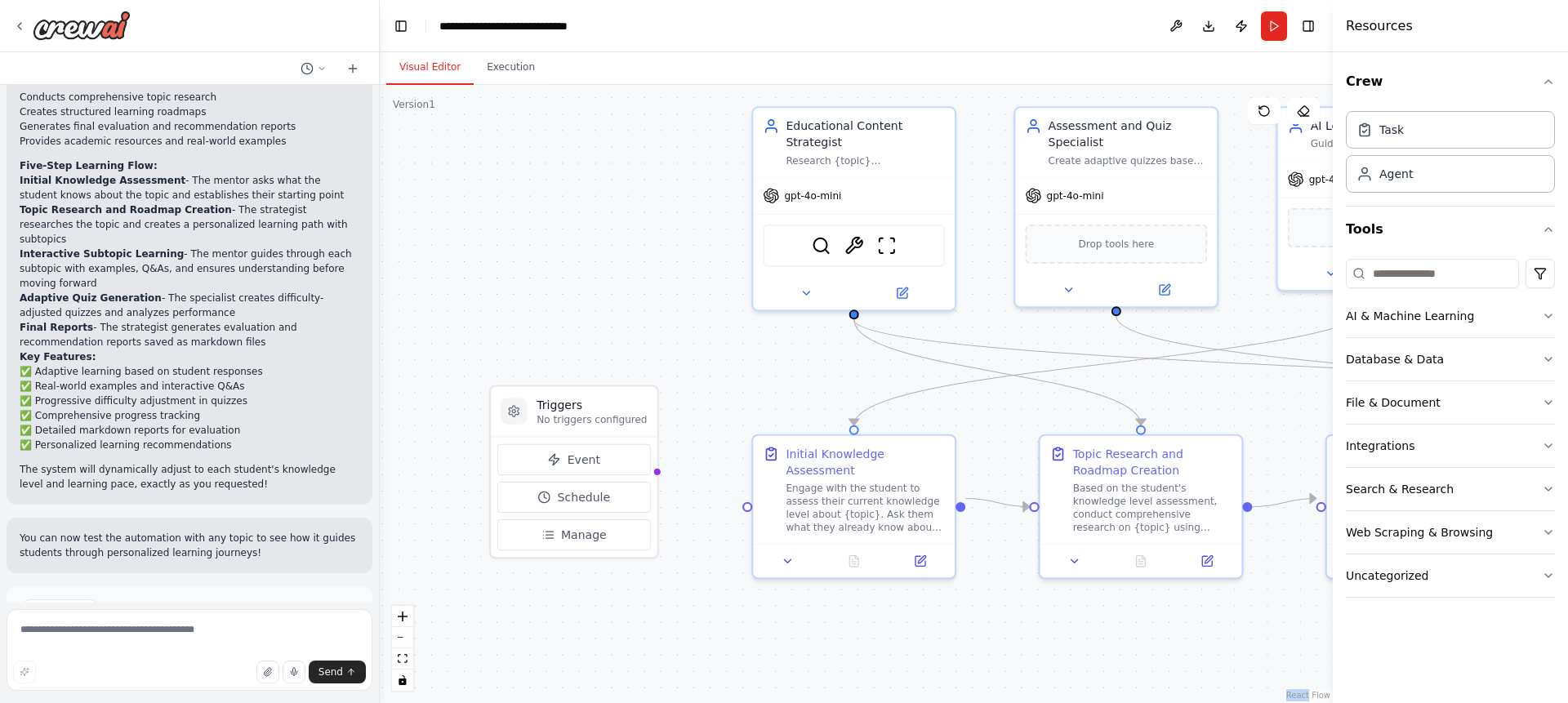
drag, startPoint x: 686, startPoint y: 499, endPoint x: 719, endPoint y: 498, distance: 33.0
click at [719, 498] on div ".deletable-edge-delete-btn { width: 20px; height: 20px; border: 0px solid #ffff…" at bounding box center [856, 394] width 953 height 618
drag, startPoint x: 656, startPoint y: 470, endPoint x: 756, endPoint y: 495, distance: 103.1
click at [756, 495] on div "Triggers No triggers configured Event Schedule Manage Educational Content Strat…" at bounding box center [906, 334] width 956 height 620
click at [756, 499] on div at bounding box center [751, 503] width 10 height 10
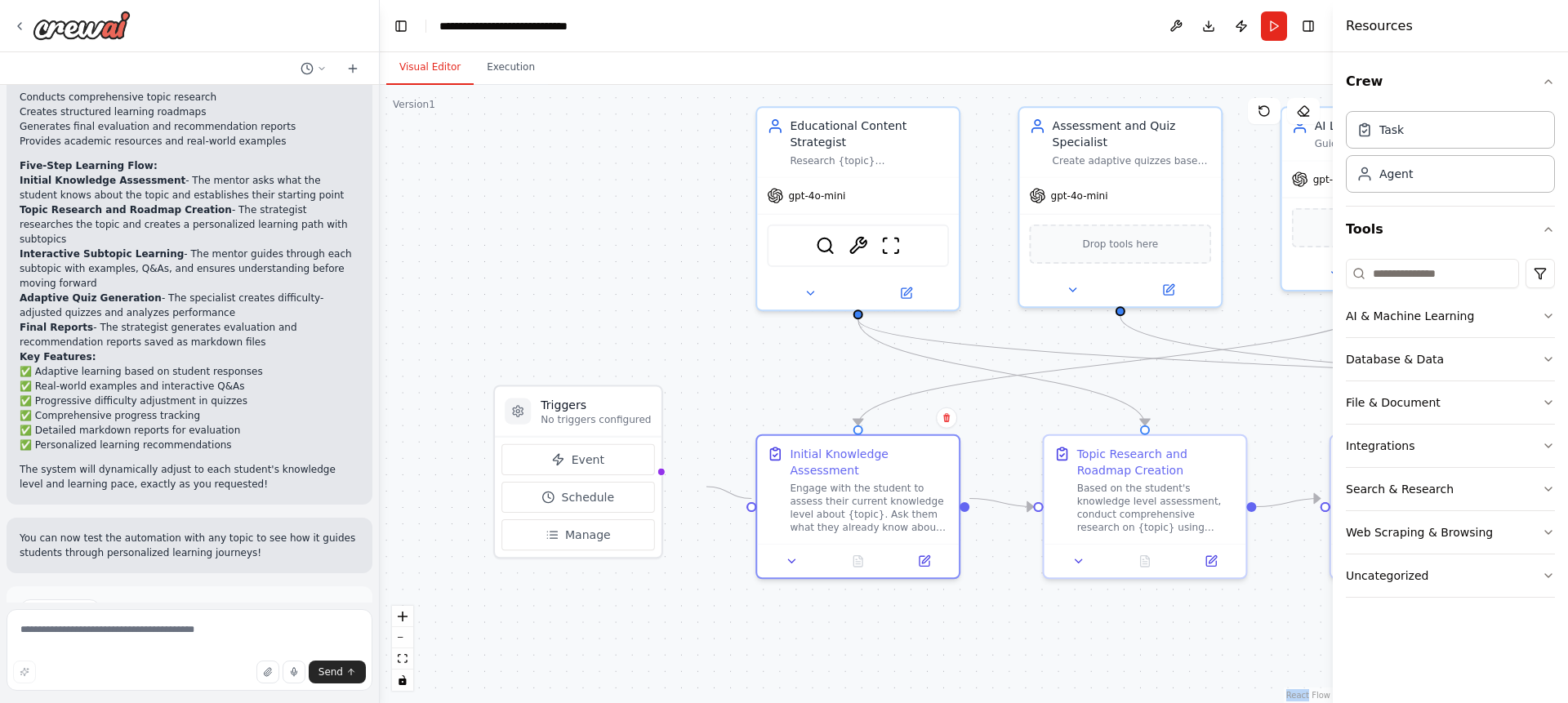
drag, startPoint x: 749, startPoint y: 495, endPoint x: 679, endPoint y: 479, distance: 71.8
click at [681, 479] on div ".deletable-edge-delete-btn { width: 20px; height: 20px; border: 0px solid #ffff…" at bounding box center [856, 394] width 953 height 618
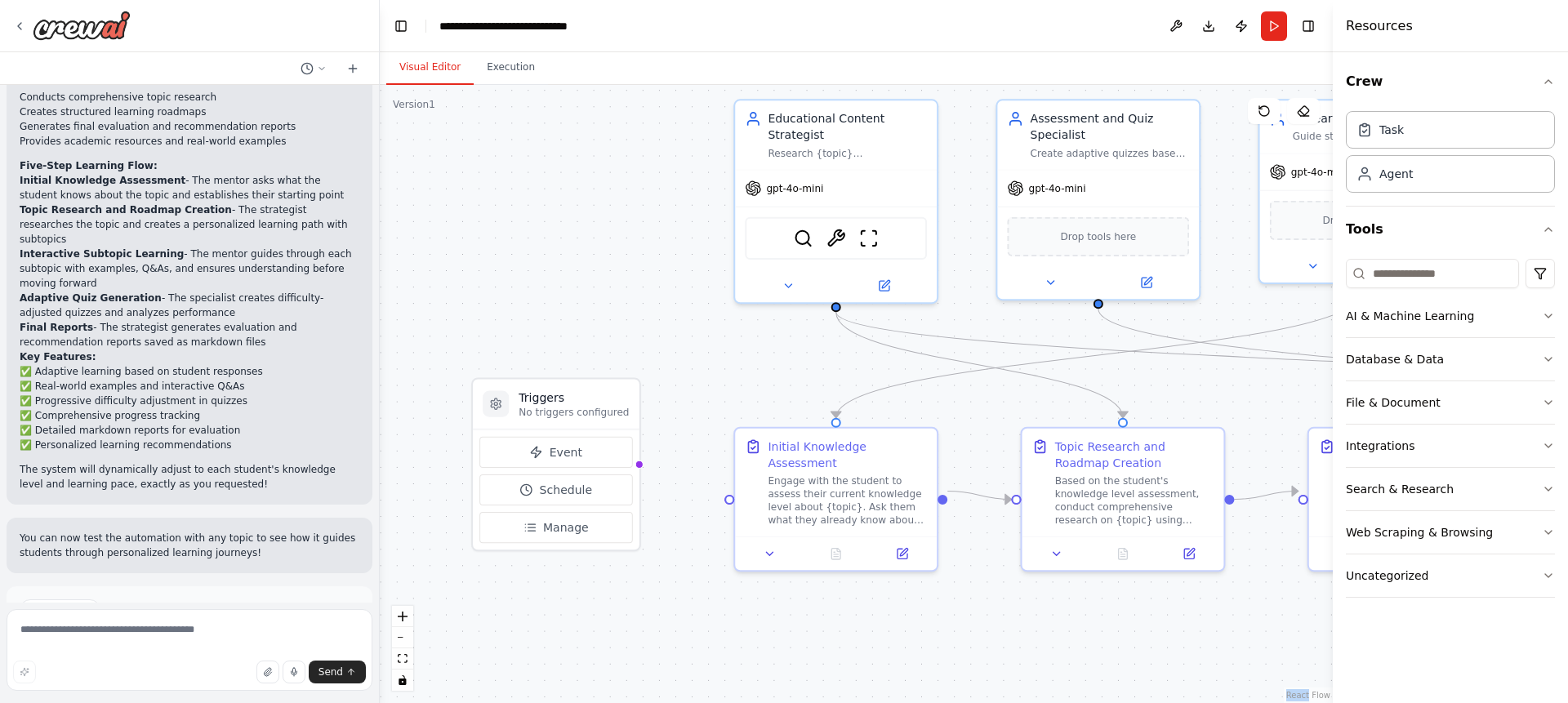
drag, startPoint x: 679, startPoint y: 479, endPoint x: 657, endPoint y: 470, distance: 23.8
click at [657, 470] on div ".deletable-edge-delete-btn { width: 20px; height: 20px; border: 0px solid #ffff…" at bounding box center [856, 394] width 953 height 618
drag, startPoint x: 633, startPoint y: 463, endPoint x: 716, endPoint y: 487, distance: 86.4
click at [716, 487] on div ".deletable-edge-delete-btn { width: 20px; height: 20px; border: 0px solid #ffff…" at bounding box center [856, 394] width 953 height 618
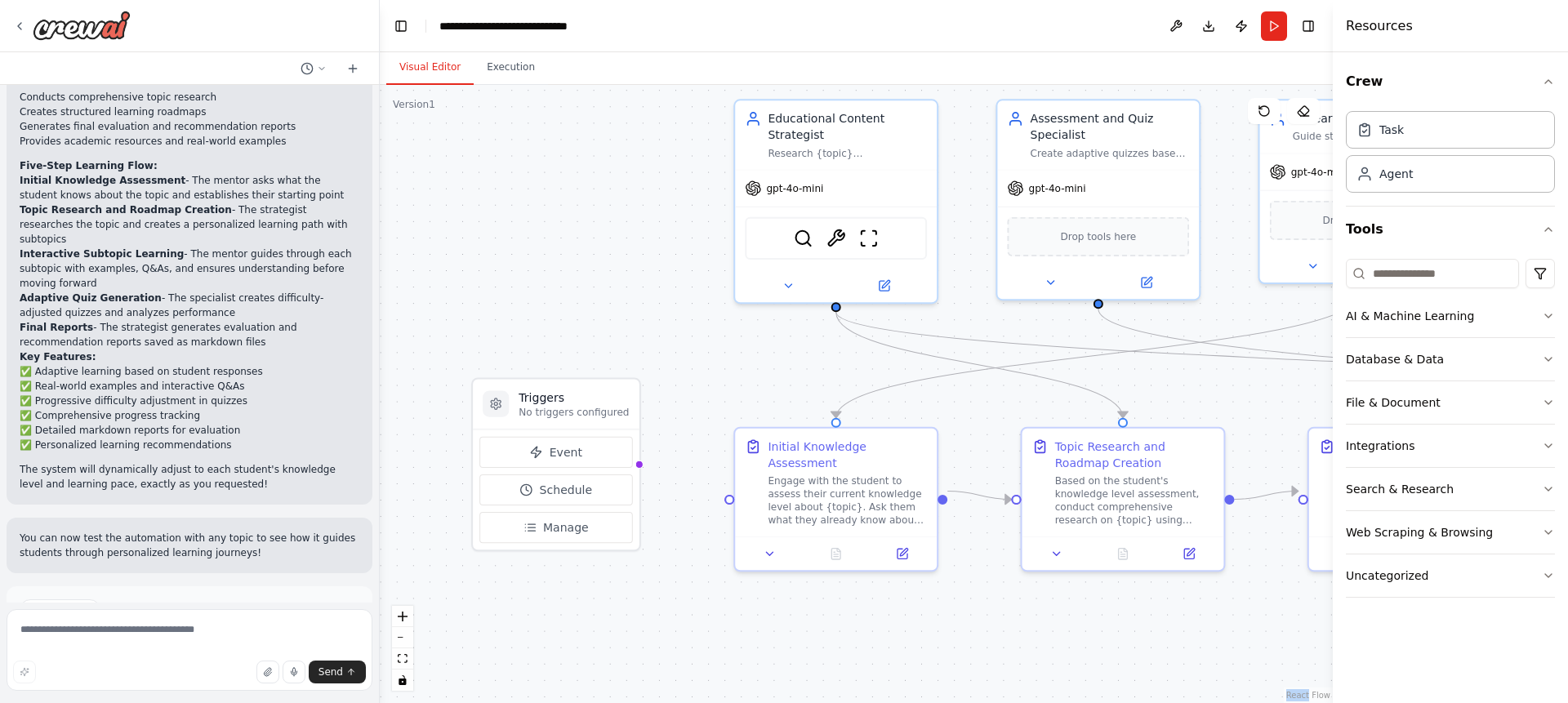
click at [716, 487] on div ".deletable-edge-delete-btn { width: 20px; height: 20px; border: 0px solid #ffff…" at bounding box center [856, 394] width 953 height 618
drag, startPoint x: 633, startPoint y: 461, endPoint x: 720, endPoint y: 489, distance: 91.4
click at [720, 489] on div ".deletable-edge-delete-btn { width: 20px; height: 20px; border: 0px solid #ffff…" at bounding box center [856, 394] width 953 height 618
click at [687, 482] on div ".deletable-edge-delete-btn { width: 20px; height: 20px; border: 0px solid #ffff…" at bounding box center [856, 394] width 953 height 618
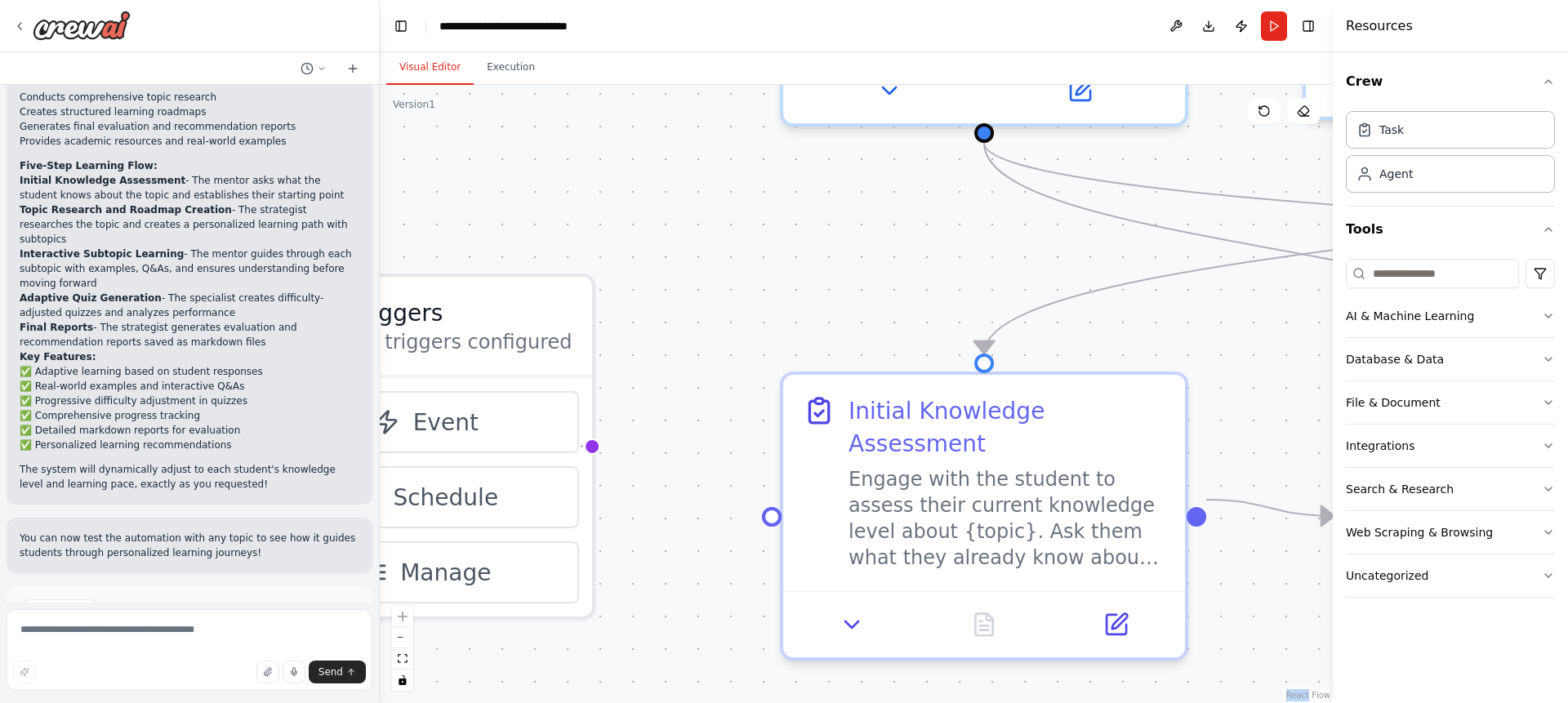
drag, startPoint x: 583, startPoint y: 445, endPoint x: 655, endPoint y: 478, distance: 79.2
click at [649, 472] on div ".deletable-edge-delete-btn { width: 20px; height: 20px; border: 0px solid #ffff…" at bounding box center [856, 394] width 953 height 618
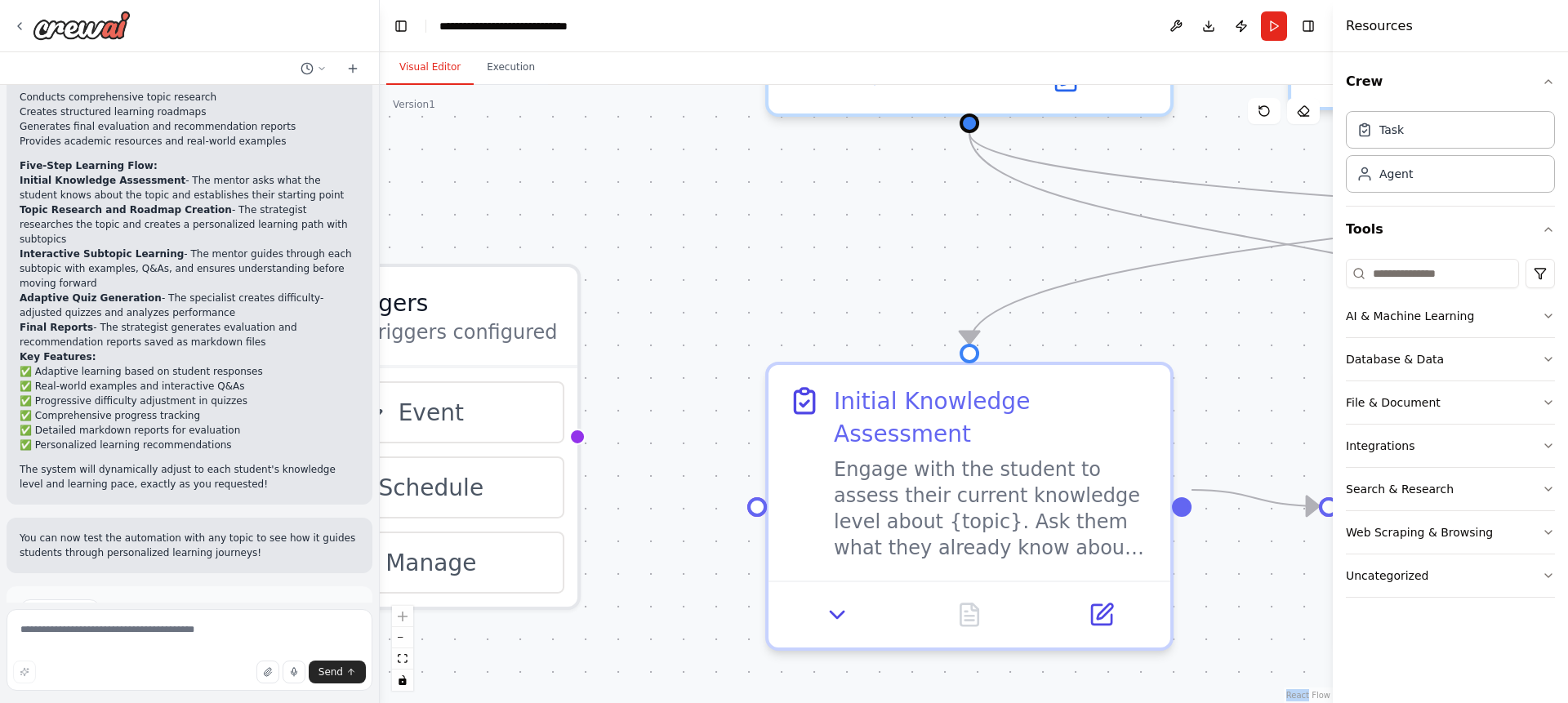
drag, startPoint x: 667, startPoint y: 486, endPoint x: 636, endPoint y: 462, distance: 39.2
click at [649, 472] on div ".deletable-edge-delete-btn { width: 20px; height: 20px; border: 0px solid #ffff…" at bounding box center [856, 394] width 953 height 618
drag, startPoint x: 564, startPoint y: 433, endPoint x: 732, endPoint y: 487, distance: 176.5
click at [732, 487] on div ".deletable-edge-delete-btn { width: 20px; height: 20px; border: 0px solid #ffff…" at bounding box center [856, 394] width 953 height 618
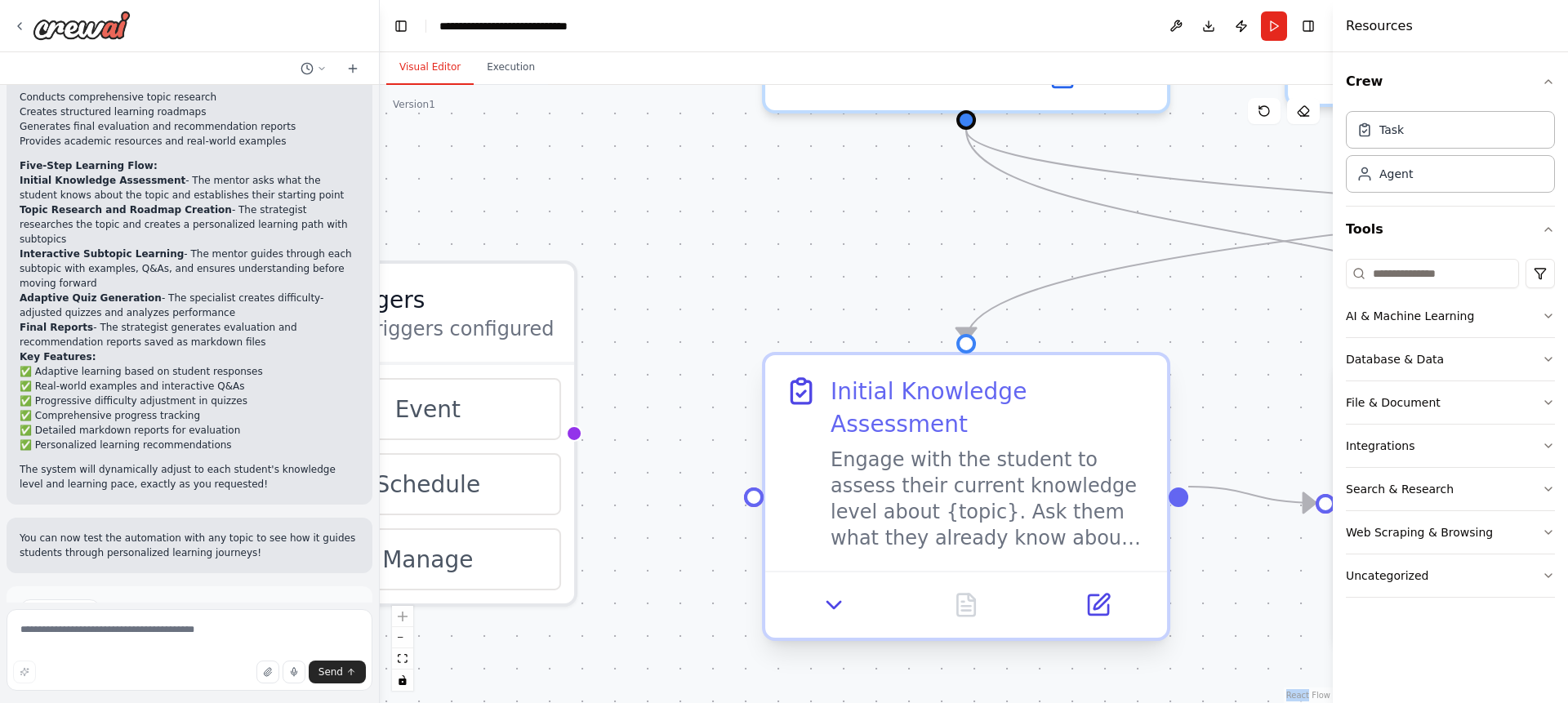
click at [747, 487] on div at bounding box center [754, 497] width 20 height 20
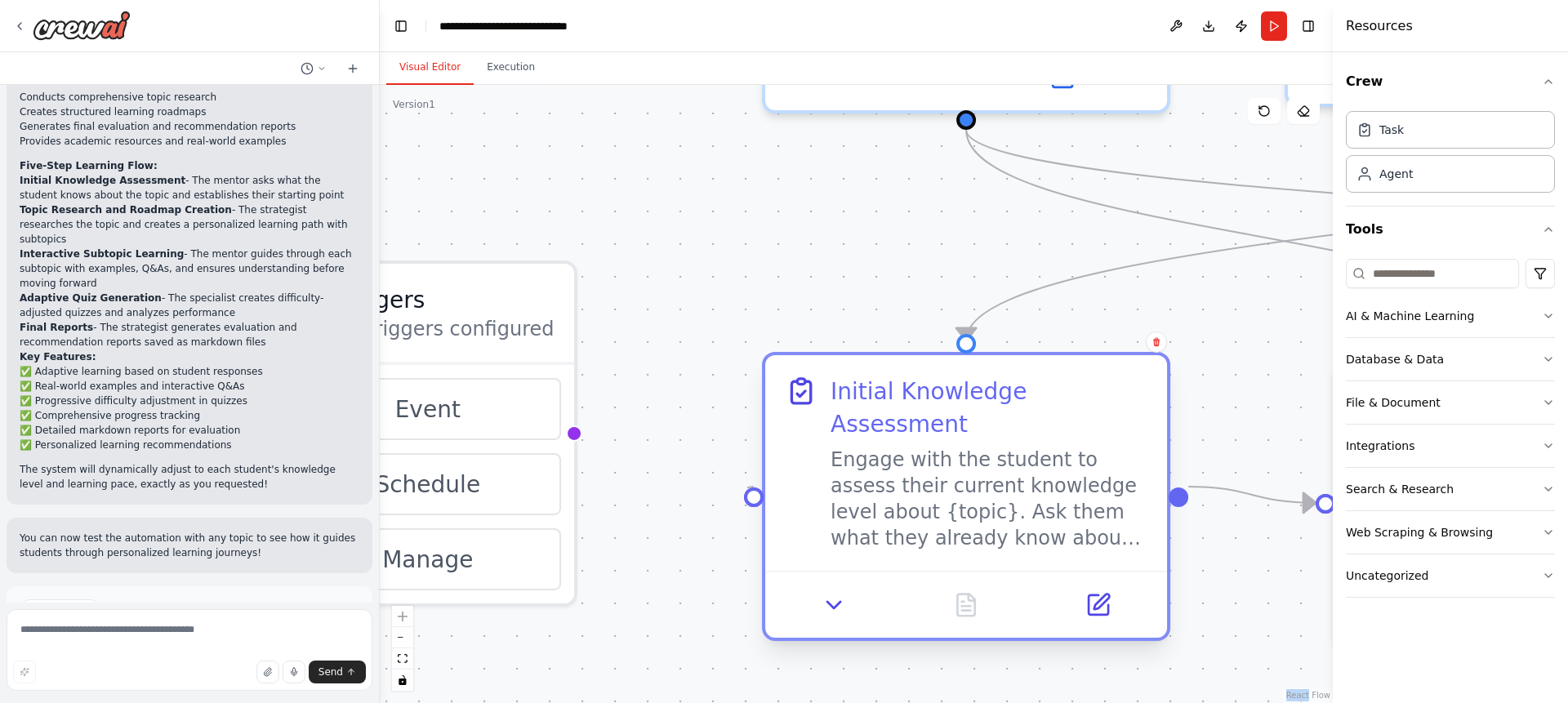
click at [747, 487] on div at bounding box center [754, 497] width 20 height 20
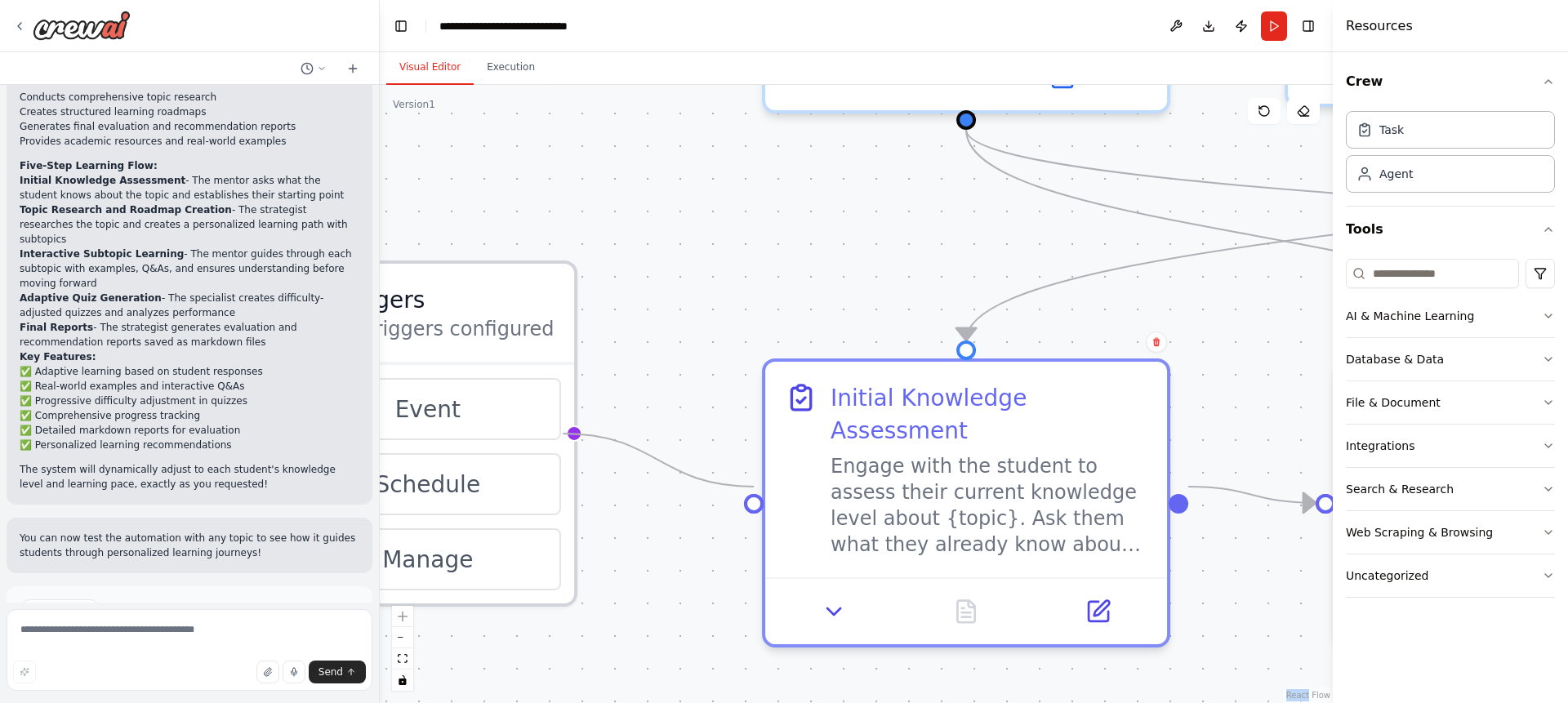
drag, startPoint x: 747, startPoint y: 487, endPoint x: 563, endPoint y: 437, distance: 190.7
click at [563, 437] on div "Triggers No triggers configured Event Schedule Manage Educational Content Strat…" at bounding box center [1061, 159] width 1906 height 1235
click at [566, 437] on div at bounding box center [574, 433] width 16 height 16
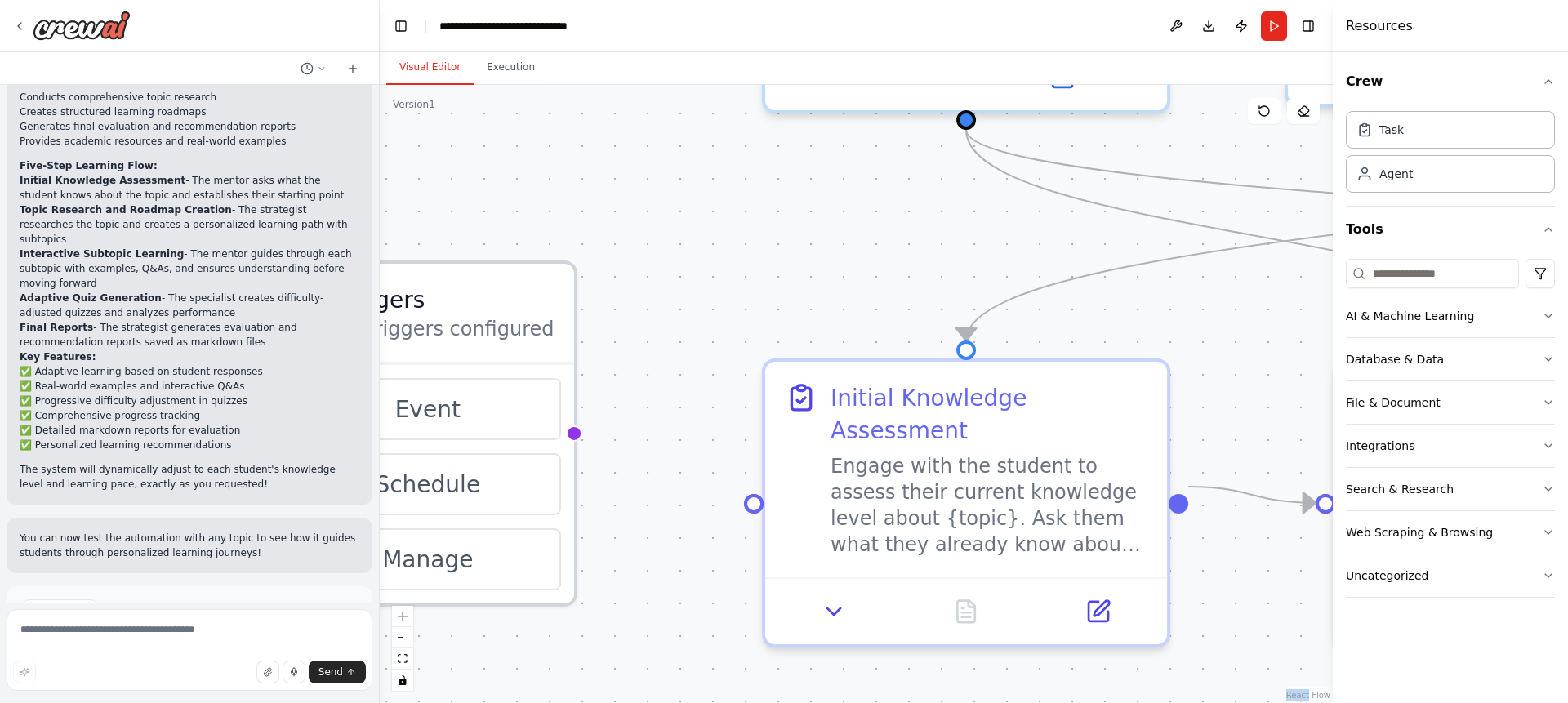
click at [566, 437] on div at bounding box center [574, 433] width 16 height 16
drag, startPoint x: 563, startPoint y: 437, endPoint x: 739, endPoint y: 491, distance: 184.1
click at [739, 491] on div ".deletable-edge-delete-btn { width: 20px; height: 20px; border: 0px solid #ffff…" at bounding box center [856, 394] width 953 height 618
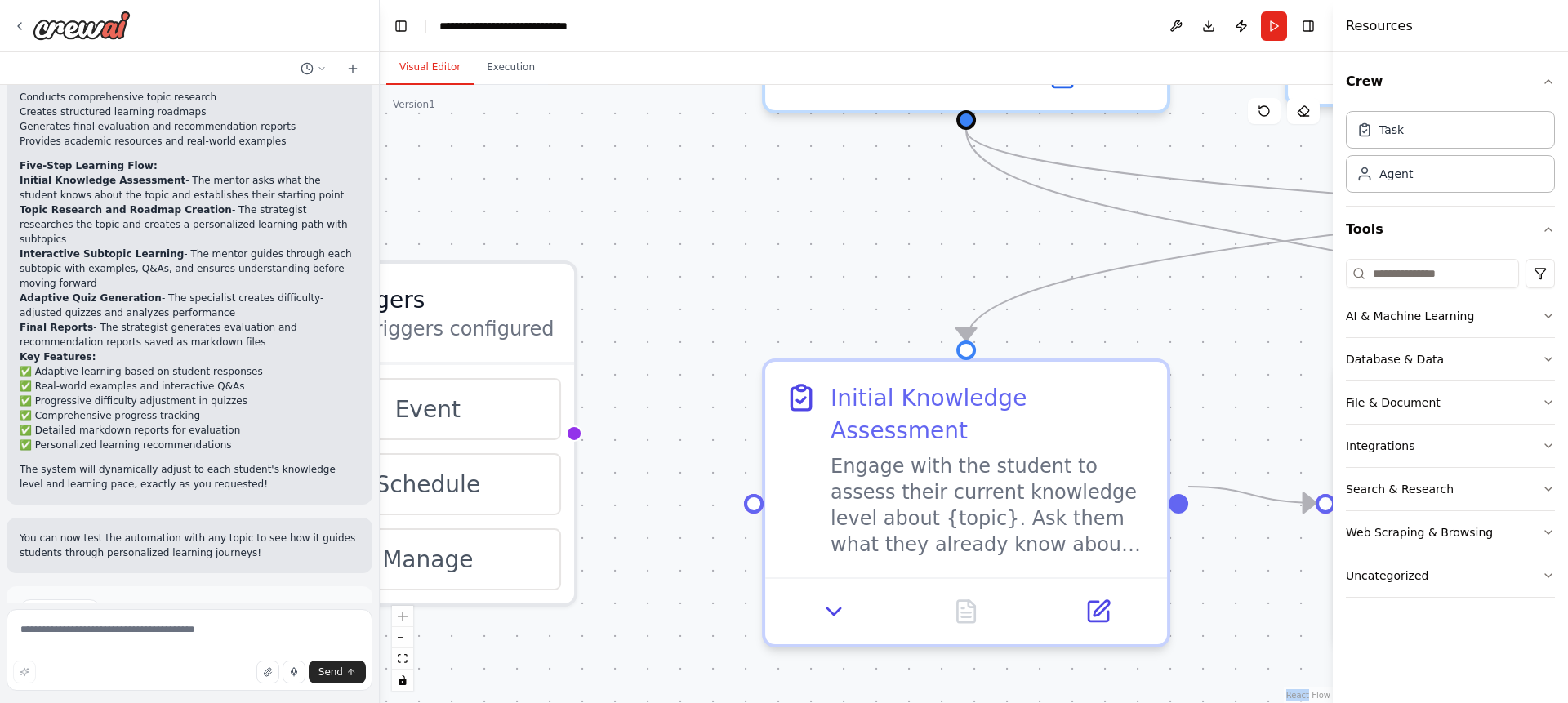
click at [739, 491] on div ".deletable-edge-delete-btn { width: 20px; height: 20px; border: 0px solid #ffff…" at bounding box center [856, 394] width 953 height 618
click at [566, 438] on div at bounding box center [574, 433] width 16 height 16
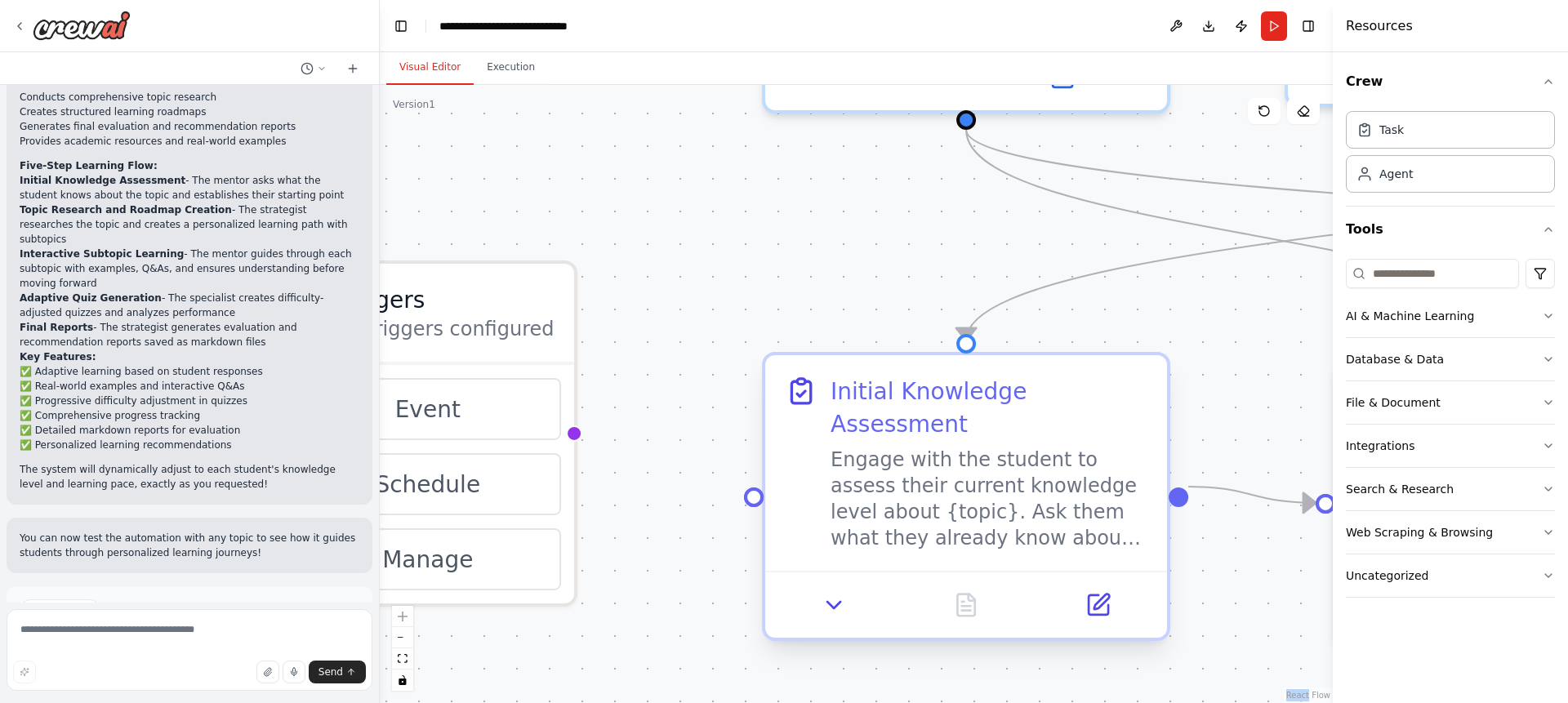
click at [748, 494] on div ".deletable-edge-delete-btn { width: 20px; height: 20px; border: 0px solid #ffff…" at bounding box center [856, 394] width 953 height 618
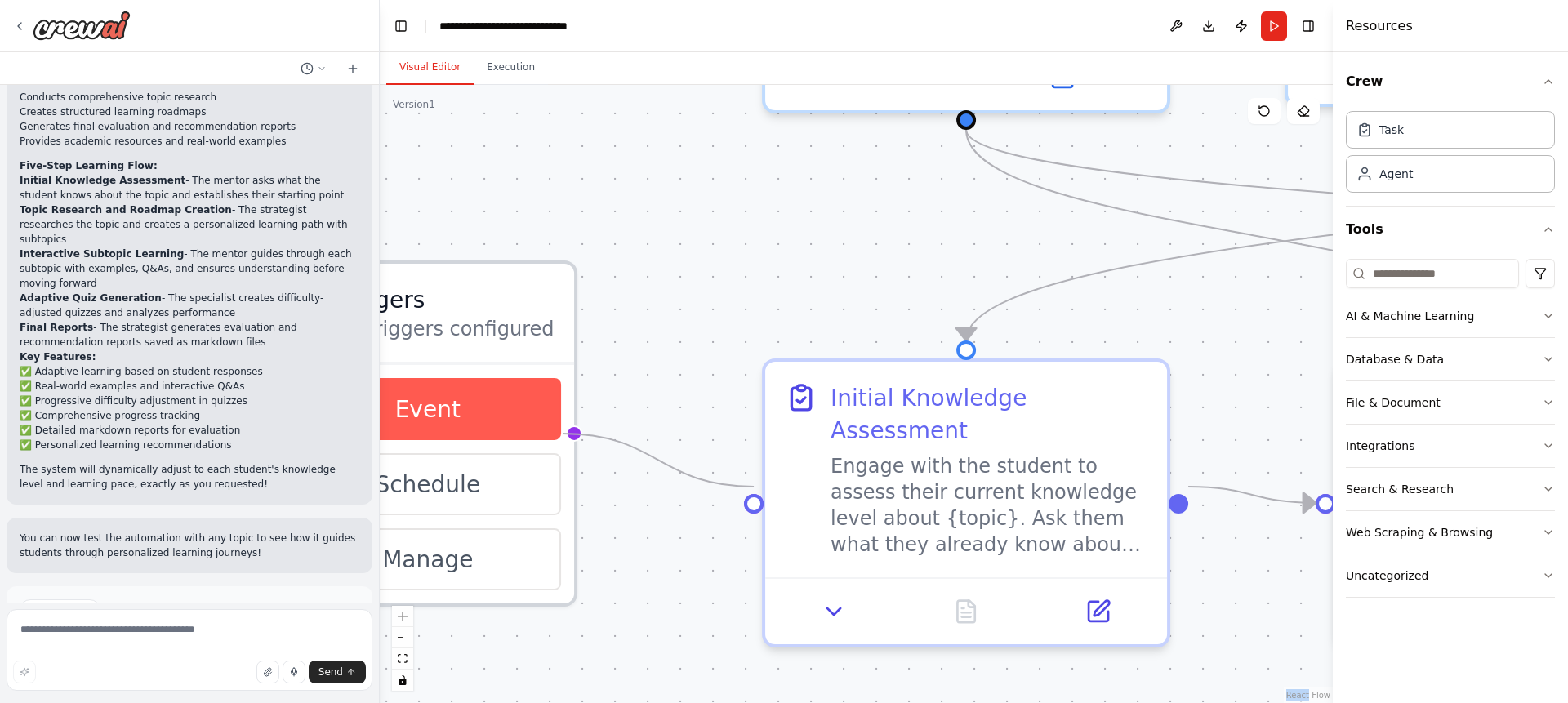
drag, startPoint x: 751, startPoint y: 487, endPoint x: 550, endPoint y: 432, distance: 208.4
click at [550, 432] on div "Triggers No triggers configured Event Schedule Manage Educational Content Strat…" at bounding box center [1061, 159] width 1906 height 1235
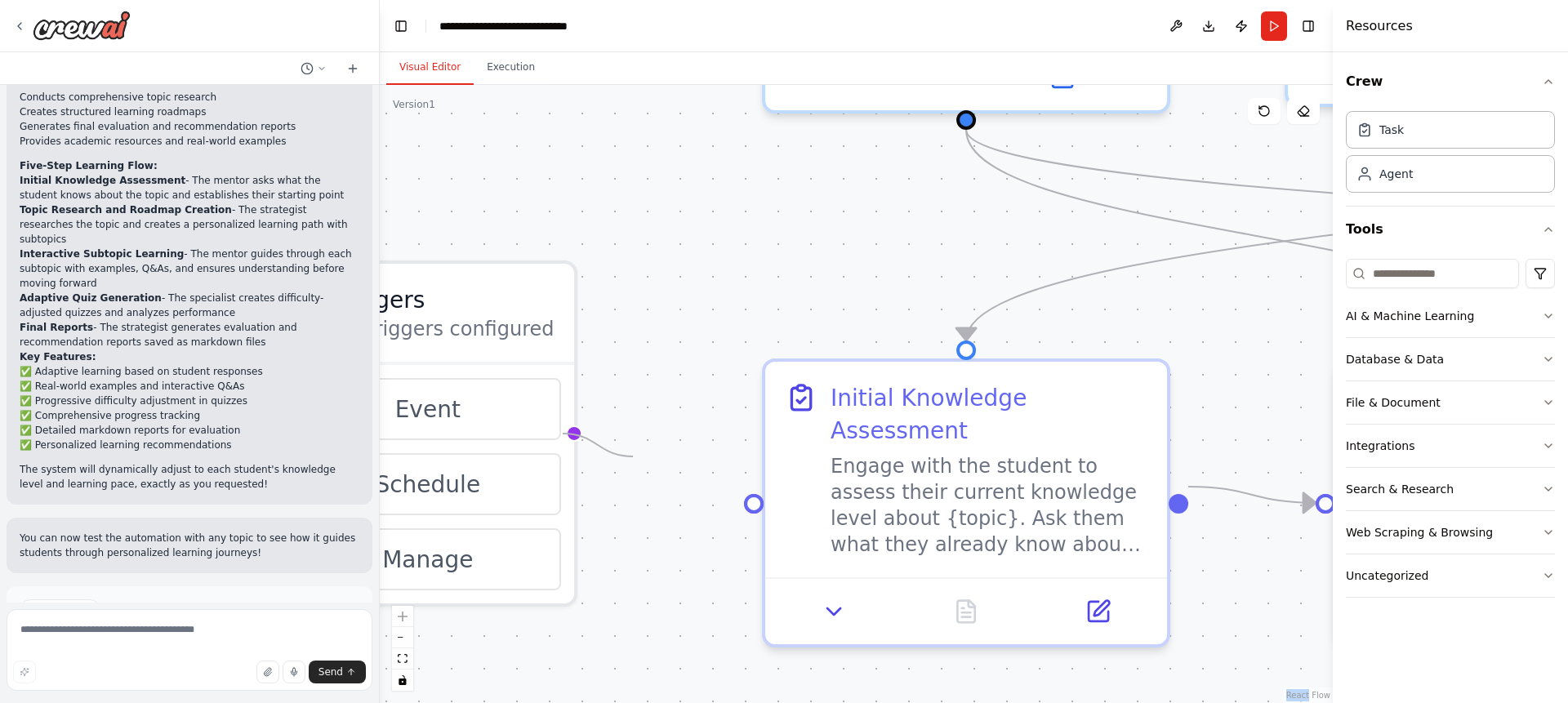
drag, startPoint x: 562, startPoint y: 432, endPoint x: 684, endPoint y: 483, distance: 132.2
click at [662, 470] on div ".deletable-edge-delete-btn { width: 20px; height: 20px; border: 0px solid #ffff…" at bounding box center [856, 394] width 953 height 618
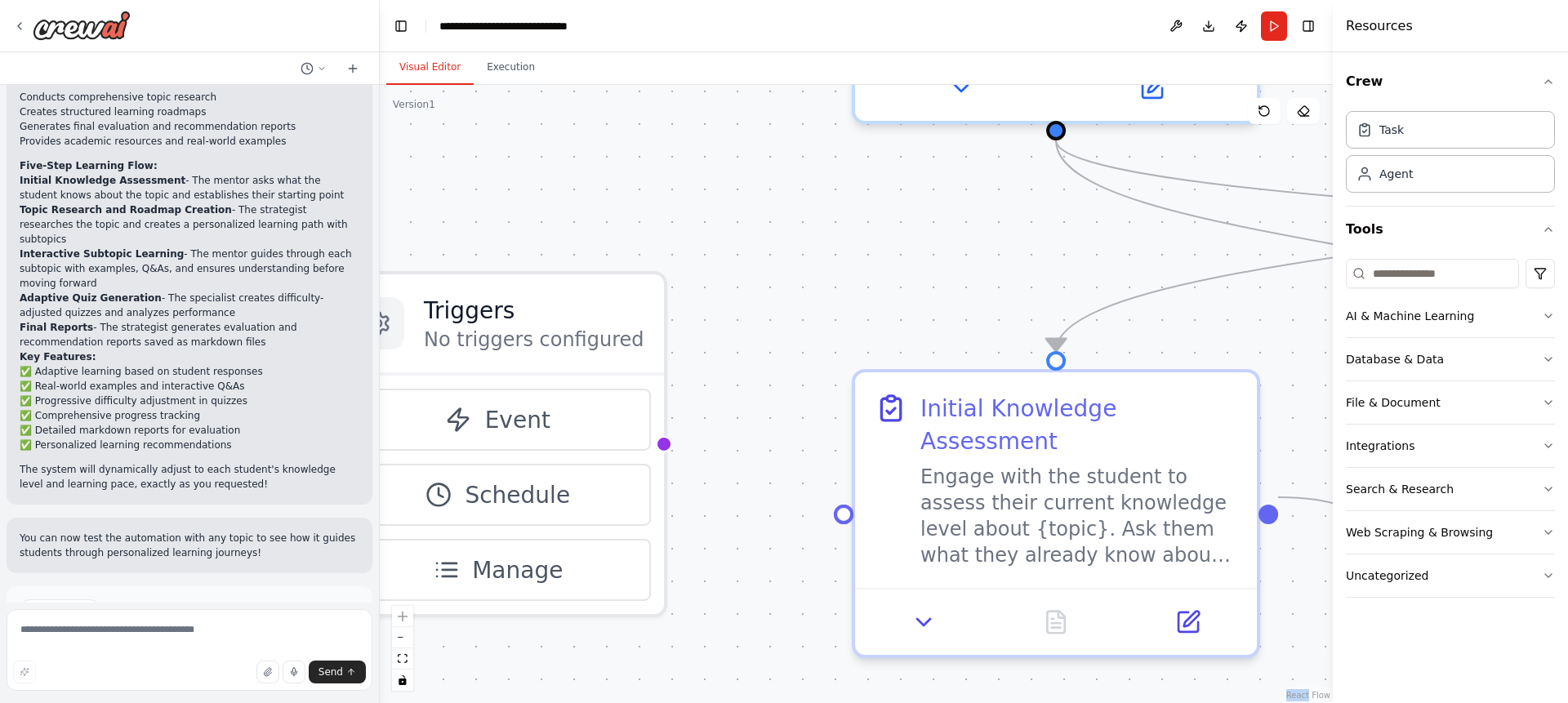
drag, startPoint x: 684, startPoint y: 483, endPoint x: 779, endPoint y: 494, distance: 95.6
click at [778, 494] on div ".deletable-edge-delete-btn { width: 20px; height: 20px; border: 0px solid #ffff…" at bounding box center [856, 394] width 953 height 618
click at [401, 637] on icon "zoom out" at bounding box center [402, 637] width 10 height 2
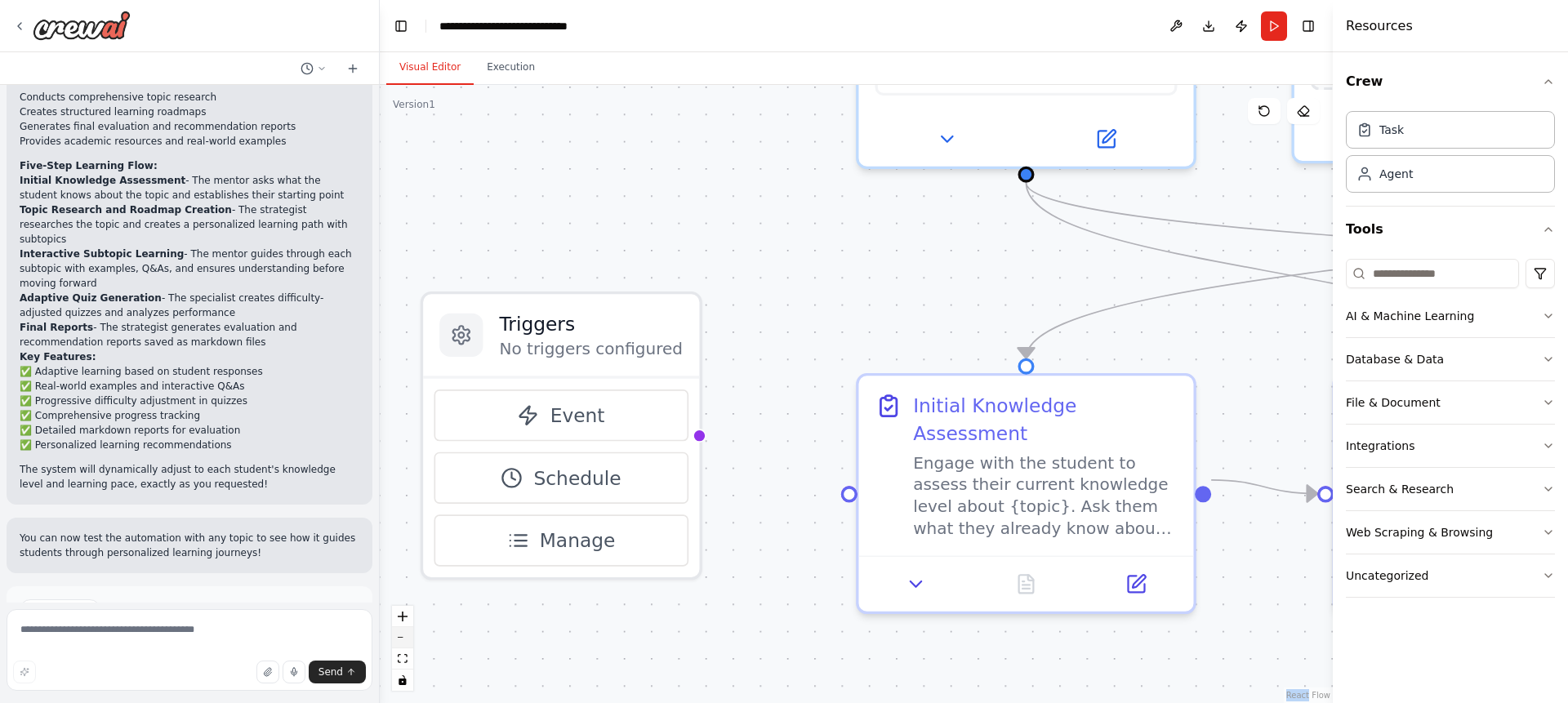
click at [401, 637] on icon "zoom out" at bounding box center [402, 637] width 10 height 2
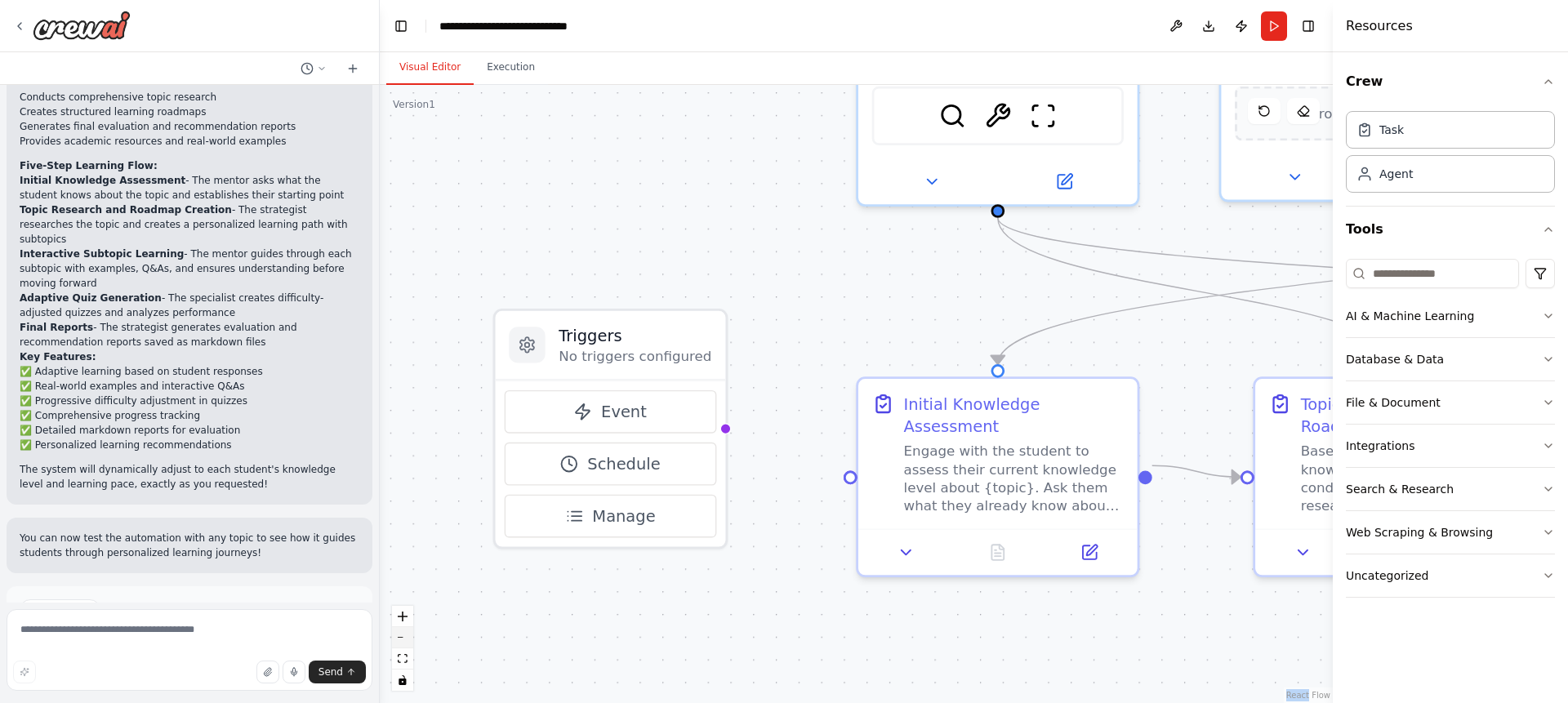
click at [401, 637] on icon "zoom out" at bounding box center [402, 637] width 10 height 2
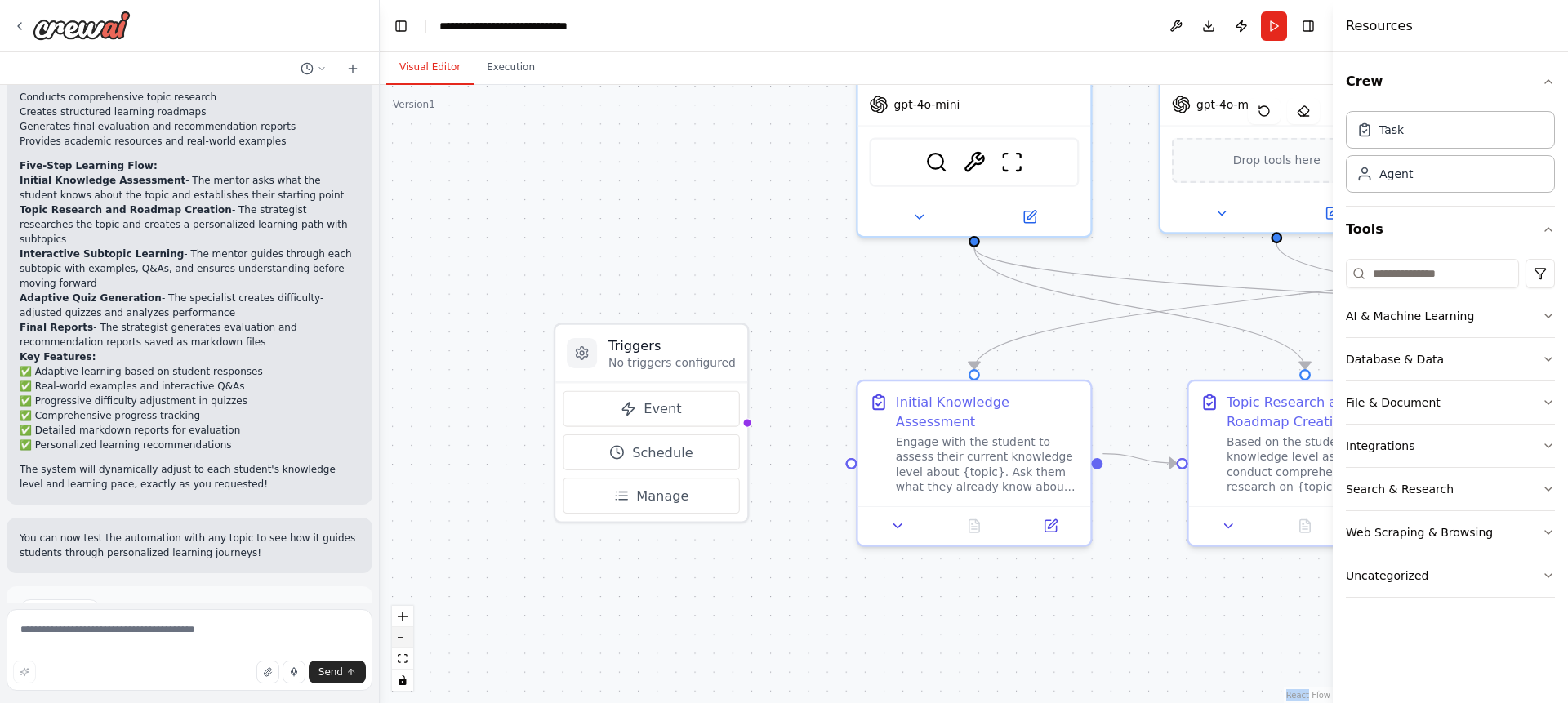
click at [401, 637] on icon "zoom out" at bounding box center [402, 637] width 10 height 2
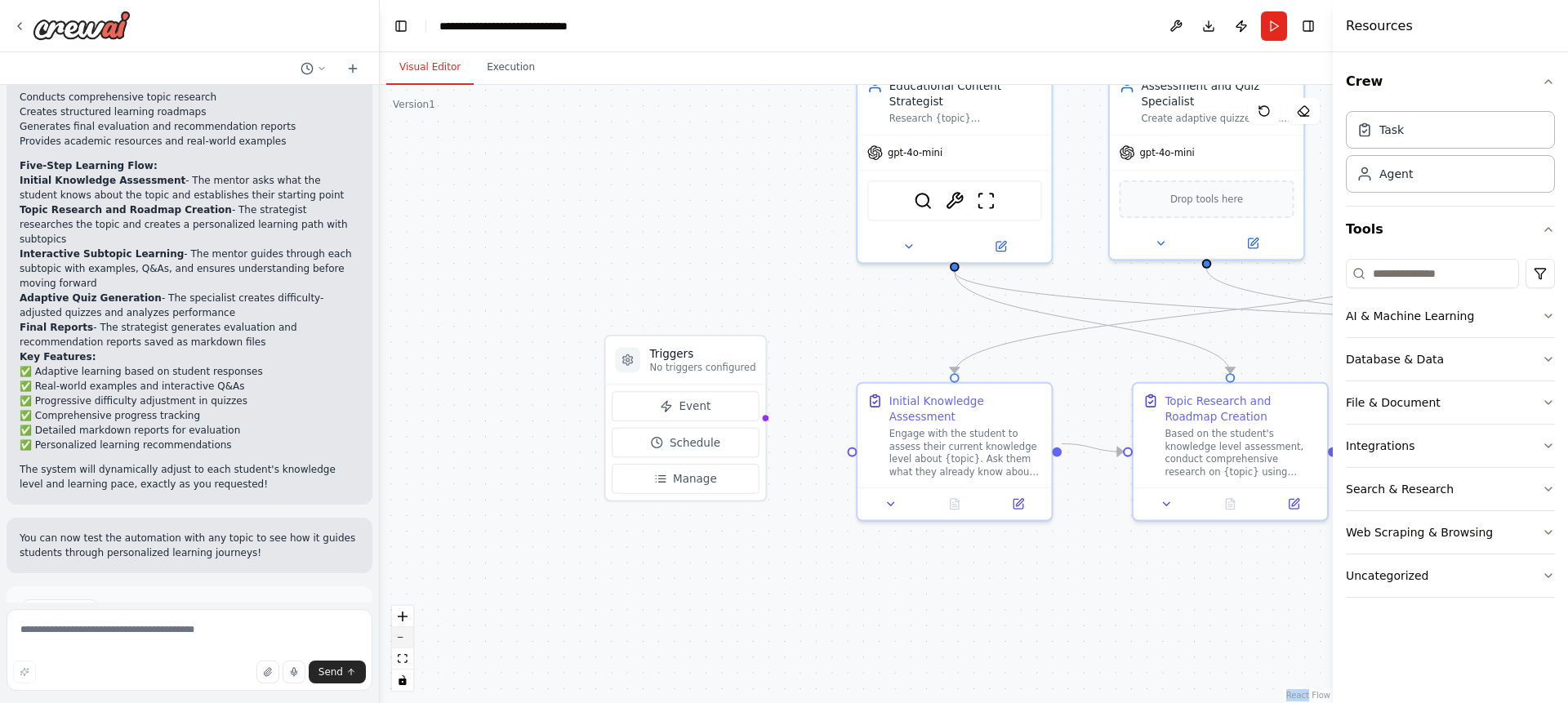
click at [401, 637] on icon "zoom out" at bounding box center [402, 637] width 10 height 2
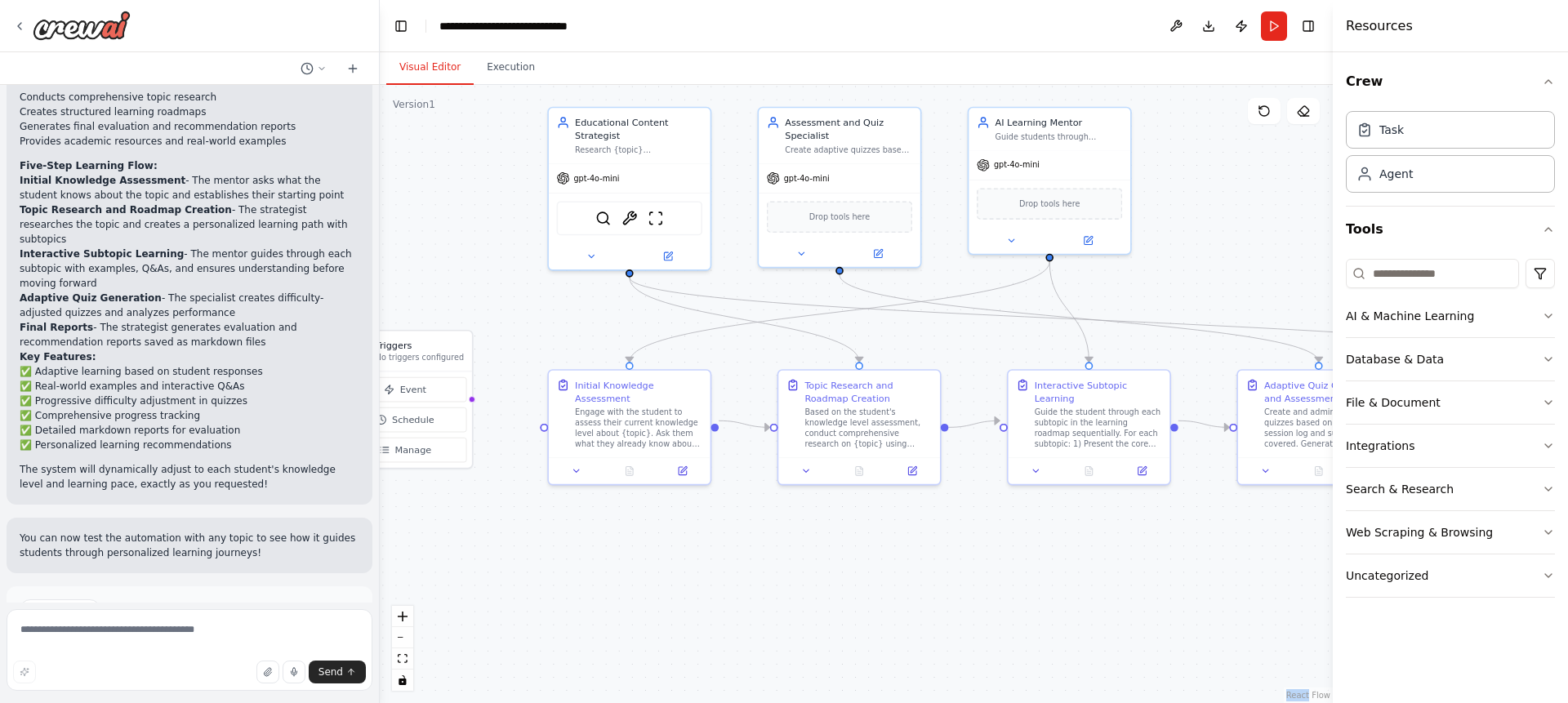
drag, startPoint x: 953, startPoint y: 612, endPoint x: 645, endPoint y: 596, distance: 308.4
click at [645, 596] on div ".deletable-edge-delete-btn { width: 20px; height: 20px; border: 0px solid #ffff…" at bounding box center [856, 394] width 953 height 618
click at [1041, 204] on span "Drop tools here" at bounding box center [1049, 201] width 61 height 13
click at [1178, 19] on button at bounding box center [1175, 26] width 26 height 29
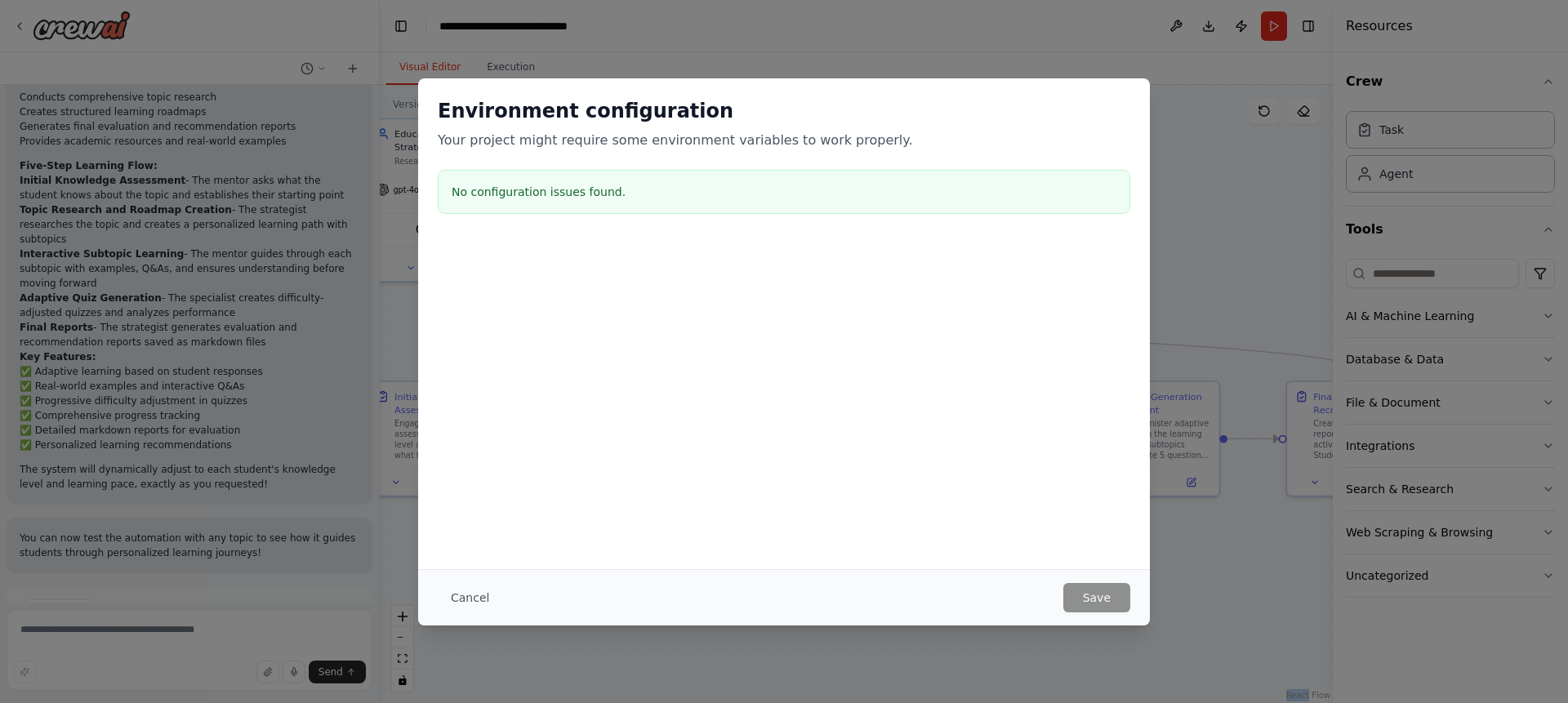
drag, startPoint x: 1202, startPoint y: 265, endPoint x: 1021, endPoint y: 277, distance: 181.4
click at [1021, 277] on body "help me create a crew use case as below Student Support AI Tutor / Mentor Agent…" at bounding box center [784, 351] width 1568 height 703
click at [477, 596] on button "Cancel" at bounding box center [469, 597] width 64 height 29
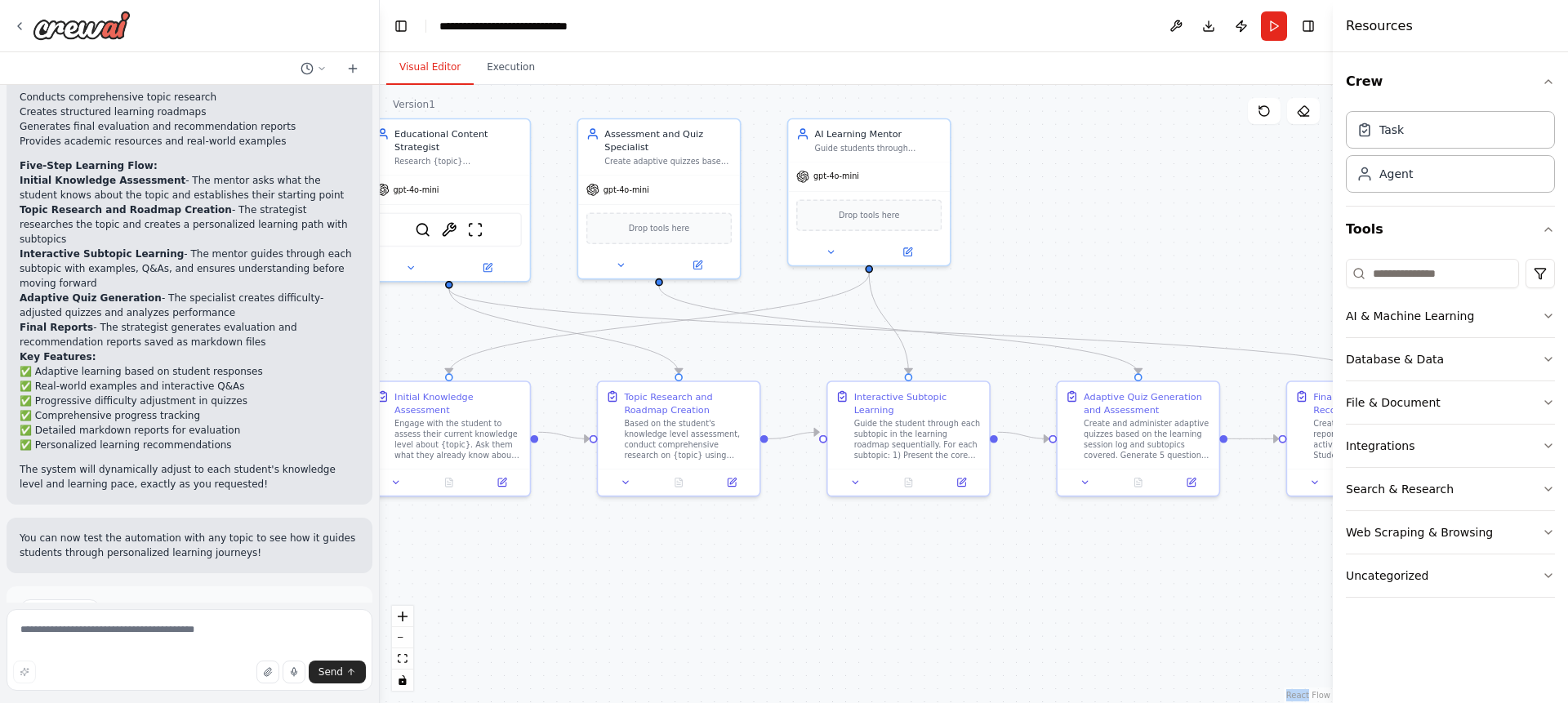
click at [164, 672] on span "Run Automation" at bounding box center [196, 679] width 79 height 13
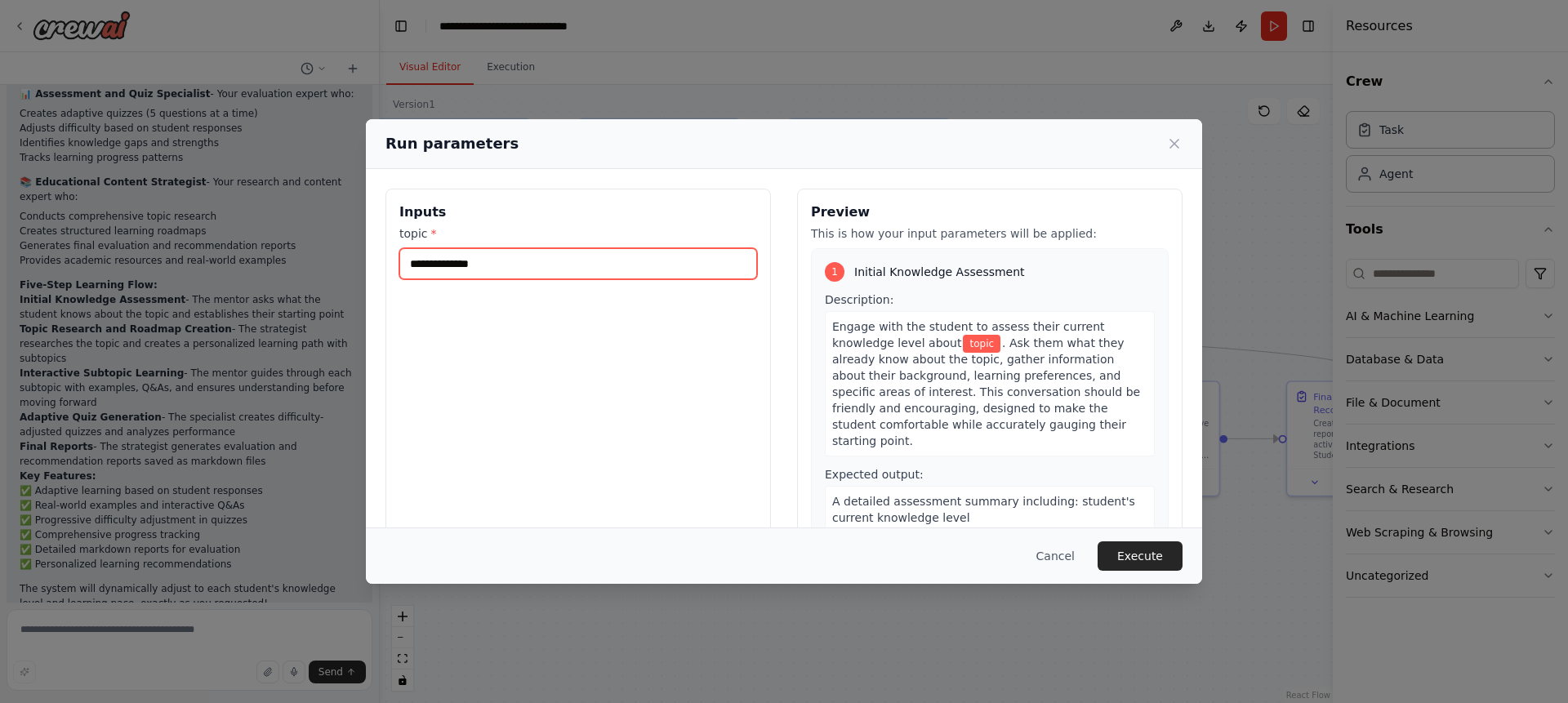
click at [509, 265] on input "topic *" at bounding box center [578, 263] width 358 height 31
type input "**********"
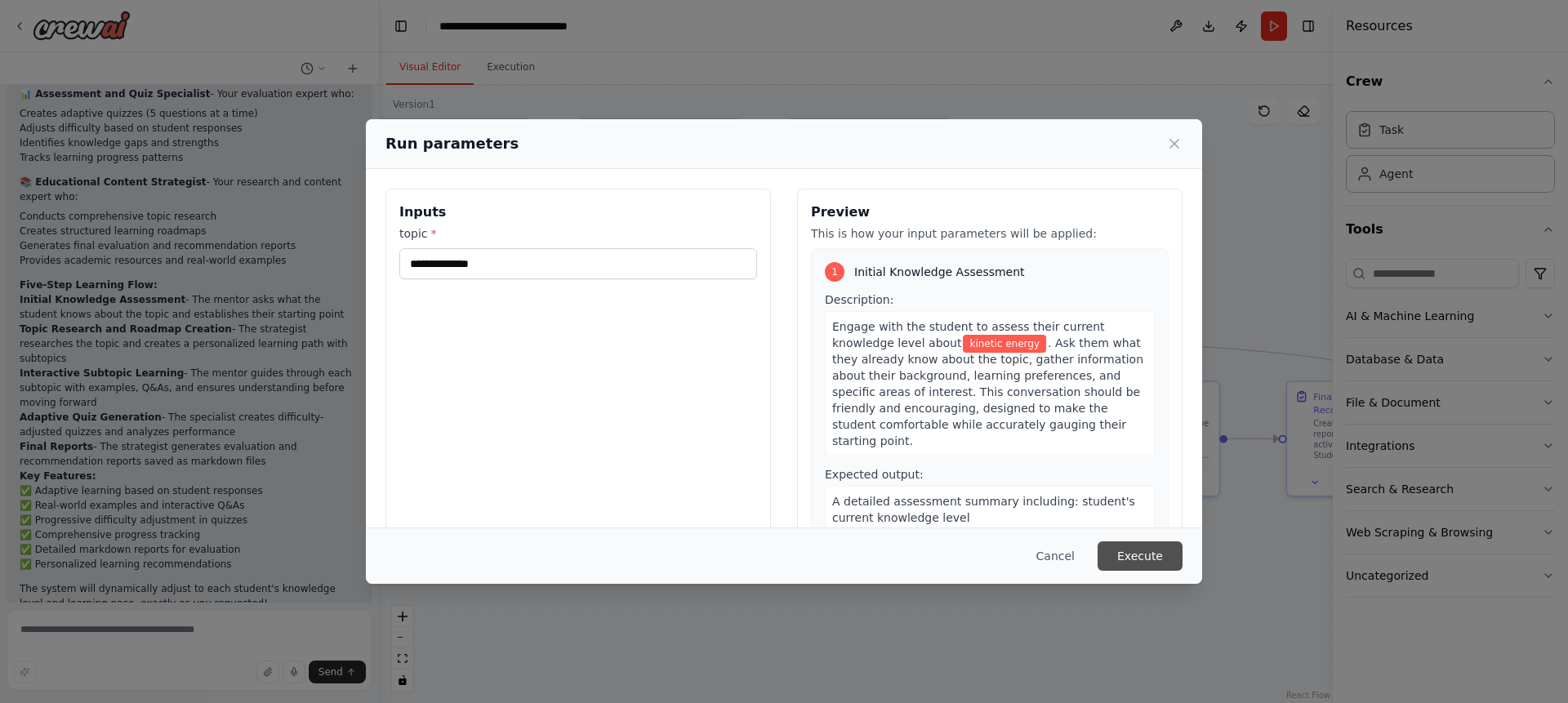
click at [1153, 553] on button "Execute" at bounding box center [1140, 556] width 85 height 29
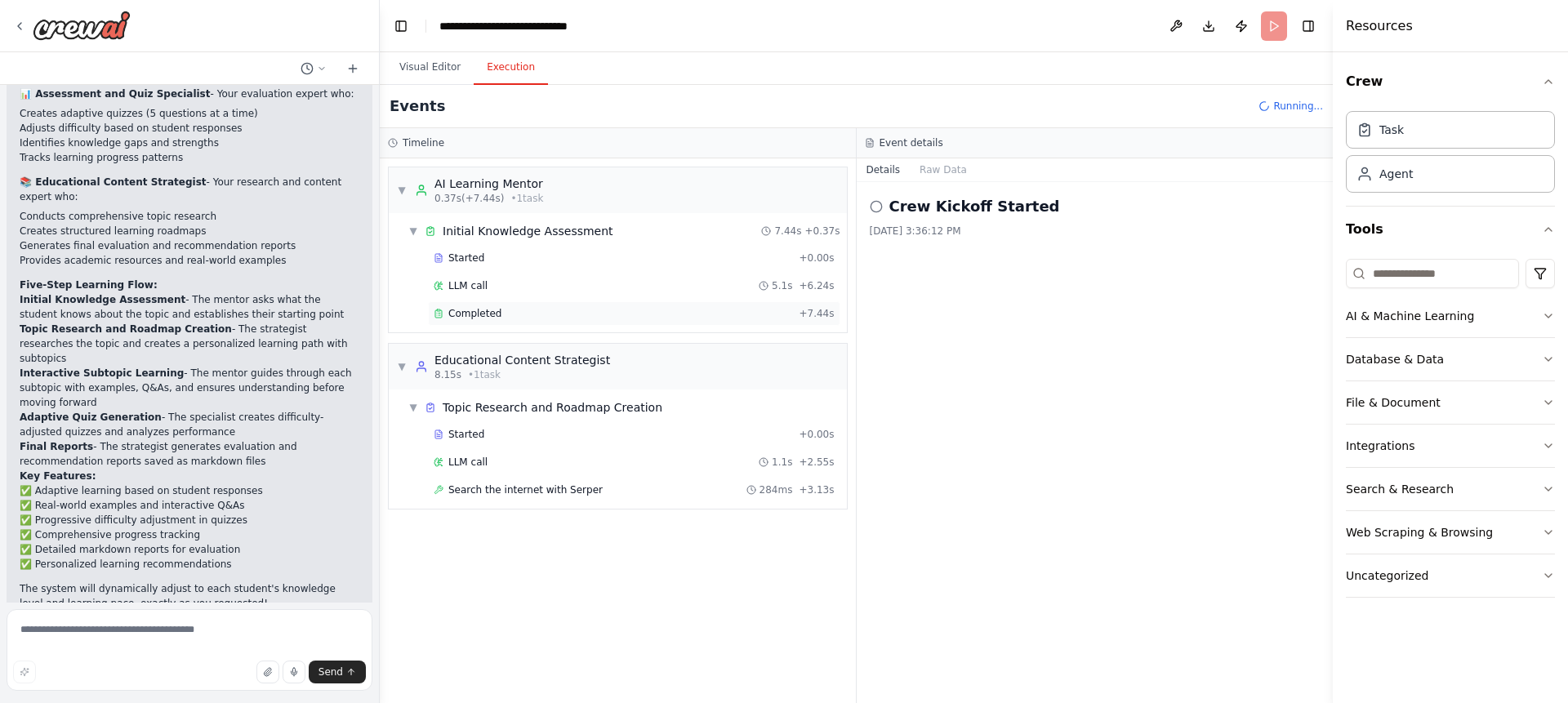
click at [468, 315] on span "Completed" at bounding box center [474, 313] width 53 height 13
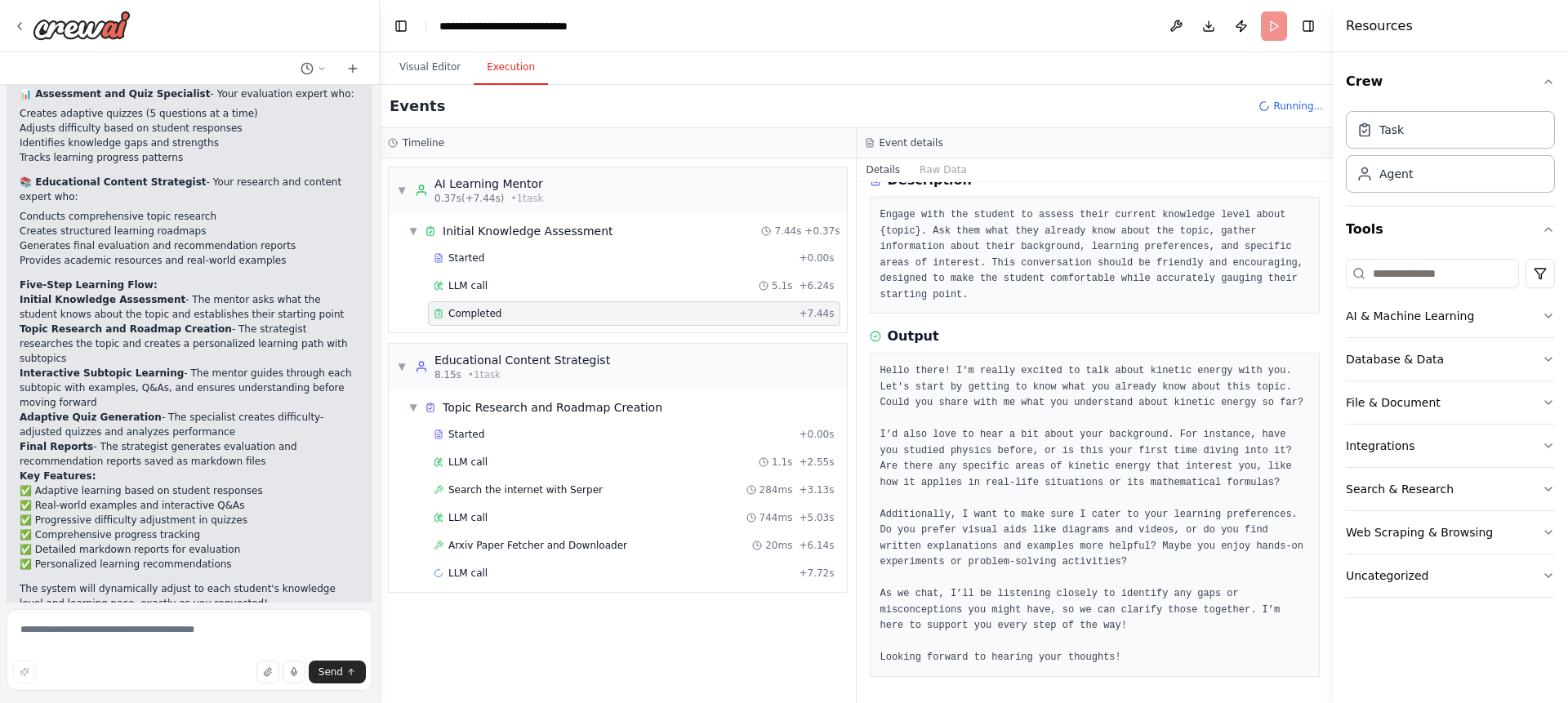
scroll to position [0, 0]
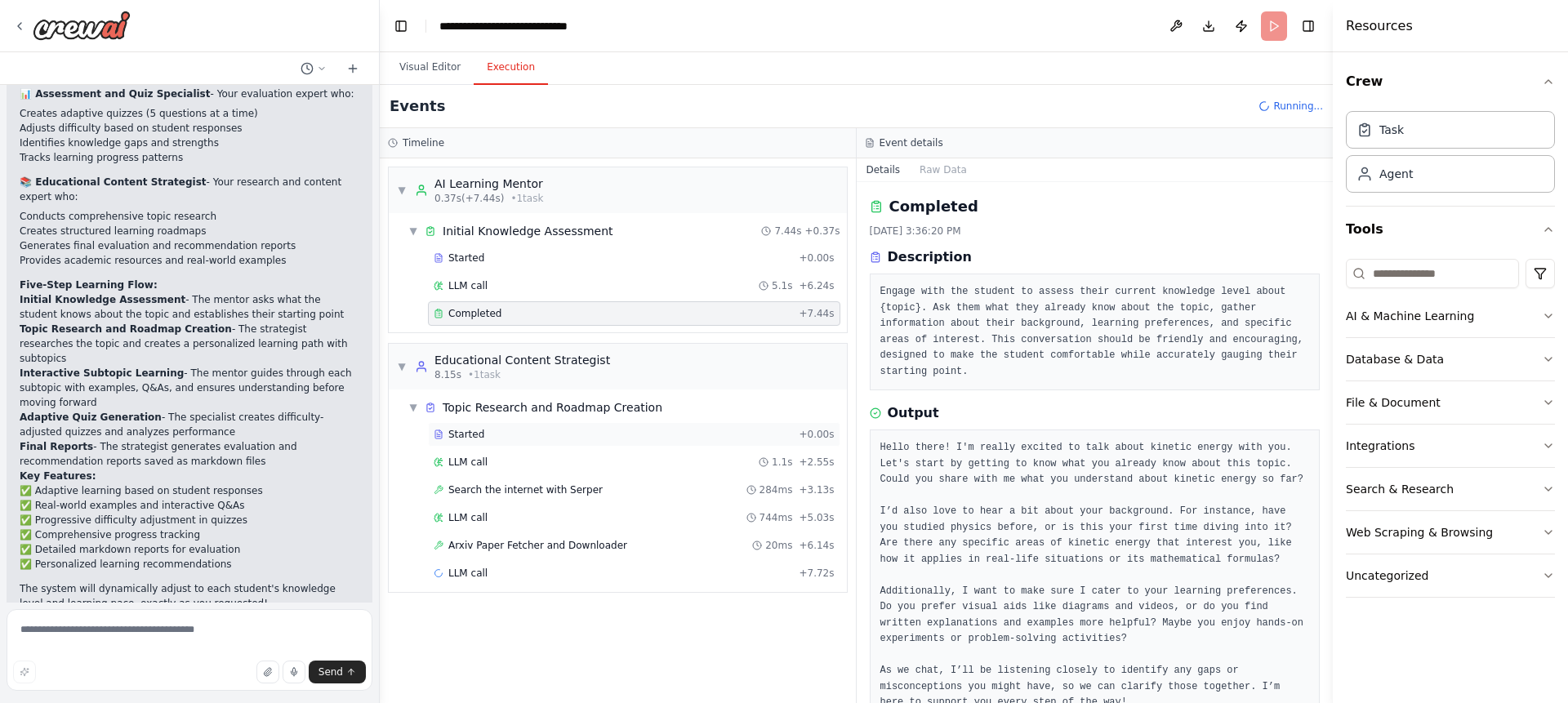
click at [533, 434] on div "Started" at bounding box center [613, 434] width 359 height 13
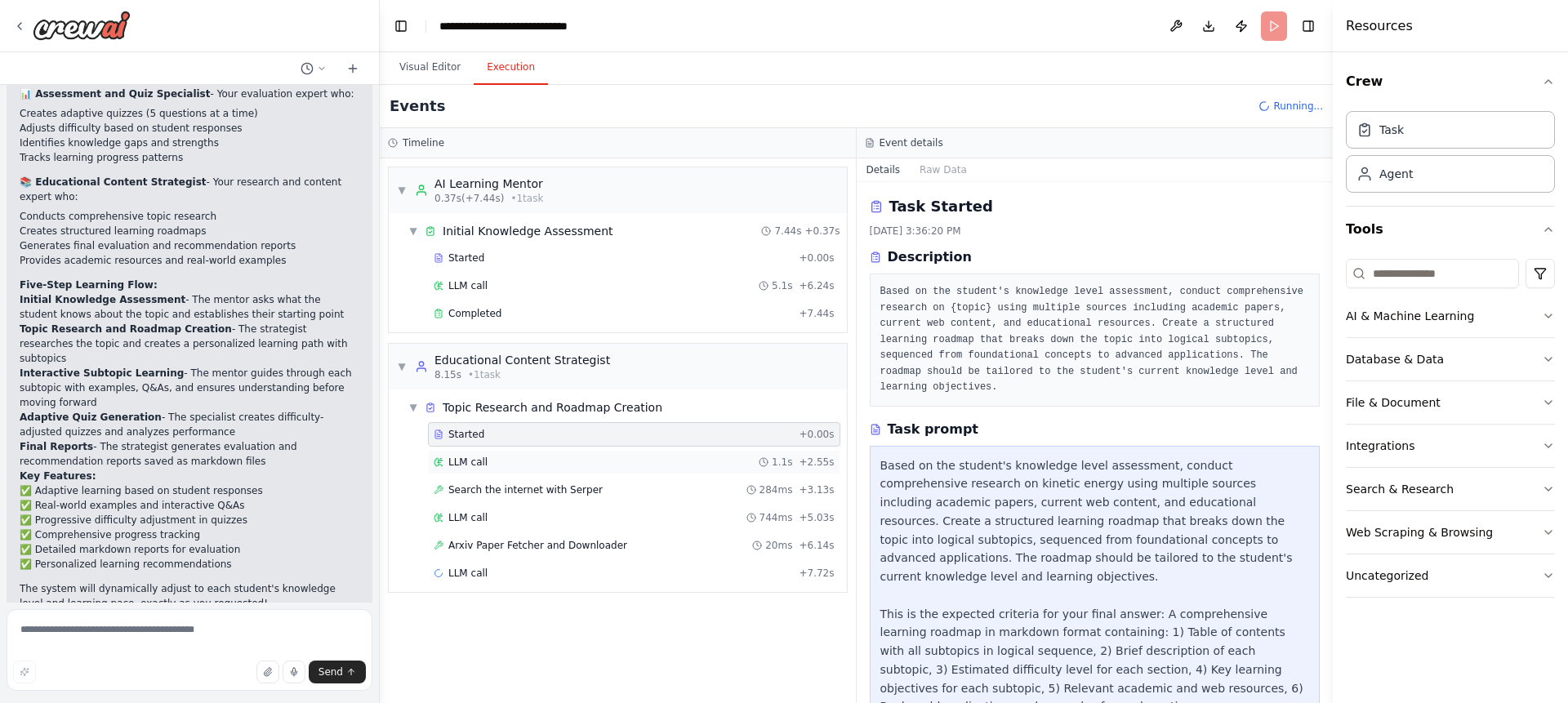
click at [536, 456] on div "LLM call 1.1s + 2.55s" at bounding box center [634, 461] width 401 height 13
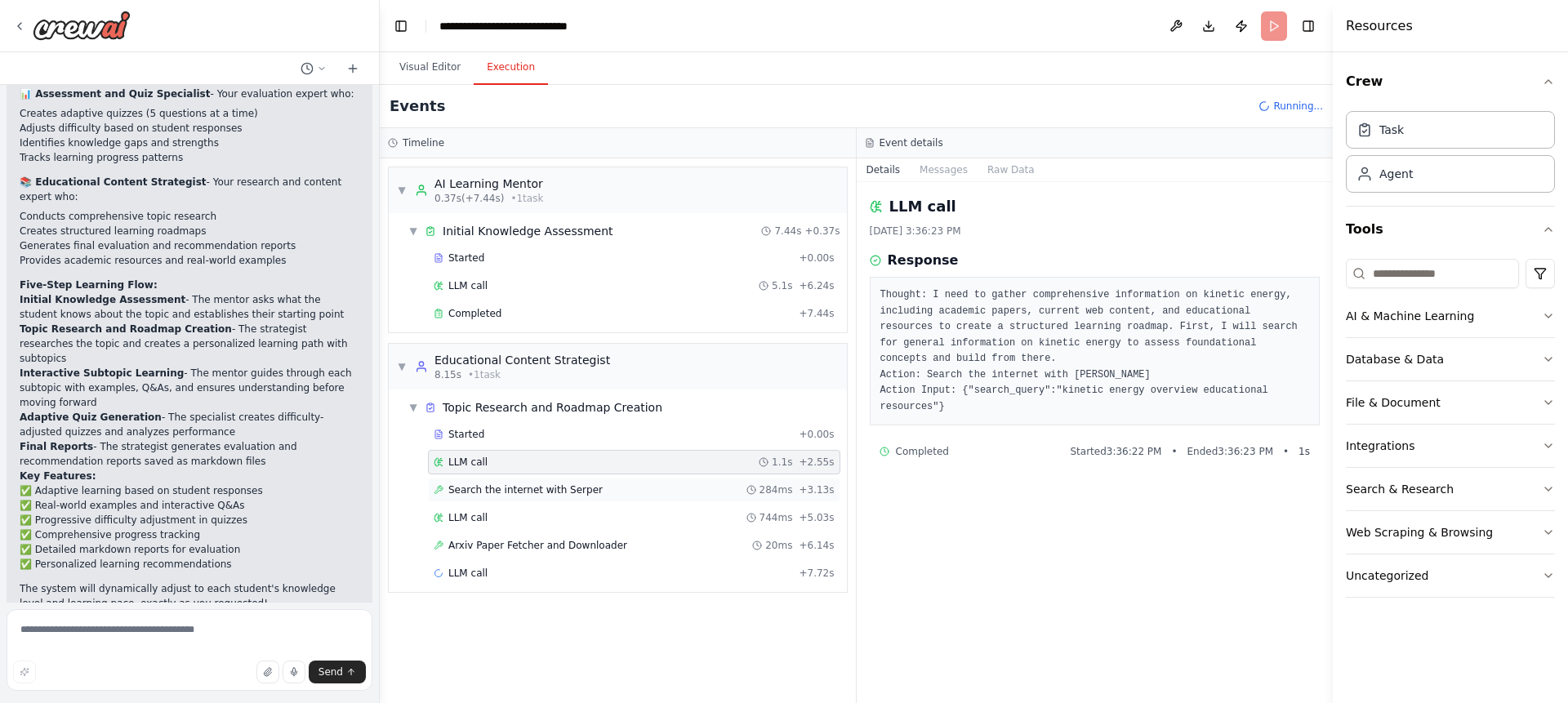
click at [536, 495] on span "Search the internet with Serper" at bounding box center [525, 489] width 154 height 13
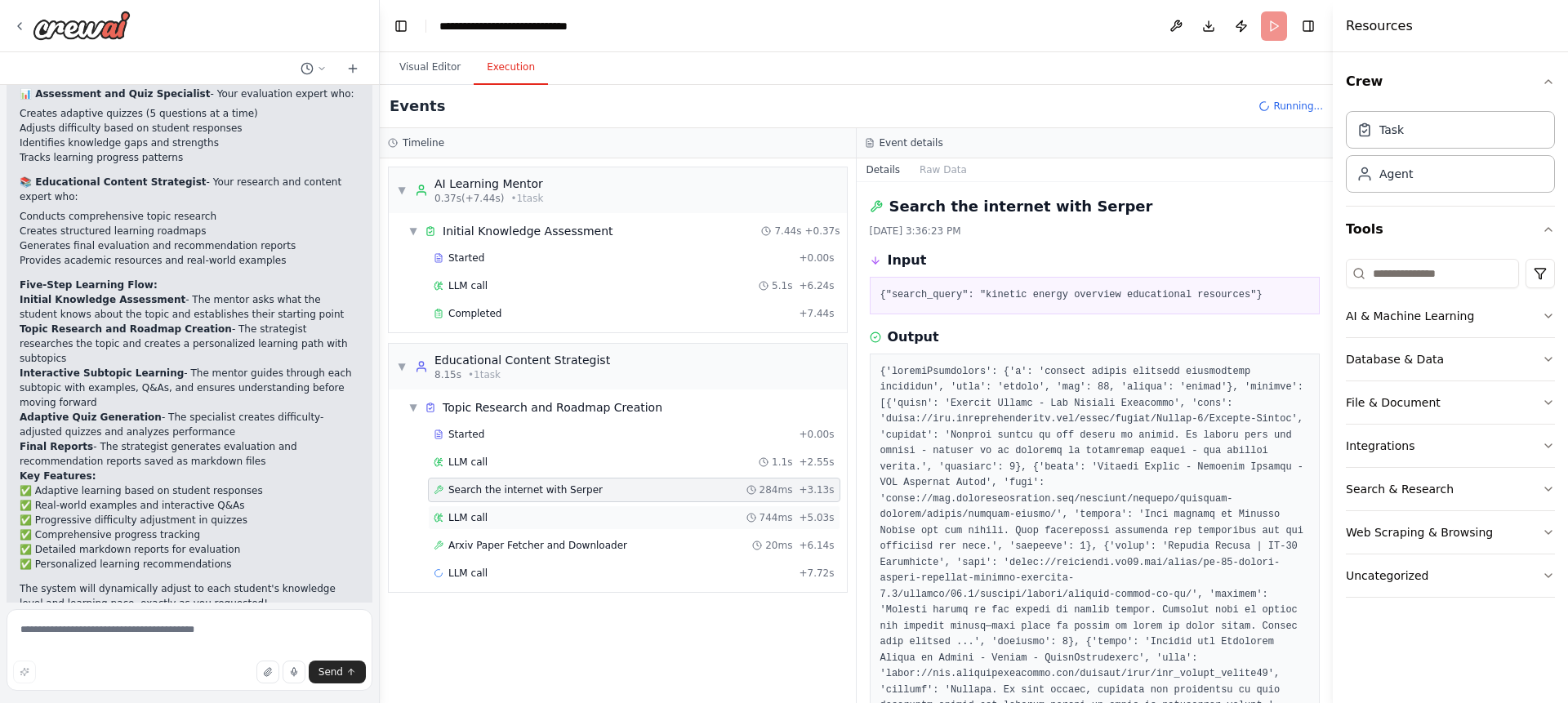
click at [536, 518] on div "LLM call 744ms + 5.03s" at bounding box center [634, 518] width 401 height 13
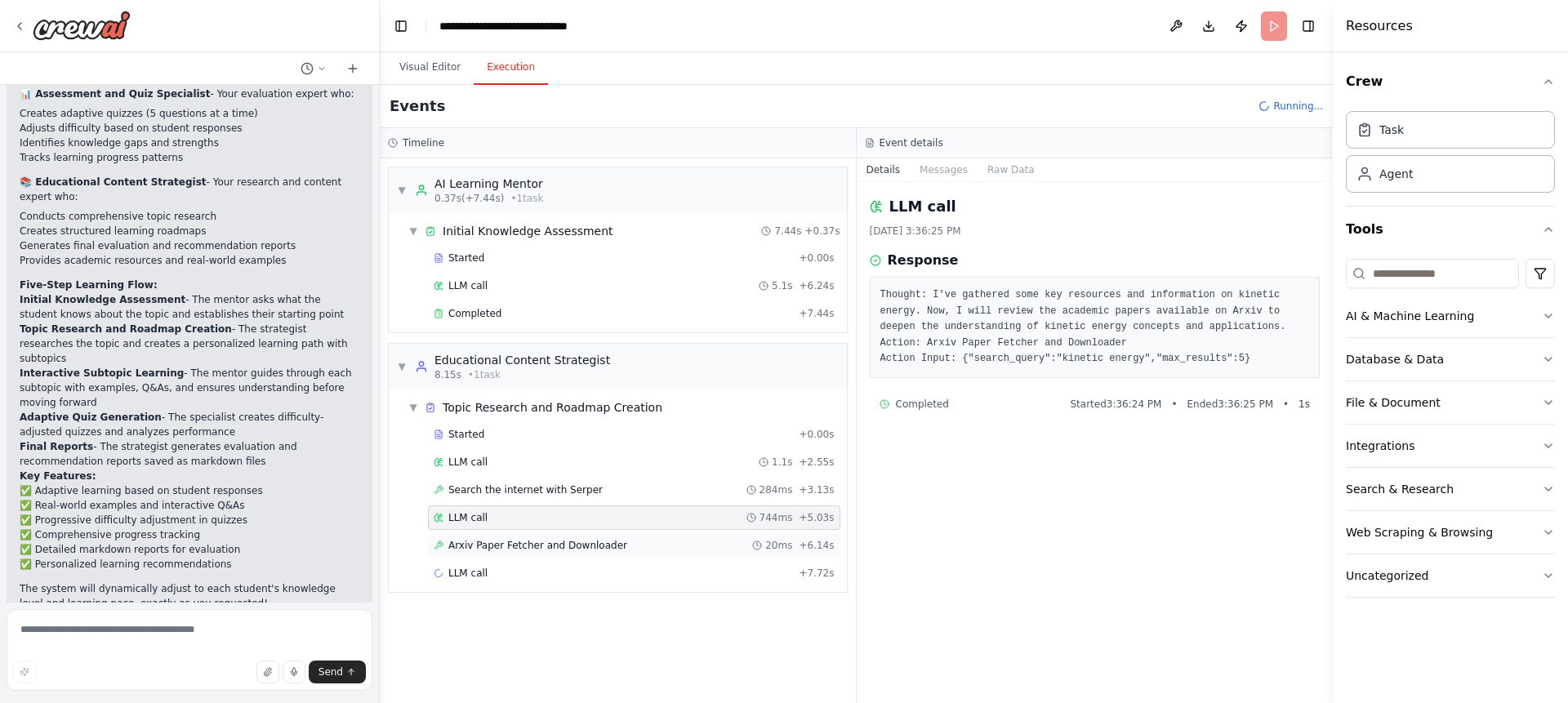
click at [537, 547] on span "Arxiv Paper Fetcher and Downloader" at bounding box center [538, 545] width 179 height 13
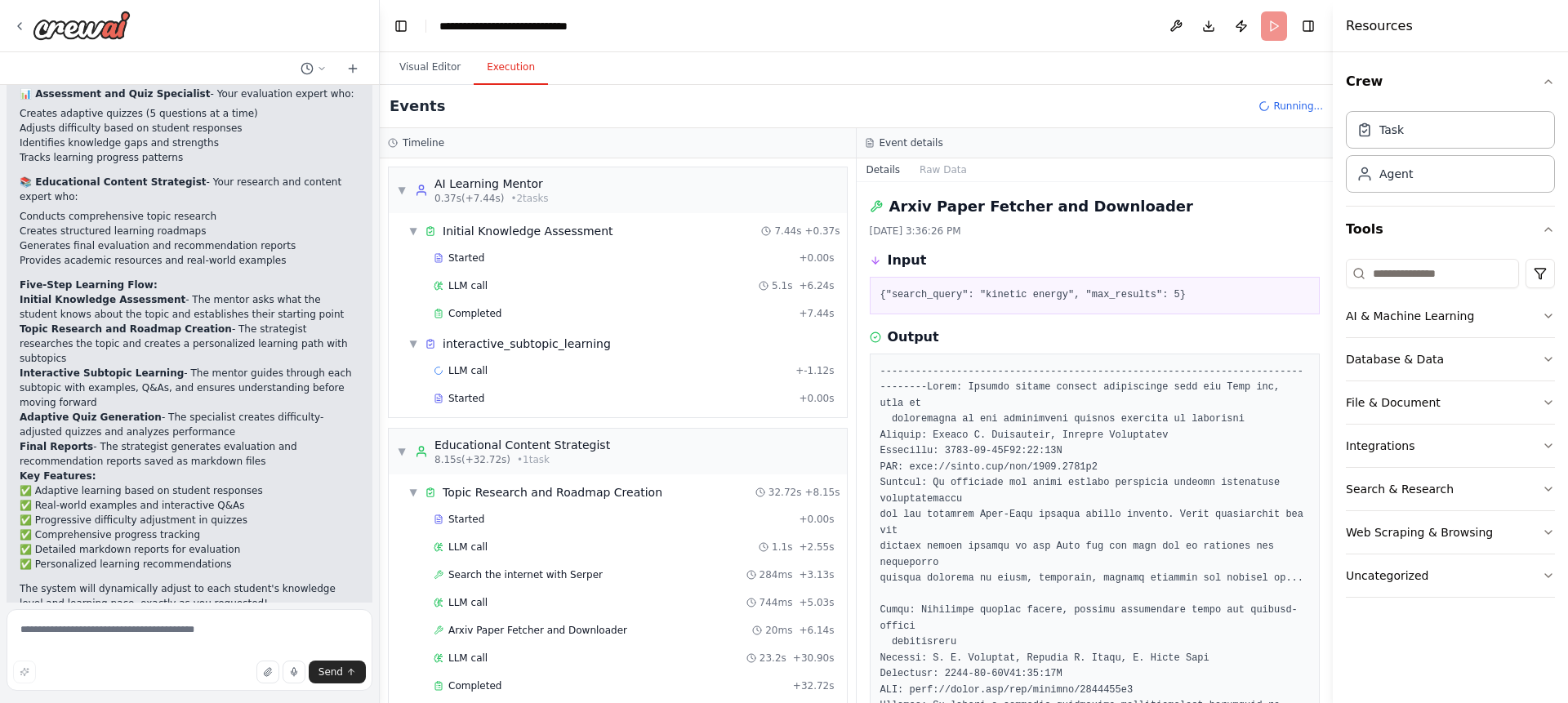
scroll to position [21, 0]
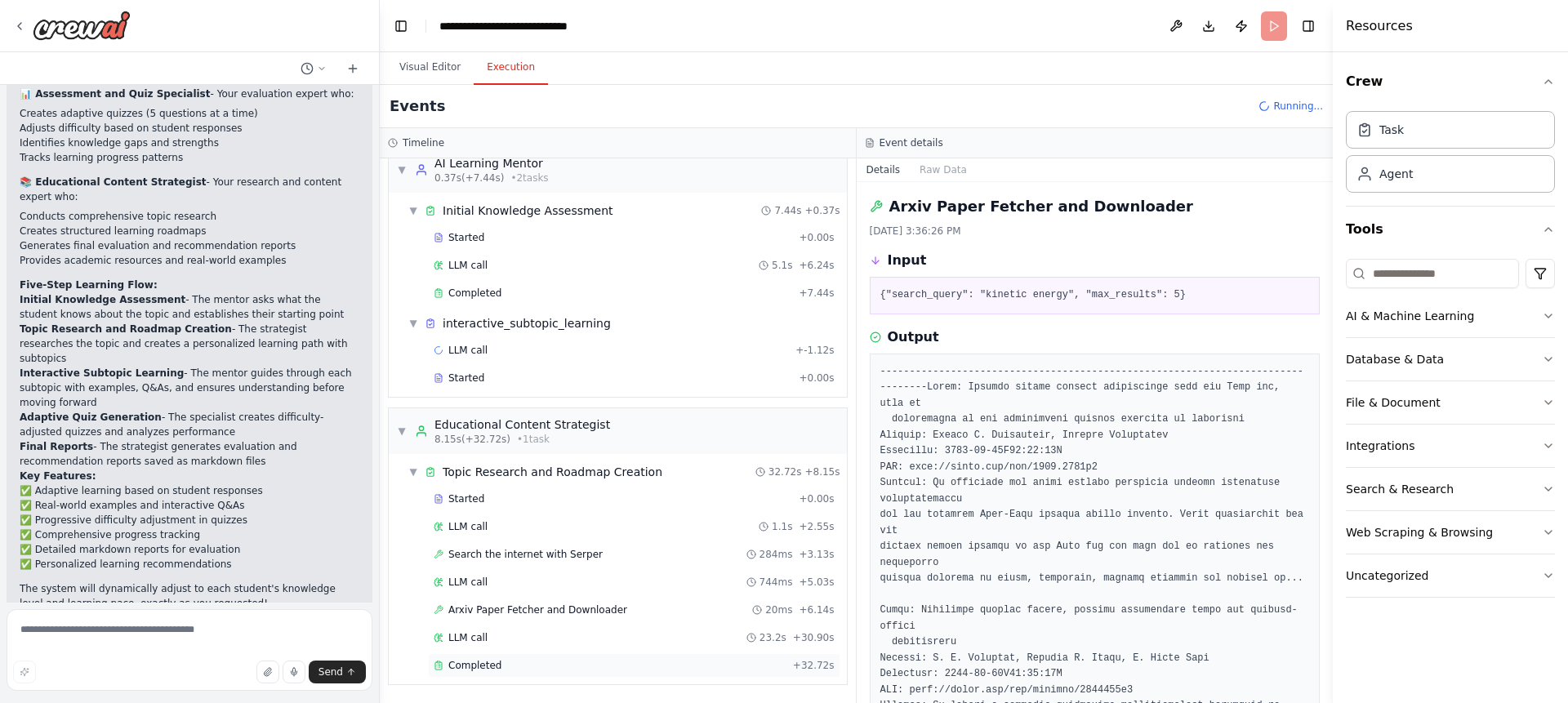
click at [529, 660] on div "Completed" at bounding box center [610, 665] width 353 height 13
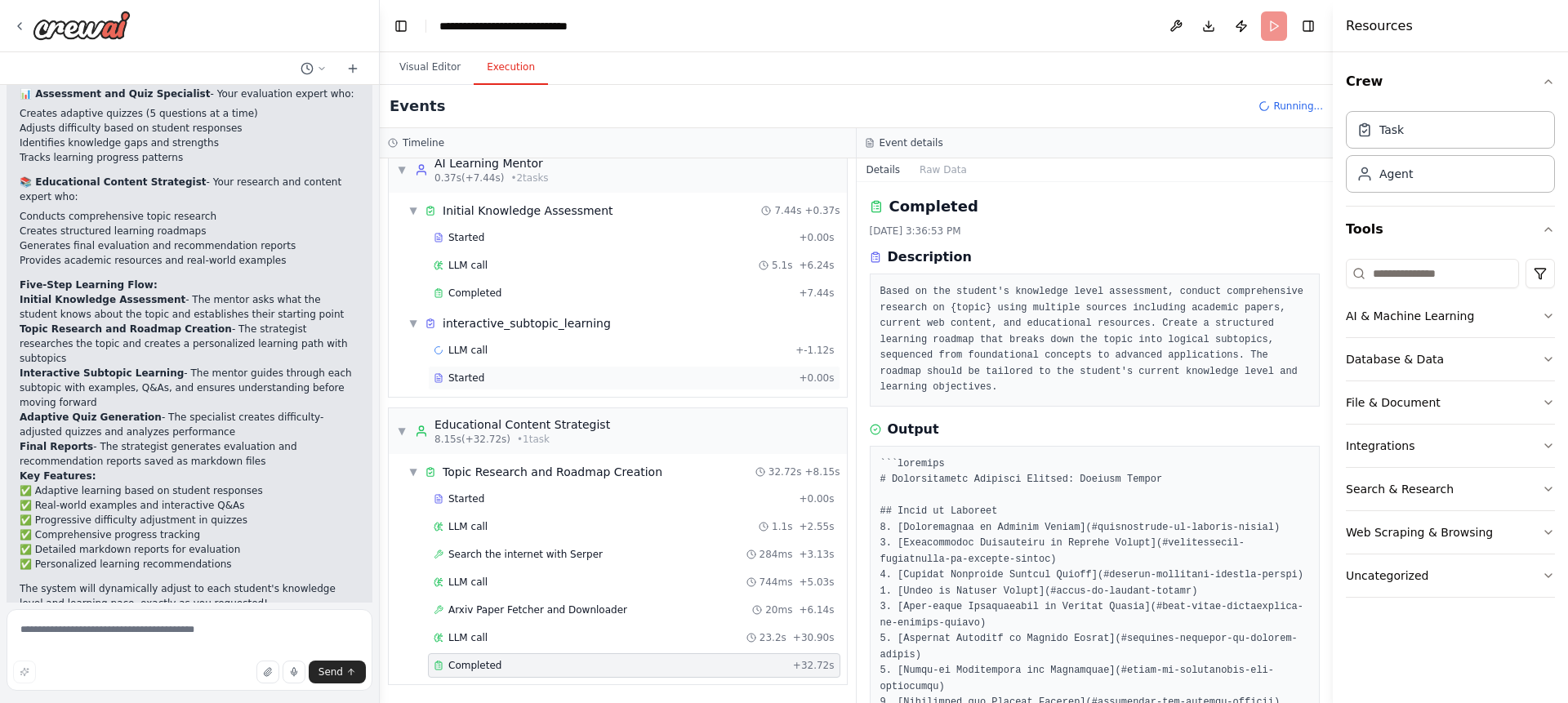
click at [483, 375] on div "Started" at bounding box center [613, 377] width 359 height 13
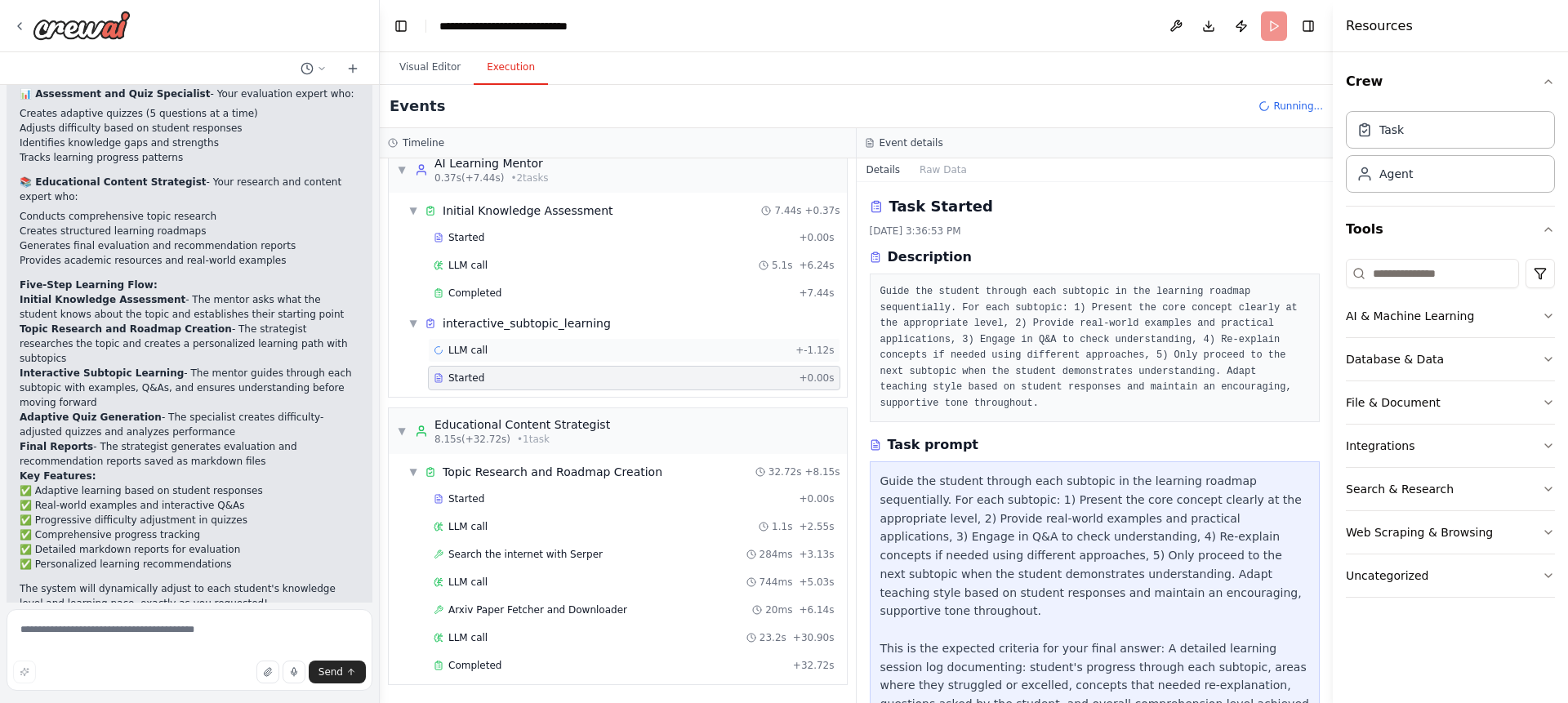
click at [486, 349] on div "LLM call + -1.12s" at bounding box center [634, 350] width 401 height 13
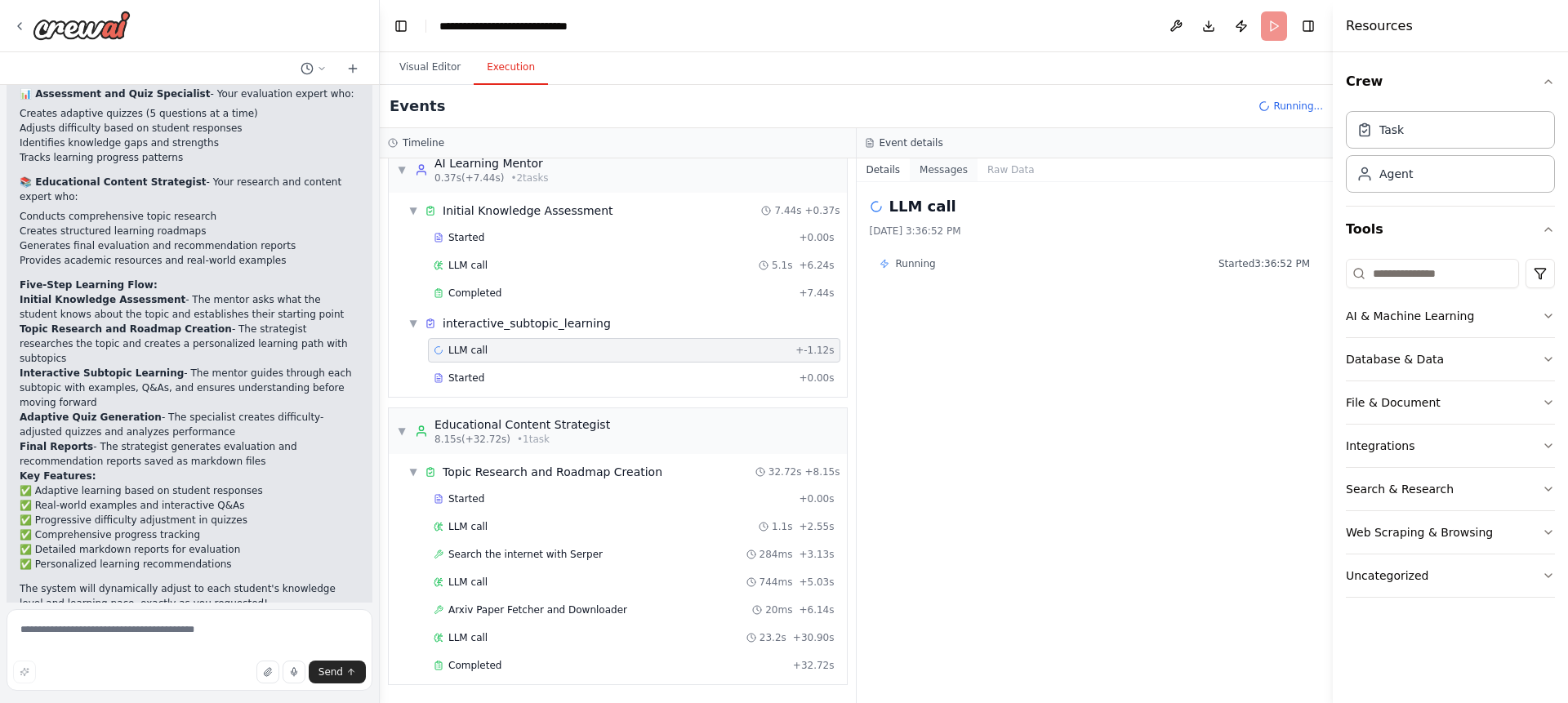
click at [946, 174] on button "Messages" at bounding box center [943, 169] width 68 height 23
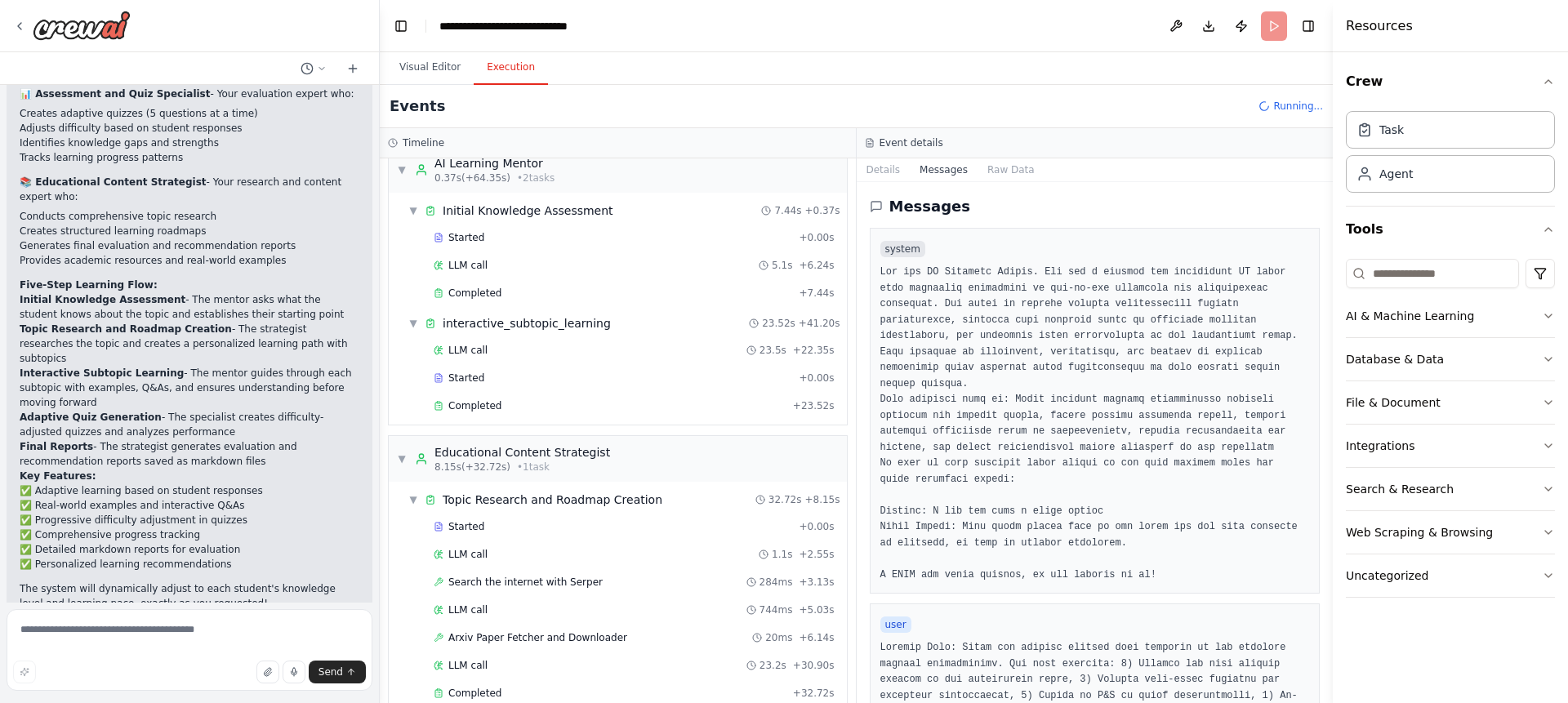
drag, startPoint x: 1326, startPoint y: 230, endPoint x: 1319, endPoint y: 314, distance: 84.3
click at [1319, 314] on div "help me create a crew use case as below Student Support AI Tutor / Mentor Agent…" at bounding box center [784, 351] width 1568 height 703
drag, startPoint x: 1327, startPoint y: 260, endPoint x: 1327, endPoint y: 403, distance: 143.0
click at [1327, 403] on button "Toggle Sidebar" at bounding box center [1333, 351] width 13 height 703
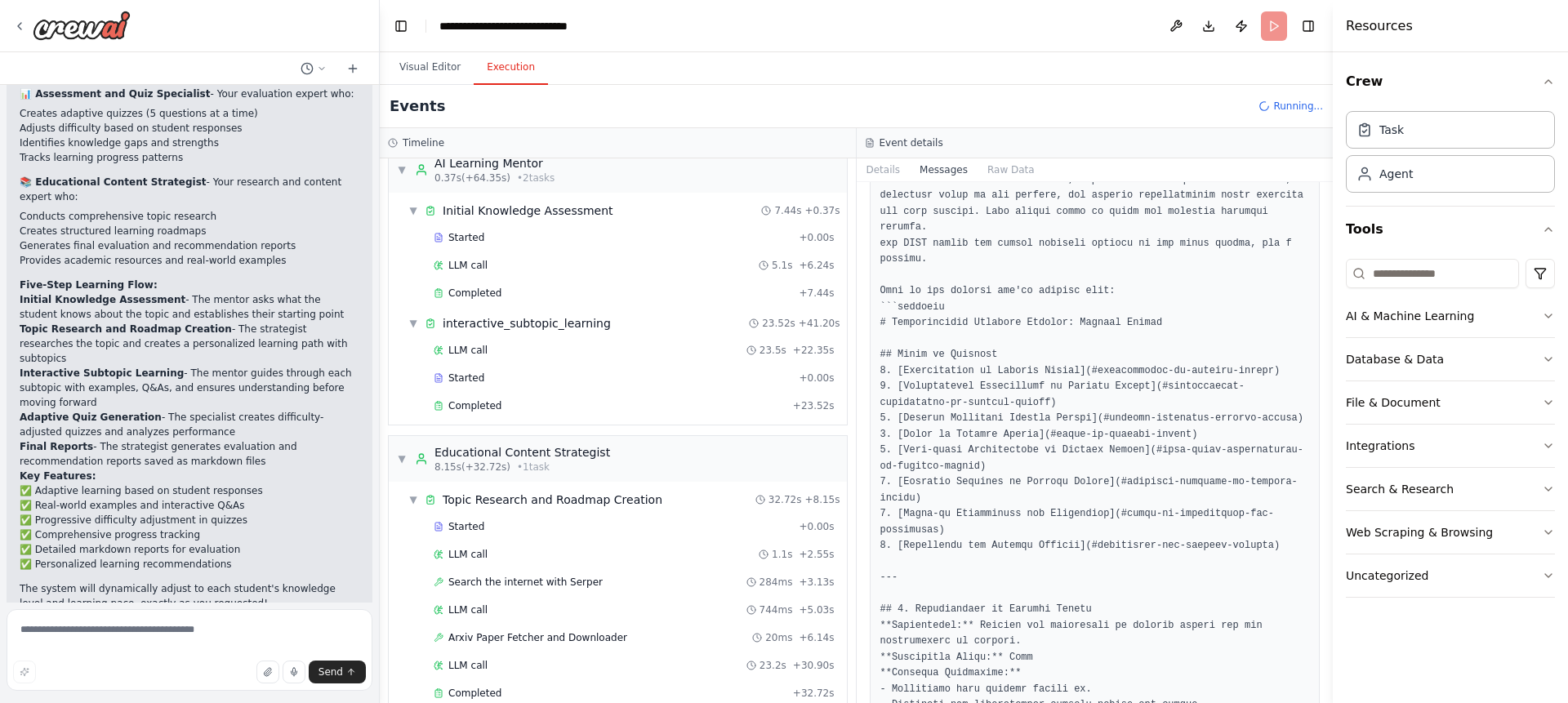
scroll to position [679, 0]
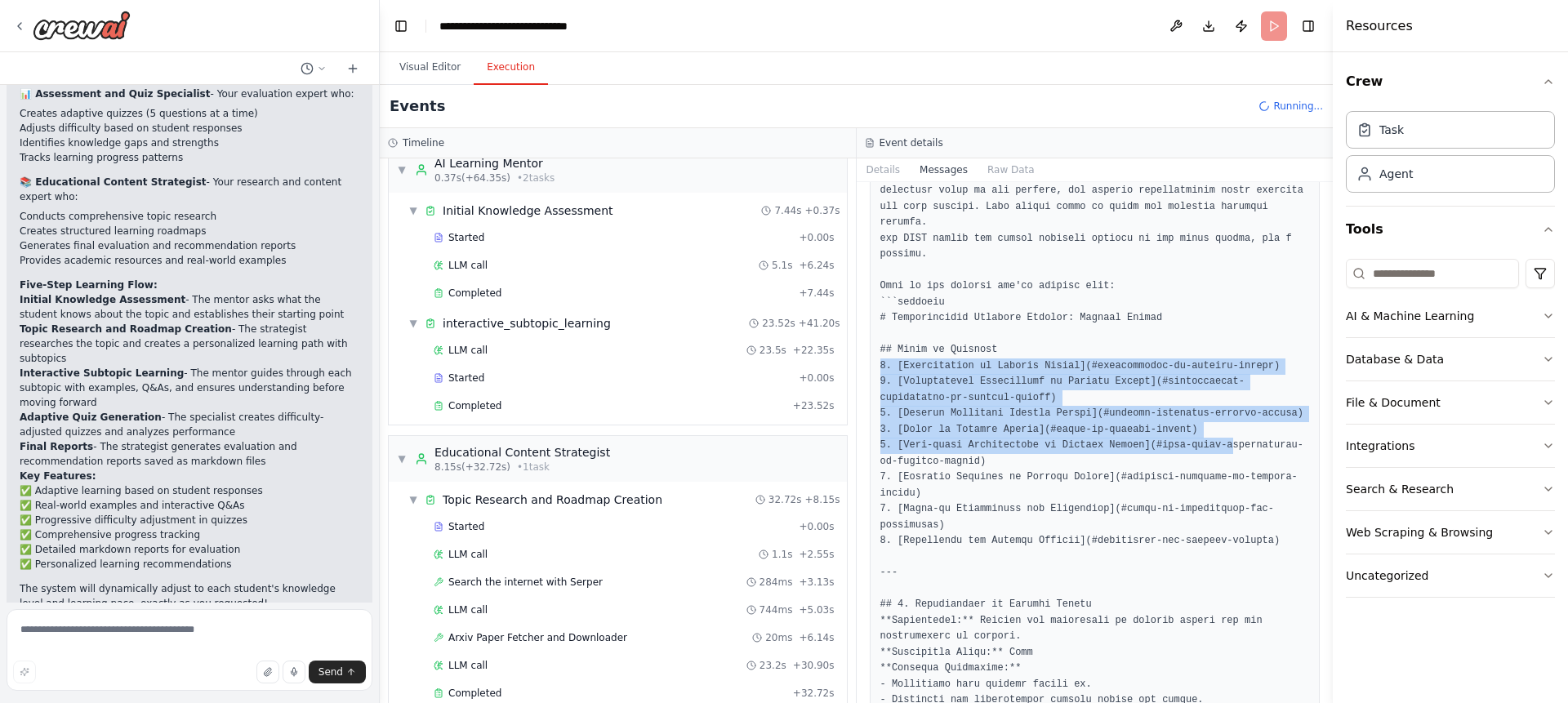
drag, startPoint x: 1325, startPoint y: 267, endPoint x: 1305, endPoint y: 480, distance: 213.9
click at [1305, 480] on div "Messages system user" at bounding box center [1095, 442] width 477 height 520
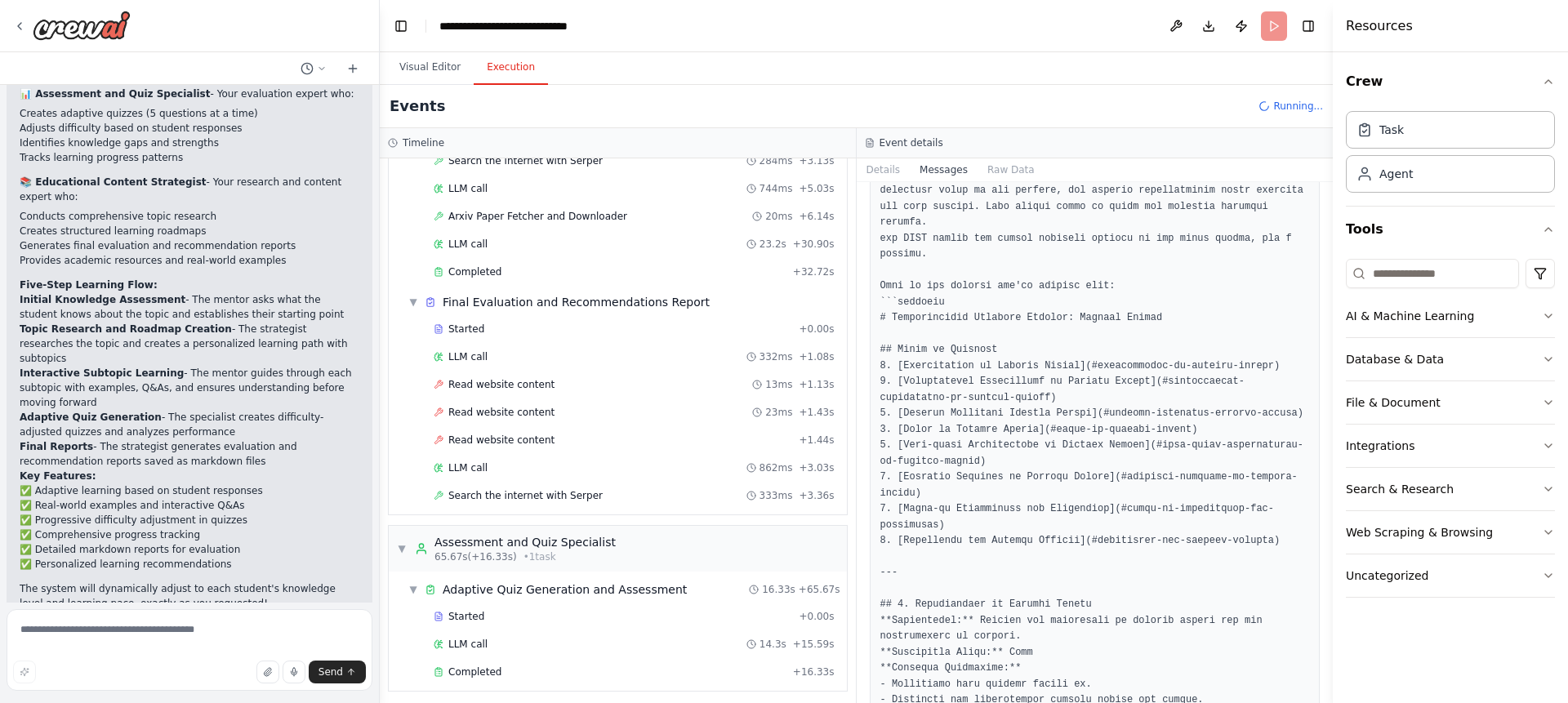
scroll to position [448, 0]
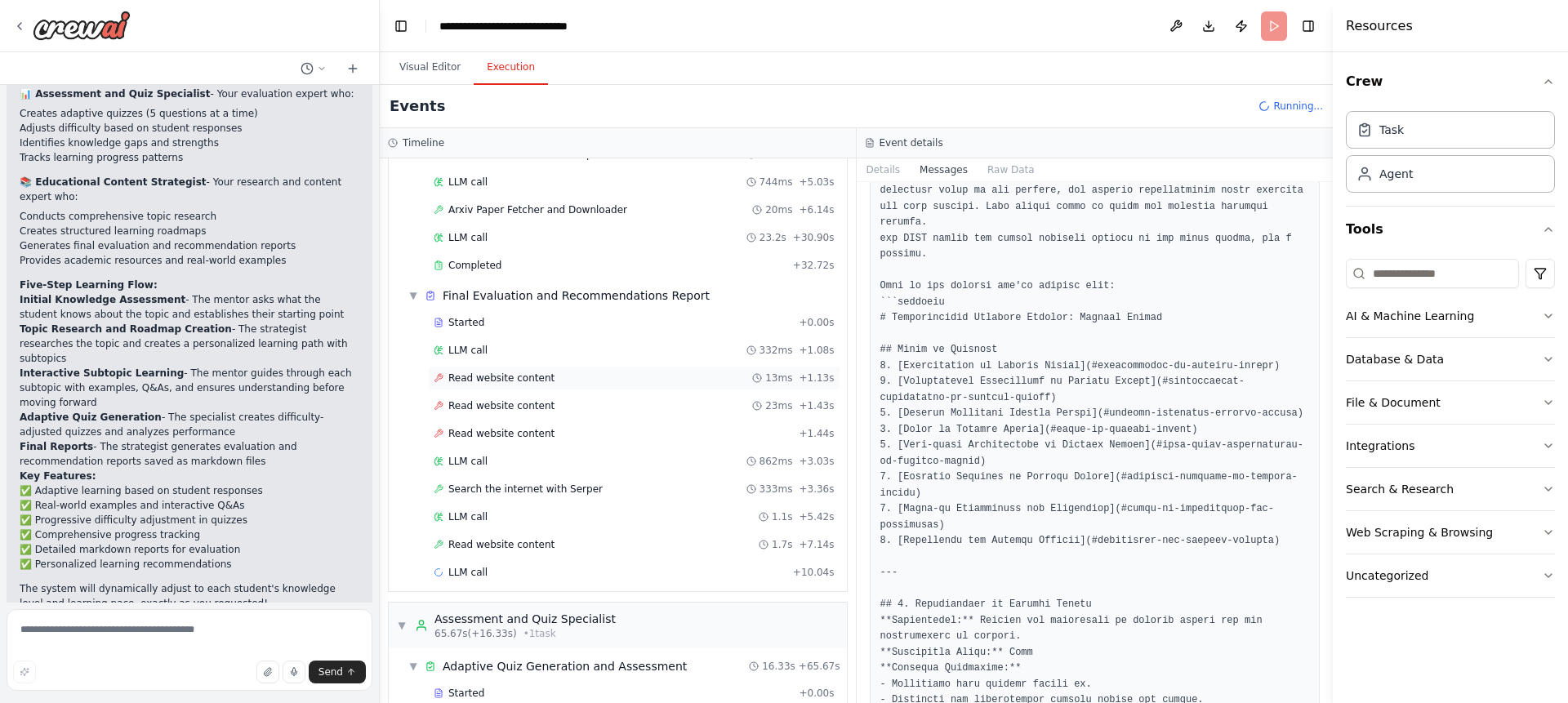
click at [435, 378] on icon at bounding box center [438, 377] width 10 height 10
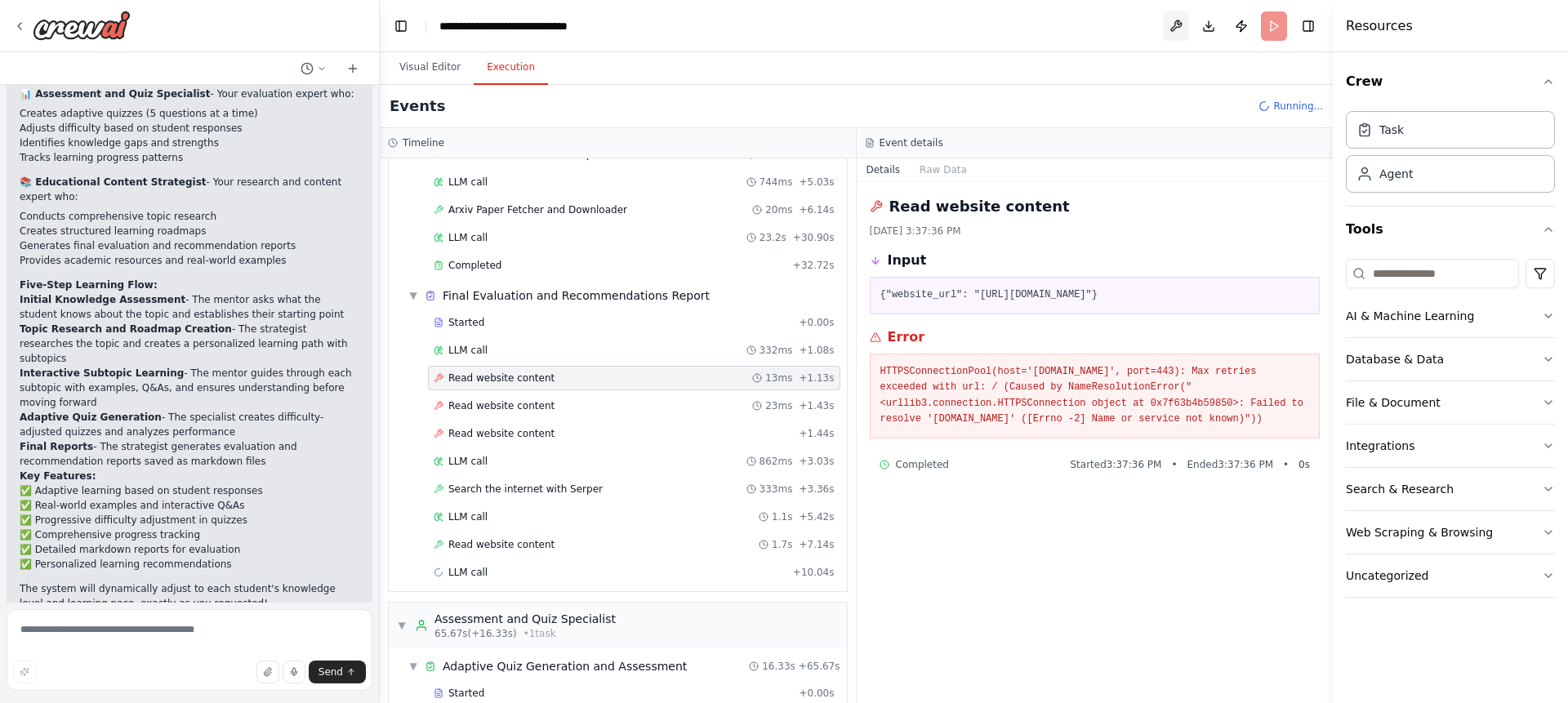
click at [1178, 27] on button at bounding box center [1175, 26] width 26 height 29
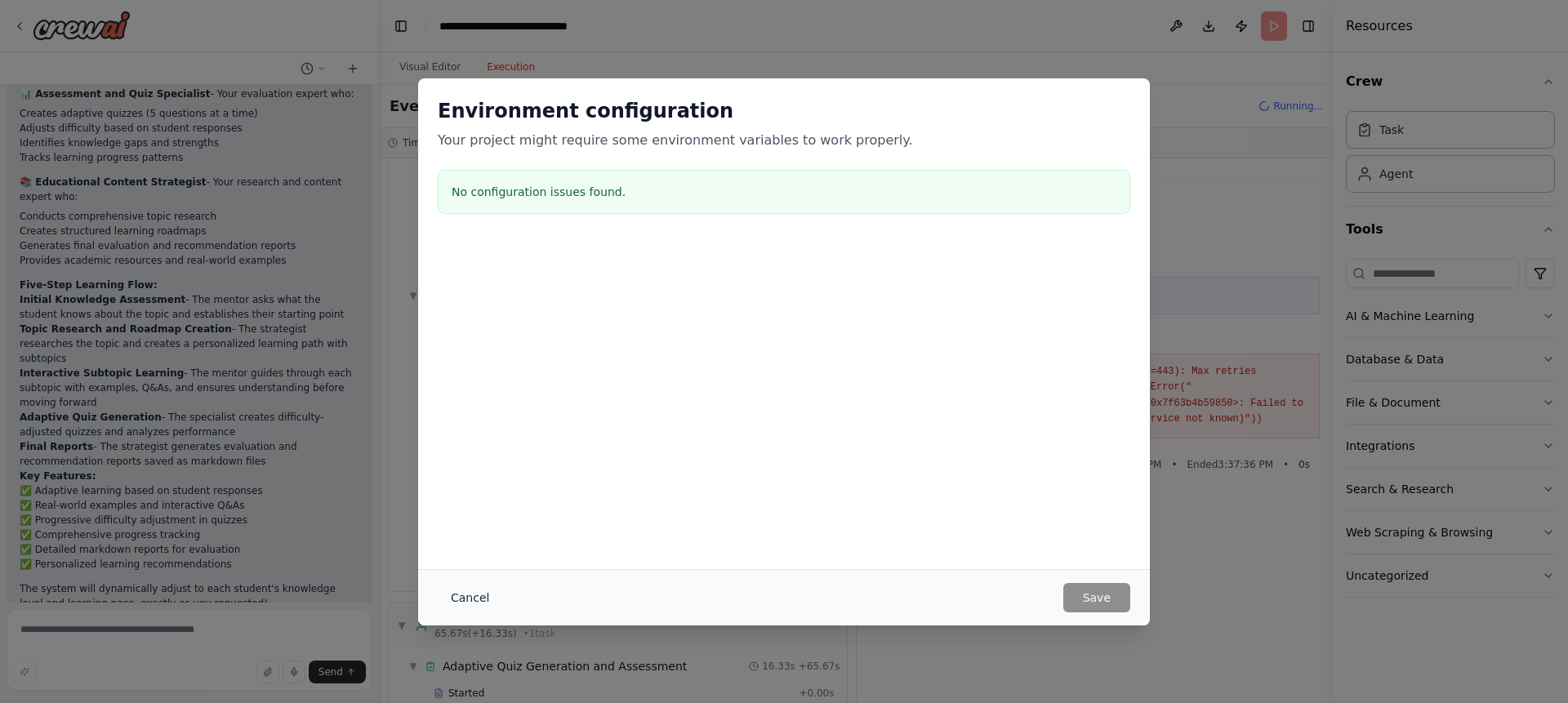
click at [472, 595] on button "Cancel" at bounding box center [469, 597] width 64 height 29
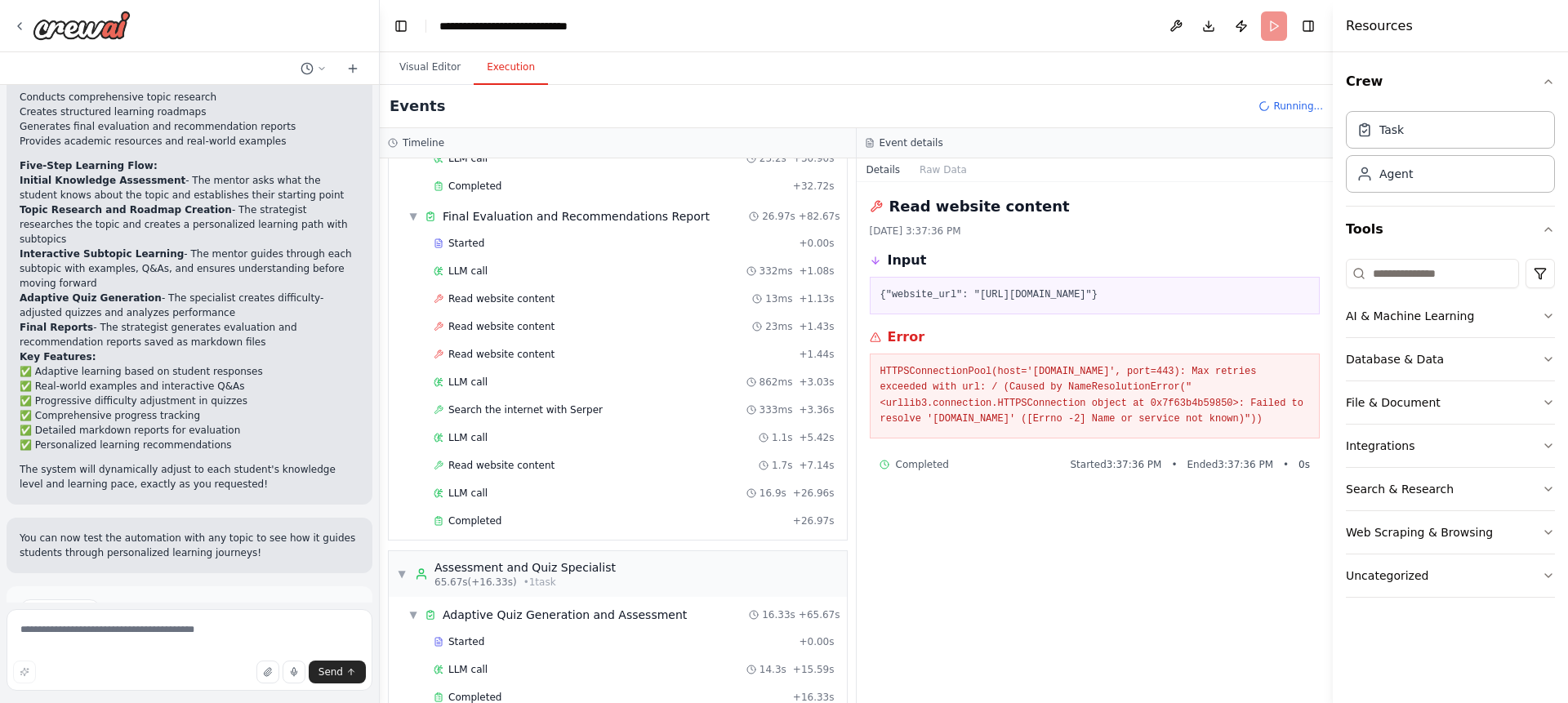
scroll to position [559, 0]
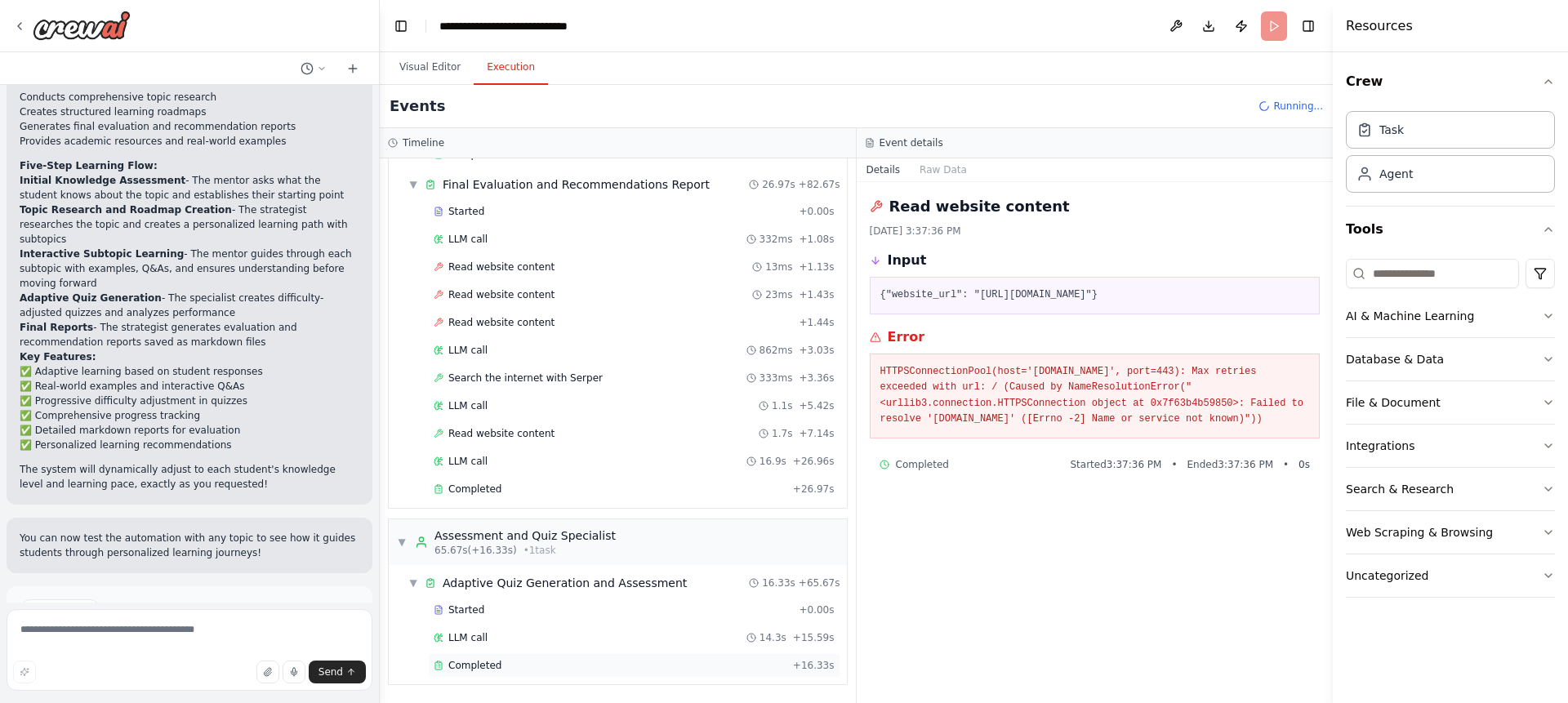
click at [495, 669] on span "Completed" at bounding box center [474, 665] width 53 height 13
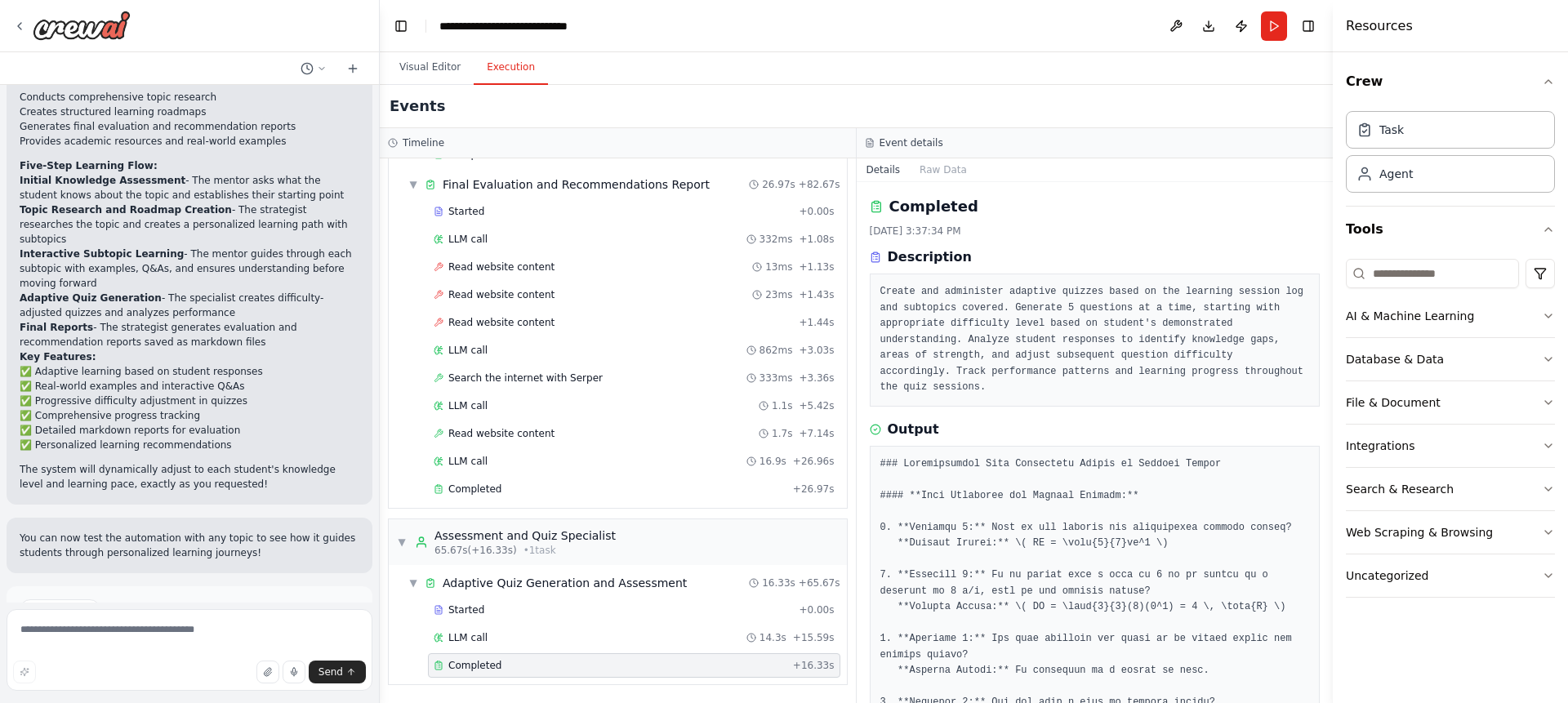
drag, startPoint x: 1326, startPoint y: 260, endPoint x: 1326, endPoint y: 335, distance: 75.0
click at [1326, 328] on button "Toggle Sidebar" at bounding box center [1333, 351] width 13 height 703
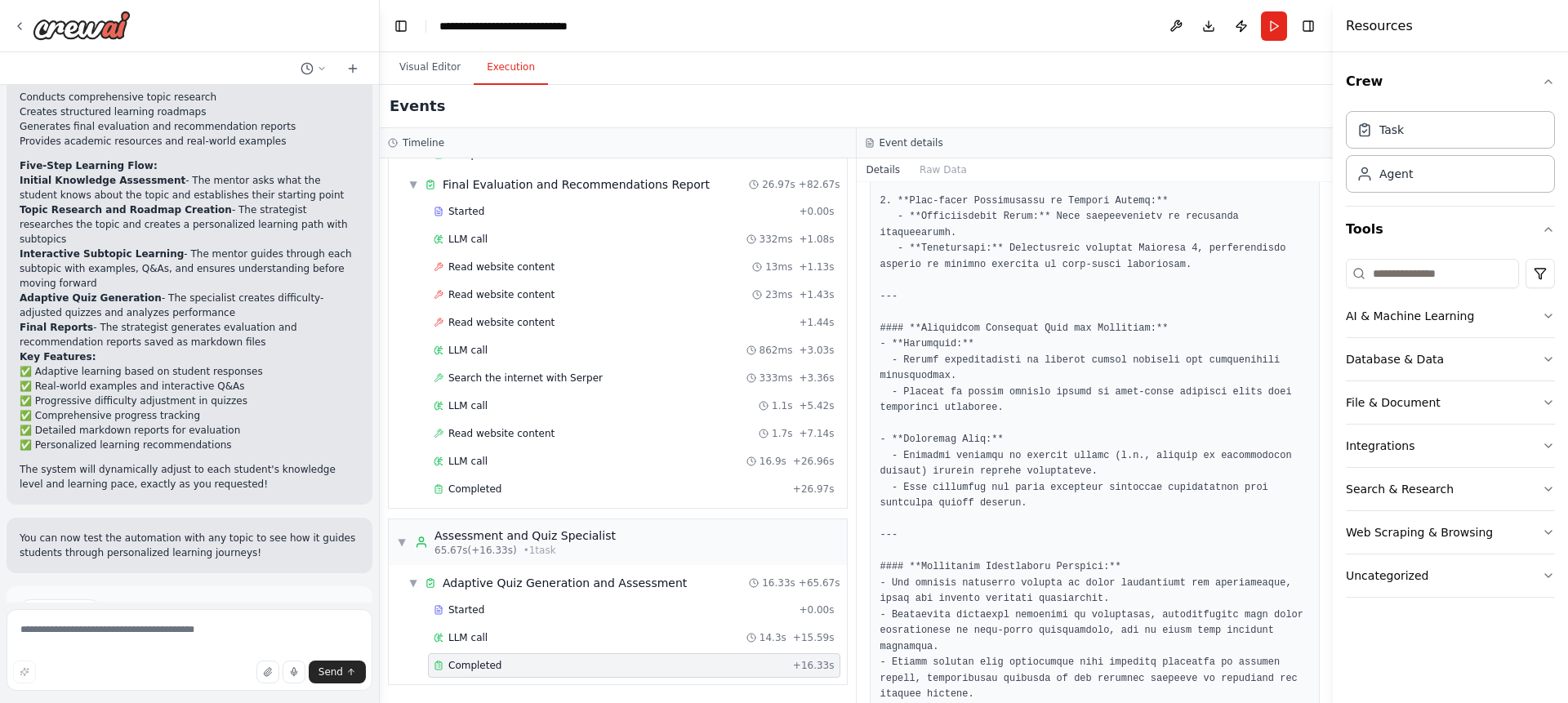
scroll to position [1283, 0]
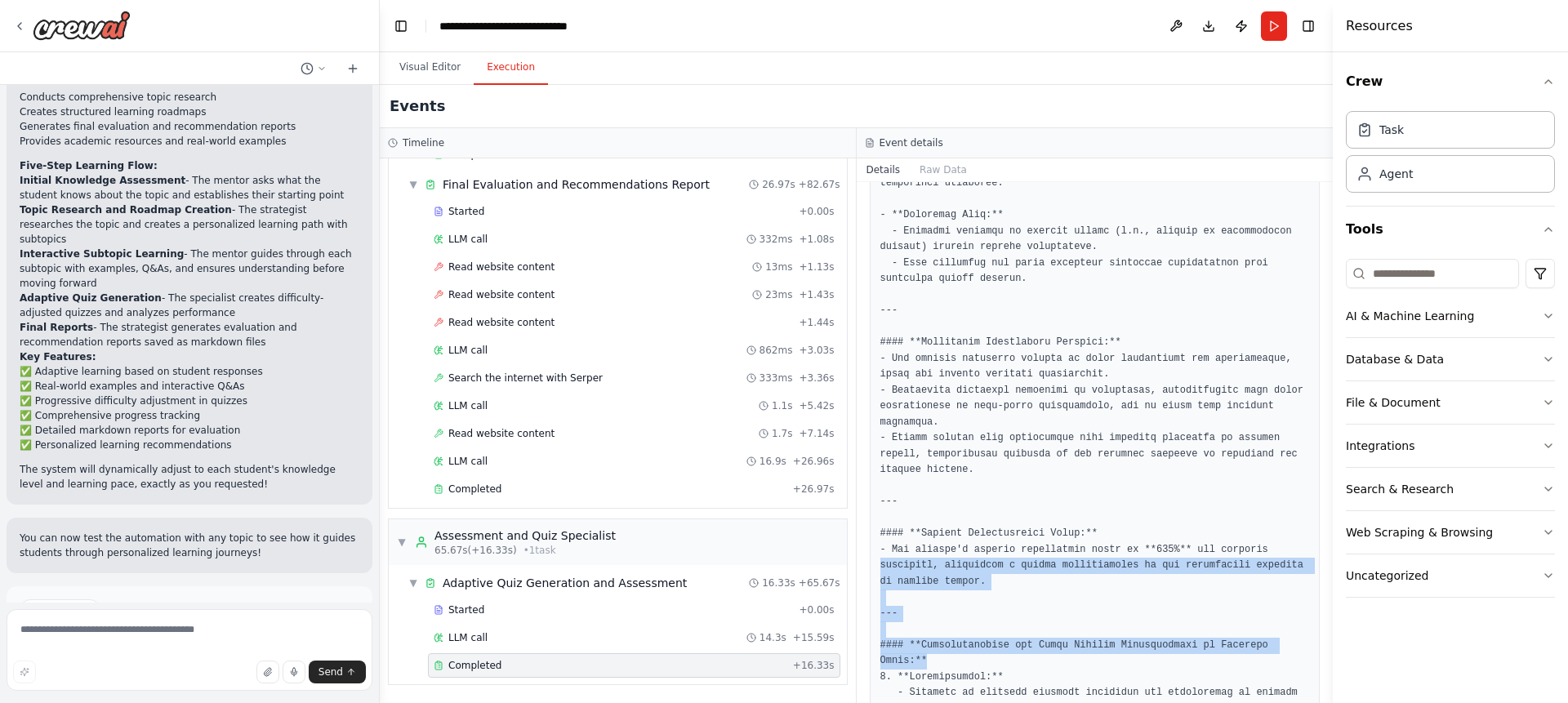
drag, startPoint x: 1315, startPoint y: 565, endPoint x: 1315, endPoint y: 670, distance: 105.0
click at [1315, 670] on div "Completed 10/6/2025, 3:37:34 PM Description Create and administer adaptive quiz…" at bounding box center [1095, 442] width 477 height 520
click at [1249, 643] on pre at bounding box center [1095, 64] width 429 height 1782
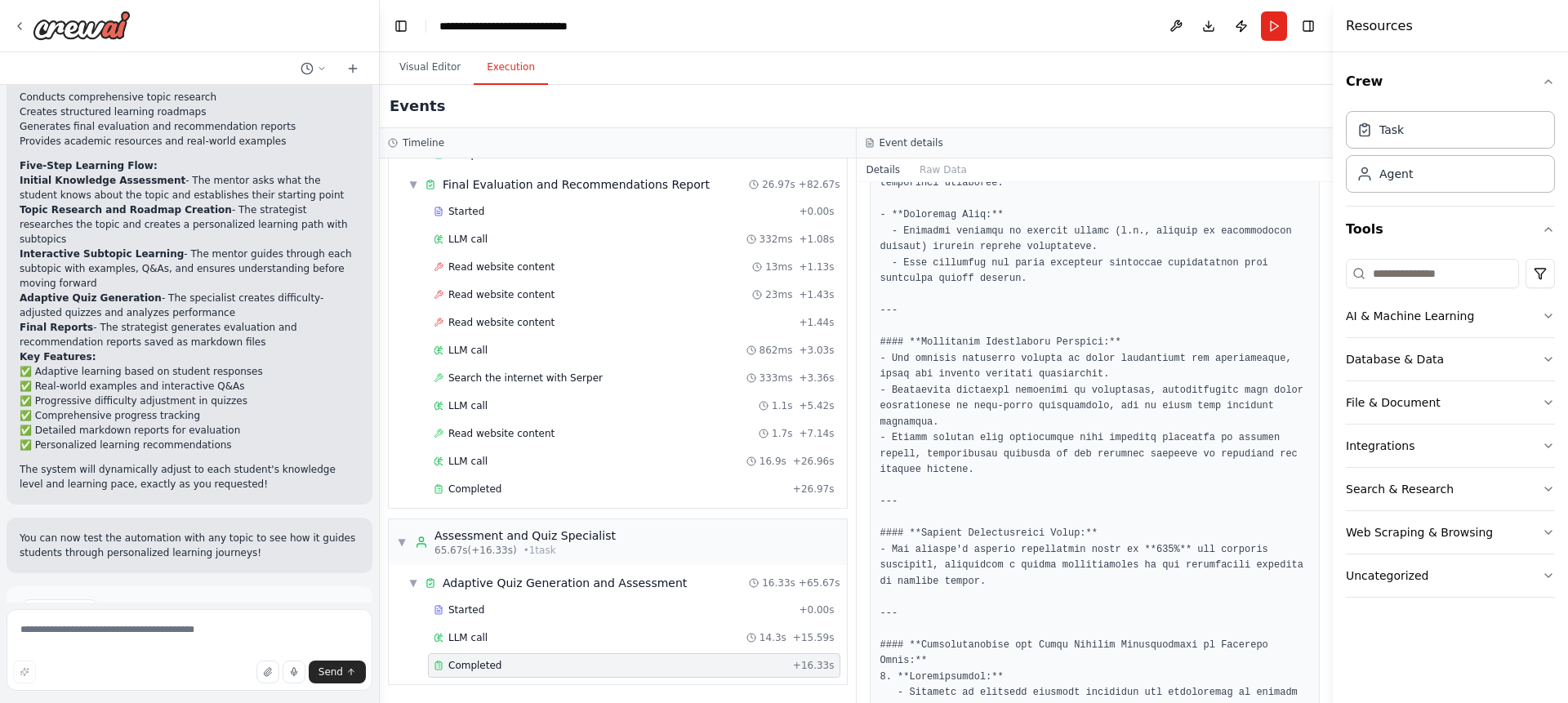
drag, startPoint x: 1327, startPoint y: 537, endPoint x: 1323, endPoint y: 679, distance: 142.1
click at [1321, 663] on div "help me create a crew use case as below Student Support AI Tutor / Mentor Agent…" at bounding box center [784, 351] width 1568 height 703
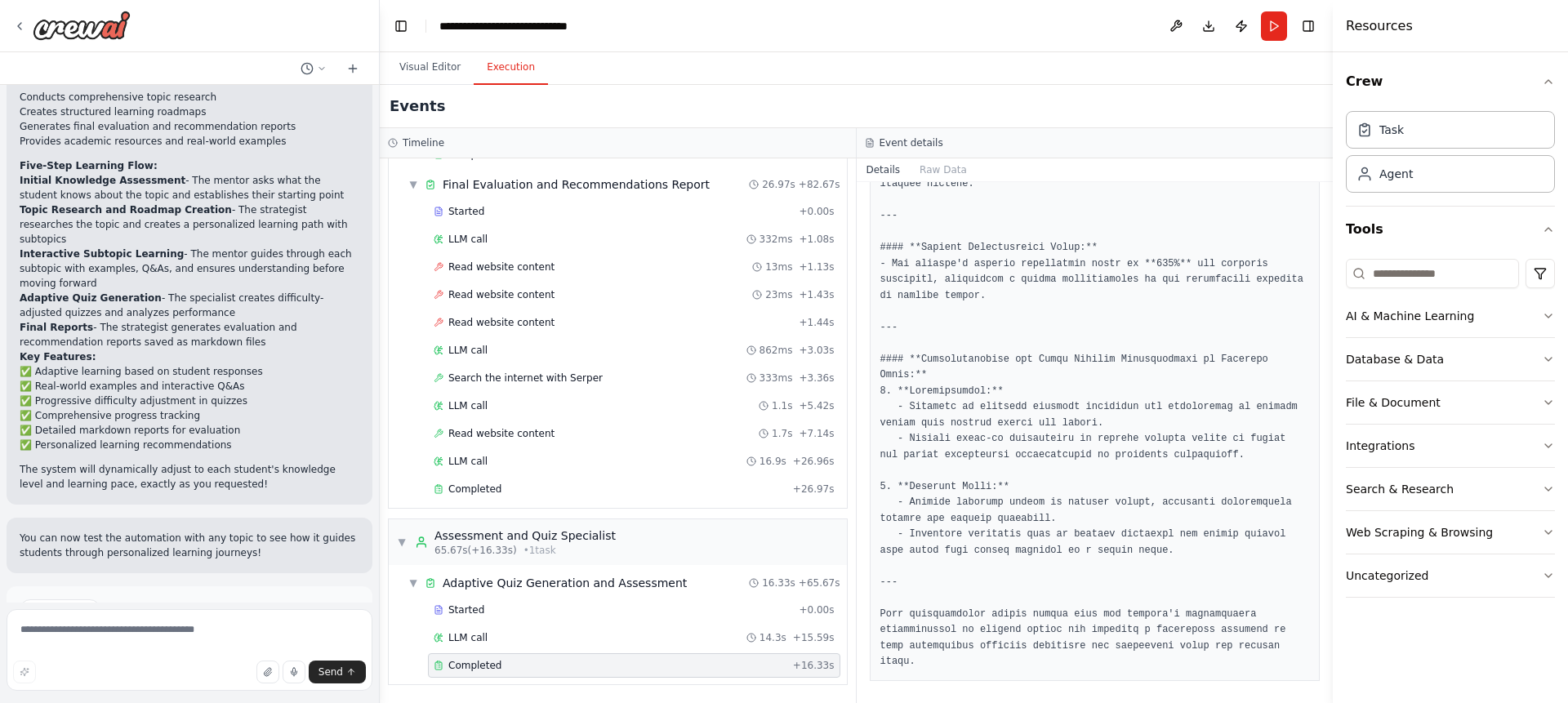
scroll to position [1588, 0]
click at [425, 61] on button "Visual Editor" at bounding box center [430, 68] width 88 height 34
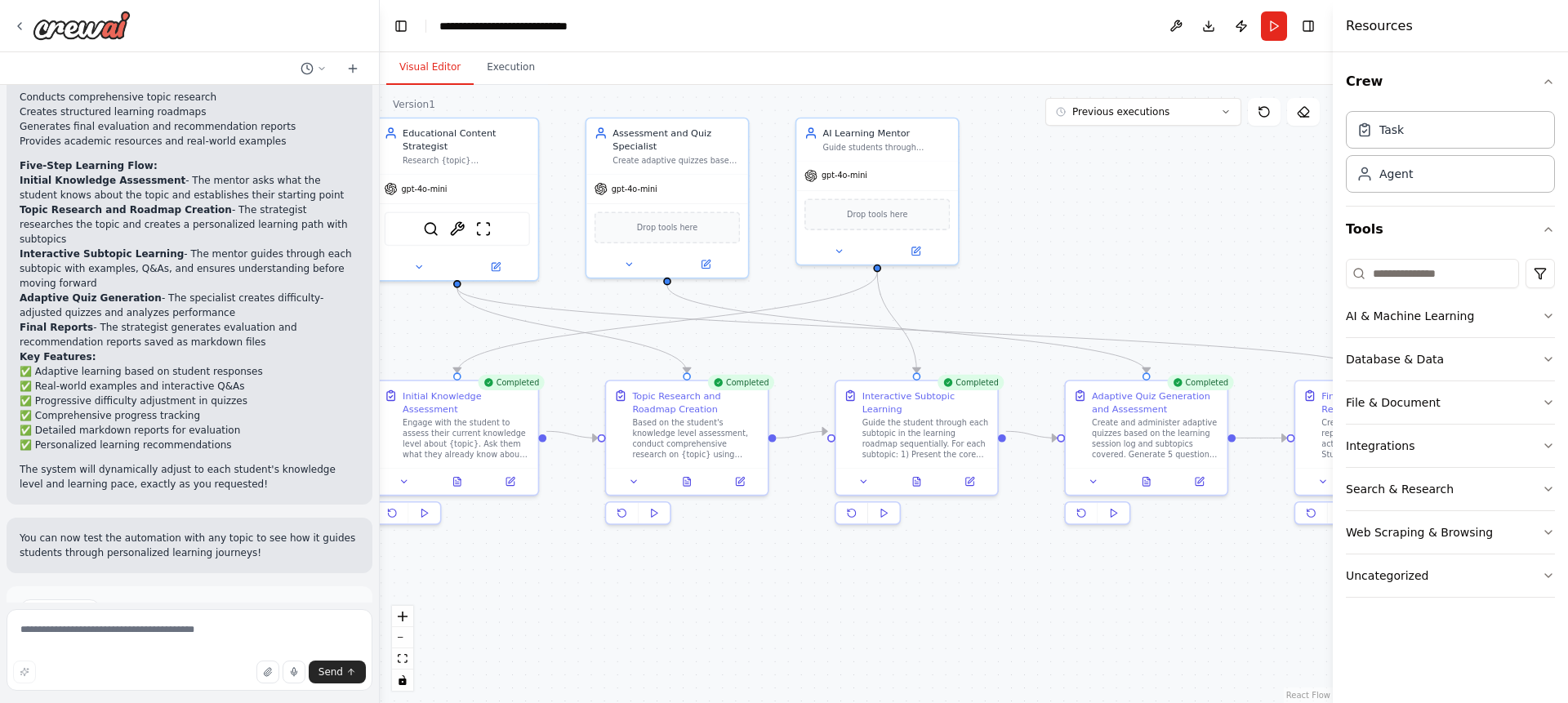
drag, startPoint x: 556, startPoint y: 588, endPoint x: 965, endPoint y: 612, distance: 409.7
click at [964, 614] on div ".deletable-edge-delete-btn { width: 20px; height: 20px; border: 0px solid #ffff…" at bounding box center [856, 394] width 953 height 618
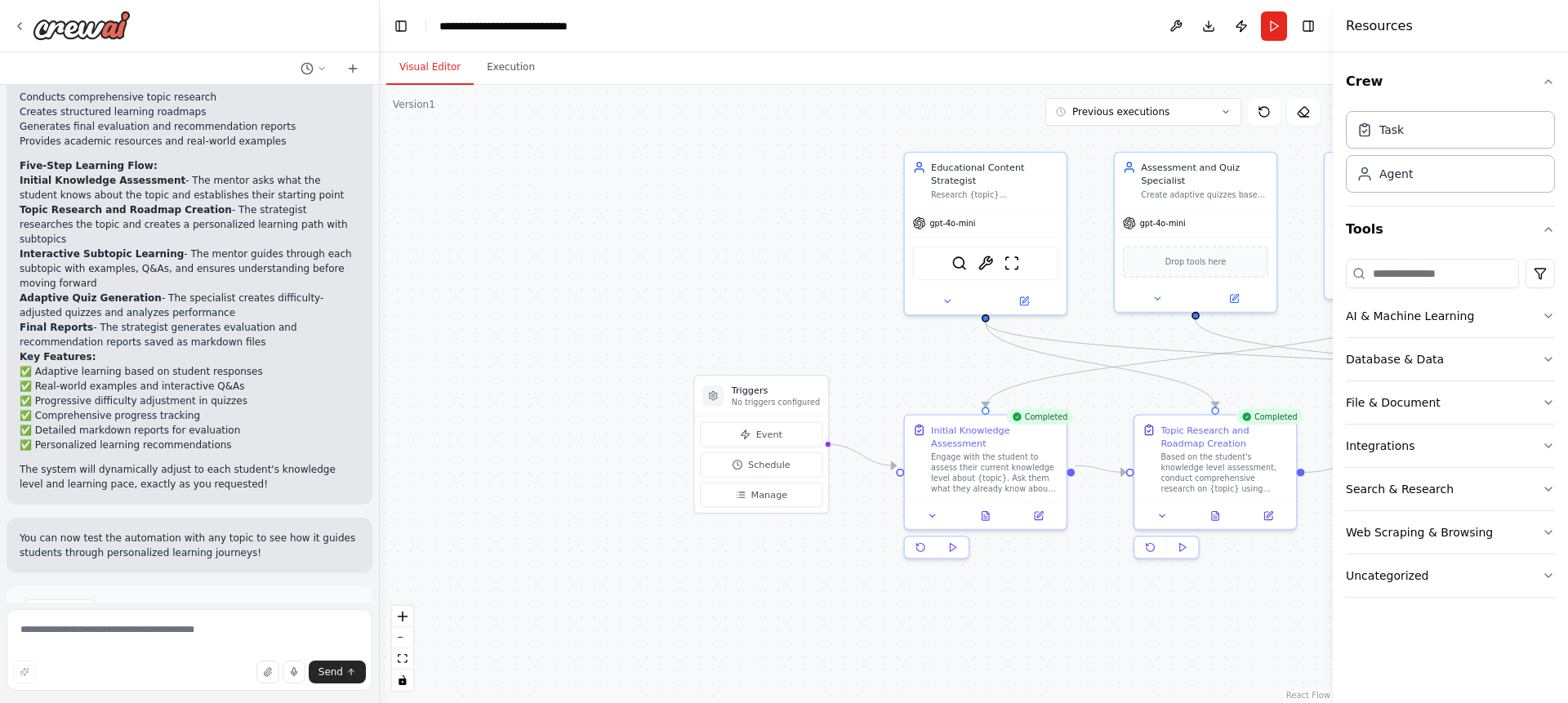
drag, startPoint x: 965, startPoint y: 612, endPoint x: 1101, endPoint y: 621, distance: 136.3
click at [1101, 621] on div ".deletable-edge-delete-btn { width: 20px; height: 20px; border: 0px solid #ffff…" at bounding box center [856, 394] width 953 height 618
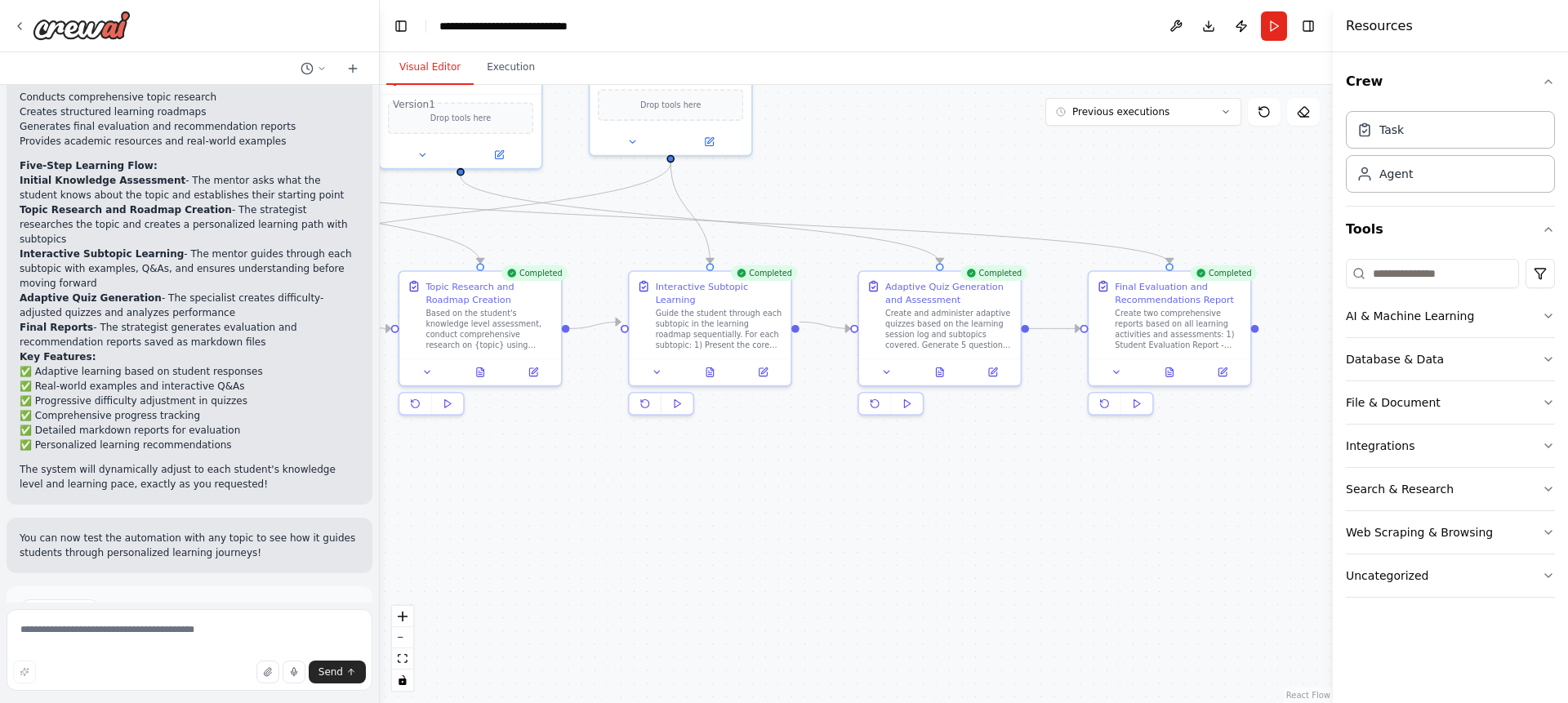
drag, startPoint x: 1101, startPoint y: 621, endPoint x: 517, endPoint y: 495, distance: 597.4
click at [412, 468] on div ".deletable-edge-delete-btn { width: 20px; height: 20px; border: 0px solid #ffff…" at bounding box center [856, 394] width 953 height 618
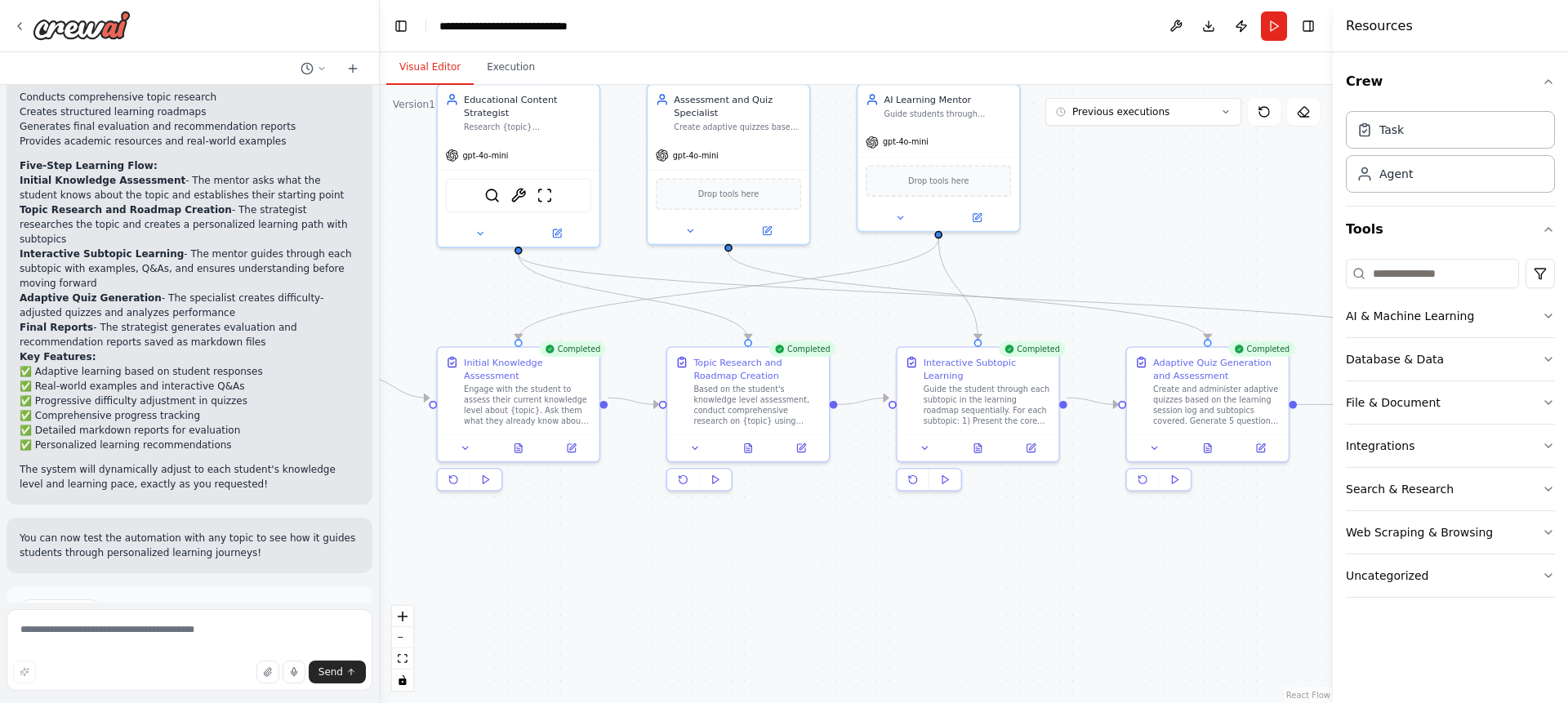
drag, startPoint x: 517, startPoint y: 495, endPoint x: 657, endPoint y: 549, distance: 150.1
click at [657, 549] on div ".deletable-edge-delete-btn { width: 20px; height: 20px; border: 0px solid #ffff…" at bounding box center [856, 394] width 953 height 618
click at [184, 666] on button "Improve automation" at bounding box center [189, 679] width 339 height 26
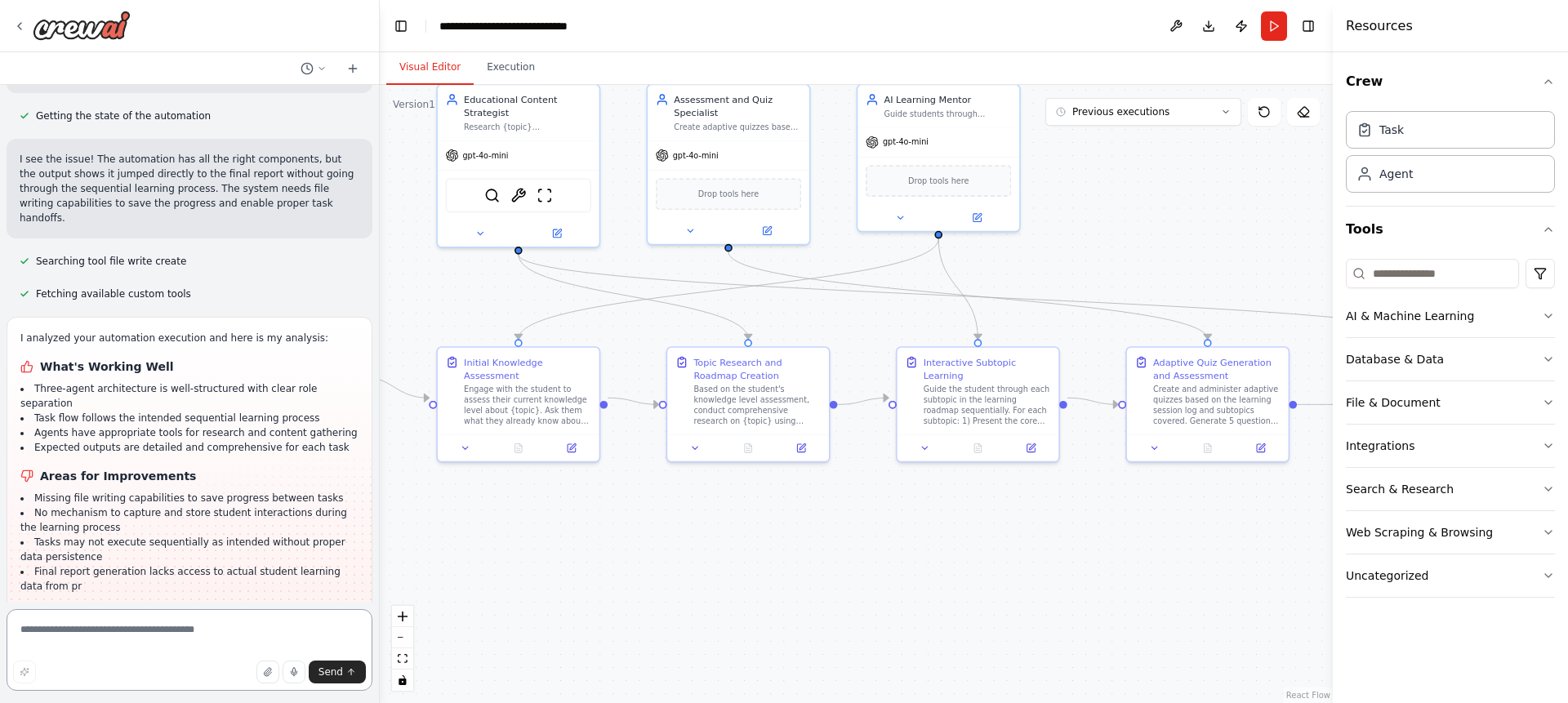
scroll to position [2071, 0]
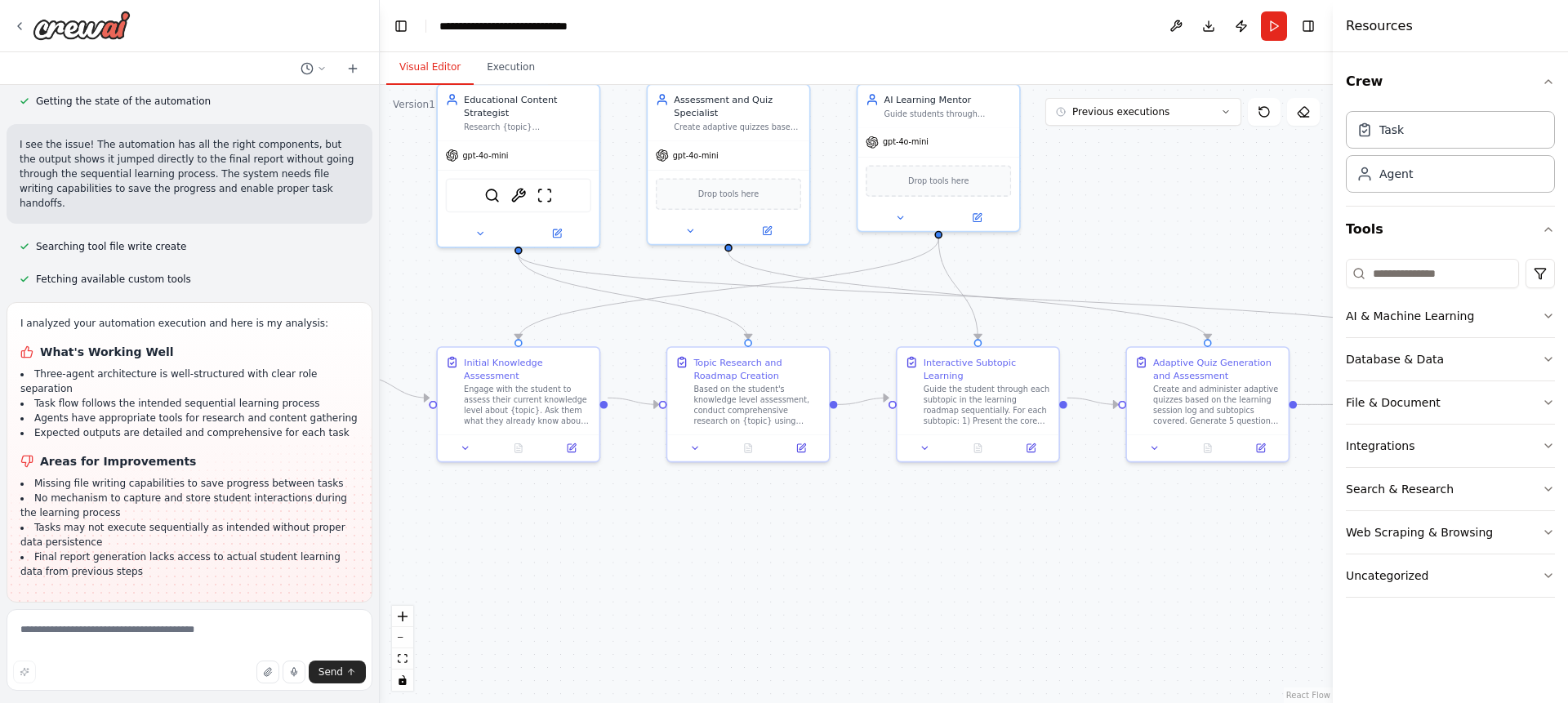
click at [184, 695] on button "Enable coding skills" at bounding box center [189, 708] width 339 height 26
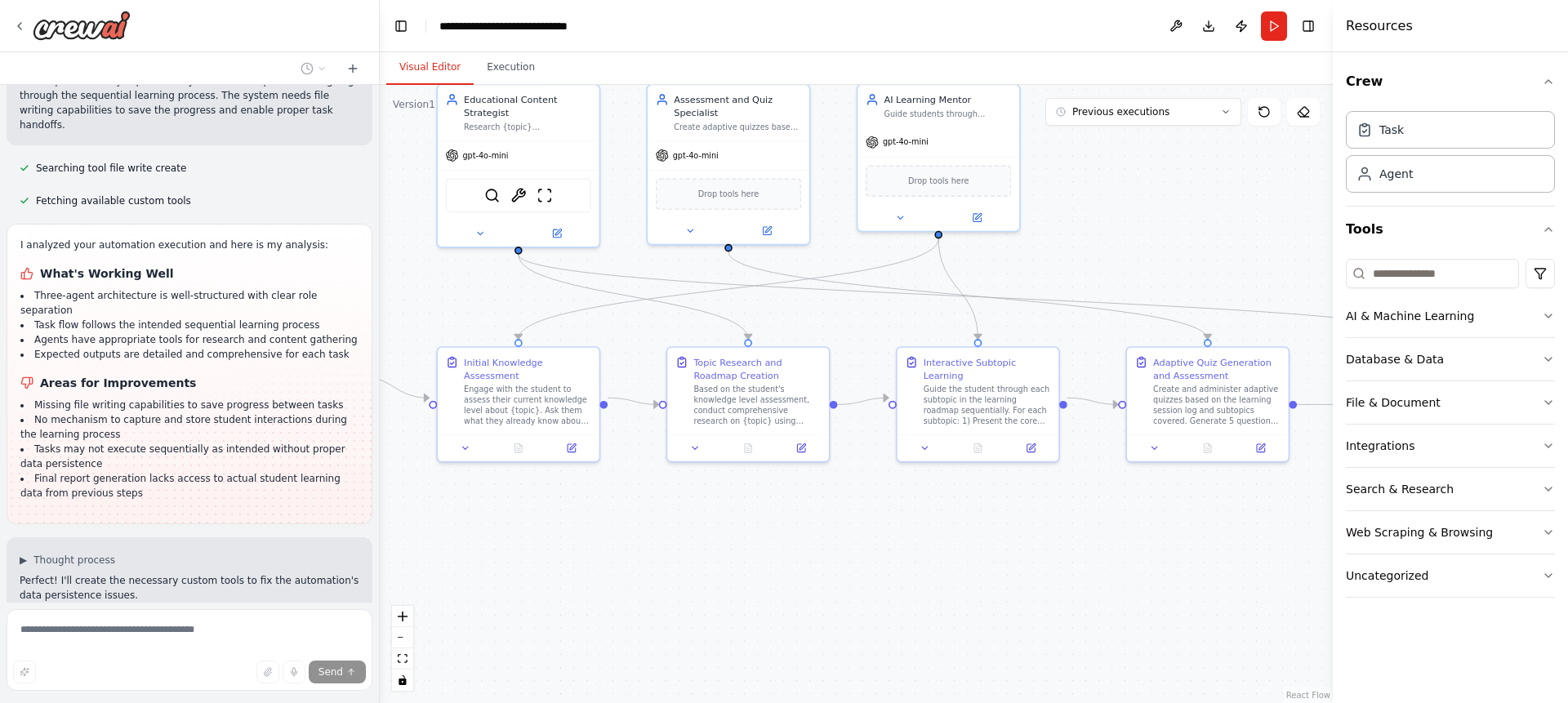
scroll to position [2737, 0]
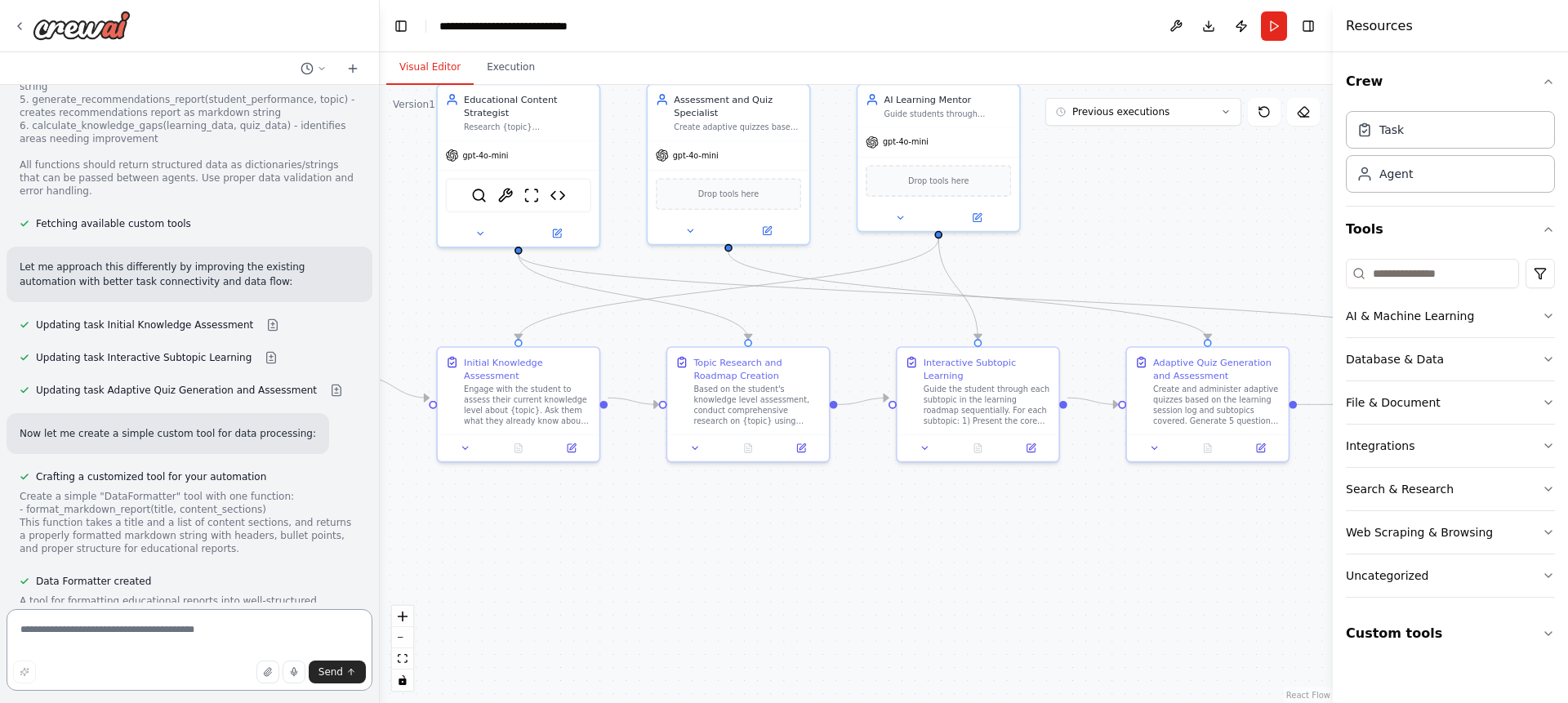
scroll to position [3689, 0]
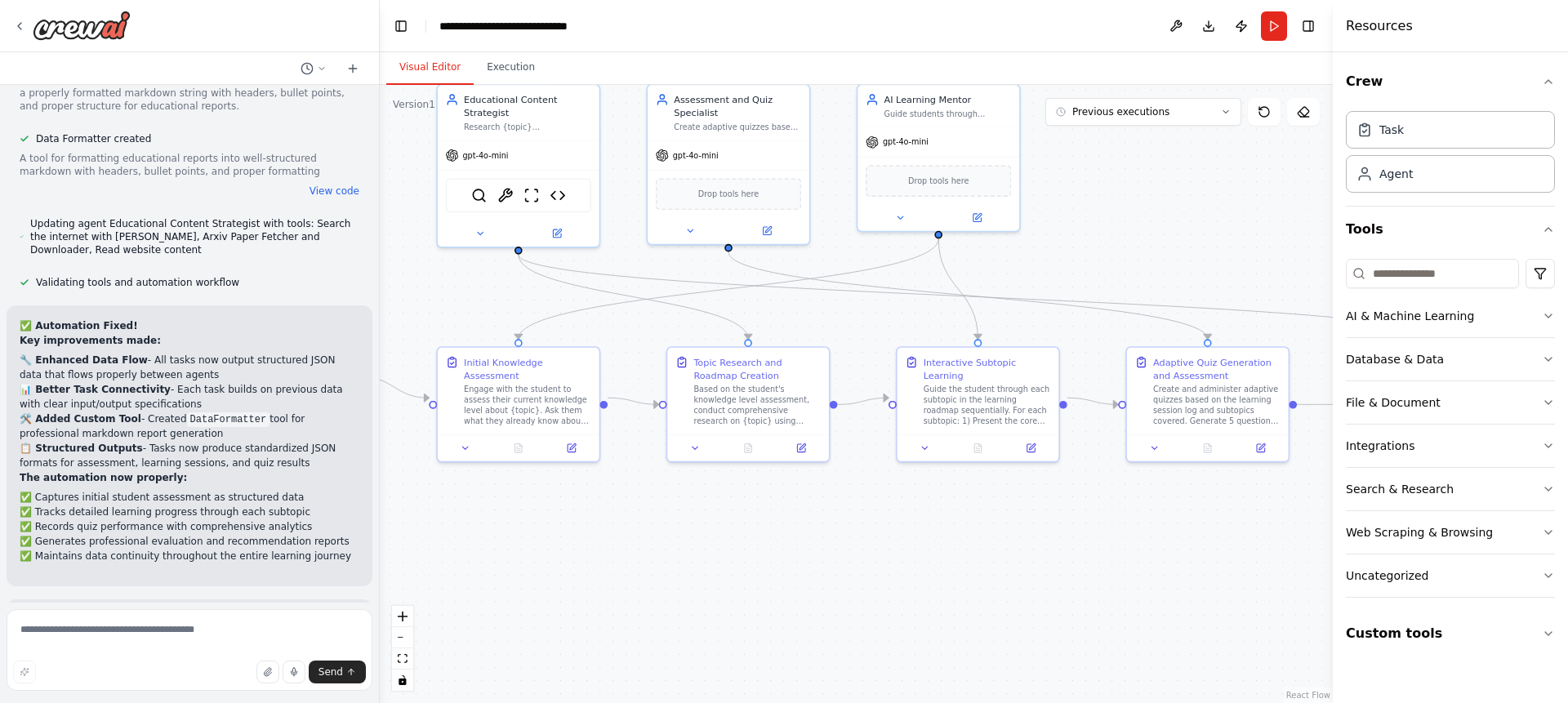
click at [358, 606] on form "Send" at bounding box center [189, 652] width 378 height 100
click at [244, 626] on textarea at bounding box center [189, 650] width 366 height 81
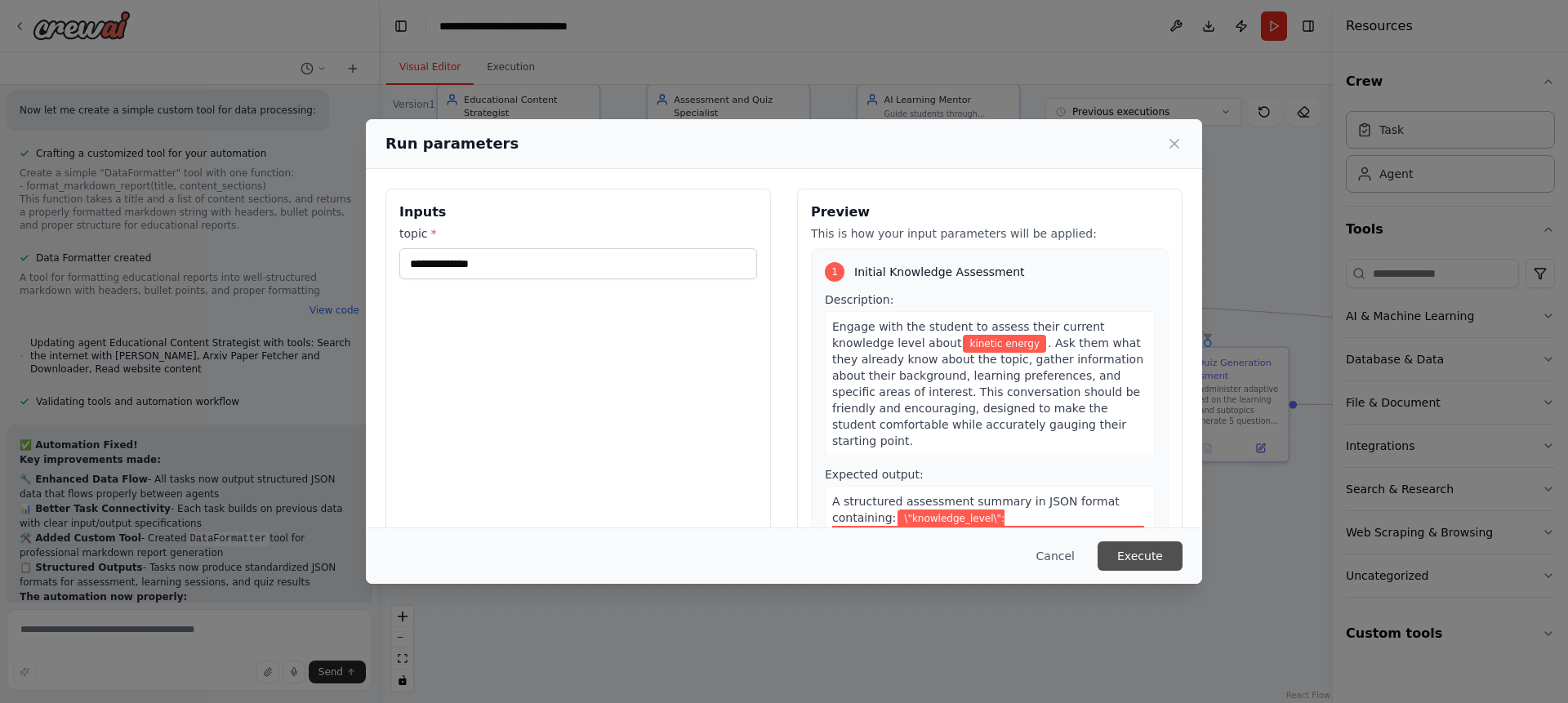
click at [1143, 565] on button "Execute" at bounding box center [1140, 556] width 85 height 29
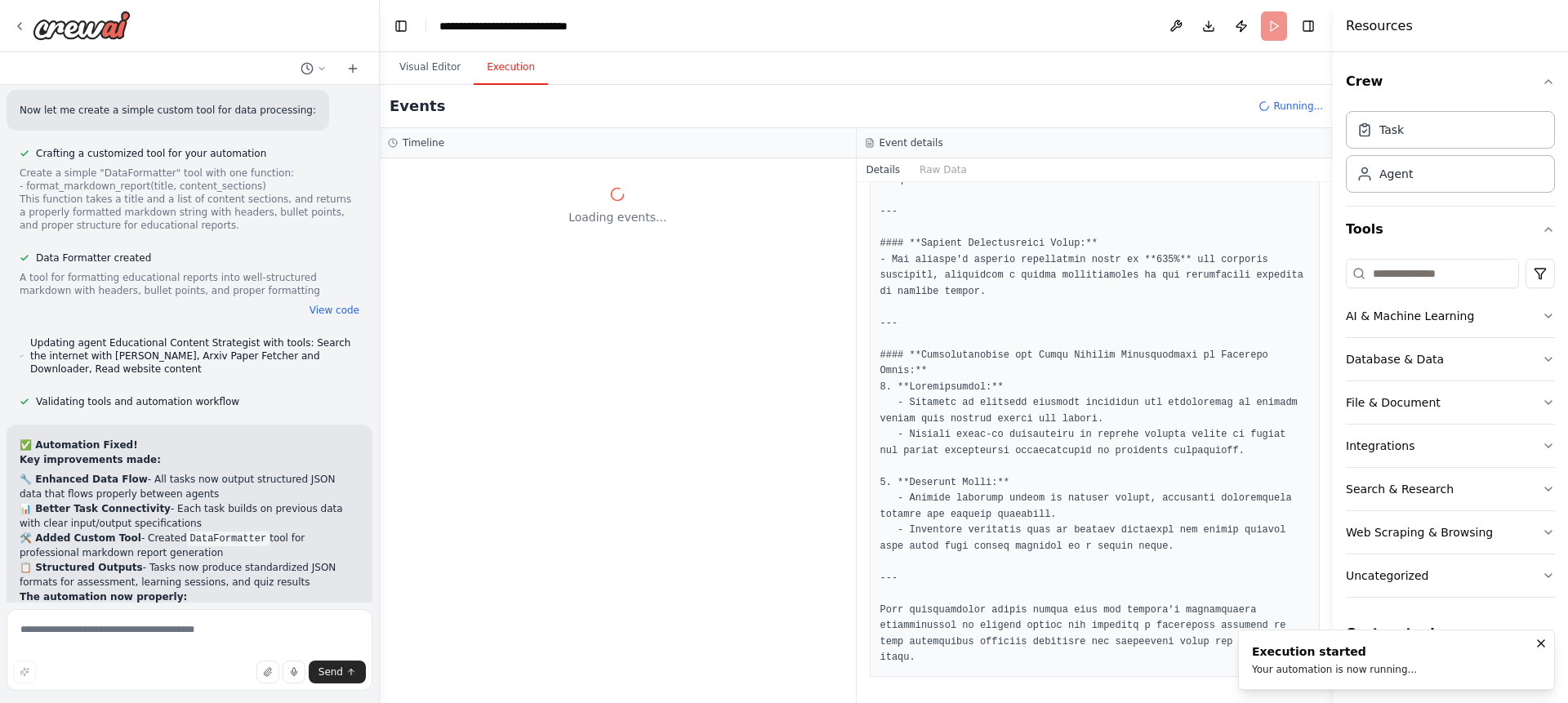
scroll to position [0, 0]
click at [933, 166] on button "Raw Data" at bounding box center [943, 169] width 67 height 23
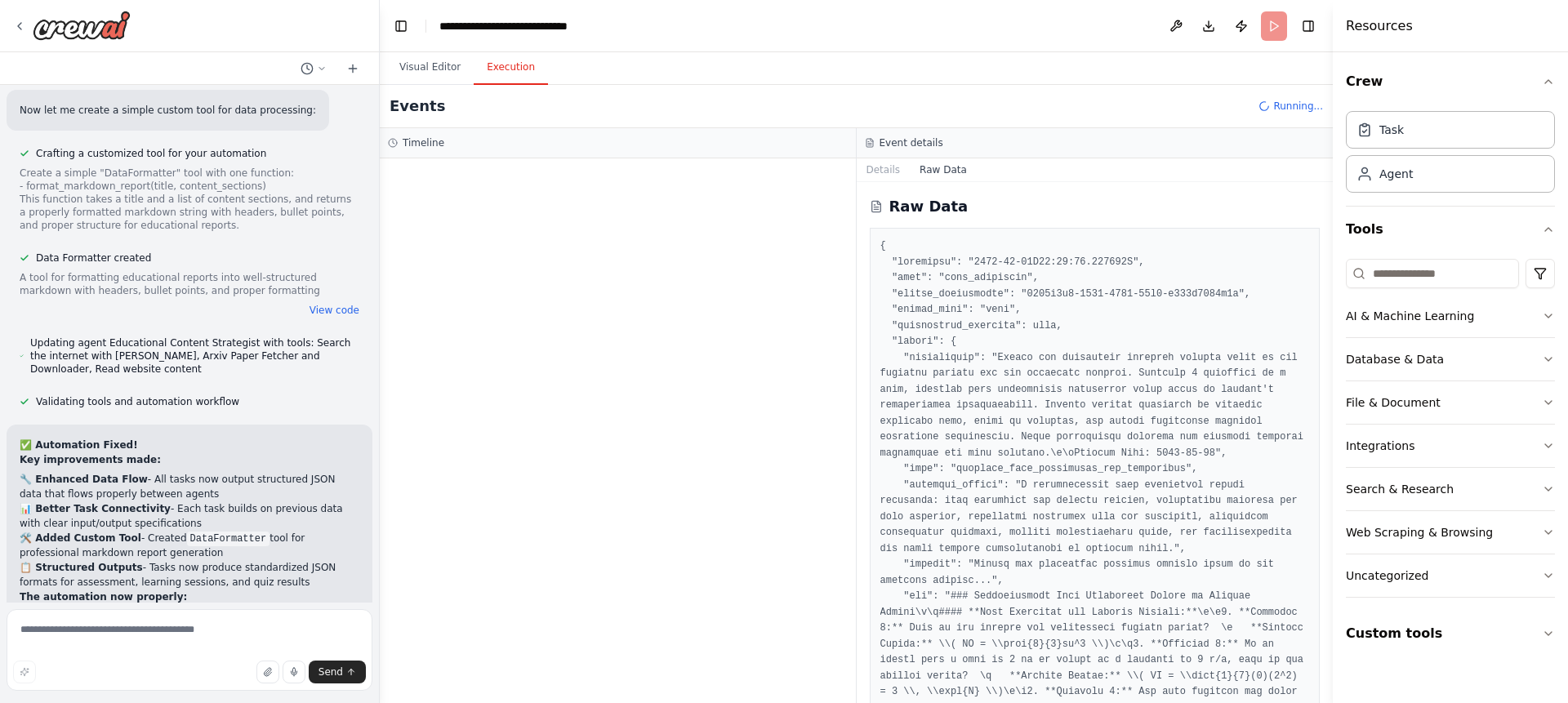
click at [1311, 179] on div "Details Raw Data" at bounding box center [1095, 170] width 477 height 24
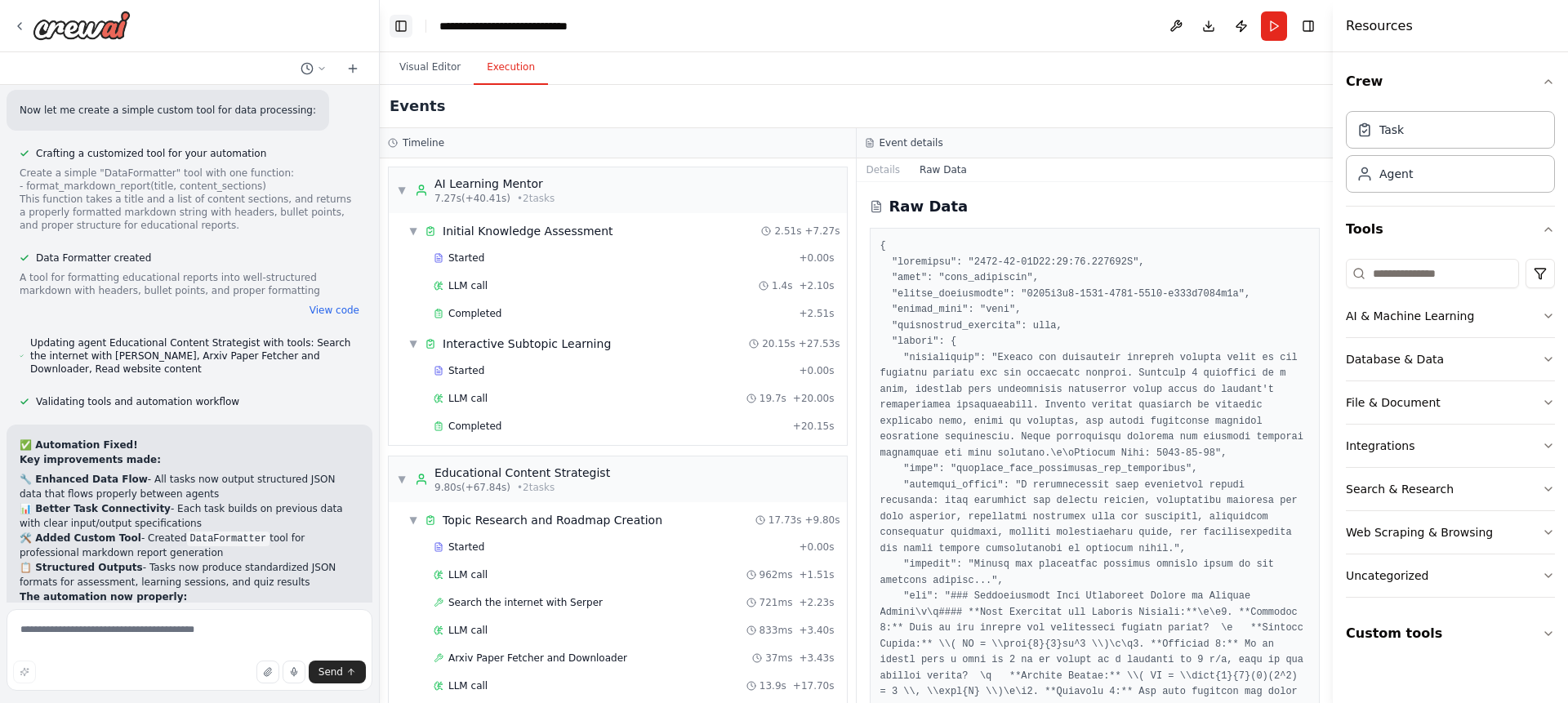
scroll to position [3689, 0]
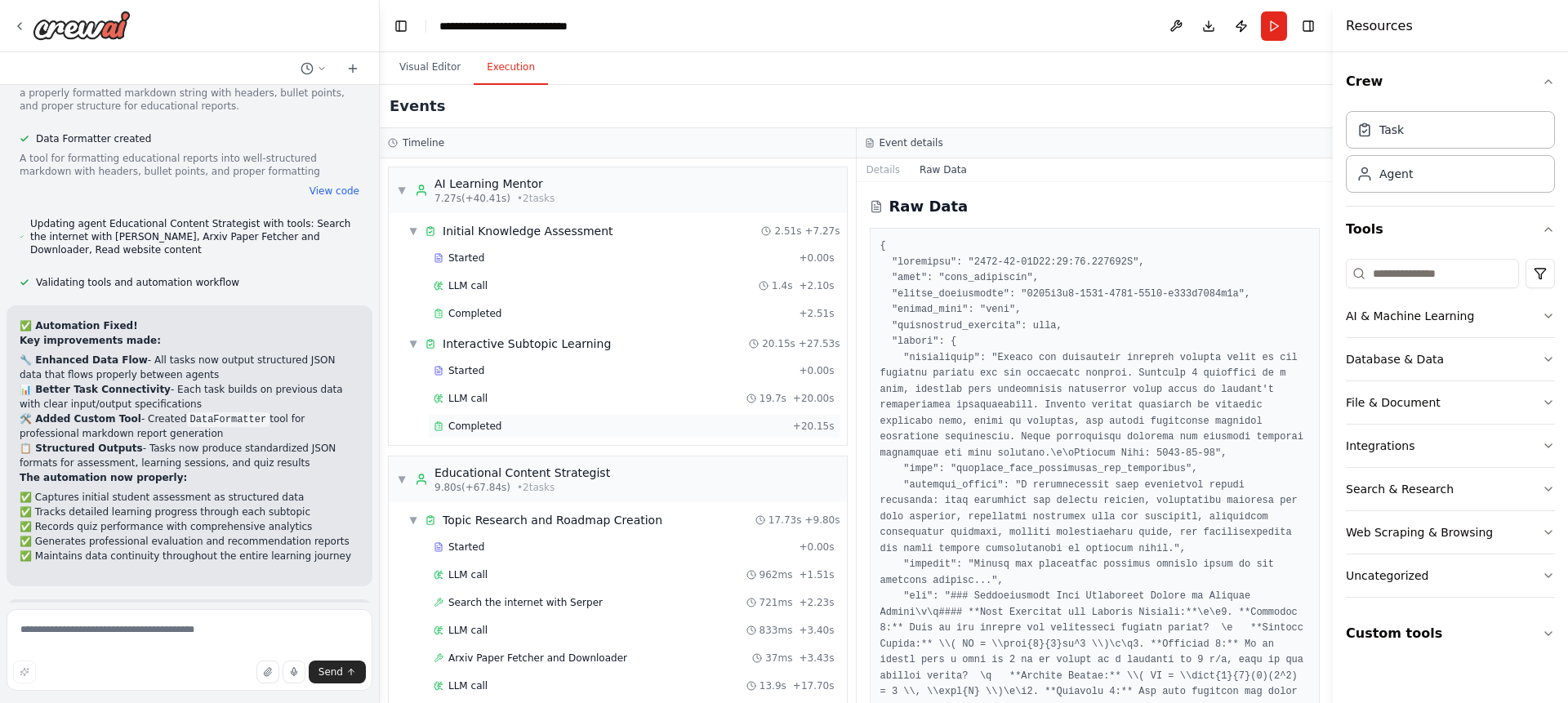
click at [567, 419] on div "Completed + 20.15s" at bounding box center [634, 425] width 412 height 24
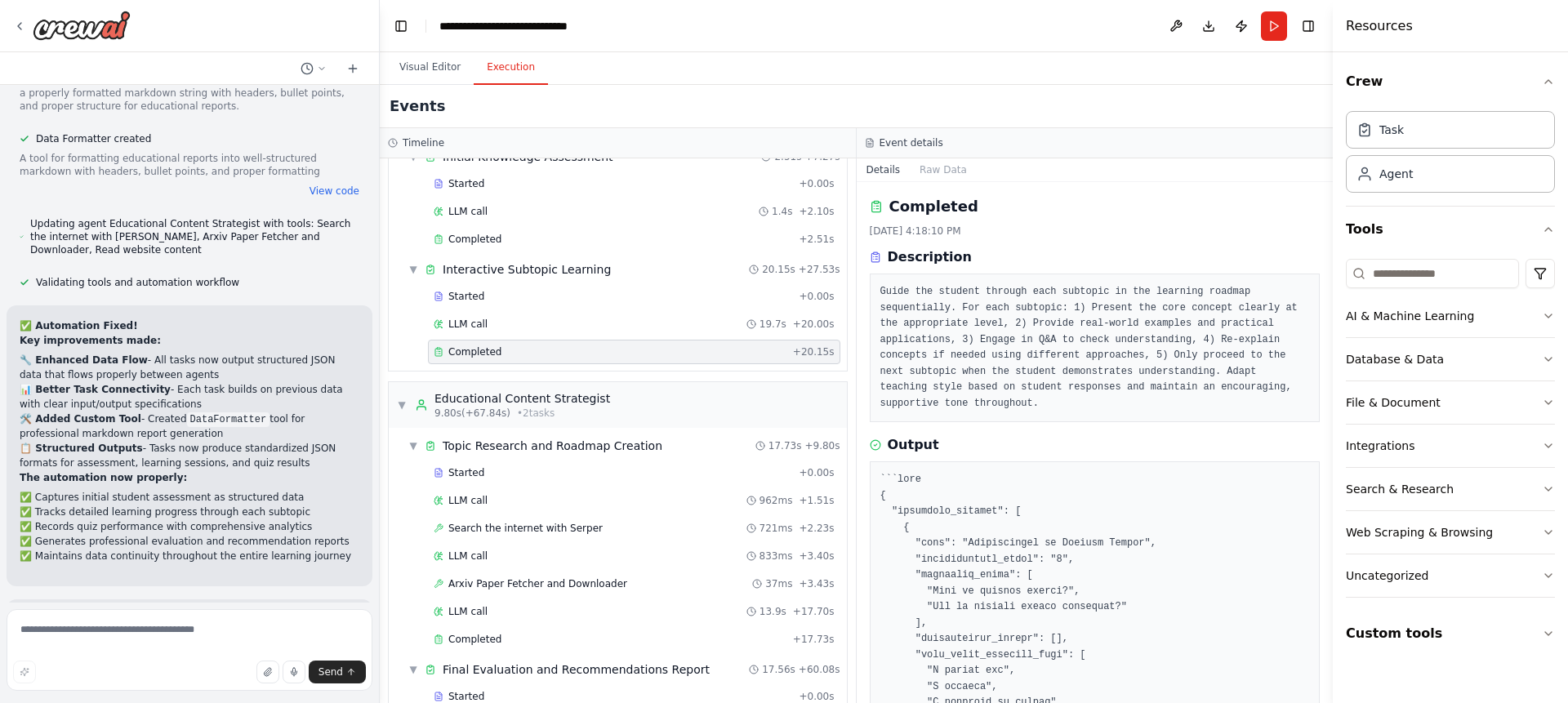
scroll to position [85, 0]
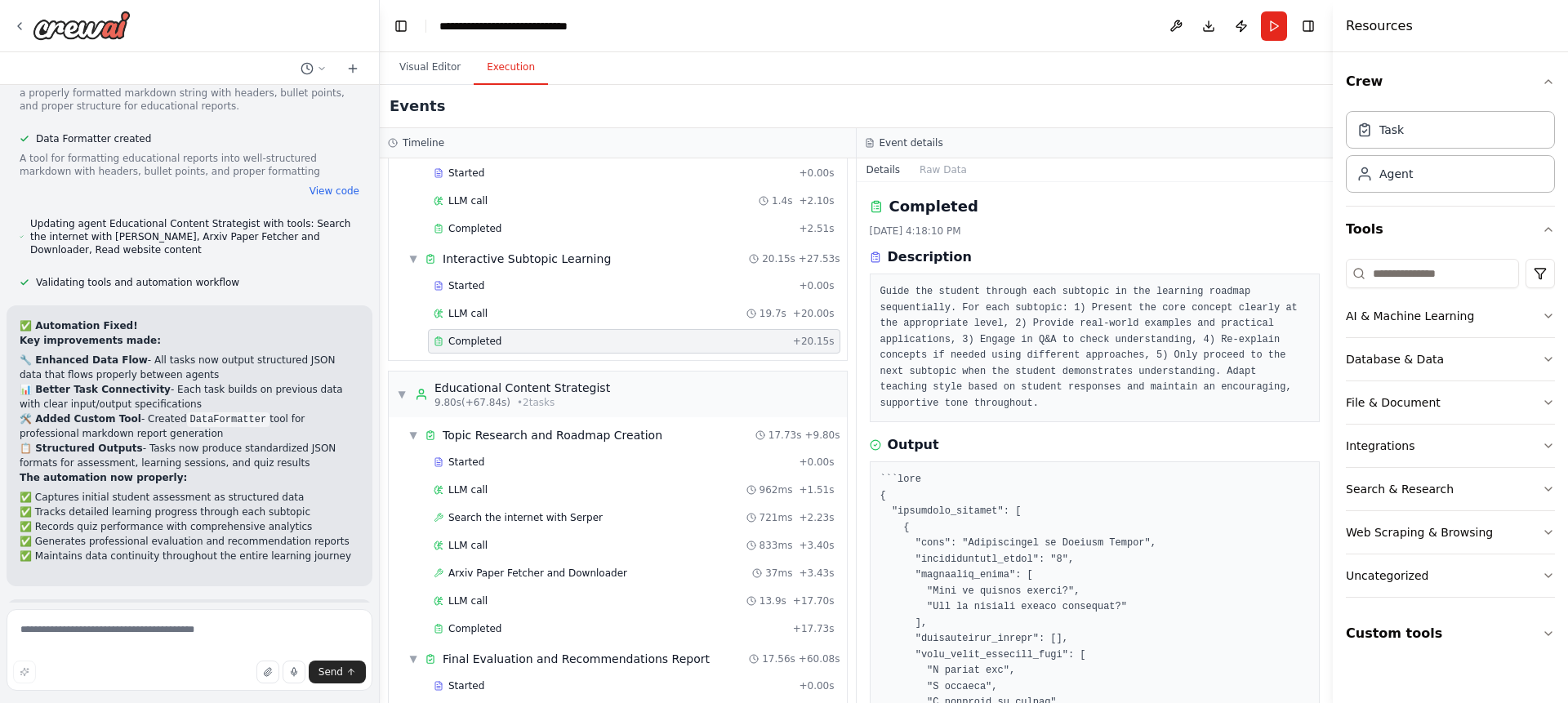
drag, startPoint x: 1327, startPoint y: 218, endPoint x: 1330, endPoint y: 255, distance: 37.1
click at [1330, 254] on button "Toggle Sidebar" at bounding box center [1333, 351] width 13 height 703
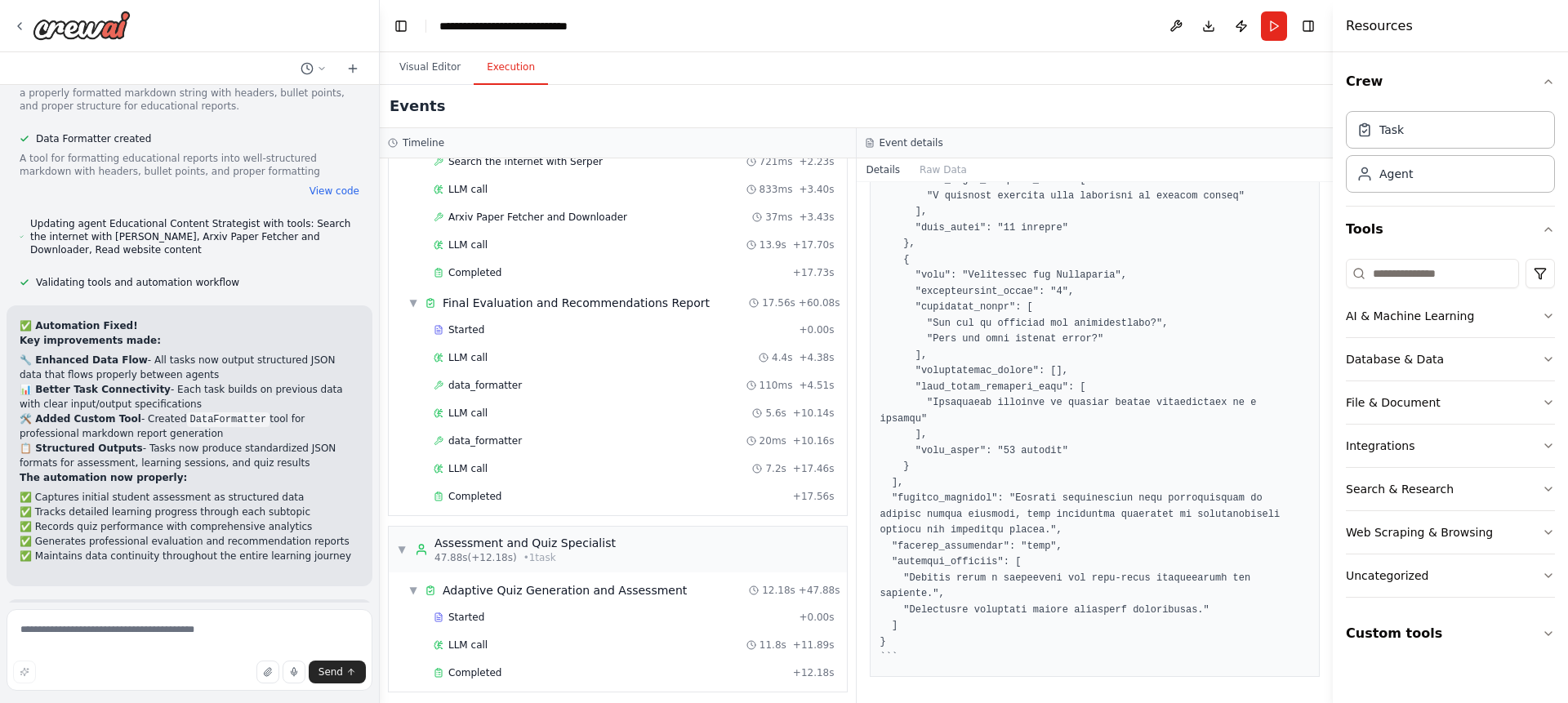
scroll to position [448, 0]
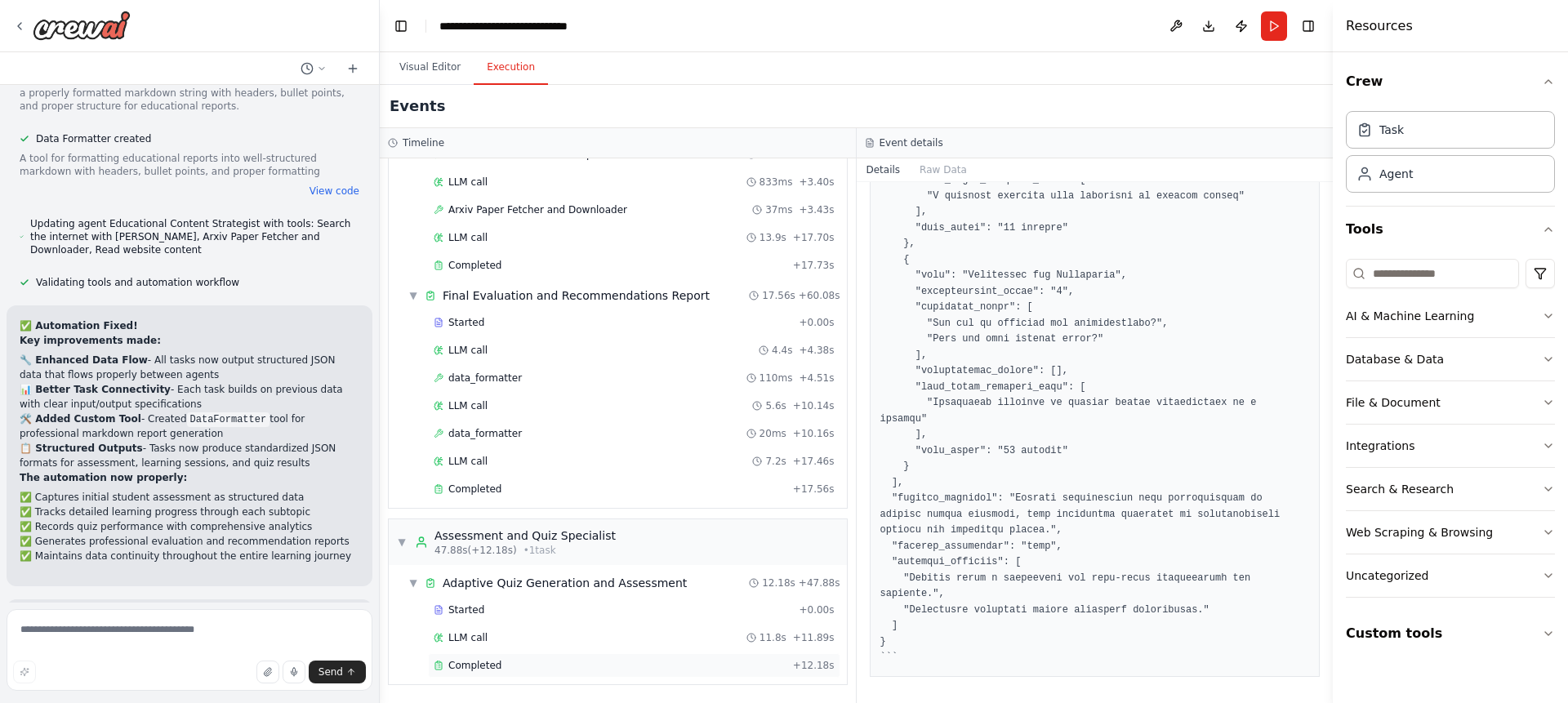
click at [467, 661] on span "Completed" at bounding box center [474, 665] width 53 height 13
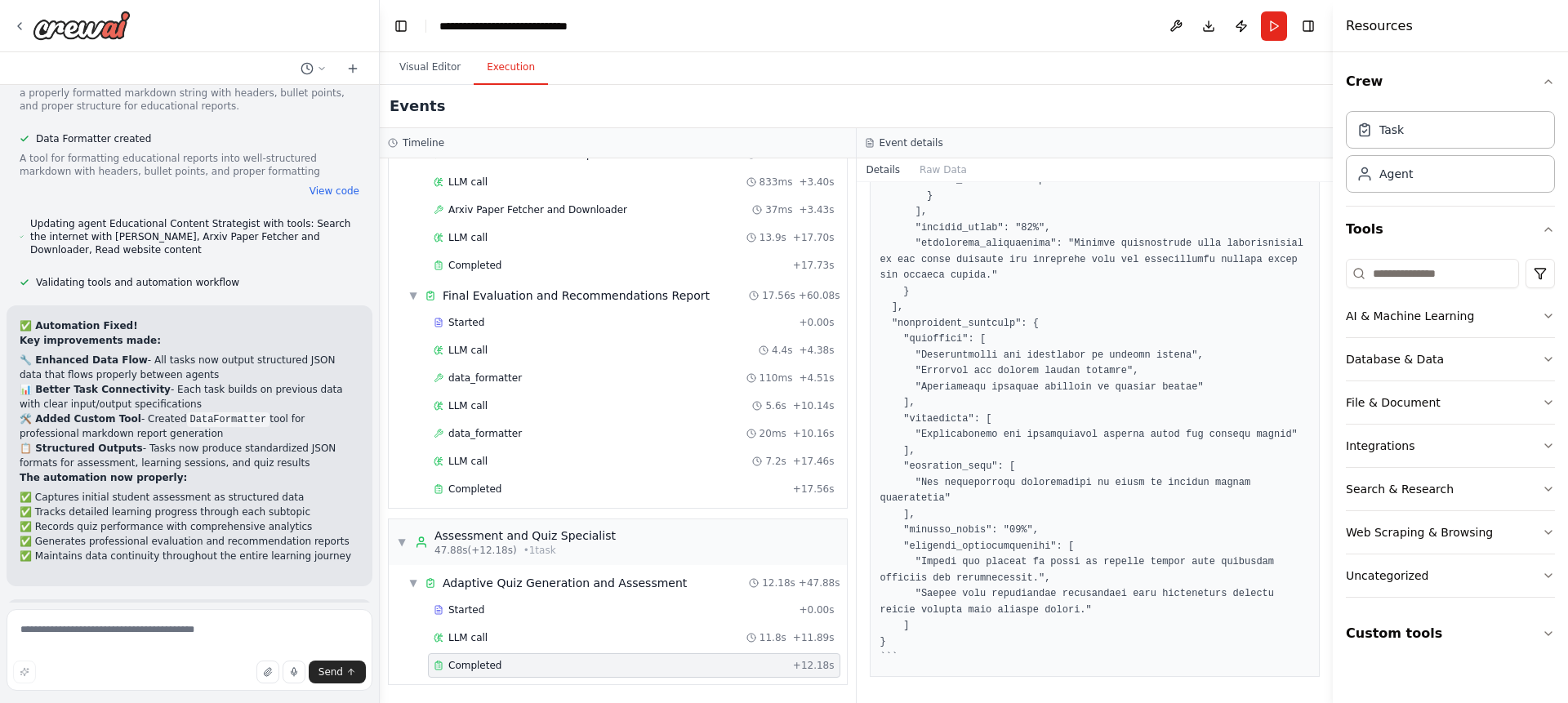
scroll to position [1015, 0]
click at [467, 661] on span "Completed" at bounding box center [474, 665] width 53 height 13
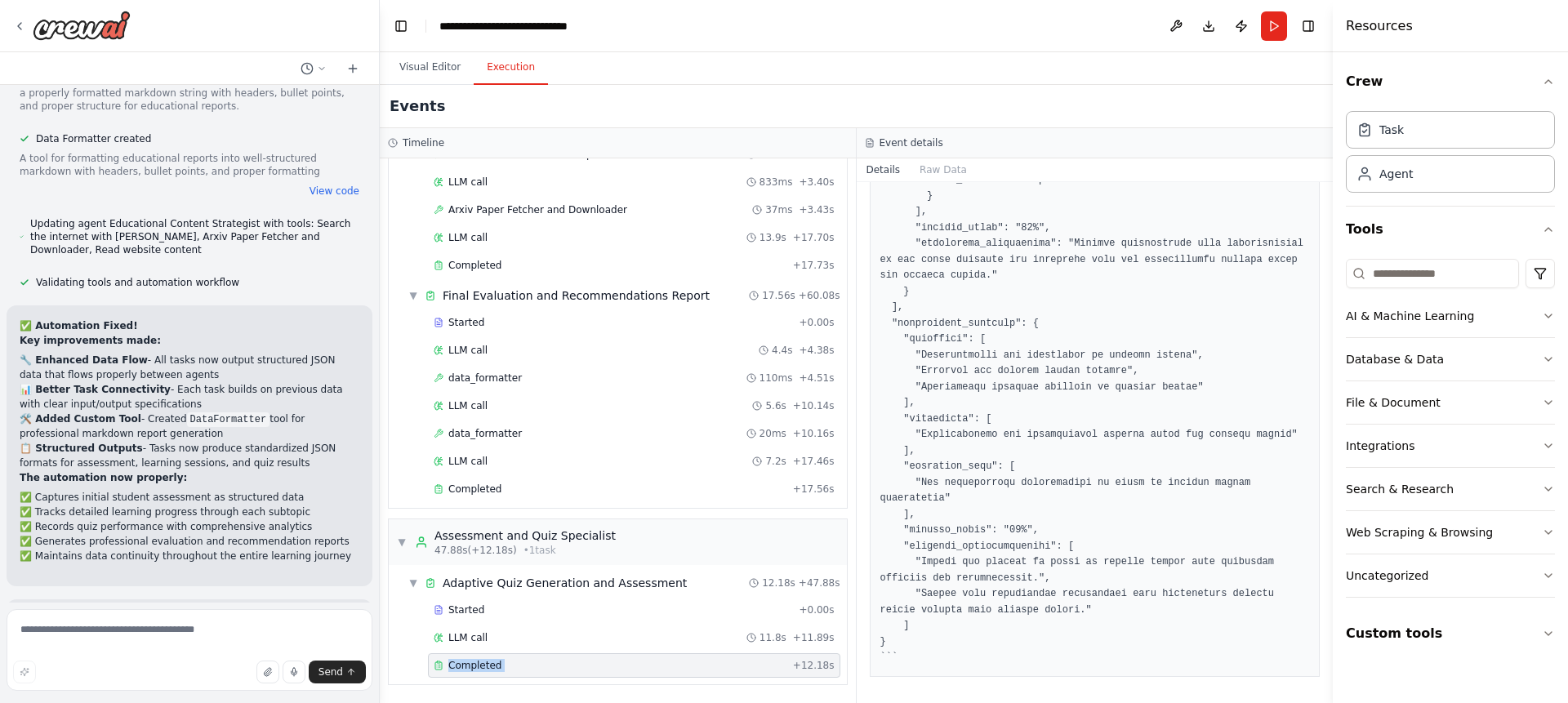
click at [467, 661] on span "Completed" at bounding box center [474, 665] width 53 height 13
click at [1327, 585] on button "Toggle Sidebar" at bounding box center [1333, 351] width 13 height 703
click at [681, 490] on div "Completed" at bounding box center [610, 489] width 353 height 13
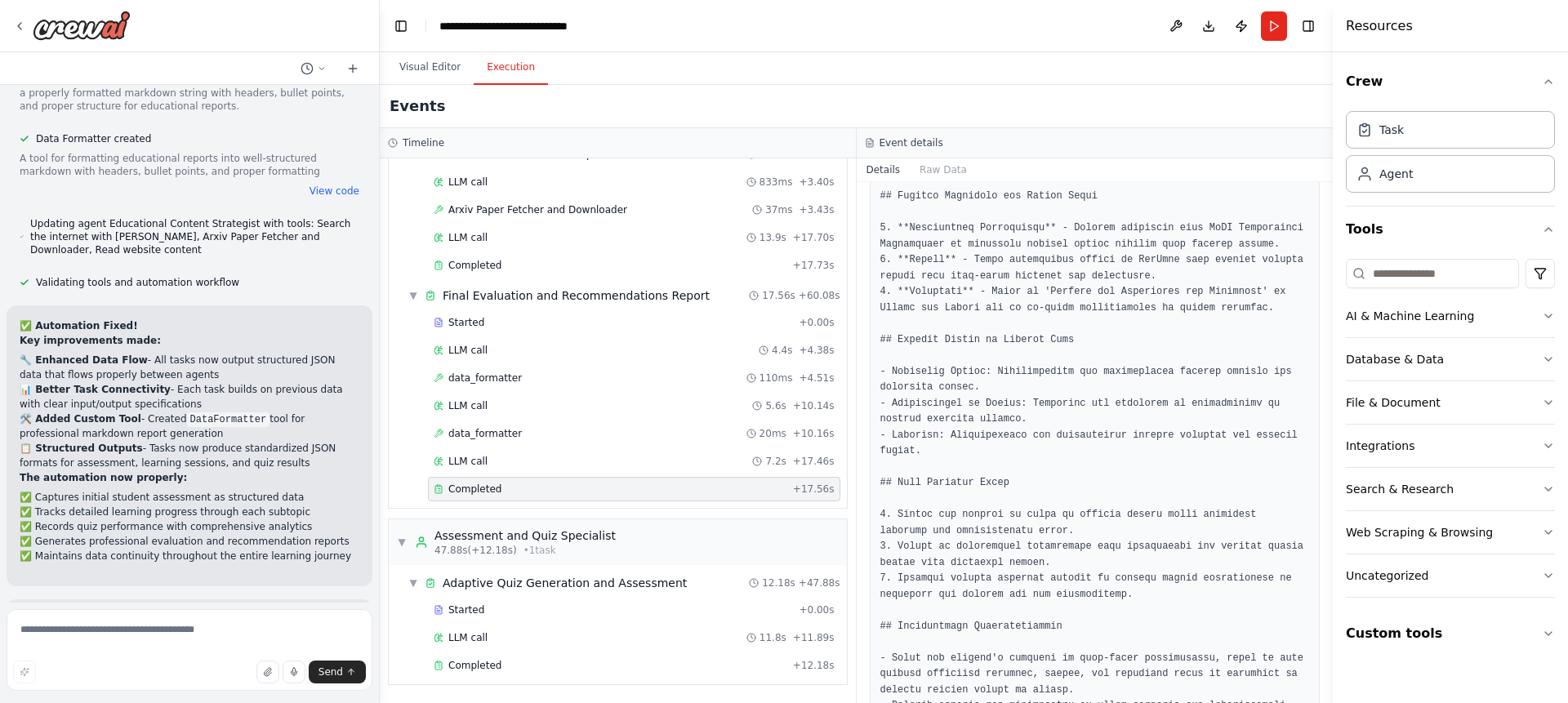
scroll to position [1159, 0]
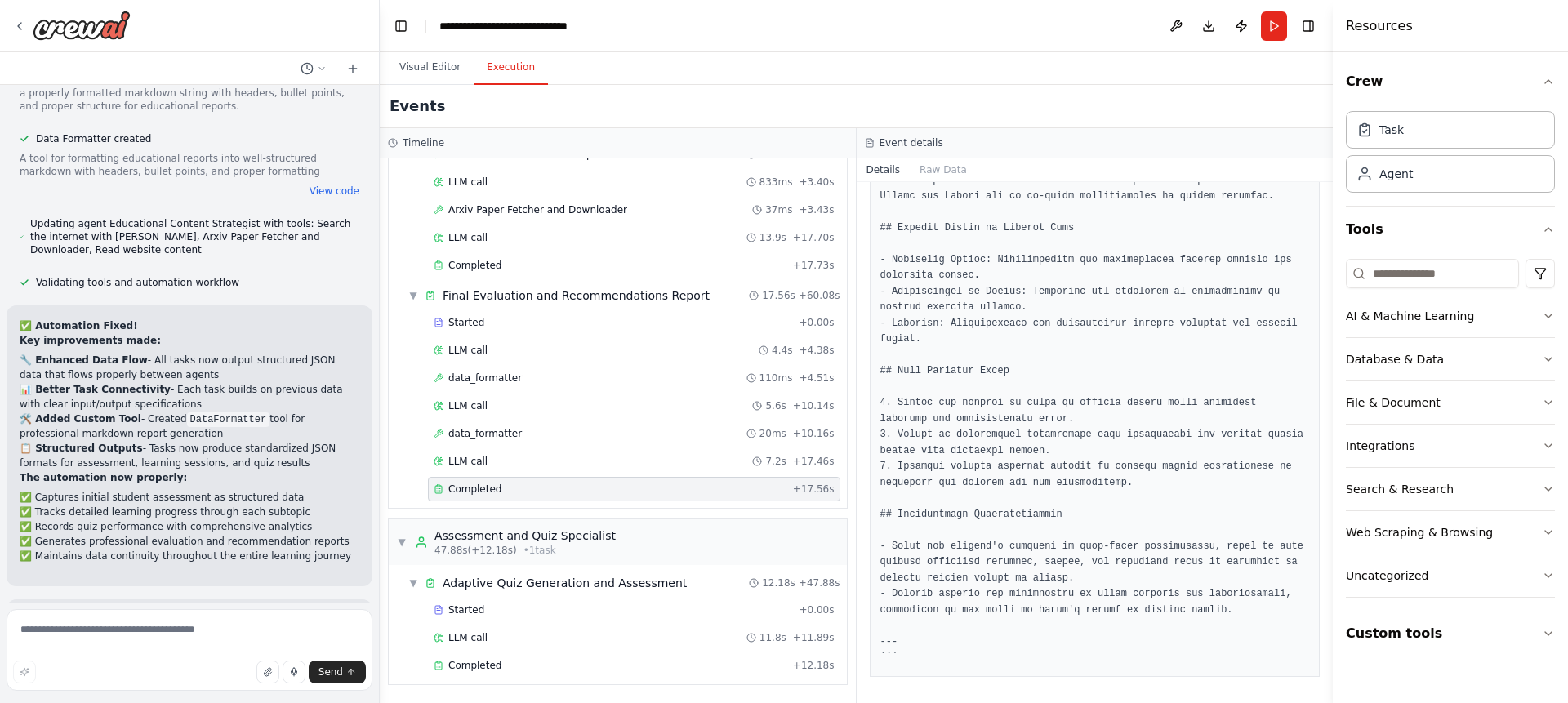
click at [681, 490] on div "Completed" at bounding box center [610, 489] width 353 height 13
drag, startPoint x: 1326, startPoint y: 547, endPoint x: 1318, endPoint y: 248, distance: 299.1
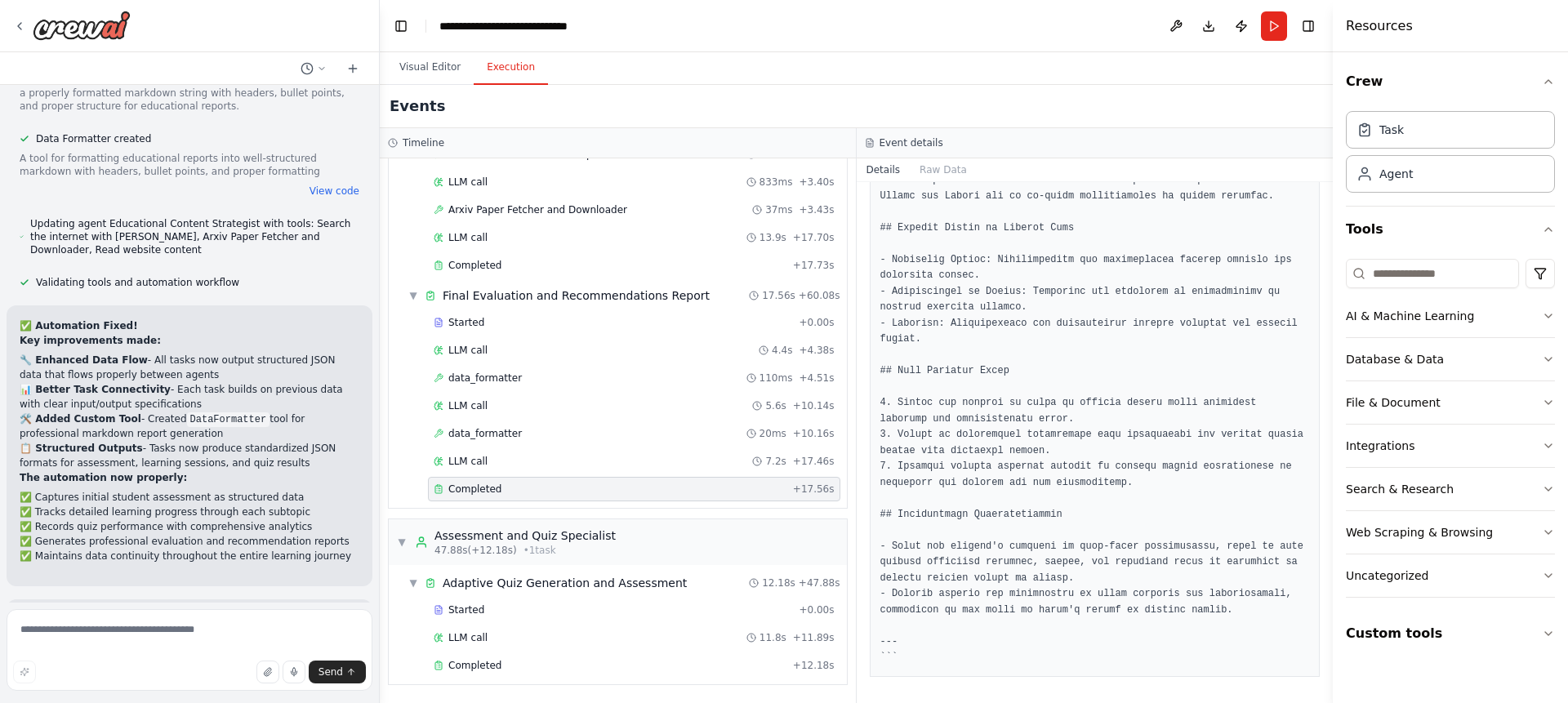
click at [1318, 248] on div "help me create a crew use case as below Student Support AI Tutor / Mentor Agent…" at bounding box center [784, 351] width 1568 height 703
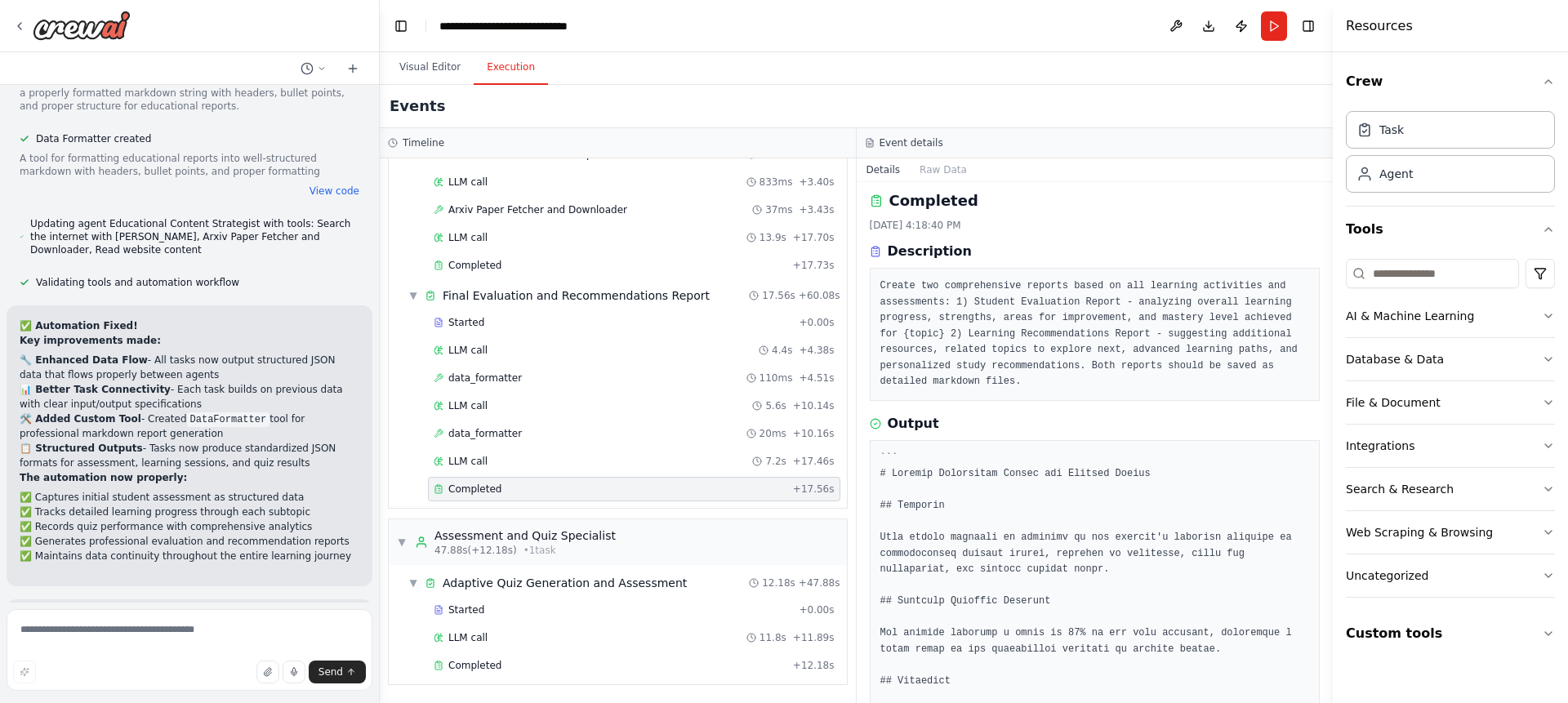
scroll to position [0, 0]
click at [1315, 220] on div "Completed 10/6/2025, 4:18:40 PM Description Create two comprehensive reports ba…" at bounding box center [1095, 442] width 477 height 520
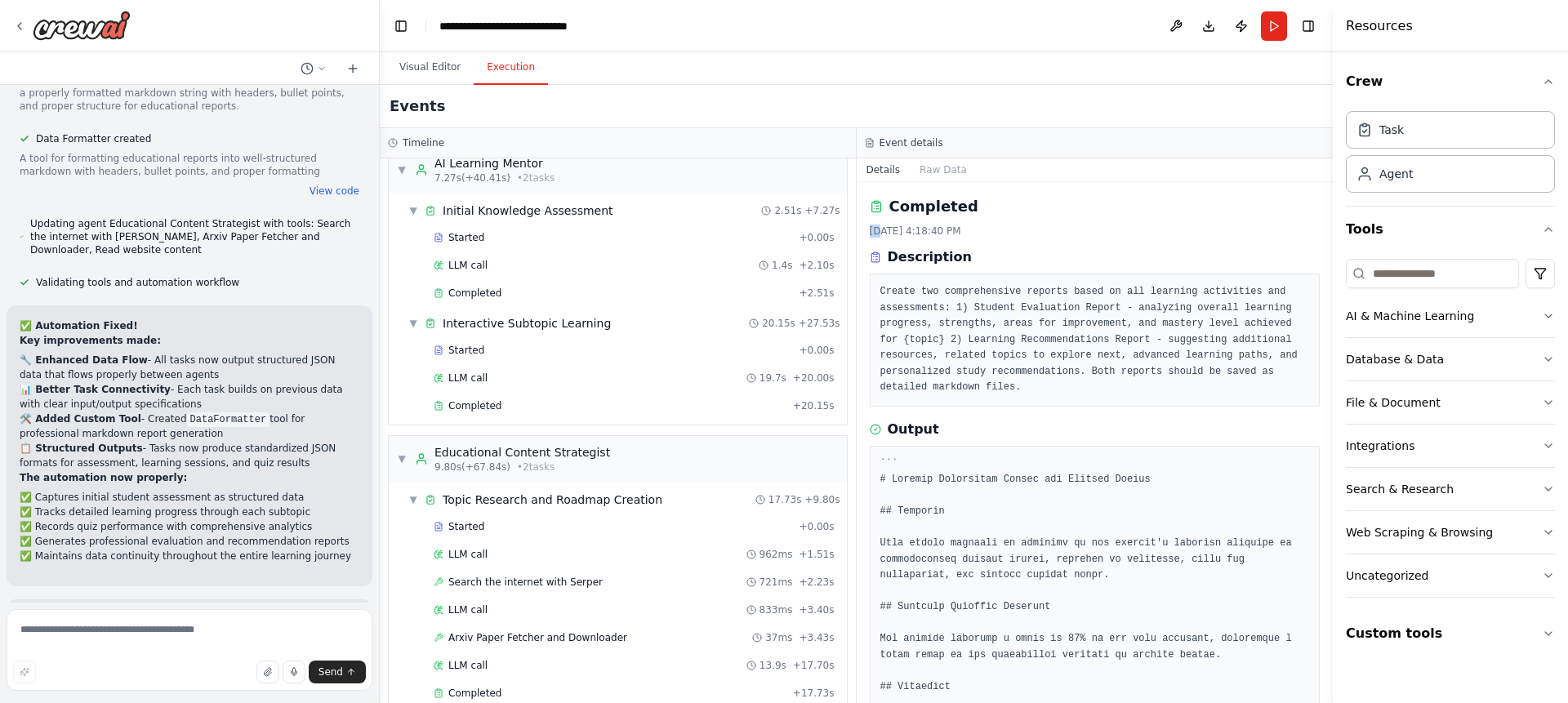
scroll to position [17, 0]
click at [470, 292] on span "Completed" at bounding box center [474, 296] width 53 height 13
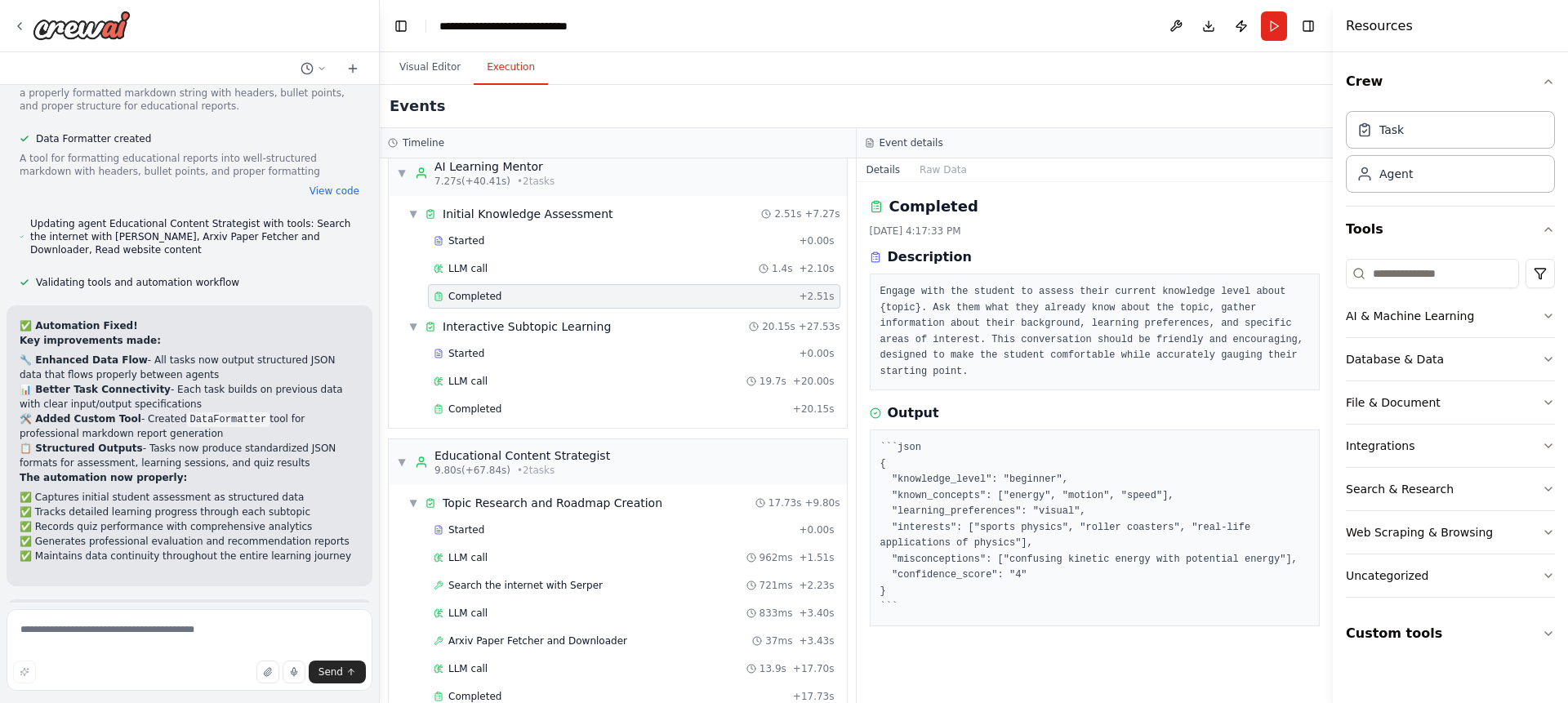
click at [1031, 475] on pre "```json { "knowledge_level": "beginner", "known_concepts": ["energy", "motion",…" at bounding box center [1095, 527] width 429 height 176
click at [996, 352] on pre "Engage with the student to assess their current knowledge level about {topic}. …" at bounding box center [1095, 332] width 429 height 96
click at [492, 268] on div "LLM call 1.4s + 2.10s" at bounding box center [634, 269] width 401 height 13
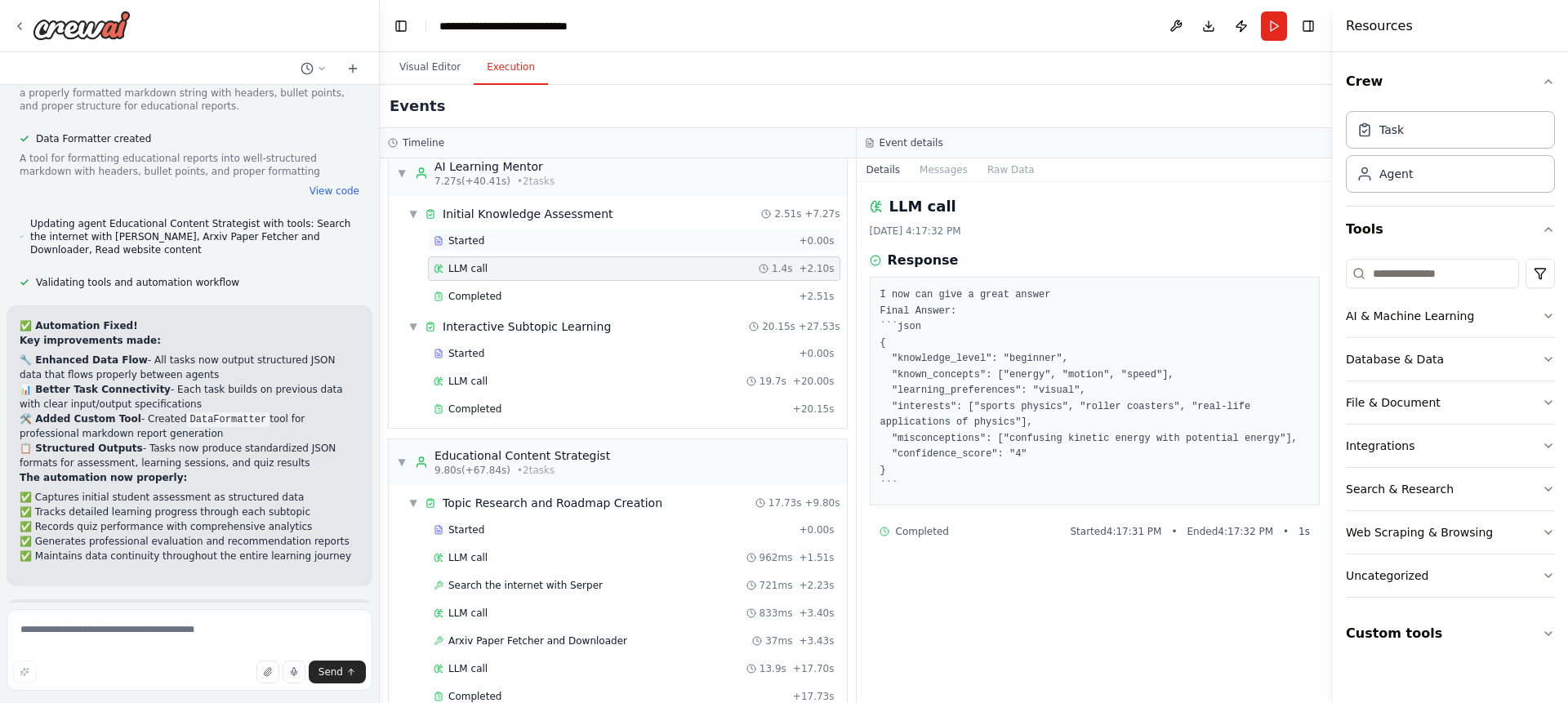
click at [510, 239] on div "Started" at bounding box center [613, 241] width 359 height 13
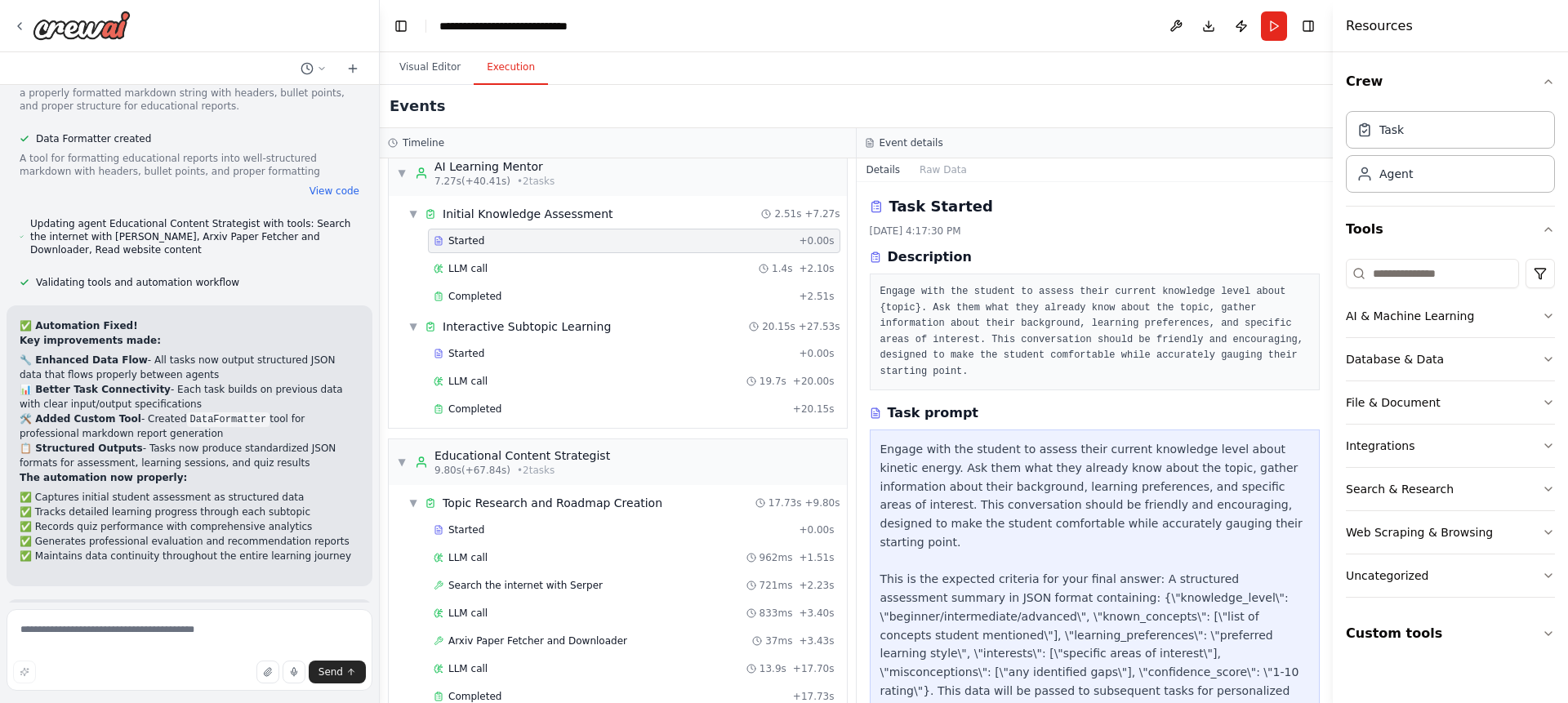
drag, startPoint x: 1318, startPoint y: 443, endPoint x: 1316, endPoint y: 469, distance: 26.1
click at [526, 272] on div "LLM call 1.4s + 2.10s" at bounding box center [634, 269] width 401 height 13
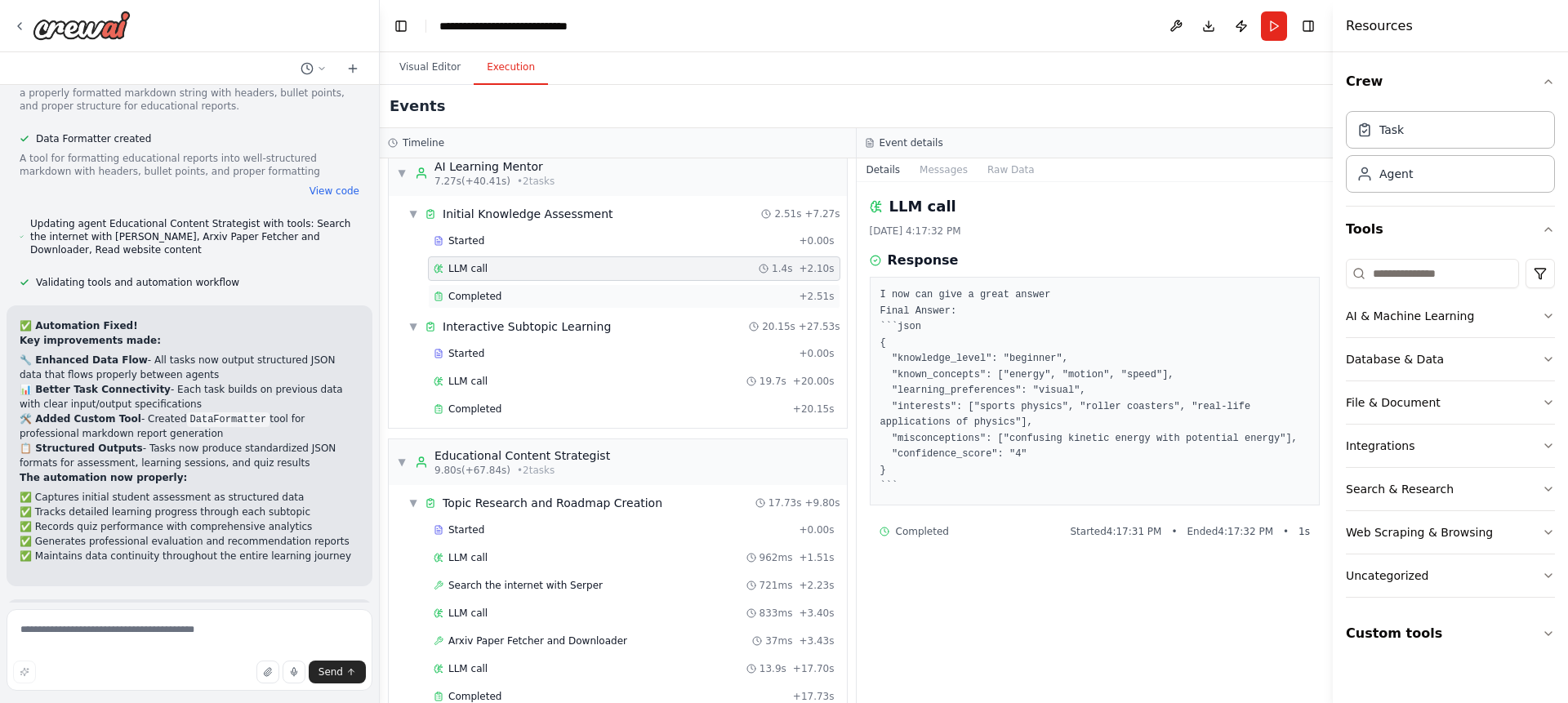
click at [534, 299] on div "Completed" at bounding box center [613, 296] width 359 height 13
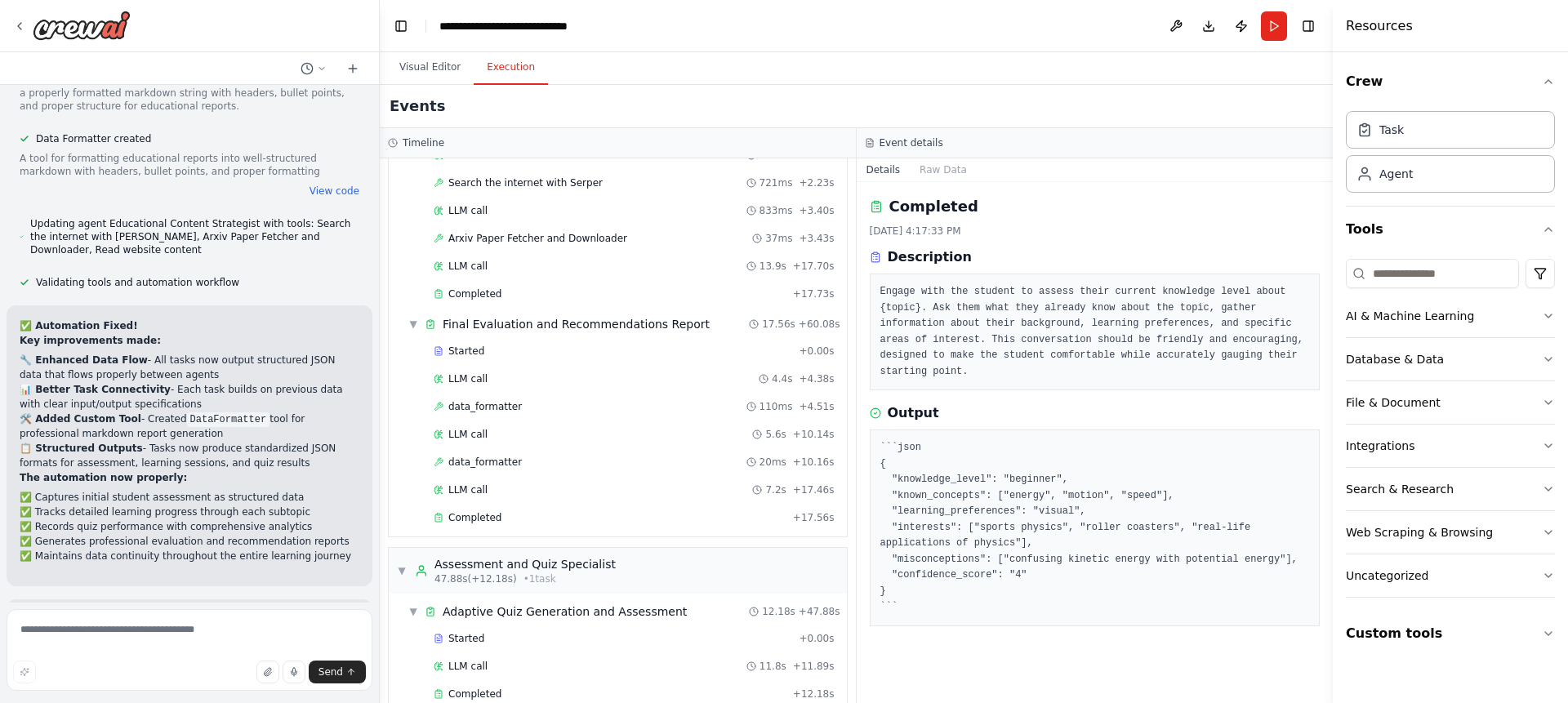
scroll to position [448, 0]
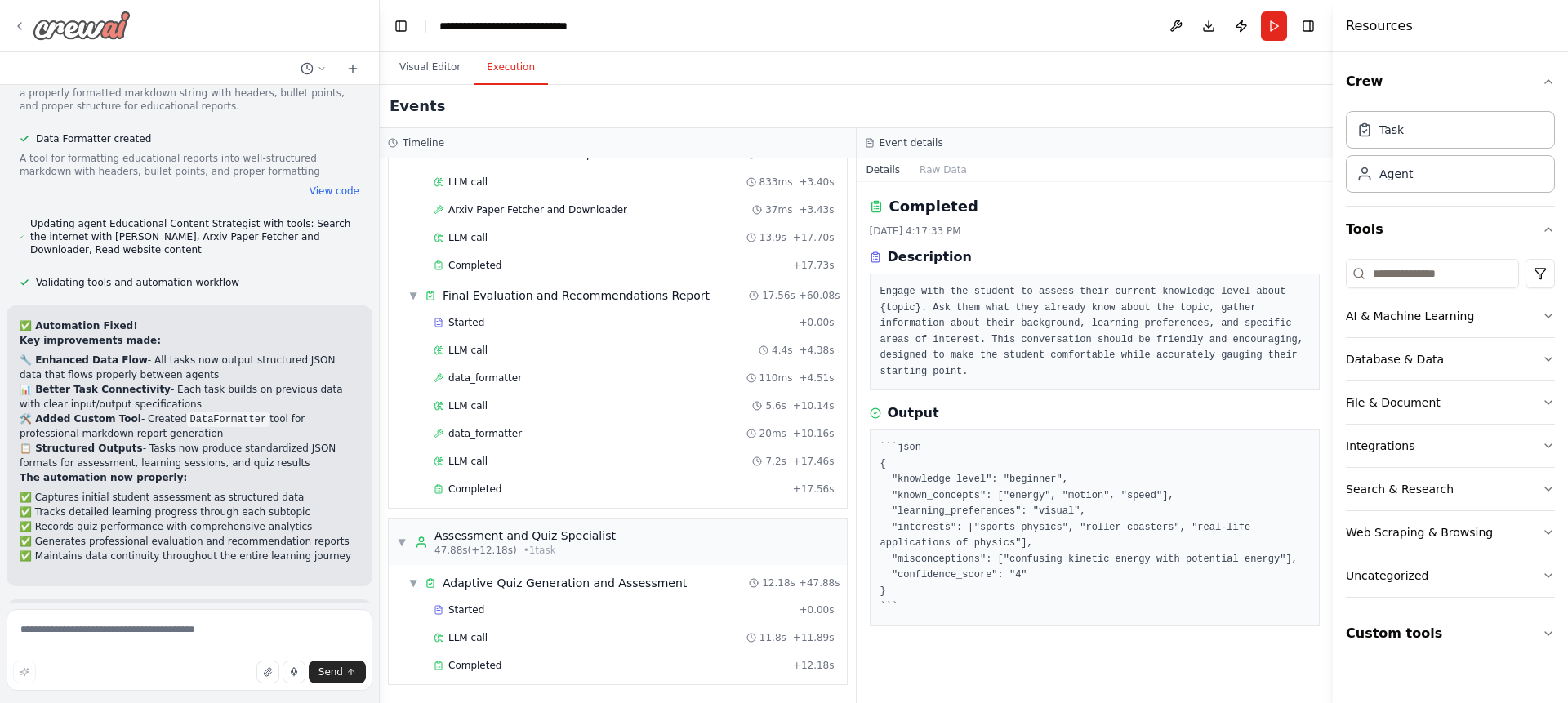
click at [20, 24] on icon at bounding box center [19, 26] width 13 height 13
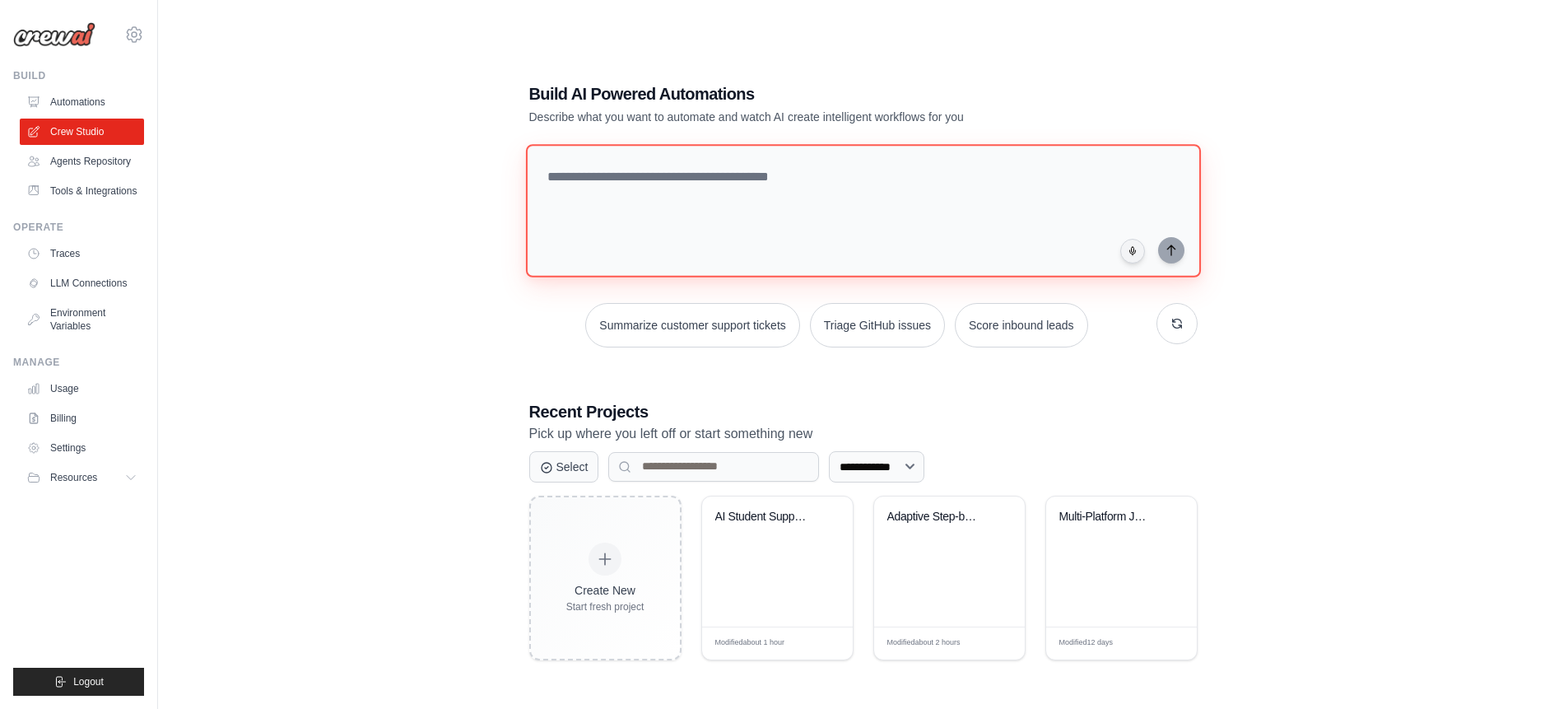
click at [829, 176] on textarea at bounding box center [862, 211] width 675 height 133
type textarea "**********"
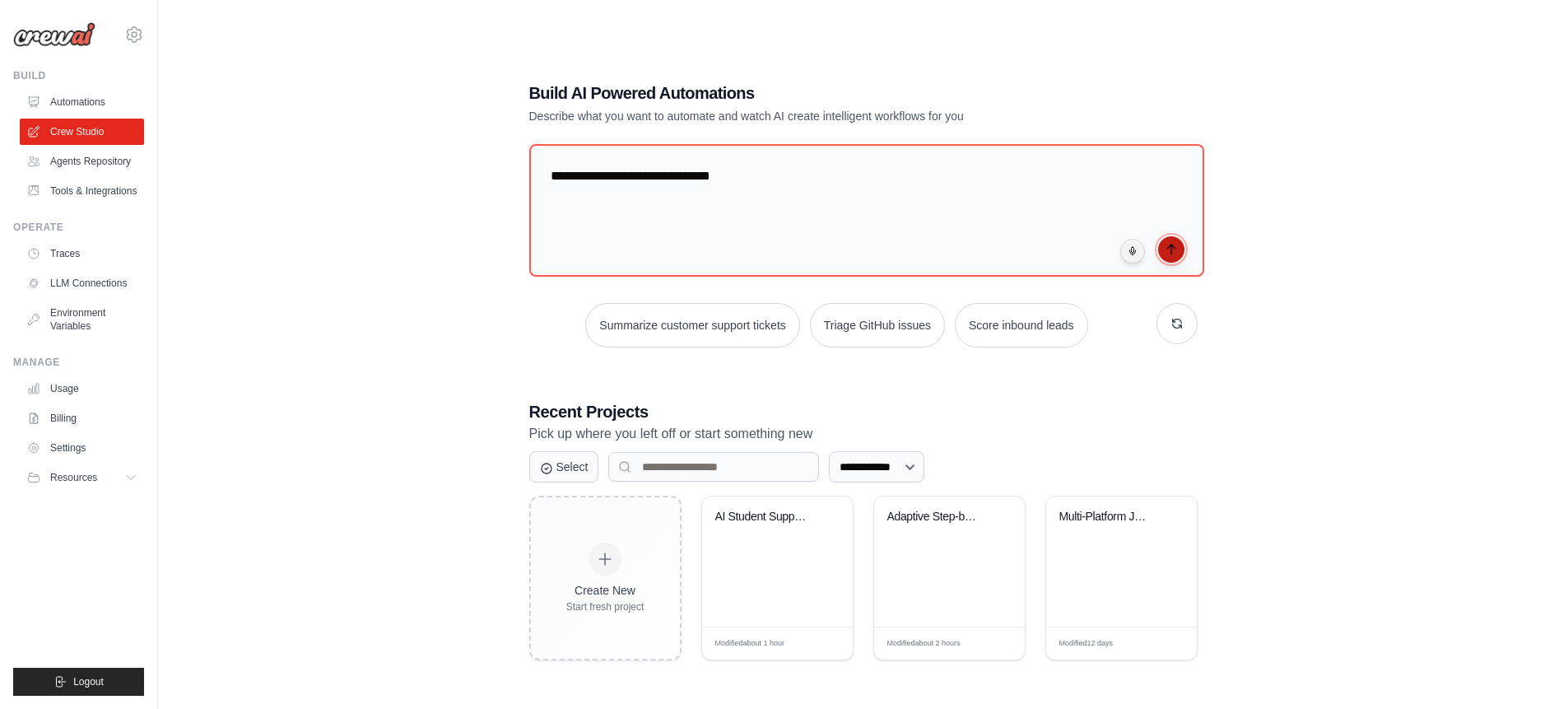
click at [1171, 249] on icon "submit" at bounding box center [1171, 249] width 7 height 10
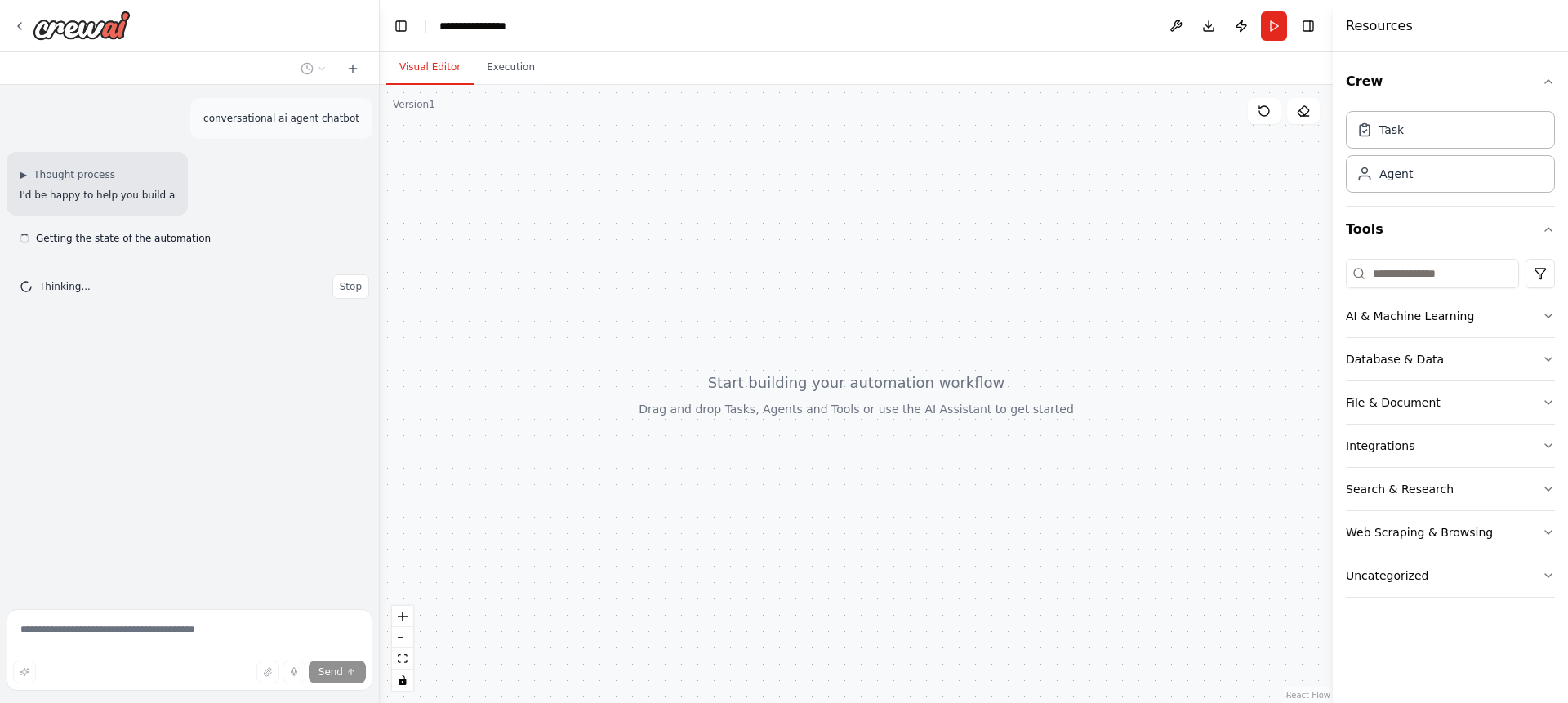
click at [337, 174] on div "▶ Thought process I'd be happy to help you build a" at bounding box center [189, 184] width 366 height 63
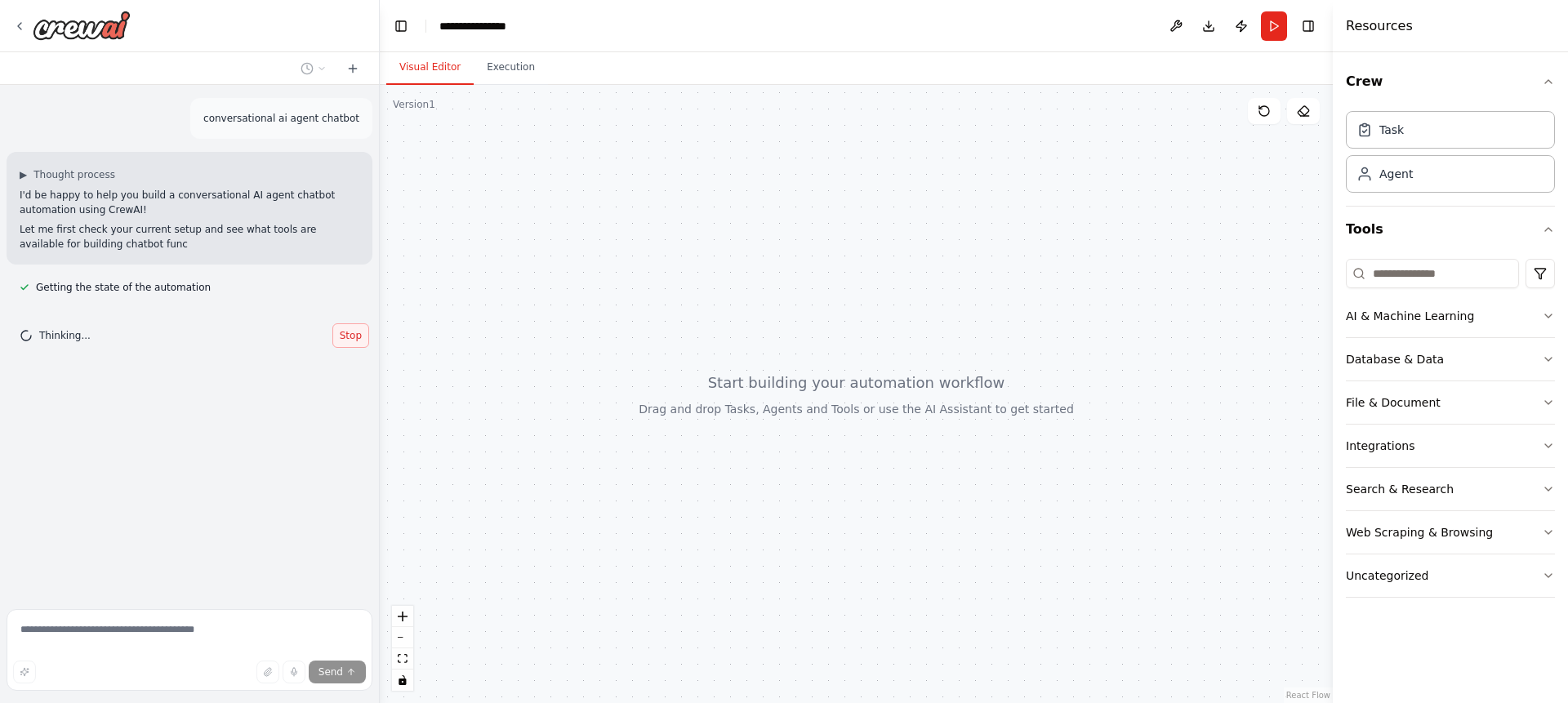
click at [351, 325] on button "Stop" at bounding box center [350, 335] width 37 height 24
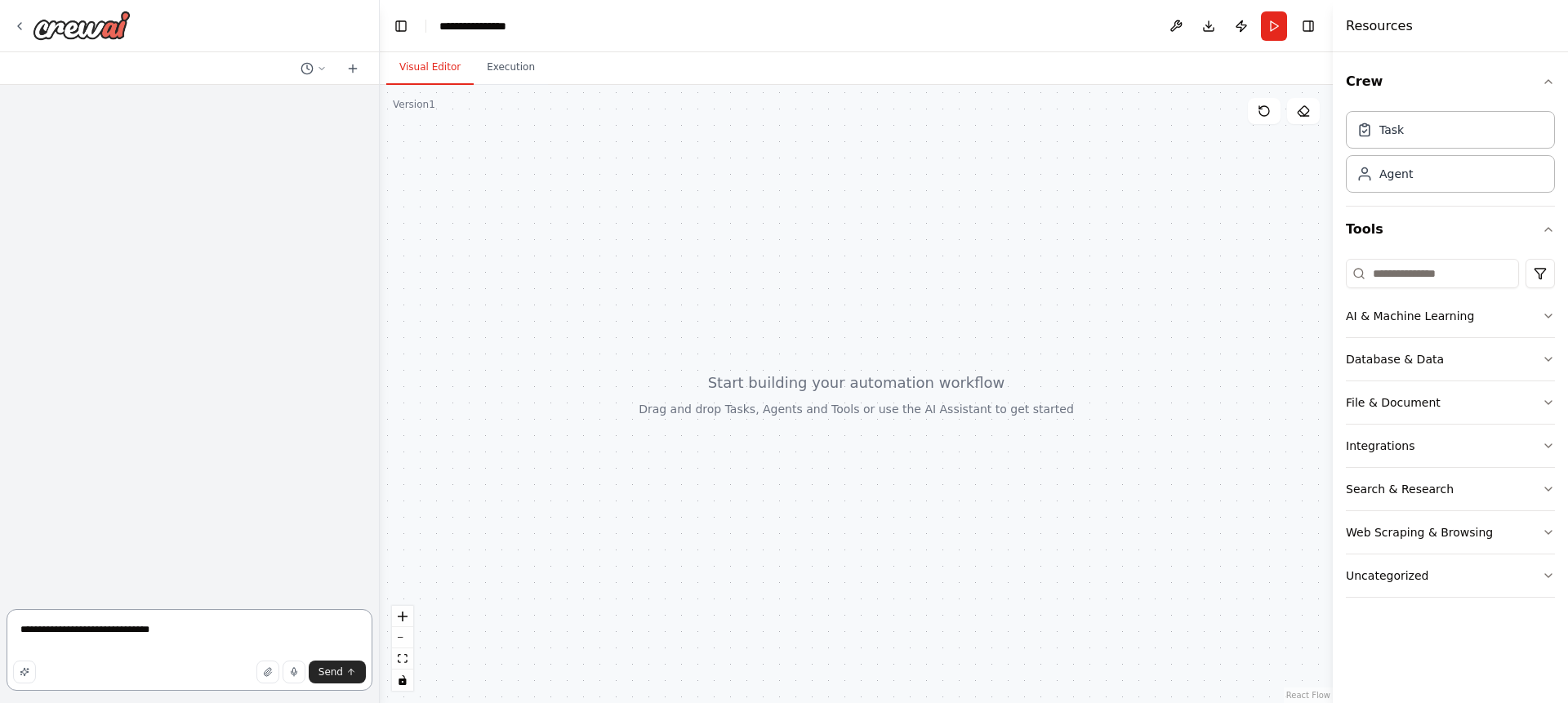
click at [187, 635] on textarea "**********" at bounding box center [189, 650] width 366 height 81
type textarea "**********"
click at [338, 677] on span "Send" at bounding box center [330, 671] width 24 height 13
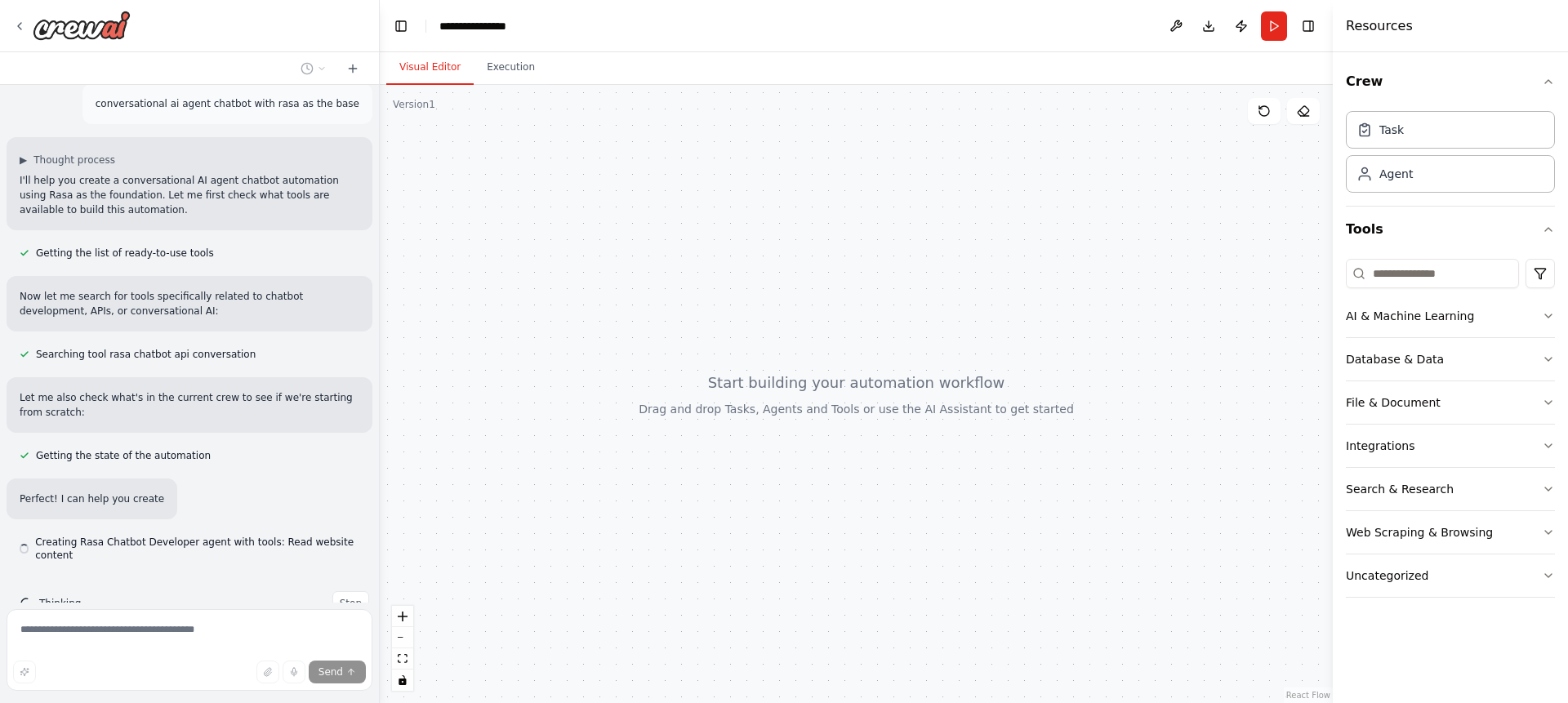
scroll to position [54, 0]
